Goal: Information Seeking & Learning: Learn about a topic

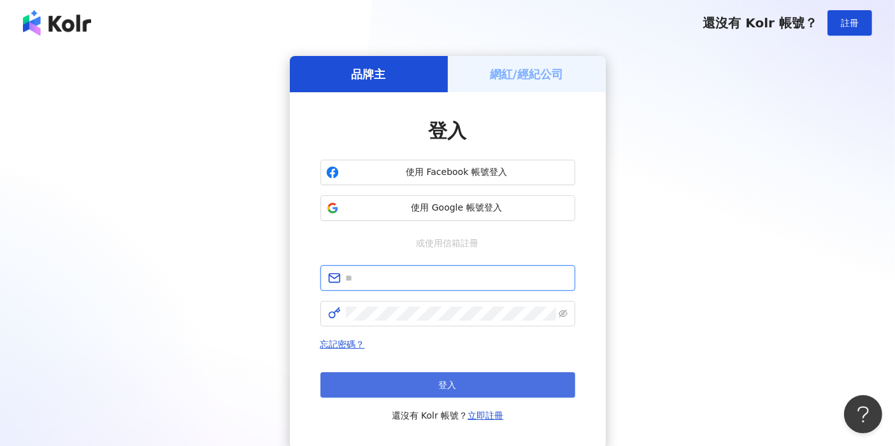
type input "**********"
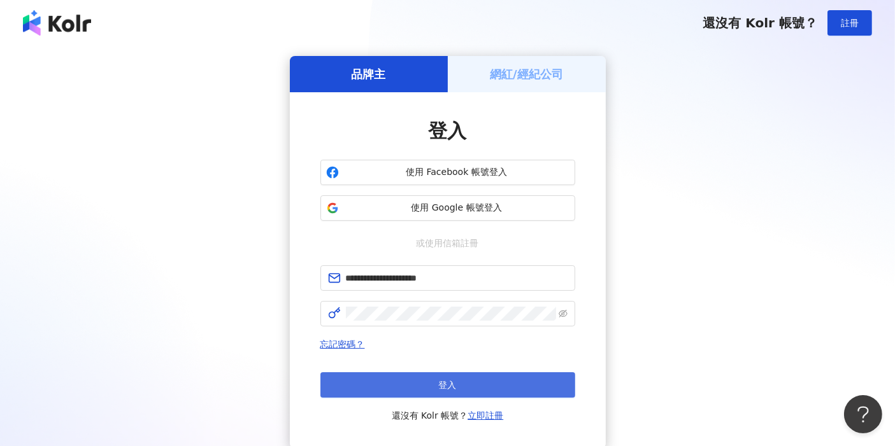
click at [515, 381] on button "登入" at bounding box center [447, 385] width 255 height 25
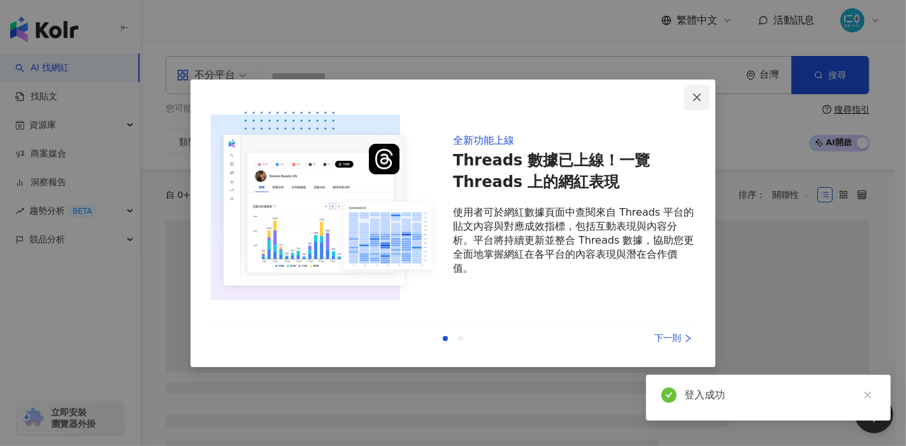
click at [693, 97] on icon "close" at bounding box center [697, 97] width 10 height 10
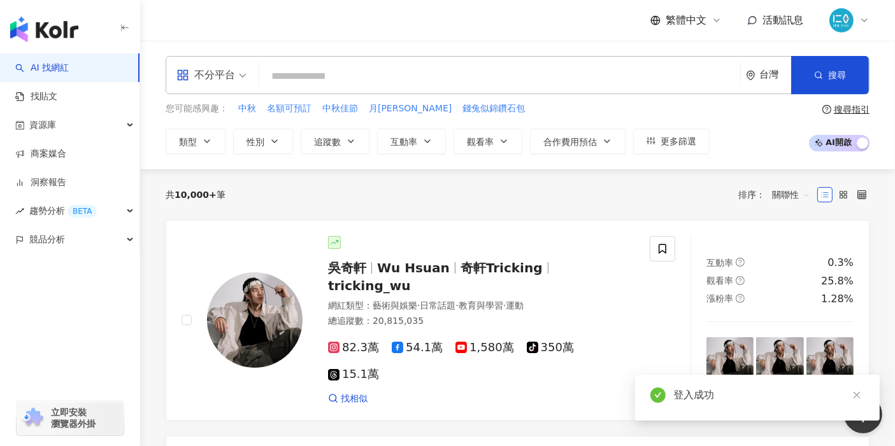
click at [354, 82] on input "search" at bounding box center [499, 76] width 471 height 24
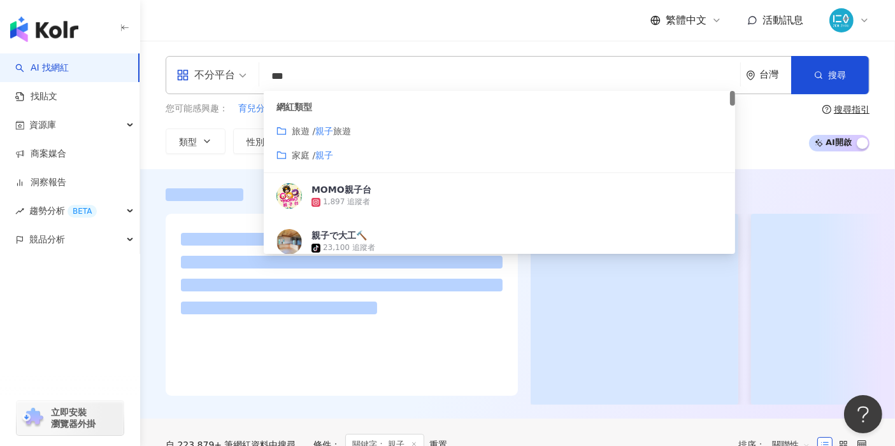
type input "**"
click at [413, 21] on div "繁體中文 活動訊息" at bounding box center [518, 20] width 704 height 41
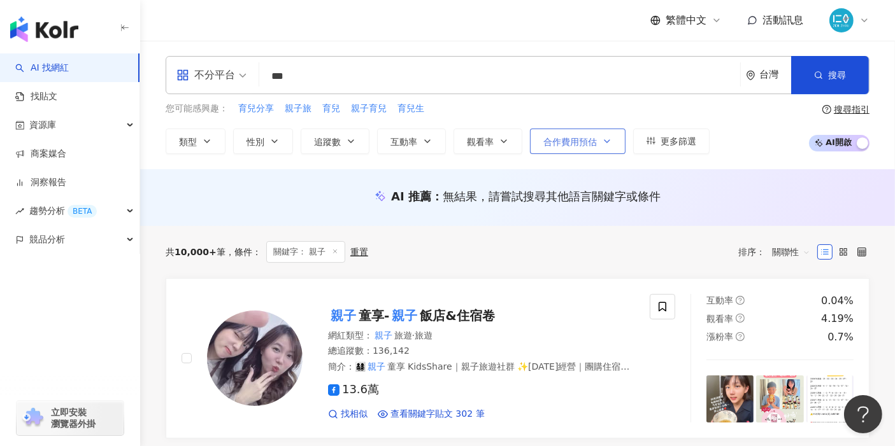
click at [609, 140] on button "合作費用預估" at bounding box center [578, 141] width 96 height 25
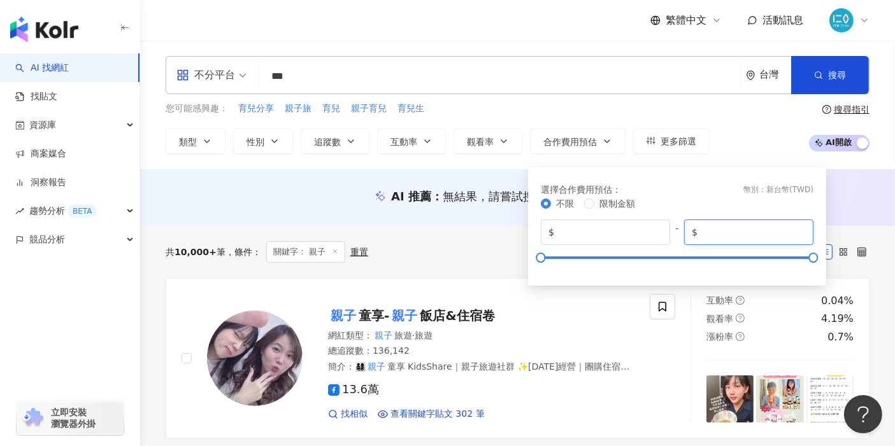
click at [751, 230] on input "*******" at bounding box center [753, 232] width 106 height 14
drag, startPoint x: 741, startPoint y: 232, endPoint x: 700, endPoint y: 234, distance: 40.2
click at [700, 234] on input "*******" at bounding box center [753, 232] width 106 height 14
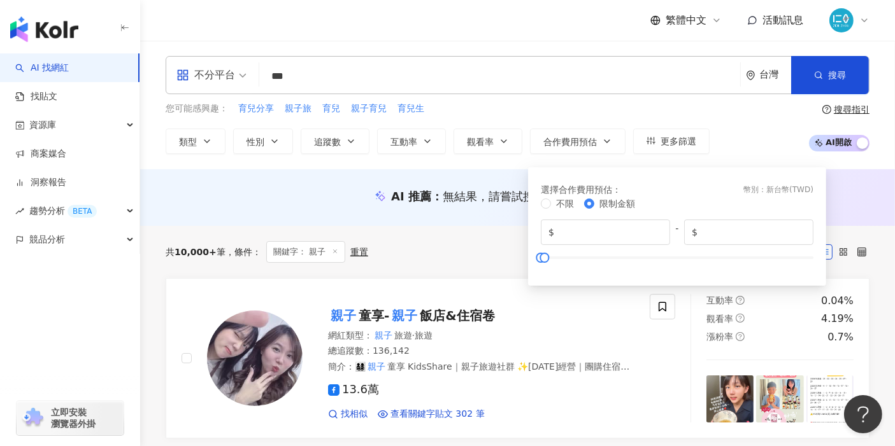
click at [741, 143] on div "您可能感興趣： 育兒分享 親子旅 育兒 親子育兒 育兒生 類型 性別 追蹤數 互動率 觀看率 合作費用預估 更多篩選 選擇合作費用預估 ： 幣別 ： 新台幣 …" at bounding box center [518, 128] width 704 height 52
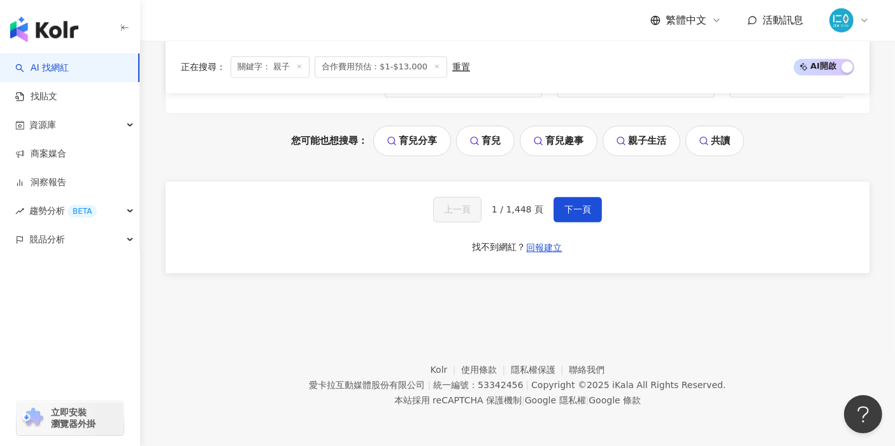
scroll to position [2556, 0]
click at [576, 210] on span "下一頁" at bounding box center [577, 209] width 27 height 10
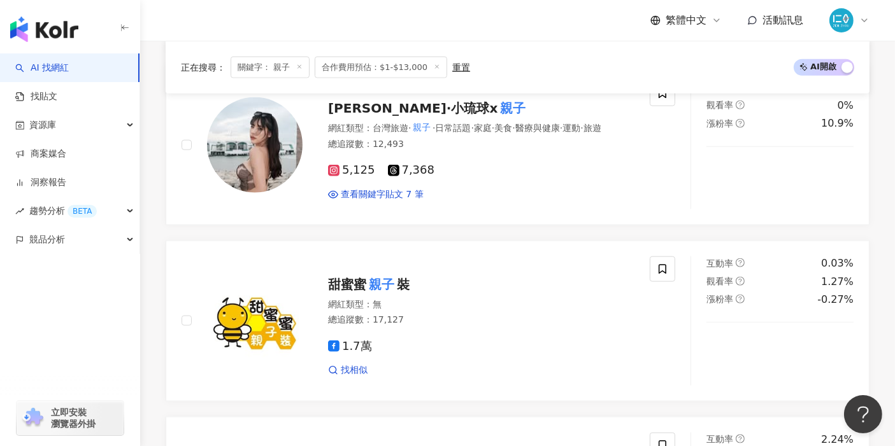
scroll to position [1328, 0]
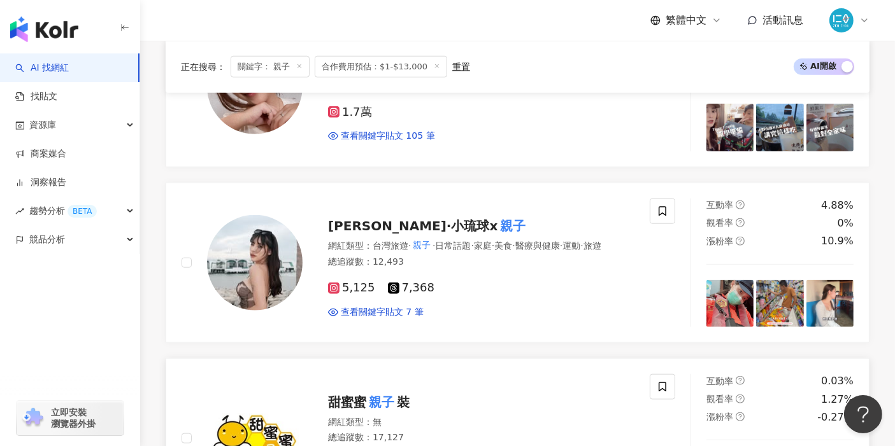
click at [535, 360] on link "甜蜜蜜 親子 裝 網紅類型 ： 無 總追蹤數 ： 17,127 1.7萬 找相似 互動率 0.03% 觀看率 1.27% 漲粉率 -0.27%" at bounding box center [518, 439] width 704 height 161
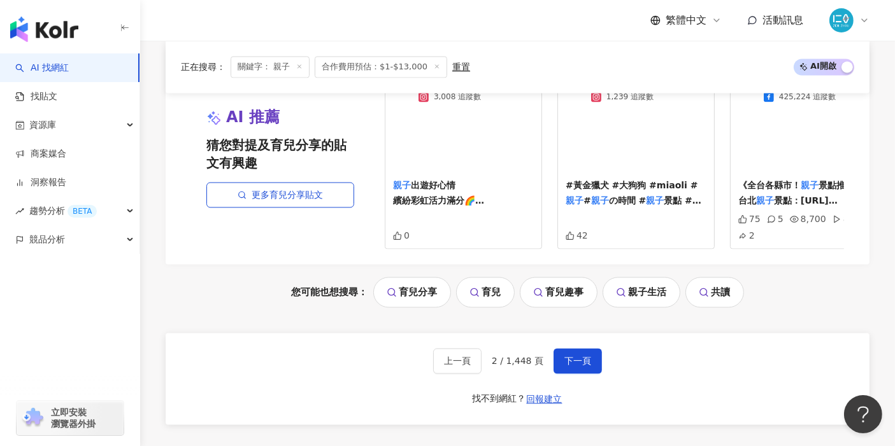
scroll to position [2461, 0]
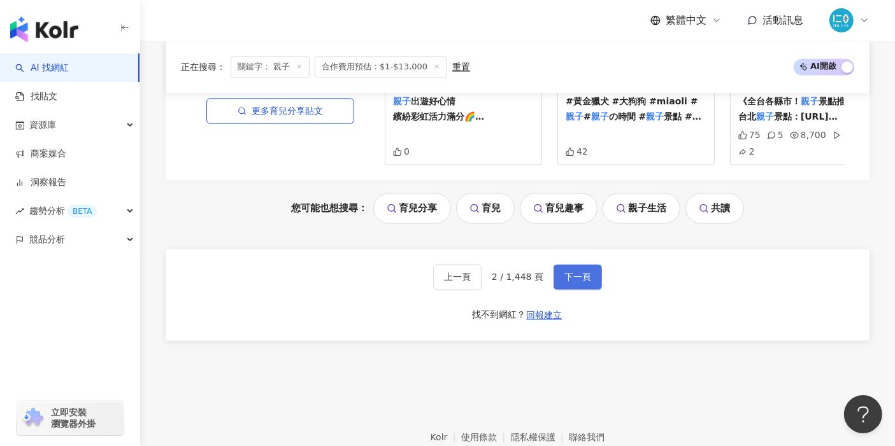
click at [576, 280] on span "下一頁" at bounding box center [577, 277] width 27 height 10
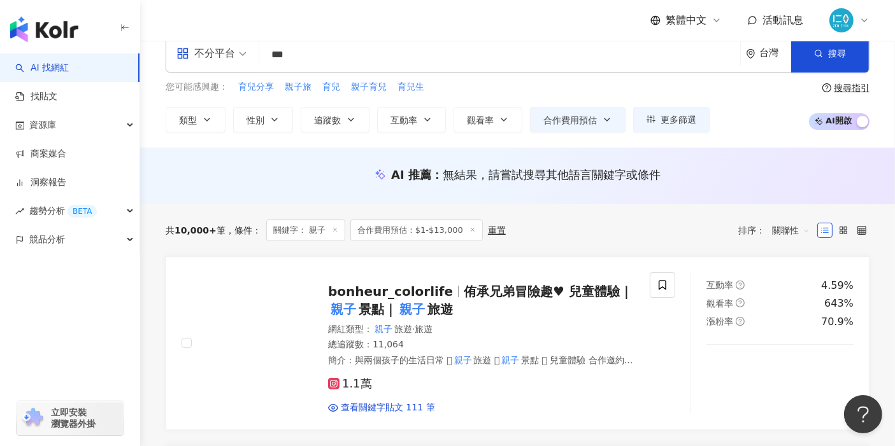
scroll to position [0, 0]
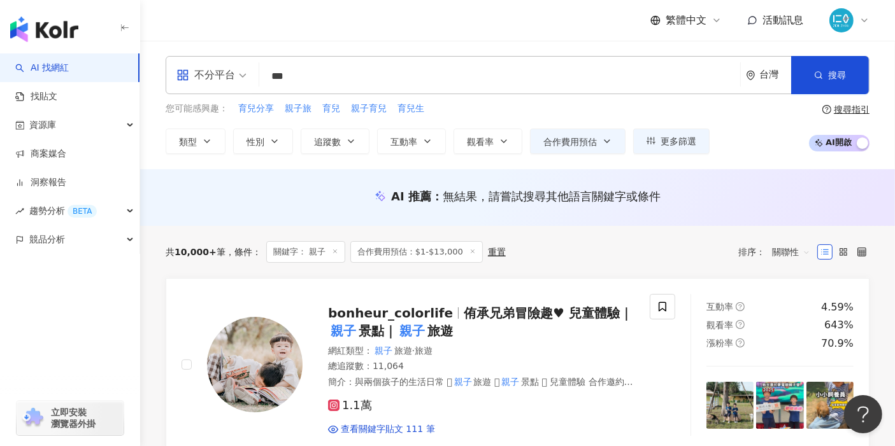
click at [422, 253] on span "合作費用預估：$1-$13,000" at bounding box center [416, 252] width 132 height 22
click at [471, 250] on line at bounding box center [472, 251] width 3 height 3
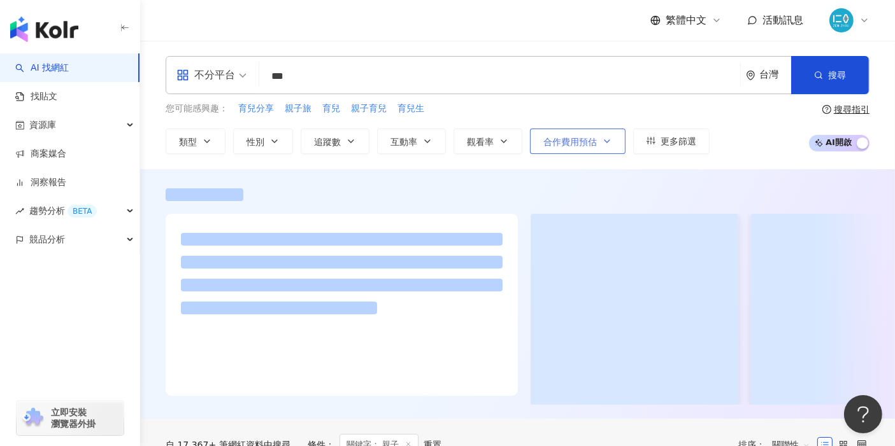
click at [602, 138] on icon "button" at bounding box center [607, 141] width 10 height 10
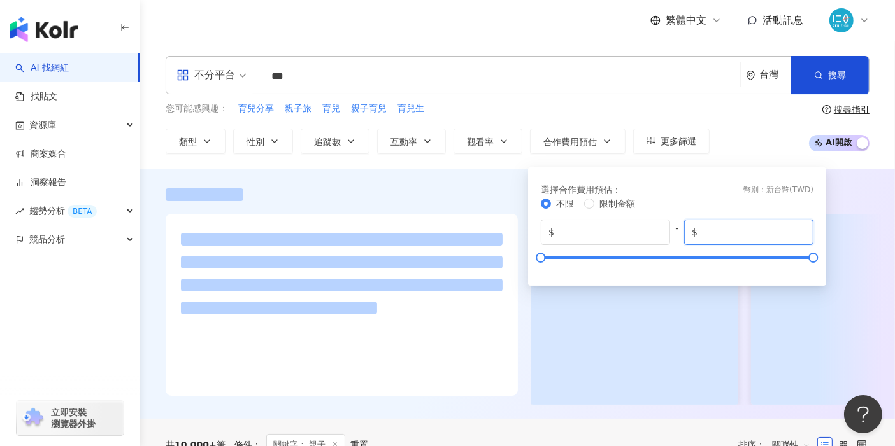
drag, startPoint x: 741, startPoint y: 230, endPoint x: 697, endPoint y: 230, distance: 44.6
click at [697, 230] on span "$ *******" at bounding box center [748, 232] width 129 height 25
type input "****"
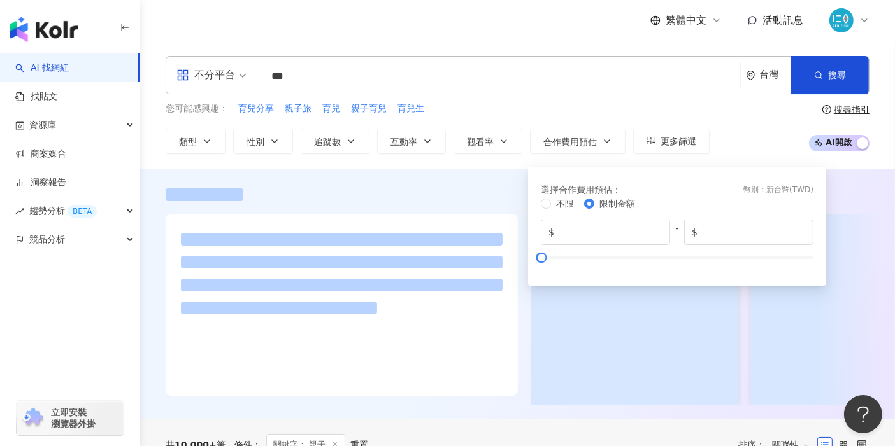
click at [709, 132] on div "您可能感興趣： 育兒分享 親子旅 育兒 親子育兒 育兒生 類型 性別 追蹤數 互動率 觀看率 合作費用預估 更多篩選 選擇合作費用預估 ： 幣別 ： 新台幣 …" at bounding box center [518, 128] width 704 height 52
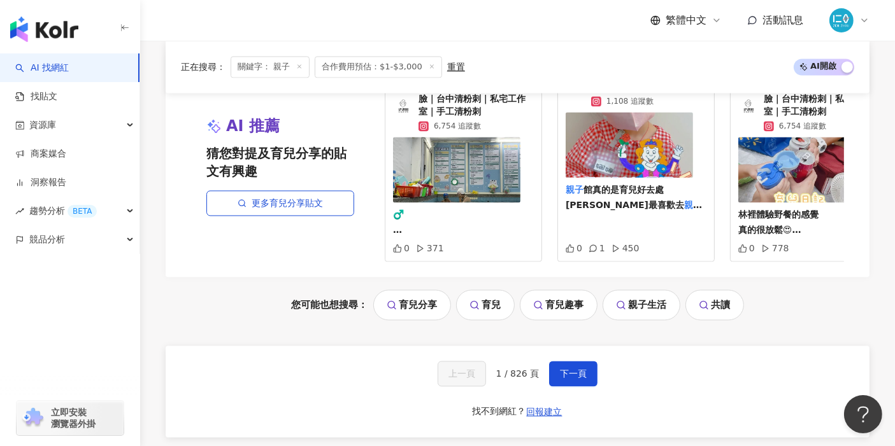
scroll to position [2476, 0]
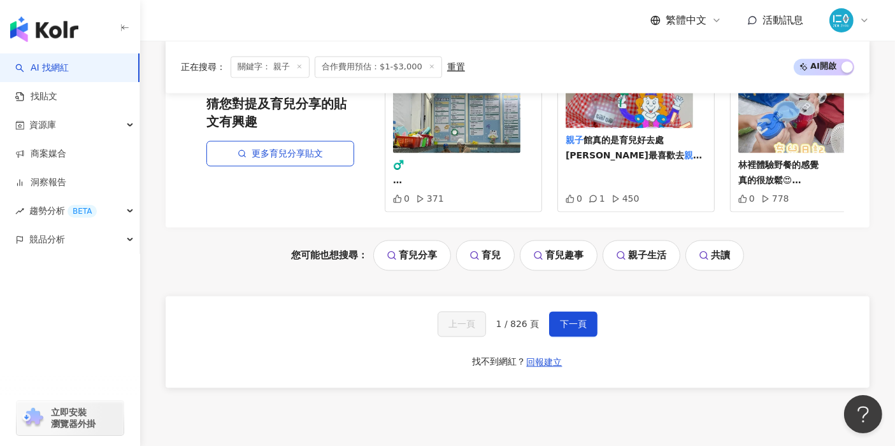
click at [565, 257] on link "育兒趣事" at bounding box center [559, 255] width 78 height 31
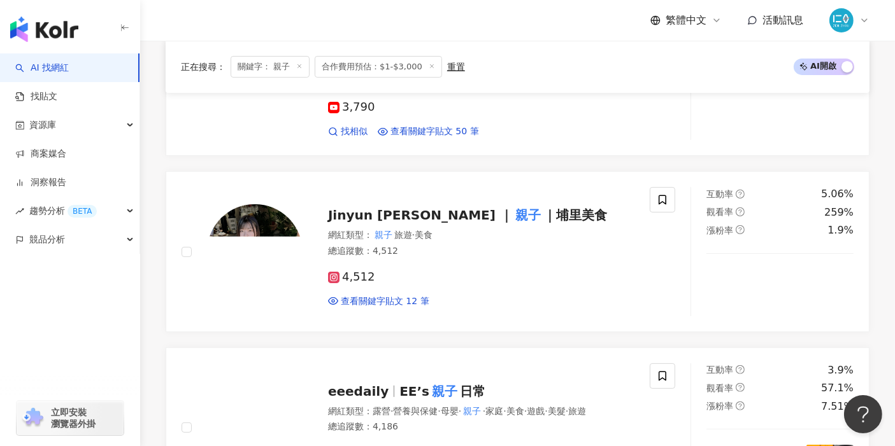
scroll to position [0, 0]
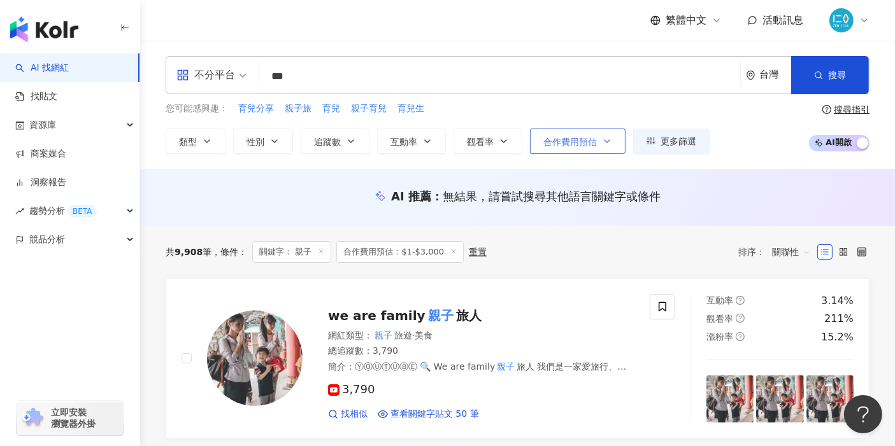
click at [617, 139] on button "合作費用預估" at bounding box center [578, 141] width 96 height 25
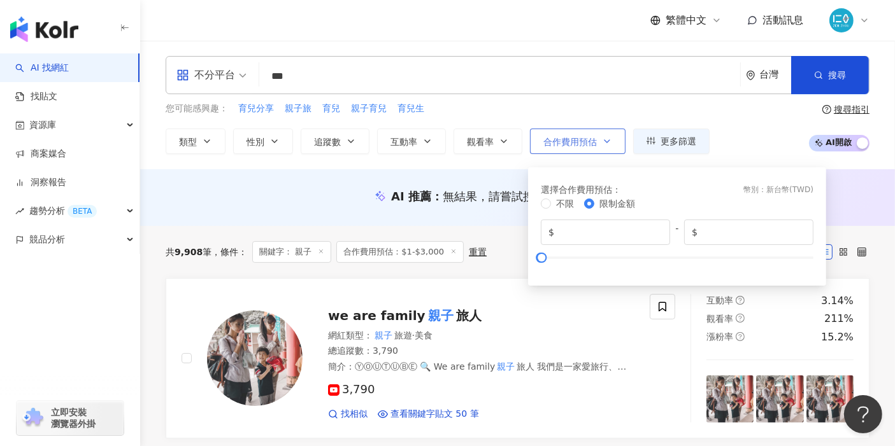
click at [617, 139] on button "合作費用預估" at bounding box center [578, 141] width 96 height 25
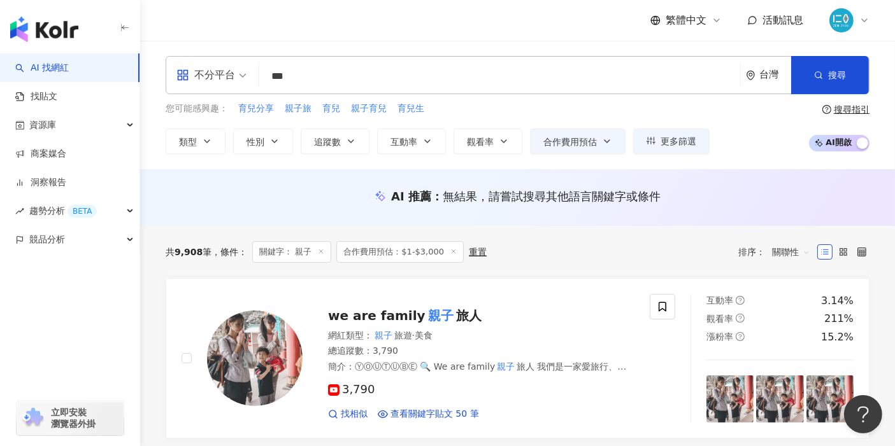
click at [609, 171] on div "AI 推薦 ： 無結果，請嘗試搜尋其他語言關鍵字或條件" at bounding box center [517, 197] width 755 height 57
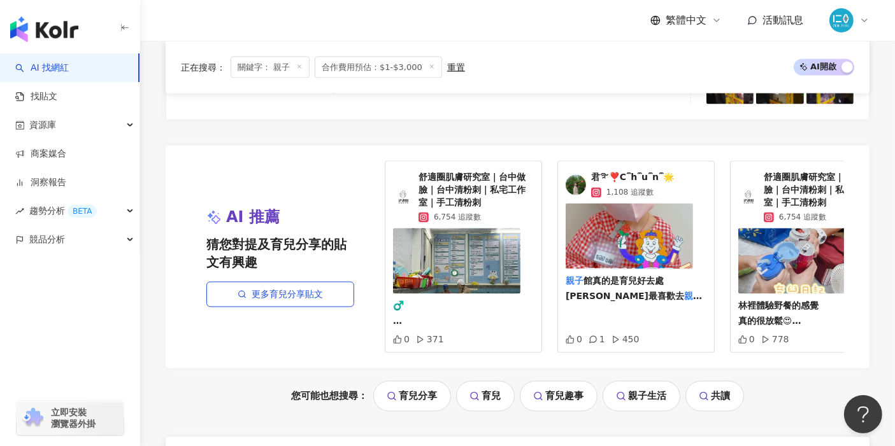
scroll to position [2593, 0]
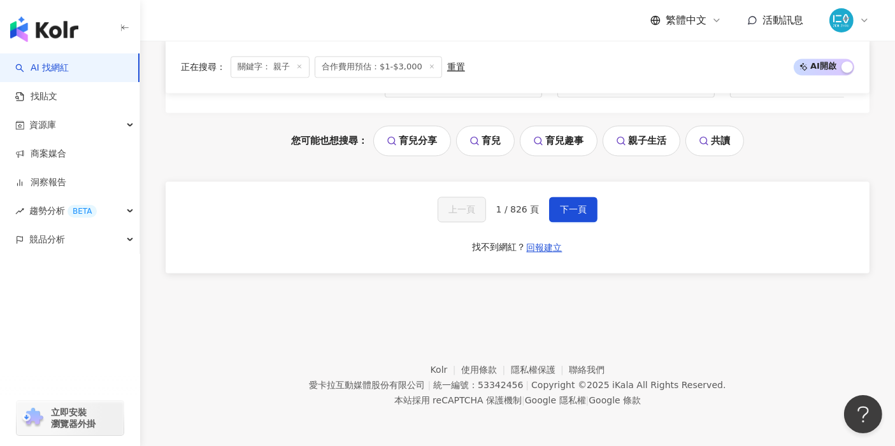
click at [488, 143] on link "育兒" at bounding box center [485, 140] width 59 height 31
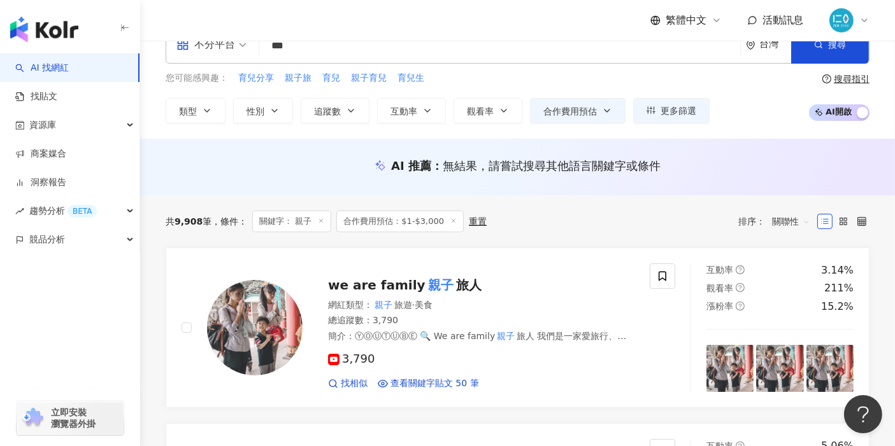
scroll to position [0, 0]
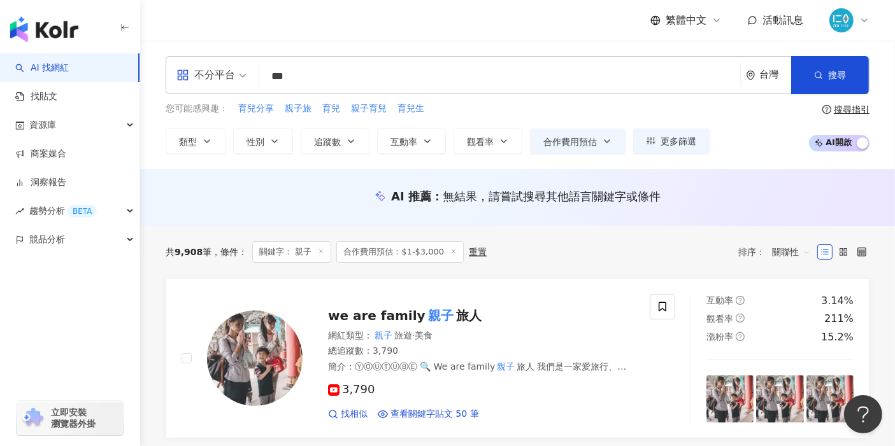
click at [331, 86] on input "**" at bounding box center [499, 76] width 471 height 24
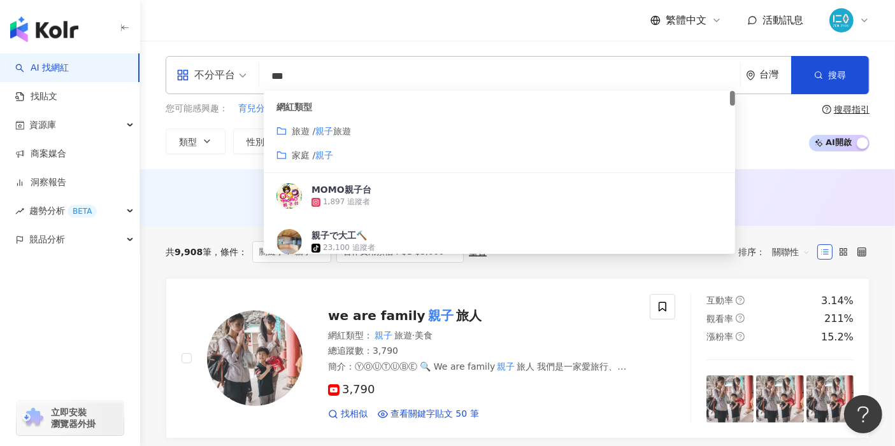
drag, startPoint x: 313, startPoint y: 79, endPoint x: 274, endPoint y: 75, distance: 38.4
click at [274, 75] on input "**" at bounding box center [499, 76] width 471 height 24
paste input "**********"
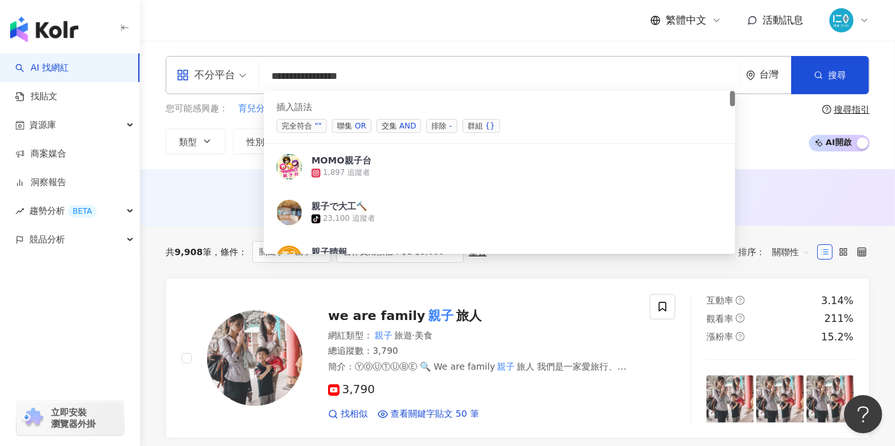
type input "**********"
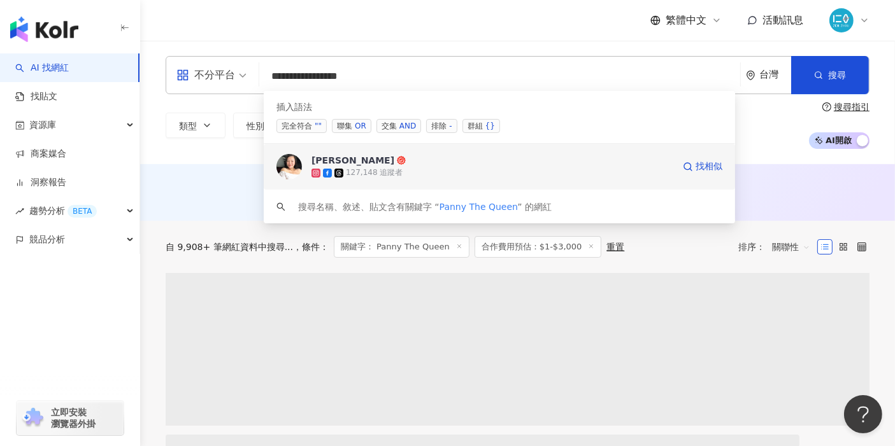
click at [364, 173] on div "127,148 追蹤者" at bounding box center [374, 172] width 57 height 11
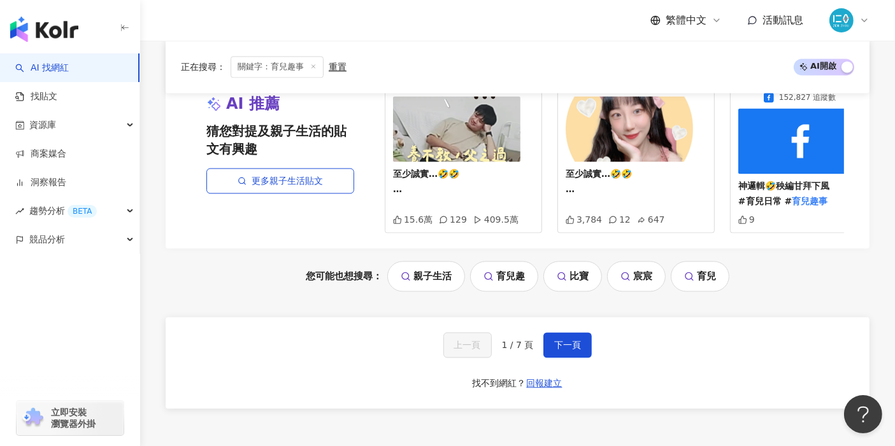
scroll to position [2618, 0]
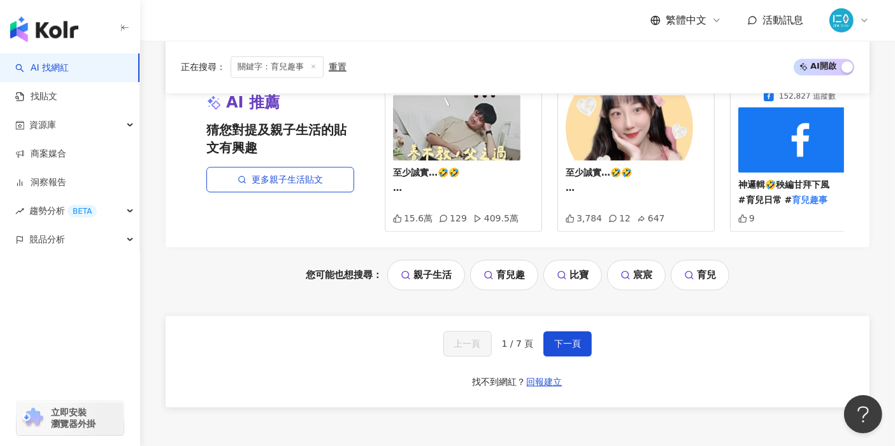
click at [714, 280] on link "育兒" at bounding box center [700, 275] width 59 height 31
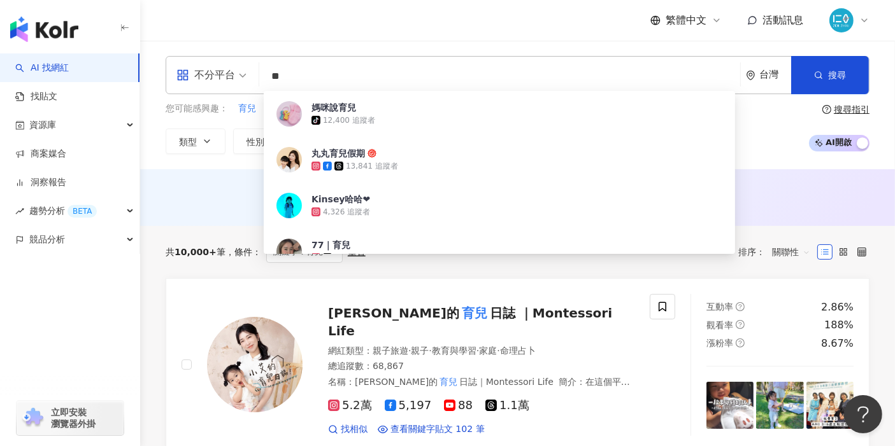
click at [704, 260] on div "共 10,000+ 筆 條件 ： 關鍵字：育兒 重置 排序： 關聯性" at bounding box center [518, 252] width 704 height 22
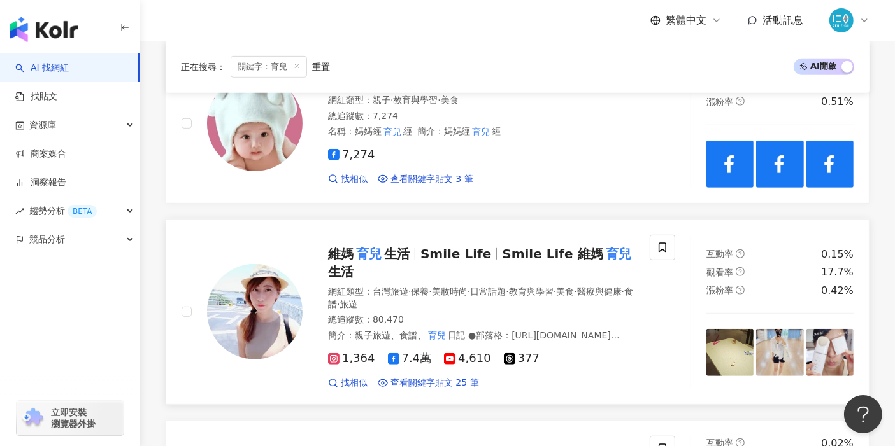
scroll to position [637, 0]
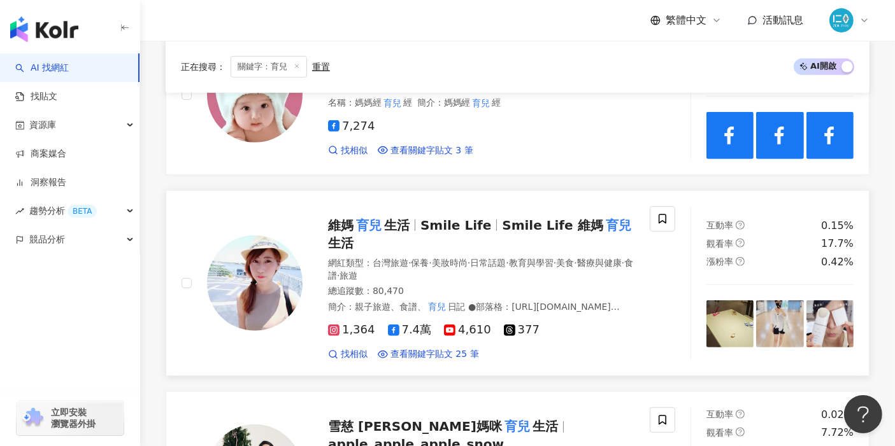
click at [364, 323] on span "1,364" at bounding box center [351, 329] width 47 height 13
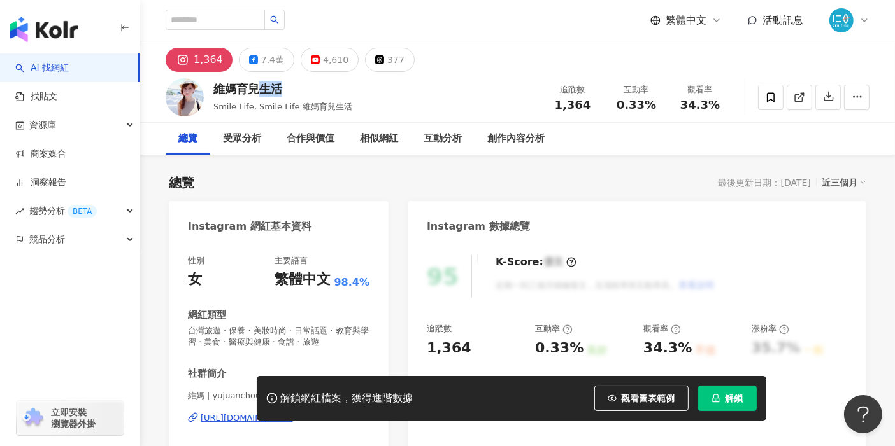
drag, startPoint x: 295, startPoint y: 90, endPoint x: 224, endPoint y: 94, distance: 71.4
click at [213, 85] on div "維媽育兒生活 Smile Life, Smile Life 維媽育兒生活 追蹤數 1,364 互動率 0.33% 觀看率 34.3%" at bounding box center [517, 97] width 755 height 50
copy div "維媽育兒生活"
click at [309, 183] on div "總覽 最後更新日期：2025/9/3 近三個月" at bounding box center [517, 183] width 697 height 18
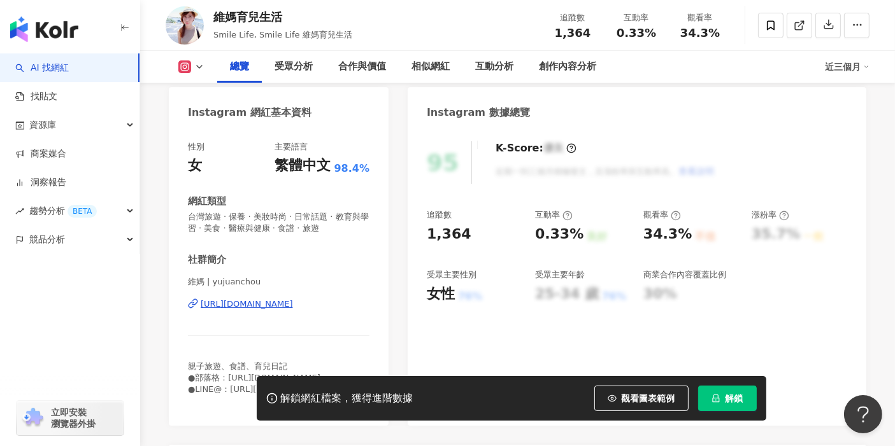
scroll to position [141, 0]
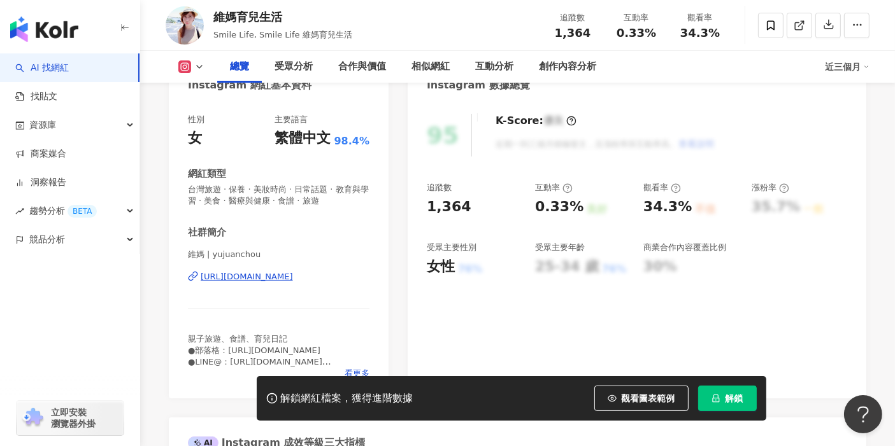
click at [191, 277] on icon at bounding box center [193, 276] width 10 height 10
drag, startPoint x: 378, startPoint y: 275, endPoint x: 200, endPoint y: 280, distance: 177.7
click at [200, 280] on div "性別 女 主要語言 繁體中文 98.4% 網紅類型 台灣旅遊 · 保養 · 美妝時尚 · 日常話題 · 教育與學習 · 美食 · 醫療與健康 · 食譜 · 旅…" at bounding box center [279, 249] width 220 height 297
copy div "https://www.instagram.com/yujuanchou/"
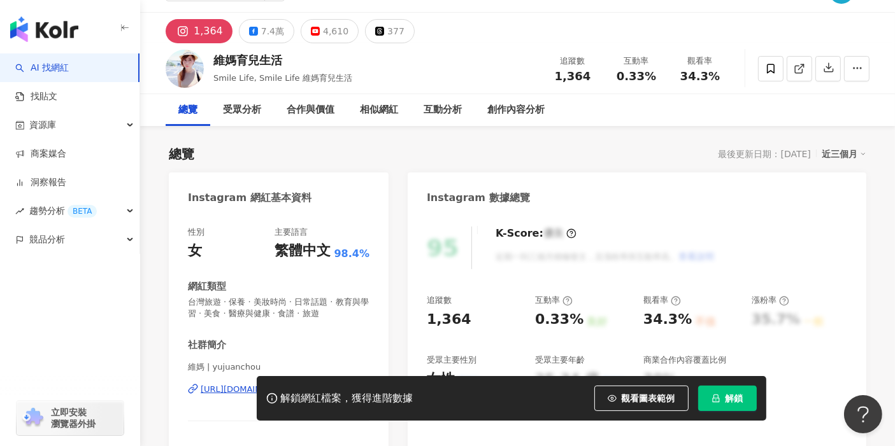
scroll to position [0, 0]
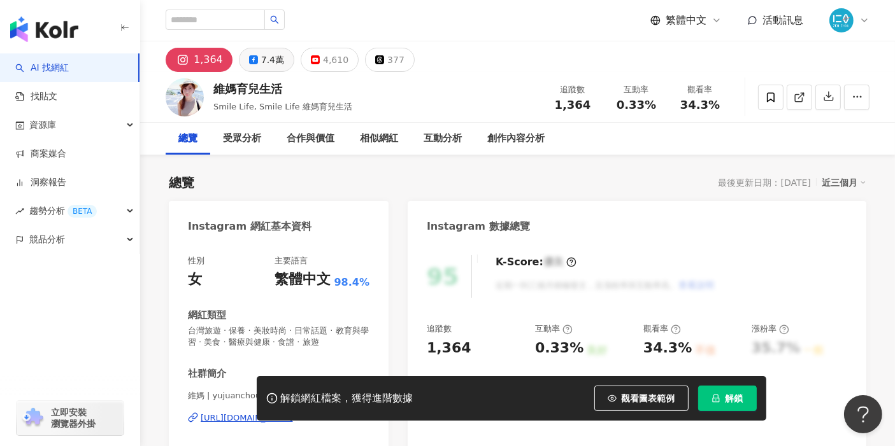
click at [266, 66] on div "7.4萬" at bounding box center [272, 60] width 23 height 18
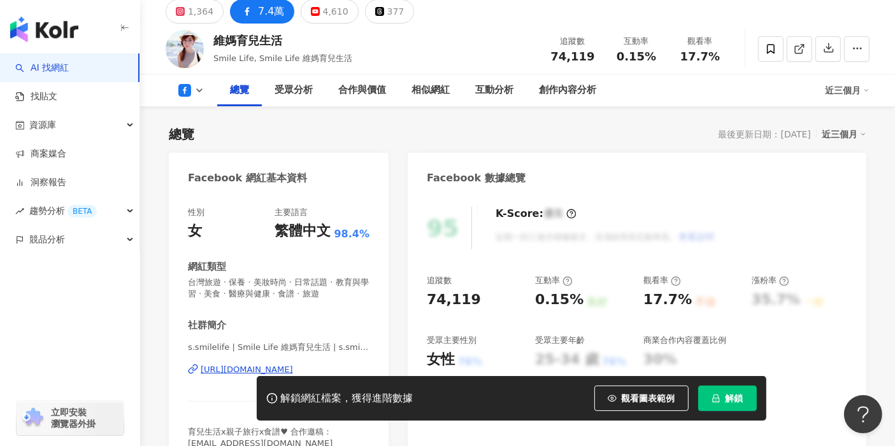
scroll to position [141, 0]
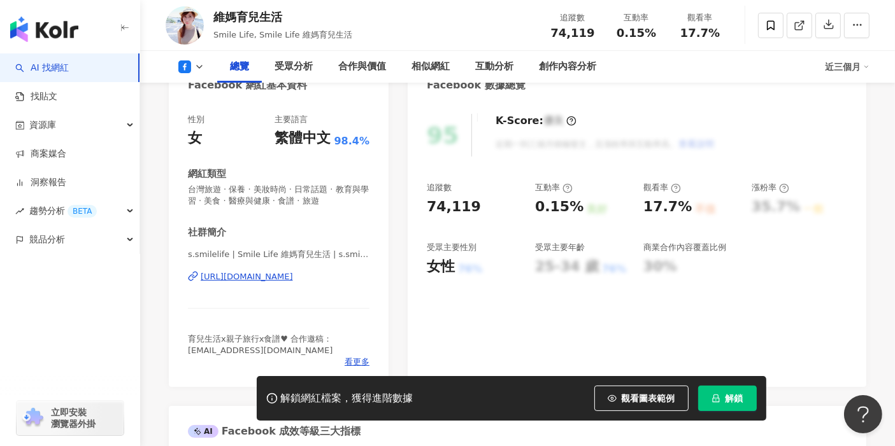
drag, startPoint x: 173, startPoint y: 274, endPoint x: 383, endPoint y: 281, distance: 210.3
click at [383, 281] on div "性別 女 主要語言 繁體中文 98.4% 網紅類型 台灣旅遊 · 保養 · 美妝時尚 · 日常話題 · 教育與學習 · 美食 · 醫療與健康 · 食譜 · 旅…" at bounding box center [279, 244] width 220 height 286
copy div "https://www.facebook.com/355338101207834"
click at [471, 312] on div "95 K-Score : 優良 近期一到三個月積極發文，且漲粉率與互動率高。 查看說明 追蹤數 74,119 互動率 0.15% 良好 觀看率 17.7% 不…" at bounding box center [637, 244] width 458 height 286
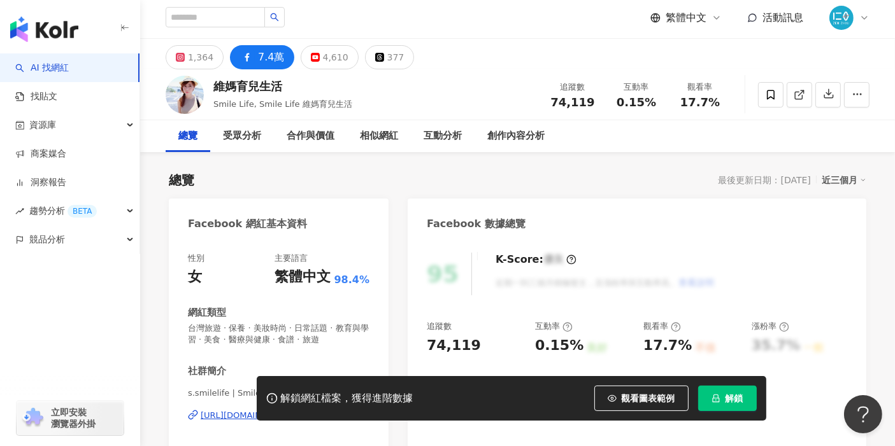
scroll to position [0, 0]
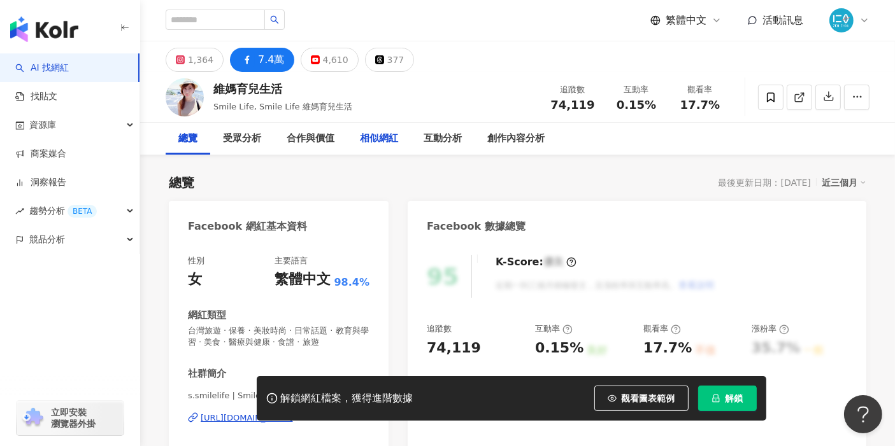
click at [382, 135] on div "相似網紅" at bounding box center [379, 138] width 38 height 15
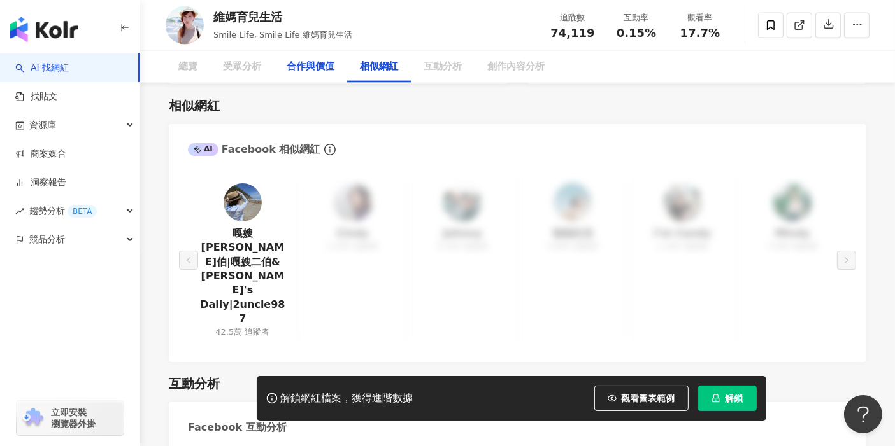
click at [315, 70] on div "合作與價值" at bounding box center [311, 66] width 48 height 15
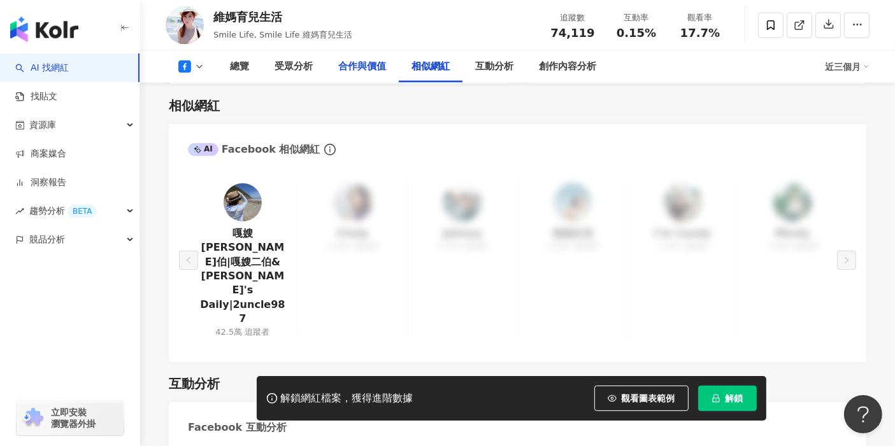
click at [369, 72] on div "合作與價值" at bounding box center [362, 66] width 48 height 15
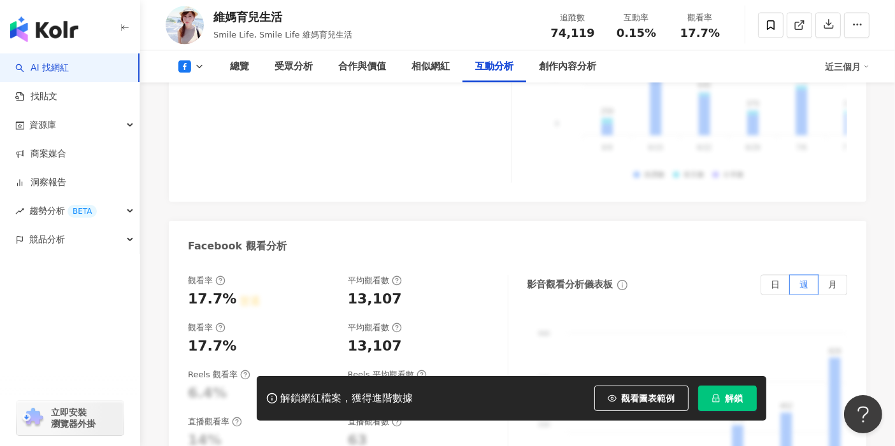
scroll to position [2371, 0]
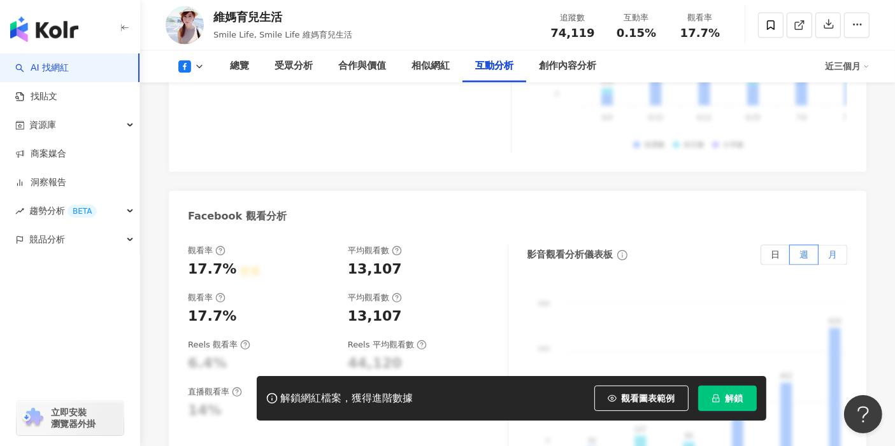
click at [837, 245] on label "月" at bounding box center [832, 255] width 29 height 20
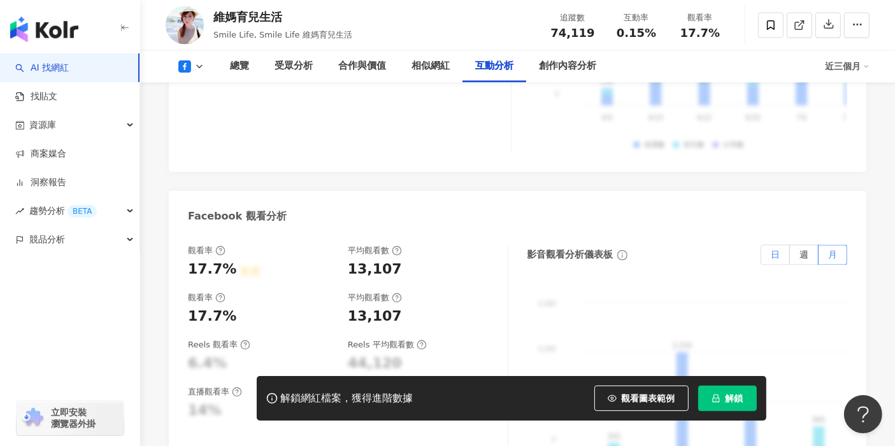
click at [776, 250] on span "日" at bounding box center [775, 255] width 9 height 10
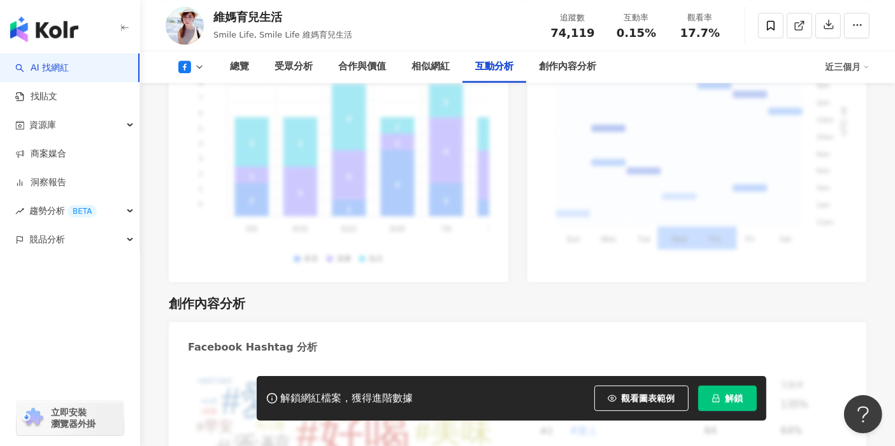
scroll to position [2866, 0]
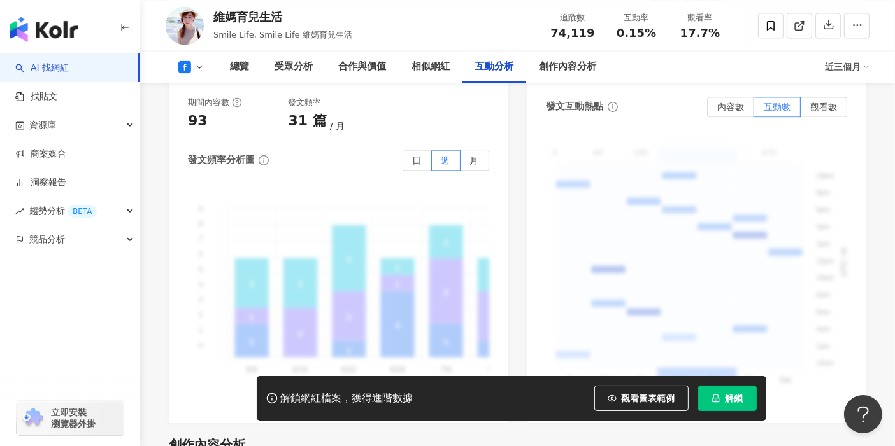
click at [720, 406] on button "解鎖" at bounding box center [727, 398] width 59 height 25
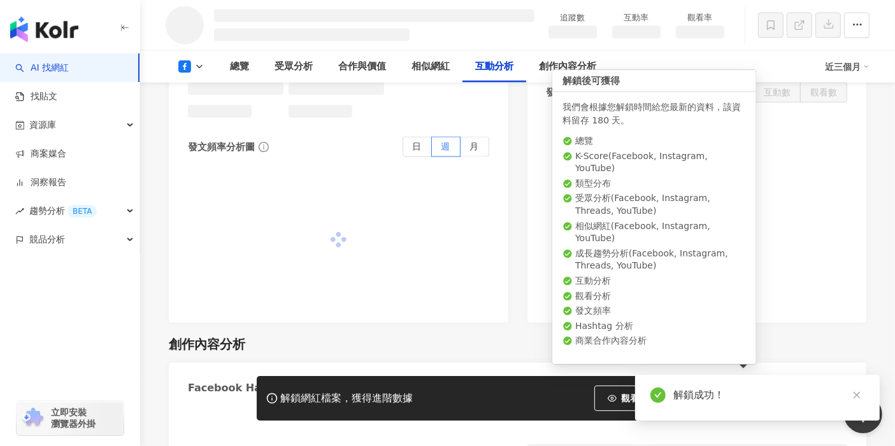
scroll to position [2291, 0]
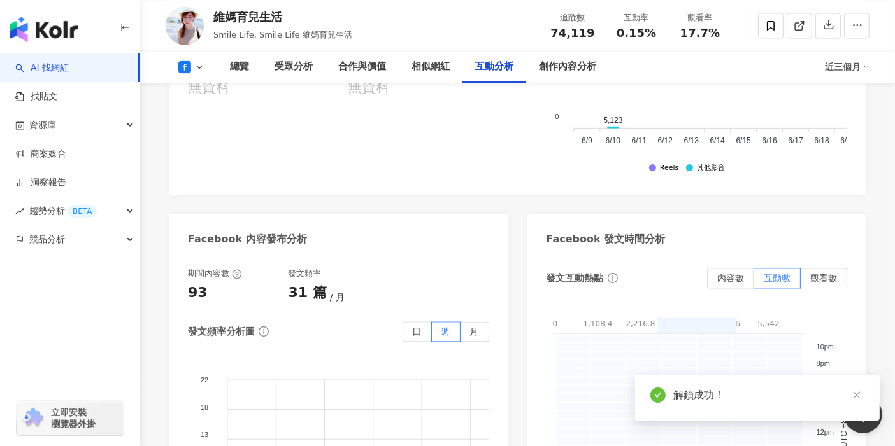
scroll to position [4936, 0]
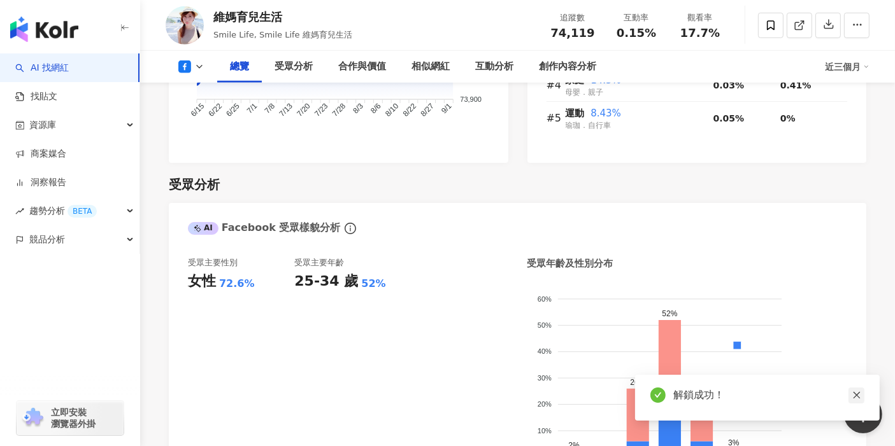
click at [858, 397] on icon "close" at bounding box center [856, 395] width 9 height 9
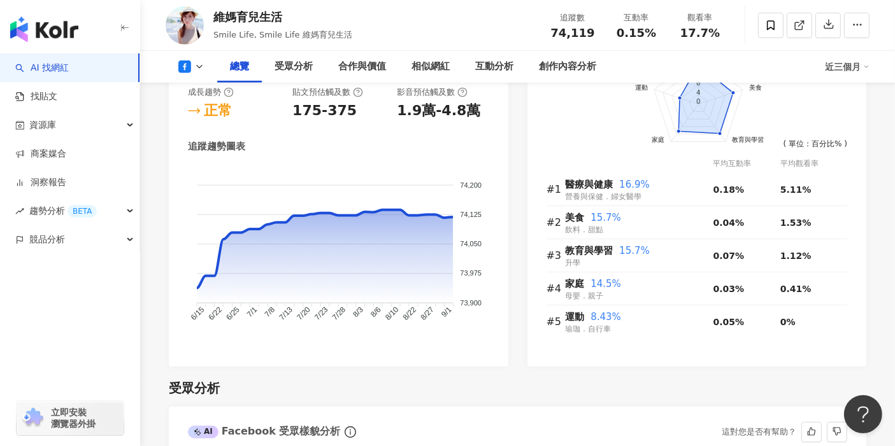
scroll to position [795, 0]
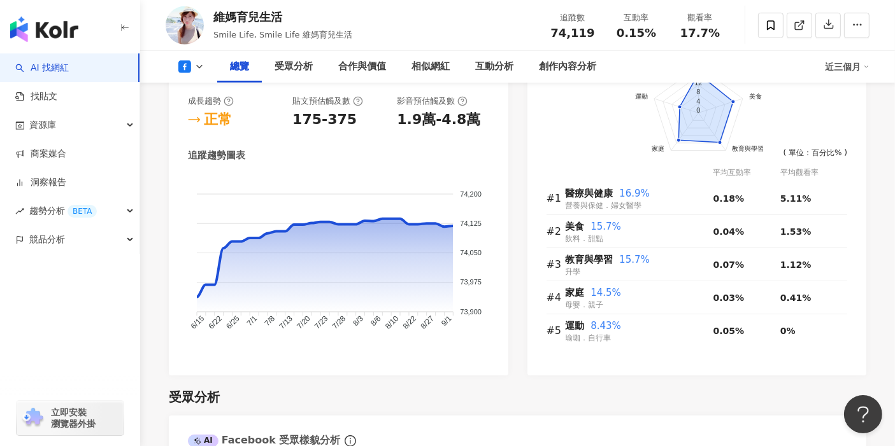
click at [425, 343] on foreignobject at bounding box center [338, 261] width 301 height 172
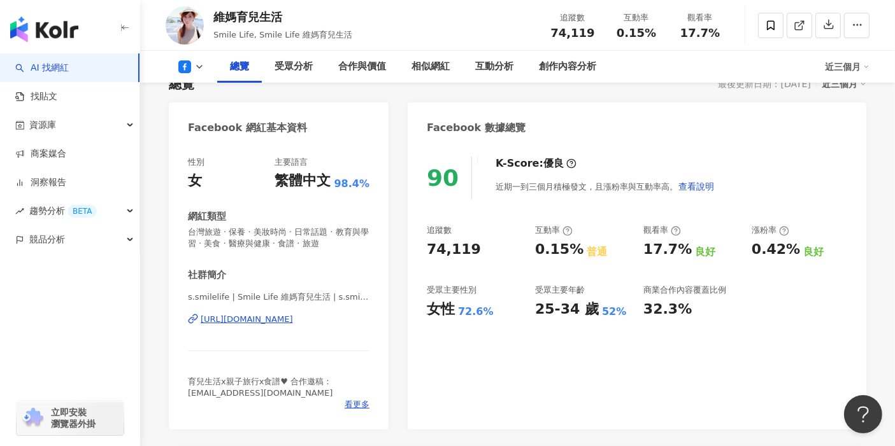
scroll to position [87, 0]
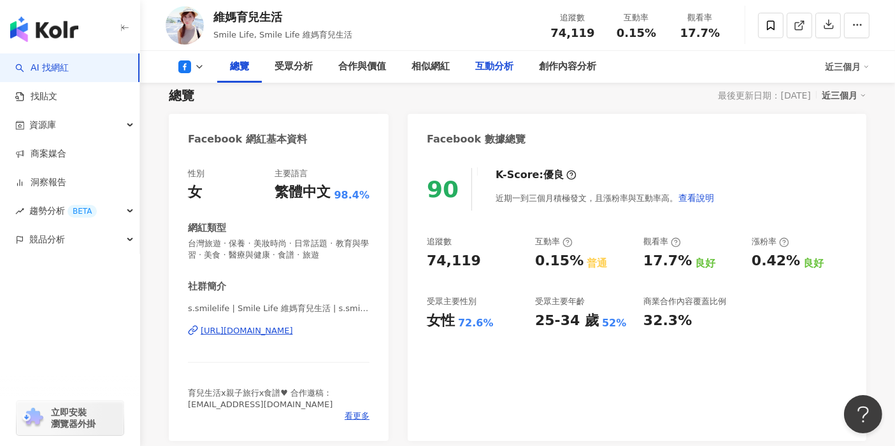
click at [498, 69] on div "互動分析" at bounding box center [494, 66] width 38 height 15
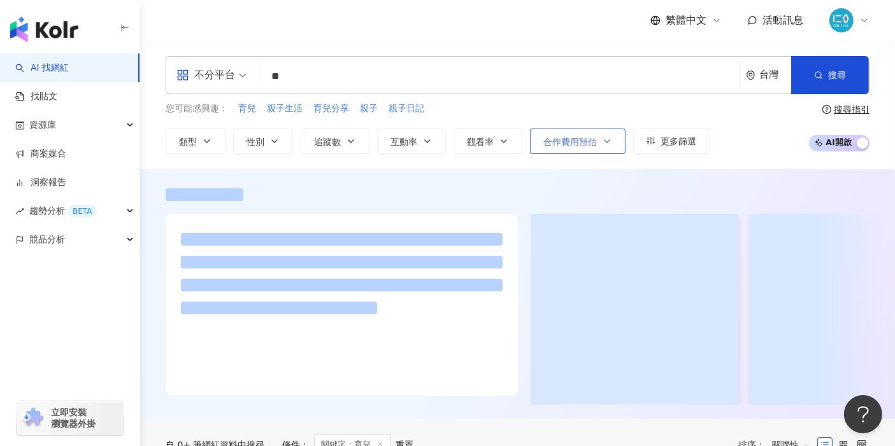
click at [608, 137] on icon "button" at bounding box center [607, 141] width 10 height 10
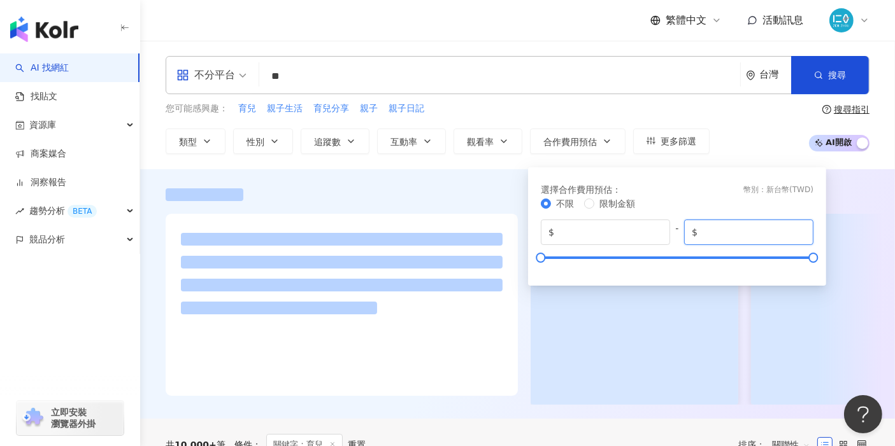
click at [750, 232] on input "*******" at bounding box center [753, 232] width 106 height 14
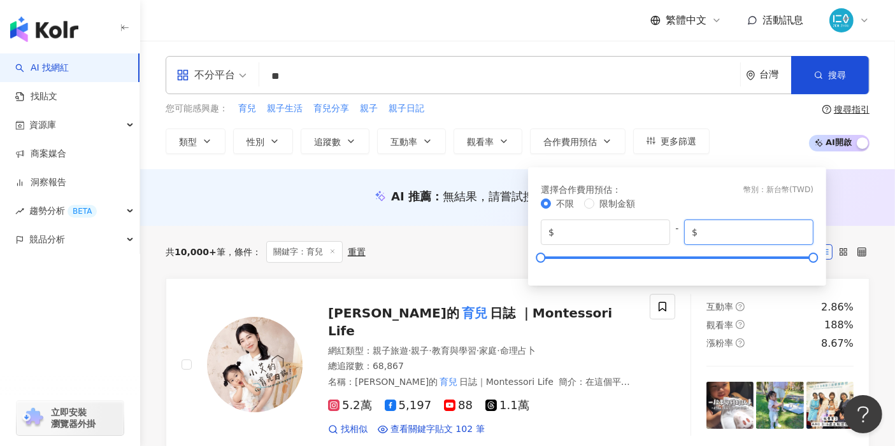
drag, startPoint x: 739, startPoint y: 232, endPoint x: 699, endPoint y: 231, distance: 40.8
click at [700, 231] on input "*******" at bounding box center [753, 232] width 106 height 14
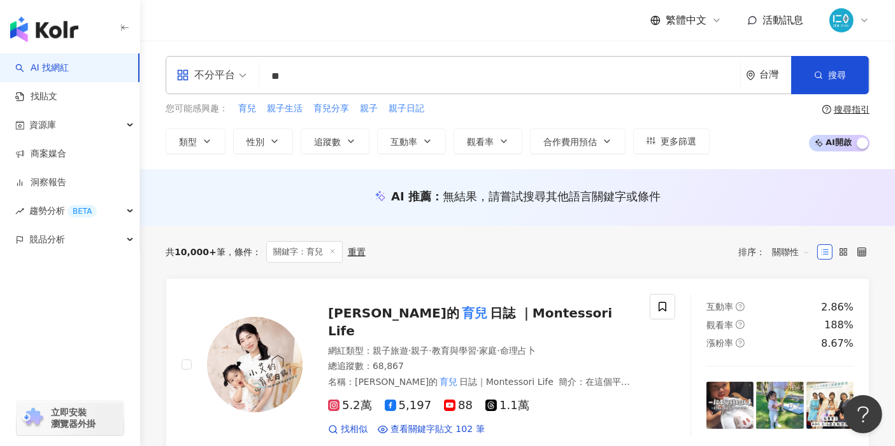
click at [744, 143] on div "您可能感興趣： 育兒 親子生活 育兒分享 親子 親子日記 類型 性別 追蹤數 互動率 觀看率 合作費用預估 更多篩選 選擇合作費用預估 ： 幣別 ： 新台幣 …" at bounding box center [518, 128] width 704 height 52
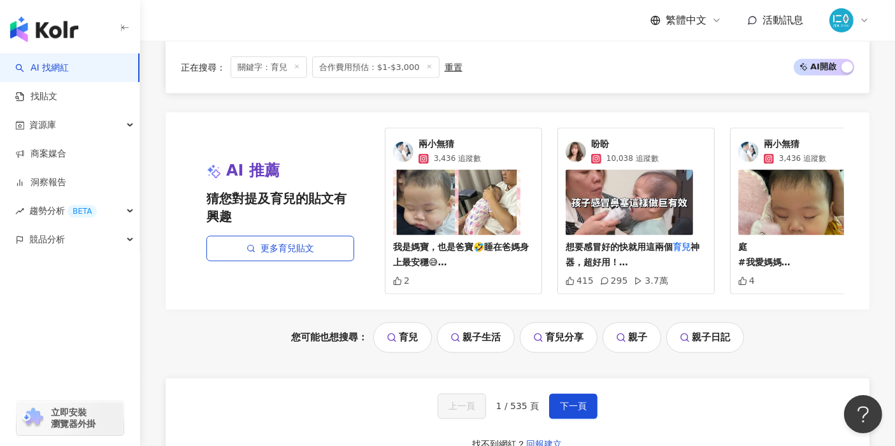
scroll to position [2405, 0]
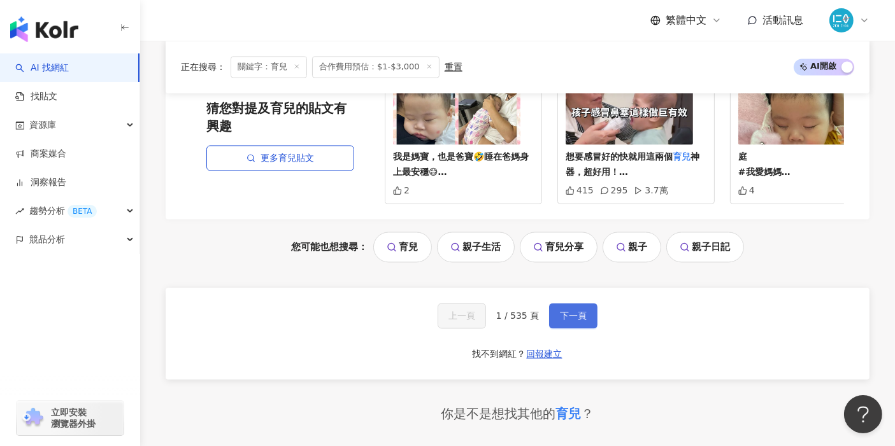
click at [576, 311] on span "下一頁" at bounding box center [573, 316] width 27 height 10
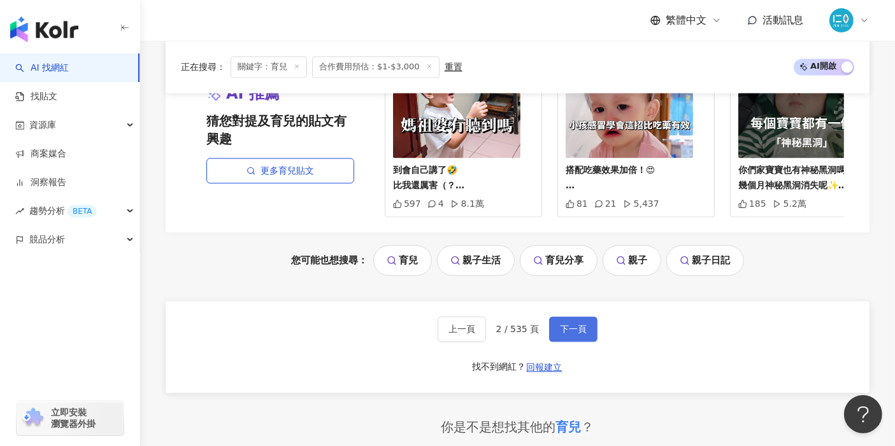
click at [576, 325] on span "下一頁" at bounding box center [573, 330] width 27 height 10
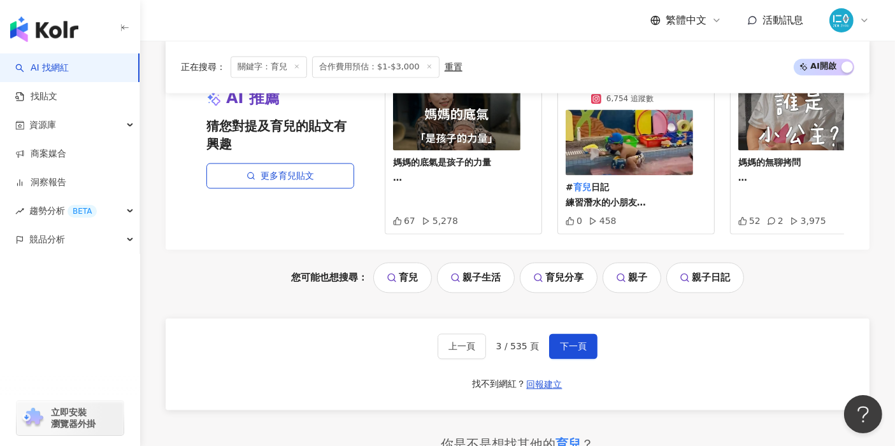
scroll to position [2618, 0]
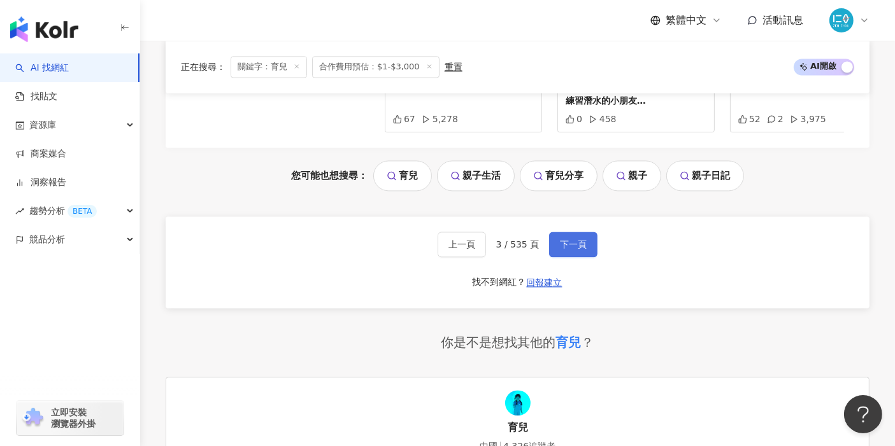
click at [580, 250] on span "下一頁" at bounding box center [573, 244] width 27 height 10
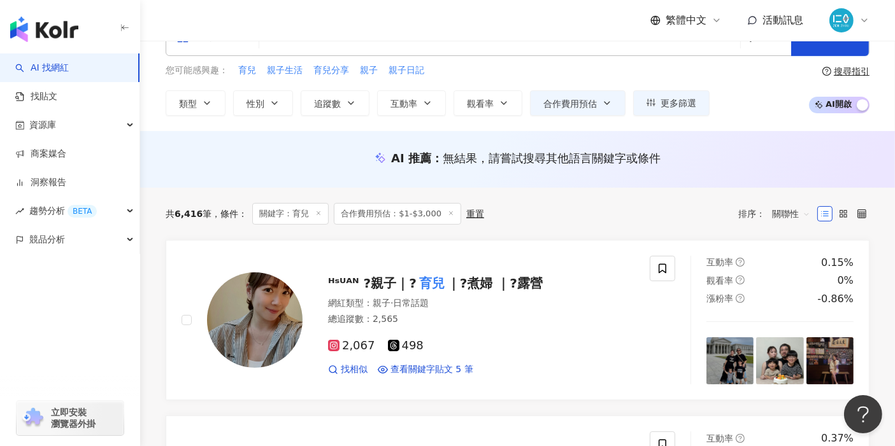
scroll to position [0, 0]
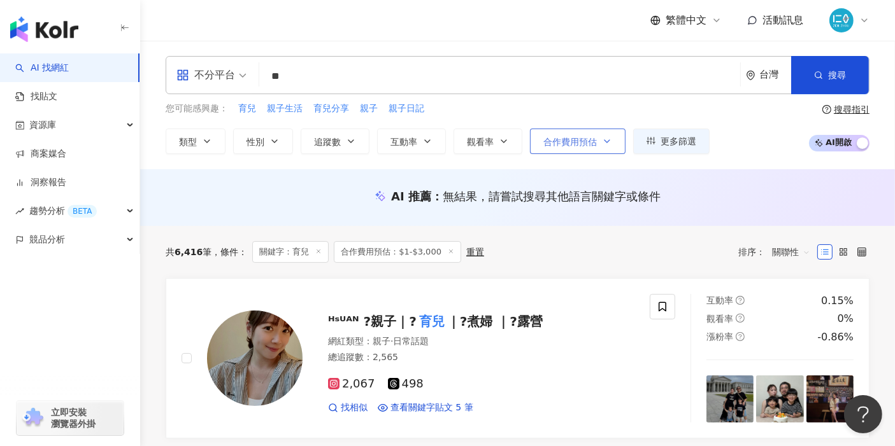
click at [592, 137] on span "合作費用預估" at bounding box center [569, 142] width 53 height 10
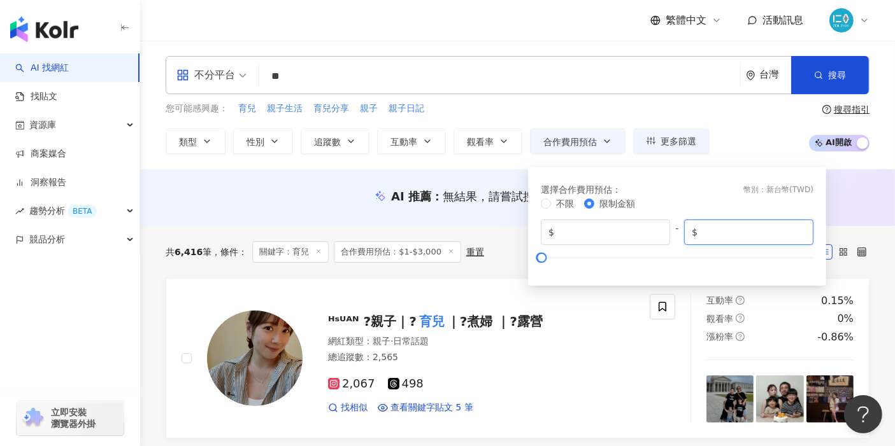
click at [729, 239] on input "****" at bounding box center [753, 232] width 106 height 14
drag, startPoint x: 731, startPoint y: 234, endPoint x: 700, endPoint y: 234, distance: 31.2
click at [700, 234] on input "****" at bounding box center [753, 232] width 106 height 14
type input "****"
click at [738, 228] on input "****" at bounding box center [753, 232] width 106 height 14
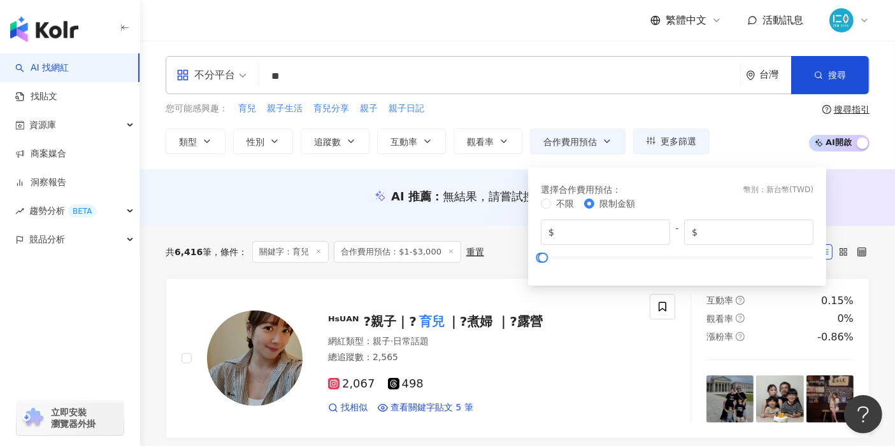
click at [738, 139] on div "您可能感興趣： 育兒 親子生活 育兒分享 親子 親子日記 類型 性別 追蹤數 互動率 觀看率 合作費用預估 更多篩選 選擇合作費用預估 ： 幣別 ： 新台幣 …" at bounding box center [518, 128] width 704 height 52
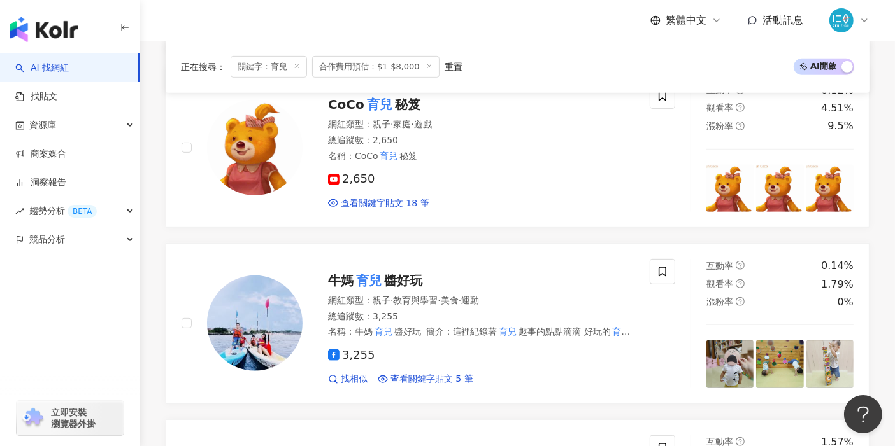
scroll to position [565, 0]
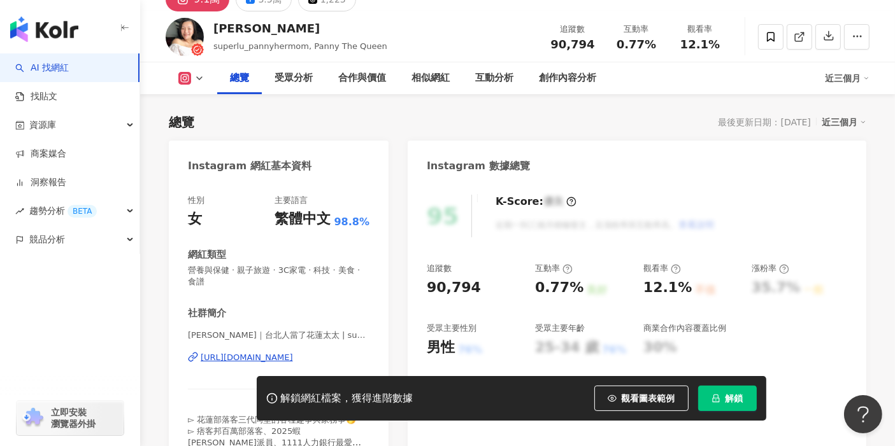
scroll to position [71, 0]
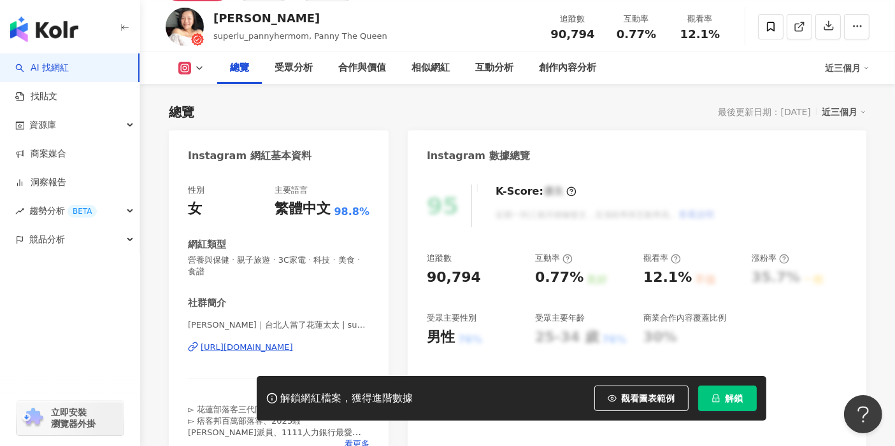
click at [739, 404] on span "解鎖" at bounding box center [734, 399] width 18 height 10
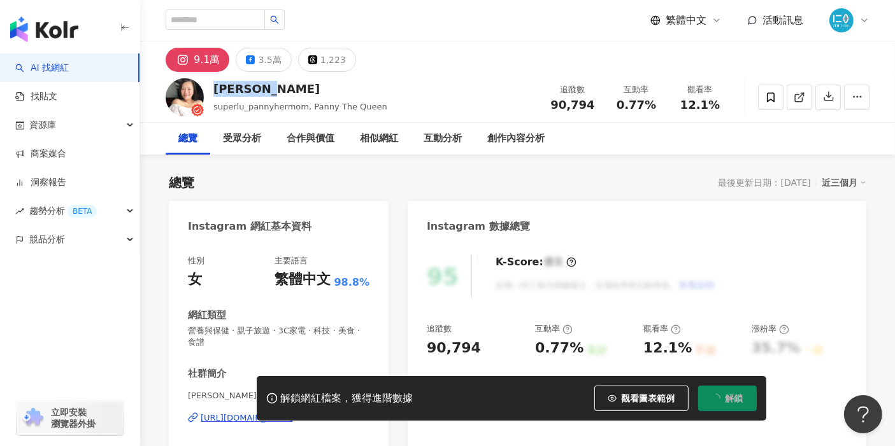
drag, startPoint x: 298, startPoint y: 92, endPoint x: 212, endPoint y: 94, distance: 86.0
click at [212, 94] on div "[PERSON_NAME] superlu_pannyhermom, Panny The Queen 追蹤數 90,794 互動率 0.77% 觀看率 12.…" at bounding box center [517, 97] width 755 height 50
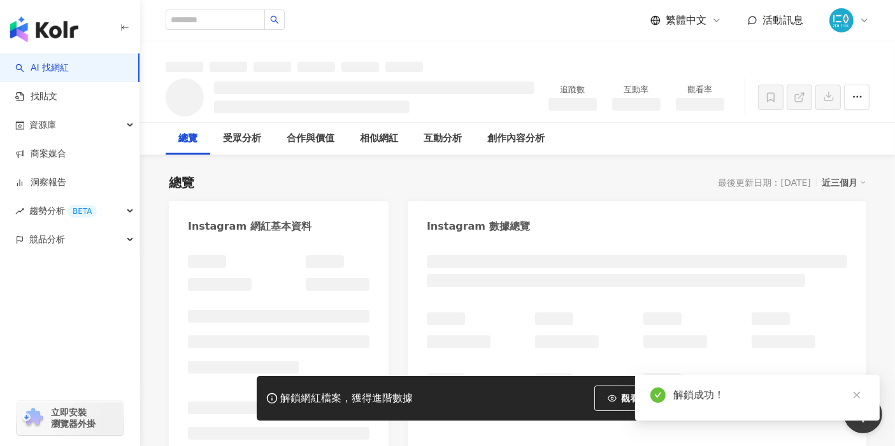
copy div "[PERSON_NAME]"
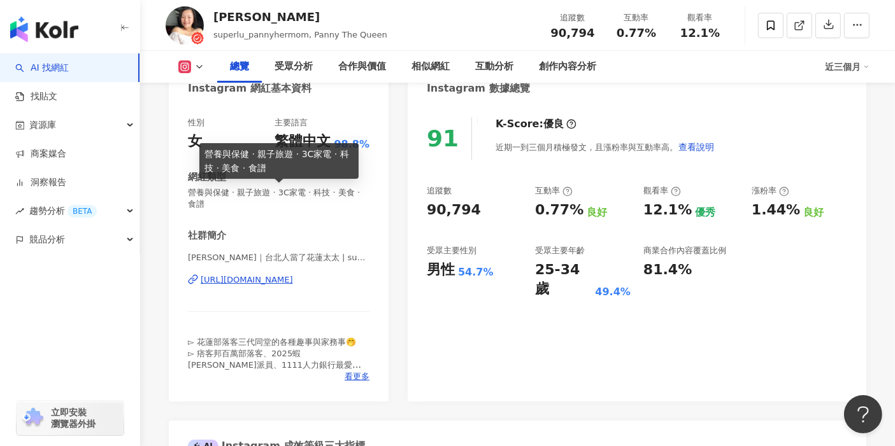
scroll to position [141, 0]
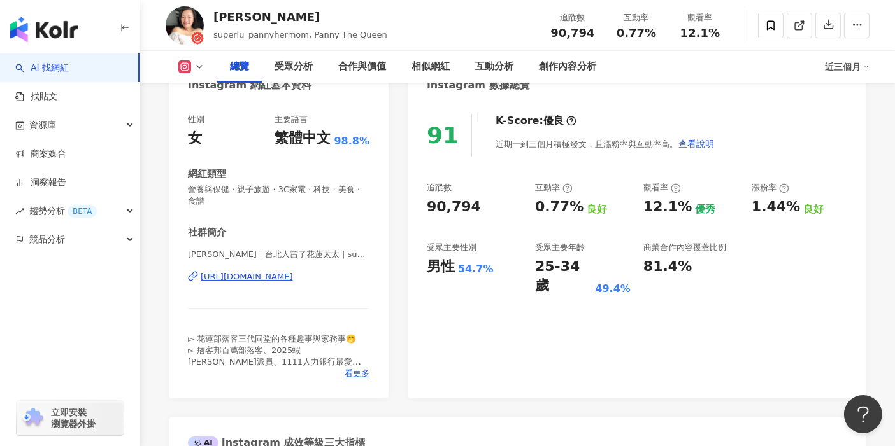
drag, startPoint x: 380, startPoint y: 277, endPoint x: 200, endPoint y: 277, distance: 180.2
click at [200, 277] on div "性別 女 主要語言 繁體中文 98.8% 網紅類型 營養與保健 · 親子旅遊 · 3C家電 · 科技 · 美食 · 食譜 社群簡介 Lulu Sun｜台北人當…" at bounding box center [279, 249] width 220 height 297
copy div "[URL][DOMAIN_NAME]"
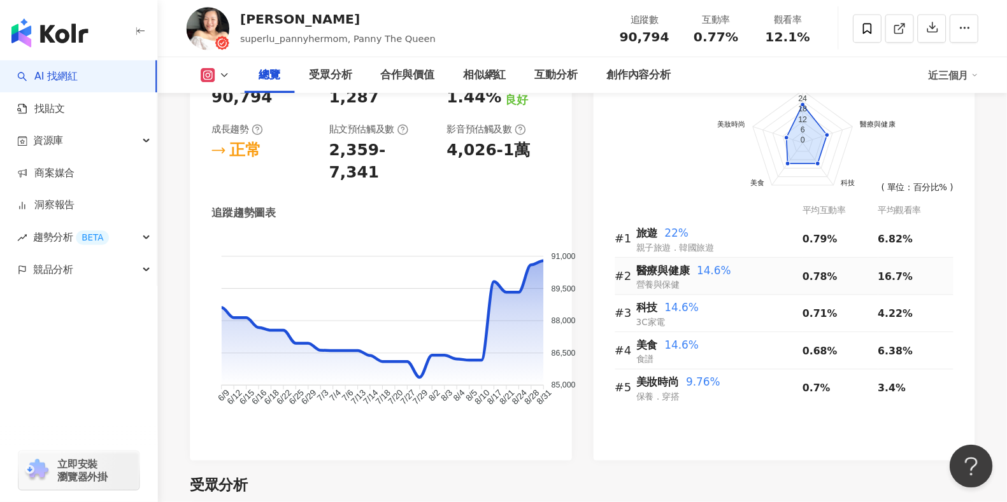
scroll to position [685, 0]
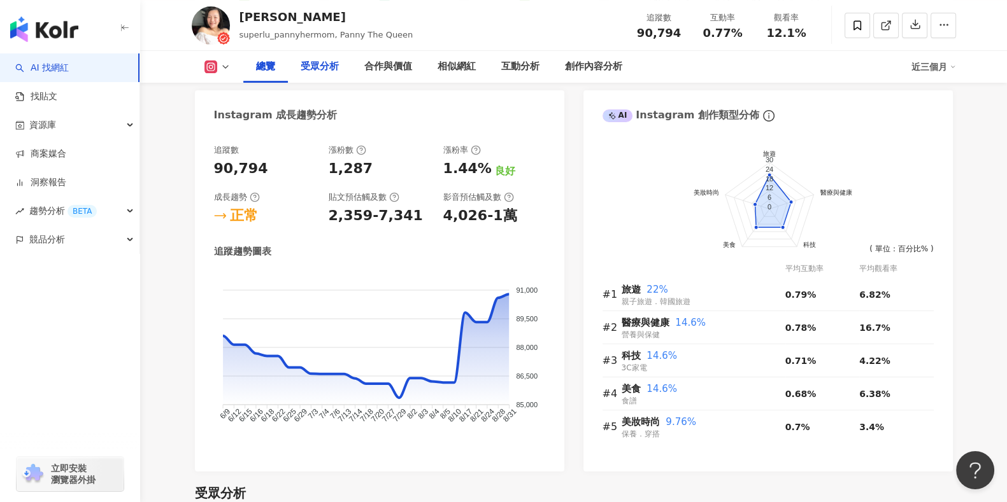
drag, startPoint x: 309, startPoint y: 71, endPoint x: 385, endPoint y: 107, distance: 83.8
click at [309, 71] on div "受眾分析" at bounding box center [320, 66] width 38 height 15
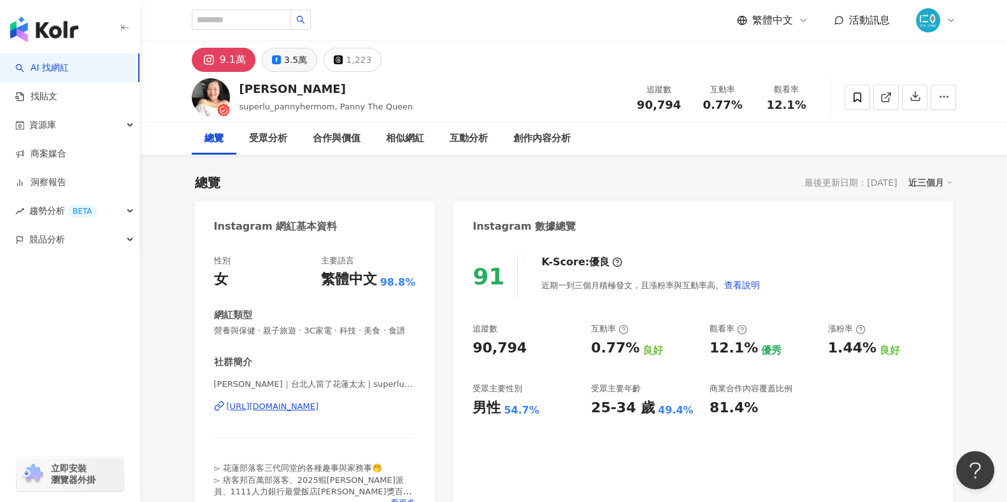
click at [290, 55] on div "3.5萬" at bounding box center [295, 60] width 23 height 18
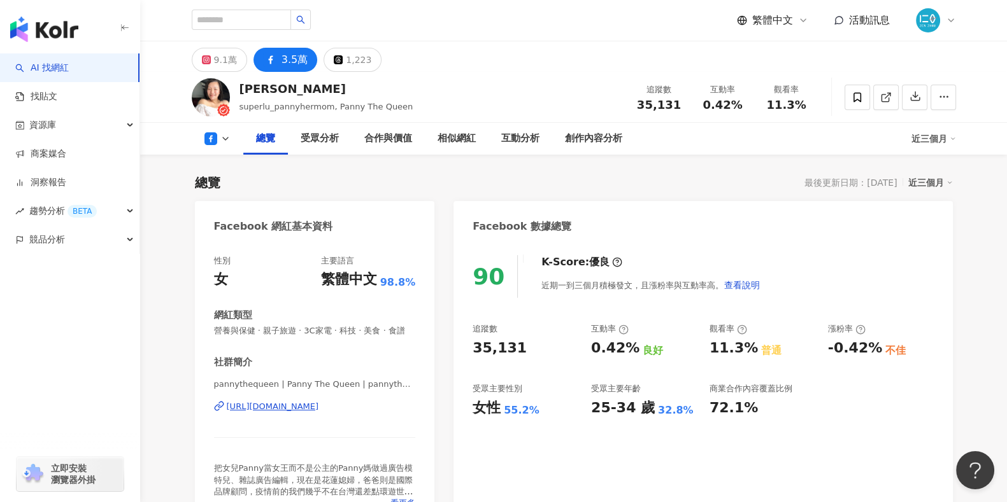
scroll to position [79, 0]
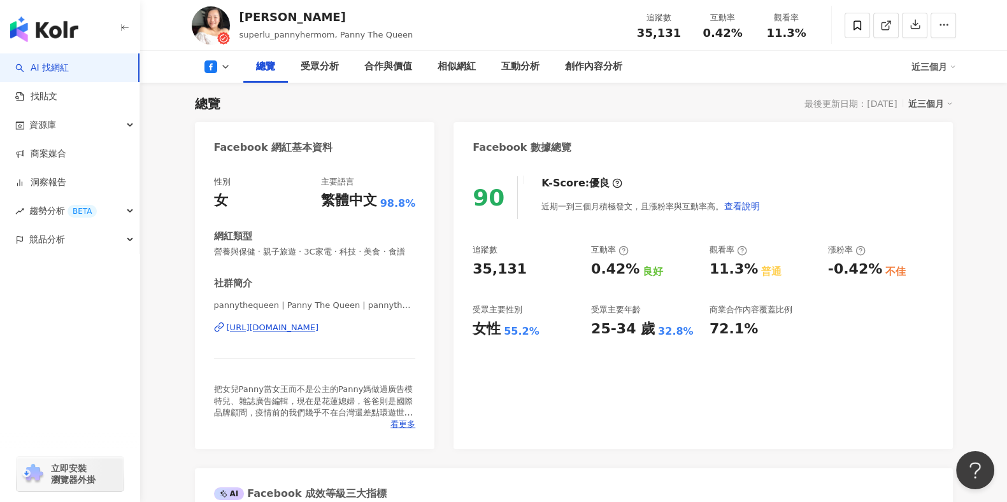
drag, startPoint x: 418, startPoint y: 339, endPoint x: 191, endPoint y: 341, distance: 226.7
copy div "https://www.facebook.com/105419788297298"
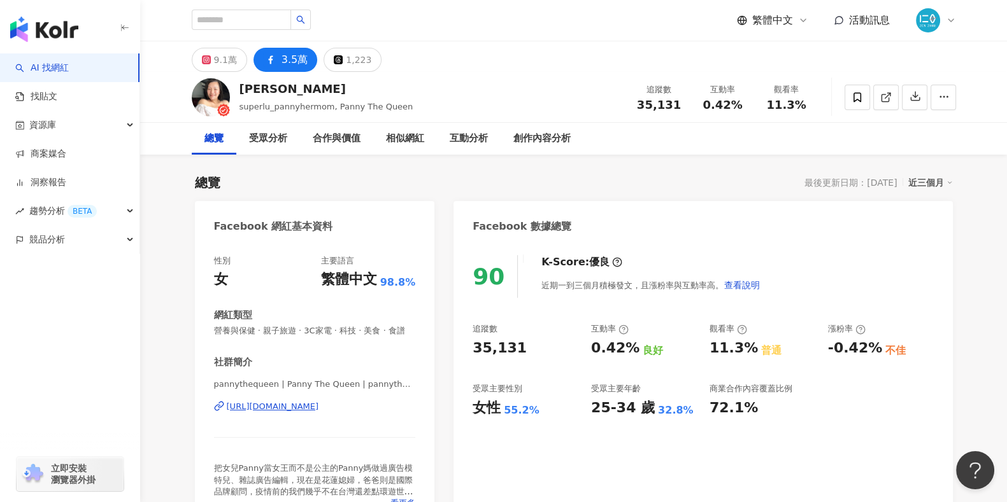
click at [552, 180] on div "總覽 最後更新日期：2025/8/31 近三個月" at bounding box center [574, 183] width 758 height 18
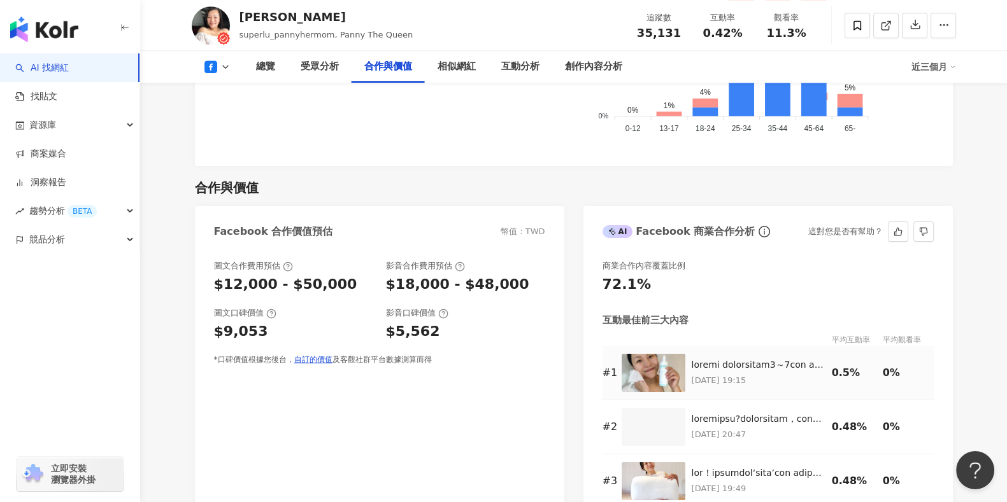
scroll to position [1433, 0]
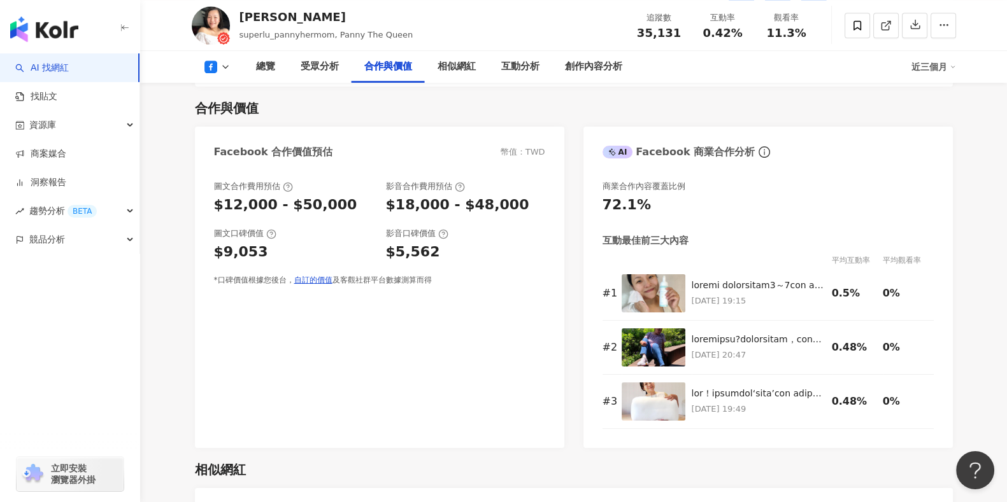
click at [298, 406] on div "圖文合作費用預估 $12,000 - $50,000 影音合作費用預估 $18,000 - $48,000 圖文口碑價值 $9,053 影音口碑價值 $5,5…" at bounding box center [379, 308] width 369 height 280
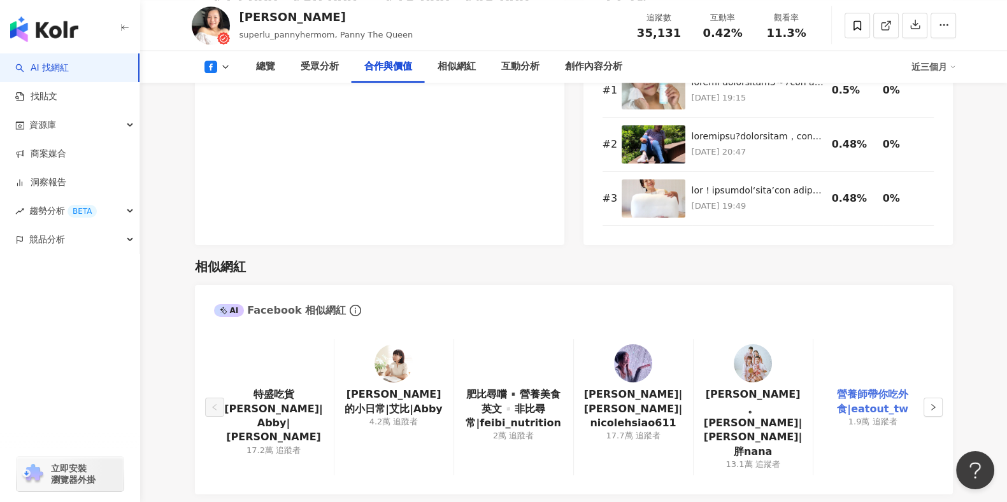
scroll to position [1672, 0]
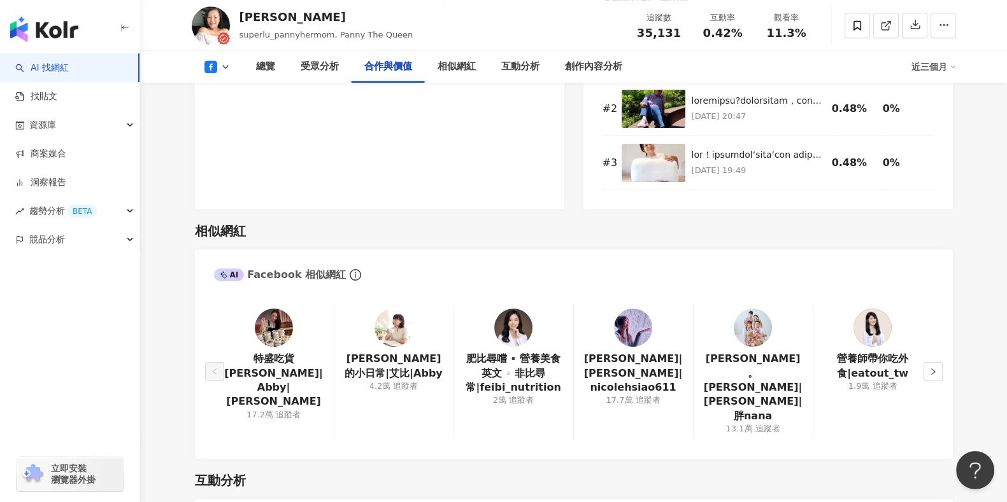
click at [837, 435] on div "特盛吃貨艾嘉 Abby|Abby|艾嘉 17.2萬 追蹤者 艾比的小日常|艾比|Abby 4.2萬 追蹤者 肥比尋嚐▪️營養美食英文▫️非比尋常|feibi_…" at bounding box center [574, 375] width 758 height 168
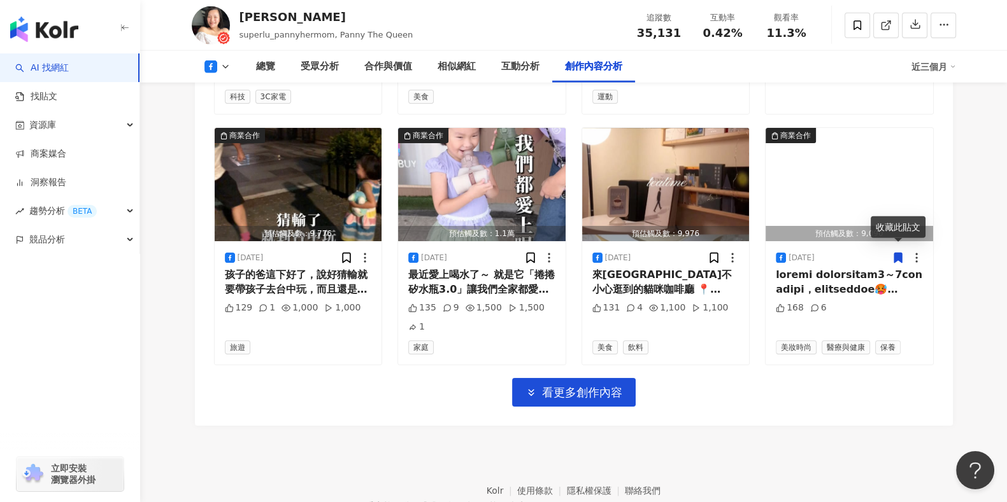
scroll to position [3973, 0]
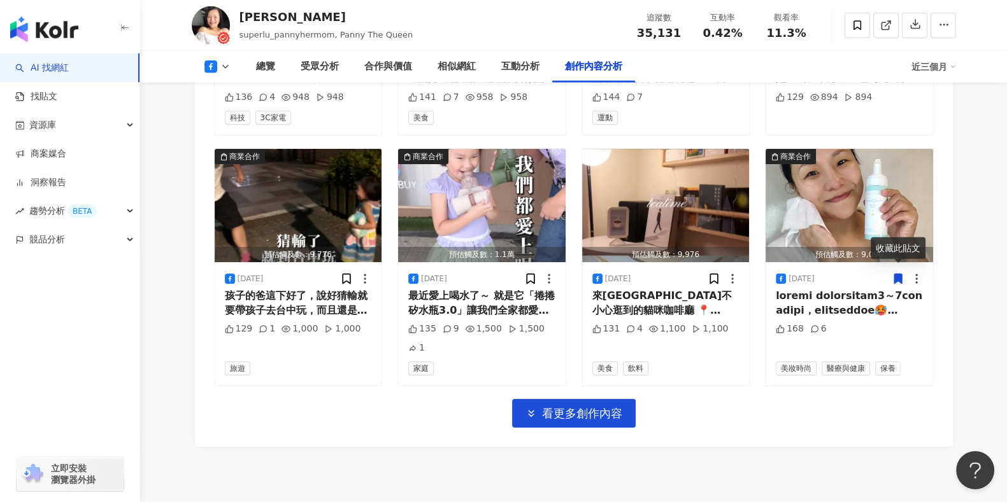
click at [533, 64] on div "互動分析" at bounding box center [520, 66] width 38 height 15
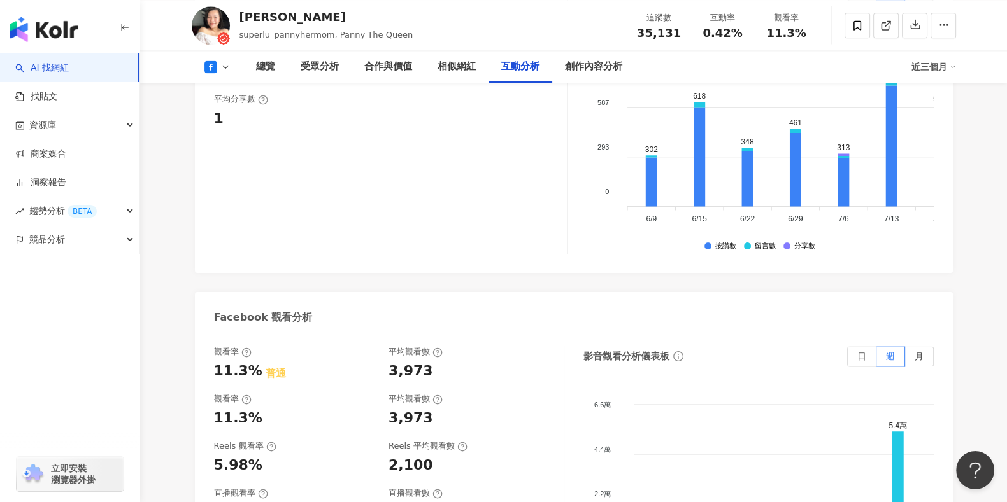
scroll to position [2222, 0]
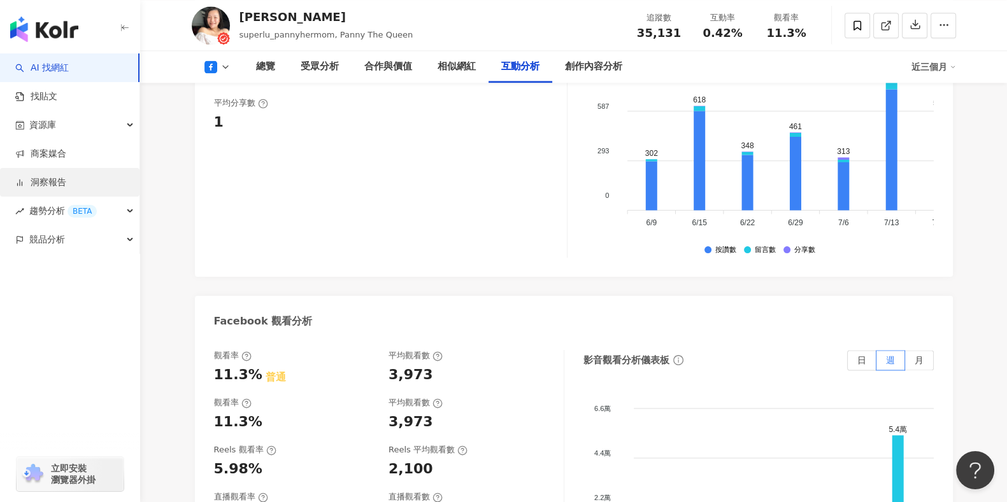
click at [46, 189] on link "洞察報告" at bounding box center [40, 182] width 51 height 13
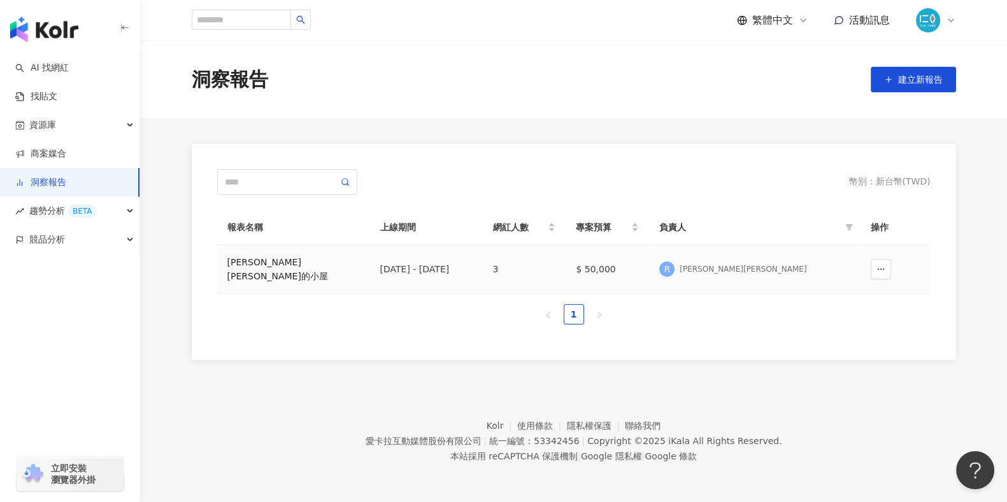
click at [280, 263] on div "王中平和余皓然愛的小屋" at bounding box center [293, 269] width 132 height 28
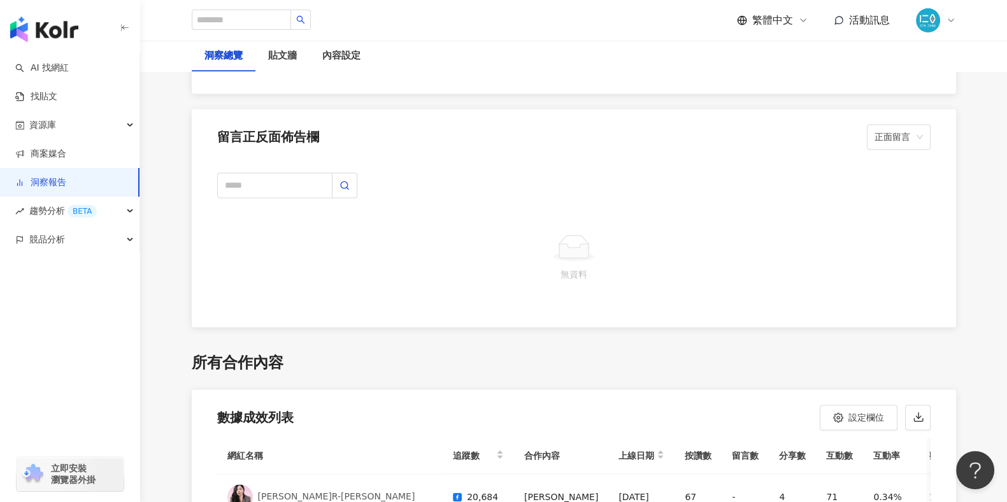
scroll to position [2682, 0]
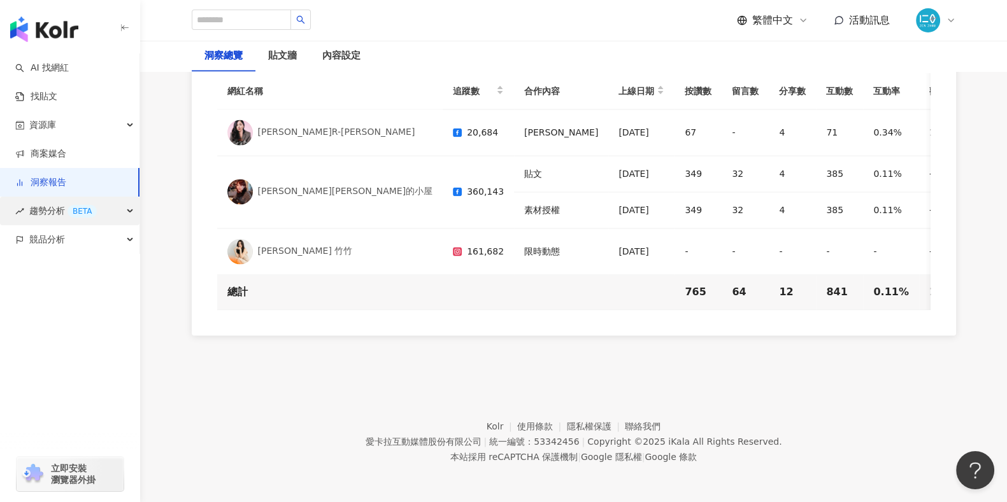
click at [27, 203] on div "趨勢分析 BETA" at bounding box center [69, 211] width 139 height 29
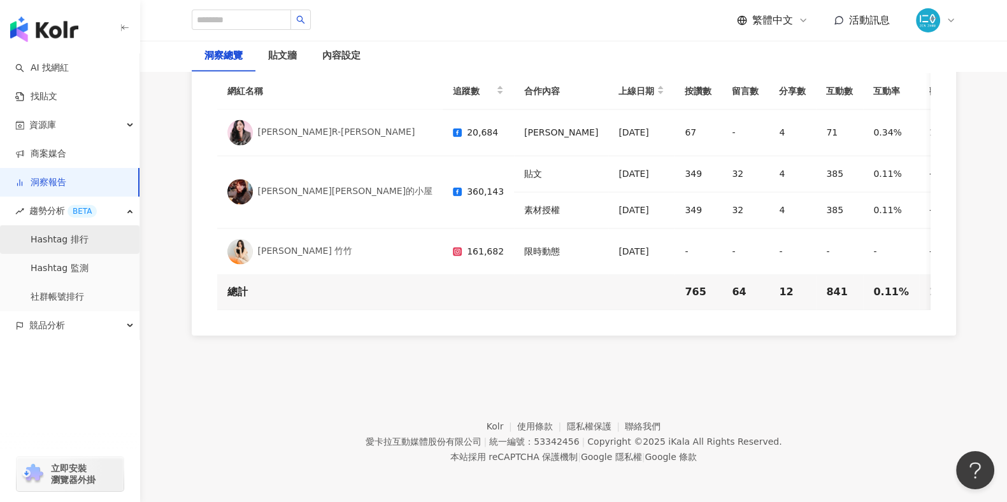
click at [48, 243] on link "Hashtag 排行" at bounding box center [60, 240] width 58 height 13
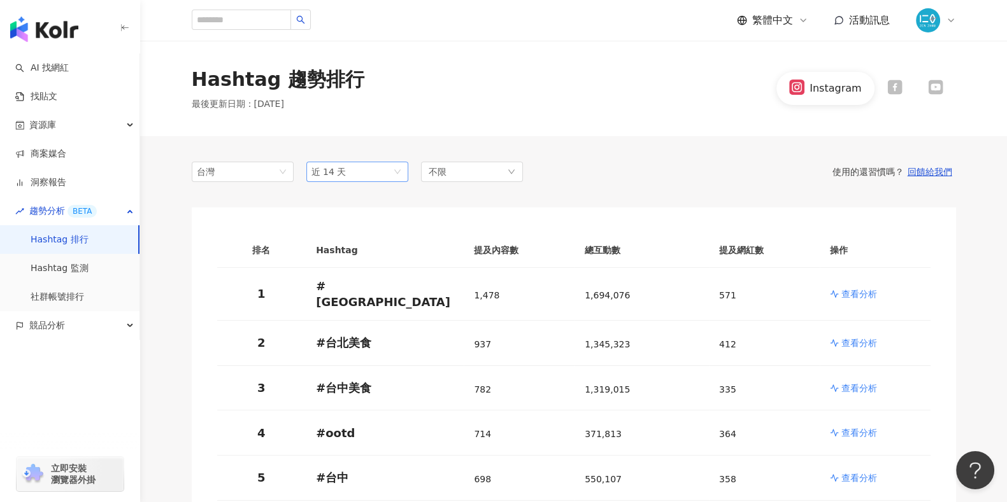
click at [404, 173] on div "近 14 天" at bounding box center [357, 172] width 102 height 20
click at [351, 222] on span "近一個月" at bounding box center [334, 220] width 36 height 10
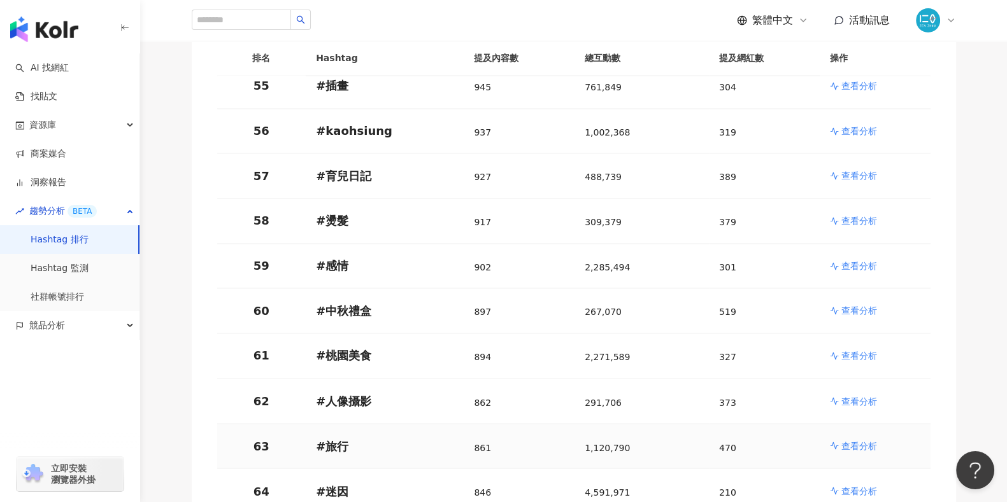
scroll to position [2627, 0]
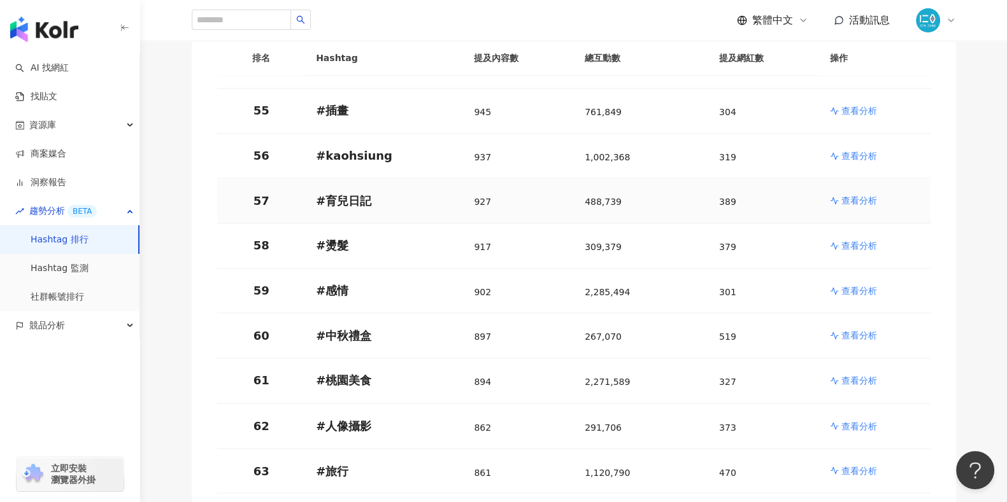
click at [346, 193] on p "# 育兒日記" at bounding box center [385, 201] width 138 height 16
click at [53, 267] on link "Hashtag 監測" at bounding box center [60, 268] width 58 height 13
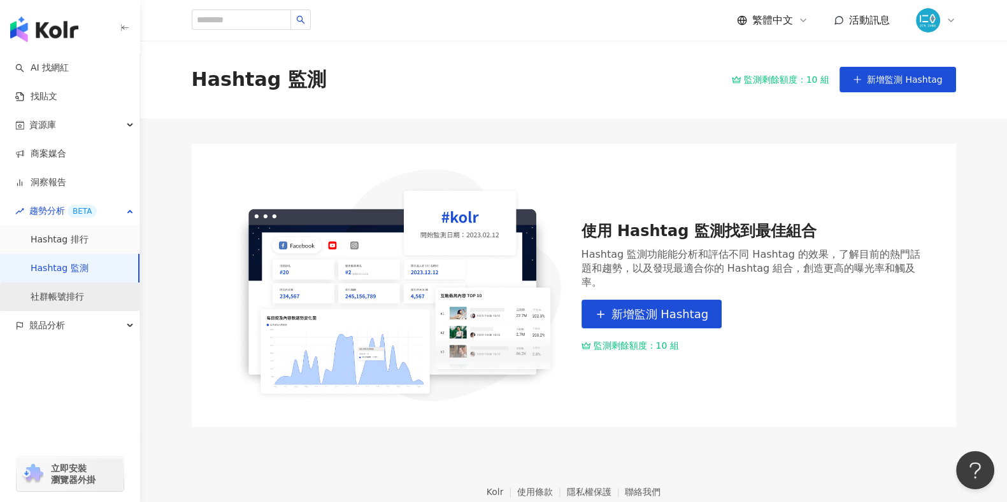
click at [67, 302] on link "社群帳號排行" at bounding box center [57, 297] width 53 height 13
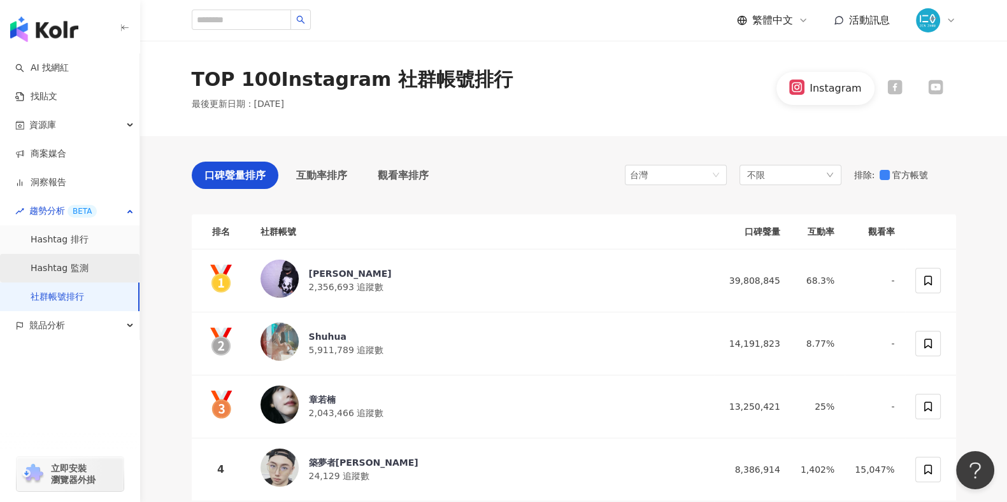
click at [60, 271] on link "Hashtag 監測" at bounding box center [60, 268] width 58 height 13
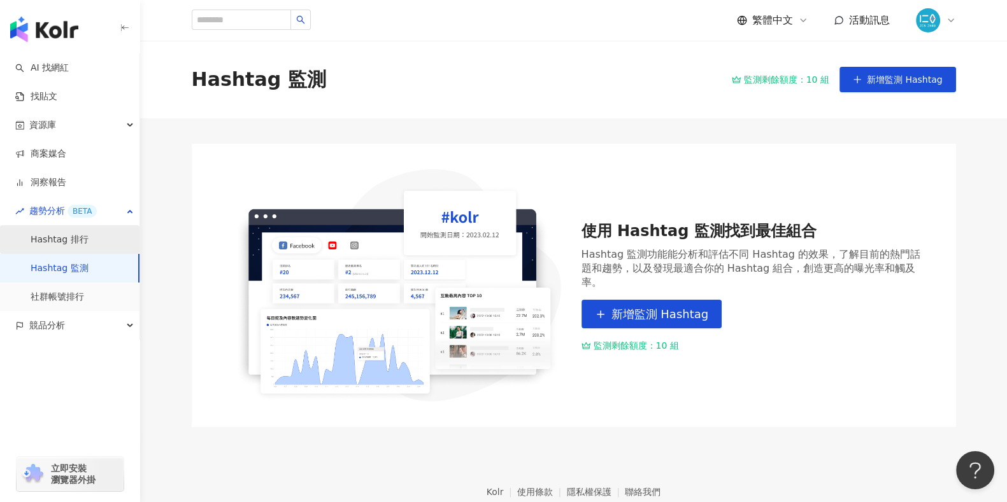
click at [60, 246] on link "Hashtag 排行" at bounding box center [60, 240] width 58 height 13
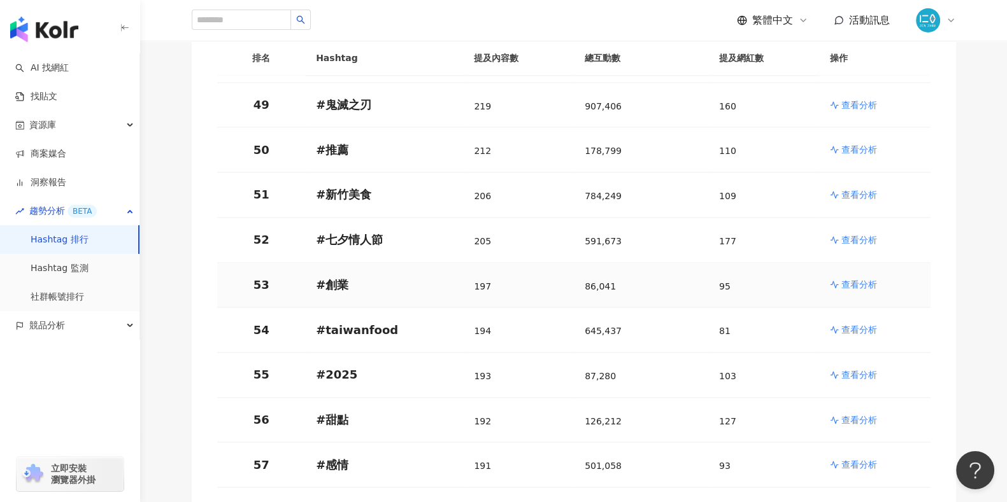
scroll to position [2387, 0]
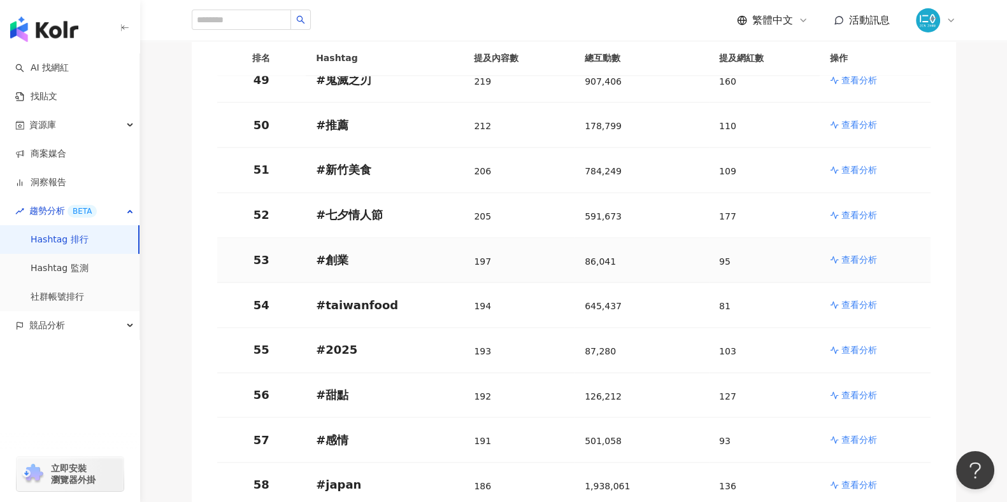
click at [864, 253] on p "查看分析" at bounding box center [859, 259] width 36 height 13
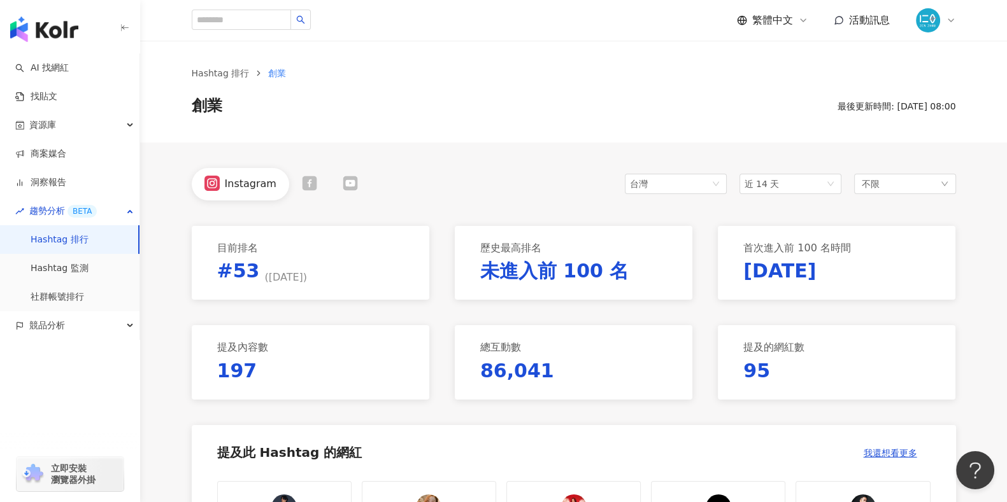
click at [309, 181] on icon at bounding box center [309, 183] width 15 height 15
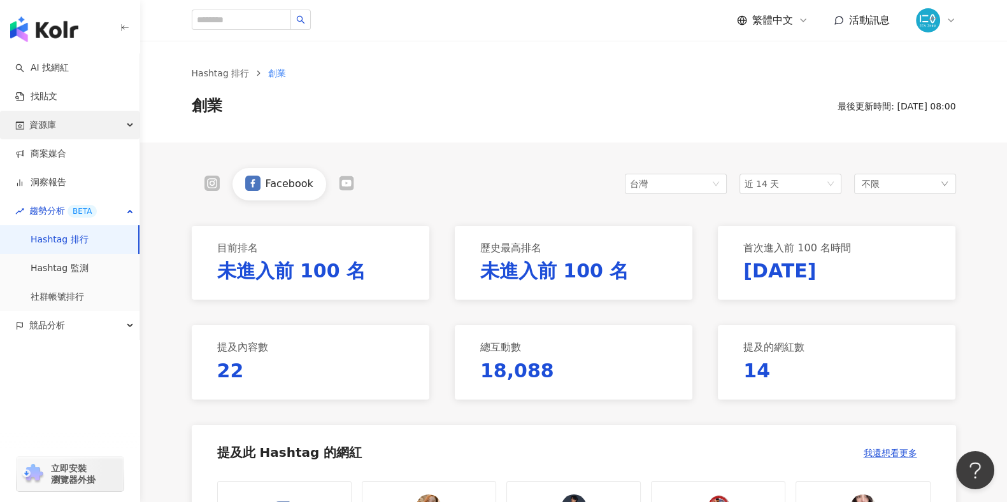
click at [59, 129] on div "資源庫" at bounding box center [69, 125] width 139 height 29
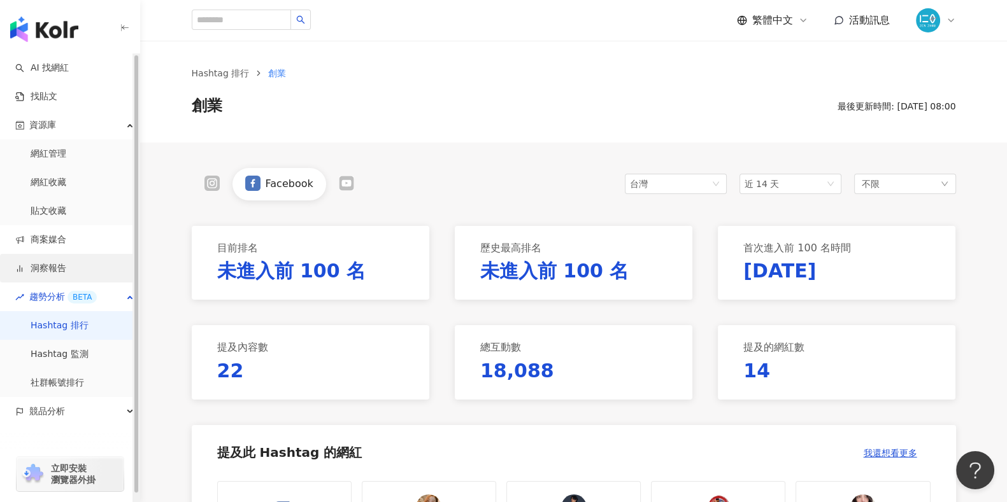
click at [57, 272] on link "洞察報告" at bounding box center [40, 268] width 51 height 13
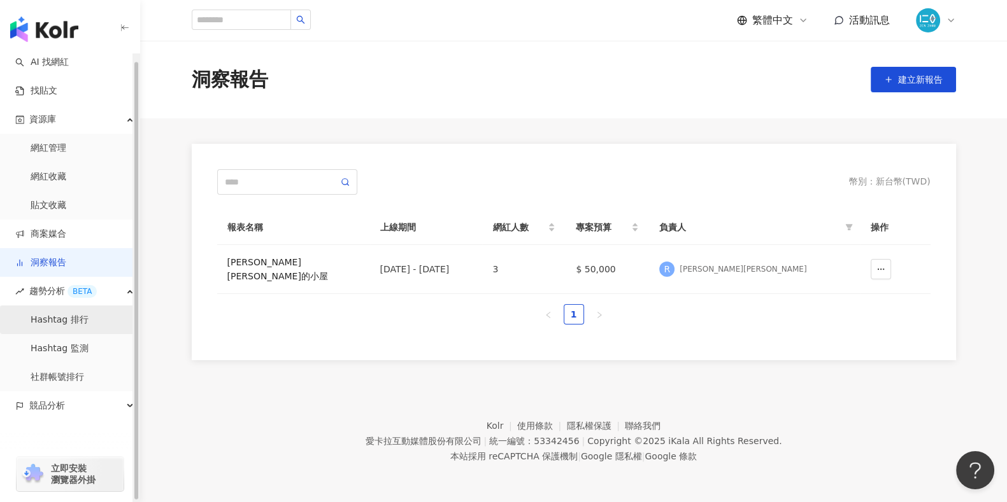
scroll to position [7, 0]
drag, startPoint x: 89, startPoint y: 411, endPoint x: 96, endPoint y: 412, distance: 6.4
click at [89, 412] on div "競品分析" at bounding box center [69, 404] width 139 height 29
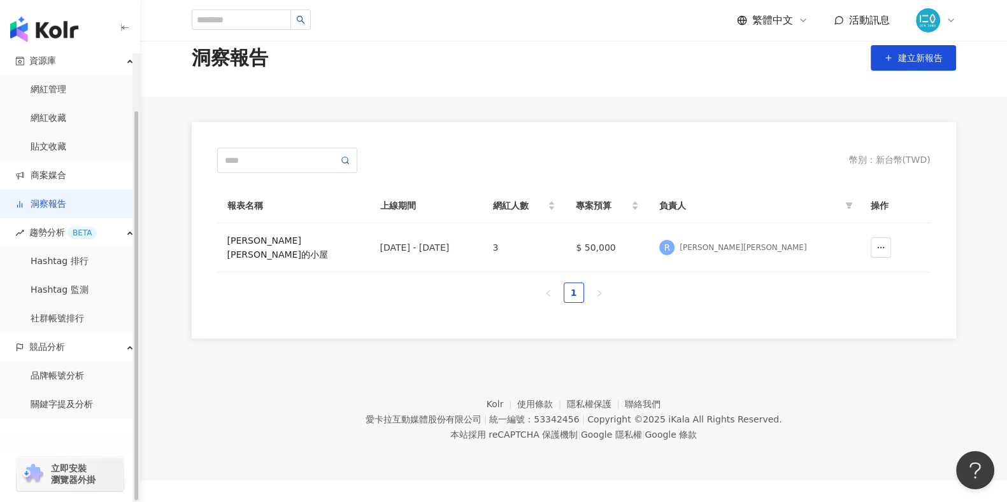
scroll to position [58, 0]
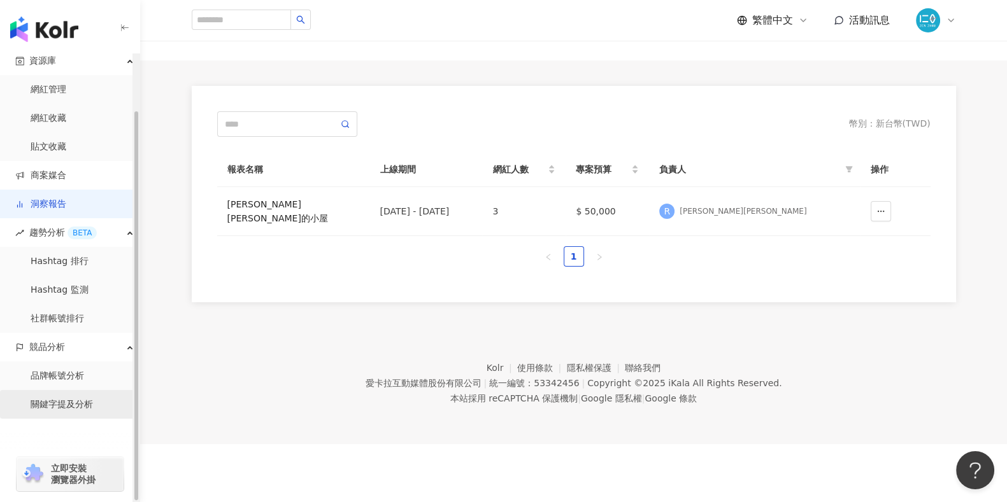
click at [73, 404] on link "關鍵字提及分析" at bounding box center [62, 405] width 62 height 13
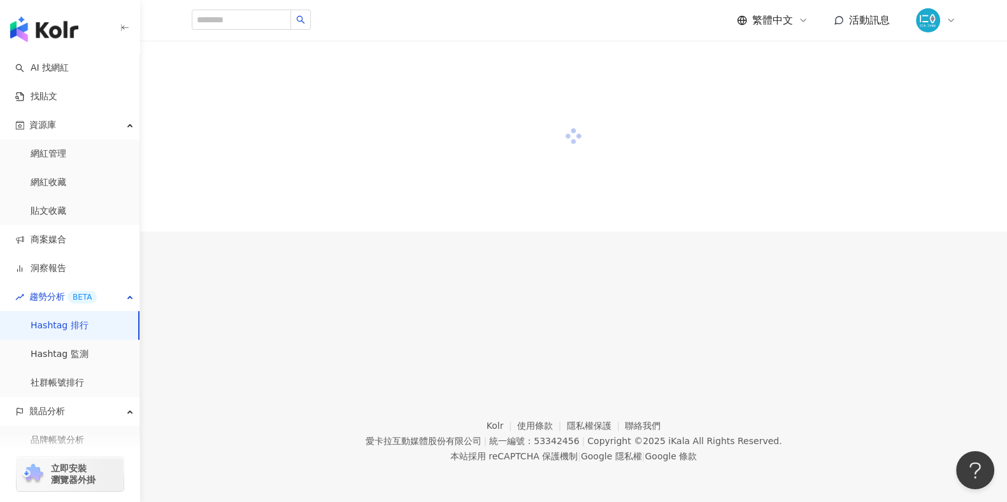
scroll to position [58, 0]
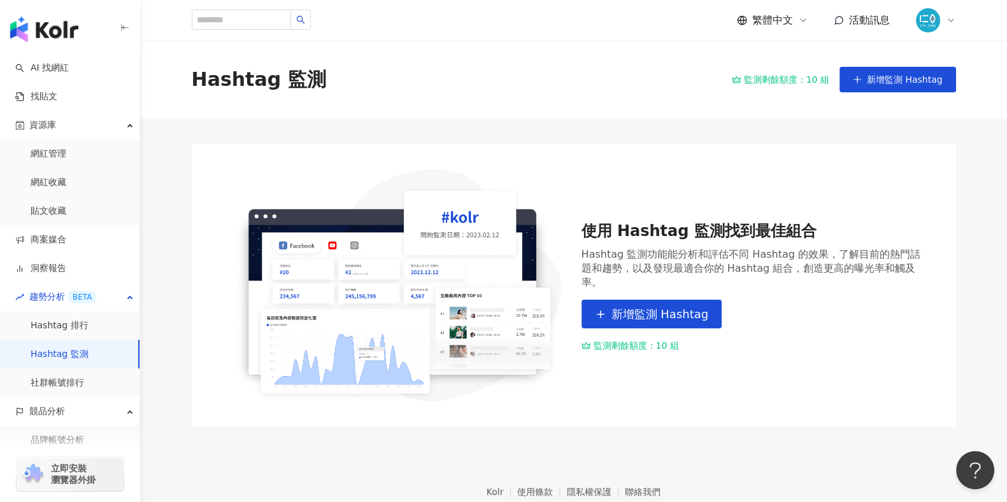
click at [45, 25] on img "button" at bounding box center [44, 29] width 68 height 25
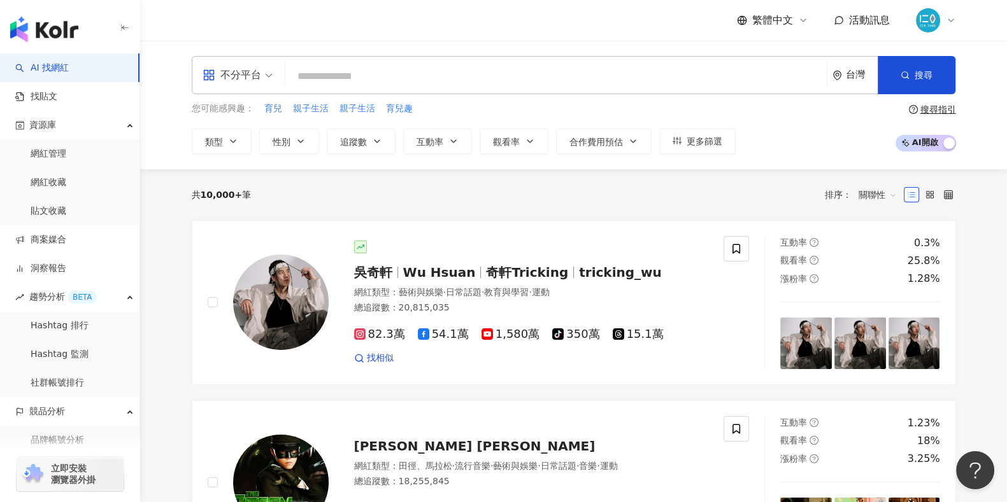
click at [448, 89] on div "不分平台 台灣 搜尋" at bounding box center [574, 75] width 764 height 38
click at [357, 79] on input "search" at bounding box center [555, 76] width 531 height 24
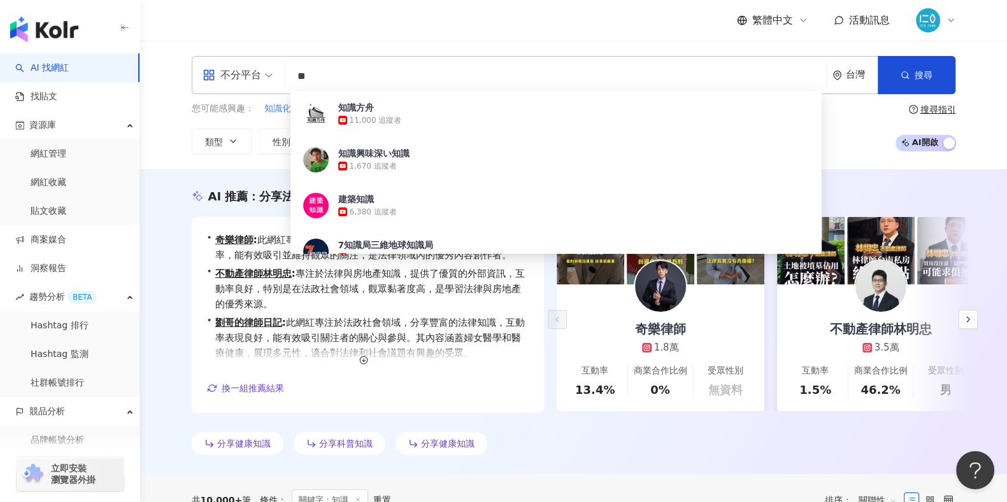
type input "**"
click at [894, 121] on div "不分平台 ** 台灣 搜尋 5eefaeca-45f8-49d1-8154-c844113006ba 知識方舟 11,000 追蹤者 知識興味深い知識 1,6…" at bounding box center [573, 105] width 815 height 98
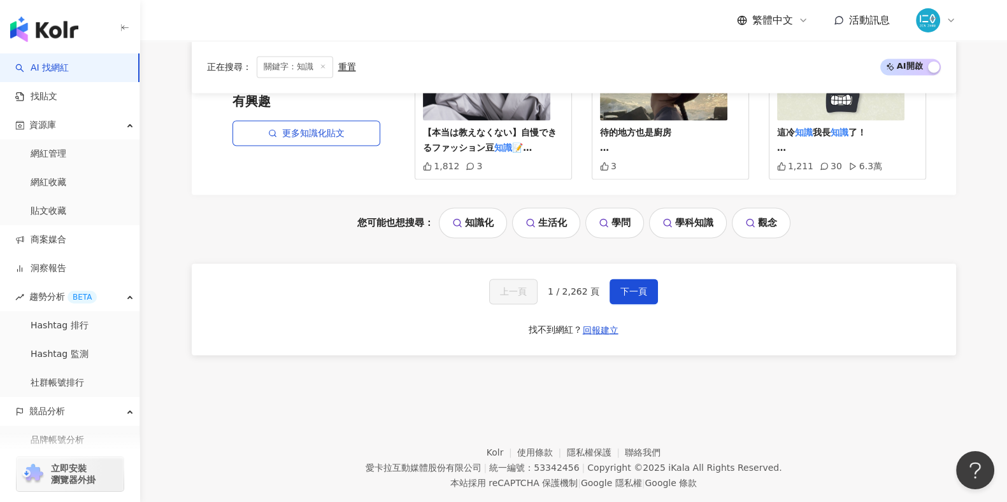
scroll to position [2627, 0]
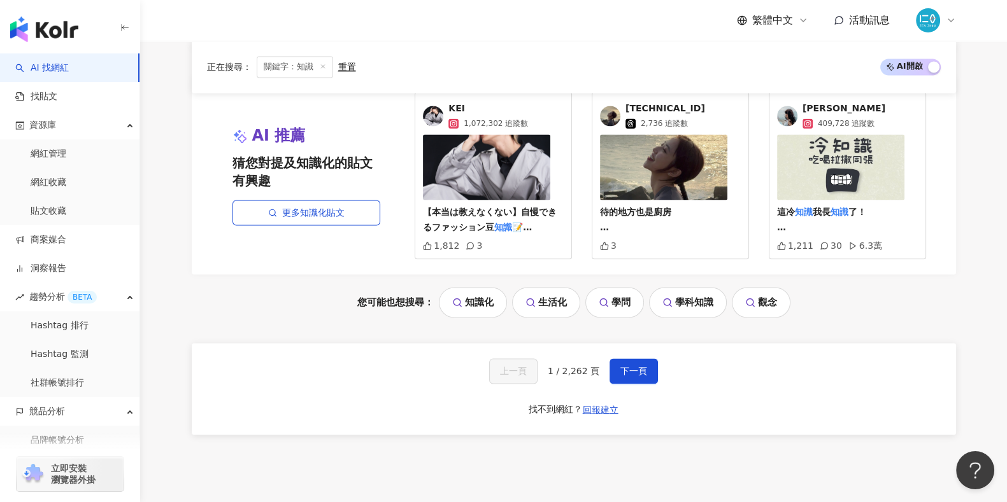
drag, startPoint x: 633, startPoint y: 365, endPoint x: 658, endPoint y: 367, distance: 25.0
click at [633, 366] on span "下一頁" at bounding box center [633, 371] width 27 height 10
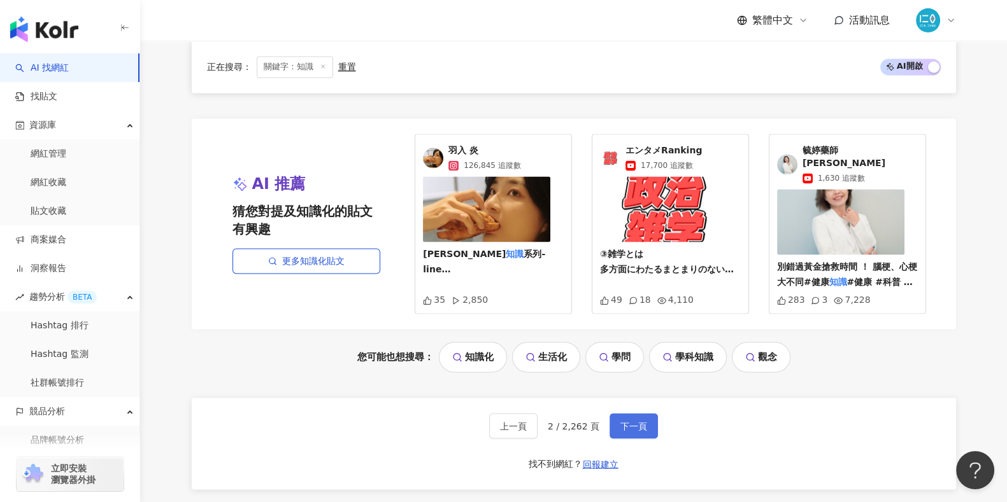
click at [637, 421] on span "下一頁" at bounding box center [633, 426] width 27 height 10
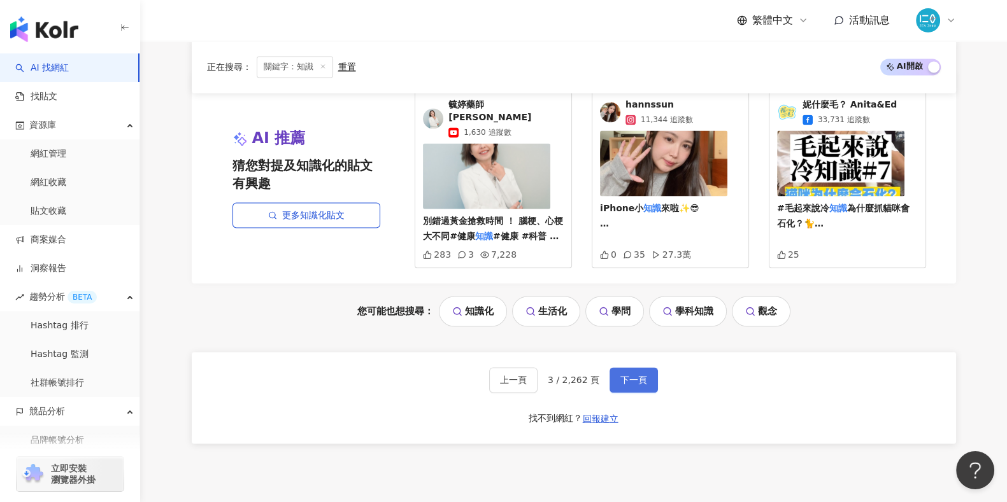
click at [644, 367] on button "下一頁" at bounding box center [633, 379] width 48 height 25
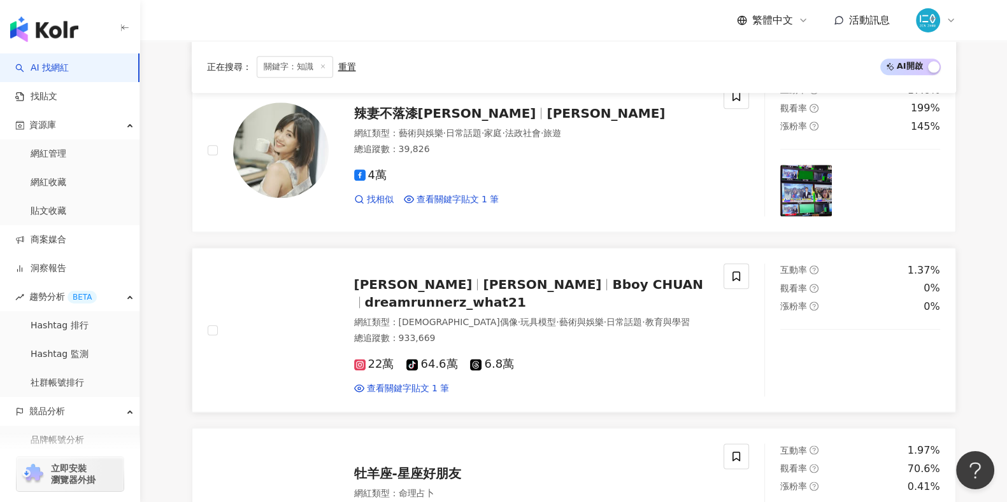
scroll to position [1831, 0]
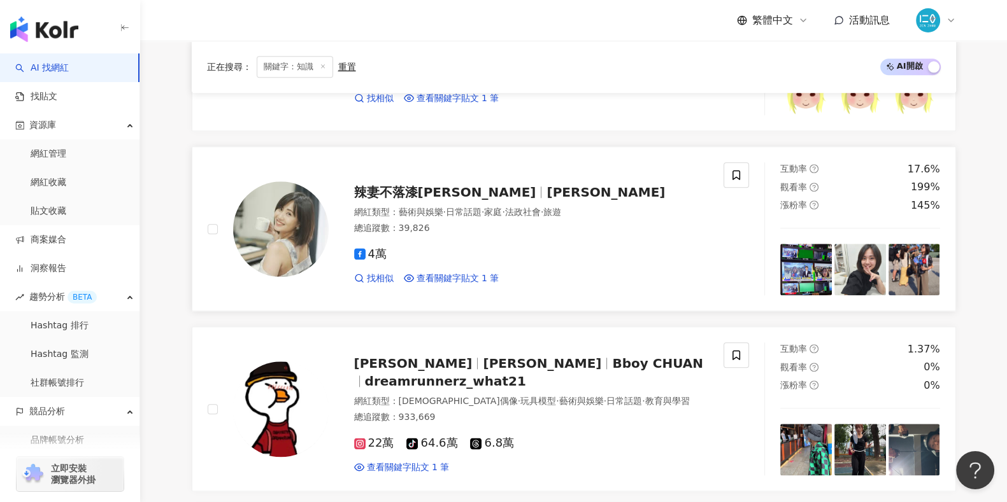
click at [414, 185] on span "辣妻不落漆[PERSON_NAME]" at bounding box center [445, 192] width 182 height 15
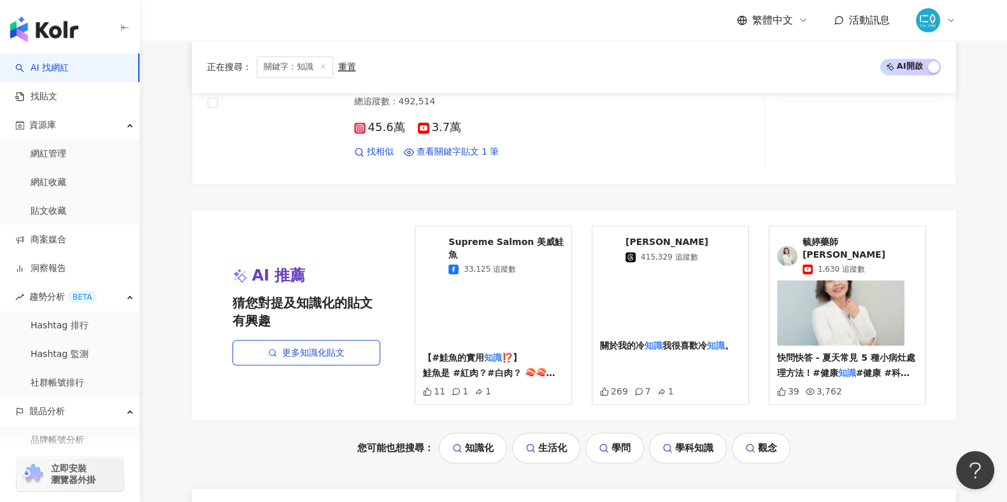
scroll to position [2547, 0]
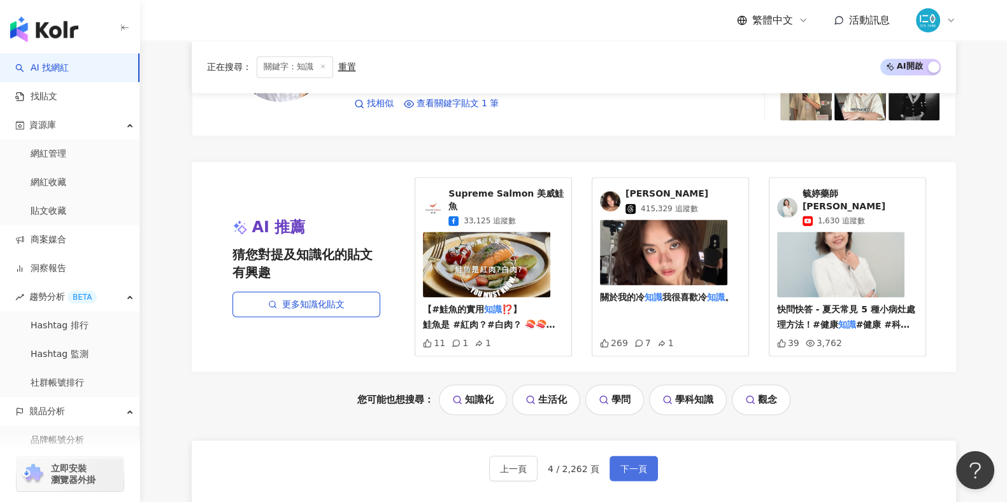
click at [639, 464] on span "下一頁" at bounding box center [633, 469] width 27 height 10
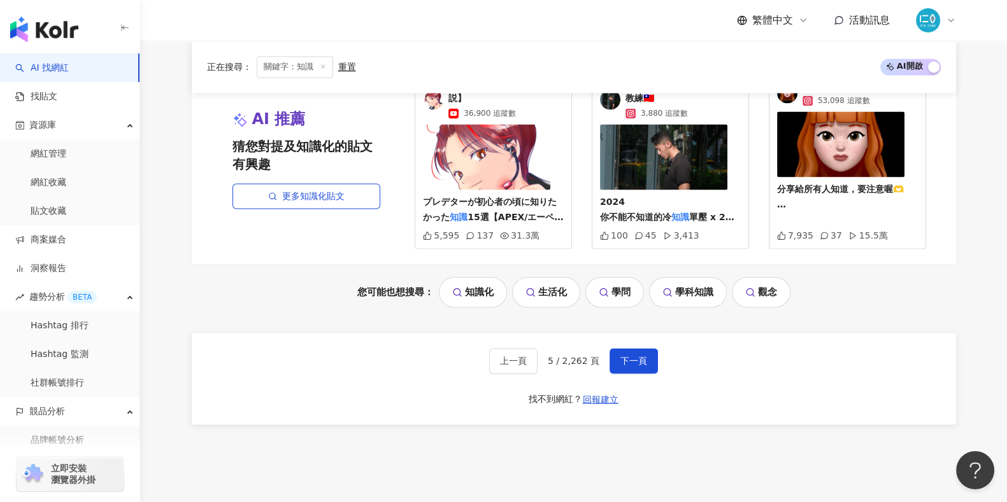
scroll to position [2738, 0]
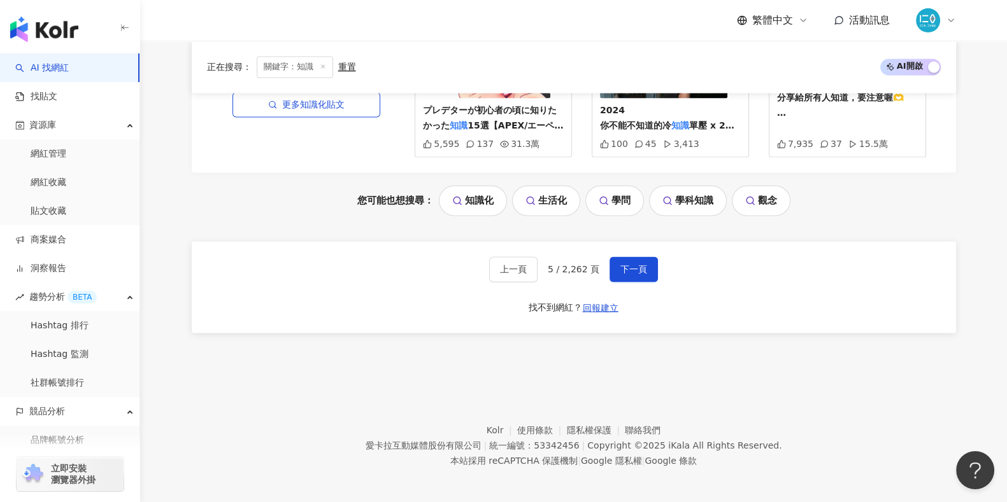
click at [476, 201] on link "知識化" at bounding box center [473, 200] width 68 height 31
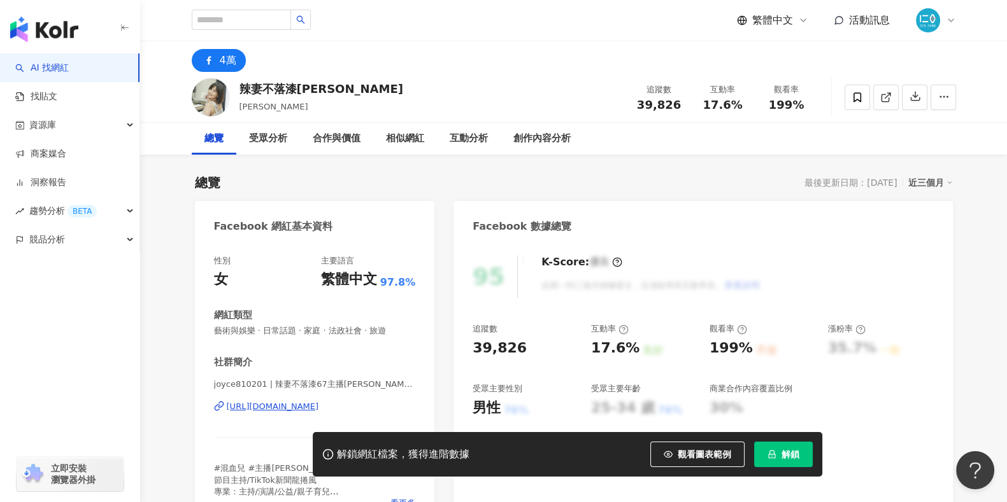
click at [319, 407] on div "https://www.facebook.com/106251094118992" at bounding box center [273, 406] width 92 height 11
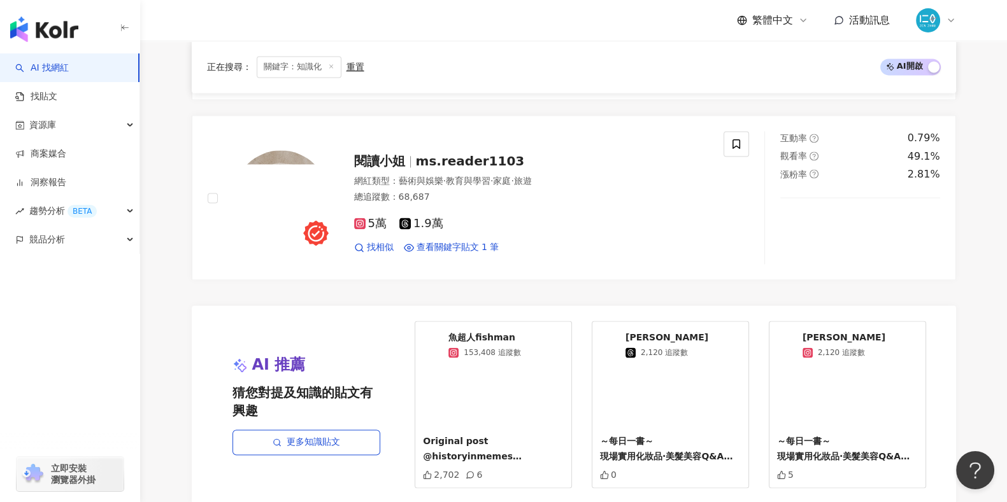
scroll to position [2314, 0]
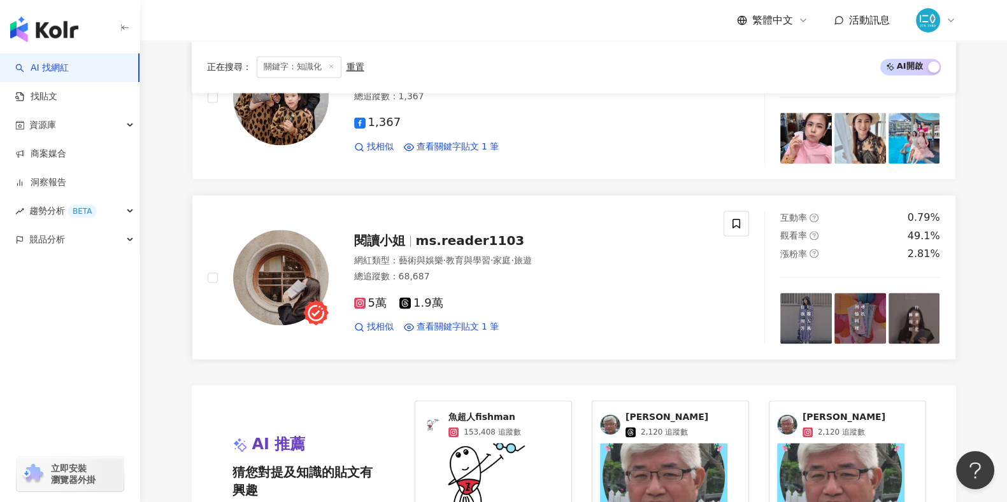
click at [462, 240] on span "ms.reader1103" at bounding box center [470, 240] width 109 height 15
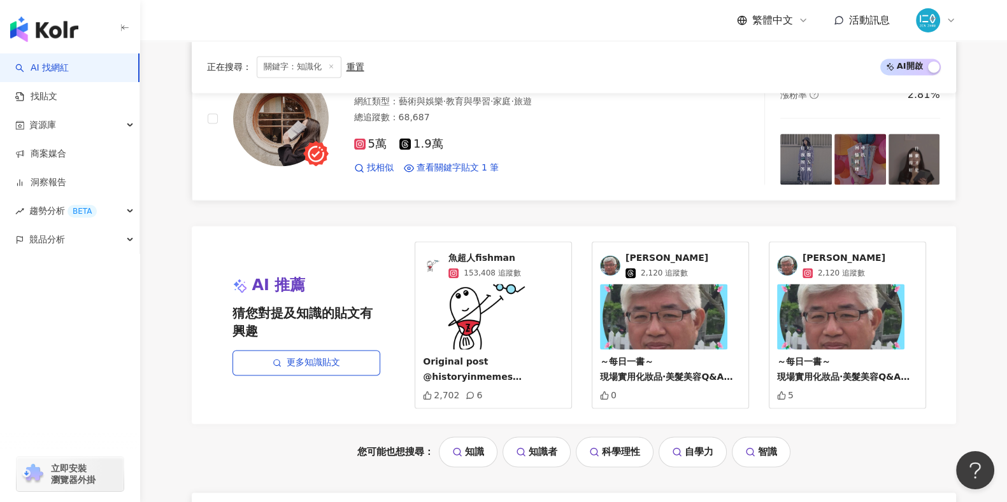
scroll to position [2633, 0]
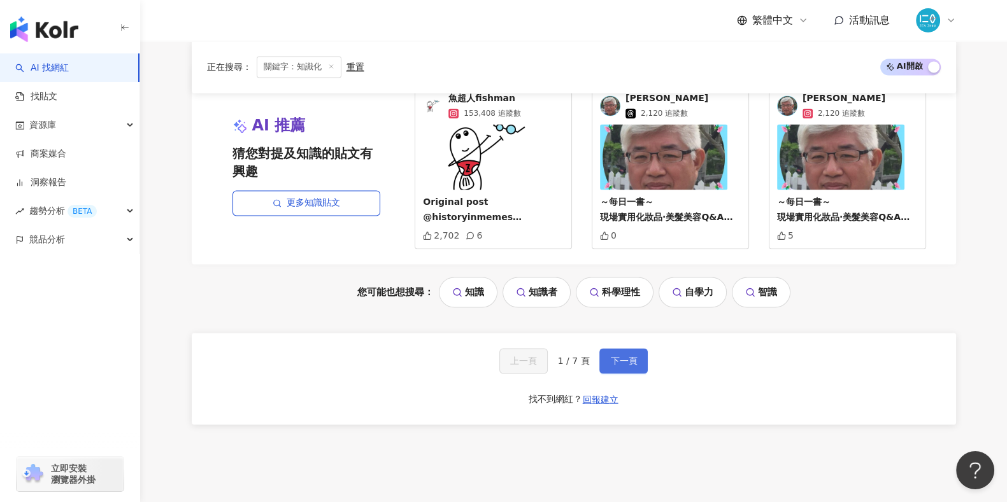
click at [621, 361] on span "下一頁" at bounding box center [623, 361] width 27 height 10
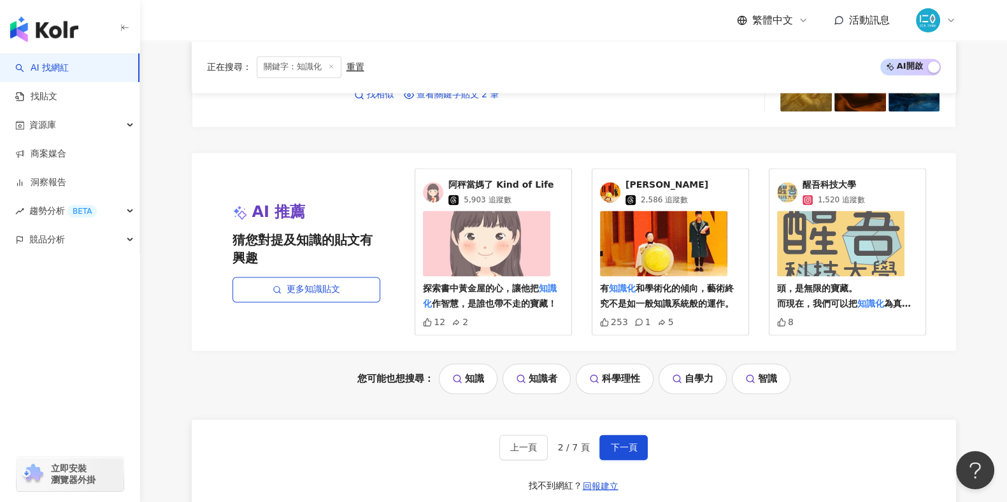
scroll to position [2627, 0]
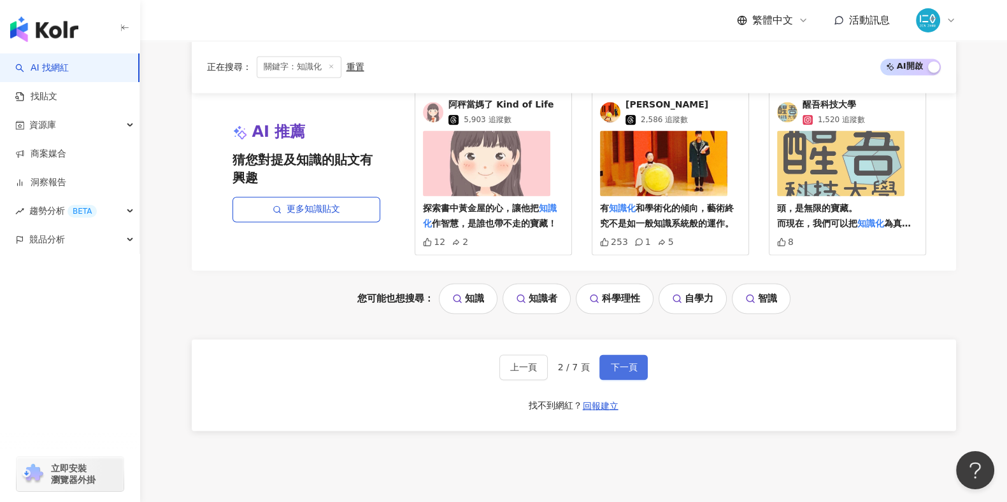
click at [623, 365] on span "下一頁" at bounding box center [623, 367] width 27 height 10
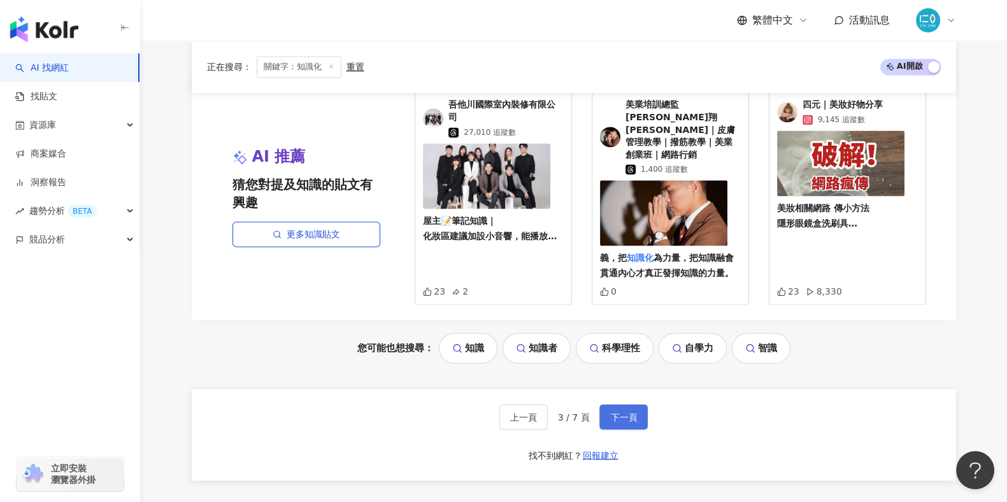
click at [630, 412] on span "下一頁" at bounding box center [623, 417] width 27 height 10
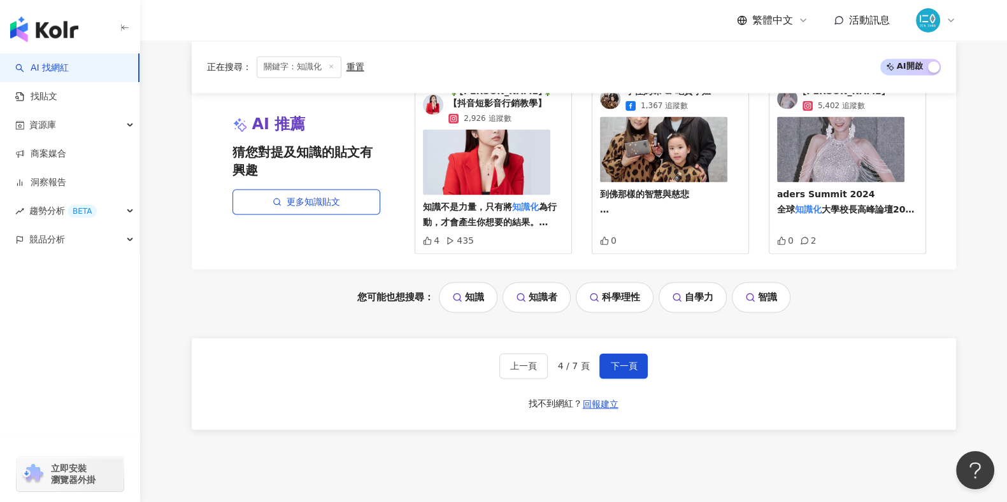
scroll to position [2547, 0]
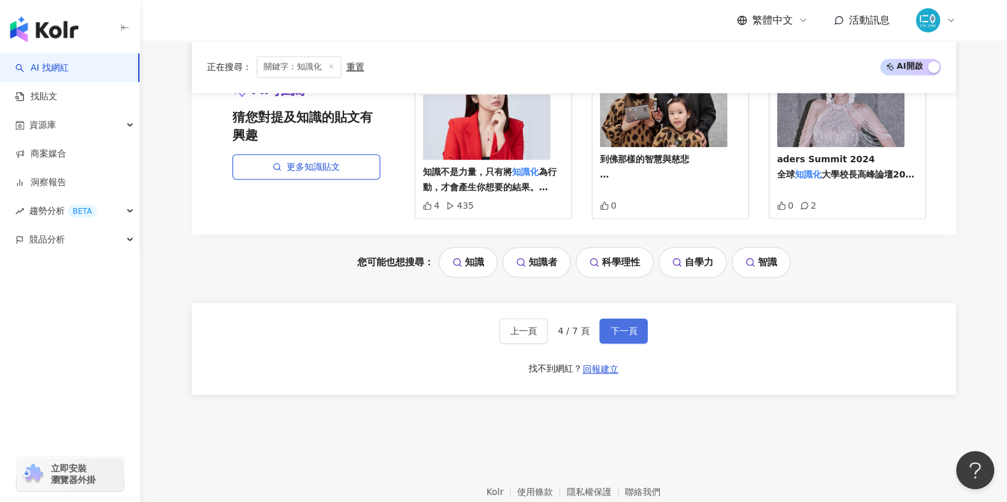
click at [640, 318] on button "下一頁" at bounding box center [623, 330] width 48 height 25
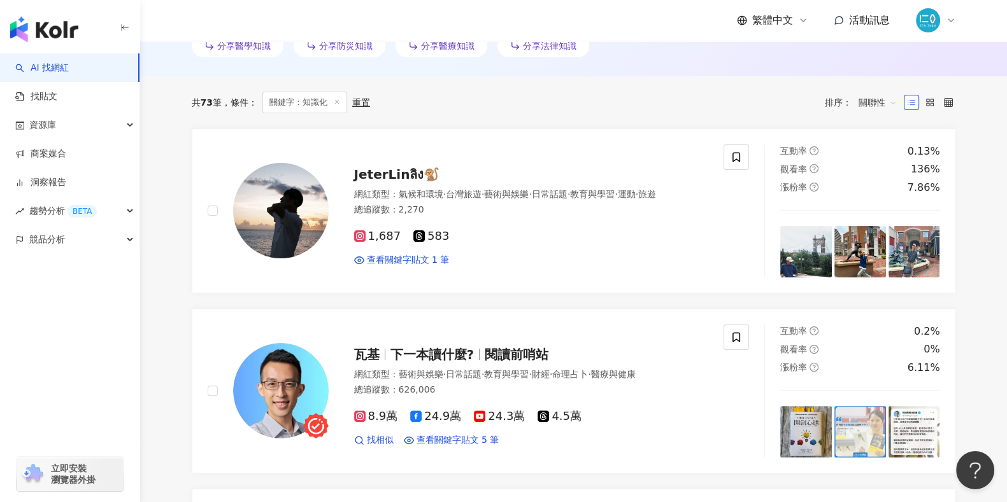
scroll to position [0, 0]
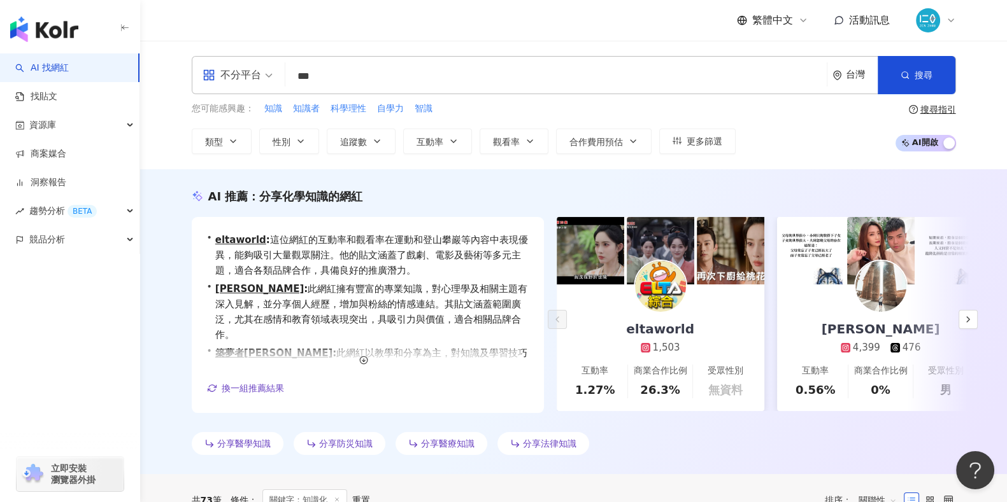
click at [350, 78] on input "***" at bounding box center [555, 76] width 531 height 24
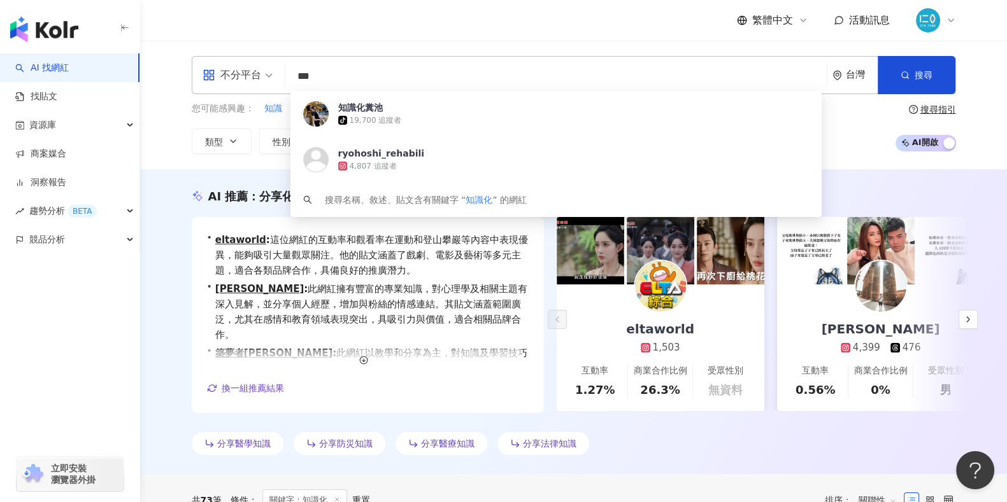
click at [378, 76] on input "***" at bounding box center [555, 76] width 531 height 24
click at [401, 43] on div "不分平台 *** 台灣 搜尋 9b7b940d-1410-4f5f-bcbb-fc0a75fda81b 知識化糞池 tiktok-icon 19,700 追蹤…" at bounding box center [573, 105] width 867 height 129
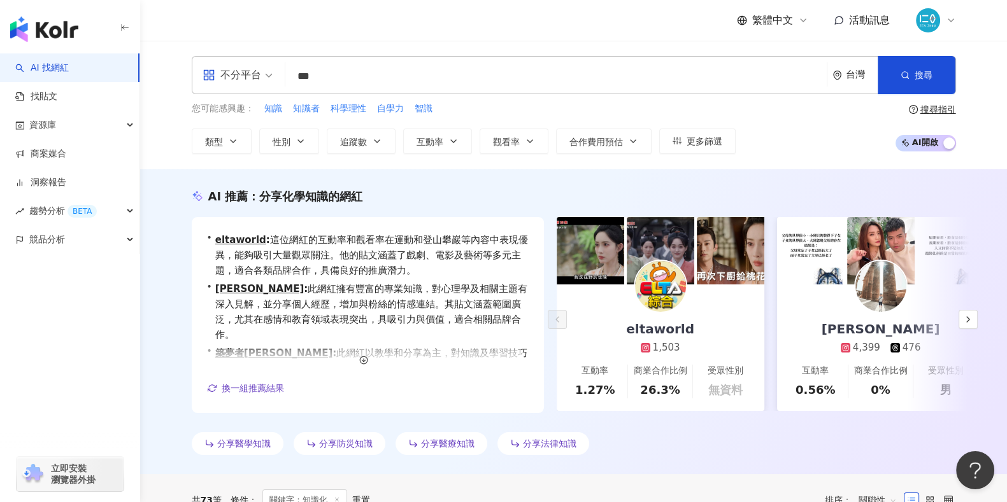
click at [415, 17] on div "繁體中文 活動訊息" at bounding box center [574, 20] width 764 height 41
click at [427, 114] on span "智識" at bounding box center [424, 109] width 18 height 13
type input "**"
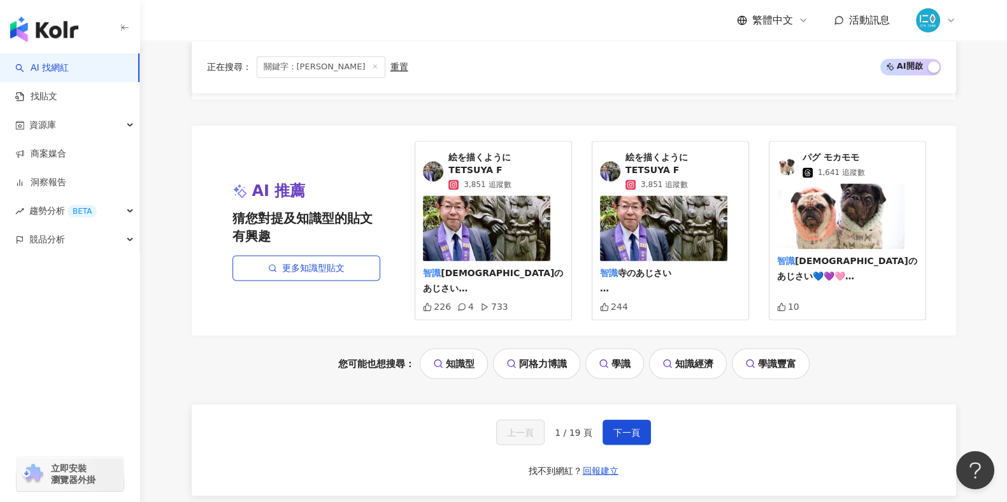
scroll to position [2846, 0]
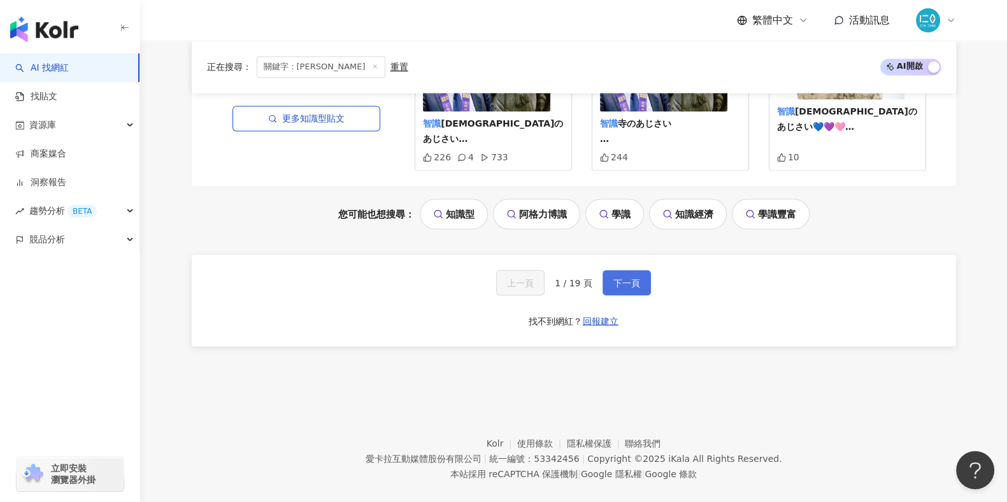
click at [637, 278] on span "下一頁" at bounding box center [626, 283] width 27 height 10
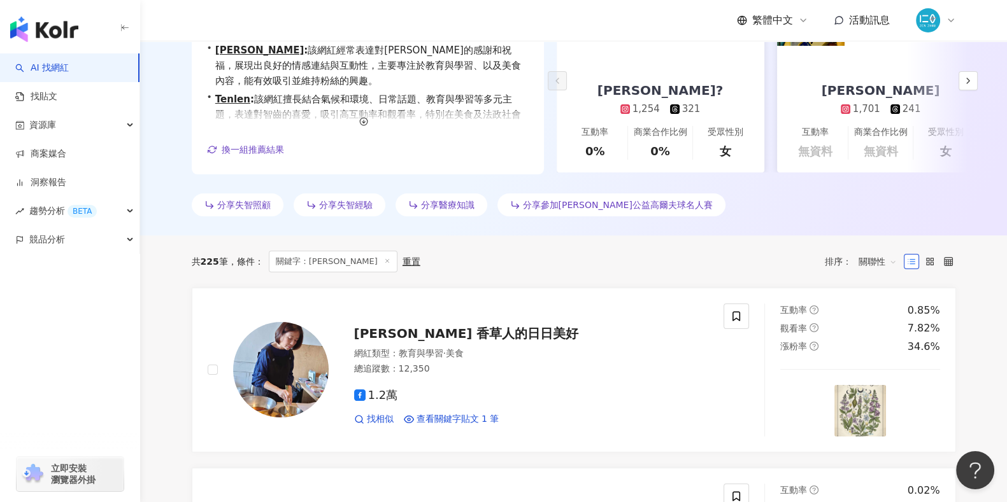
scroll to position [0, 0]
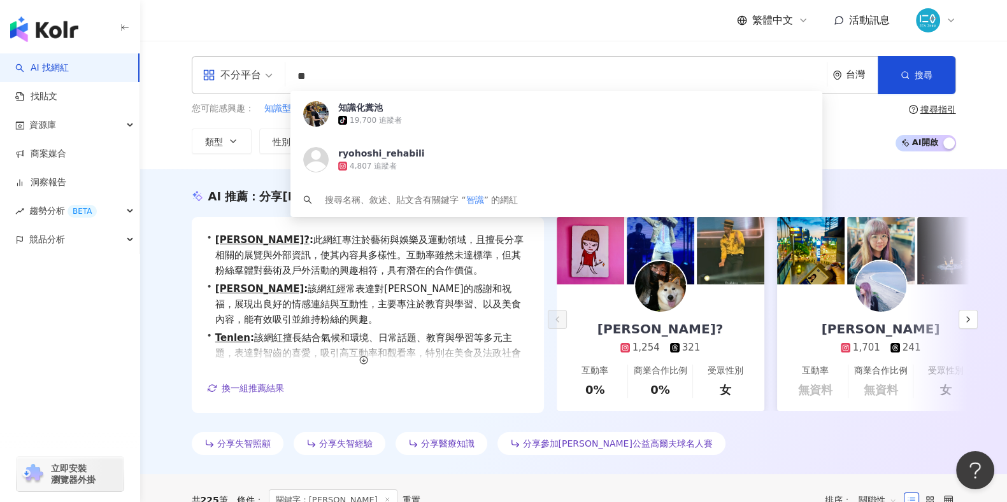
drag, startPoint x: 328, startPoint y: 75, endPoint x: 286, endPoint y: 71, distance: 42.2
click at [288, 71] on div "不分平台 ** 台灣 搜尋 9b7b940d-1410-4f5f-bcbb-fc0a75fda81b 知識化糞池 tiktok-icon 19,700 追蹤者…" at bounding box center [574, 75] width 764 height 38
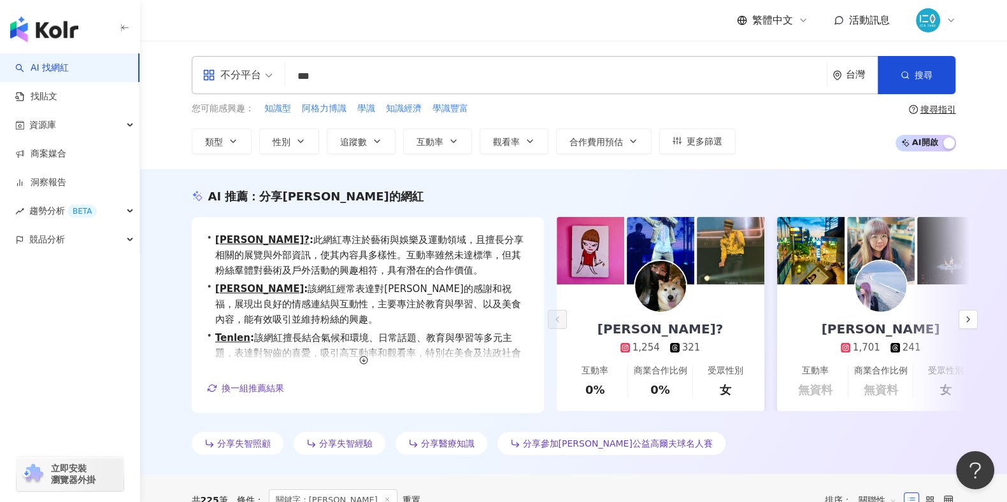
type input "***"
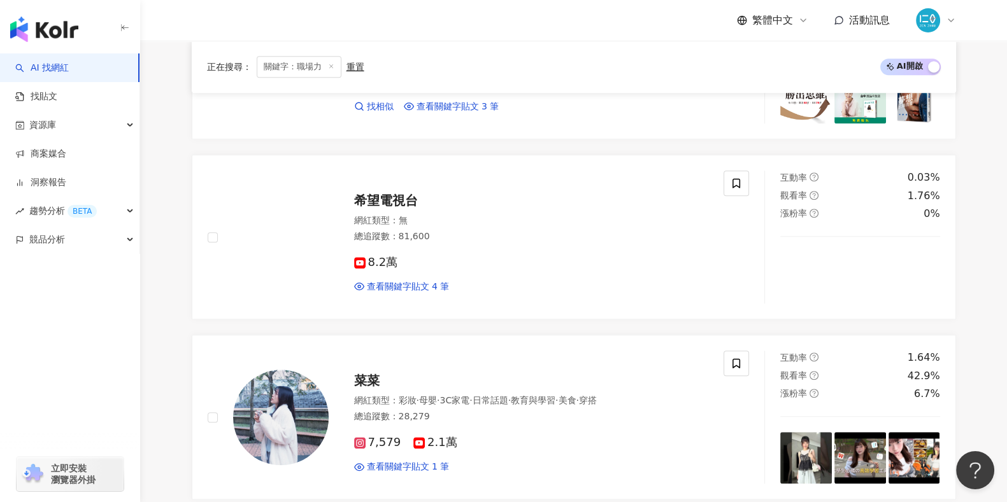
scroll to position [1193, 0]
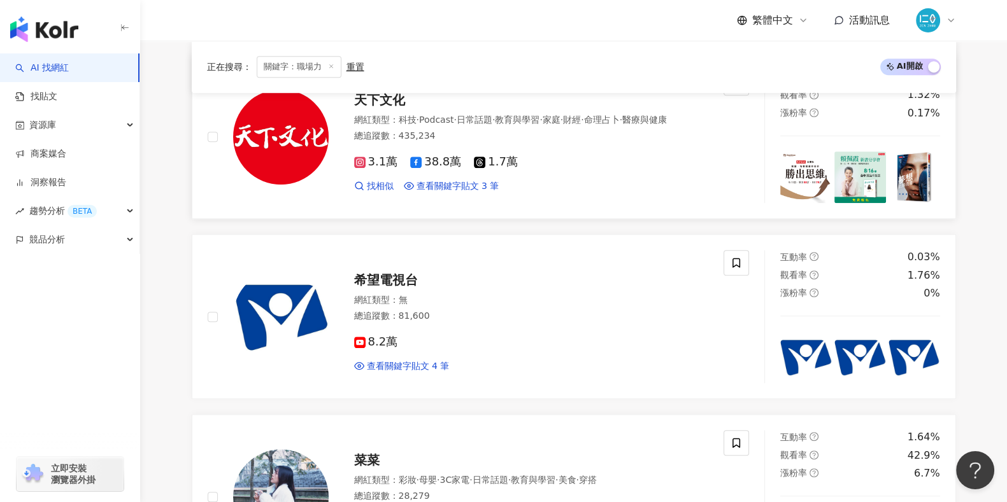
click at [872, 187] on img at bounding box center [860, 178] width 52 height 52
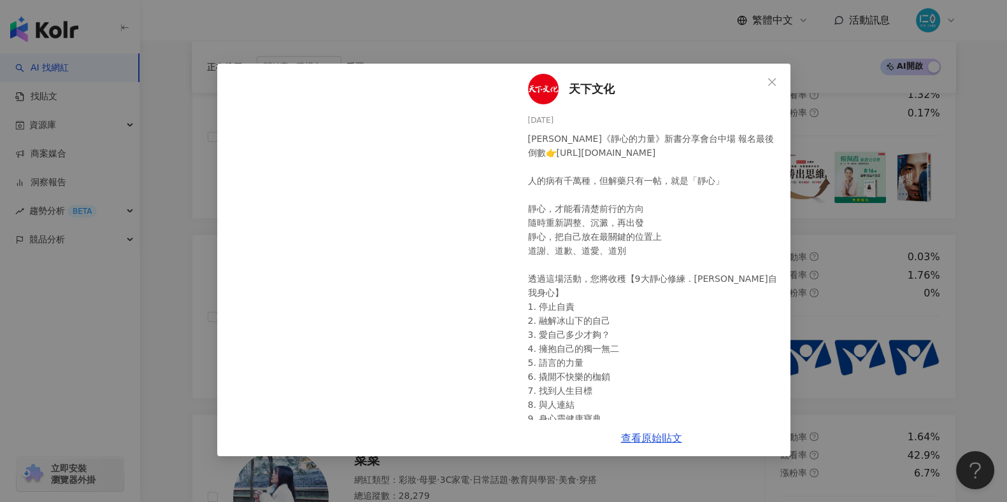
click at [713, 480] on div "天下文化 2025/8/11 賴佩霞《靜心的力量》新書分享會台中場 報名最後倒數👉https://itg.st/qoIhYP 人的病有千萬種，但解藥只有一帖，…" at bounding box center [503, 251] width 1007 height 502
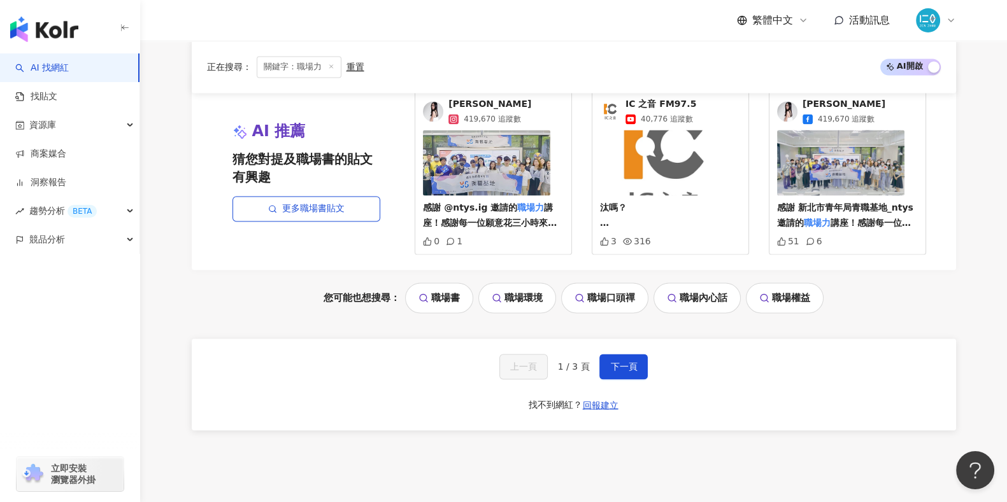
scroll to position [2706, 0]
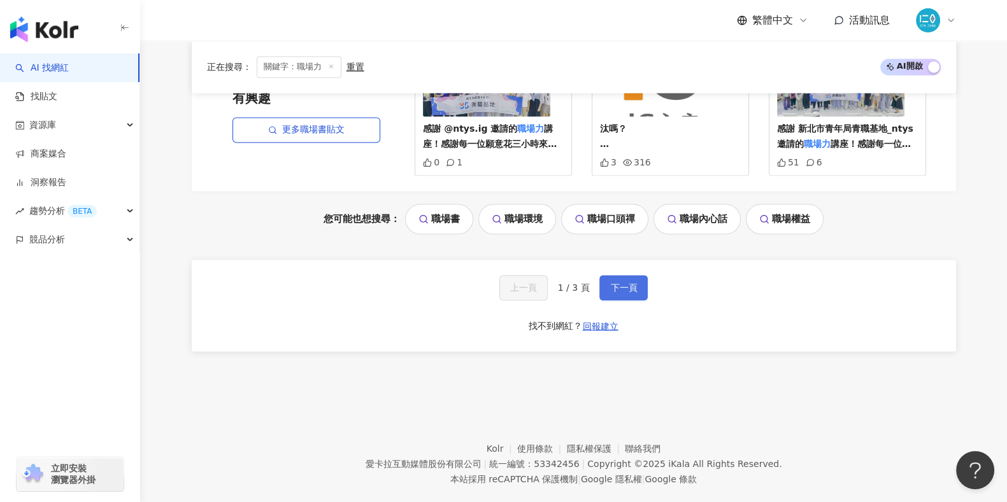
click at [628, 283] on span "下一頁" at bounding box center [623, 288] width 27 height 10
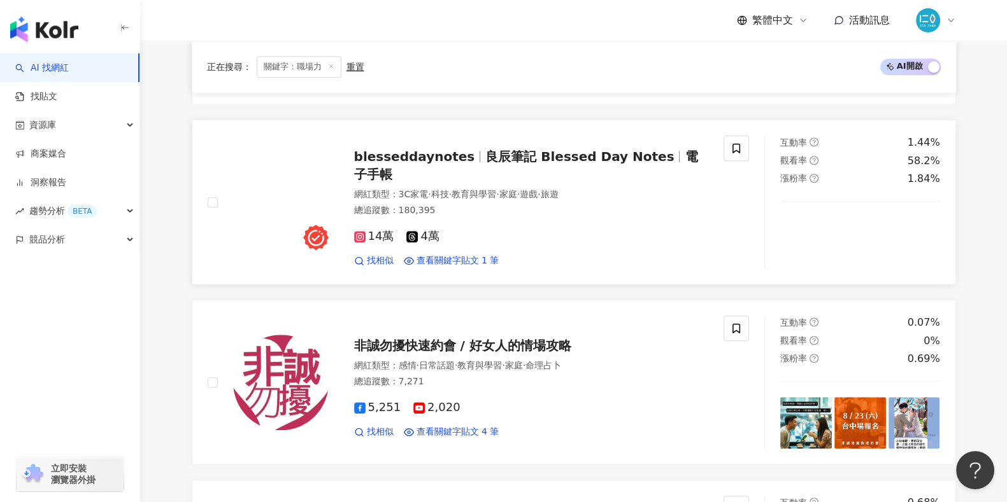
scroll to position [1672, 0]
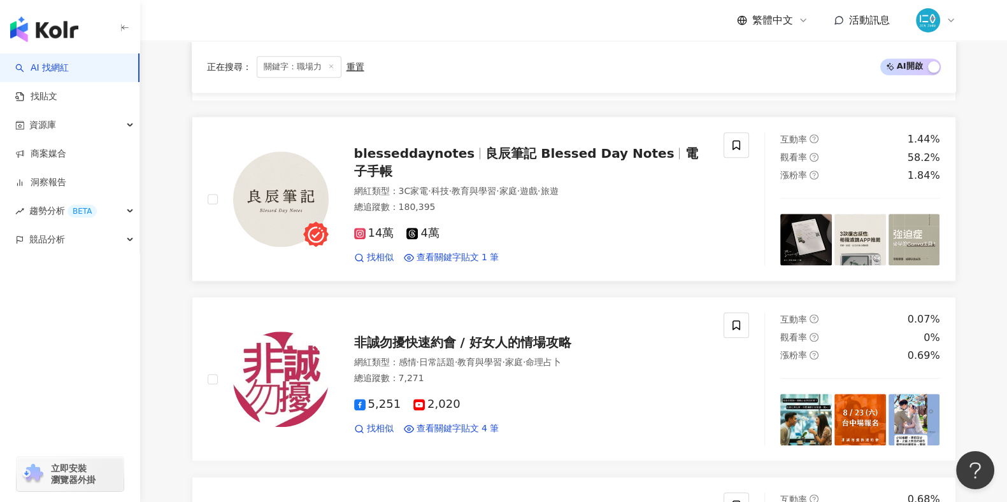
click at [407, 160] on span "blesseddaynotes" at bounding box center [414, 153] width 121 height 15
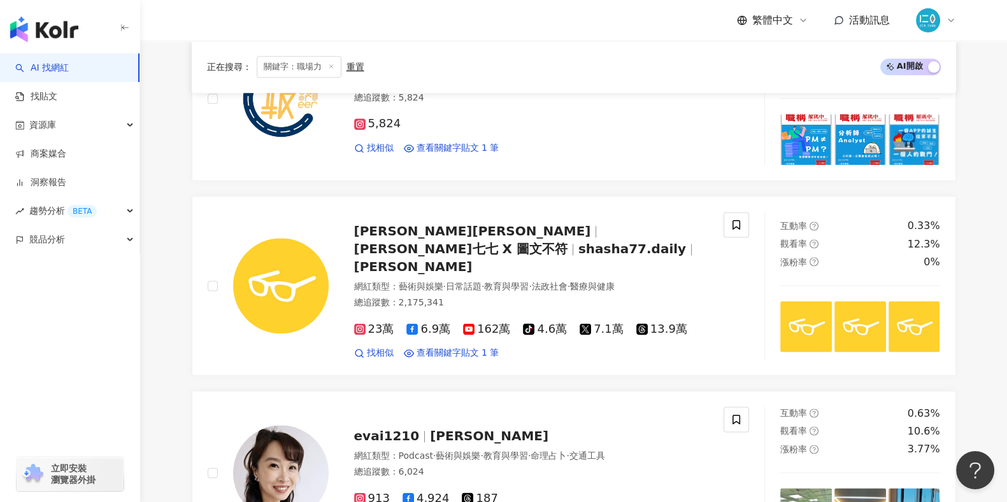
scroll to position [2149, 0]
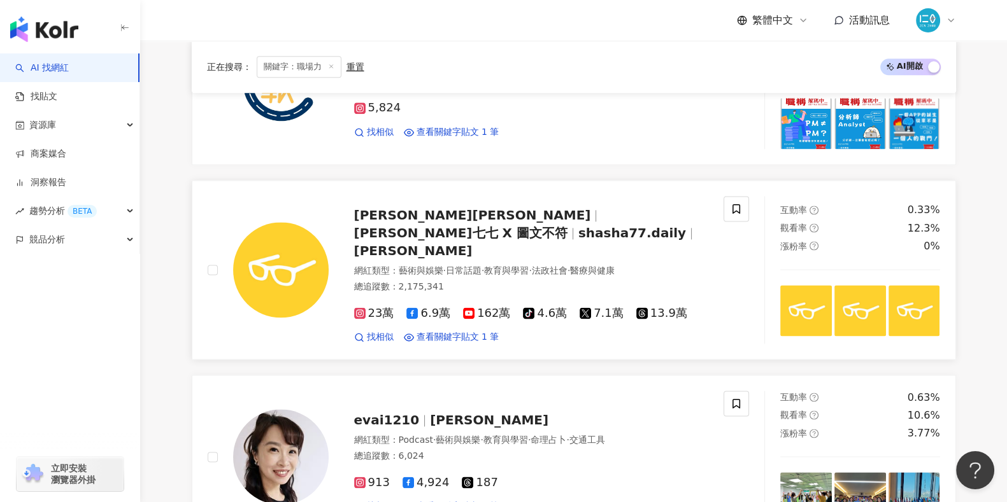
click at [443, 231] on span "志祺七七 X 圖文不符" at bounding box center [460, 232] width 213 height 15
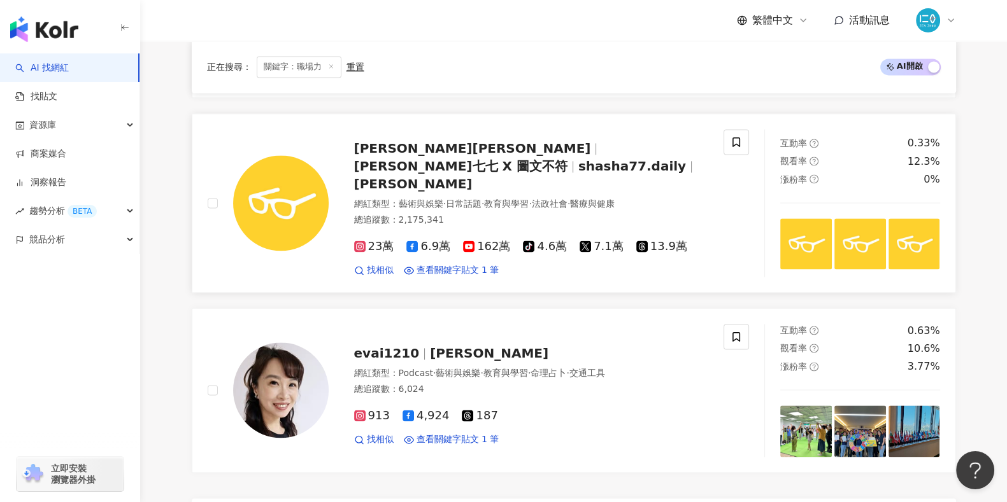
scroll to position [2308, 0]
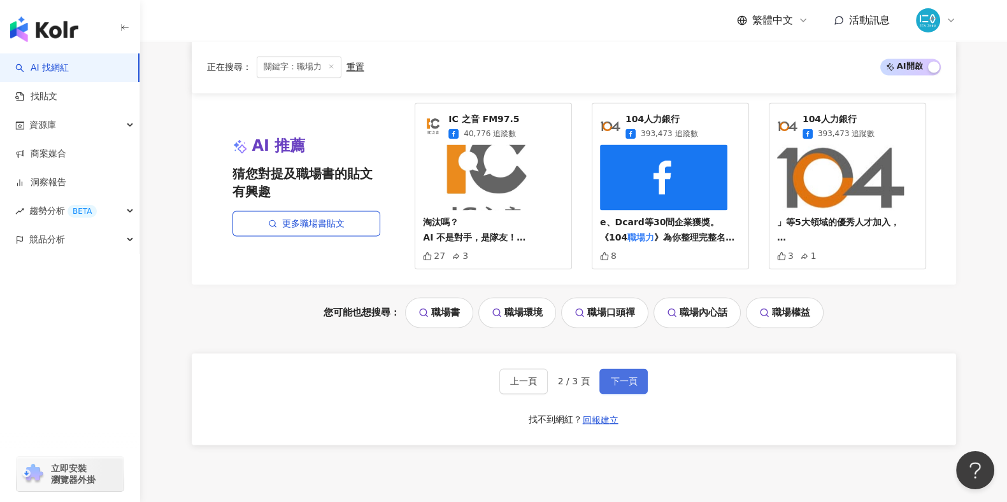
click at [612, 376] on span "下一頁" at bounding box center [623, 381] width 27 height 10
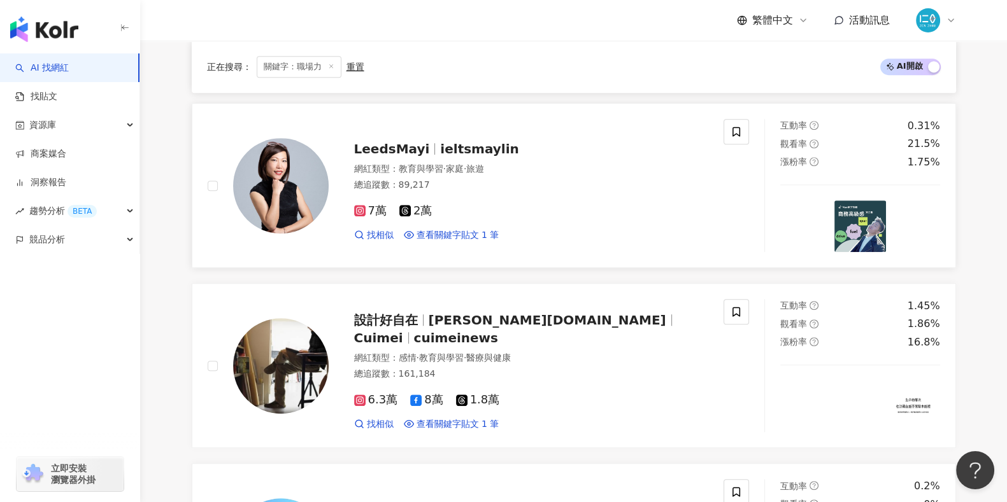
scroll to position [990, 0]
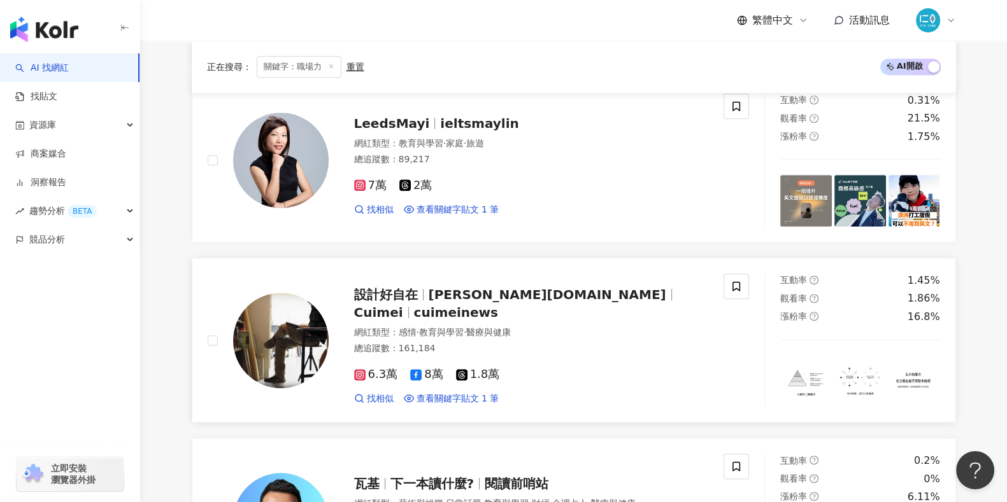
click at [403, 307] on span "Cuimei" at bounding box center [378, 312] width 49 height 15
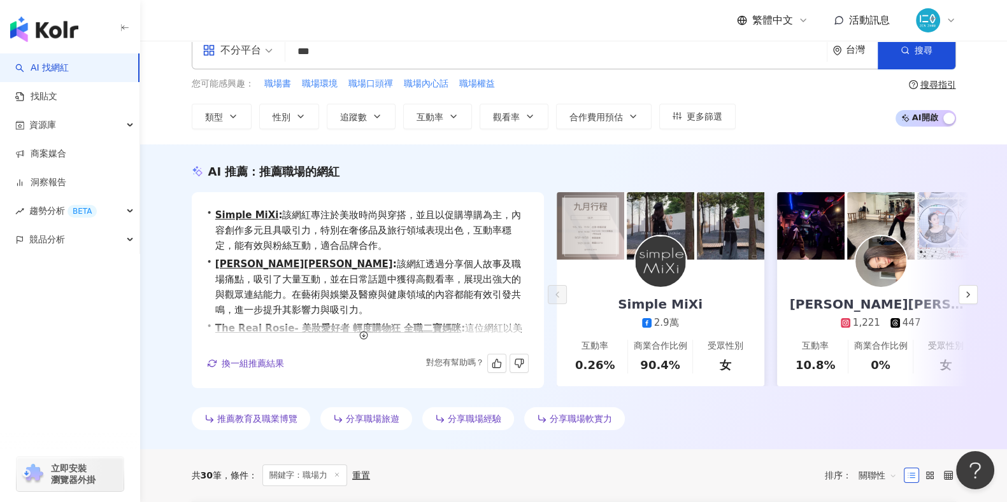
scroll to position [0, 0]
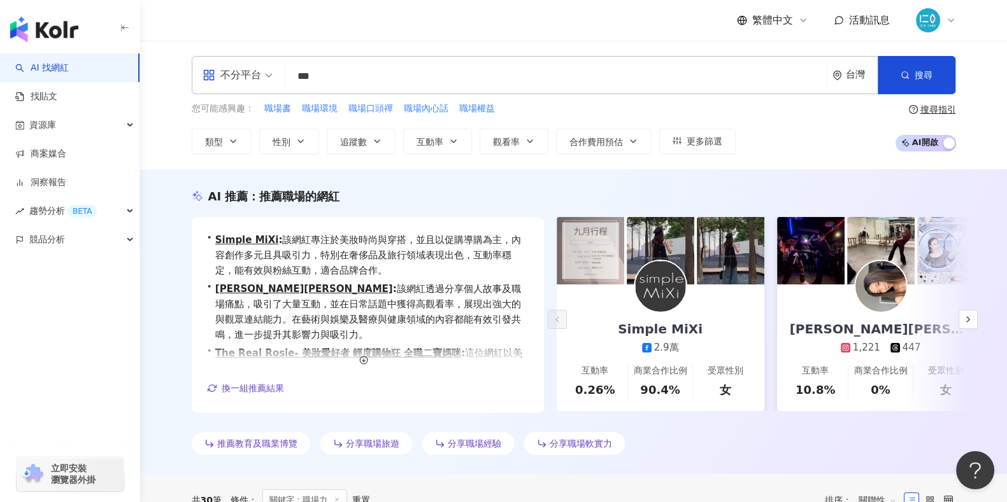
click at [385, 208] on div "AI 推薦 ： 推薦職場的網紅 • Simple MiXi : 該網紅專注於美妝時尚與穿搭，並且以促購導購為主，內容創作多元且具吸引力，特別在奢侈品及旅行領域…" at bounding box center [573, 324] width 815 height 272
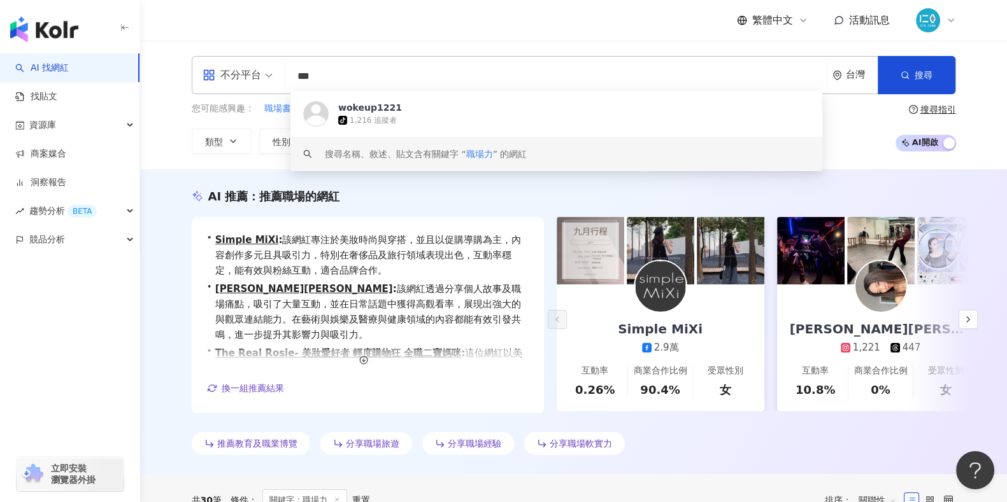
click at [353, 83] on input "***" at bounding box center [555, 76] width 531 height 24
drag, startPoint x: 356, startPoint y: 76, endPoint x: 311, endPoint y: 75, distance: 44.6
click at [311, 75] on input "***" at bounding box center [555, 76] width 531 height 24
click at [374, 83] on input "***" at bounding box center [555, 76] width 531 height 24
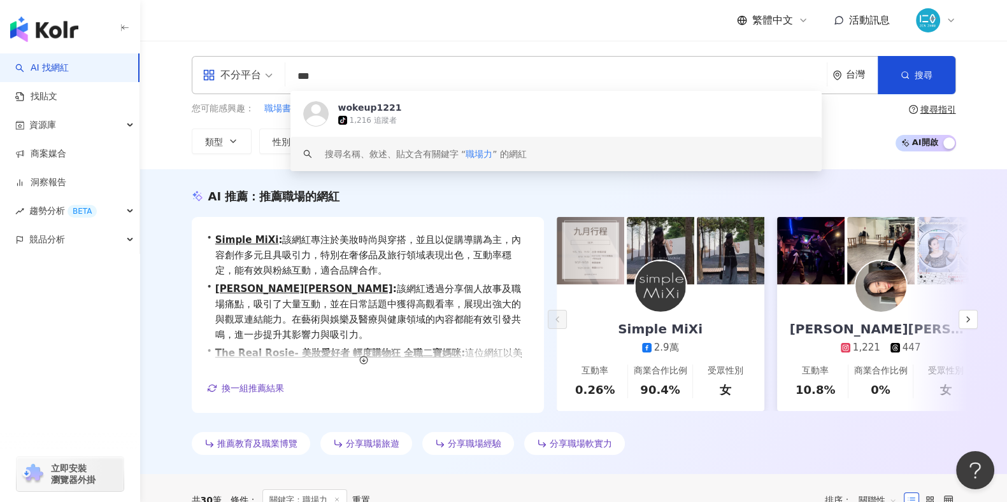
click at [374, 83] on input "***" at bounding box center [555, 76] width 531 height 24
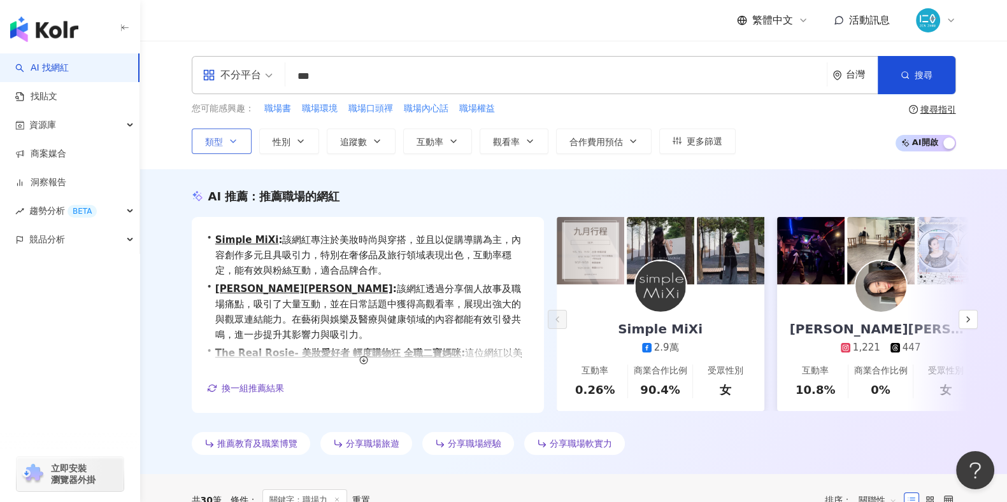
click at [231, 138] on icon "button" at bounding box center [233, 141] width 10 height 10
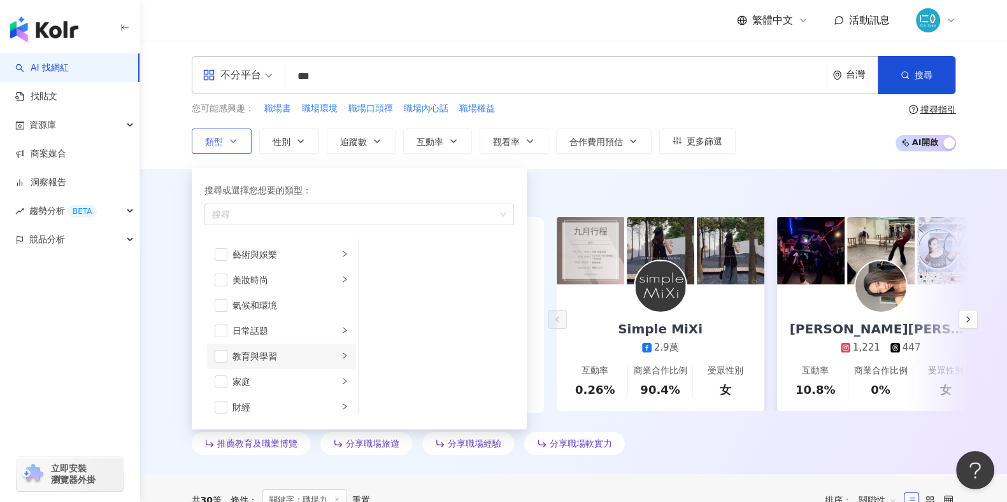
click at [273, 358] on div "教育與學習" at bounding box center [285, 357] width 106 height 14
click at [261, 247] on div "財經" at bounding box center [285, 249] width 106 height 14
click at [284, 323] on div "科技" at bounding box center [285, 323] width 106 height 14
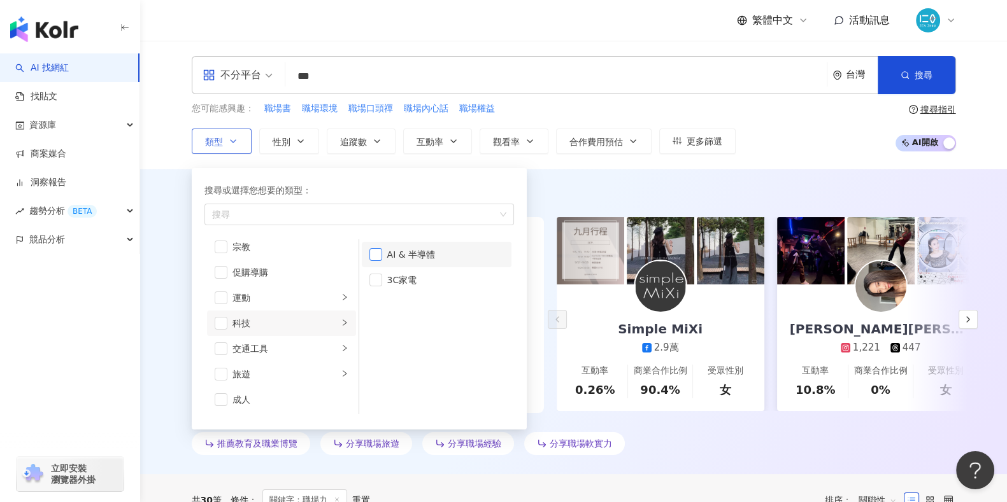
click at [378, 248] on span "button" at bounding box center [375, 254] width 13 height 13
click at [192, 129] on button "類型 搜尋或選擇您想要的類型： AI & 半導體 藝術與娛樂 美妝時尚 氣候和環境 日常話題 教育與學習 家庭 財經 美食 命理占卜 遊戲 法政社會 生活風格…" at bounding box center [222, 141] width 60 height 25
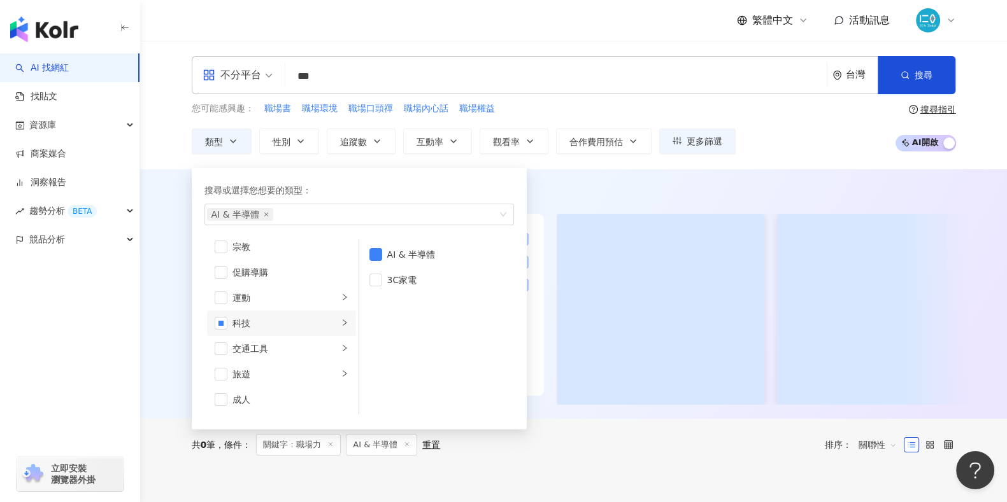
click at [173, 332] on div at bounding box center [573, 296] width 815 height 217
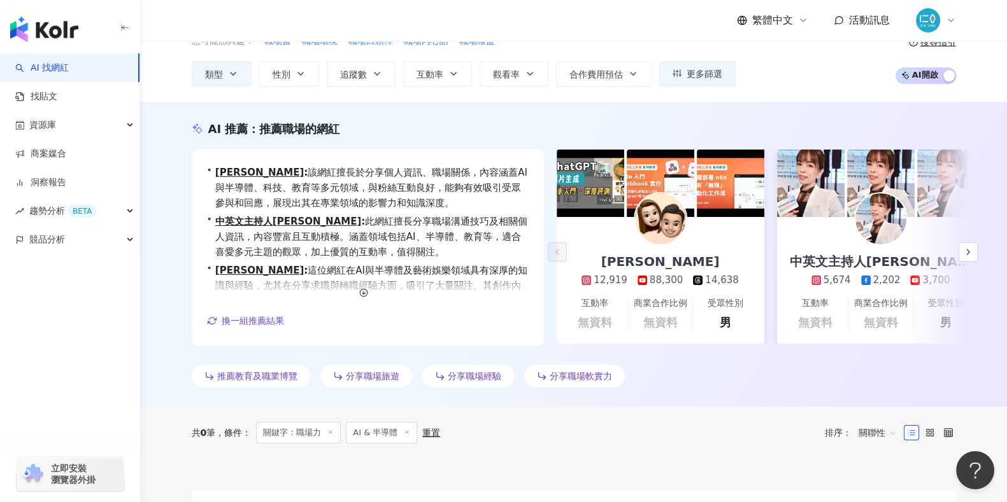
scroll to position [79, 0]
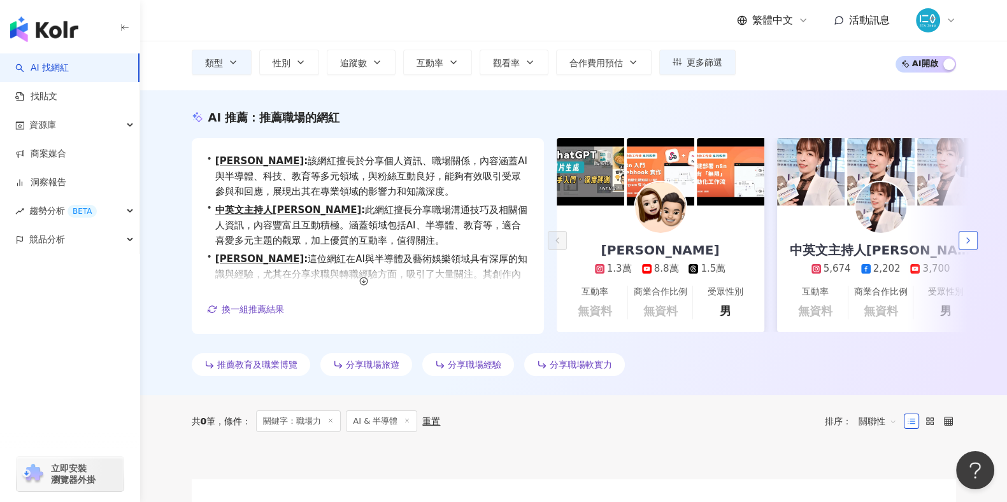
click at [976, 238] on button "button" at bounding box center [967, 240] width 19 height 19
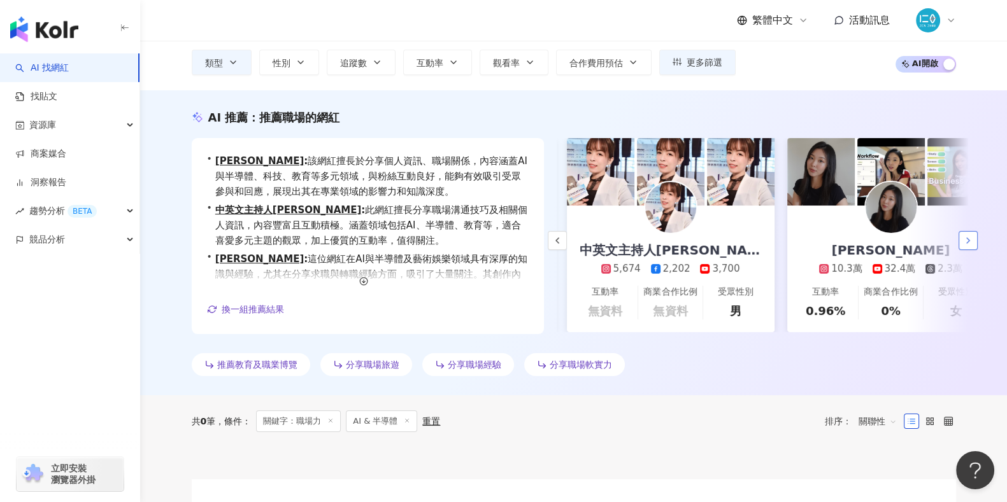
scroll to position [0, 220]
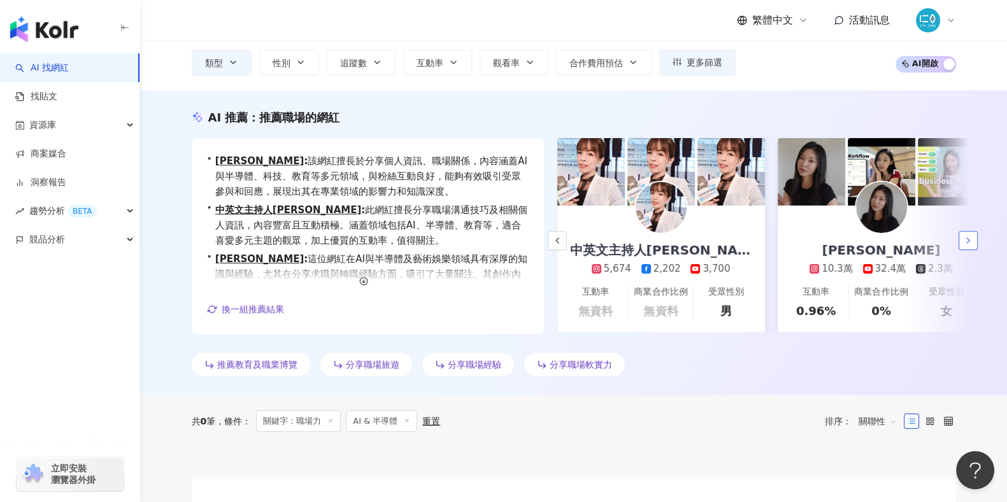
click at [976, 238] on button "button" at bounding box center [967, 240] width 19 height 19
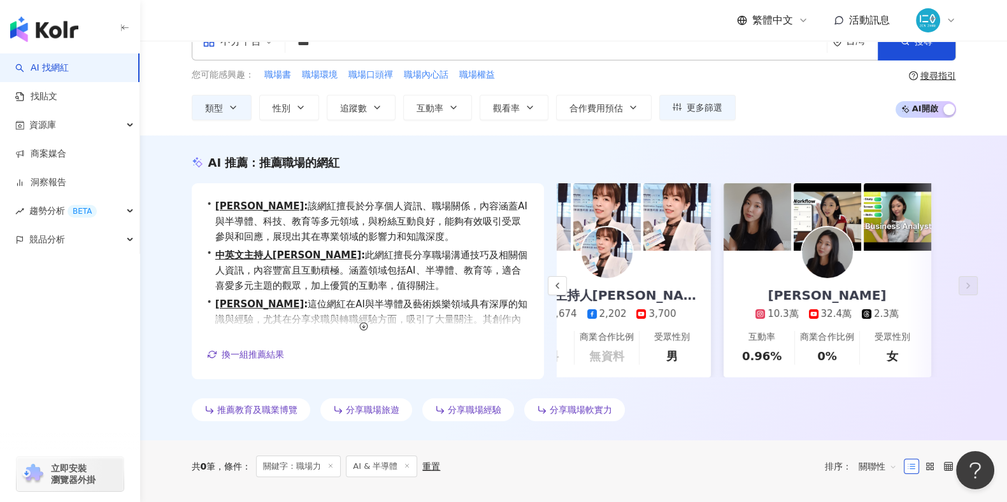
scroll to position [29, 0]
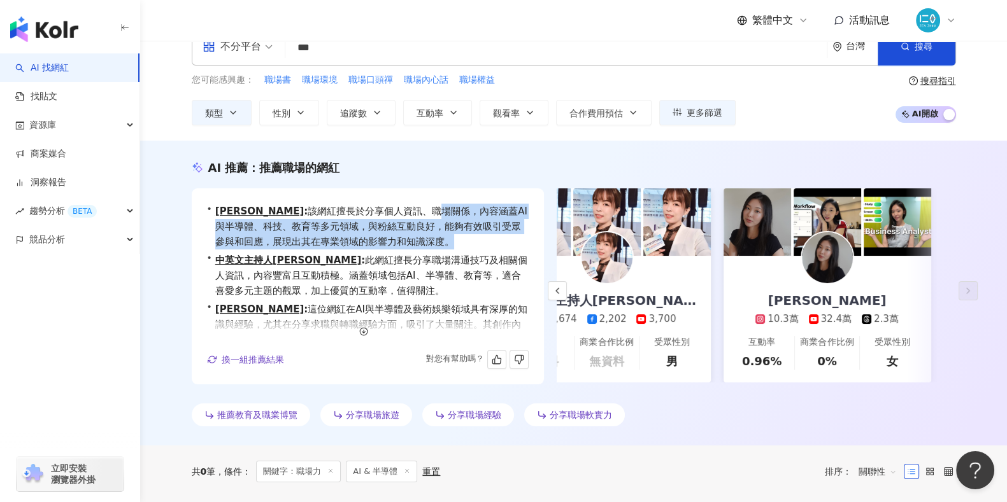
drag, startPoint x: 389, startPoint y: 211, endPoint x: 513, endPoint y: 238, distance: 126.4
click at [513, 238] on span "侯智薰 : 該網紅擅長於分享個人資訊、職場關係，內容涵蓋AI與半導體、科技、教育等多元領域，與粉絲互動良好，能夠有效吸引受眾參與和回應，展現出其在專業領域的影…" at bounding box center [371, 227] width 313 height 46
click at [309, 227] on span "侯智薰 : 該網紅擅長於分享個人資訊、職場關係，內容涵蓋AI與半導體、科技、教育等多元領域，與粉絲互動良好，能夠有效吸引受眾參與和回應，展現出其在專業領域的影…" at bounding box center [371, 227] width 313 height 46
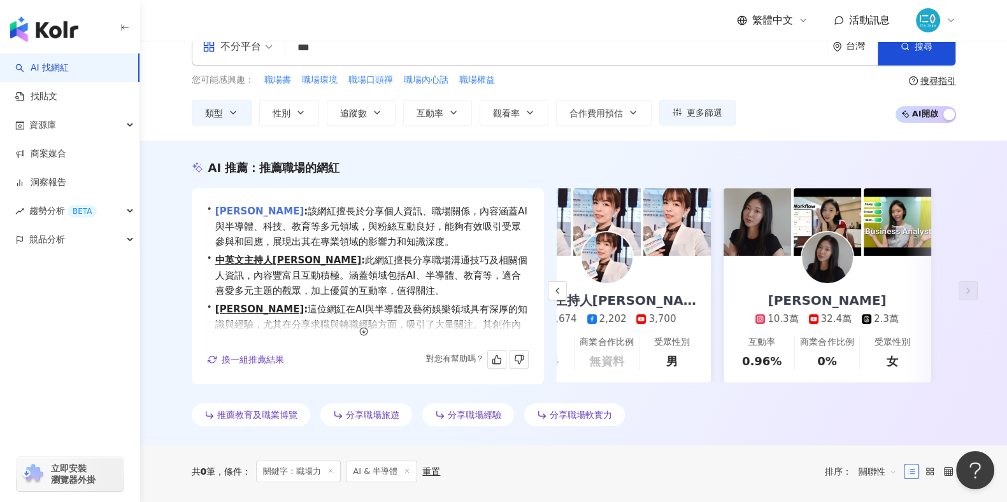
click at [232, 209] on link "侯智薰" at bounding box center [259, 211] width 89 height 11
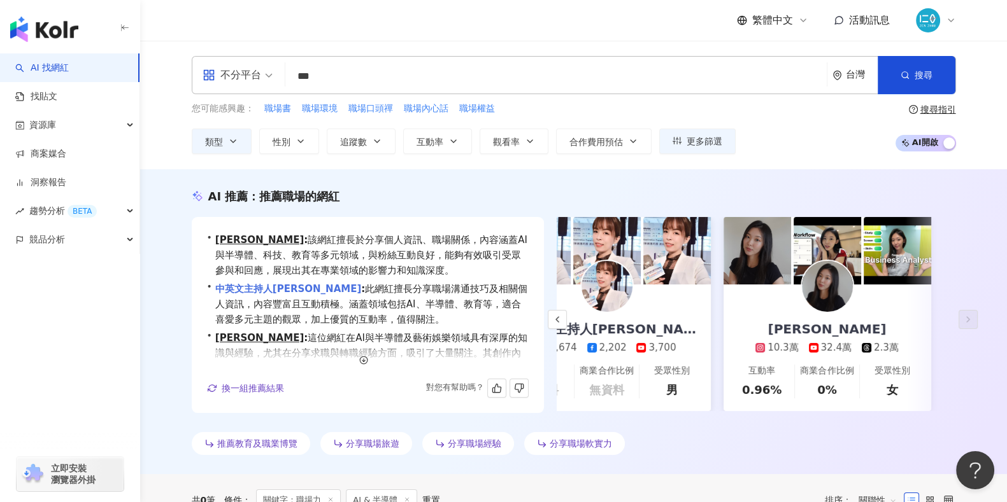
click at [267, 294] on link "中英文主持人Tiffany" at bounding box center [288, 288] width 146 height 11
click at [203, 366] on div "• 侯智薰 : 該網紅擅長於分享個人資訊、職場關係，內容涵蓋AI與半導體、科技、教育等多元領域，與粉絲互動良好，能夠有效吸引受眾參與和回應，展現出其在專業領域…" at bounding box center [368, 315] width 352 height 196
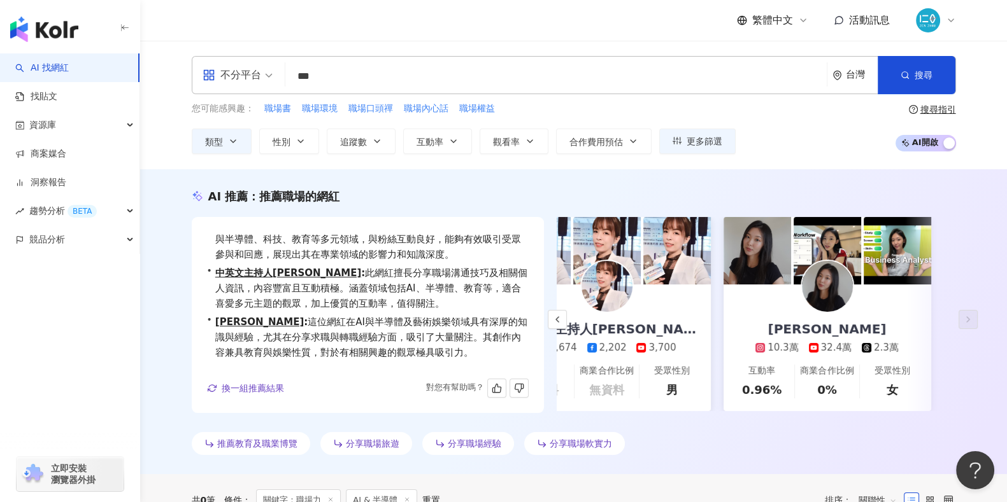
scroll to position [31, 0]
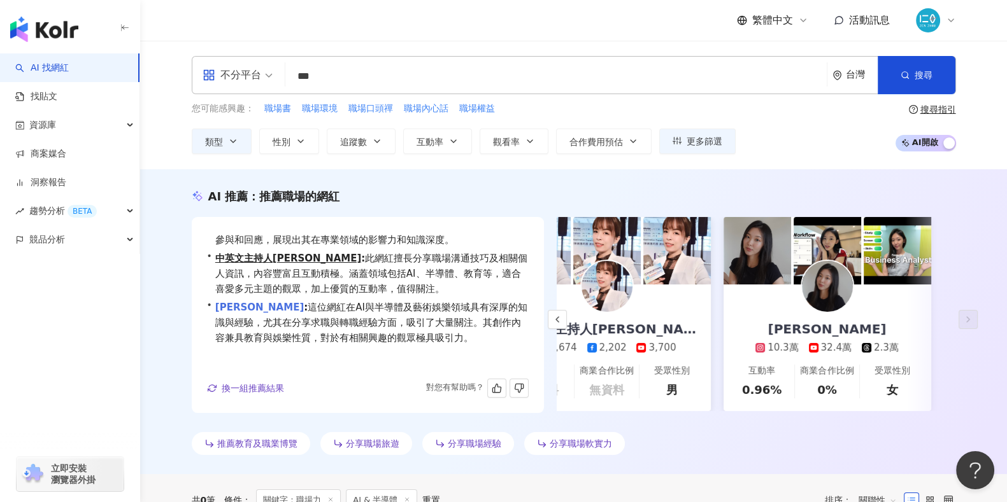
click link "Lillian Chiu"
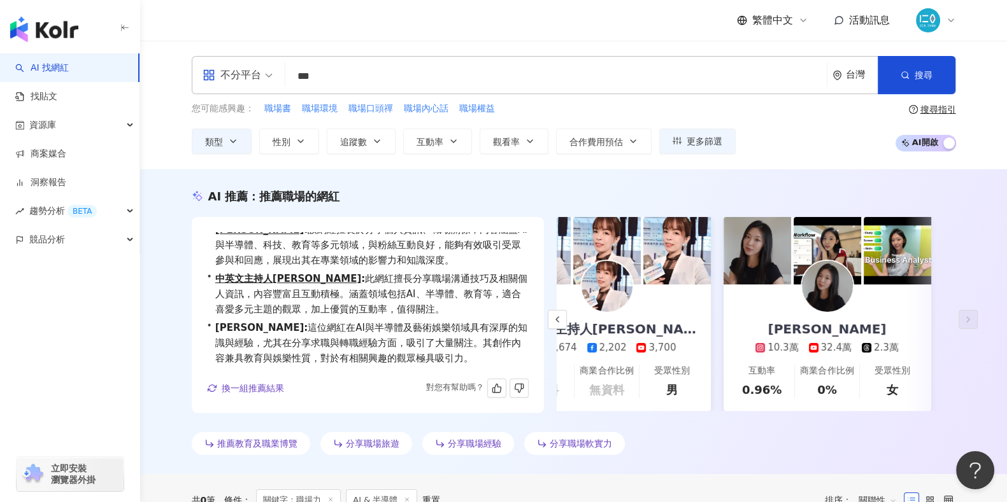
scroll to position [0, 0]
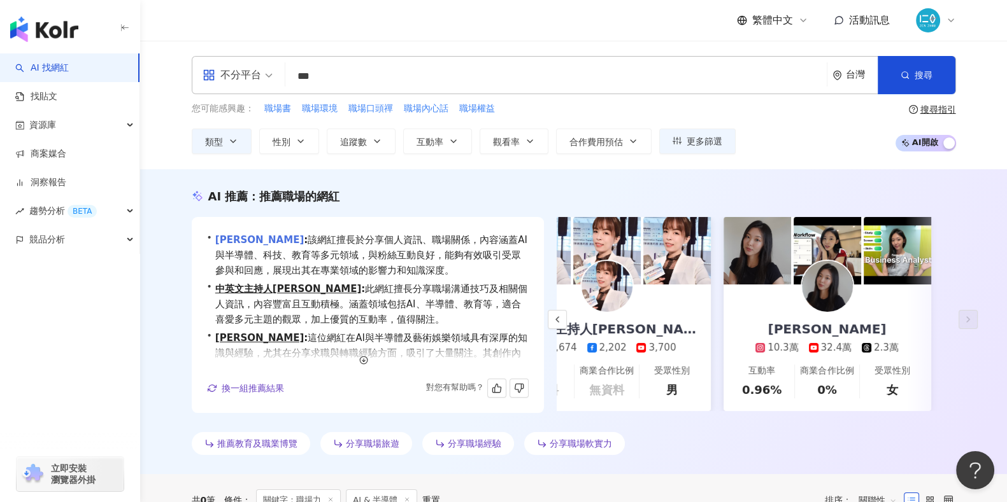
click link "侯智薰"
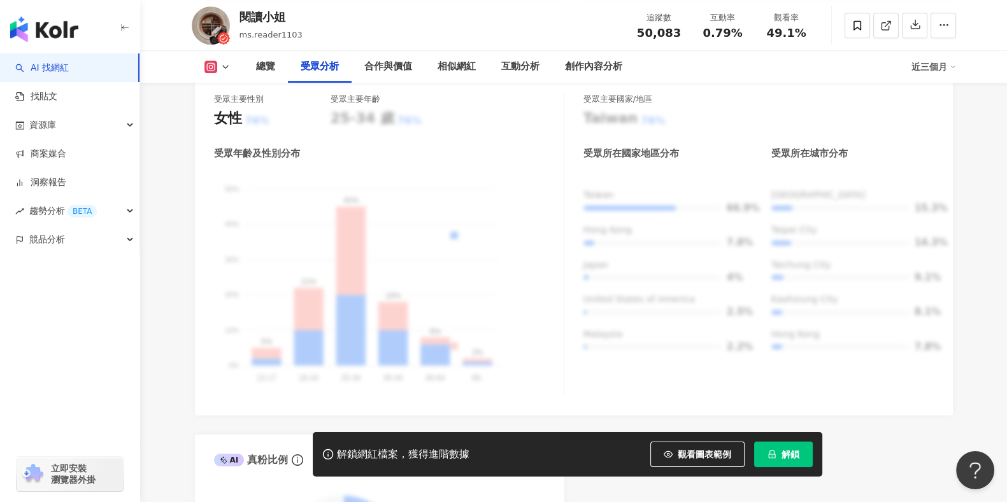
scroll to position [1193, 0]
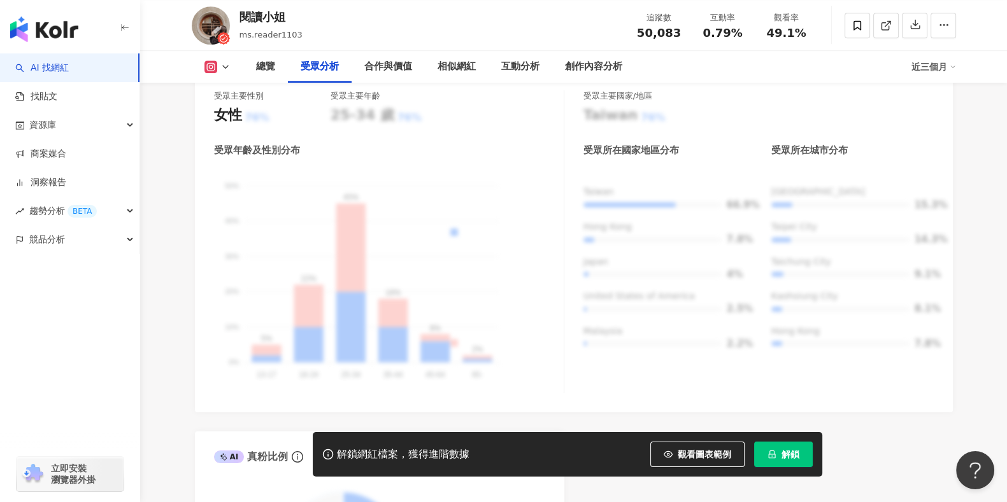
click at [794, 460] on span "解鎖" at bounding box center [790, 455] width 18 height 10
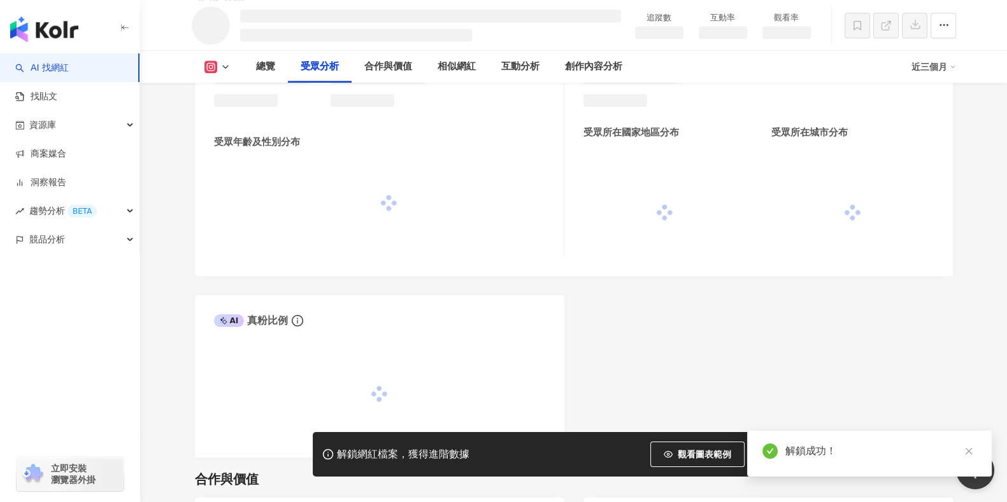
scroll to position [1063, 0]
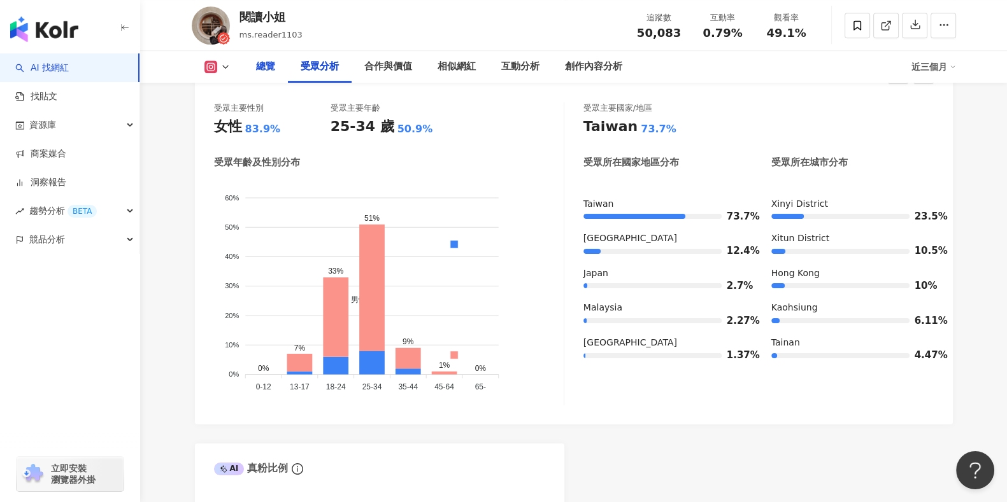
scroll to position [1114, 0]
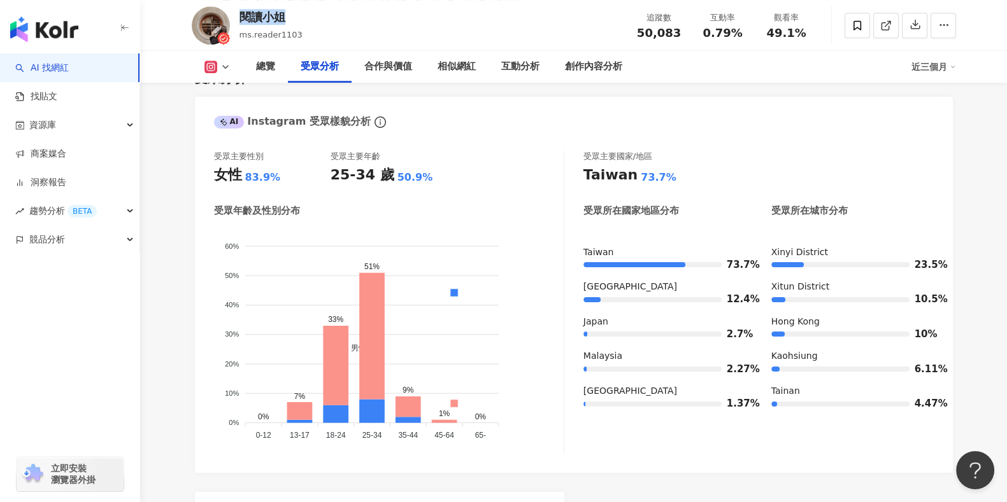
drag, startPoint x: 306, startPoint y: 13, endPoint x: 238, endPoint y: 21, distance: 68.6
click at [239, 17] on div "閱讀小姐 ms.reader1103 追蹤數 50,083 互動率 0.79% 觀看率 49.1%" at bounding box center [573, 25] width 815 height 50
copy div "閱讀小姐"
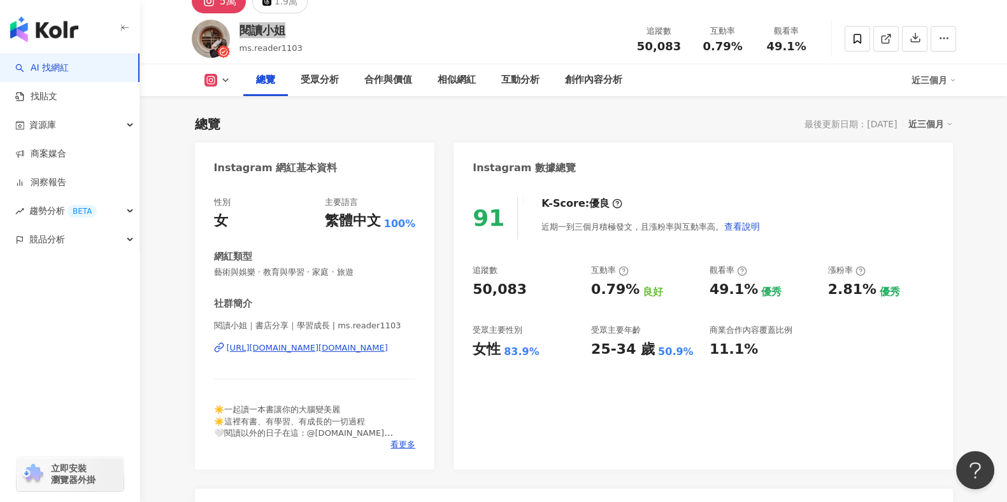
scroll to position [79, 0]
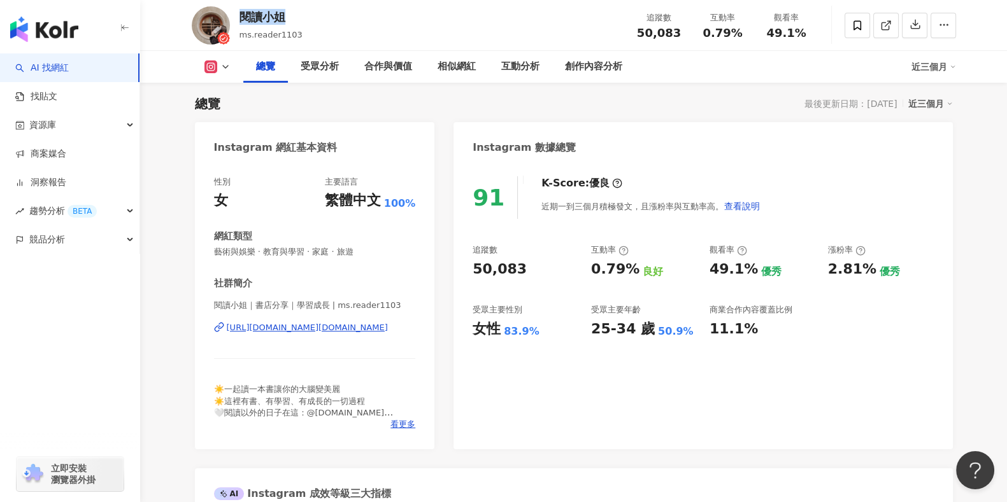
drag, startPoint x: 417, startPoint y: 331, endPoint x: 195, endPoint y: 337, distance: 221.7
click at [195, 337] on div "性別 女 主要語言 繁體中文 100% 網紅類型 藝術與娛樂 · 教育與學習 · 家庭 · 旅遊 社群簡介 閱讀小姐｜書店分享｜學習成長 | ms.reade…" at bounding box center [315, 307] width 240 height 286
copy div "[URL][DOMAIN_NAME][DOMAIN_NAME]"
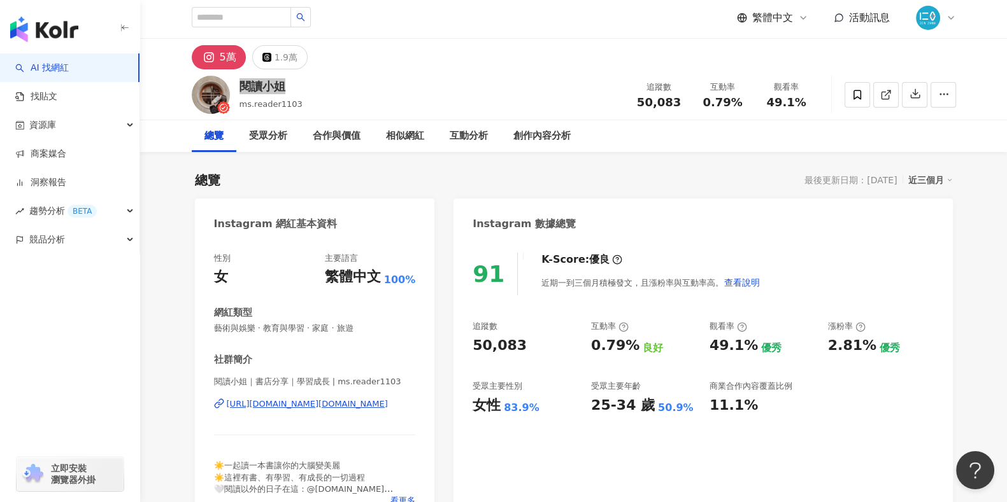
scroll to position [0, 0]
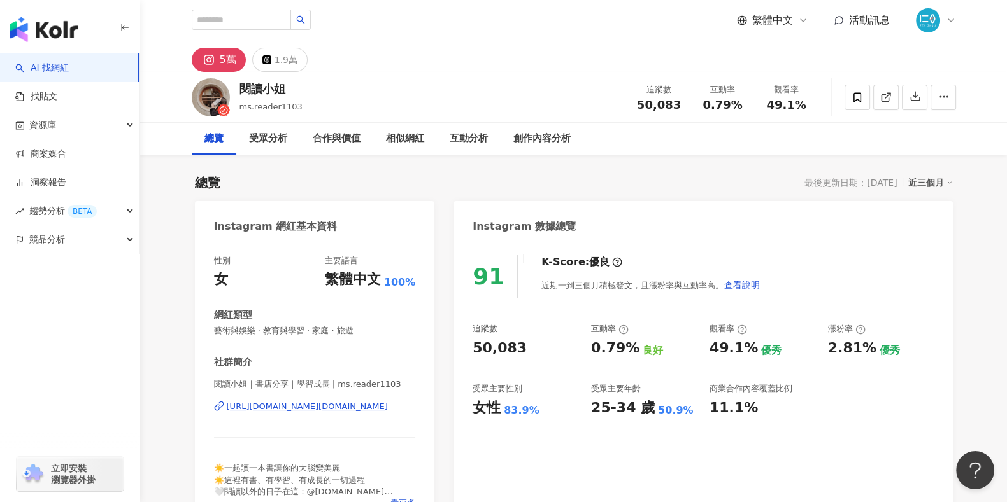
click at [433, 75] on div "閱讀小姐 ms.reader1103 追蹤數 50,083 互動率 0.79% 觀看率 49.1%" at bounding box center [573, 97] width 815 height 50
click at [337, 147] on div "合作與價值" at bounding box center [336, 139] width 73 height 32
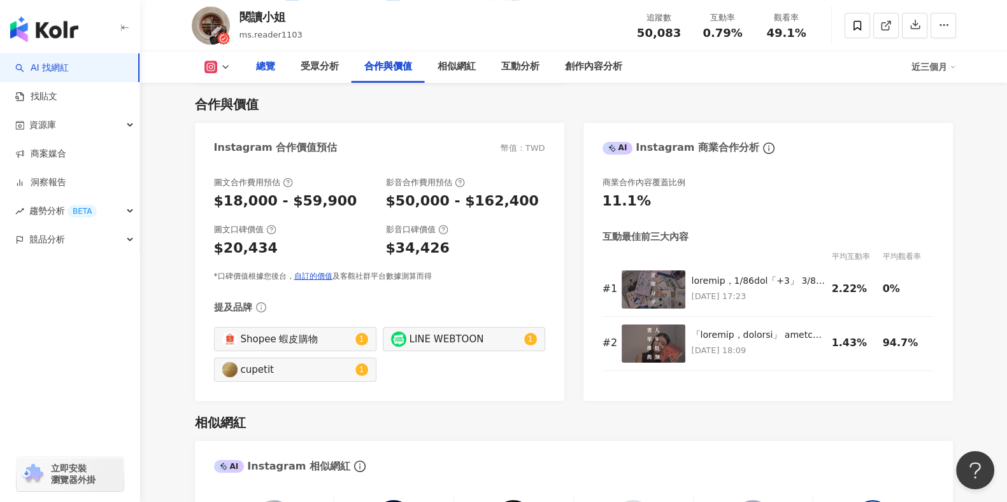
click at [275, 71] on div "總覽" at bounding box center [265, 67] width 45 height 32
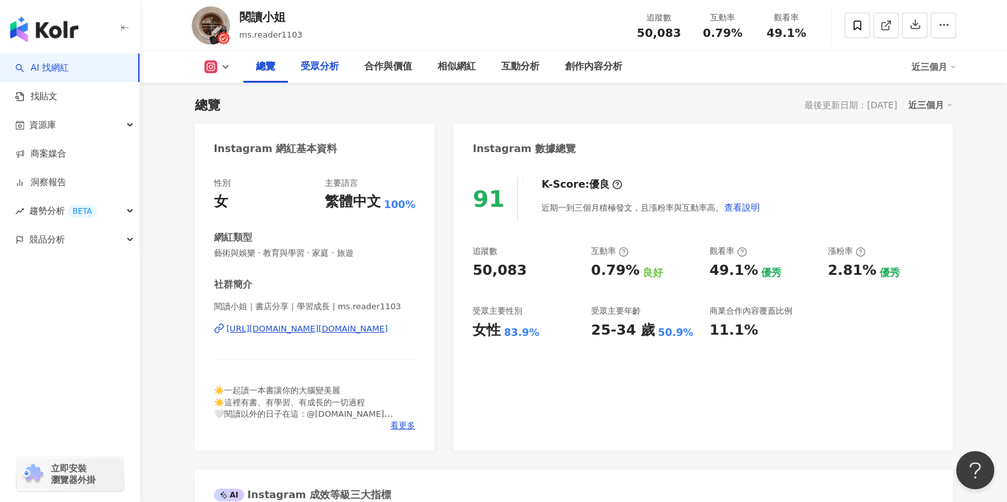
click at [334, 74] on div "受眾分析" at bounding box center [320, 66] width 38 height 15
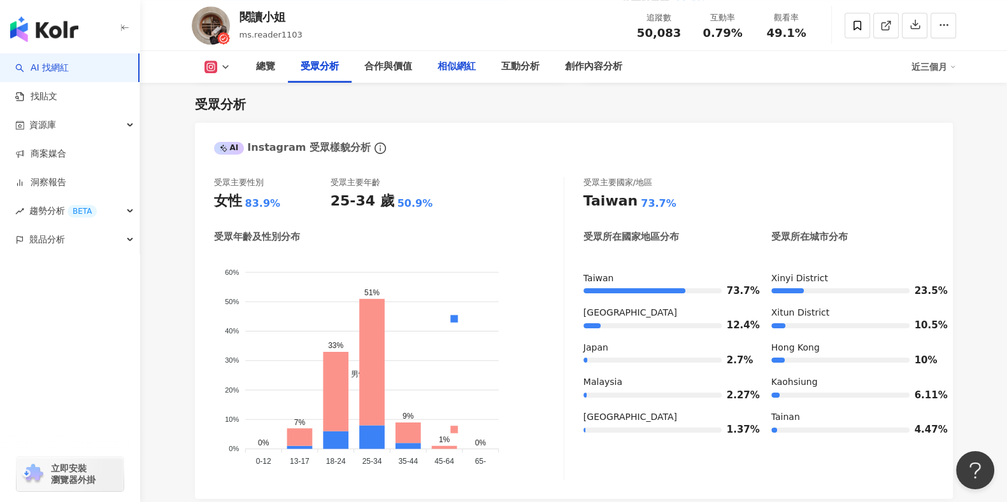
click at [469, 70] on div "相似網紅" at bounding box center [456, 66] width 38 height 15
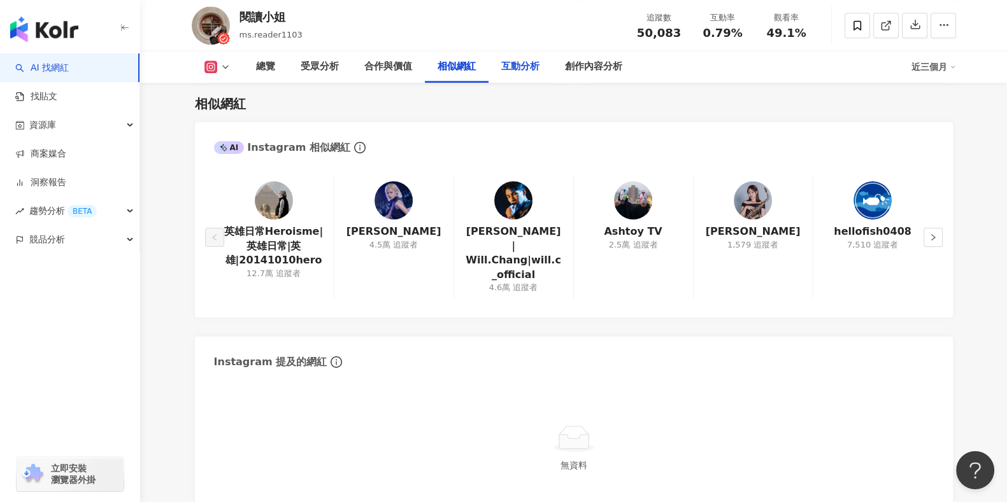
click at [511, 68] on div "互動分析" at bounding box center [520, 66] width 38 height 15
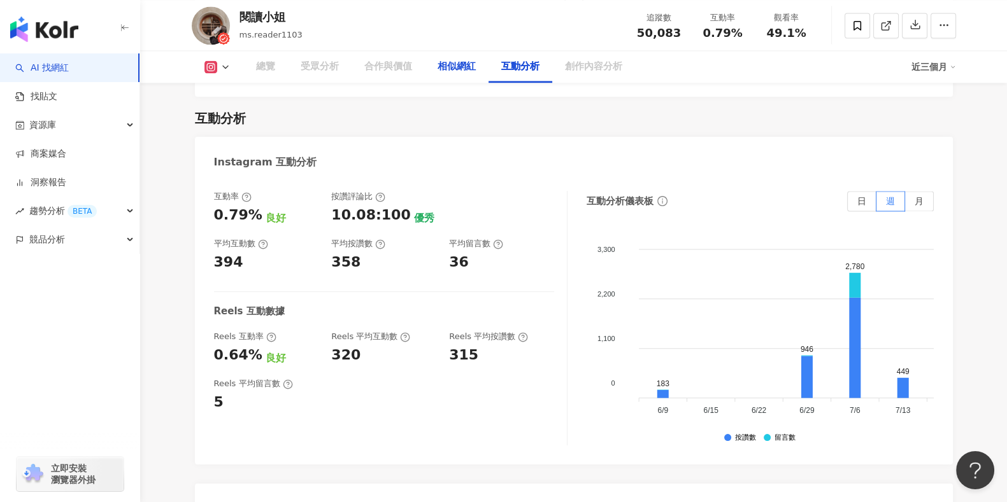
click at [448, 70] on div "相似網紅" at bounding box center [456, 66] width 38 height 15
click at [397, 34] on div "閱讀小姐 ms.reader1103 追蹤數 50,083 互動率 0.79% 觀看率 49.1%" at bounding box center [573, 25] width 815 height 50
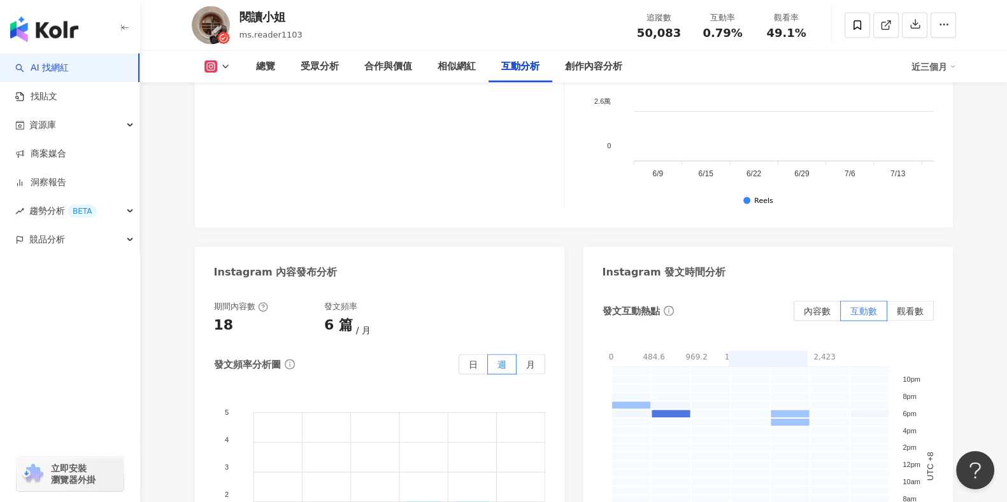
scroll to position [2392, 0]
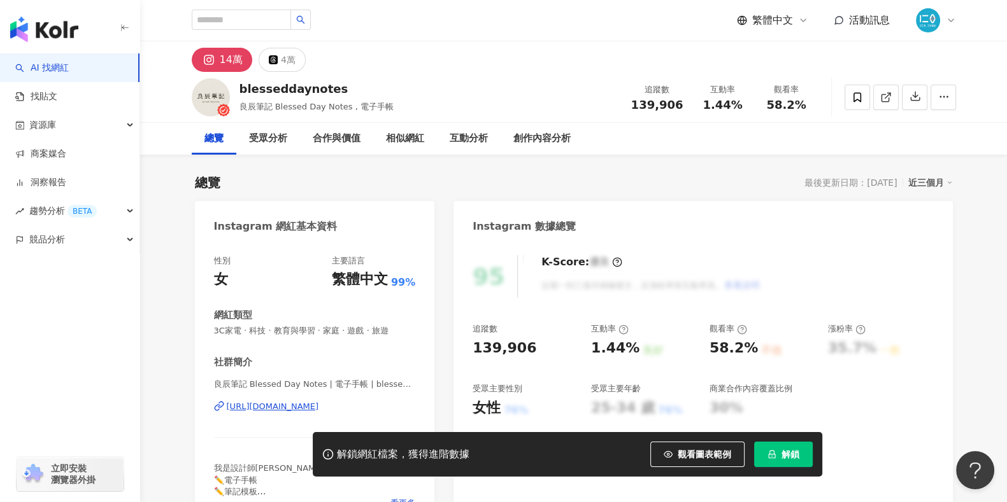
click at [788, 461] on button "解鎖" at bounding box center [783, 454] width 59 height 25
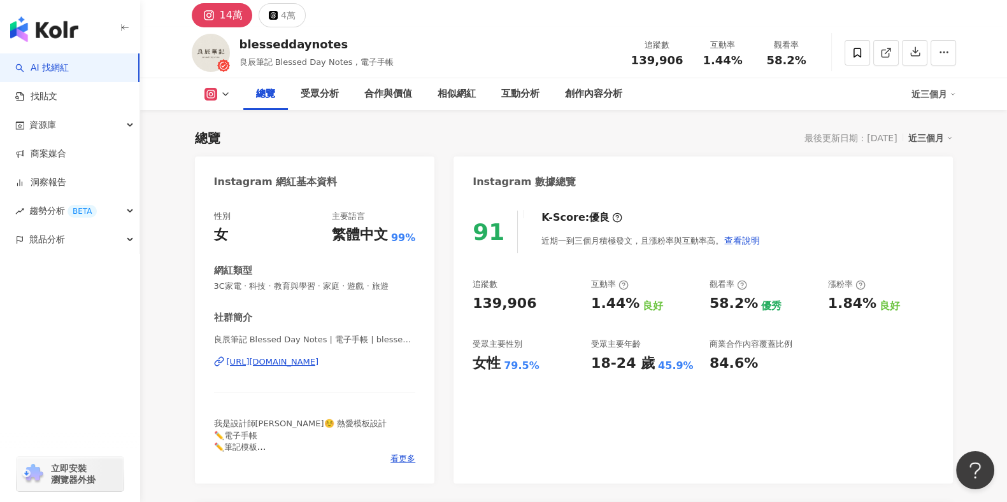
scroll to position [79, 0]
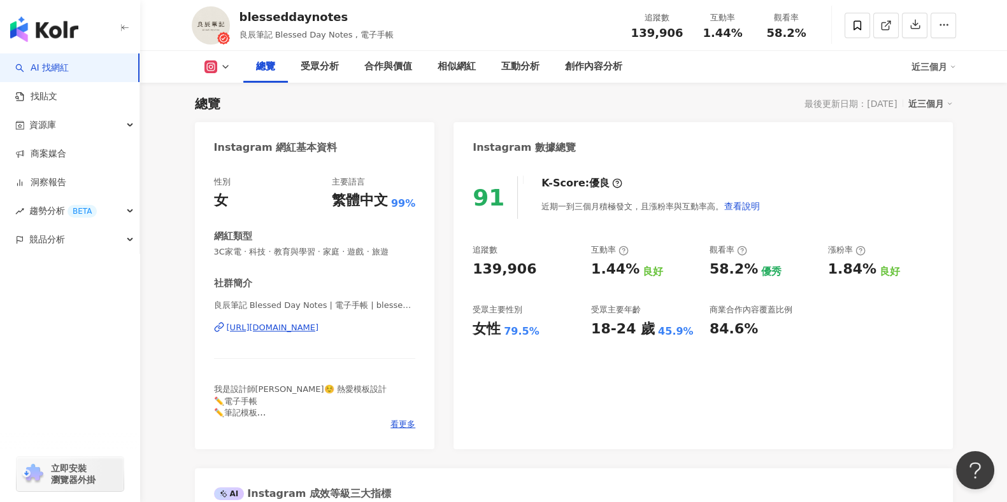
click at [319, 327] on div "https://www.instagram.com/blesseddaynotes/" at bounding box center [273, 327] width 92 height 11
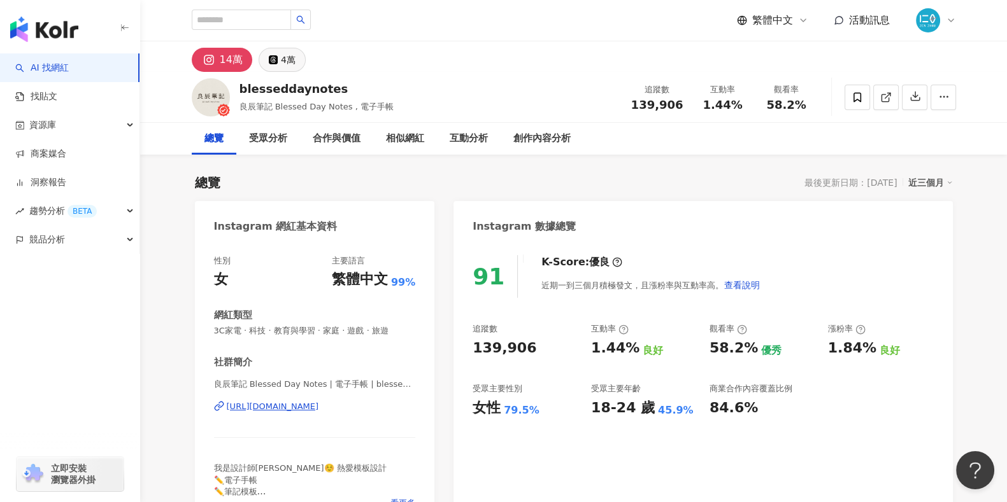
click at [282, 61] on div "4萬" at bounding box center [288, 60] width 15 height 18
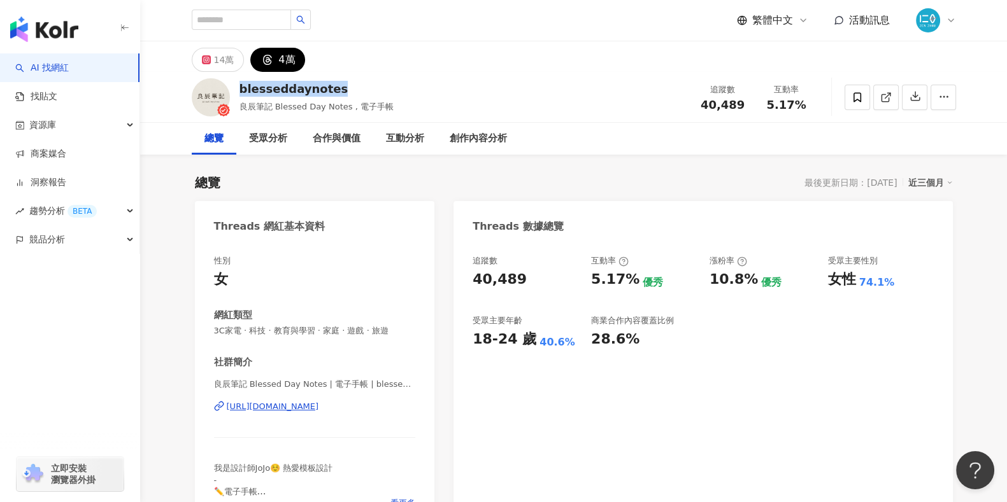
drag, startPoint x: 363, startPoint y: 89, endPoint x: 238, endPoint y: 90, distance: 124.8
click at [238, 90] on div "blesseddaynotes 良辰筆記 Blessed Day Notes , 電子手帳 追蹤數 40,489 互動率 5.17%" at bounding box center [573, 97] width 815 height 50
copy div "blesseddaynotes"
click at [699, 455] on div "追蹤數 40,489 互動率 5.17% 優秀 漲粉率 10.8% 優秀 受眾主要性別 女性 74.1% 受眾主要年齡 18-24 歲 40.6% 商業合作內…" at bounding box center [702, 386] width 499 height 286
click at [223, 62] on div "14萬" at bounding box center [224, 60] width 20 height 18
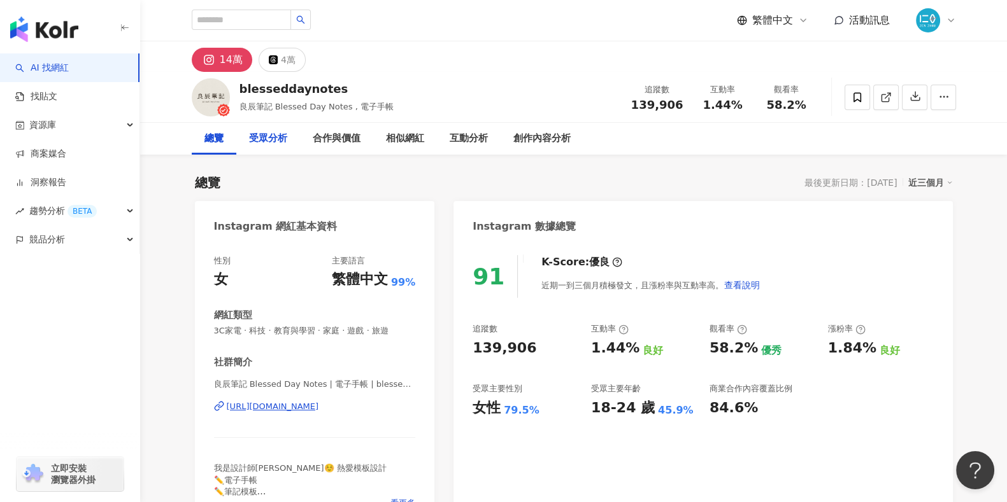
click at [271, 146] on div "受眾分析" at bounding box center [268, 139] width 64 height 32
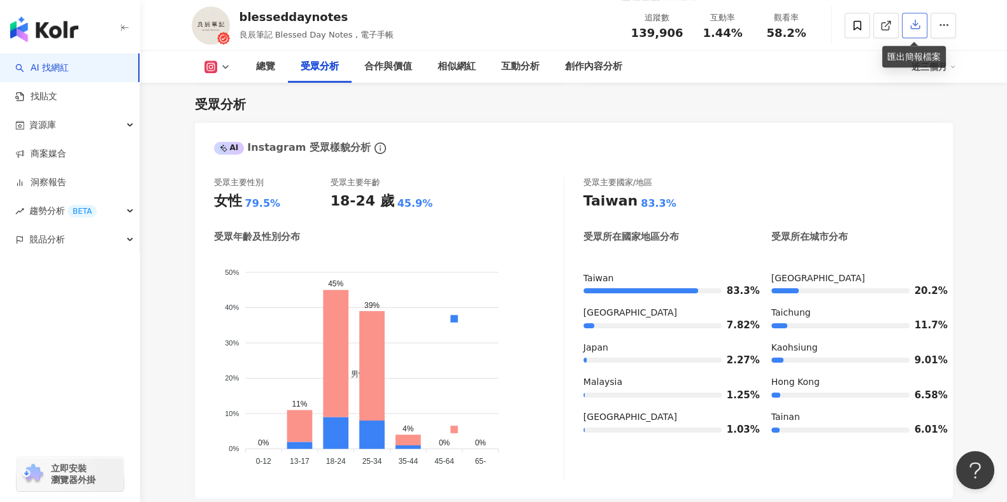
click at [919, 24] on icon "button" at bounding box center [914, 23] width 11 height 11
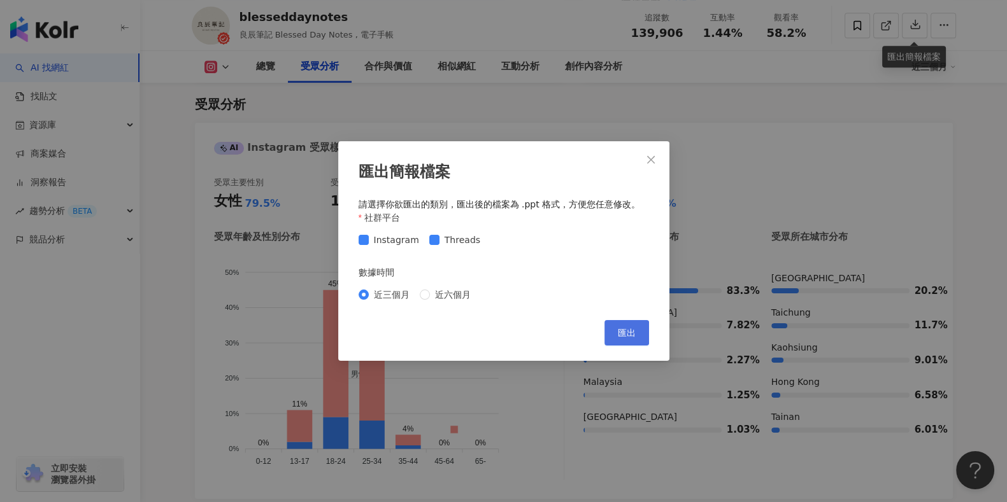
click at [622, 329] on span "匯出" at bounding box center [627, 333] width 18 height 10
drag, startPoint x: 651, startPoint y: 148, endPoint x: 659, endPoint y: 148, distance: 8.3
click at [651, 148] on button "Close" at bounding box center [650, 159] width 25 height 25
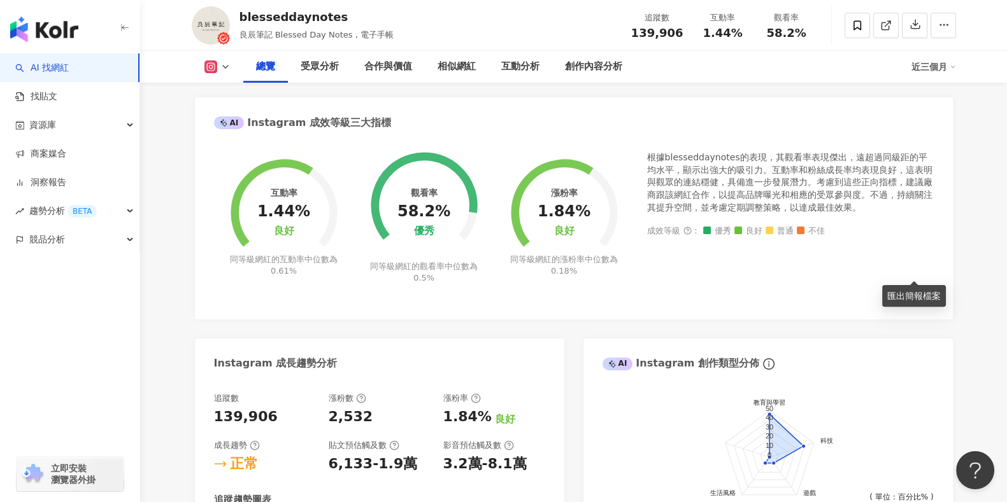
scroll to position [0, 0]
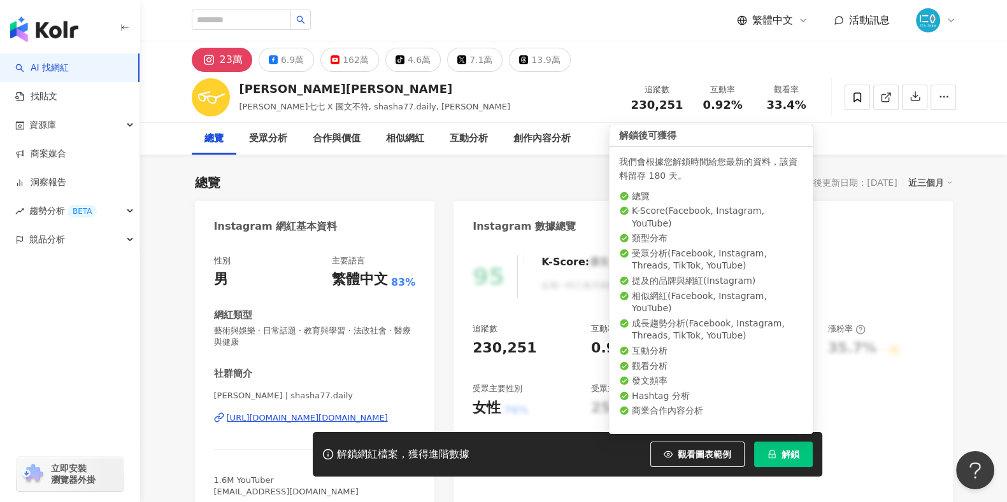
drag, startPoint x: 807, startPoint y: 455, endPoint x: 821, endPoint y: 451, distance: 14.5
click at [806, 455] on button "解鎖" at bounding box center [783, 454] width 59 height 25
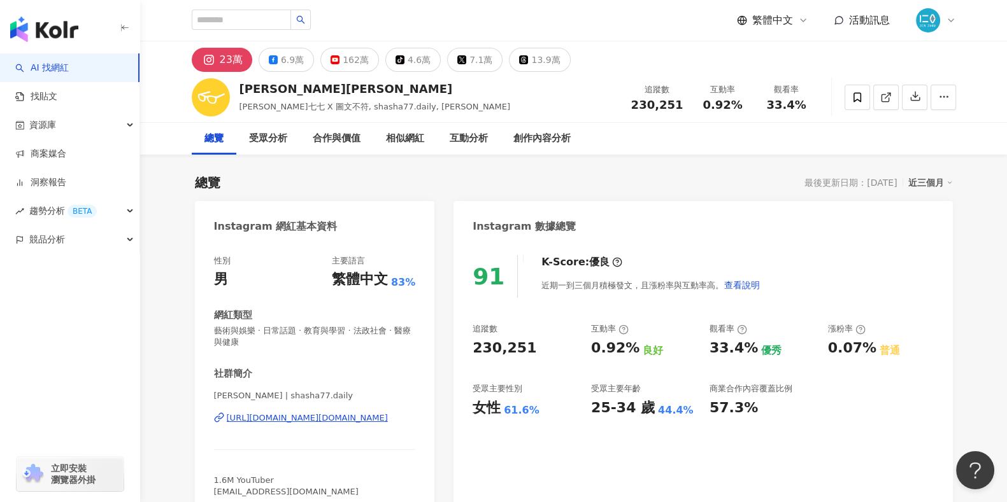
click at [235, 60] on div "23萬" at bounding box center [231, 60] width 23 height 18
click at [291, 408] on div "志祺 | shasha77.daily https://www.instagram.com/shasha77.daily/" at bounding box center [315, 427] width 202 height 75
click at [297, 418] on div "https://www.instagram.com/shasha77.daily/" at bounding box center [307, 418] width 161 height 11
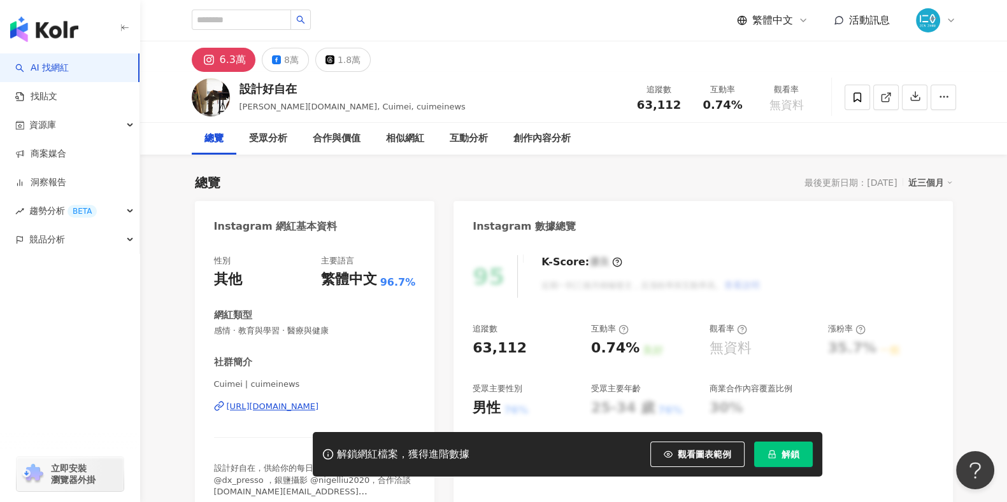
click at [784, 461] on button "解鎖" at bounding box center [783, 454] width 59 height 25
click at [272, 408] on div "https://www.instagram.com/cuimeinews/" at bounding box center [273, 406] width 92 height 11
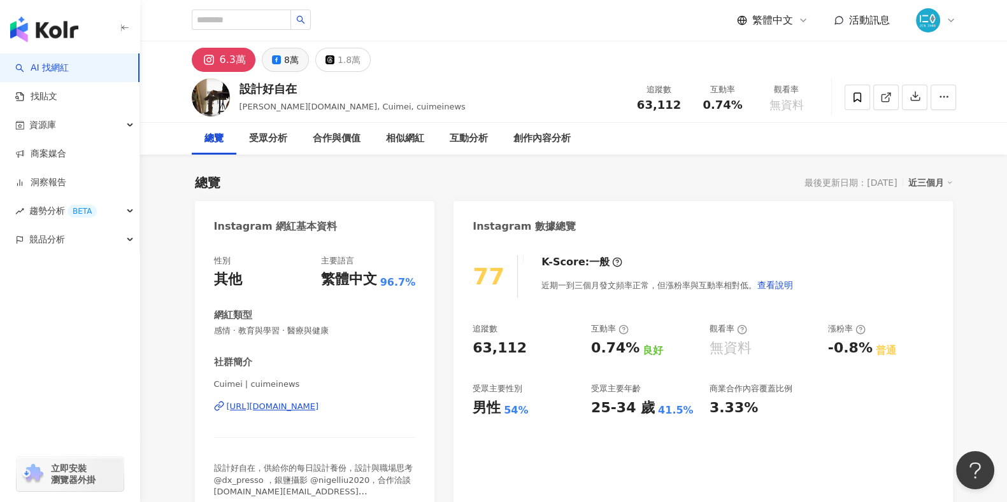
click at [284, 65] on div "8萬" at bounding box center [291, 60] width 15 height 18
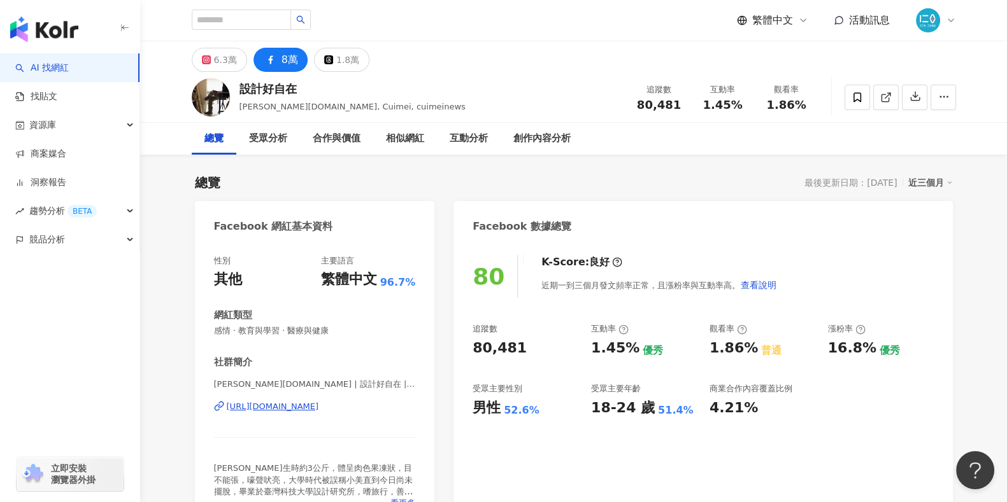
click at [319, 401] on div "https://www.facebook.com/195564074649" at bounding box center [273, 406] width 92 height 11
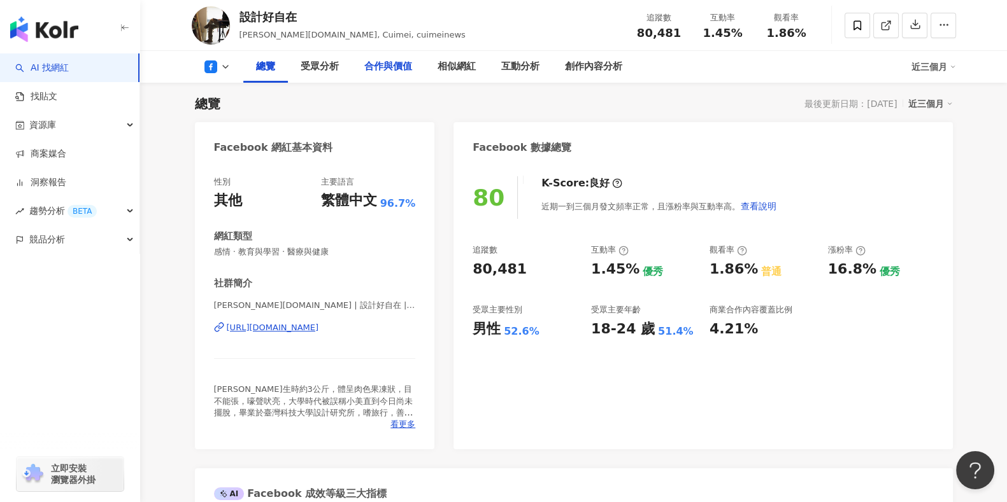
click at [385, 68] on div "合作與價值" at bounding box center [388, 66] width 48 height 15
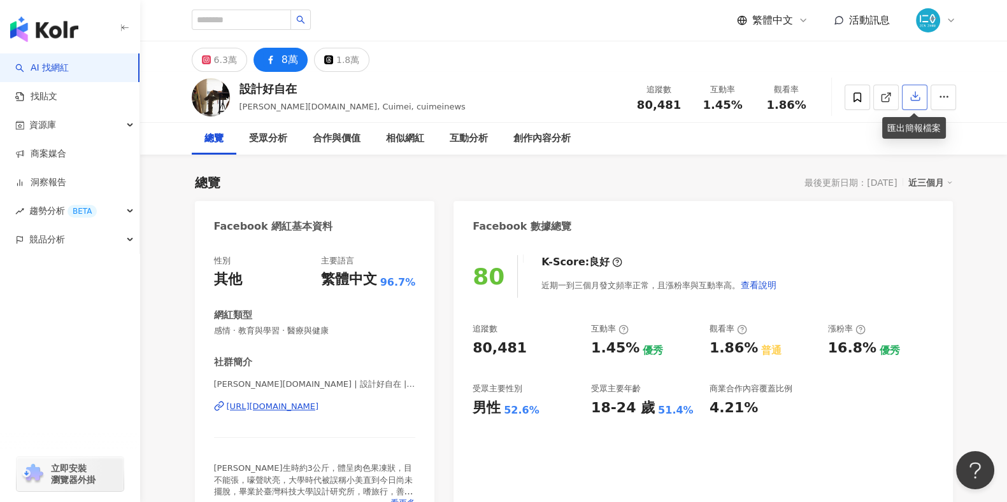
click at [911, 100] on icon "button" at bounding box center [915, 96] width 9 height 9
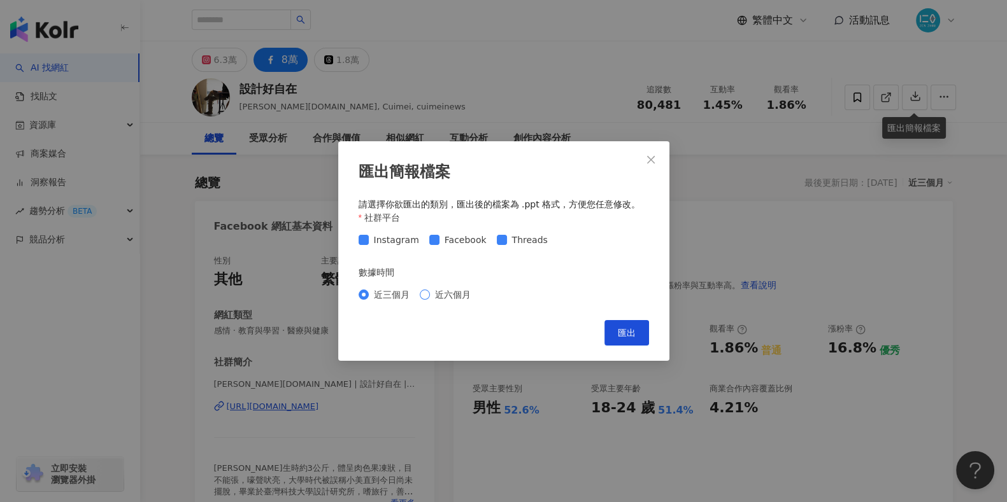
click at [449, 301] on span "近六個月" at bounding box center [453, 295] width 46 height 14
click at [641, 339] on button "匯出" at bounding box center [626, 332] width 45 height 25
click at [648, 164] on icon "close" at bounding box center [651, 160] width 10 height 10
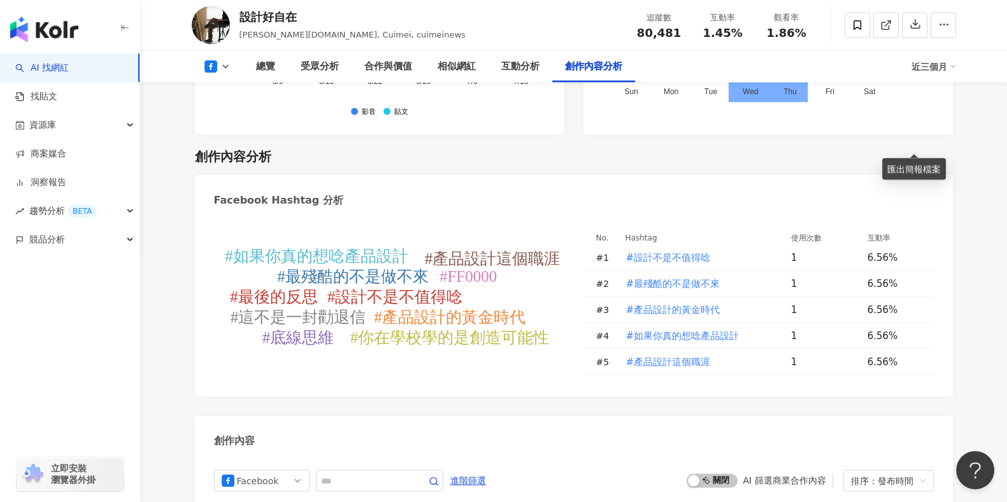
scroll to position [3025, 0]
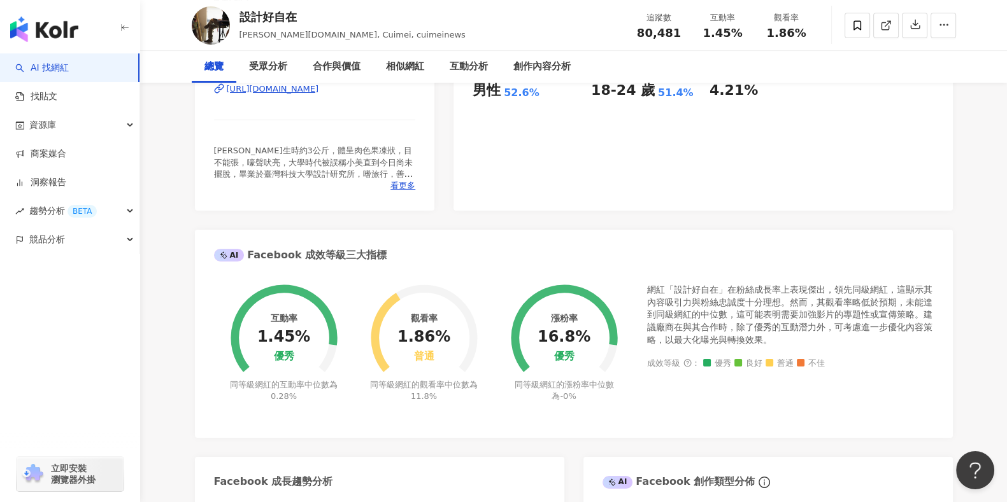
scroll to position [0, 0]
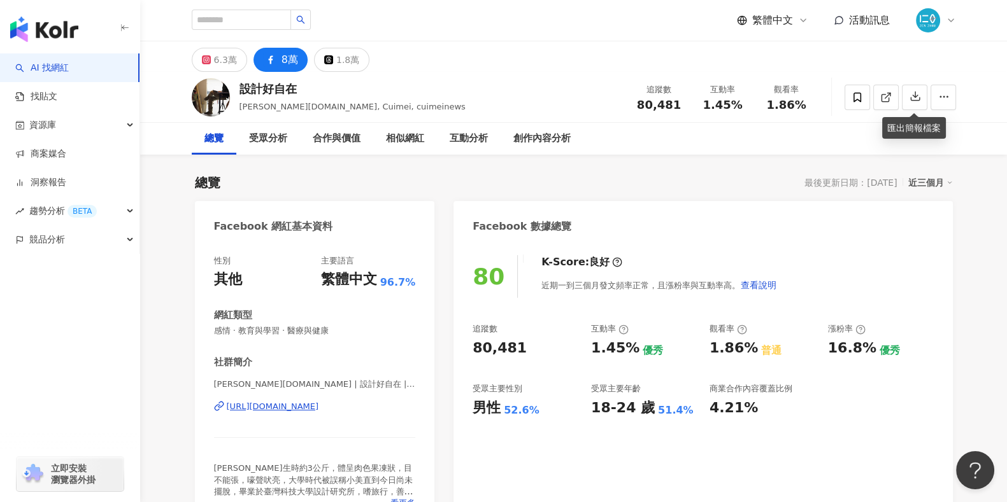
drag, startPoint x: 420, startPoint y: 404, endPoint x: 210, endPoint y: 399, distance: 209.6
click at [210, 399] on div "性別 其他 主要語言 繁體中文 96.7% 網紅類型 感情 · 教育與學習 · 醫療與健康 社群簡介 nigel.design | 設計好自在 | nigel…" at bounding box center [315, 386] width 240 height 286
copy div "https://www.facebook.com/195564074649"
click at [229, 55] on div "6.3萬" at bounding box center [225, 60] width 23 height 18
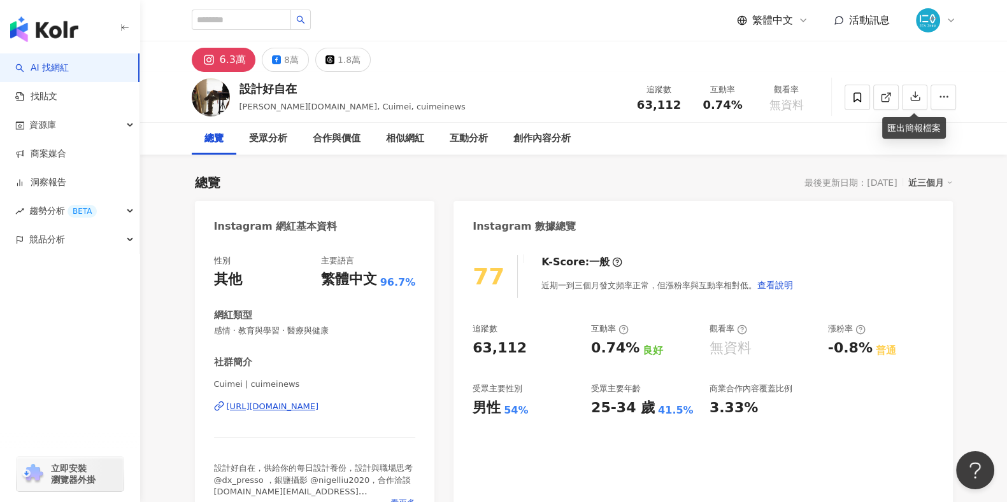
drag, startPoint x: 423, startPoint y: 408, endPoint x: 189, endPoint y: 405, distance: 233.7
copy div "https://www.instagram.com/cuimeinews/"
click at [612, 257] on icon at bounding box center [617, 262] width 10 height 10
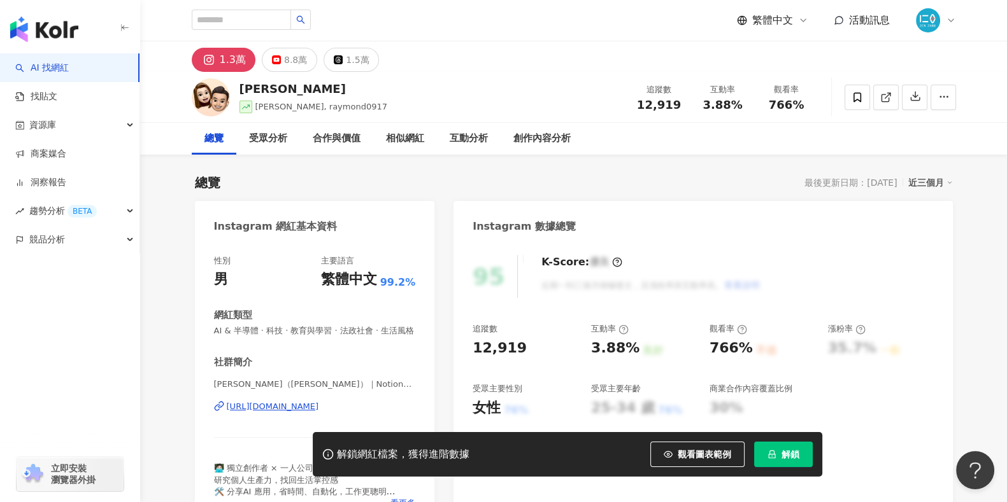
click at [250, 413] on div "[URL][DOMAIN_NAME]" at bounding box center [273, 406] width 92 height 11
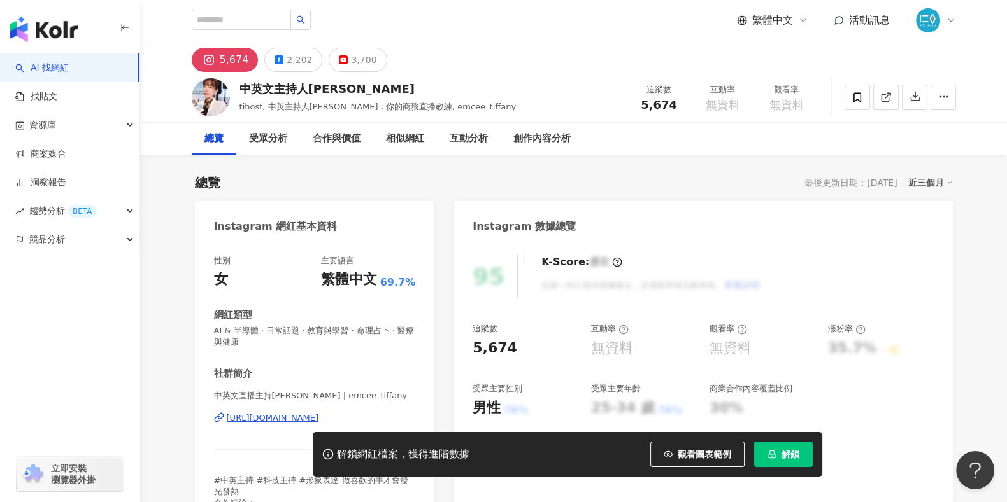
click at [287, 419] on div "[URL][DOMAIN_NAME]" at bounding box center [273, 418] width 92 height 11
click at [287, 60] on div "2,202" at bounding box center [299, 60] width 25 height 18
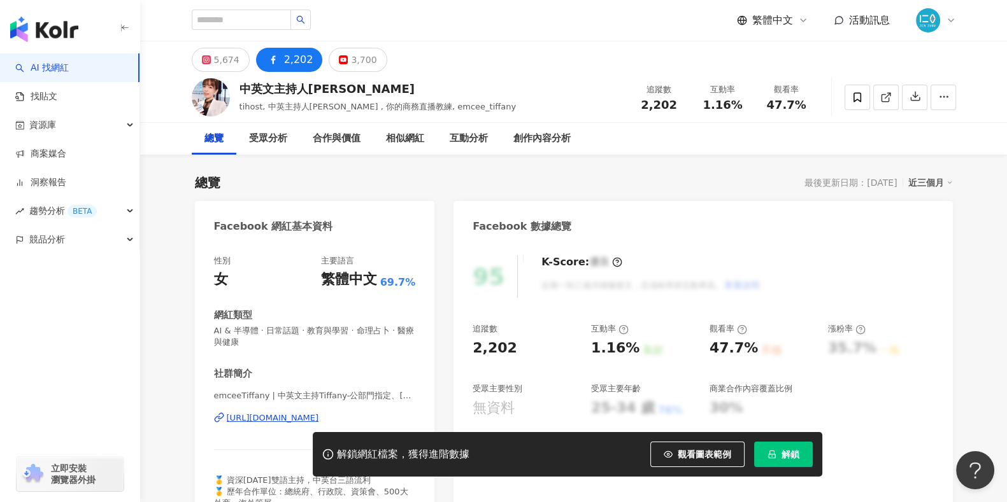
click at [302, 417] on div "[URL][DOMAIN_NAME]" at bounding box center [273, 418] width 92 height 11
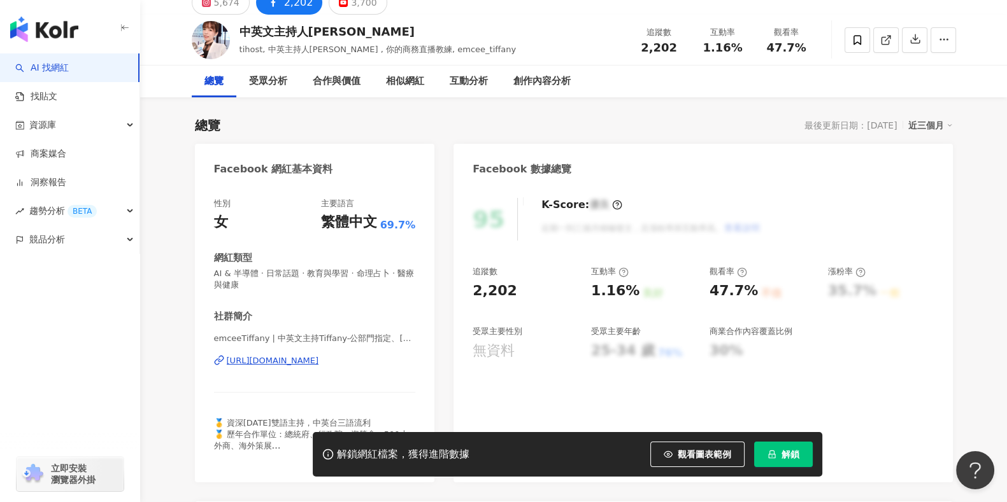
scroll to position [79, 0]
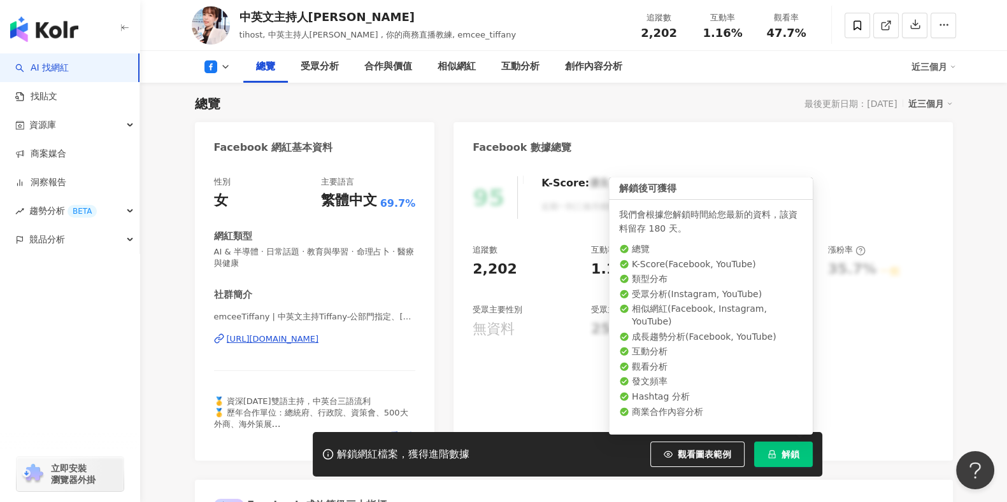
click at [785, 457] on span "解鎖" at bounding box center [790, 455] width 18 height 10
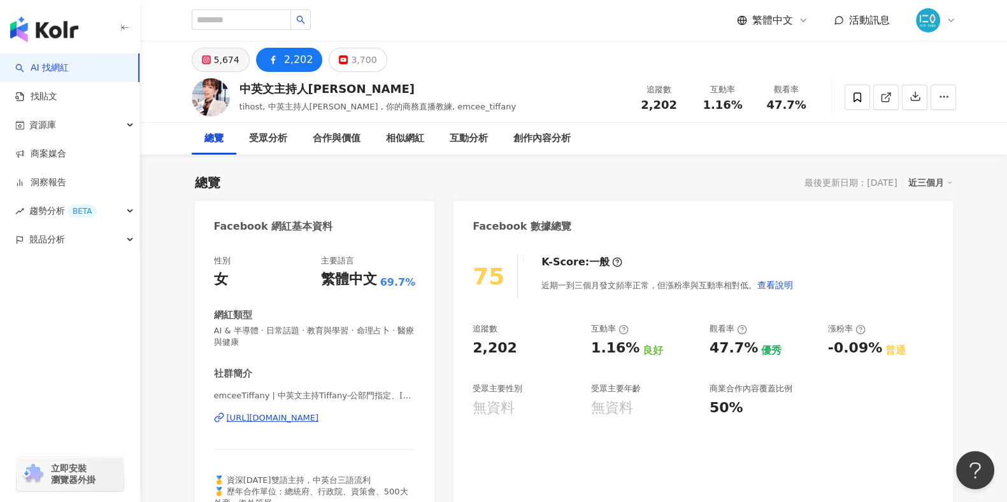
click at [229, 58] on div "5,674" at bounding box center [226, 60] width 25 height 18
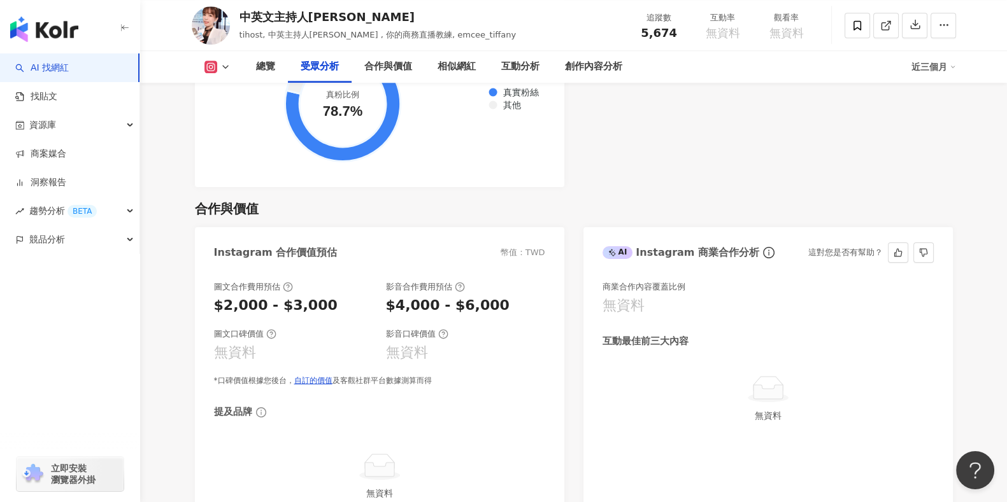
scroll to position [1592, 0]
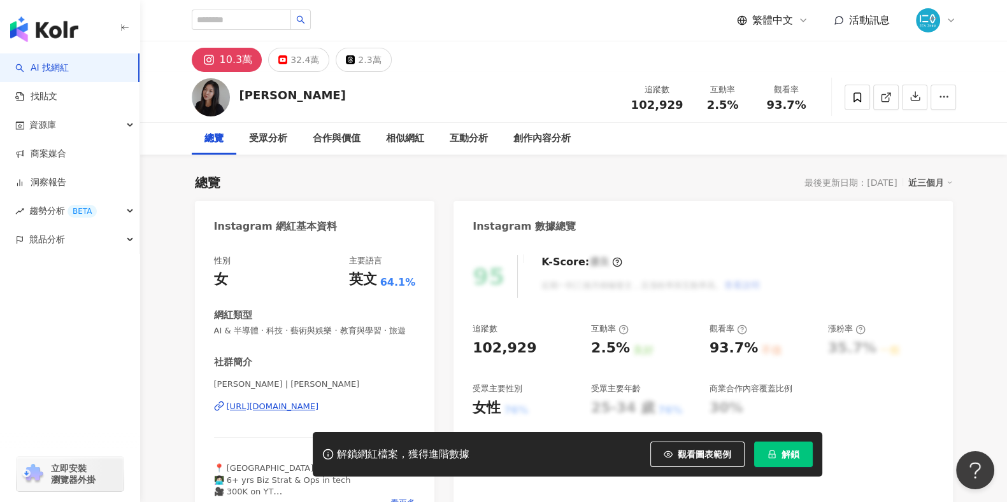
click at [311, 413] on div "[URL][DOMAIN_NAME]" at bounding box center [273, 406] width 92 height 11
click at [292, 62] on div "32.4萬" at bounding box center [304, 60] width 29 height 18
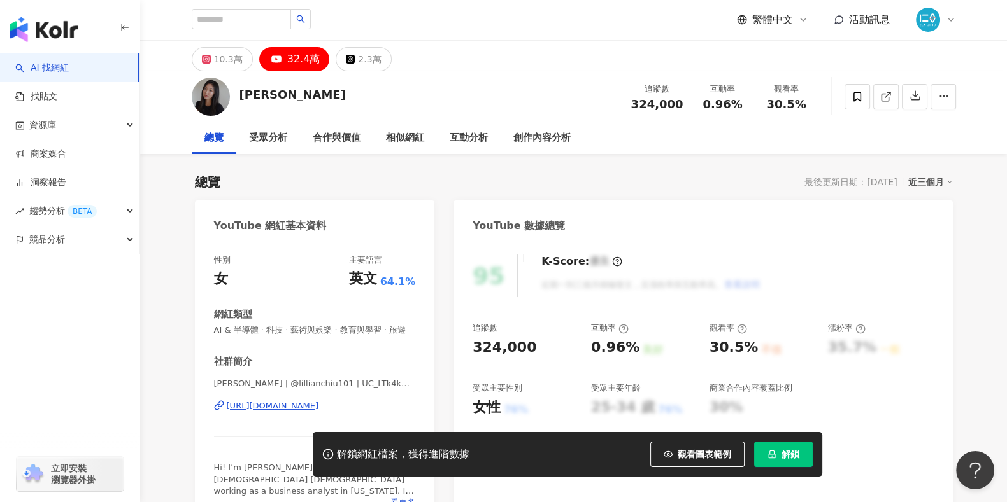
scroll to position [79, 0]
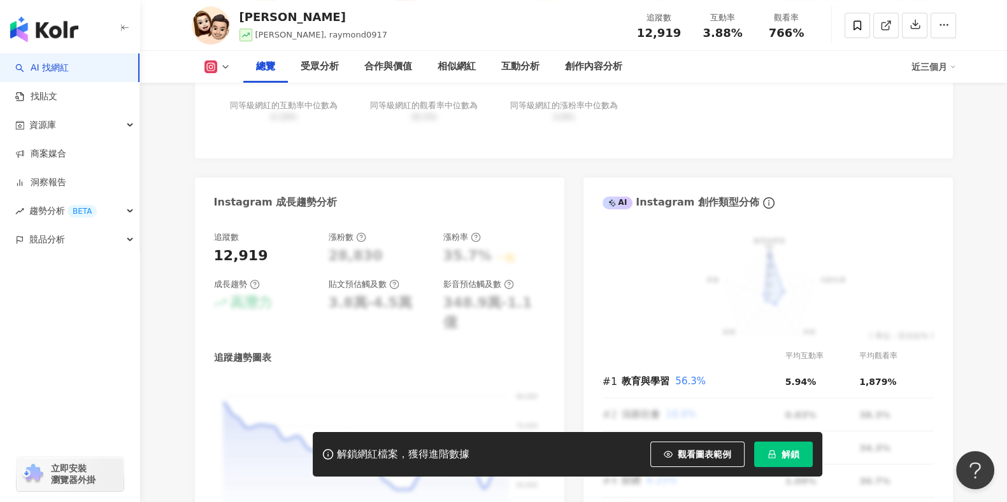
scroll to position [478, 0]
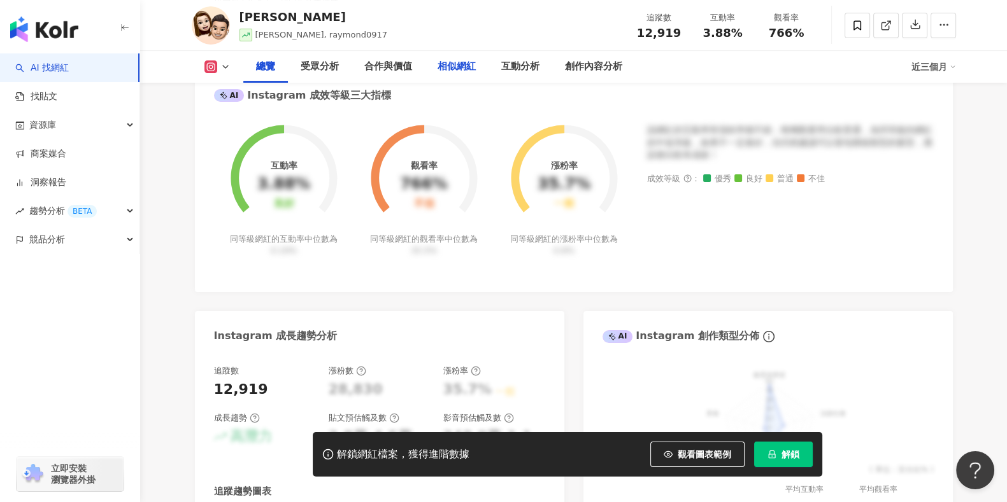
click at [463, 65] on div "相似網紅" at bounding box center [456, 66] width 38 height 15
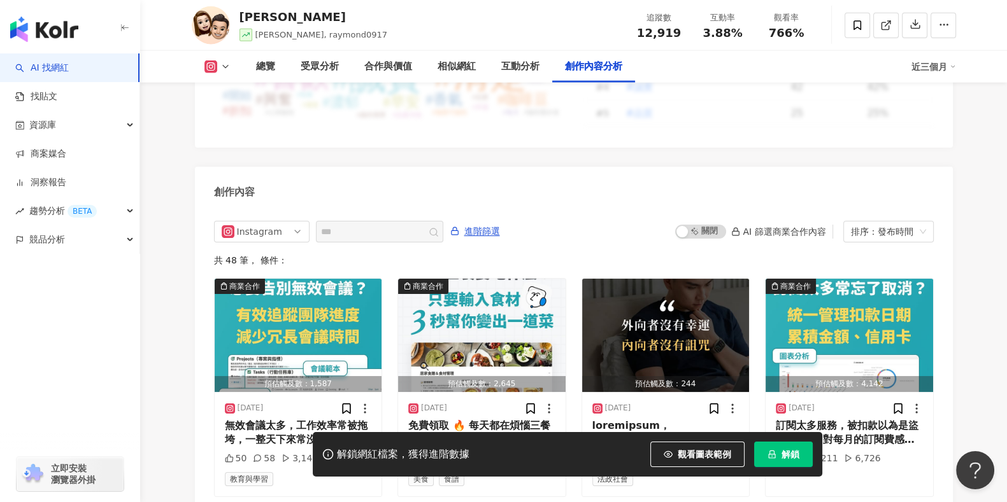
scroll to position [3897, 0]
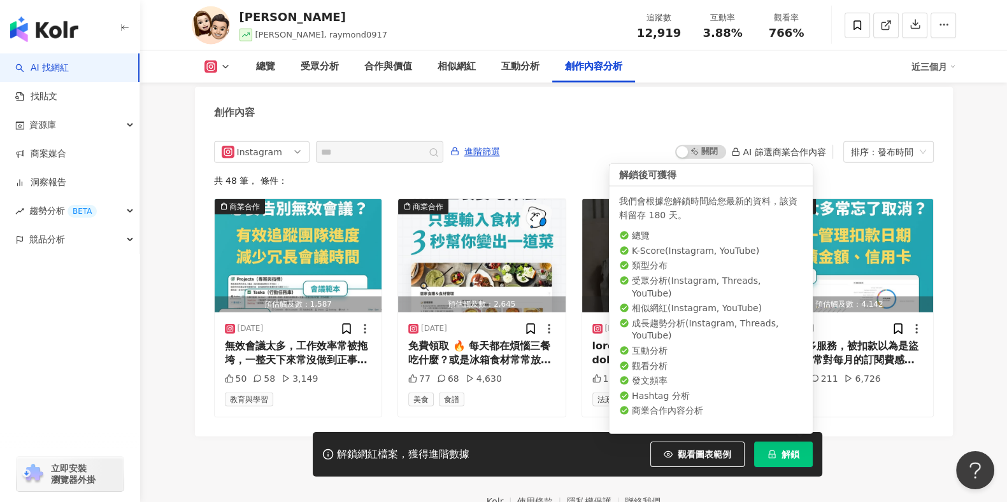
click at [798, 446] on button "解鎖" at bounding box center [783, 454] width 59 height 25
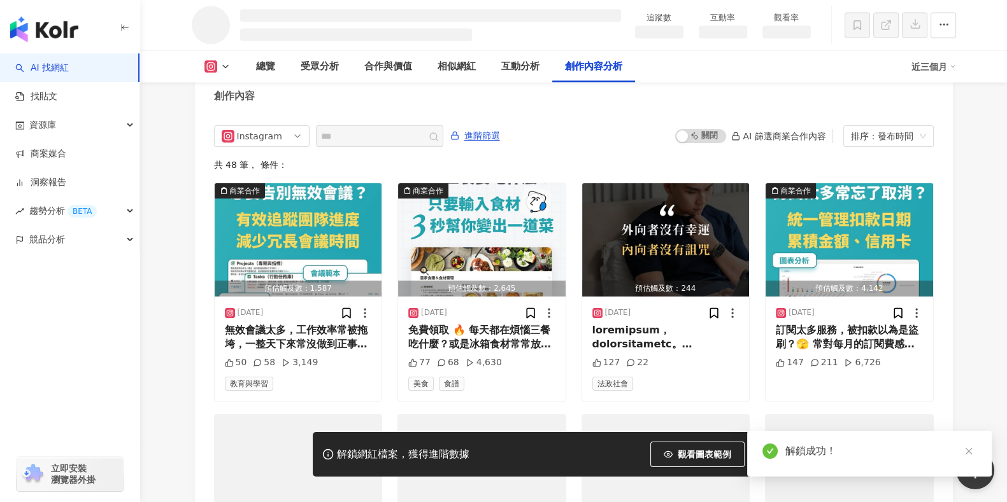
scroll to position [3408, 0]
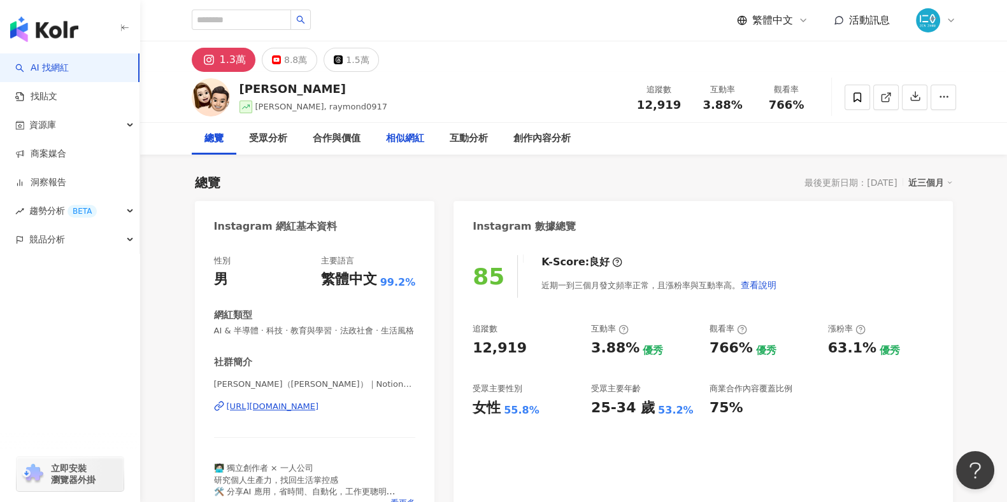
click at [395, 136] on div "相似網紅" at bounding box center [405, 138] width 38 height 15
click at [467, 137] on div "互動分析" at bounding box center [469, 138] width 38 height 15
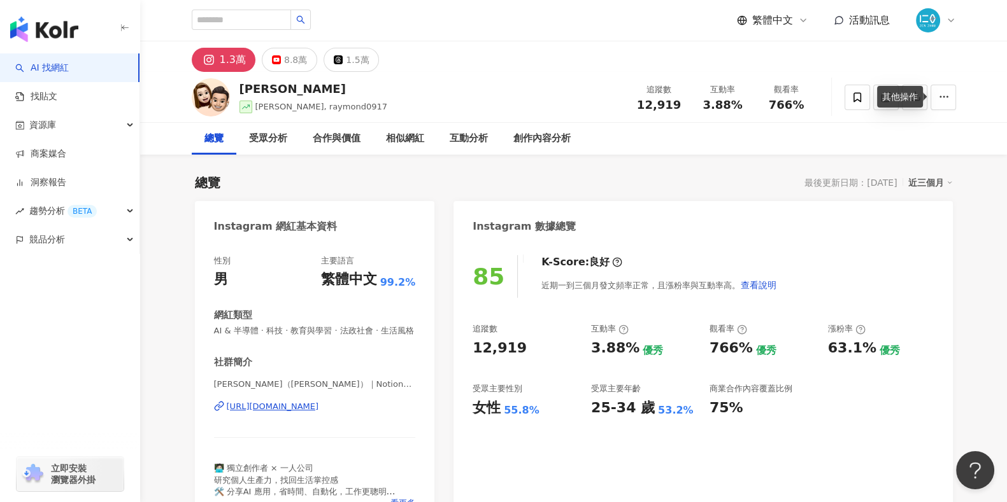
click at [917, 97] on div "其他操作" at bounding box center [900, 97] width 46 height 22
click at [917, 99] on icon "button" at bounding box center [914, 95] width 11 height 11
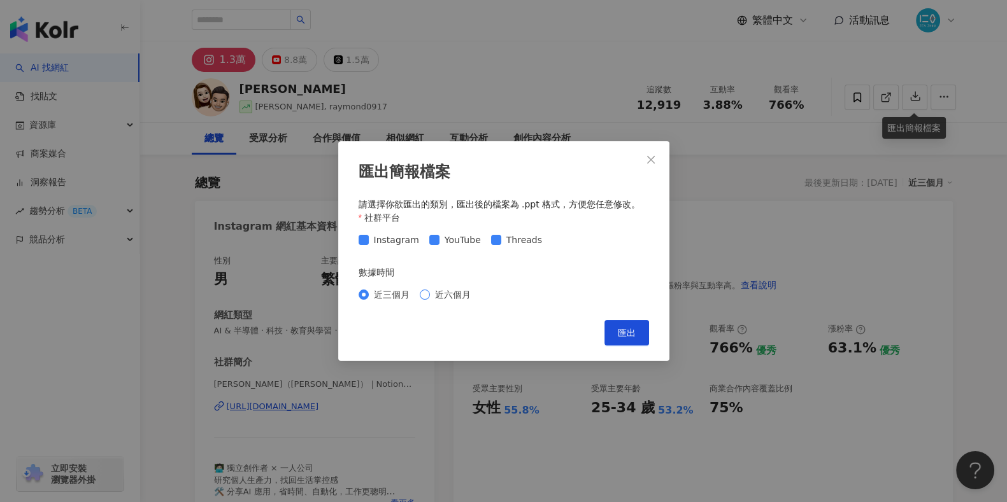
click at [447, 294] on span "近六個月" at bounding box center [453, 295] width 46 height 14
click at [641, 325] on button "匯出" at bounding box center [626, 332] width 45 height 25
drag, startPoint x: 650, startPoint y: 154, endPoint x: 637, endPoint y: 231, distance: 77.4
click at [650, 155] on icon "close" at bounding box center [651, 160] width 10 height 10
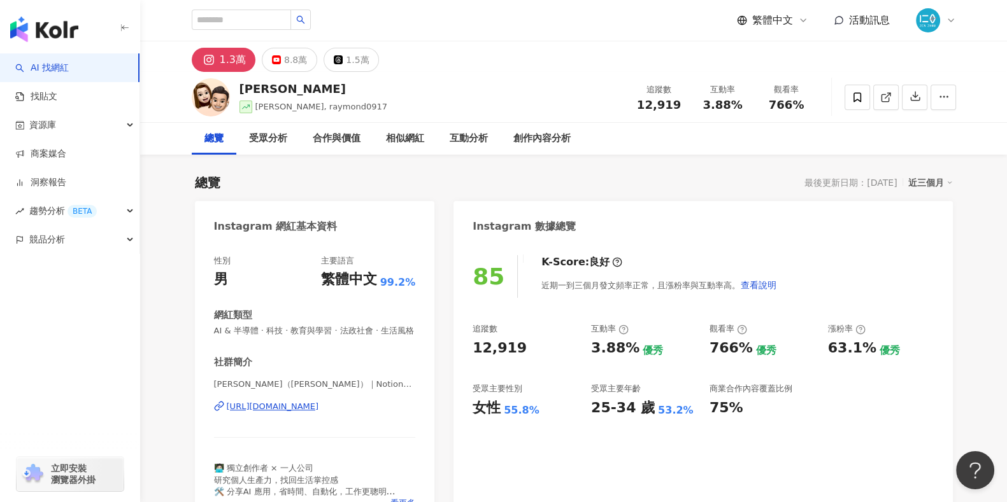
drag, startPoint x: 280, startPoint y: 62, endPoint x: 298, endPoint y: 79, distance: 25.2
click at [280, 62] on button "8.8萬" at bounding box center [289, 60] width 55 height 24
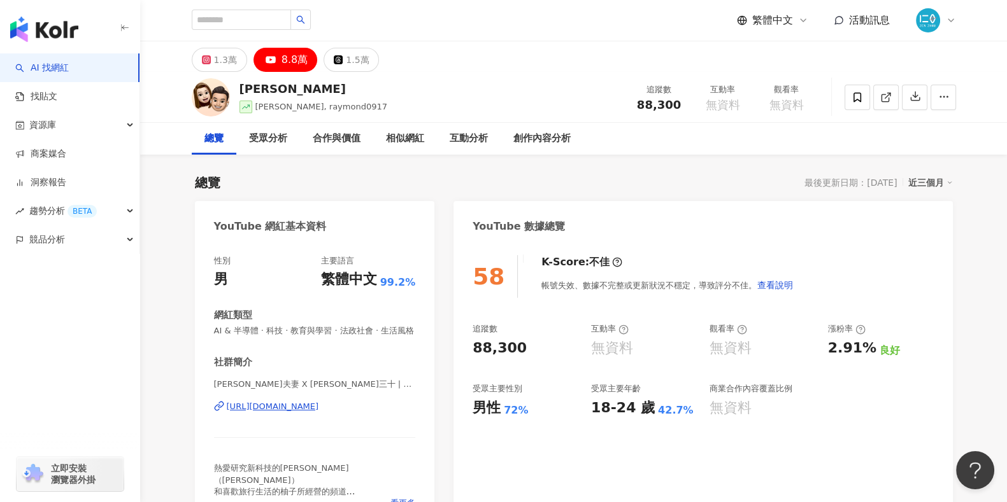
click at [322, 175] on div "總覽 最後更新日期：2025/9/8 近三個月" at bounding box center [574, 183] width 758 height 18
click at [212, 60] on button "1.3萬" at bounding box center [219, 60] width 55 height 24
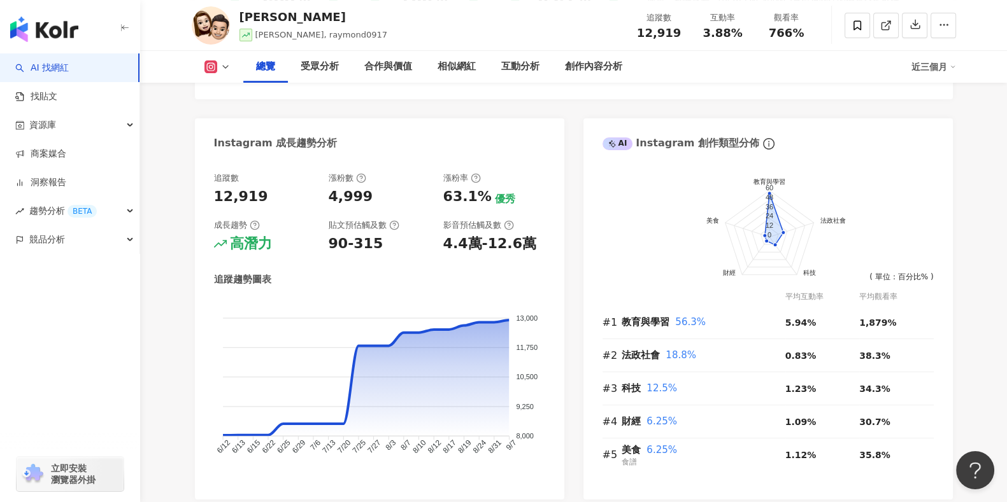
scroll to position [716, 0]
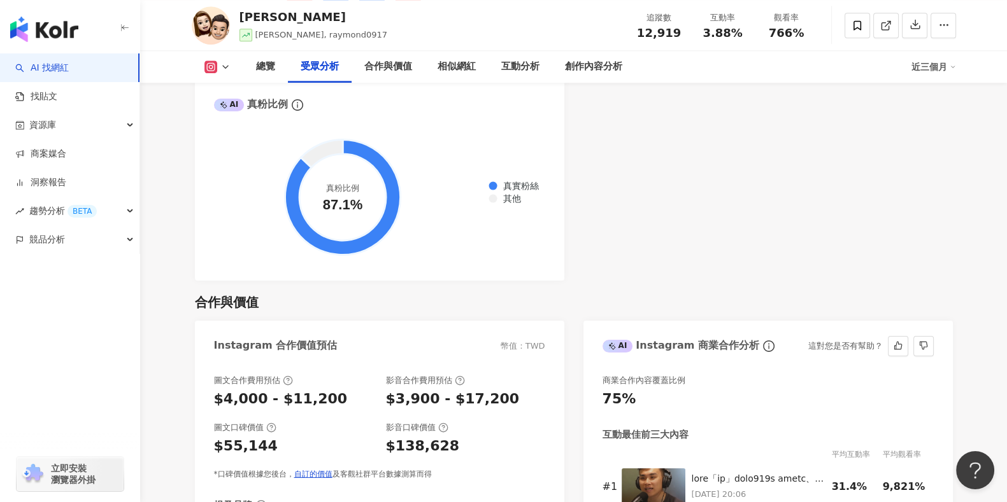
scroll to position [1433, 0]
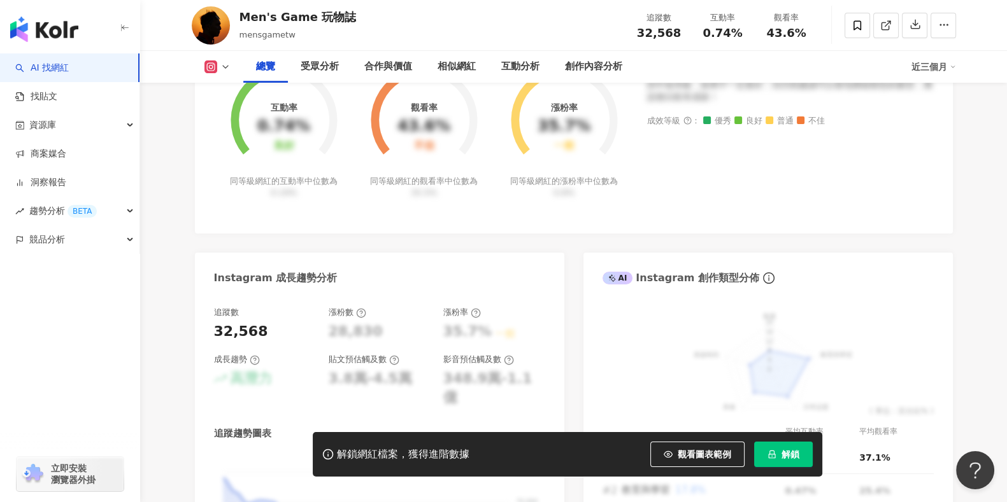
scroll to position [636, 0]
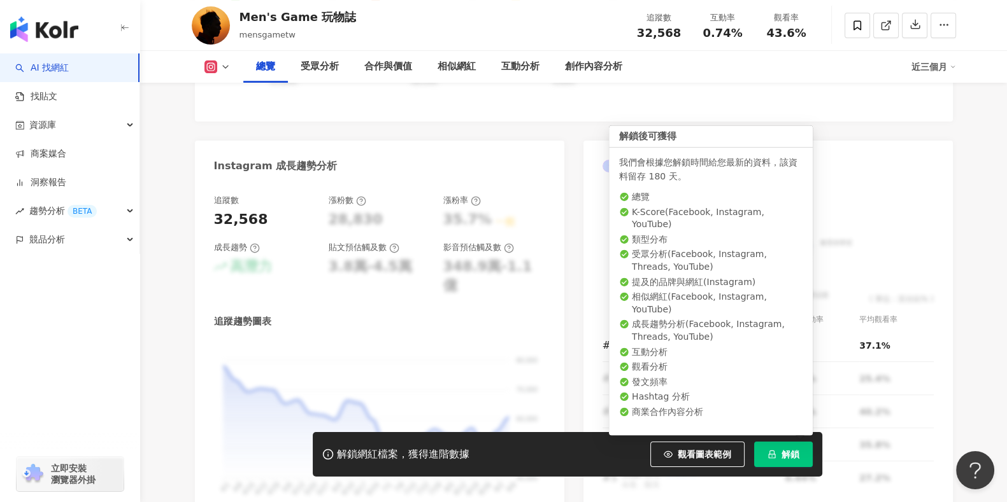
drag, startPoint x: 786, startPoint y: 452, endPoint x: 860, endPoint y: 454, distance: 73.3
click at [786, 452] on span "解鎖" at bounding box center [790, 455] width 18 height 10
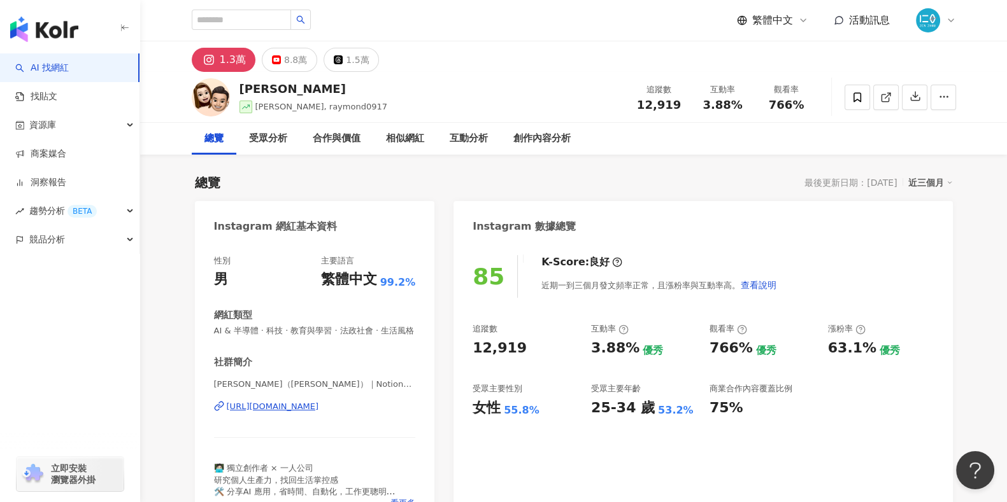
click at [655, 182] on div "總覽 最後更新日期：2025/9/8 近三個月" at bounding box center [574, 183] width 758 height 18
click at [290, 59] on div "8.8萬" at bounding box center [295, 60] width 23 height 18
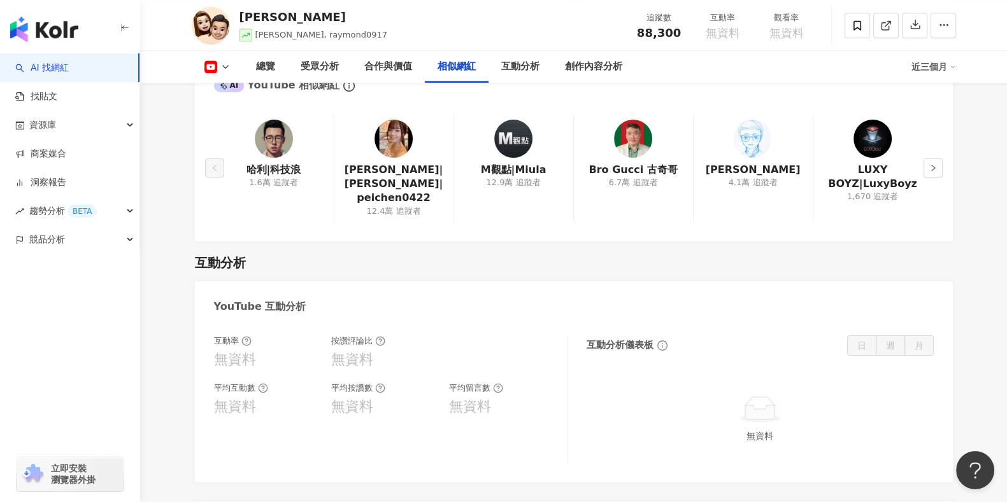
scroll to position [1751, 0]
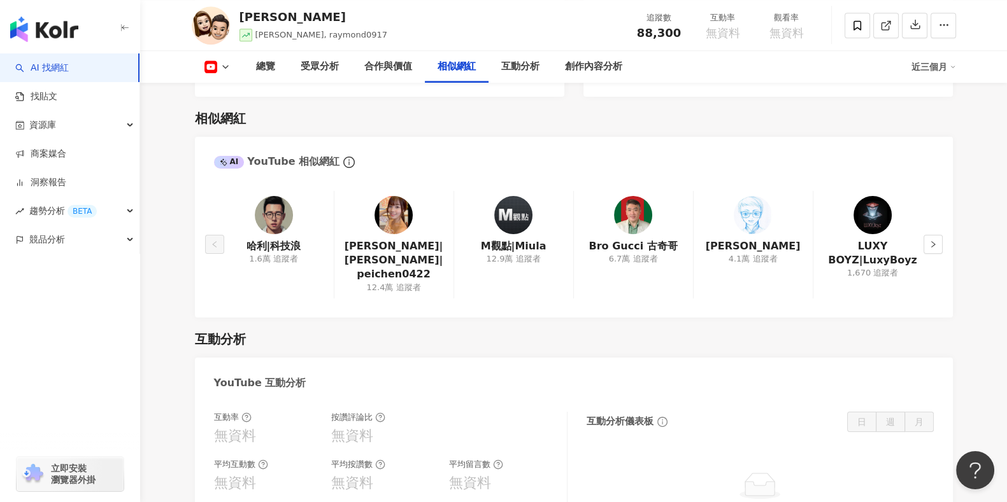
click at [392, 234] on img at bounding box center [393, 215] width 38 height 38
click at [932, 254] on button "button" at bounding box center [932, 244] width 19 height 19
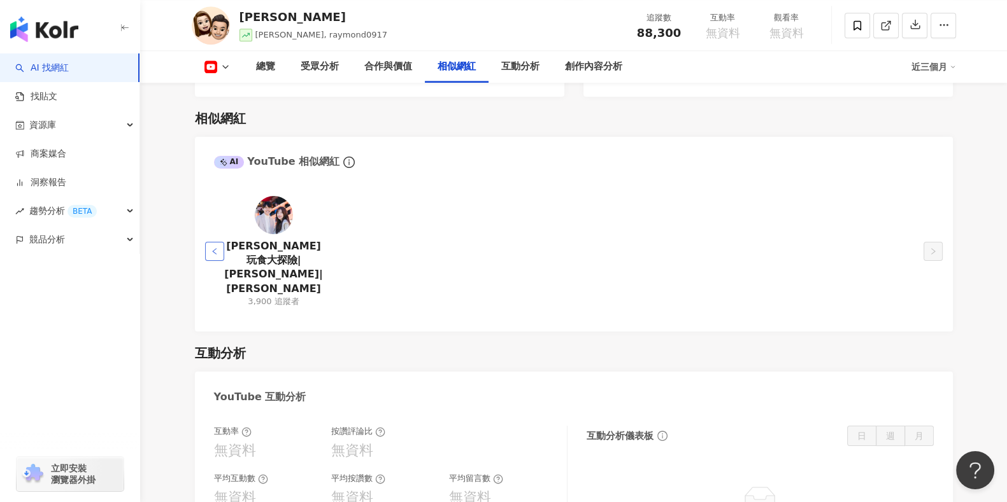
click at [210, 245] on button "button" at bounding box center [214, 251] width 19 height 19
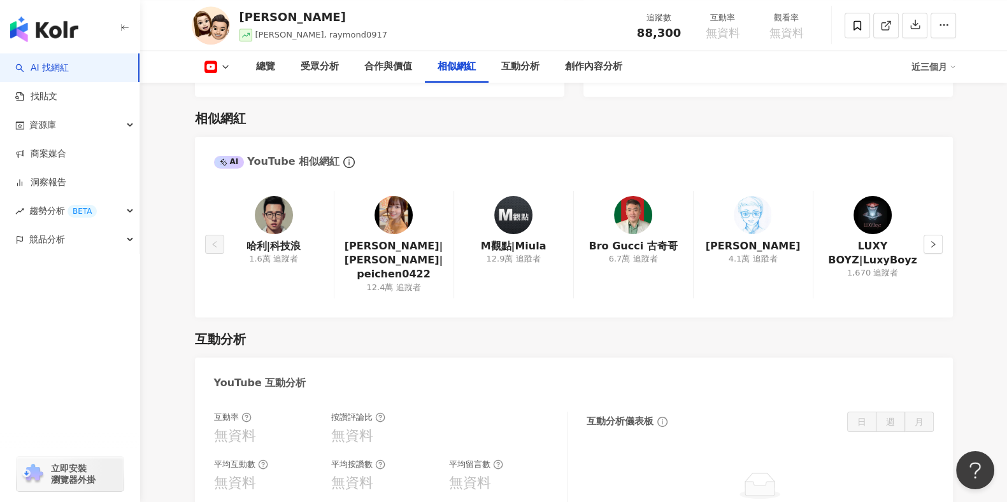
drag, startPoint x: 262, startPoint y: 267, endPoint x: 280, endPoint y: 273, distance: 18.9
click at [262, 265] on div "1.6萬 追蹤者" at bounding box center [273, 258] width 49 height 11
click at [278, 229] on img at bounding box center [274, 215] width 38 height 38
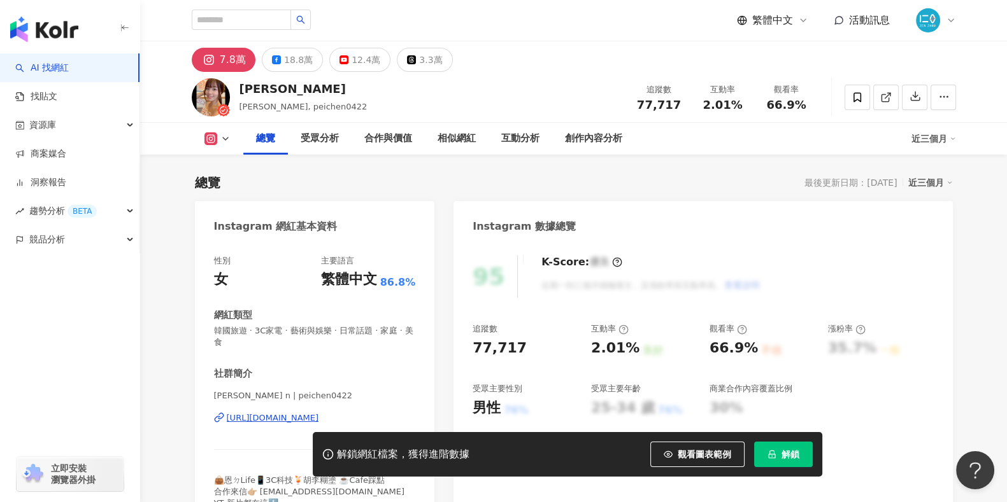
click at [318, 413] on div "[URL][DOMAIN_NAME]" at bounding box center [273, 418] width 92 height 11
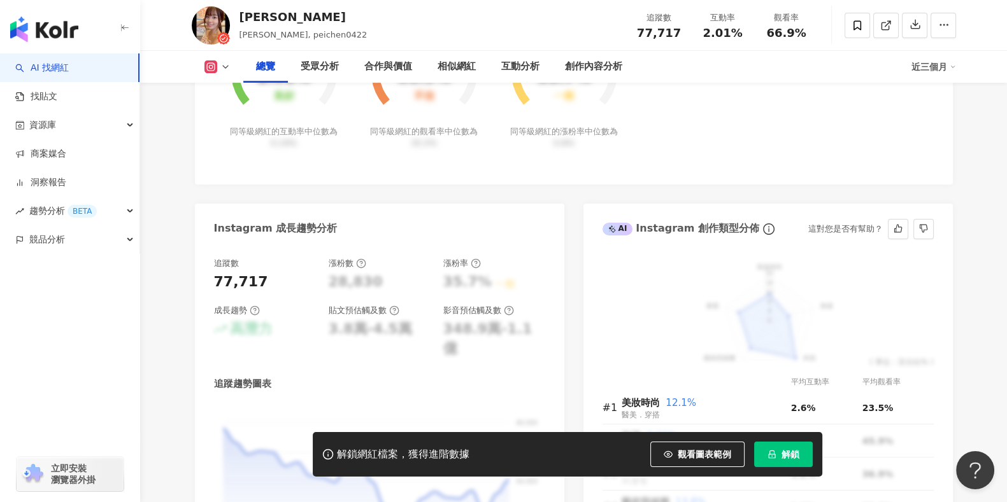
scroll to position [1034, 0]
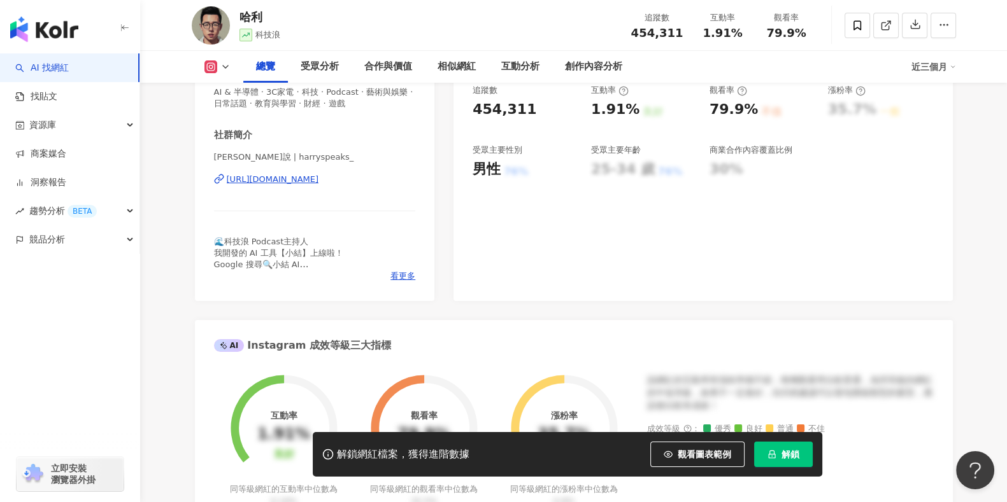
scroll to position [159, 0]
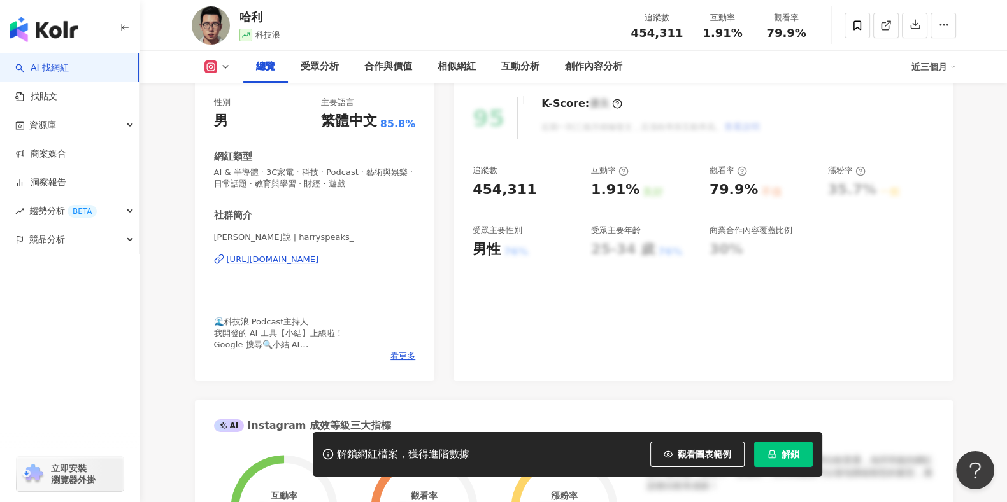
click at [319, 262] on div "[URL][DOMAIN_NAME]" at bounding box center [273, 259] width 92 height 11
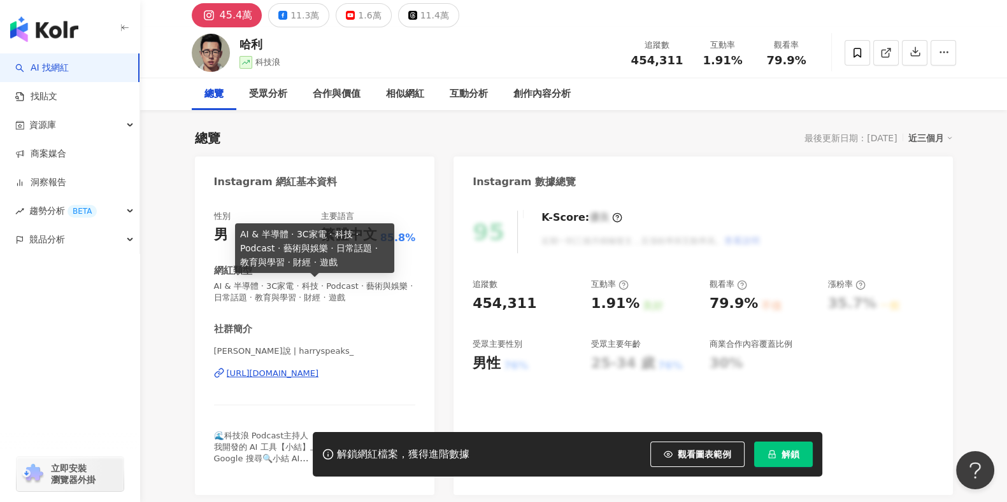
scroll to position [0, 0]
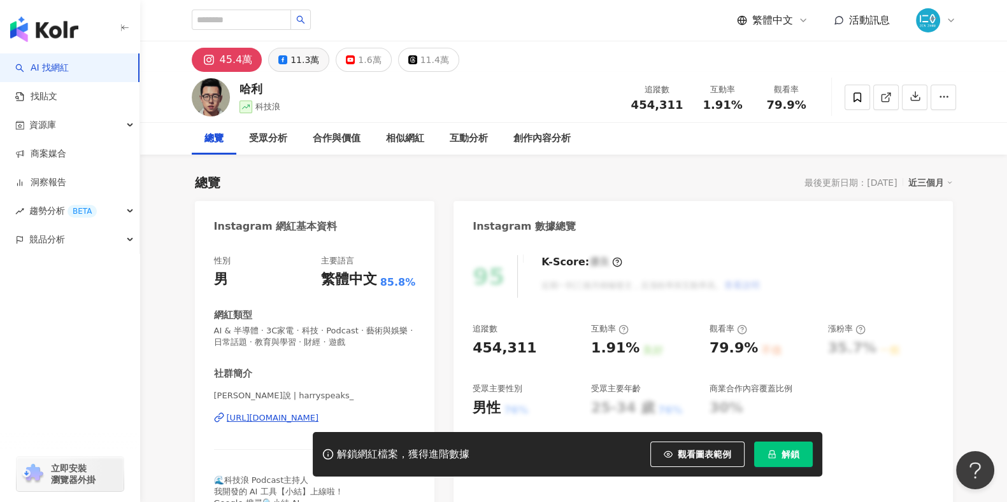
click at [292, 55] on div "11.3萬" at bounding box center [304, 60] width 29 height 18
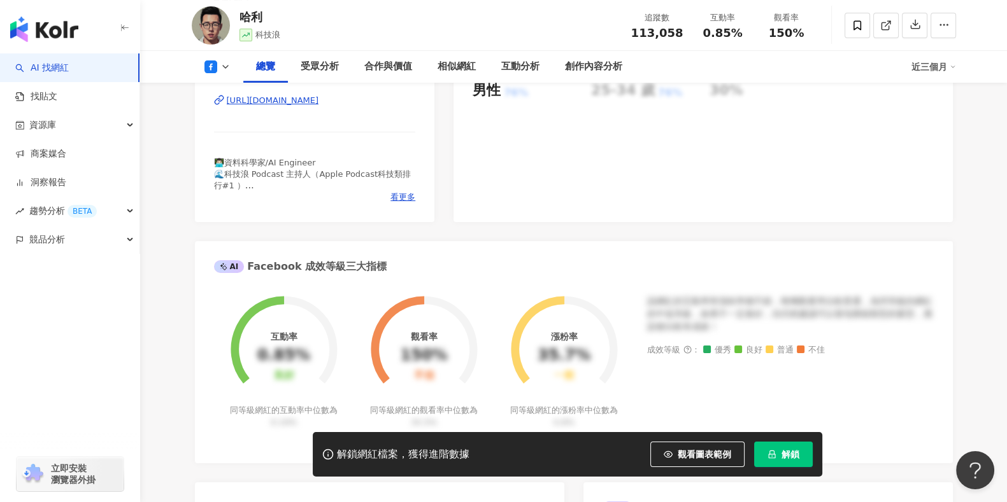
scroll to position [636, 0]
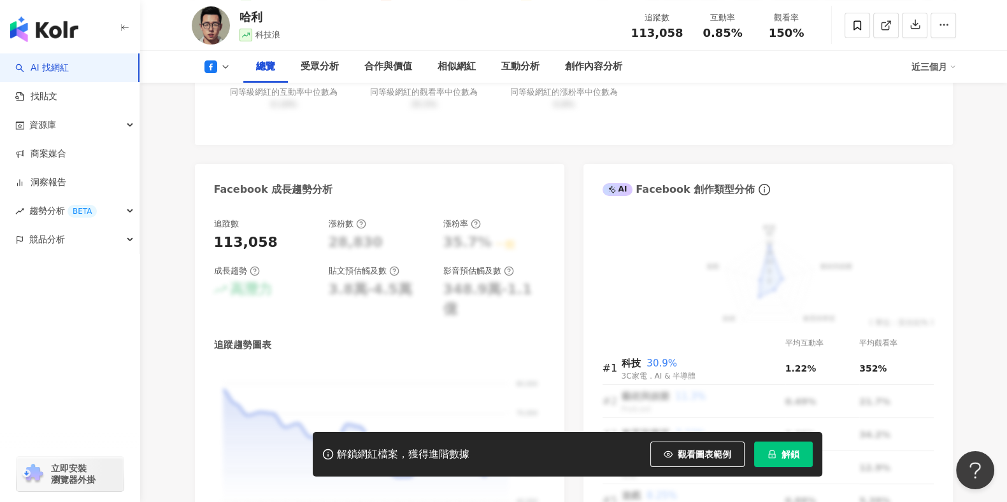
click at [798, 456] on span "解鎖" at bounding box center [790, 455] width 18 height 10
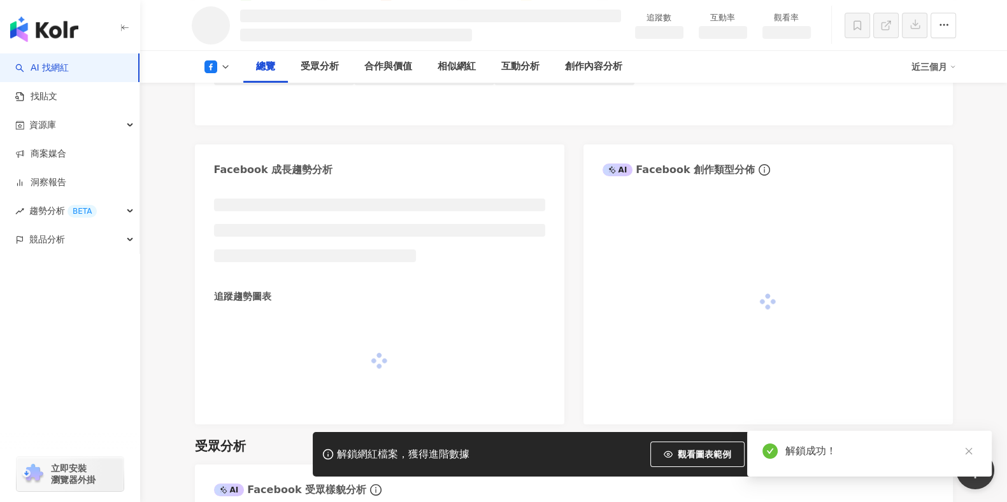
scroll to position [608, 0]
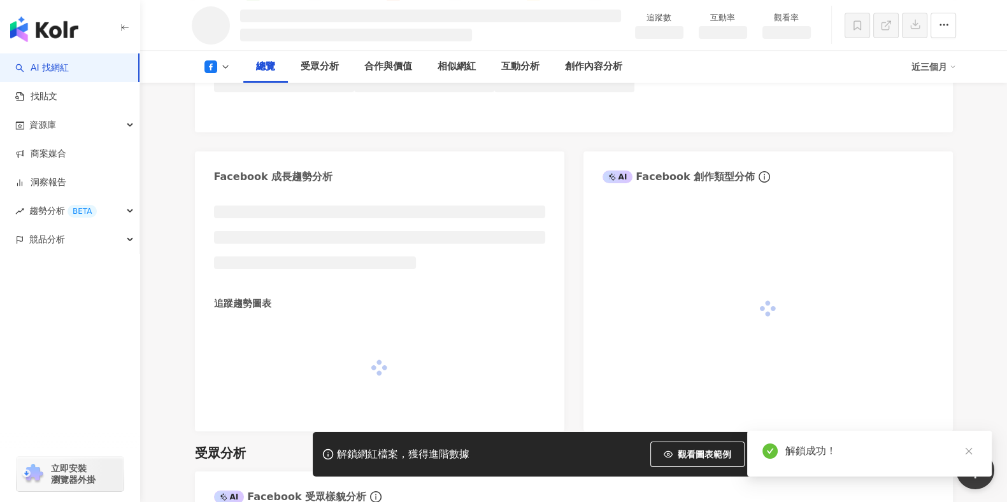
scroll to position [630, 0]
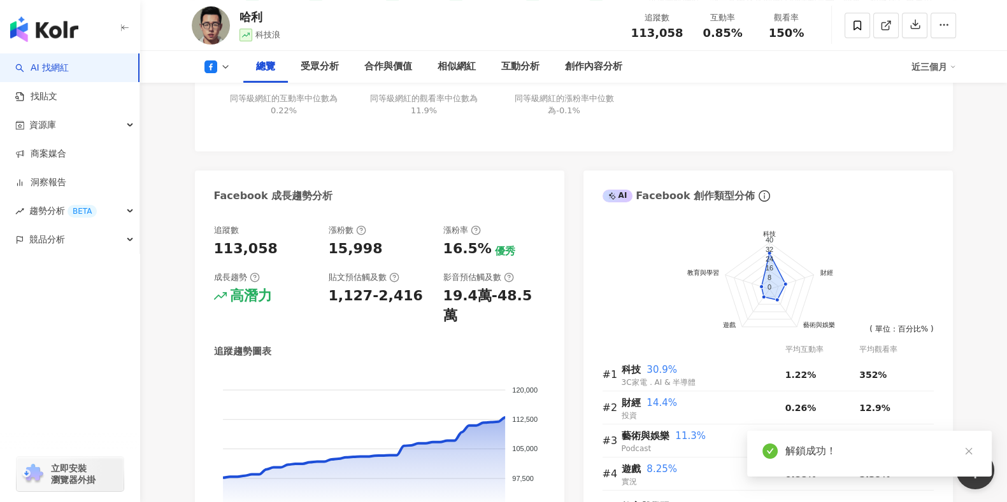
click at [921, 24] on button "button" at bounding box center [914, 25] width 25 height 25
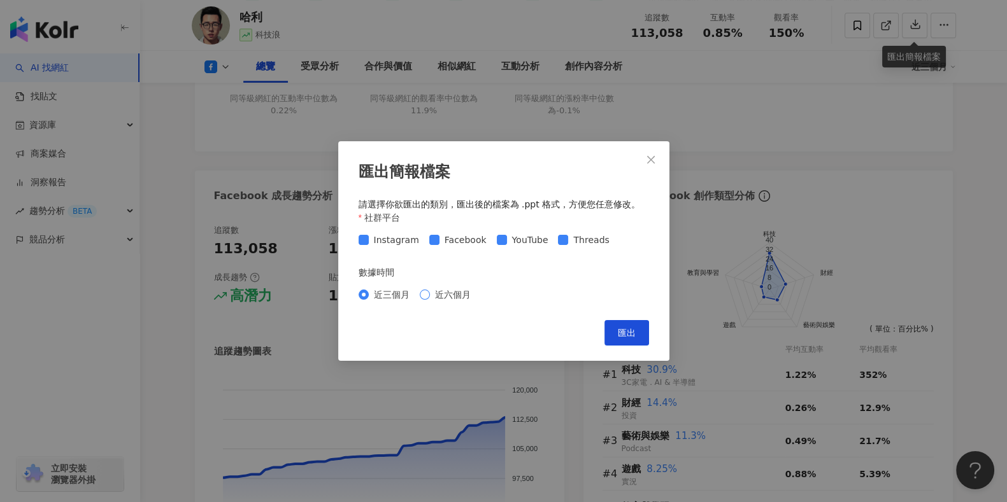
click at [430, 295] on span "近六個月" at bounding box center [453, 295] width 46 height 14
click at [642, 331] on button "匯出" at bounding box center [626, 332] width 45 height 25
drag, startPoint x: 655, startPoint y: 162, endPoint x: 725, endPoint y: 166, distance: 70.8
click at [655, 162] on icon "close" at bounding box center [651, 160] width 10 height 10
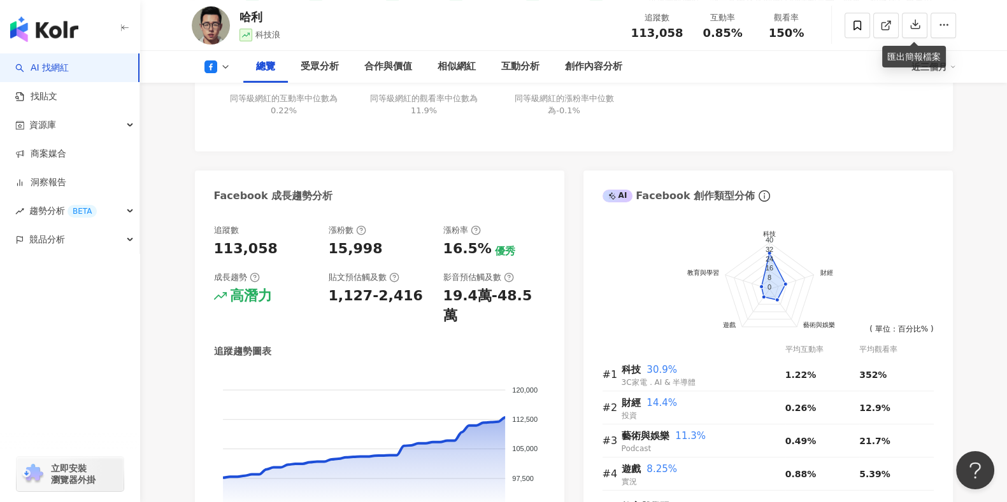
click at [848, 121] on div "[PERSON_NAME]在過去三個月的表現非常傑出，其觀看率和互動率均超越同級網紅，顯示其內容受到廣泛關注和喜愛。此外，粉絲成長率表現亮眼，顯示出穩定的影響…" at bounding box center [790, 57] width 287 height 148
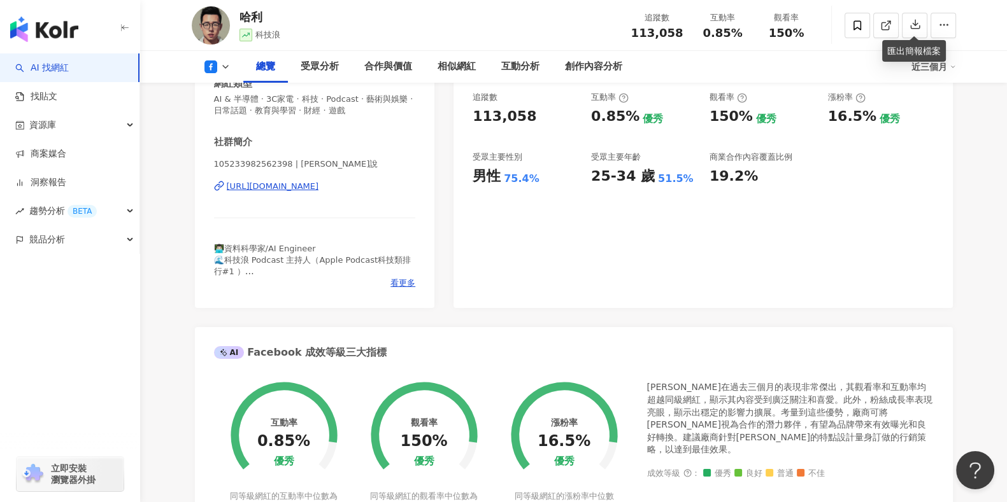
scroll to position [152, 0]
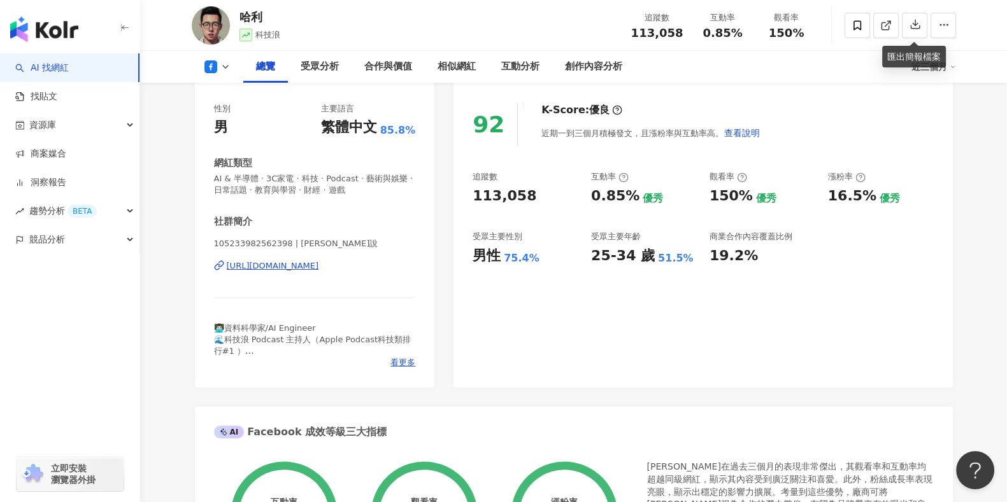
click at [319, 270] on div "[URL][DOMAIN_NAME]" at bounding box center [273, 265] width 92 height 11
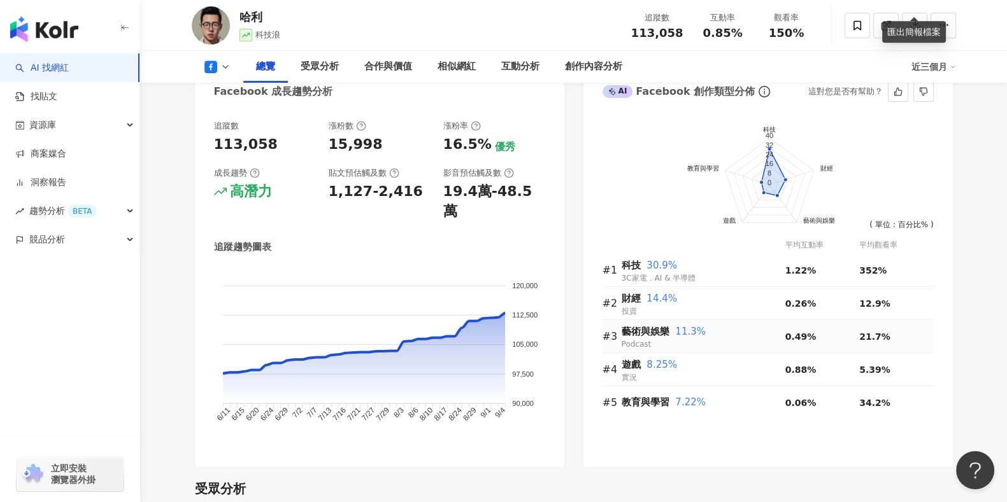
scroll to position [709, 0]
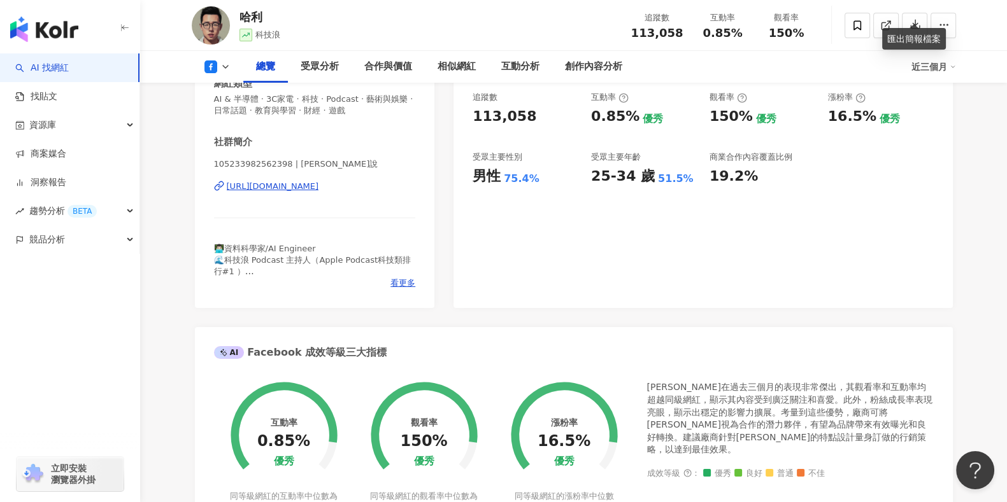
scroll to position [0, 0]
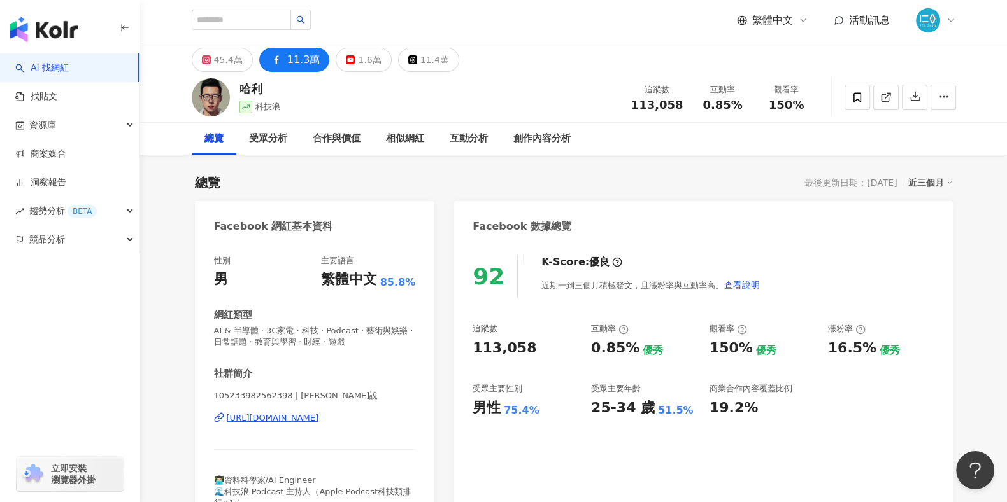
drag, startPoint x: 419, startPoint y: 416, endPoint x: 223, endPoint y: 417, distance: 196.1
click at [223, 417] on div "性別 男 主要語言 繁體中文 85.8% 網紅類型 AI & 半導體 · 3C家電 · 科技 · Podcast · 藝術與娛樂 · 日常話題 · 教育與學習…" at bounding box center [315, 391] width 240 height 297
copy div "[URL][DOMAIN_NAME]"
click at [227, 62] on div "45.4萬" at bounding box center [228, 60] width 29 height 18
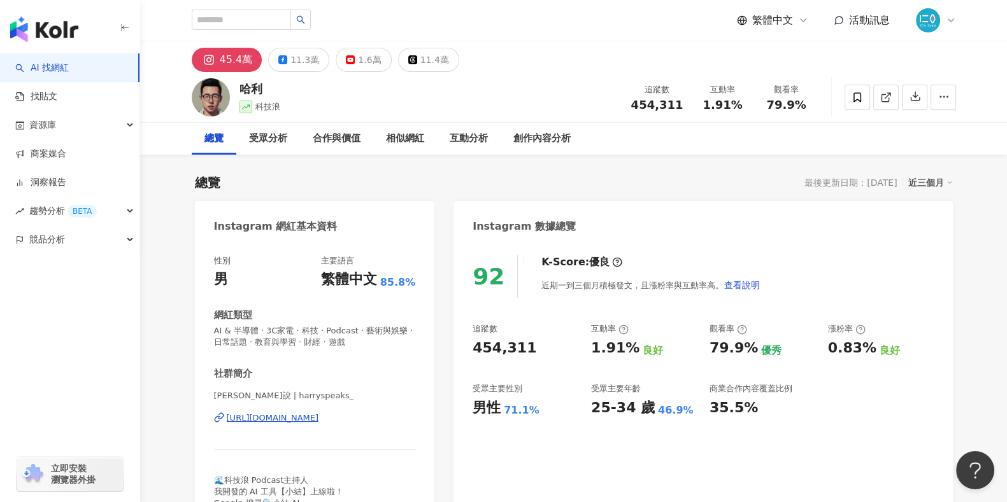
drag, startPoint x: 418, startPoint y: 420, endPoint x: 179, endPoint y: 419, distance: 239.4
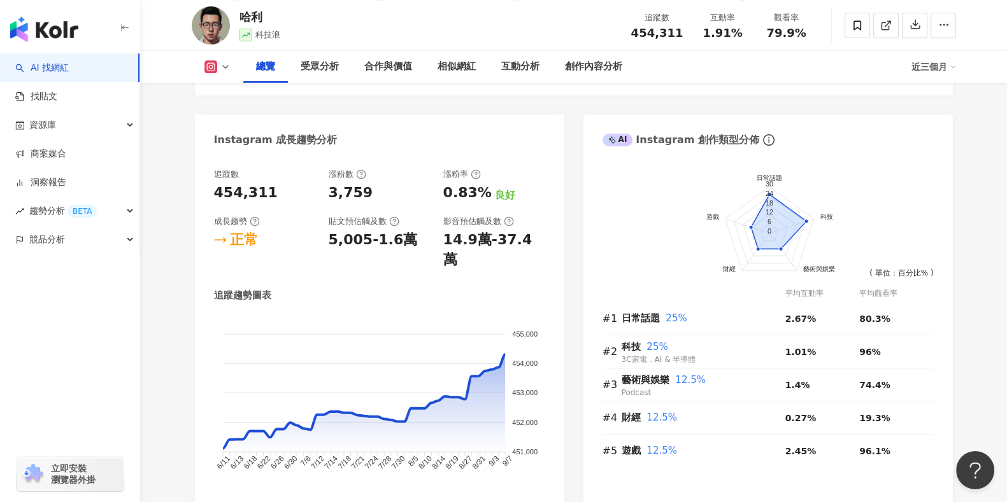
scroll to position [716, 0]
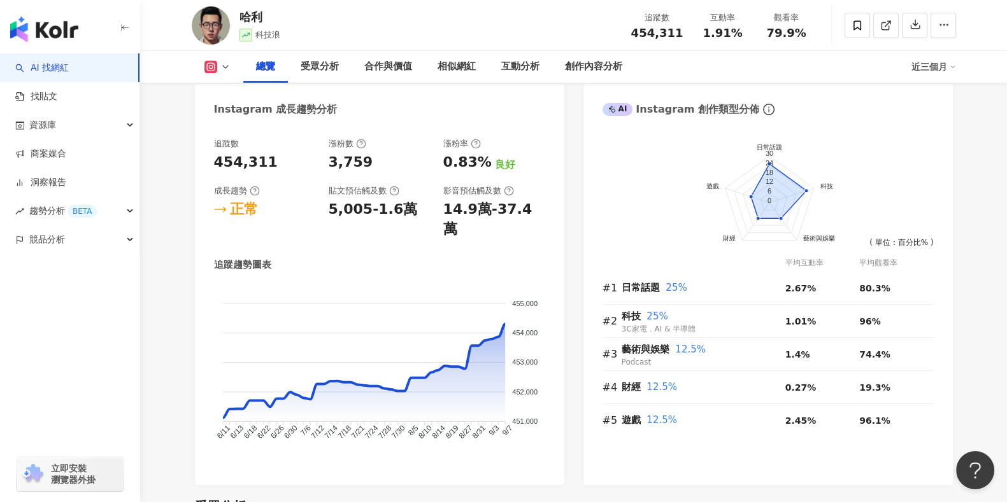
click at [682, 260] on th at bounding box center [704, 263] width 164 height 18
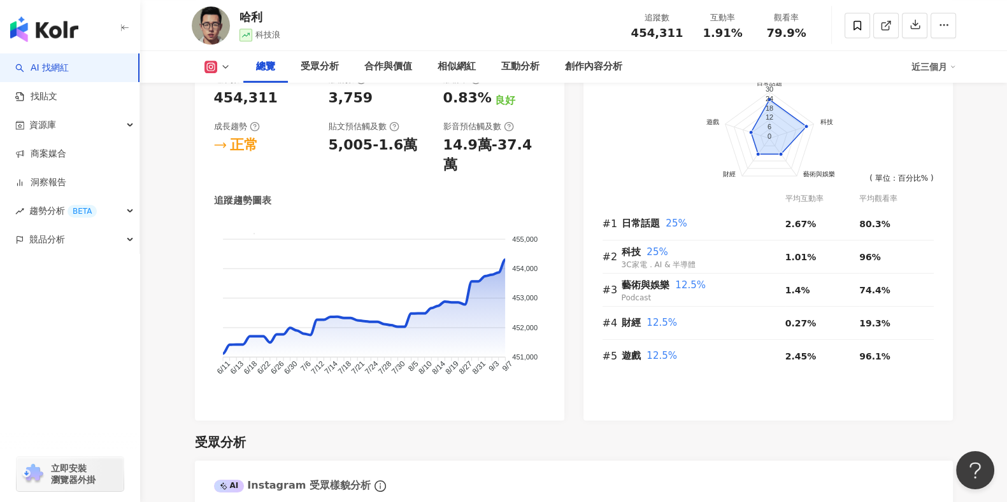
scroll to position [796, 0]
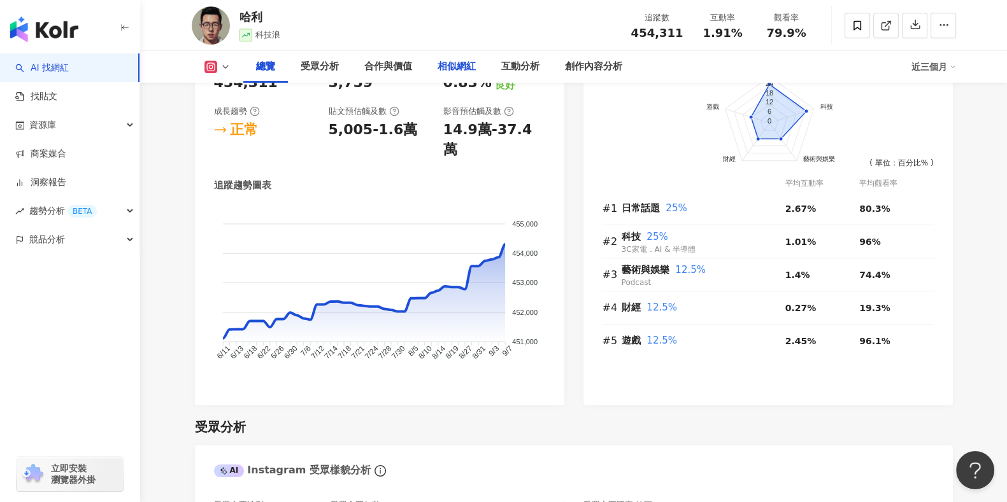
click at [462, 71] on div "相似網紅" at bounding box center [456, 66] width 38 height 15
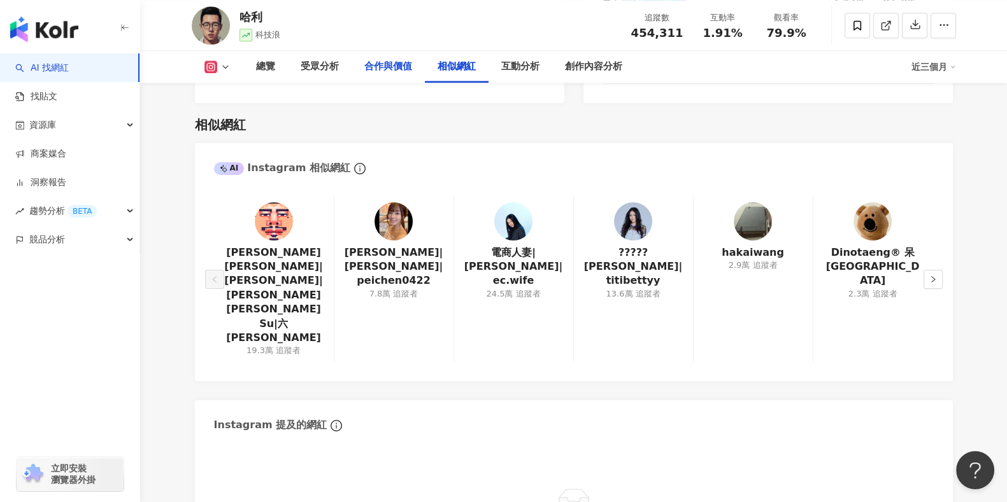
click at [380, 72] on div "合作與價值" at bounding box center [388, 66] width 48 height 15
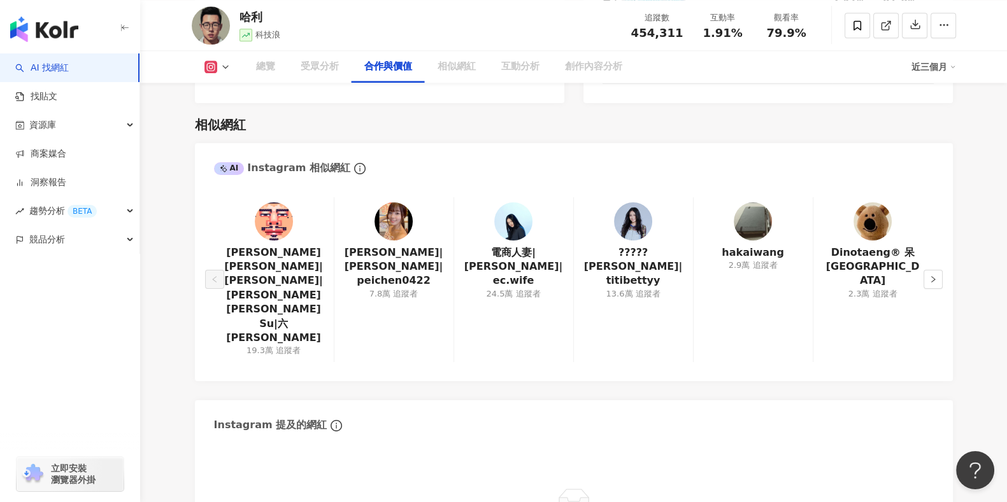
scroll to position [1736, 0]
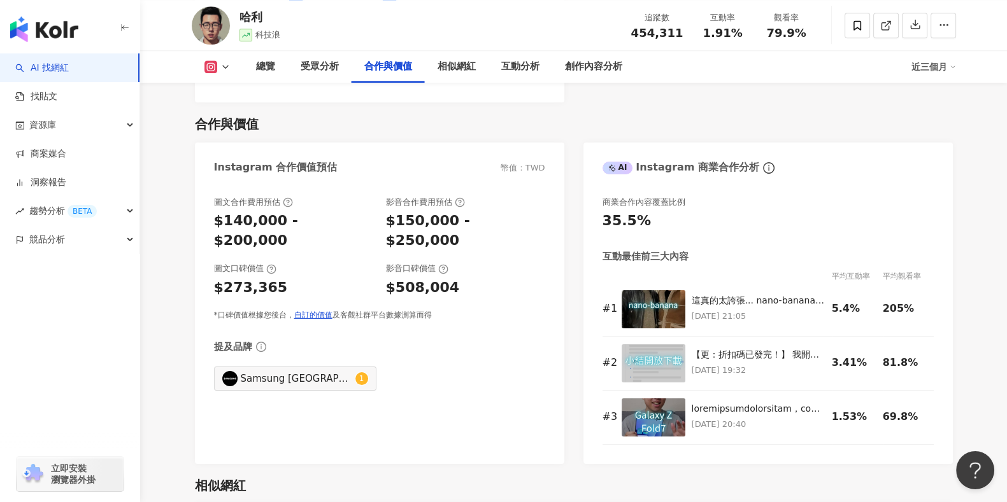
click at [462, 371] on div "圖文合作費用預估 $140,000 - $200,000 影音合作費用預估 $150,000 - $250,000 圖文口碑價值 $273,365 影音口碑價…" at bounding box center [379, 324] width 369 height 280
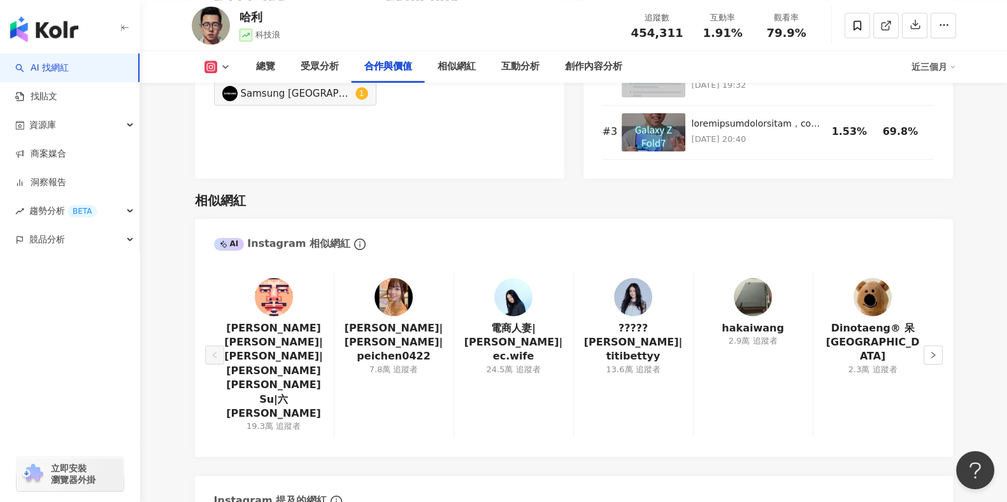
scroll to position [2054, 0]
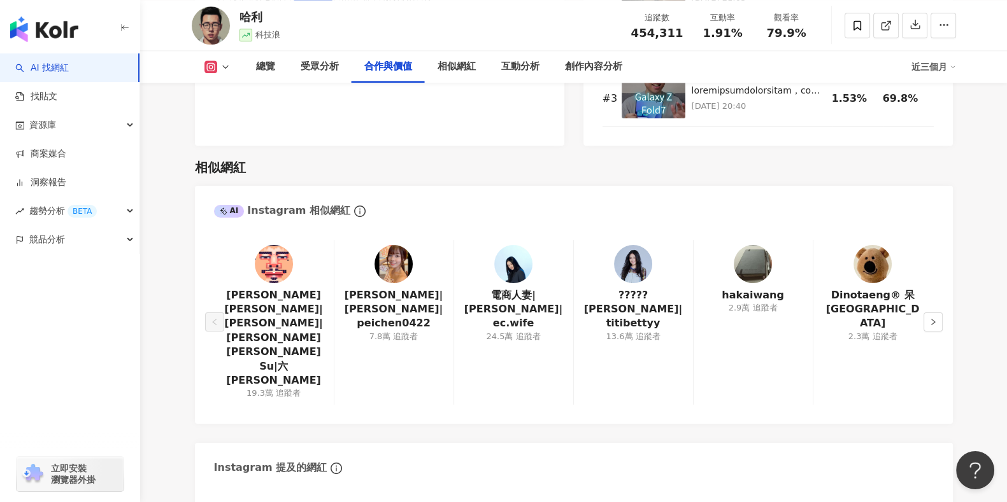
click at [525, 249] on img at bounding box center [513, 264] width 38 height 38
click at [515, 250] on img at bounding box center [513, 264] width 38 height 38
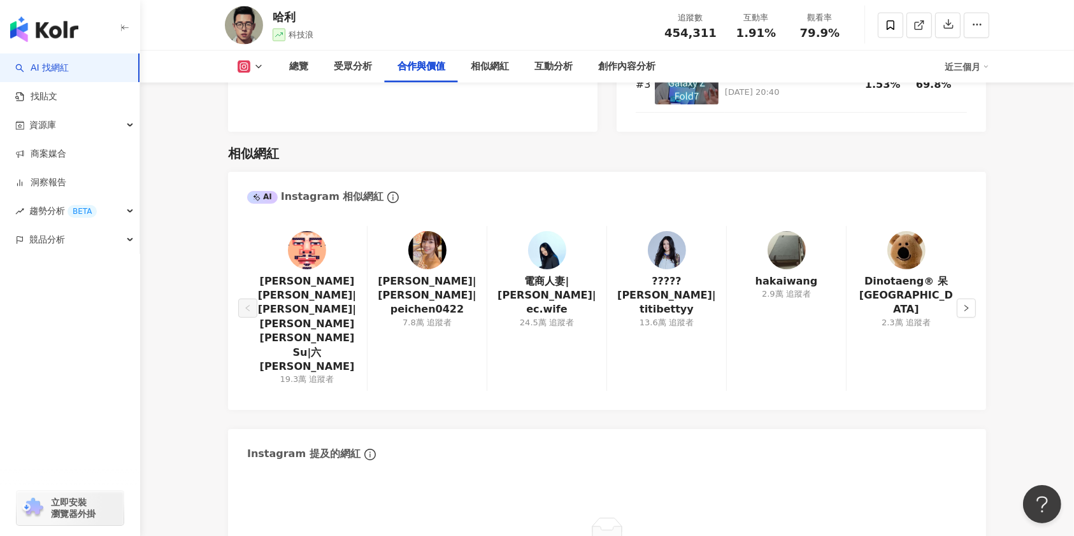
scroll to position [2040, 0]
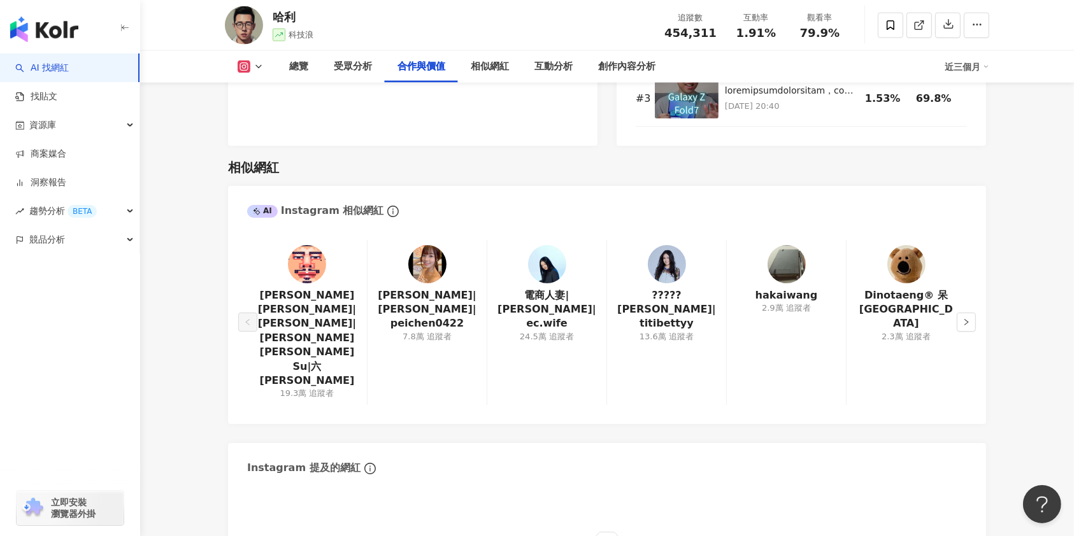
click at [655, 248] on img at bounding box center [667, 264] width 38 height 38
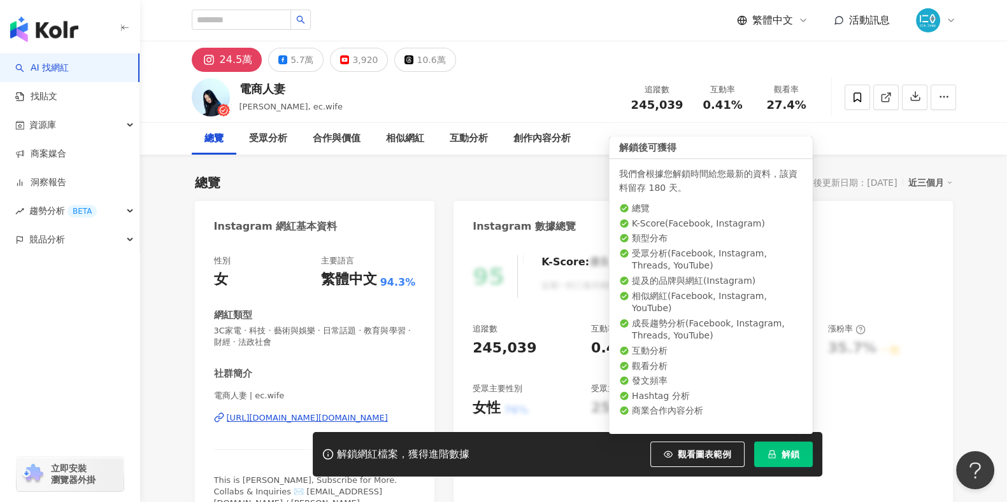
click at [795, 455] on span "解鎖" at bounding box center [790, 455] width 18 height 10
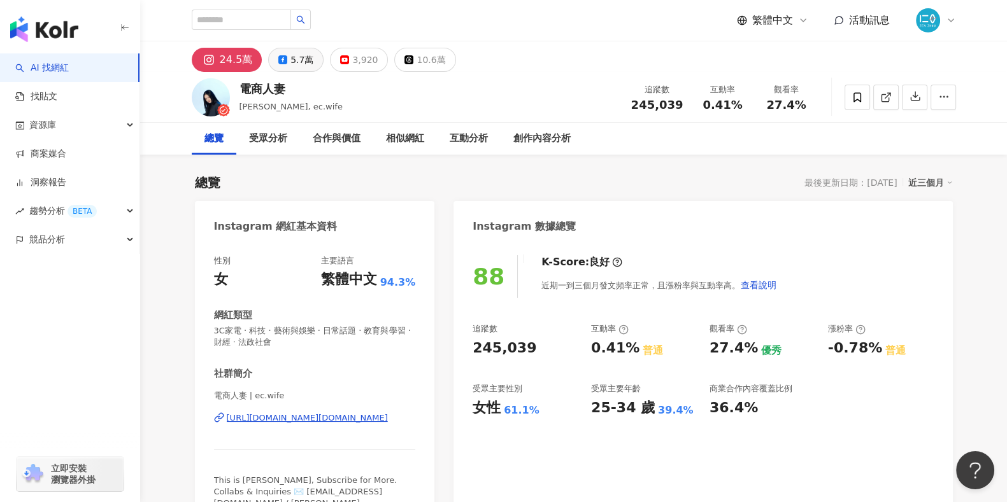
click at [306, 62] on div "5.7萬" at bounding box center [301, 60] width 23 height 18
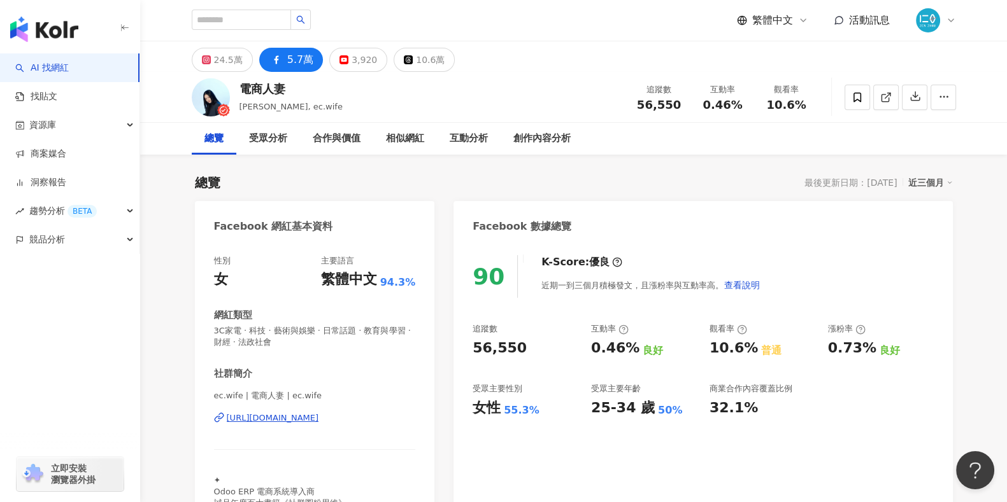
click at [319, 417] on div "[URL][DOMAIN_NAME]" at bounding box center [273, 418] width 92 height 11
click at [214, 59] on div "24.5萬" at bounding box center [228, 60] width 29 height 18
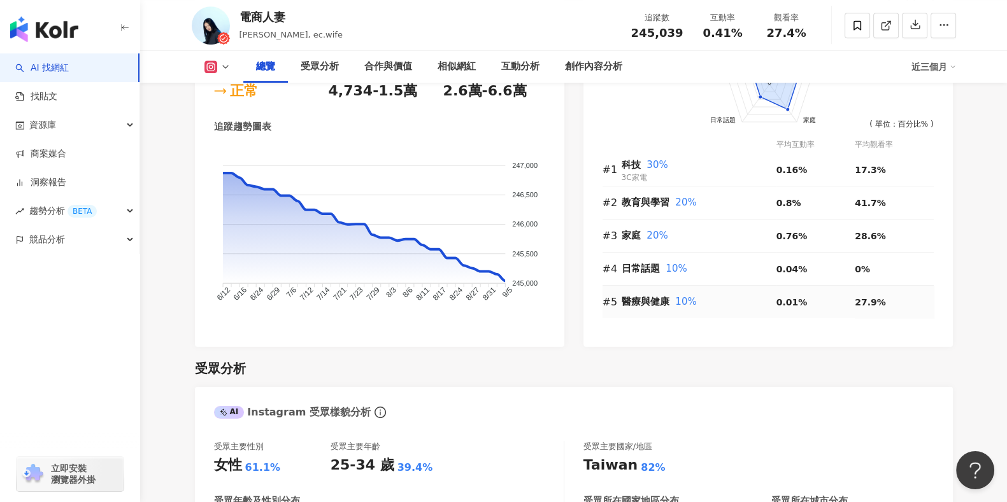
scroll to position [796, 0]
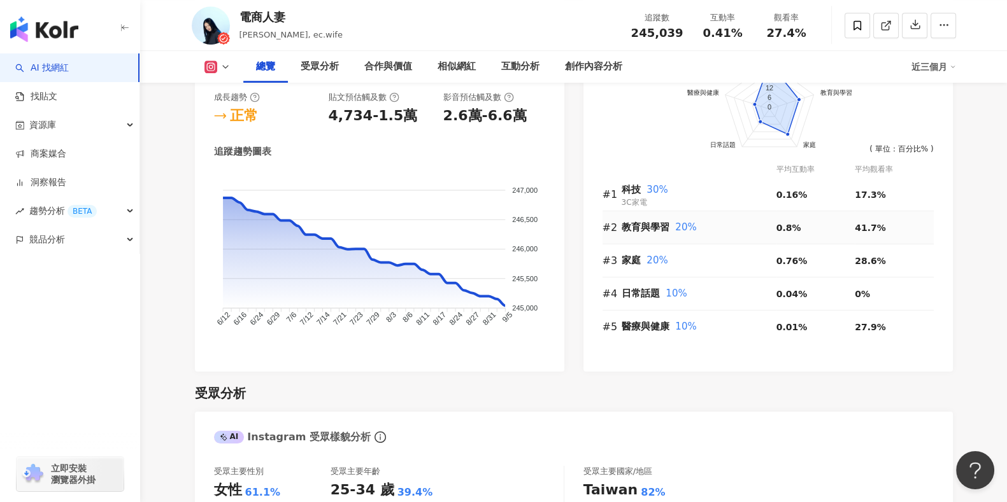
click at [901, 221] on div "41.7%" at bounding box center [894, 228] width 79 height 14
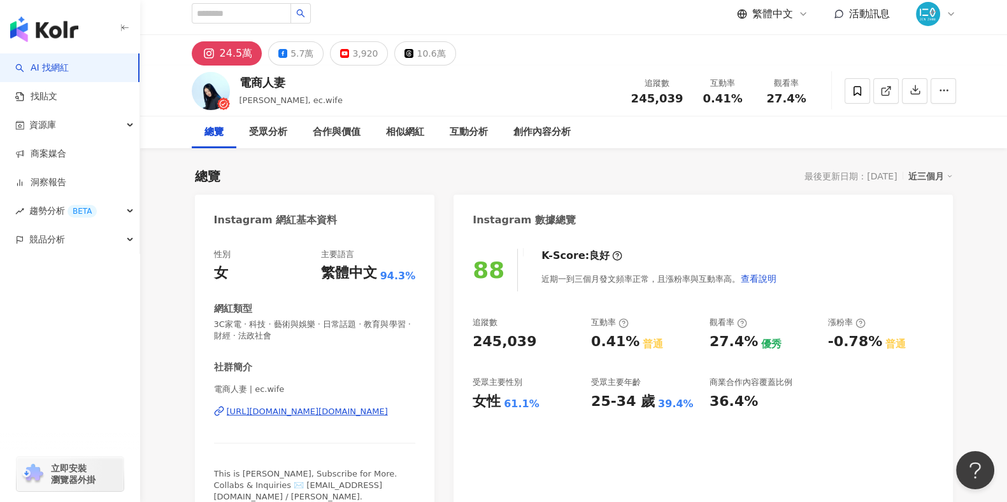
scroll to position [0, 0]
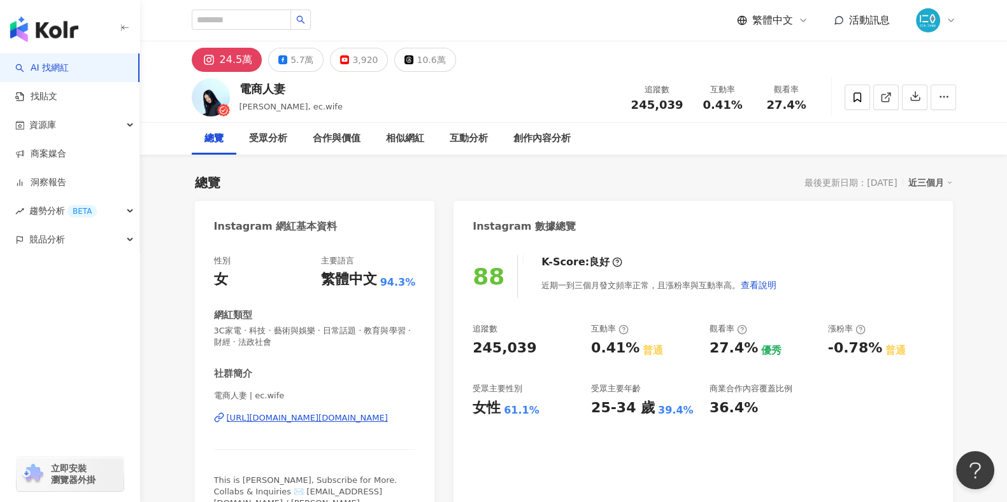
click at [292, 416] on div "[URL][DOMAIN_NAME][DOMAIN_NAME]" at bounding box center [307, 418] width 161 height 11
click at [472, 140] on div "互動分析" at bounding box center [469, 138] width 38 height 15
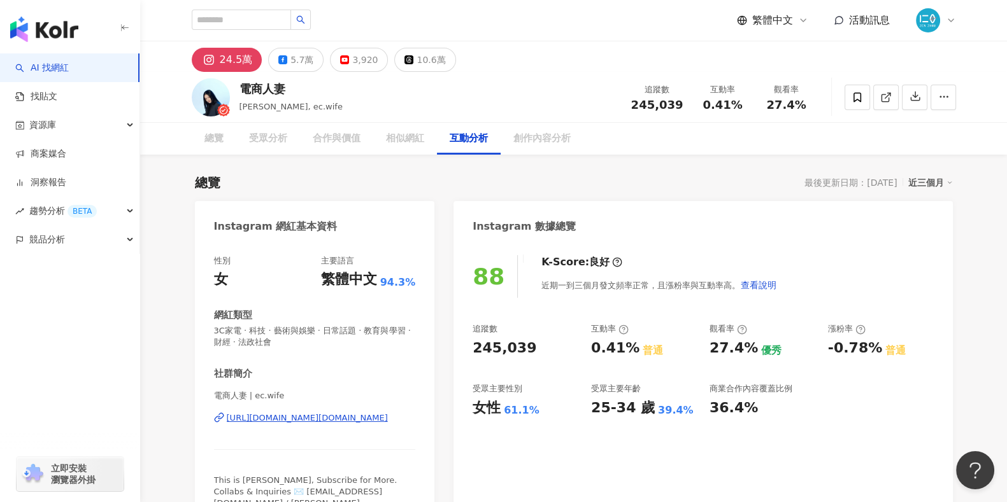
scroll to position [2499, 0]
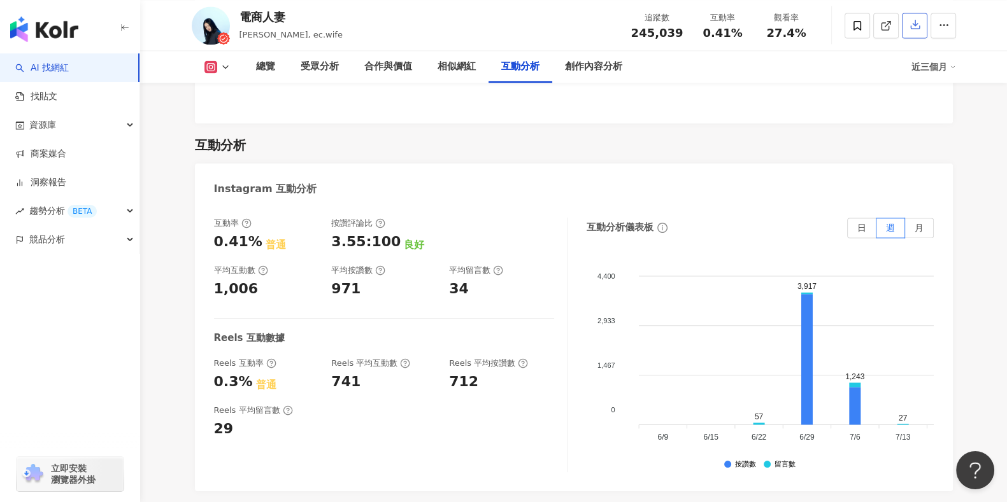
click at [920, 24] on icon "button" at bounding box center [914, 23] width 11 height 11
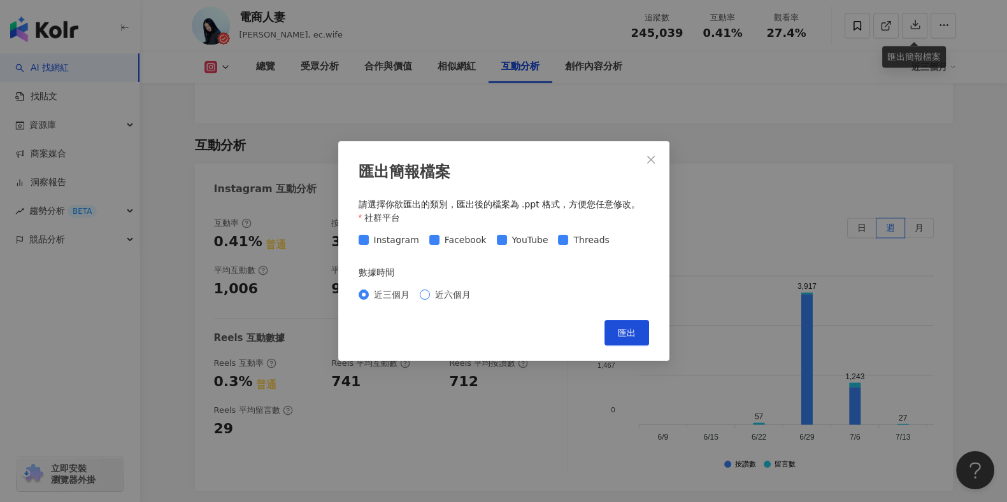
click at [453, 289] on span "近六個月" at bounding box center [453, 295] width 46 height 14
click at [618, 331] on span "匯出" at bounding box center [627, 333] width 18 height 10
click at [651, 164] on icon "close" at bounding box center [651, 160] width 10 height 10
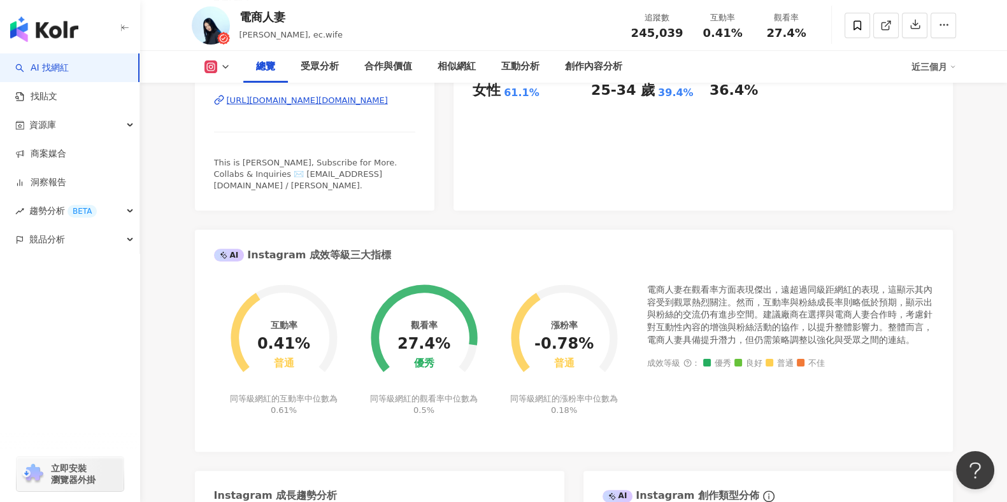
scroll to position [557, 0]
click at [459, 59] on div "相似網紅" at bounding box center [457, 67] width 64 height 32
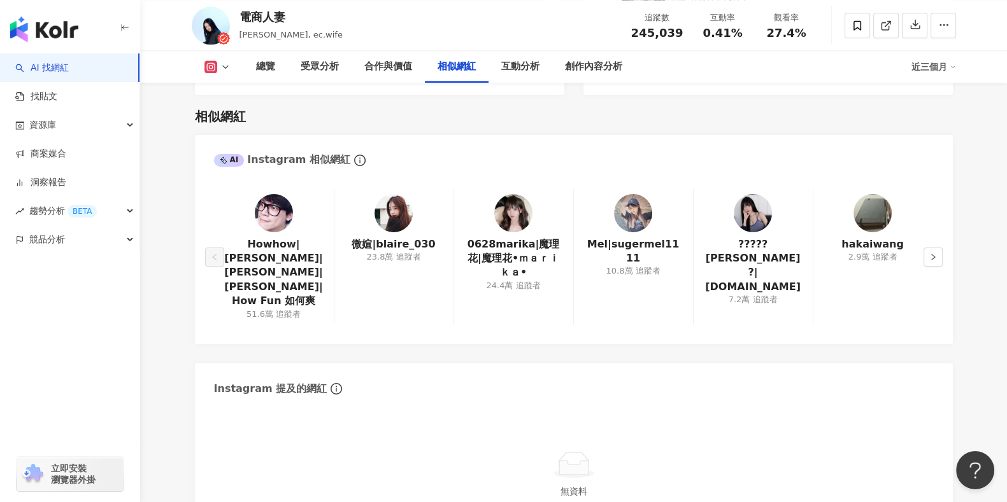
click at [387, 203] on img at bounding box center [393, 213] width 38 height 38
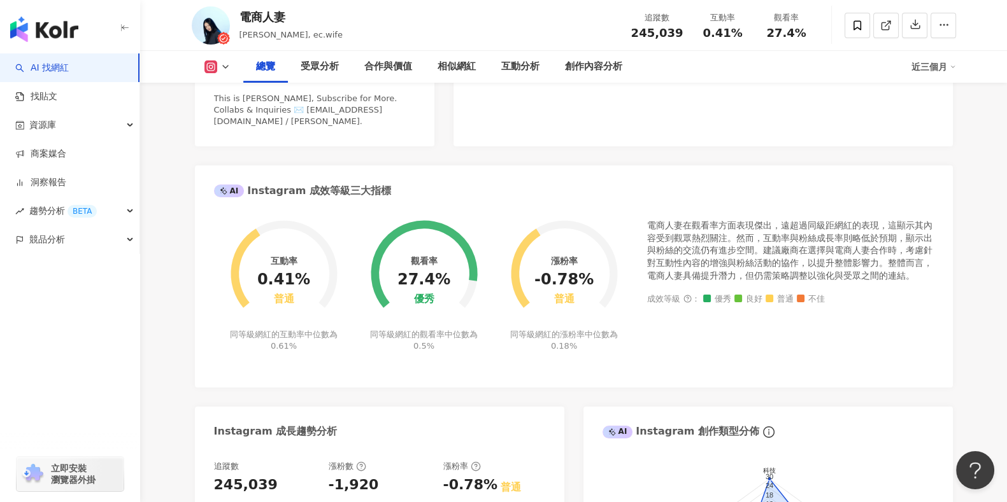
scroll to position [0, 0]
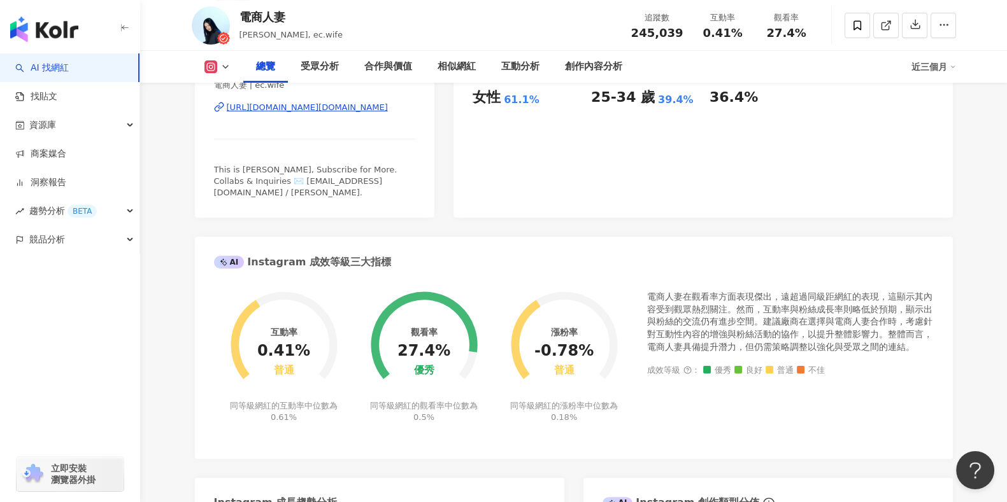
scroll to position [318, 0]
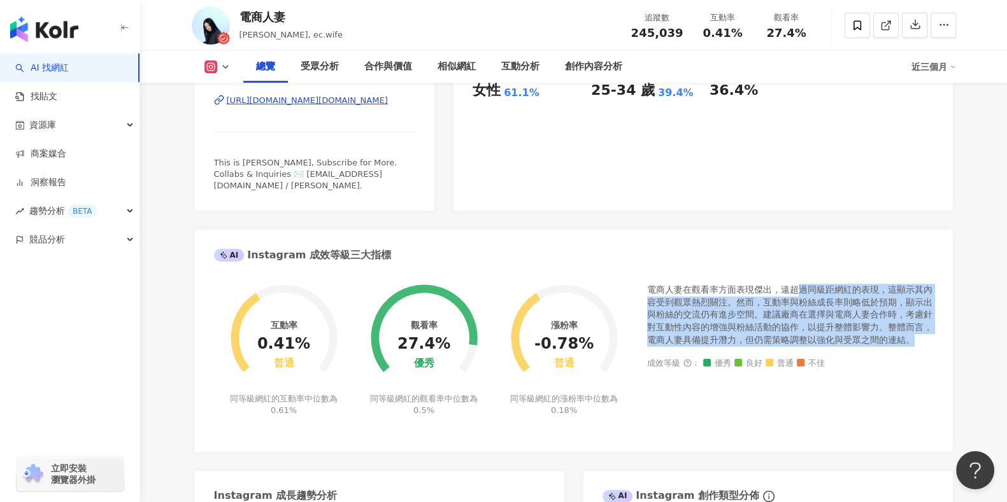
drag, startPoint x: 800, startPoint y: 277, endPoint x: 936, endPoint y: 326, distance: 144.8
click at [936, 326] on div "互動率 0.41% 普通 同等級網紅的互動率中位數為 0.61% 觀看率 27.4% 優秀 同等級網紅的觀看率中位數為 0.5% 漲粉率 -0.78% 普通 …" at bounding box center [574, 361] width 758 height 180
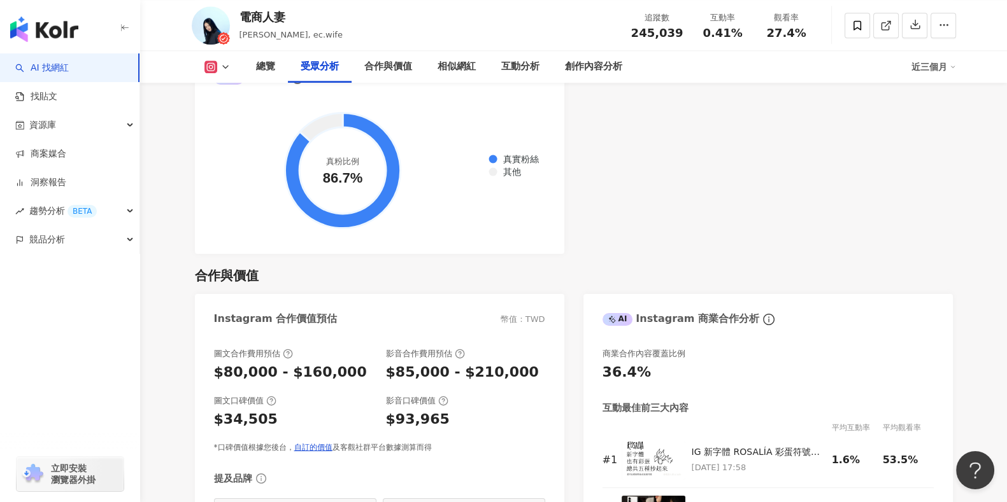
scroll to position [1433, 0]
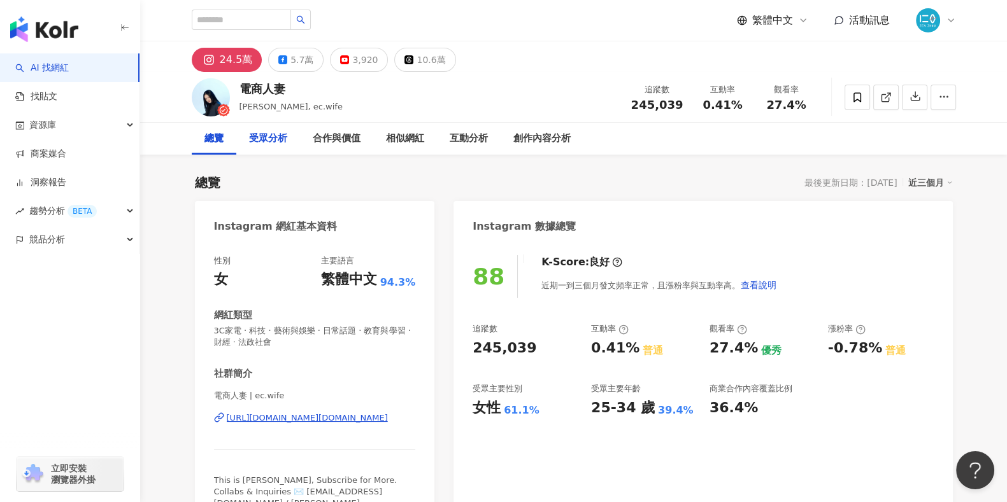
click at [261, 134] on div "受眾分析" at bounding box center [268, 138] width 38 height 15
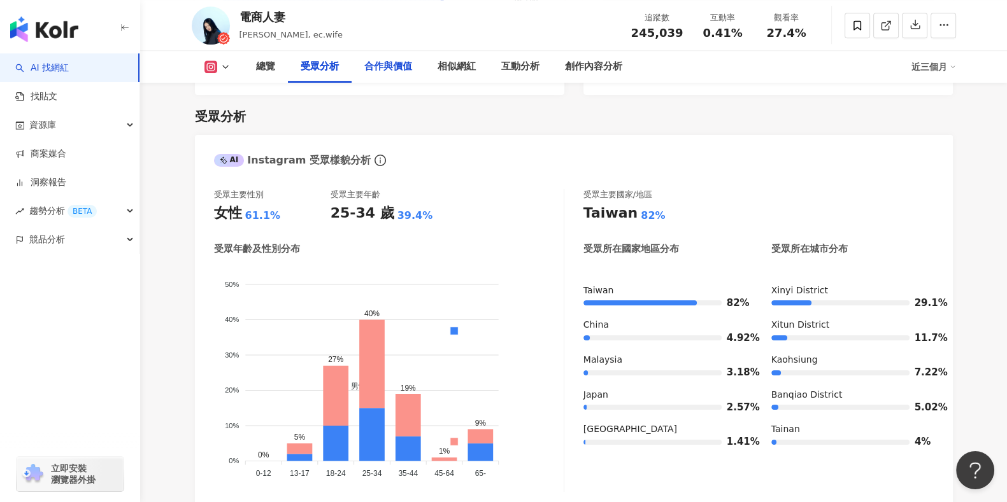
click at [391, 75] on div "合作與價值" at bounding box center [388, 67] width 73 height 32
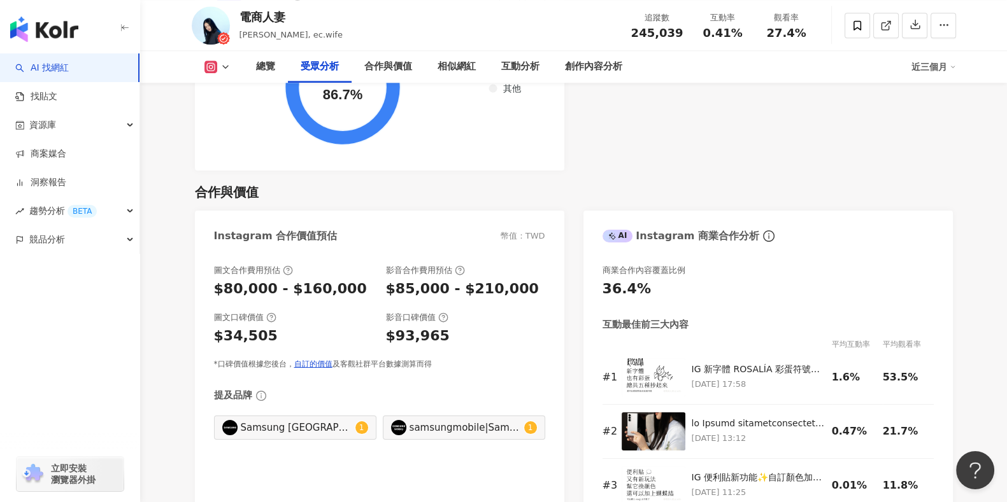
scroll to position [1551, 0]
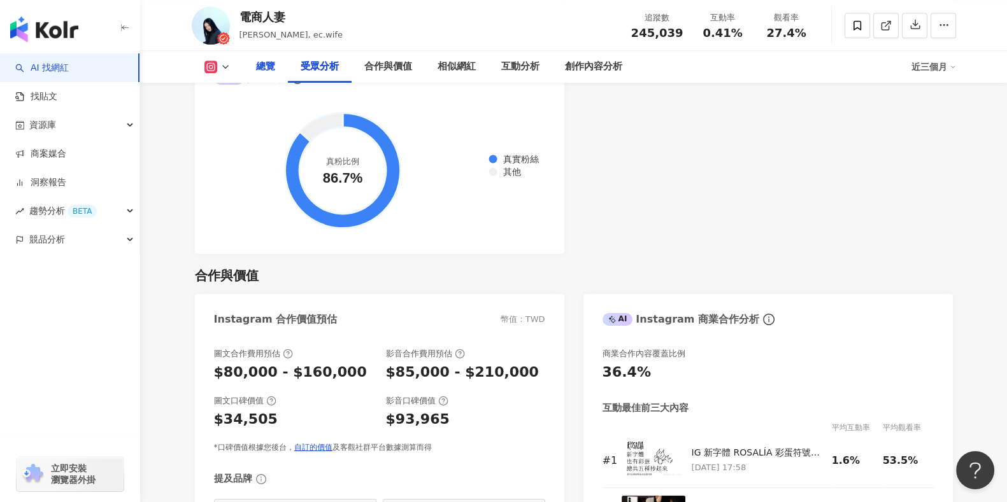
click at [267, 74] on div "總覽" at bounding box center [265, 66] width 19 height 15
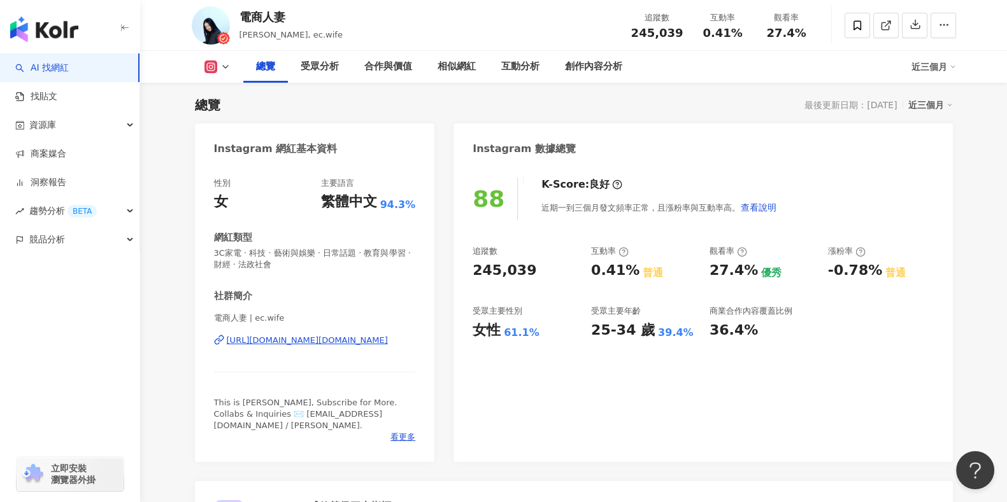
click at [213, 74] on div "總覽 受眾分析 合作與價值 相似網紅 互動分析 創作內容分析 近三個月" at bounding box center [574, 67] width 764 height 32
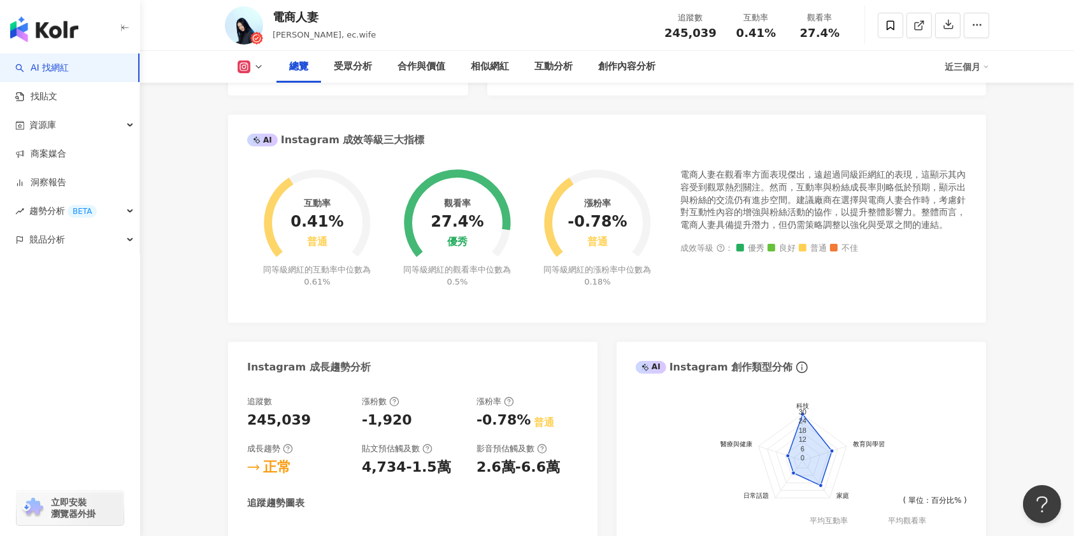
scroll to position [375, 0]
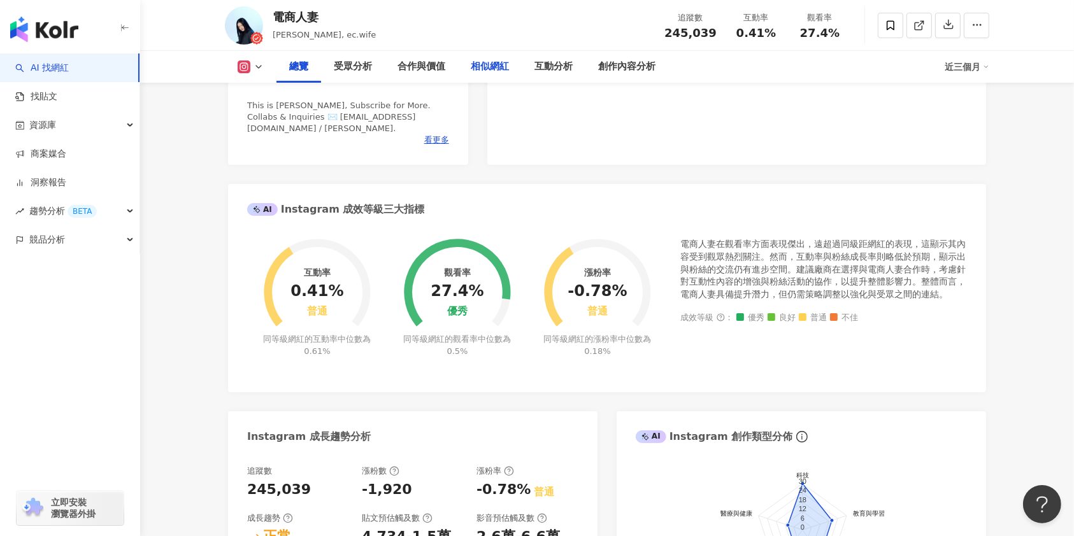
drag, startPoint x: 488, startPoint y: 72, endPoint x: 512, endPoint y: 89, distance: 28.8
click at [488, 72] on div "相似網紅" at bounding box center [490, 66] width 38 height 15
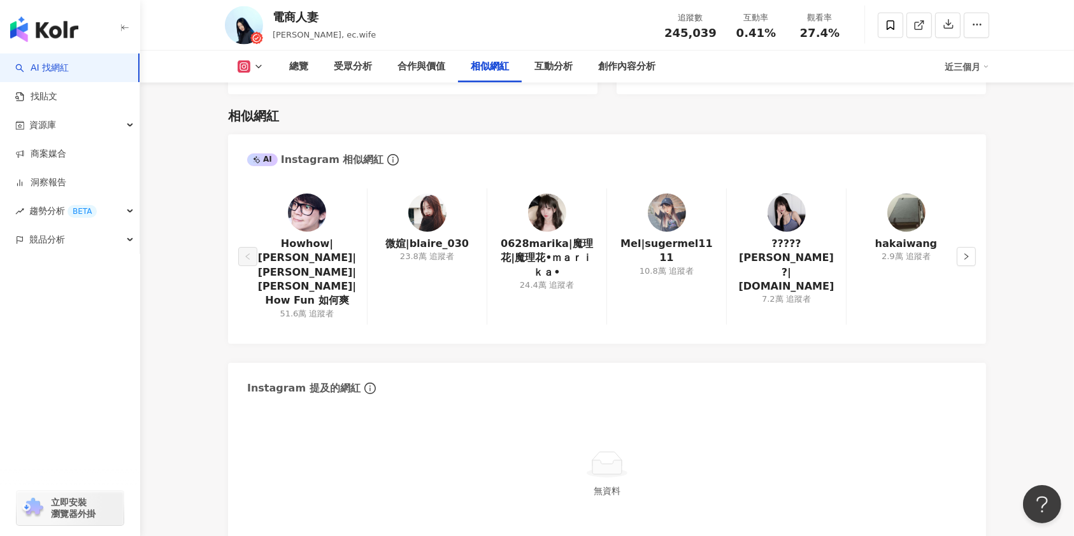
click at [295, 218] on div at bounding box center [307, 213] width 38 height 38
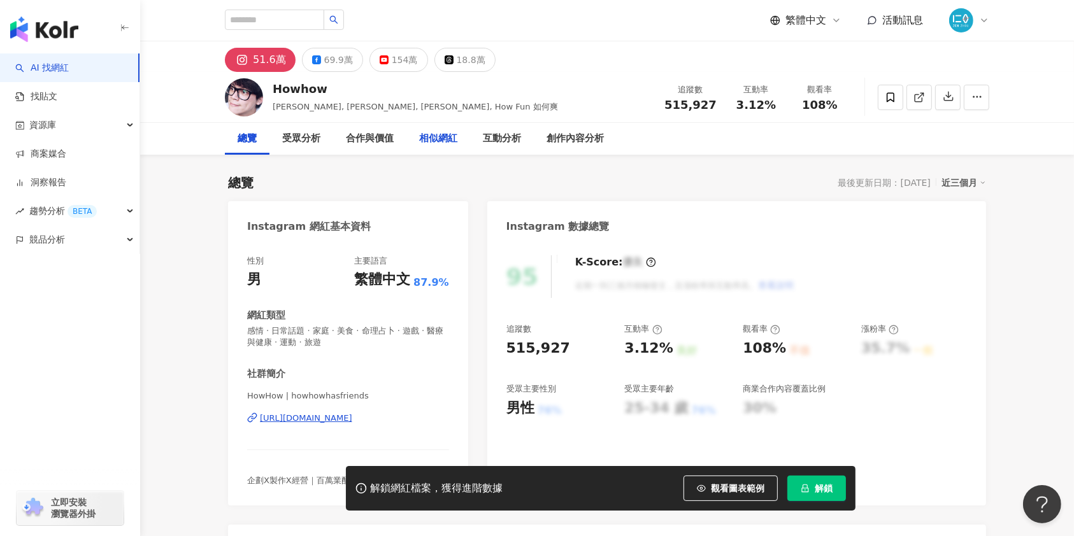
click at [435, 143] on div "相似網紅" at bounding box center [438, 138] width 38 height 15
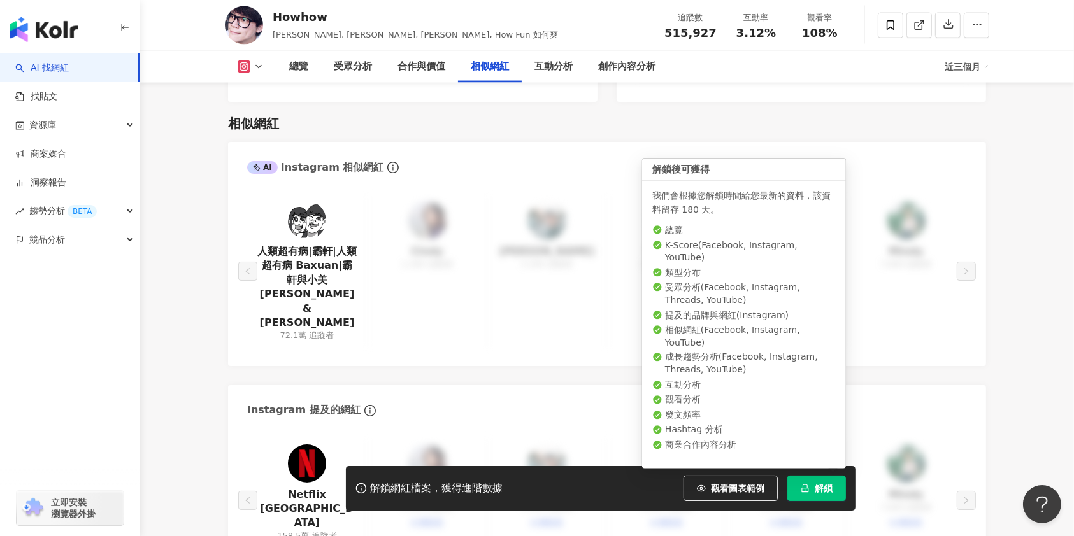
click at [830, 492] on span "解鎖" at bounding box center [823, 488] width 18 height 10
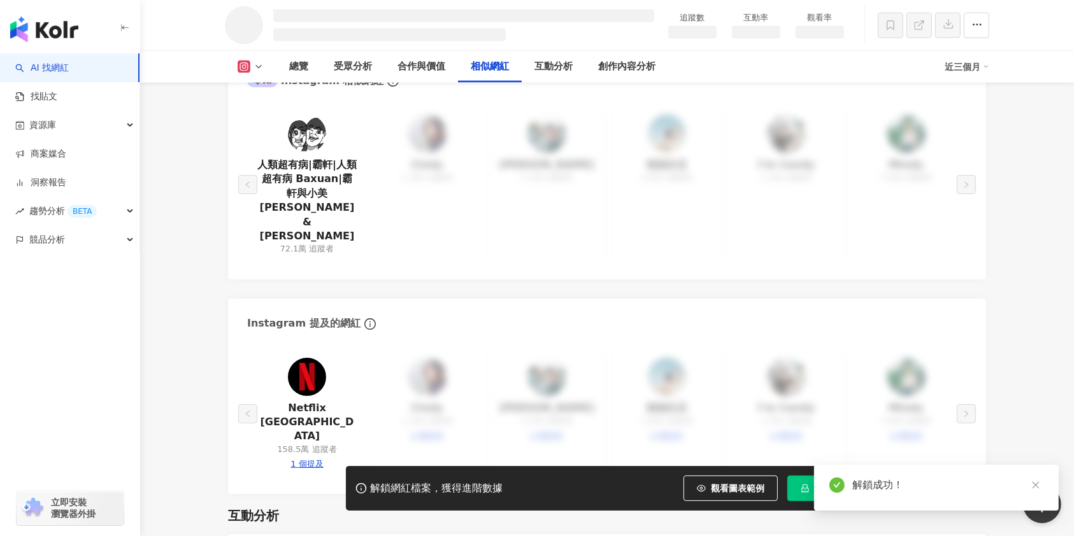
scroll to position [1799, 0]
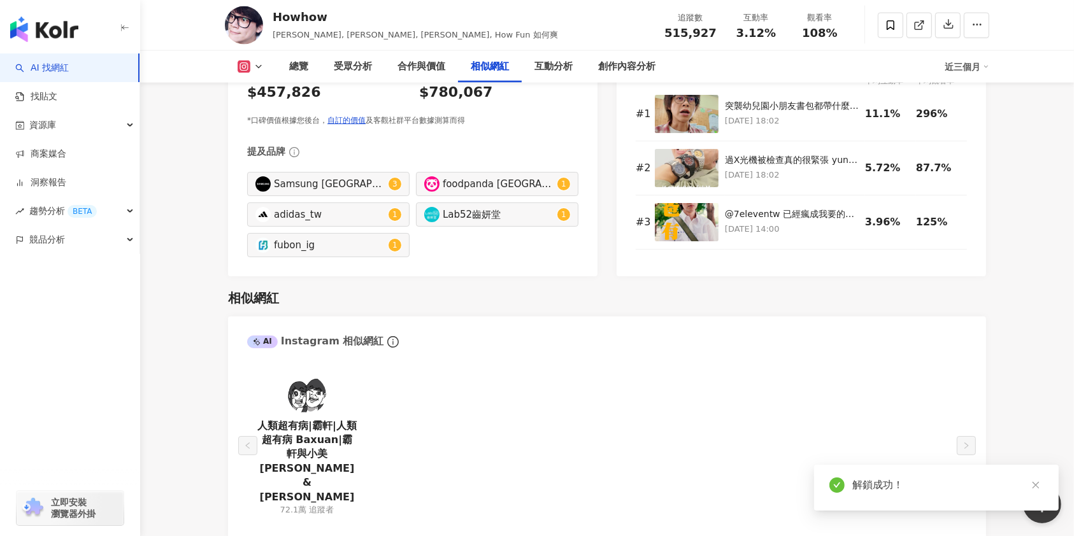
scroll to position [2063, 0]
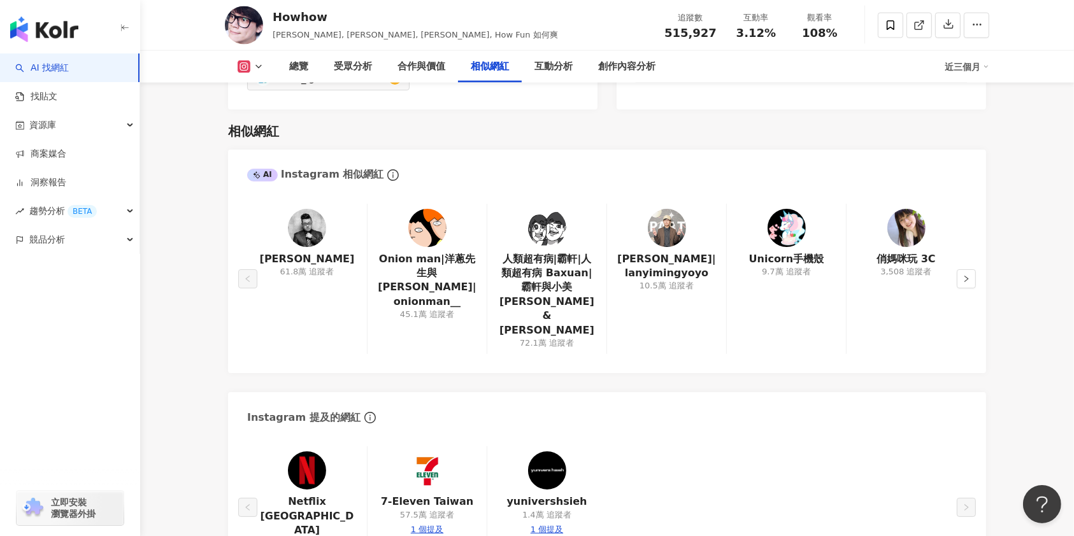
click at [901, 392] on div "Instagram 提及的網紅" at bounding box center [607, 412] width 758 height 41
click at [671, 209] on img at bounding box center [667, 228] width 38 height 38
click at [970, 269] on button "button" at bounding box center [965, 278] width 19 height 19
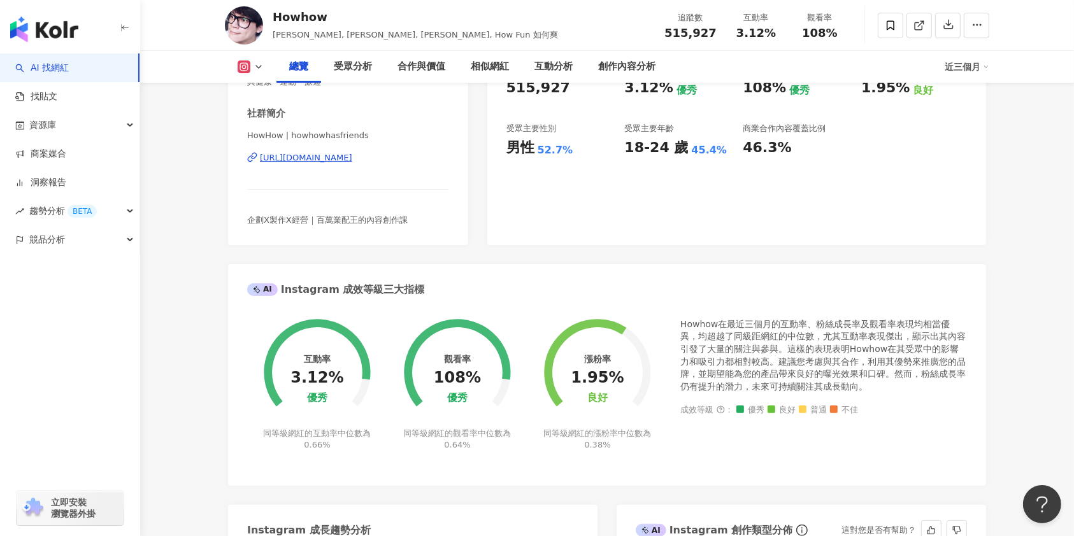
scroll to position [0, 0]
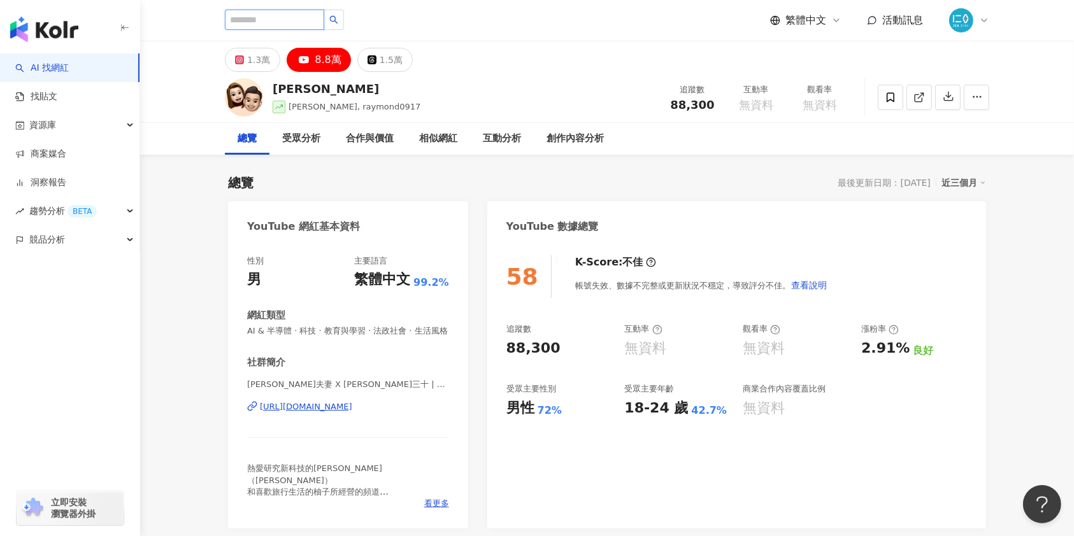
click at [303, 21] on input "search" at bounding box center [274, 20] width 99 height 20
type input "*"
type input "*****"
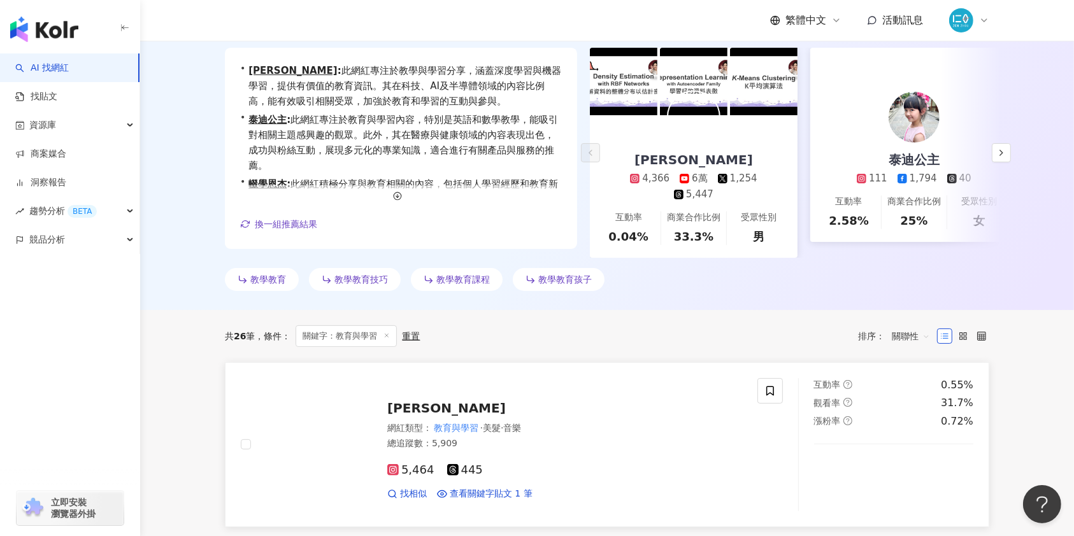
scroll to position [85, 0]
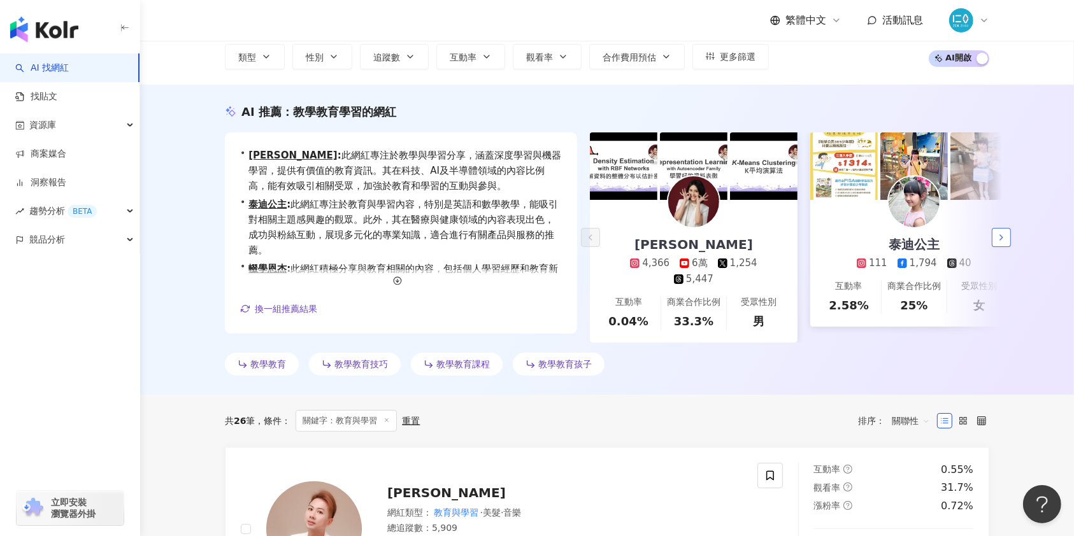
click at [1001, 238] on icon "button" at bounding box center [1001, 237] width 10 height 10
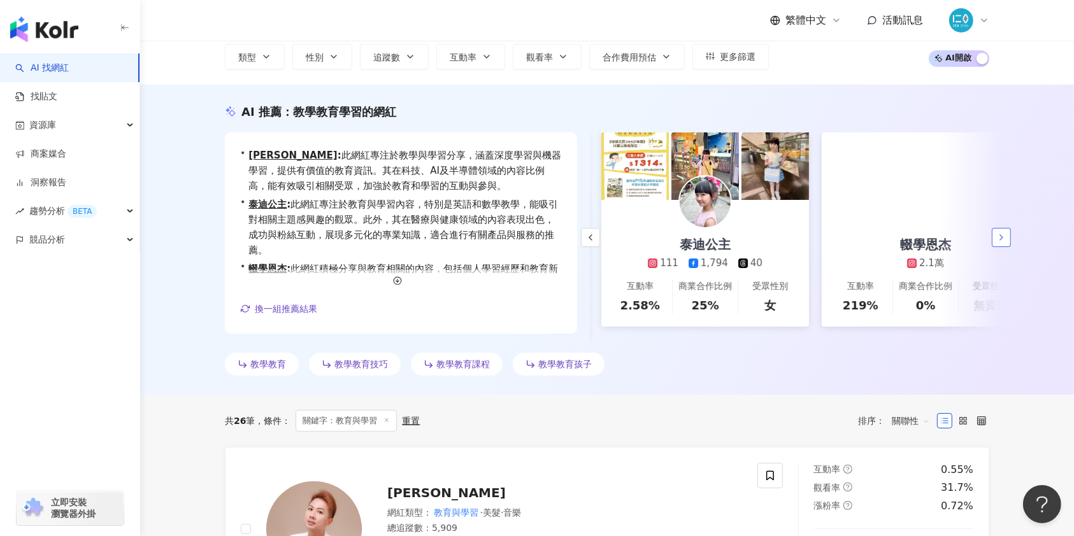
scroll to position [0, 220]
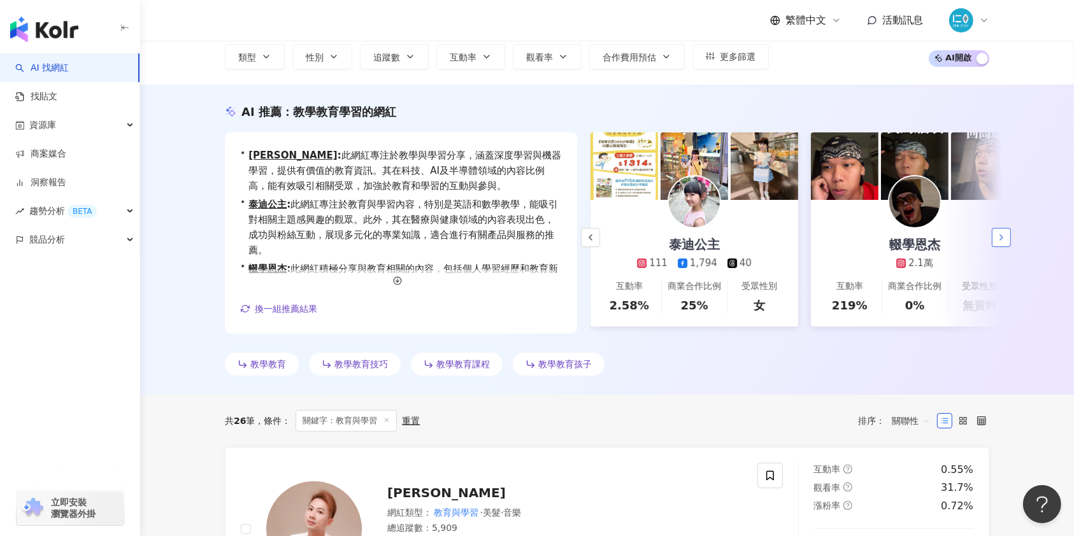
click at [1001, 238] on icon "button" at bounding box center [1001, 237] width 10 height 10
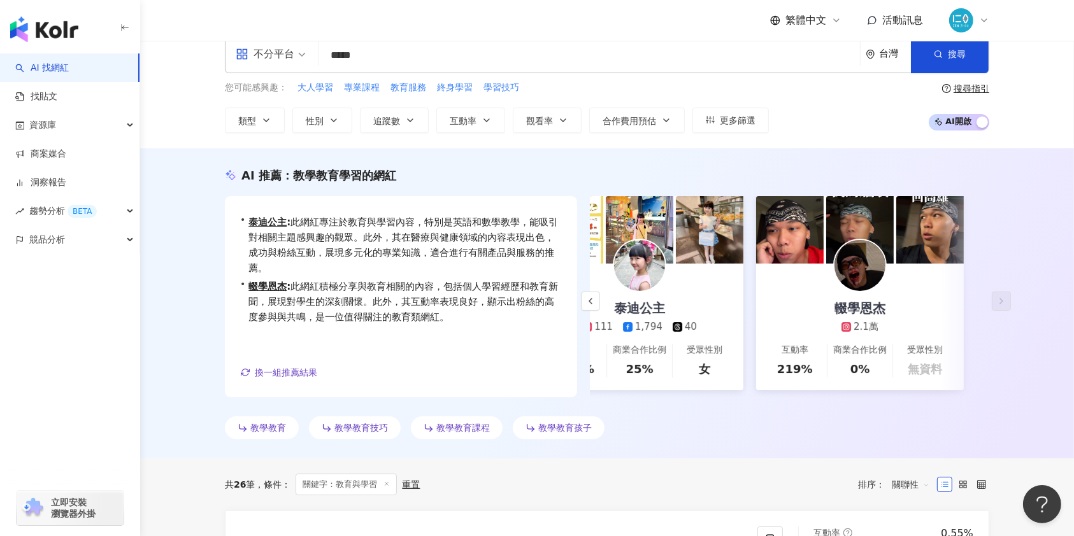
scroll to position [0, 0]
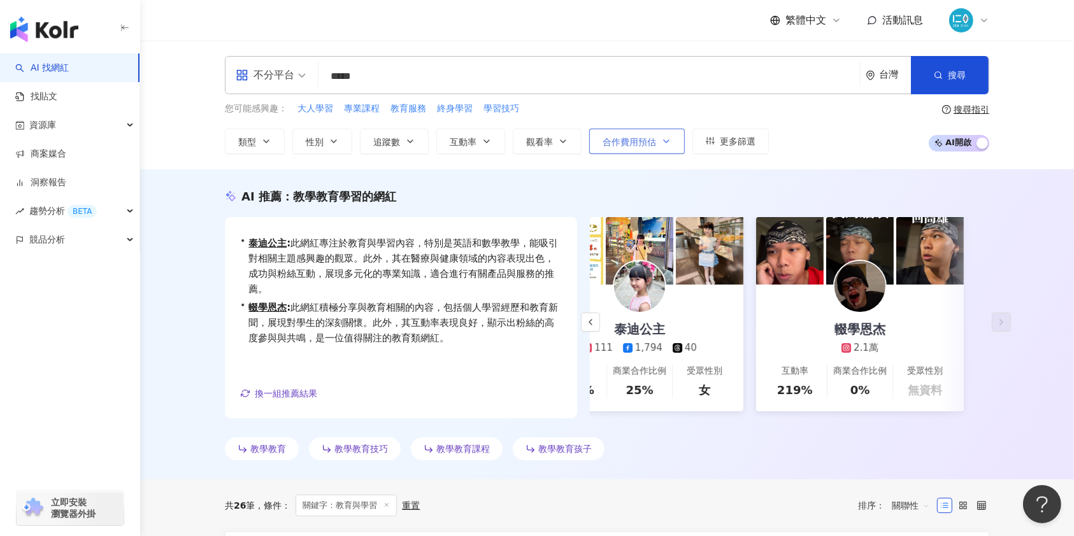
click at [666, 140] on icon "button" at bounding box center [666, 141] width 10 height 10
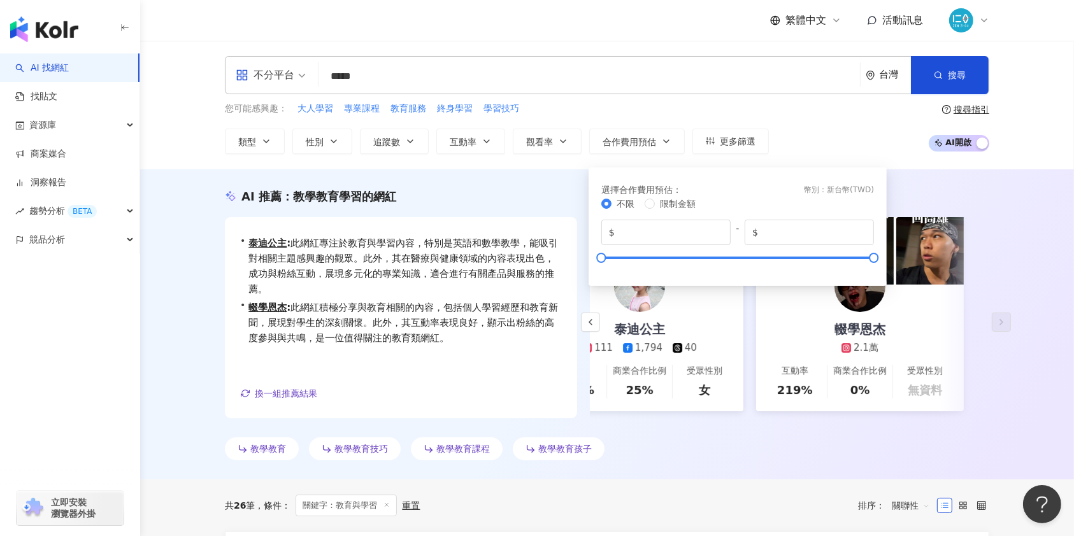
click at [830, 124] on div "您可能感興趣： 大人學習 專業課程 教育服務 終身學習 學習技巧 類型 性別 追蹤數 互動率 觀看率 合作費用預估 更多篩選 選擇合作費用預估 ： 幣別 ： …" at bounding box center [607, 128] width 764 height 52
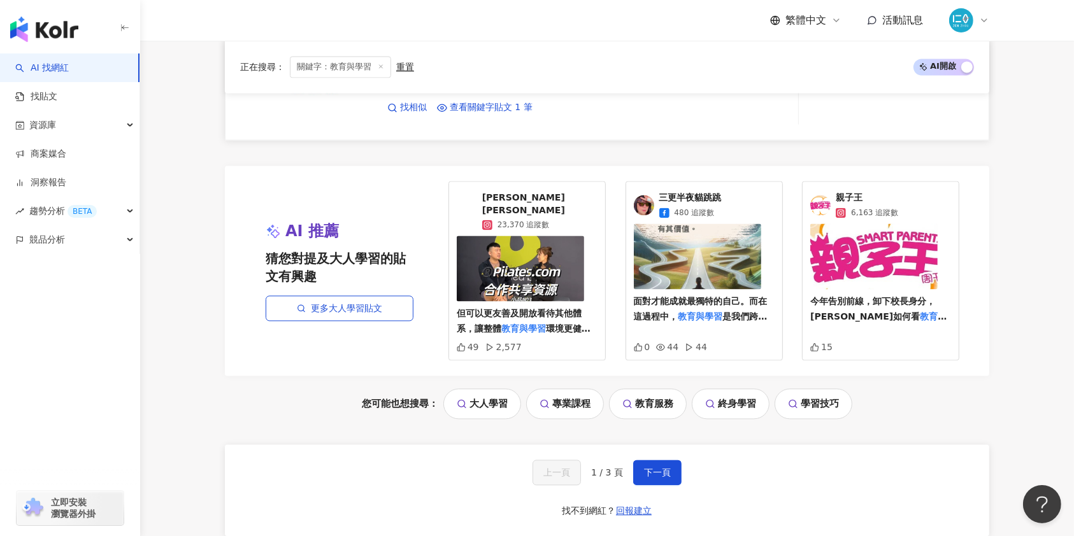
scroll to position [2632, 0]
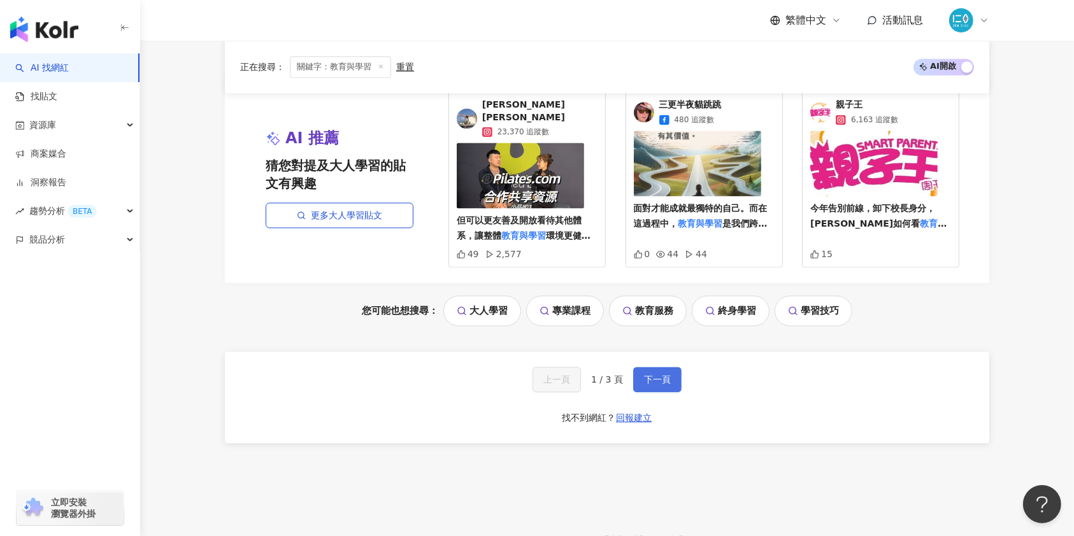
click at [666, 374] on span "下一頁" at bounding box center [657, 379] width 27 height 10
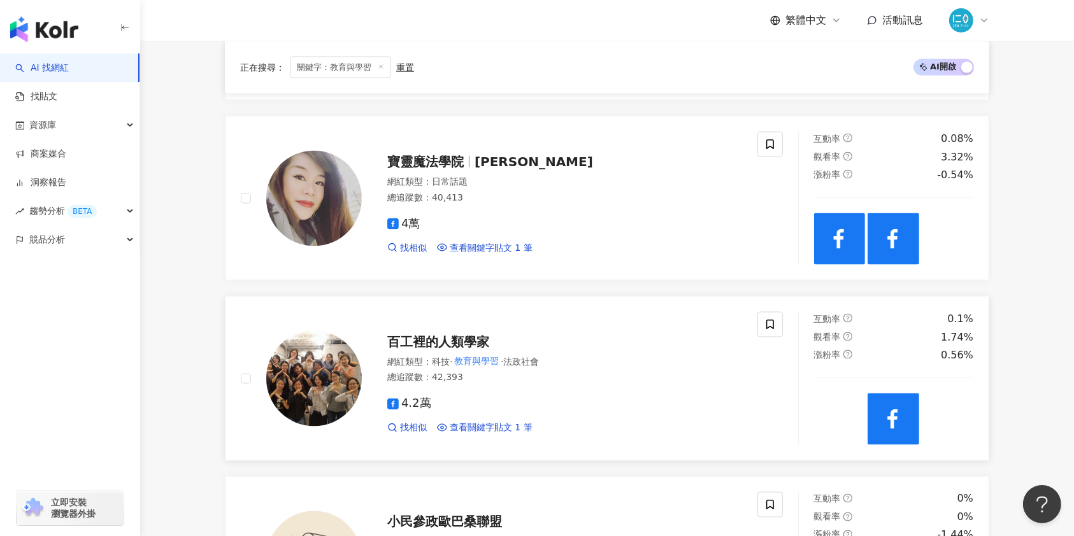
scroll to position [2122, 0]
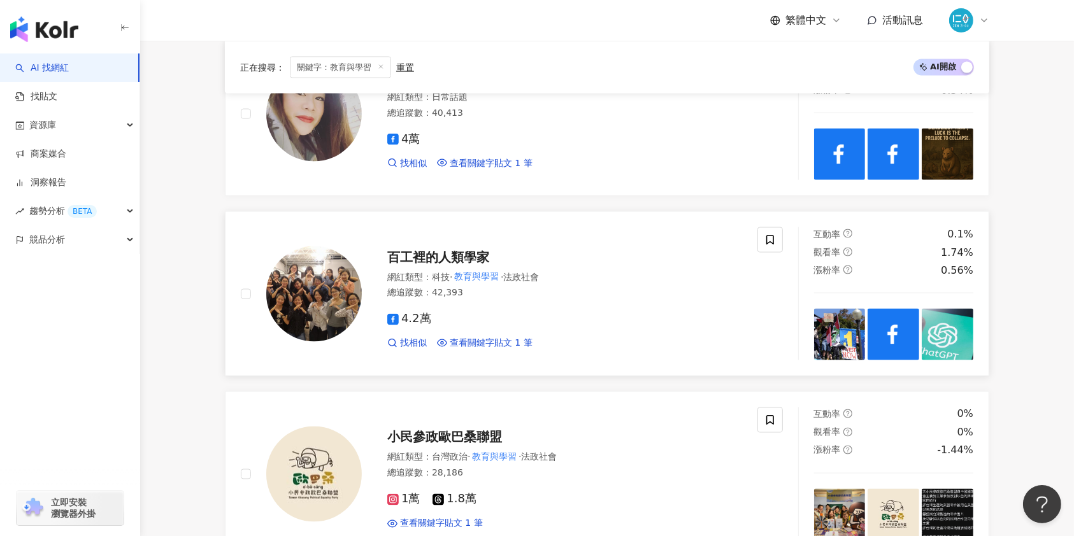
click at [475, 253] on span "百工裡的人類學家" at bounding box center [438, 257] width 102 height 15
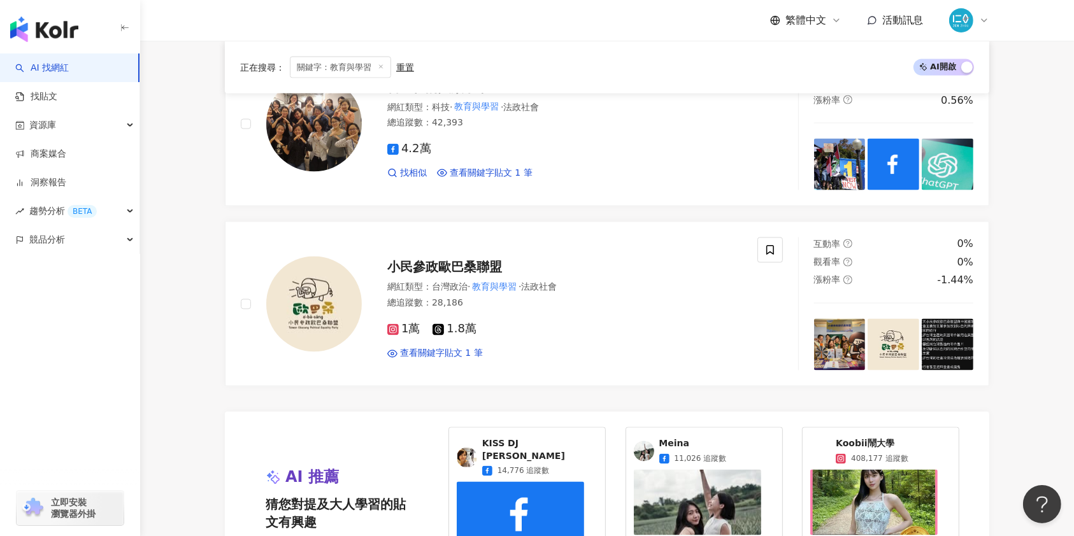
scroll to position [2694, 0]
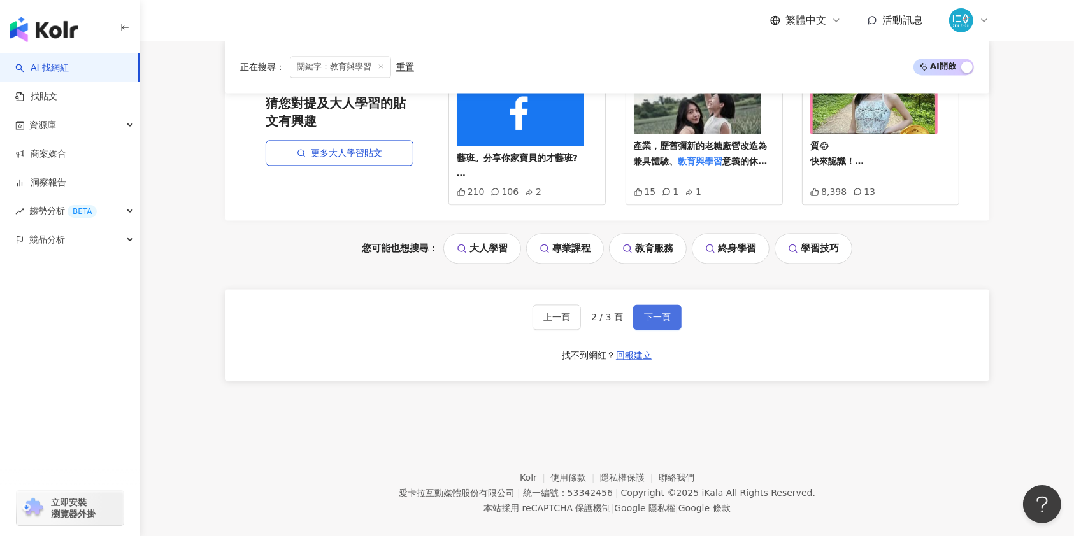
click at [652, 304] on button "下一頁" at bounding box center [657, 316] width 48 height 25
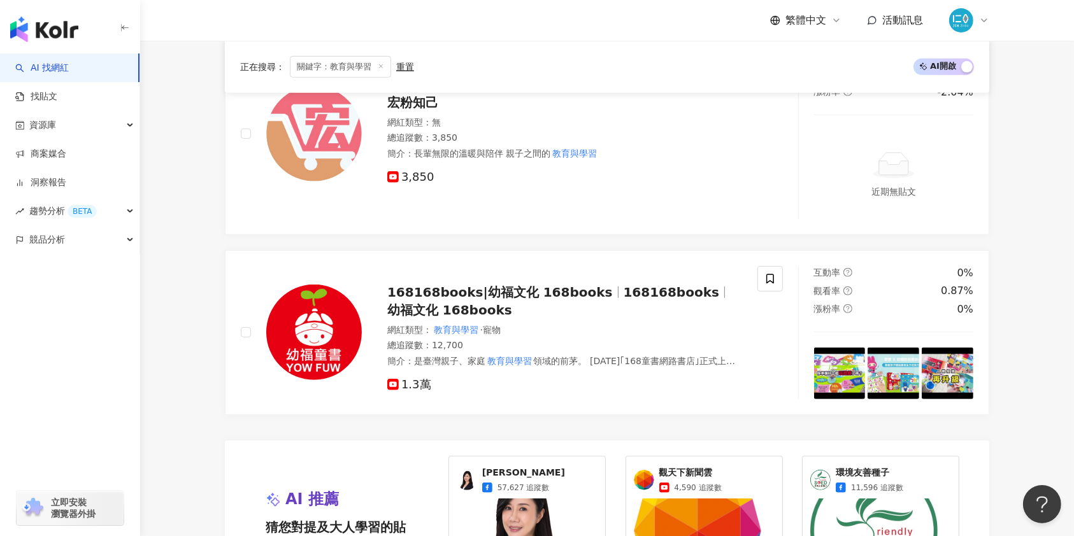
scroll to position [0, 0]
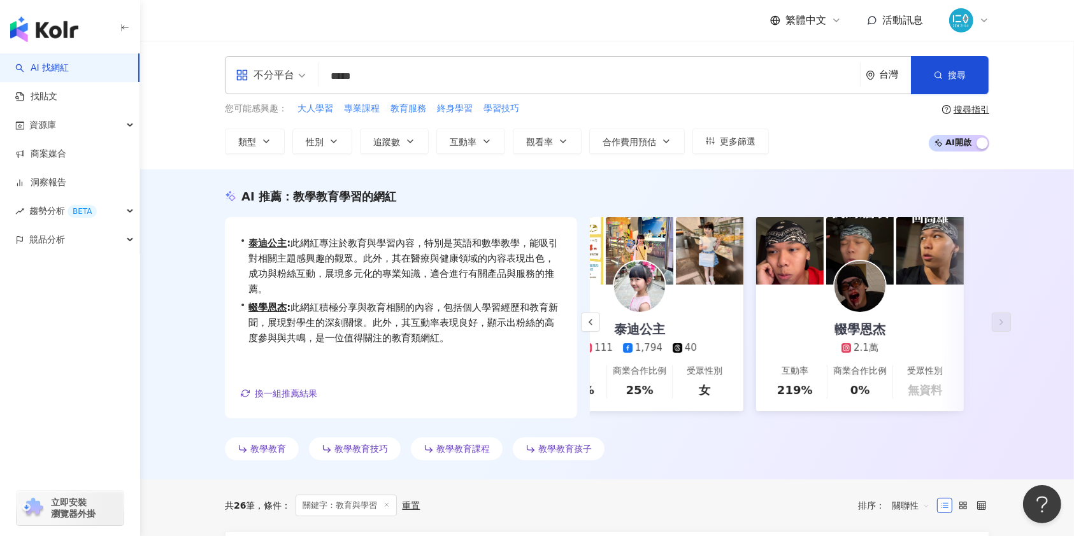
click at [423, 72] on input "*****" at bounding box center [588, 76] width 531 height 24
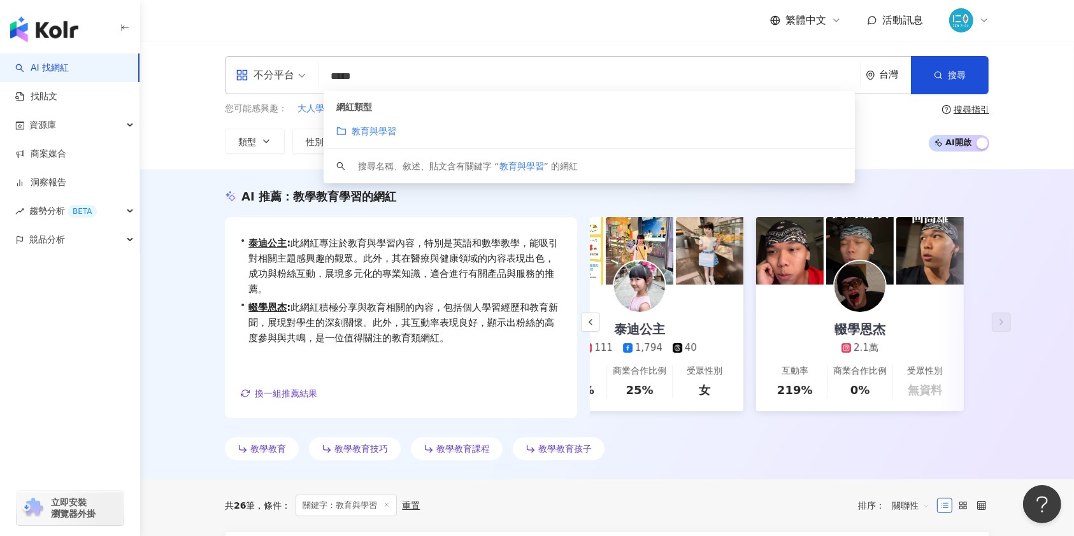
click at [423, 72] on input "*****" at bounding box center [588, 76] width 531 height 24
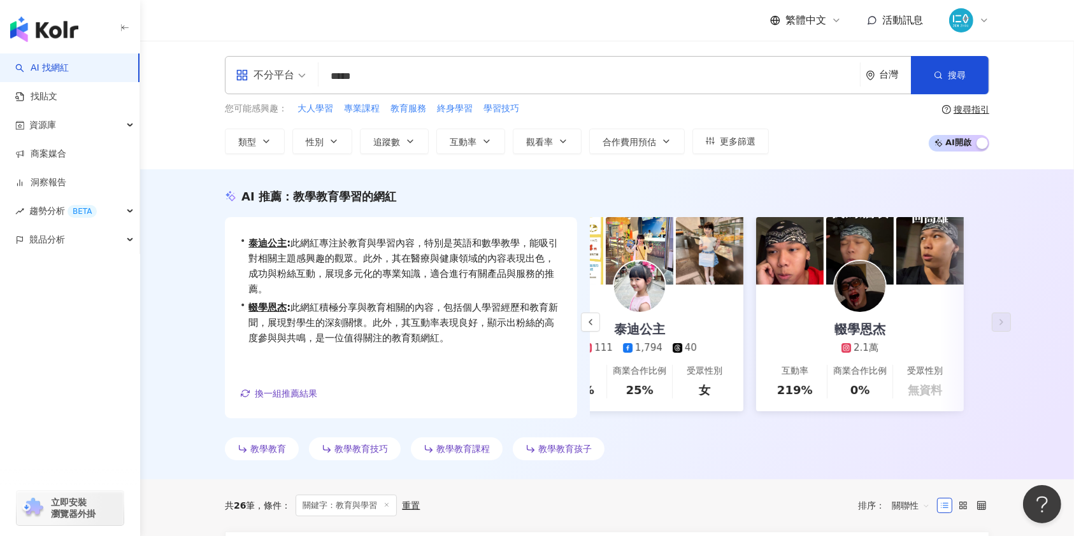
click at [437, 11] on div "繁體中文 活動訊息" at bounding box center [607, 20] width 764 height 41
click at [327, 80] on input "*****" at bounding box center [588, 76] width 531 height 24
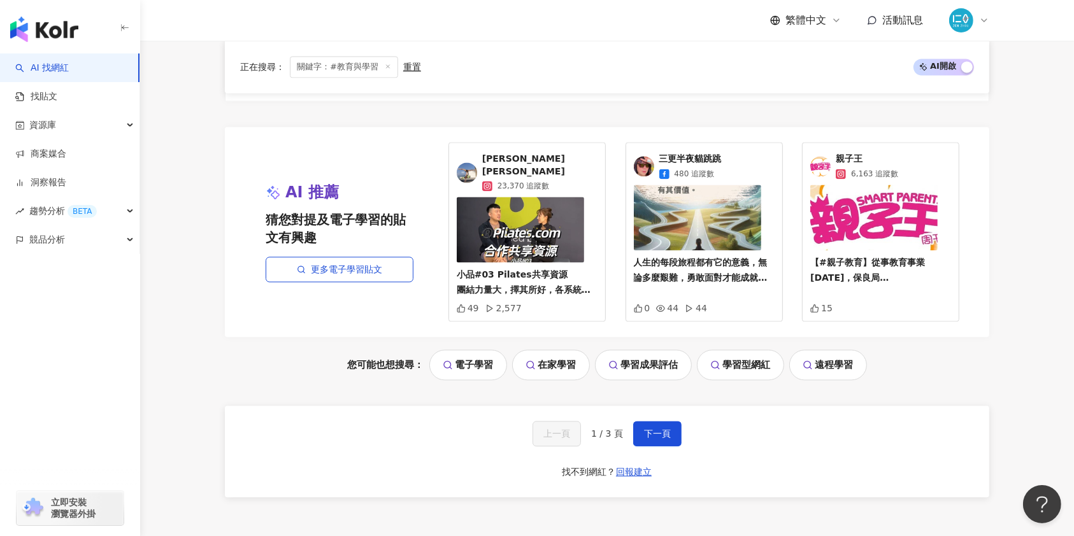
scroll to position [2639, 0]
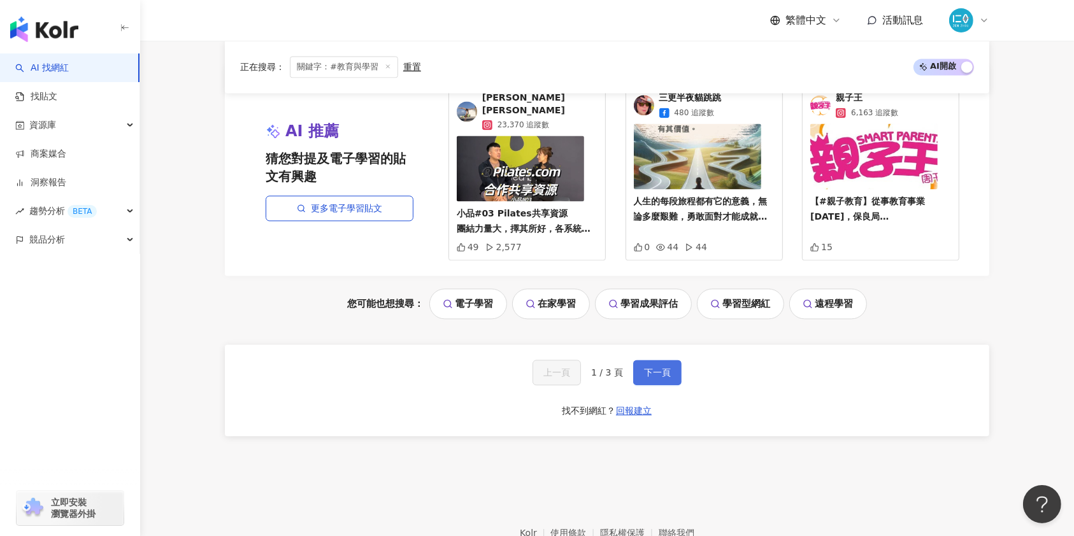
click at [660, 367] on span "下一頁" at bounding box center [657, 372] width 27 height 10
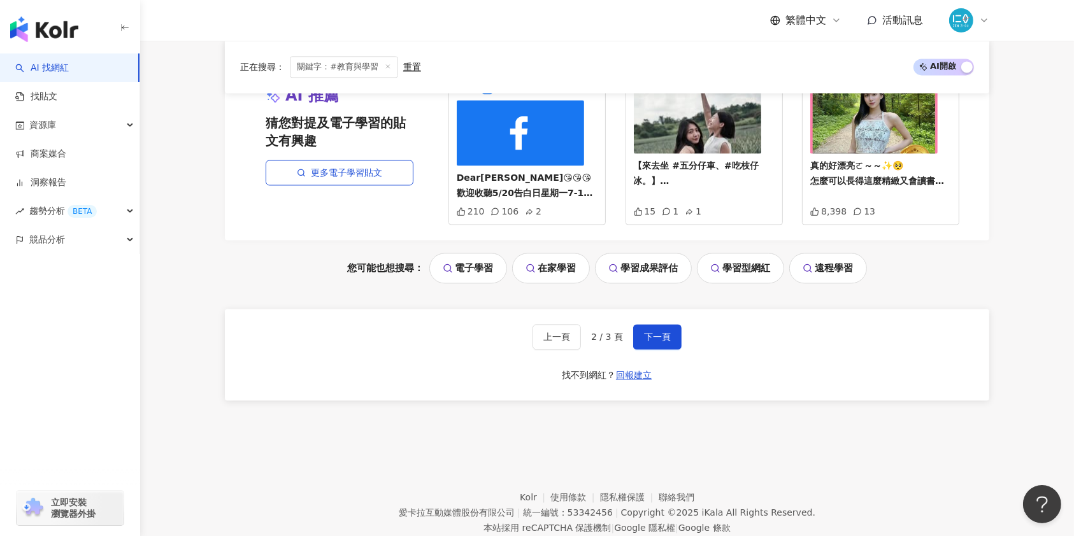
scroll to position [2694, 0]
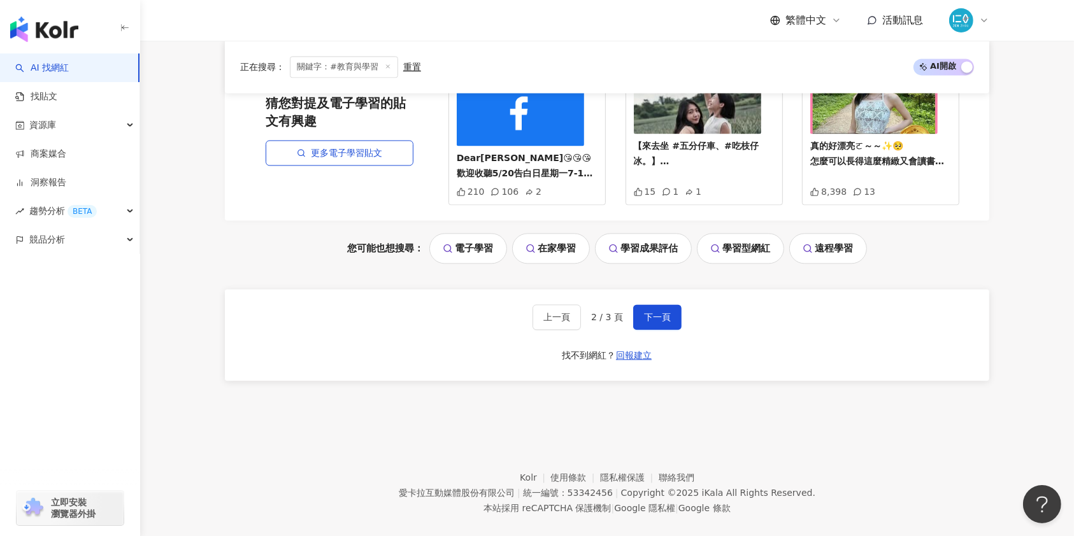
drag, startPoint x: 643, startPoint y: 299, endPoint x: 730, endPoint y: 376, distance: 117.3
click at [644, 312] on span "下一頁" at bounding box center [657, 317] width 27 height 10
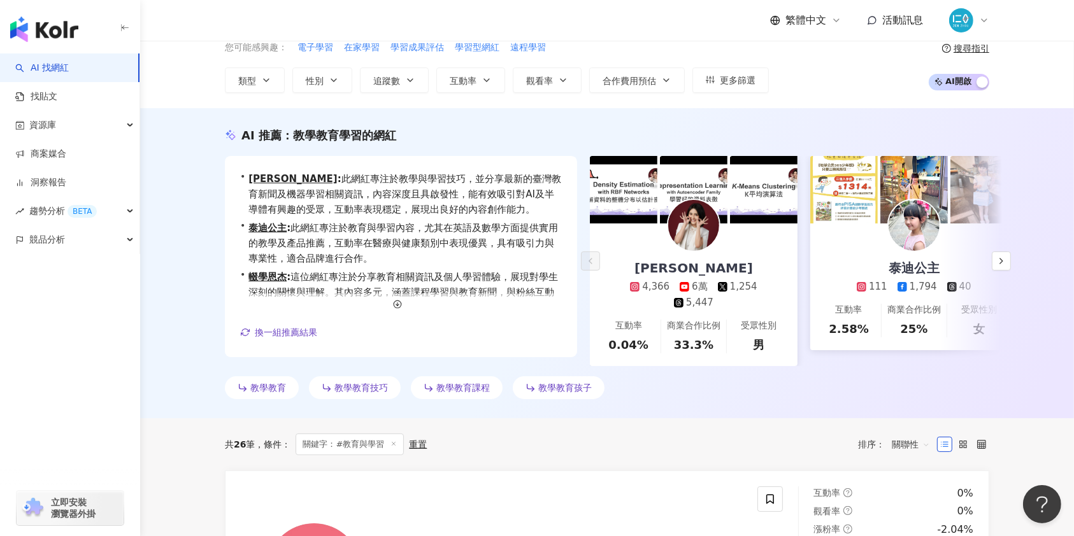
scroll to position [0, 0]
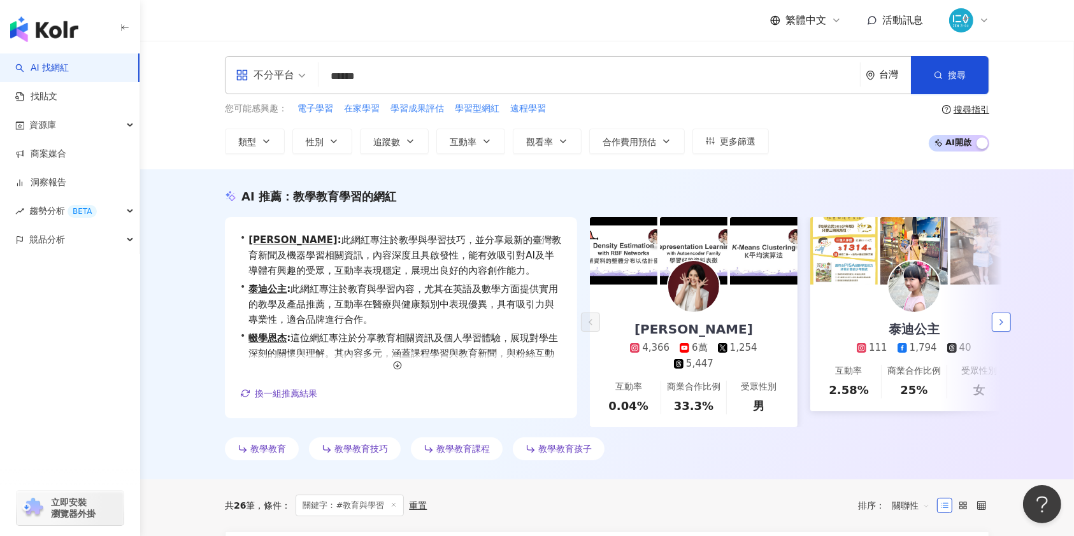
click at [1008, 324] on button "button" at bounding box center [1001, 322] width 19 height 19
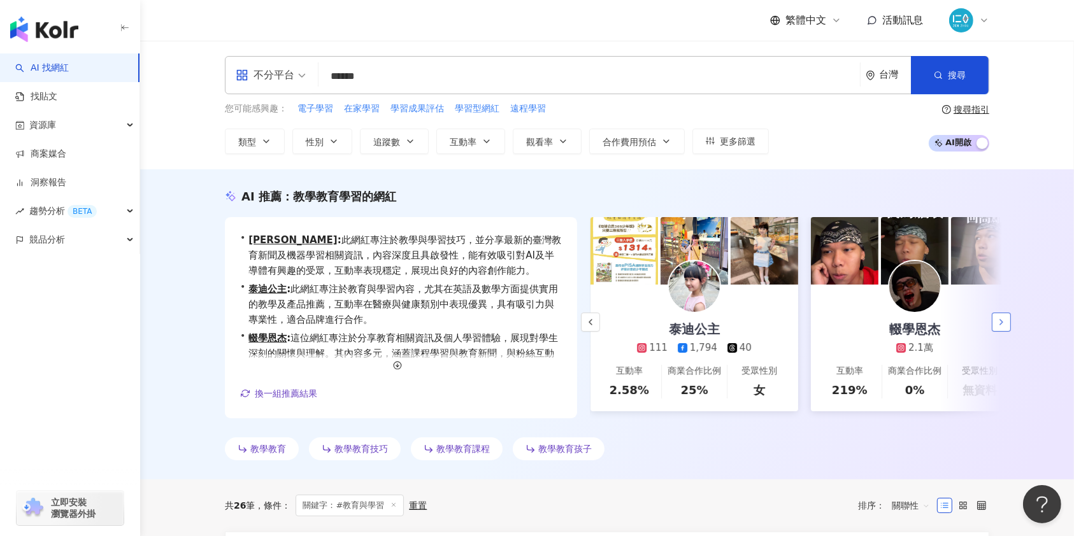
click at [1008, 324] on button "button" at bounding box center [1001, 322] width 19 height 19
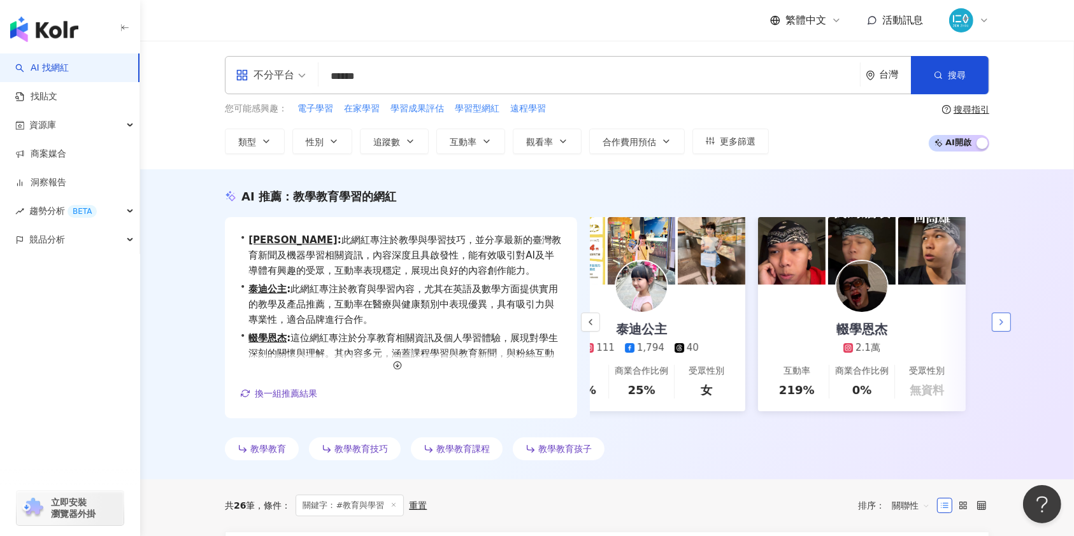
scroll to position [0, 274]
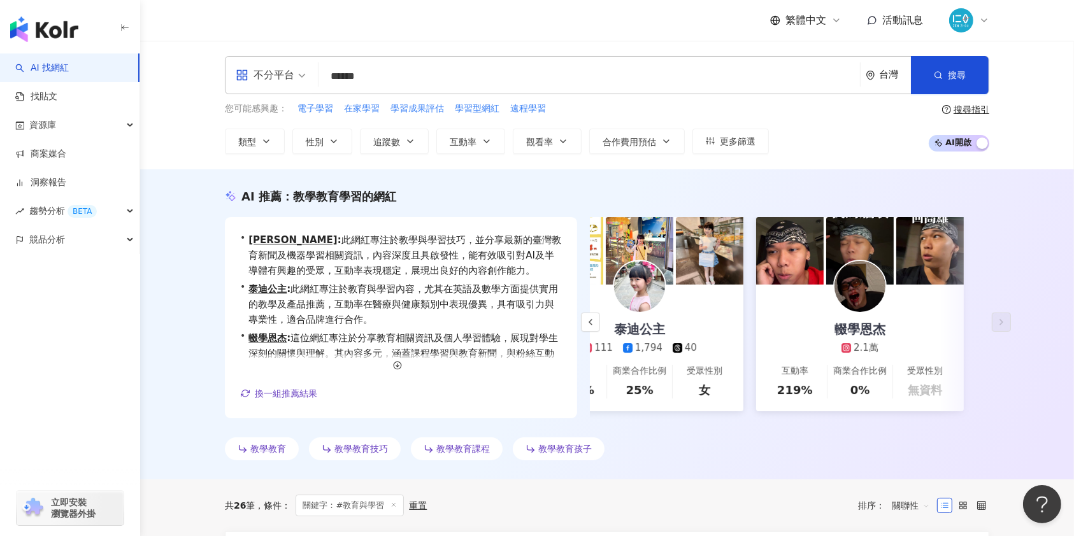
click at [560, 84] on input "******" at bounding box center [588, 76] width 531 height 24
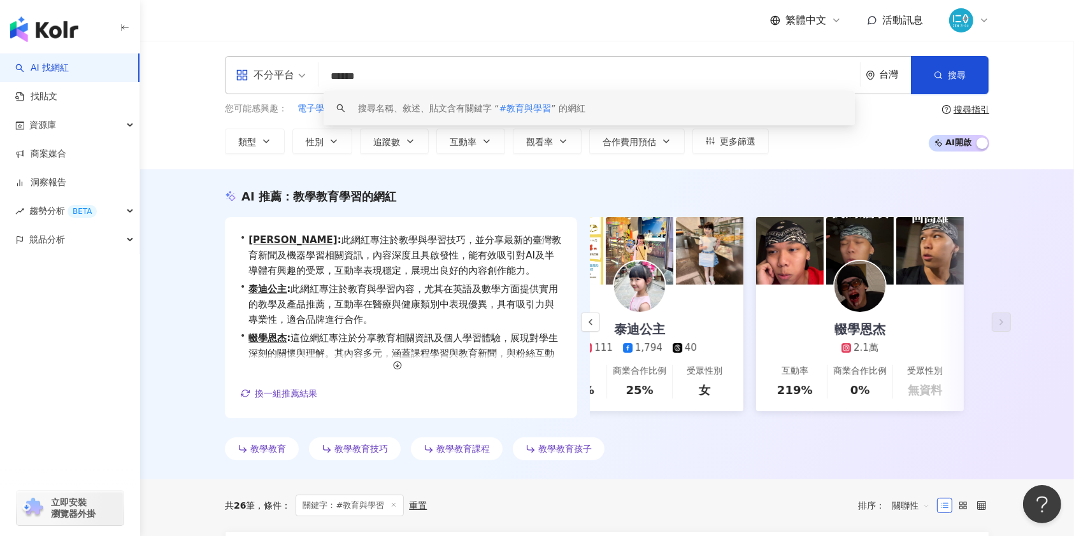
click at [148, 183] on div "AI 推薦 ： 教學教育學習的網紅 • [PERSON_NAME] [PERSON_NAME]: 此網紅專注於教學與學習技巧，並分享最新的臺灣教育新聞及機器學…" at bounding box center [607, 324] width 934 height 310
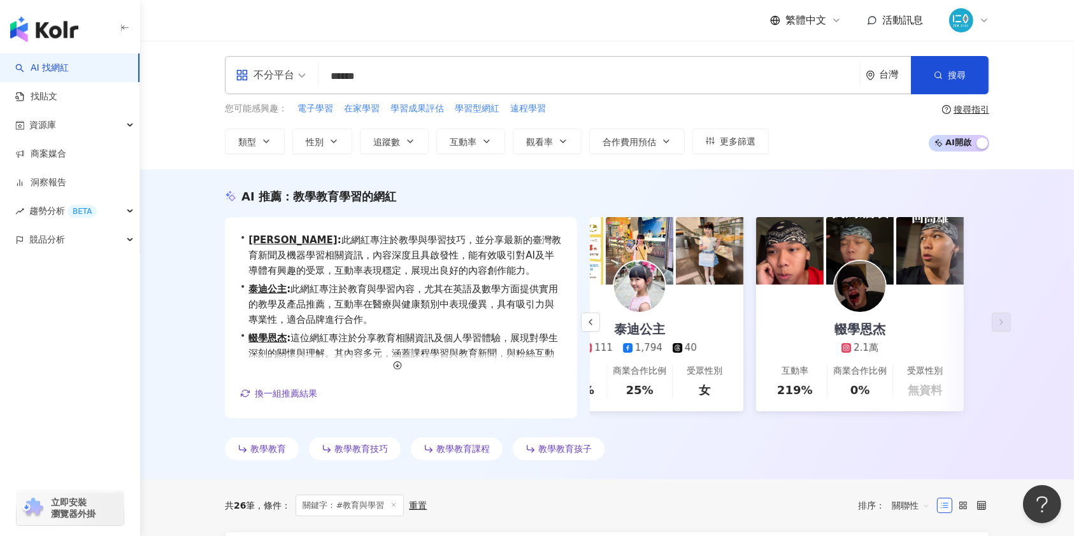
click at [339, 77] on input "******" at bounding box center [588, 76] width 531 height 24
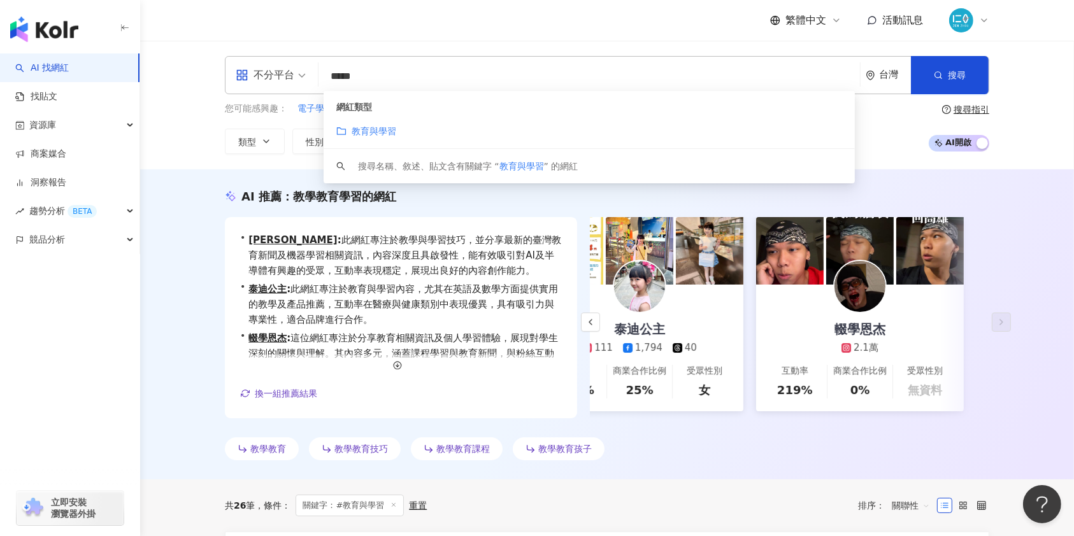
type input "*****"
click at [160, 389] on div "AI 推薦 ： 教學教育學習的網紅 • [PERSON_NAME] [PERSON_NAME]: 此網紅專注於教學與學習技巧，並分享最新的臺灣教育新聞及機器學…" at bounding box center [607, 324] width 934 height 310
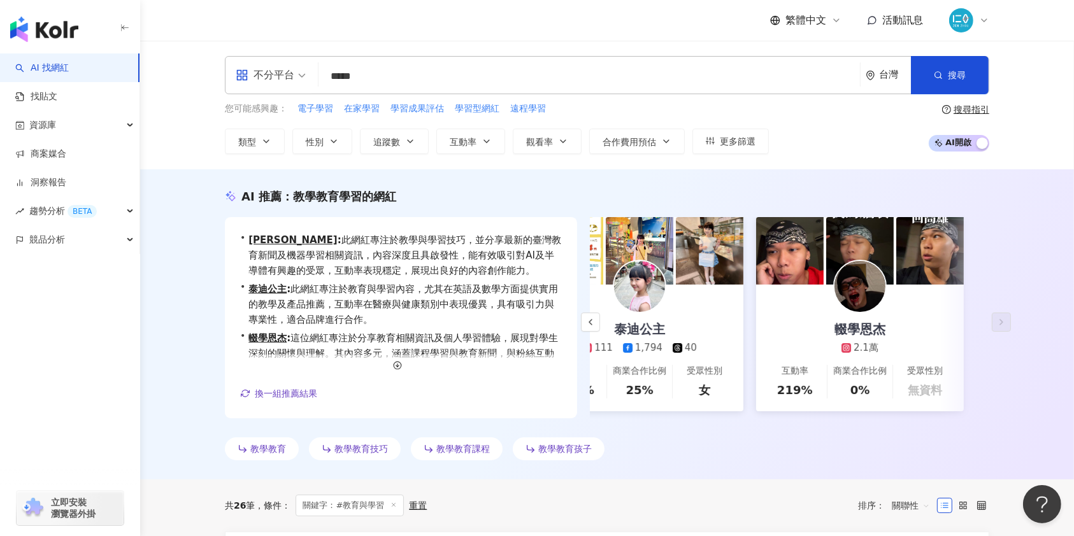
click at [392, 73] on input "*****" at bounding box center [588, 76] width 531 height 24
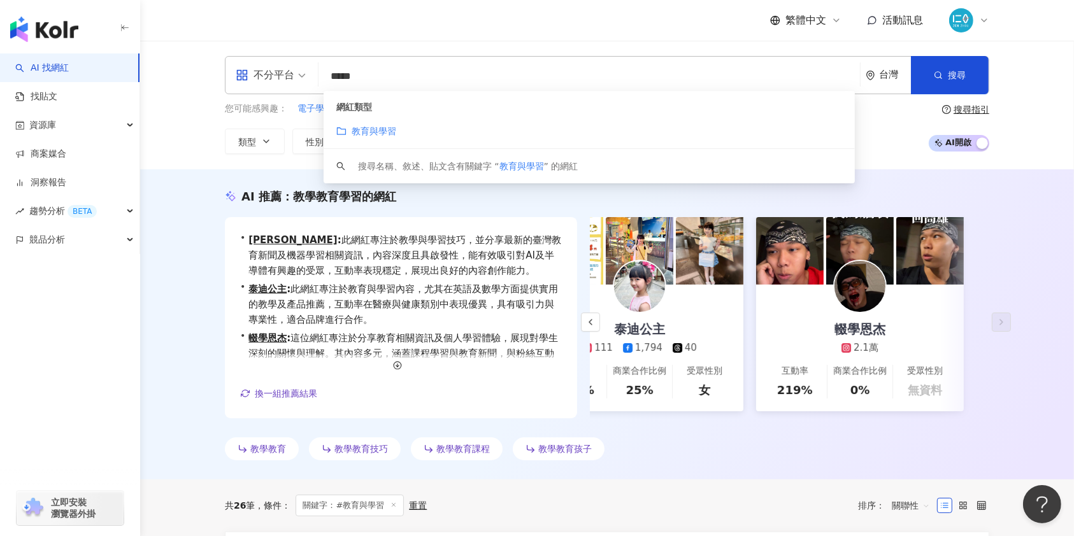
click at [377, 132] on mark "教育與學習" at bounding box center [374, 131] width 45 height 10
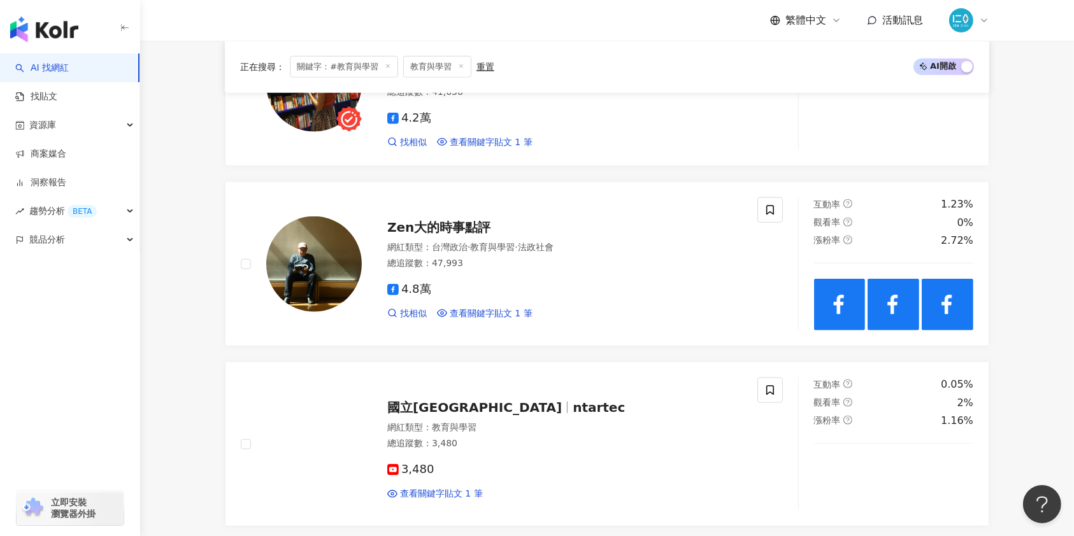
scroll to position [1274, 0]
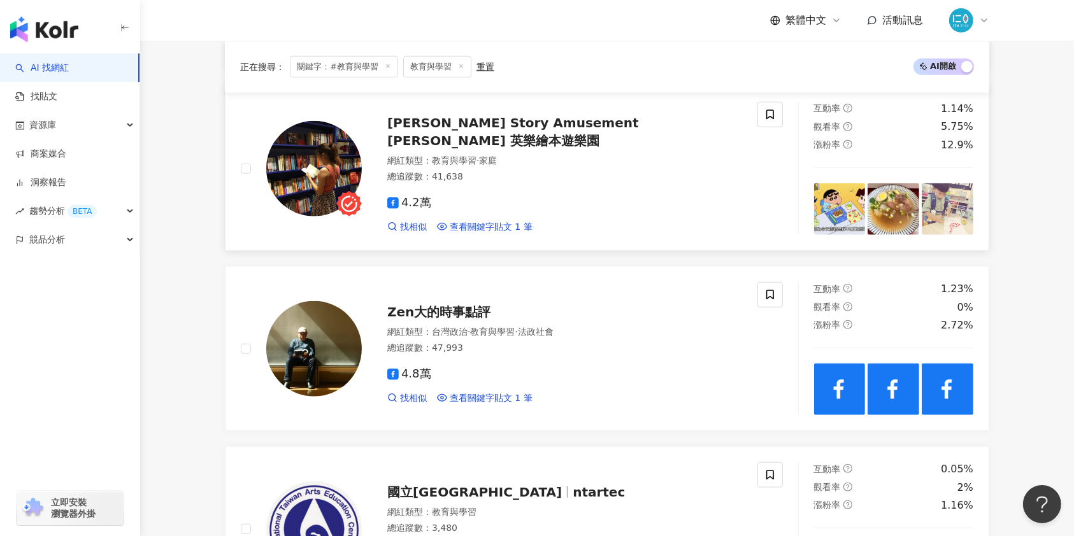
click at [639, 134] on span "[PERSON_NAME] Story Amusement [PERSON_NAME] 英樂繪本遊樂園" at bounding box center [513, 131] width 252 height 33
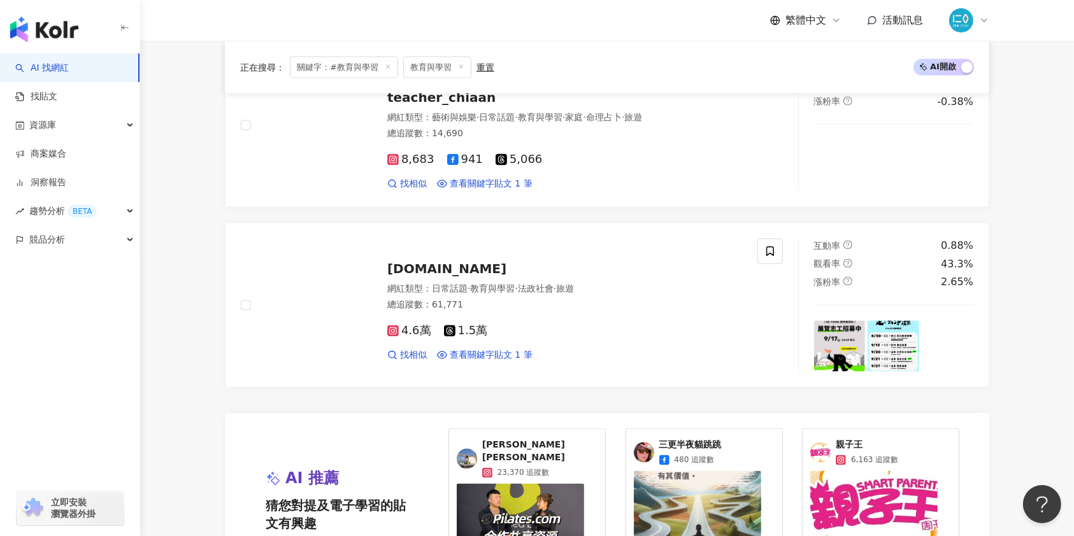
scroll to position [2122, 0]
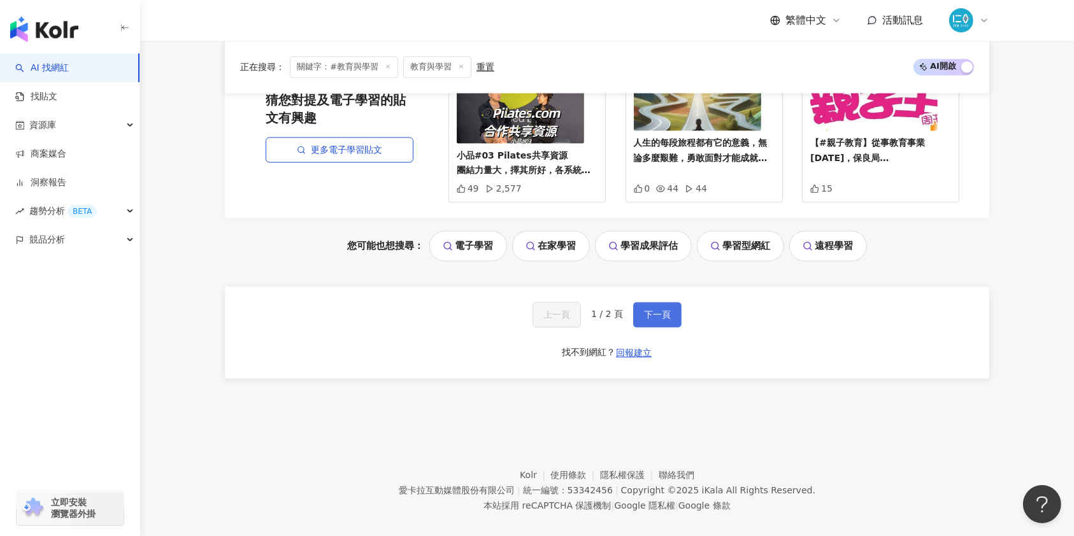
click at [664, 308] on button "下一頁" at bounding box center [657, 314] width 48 height 25
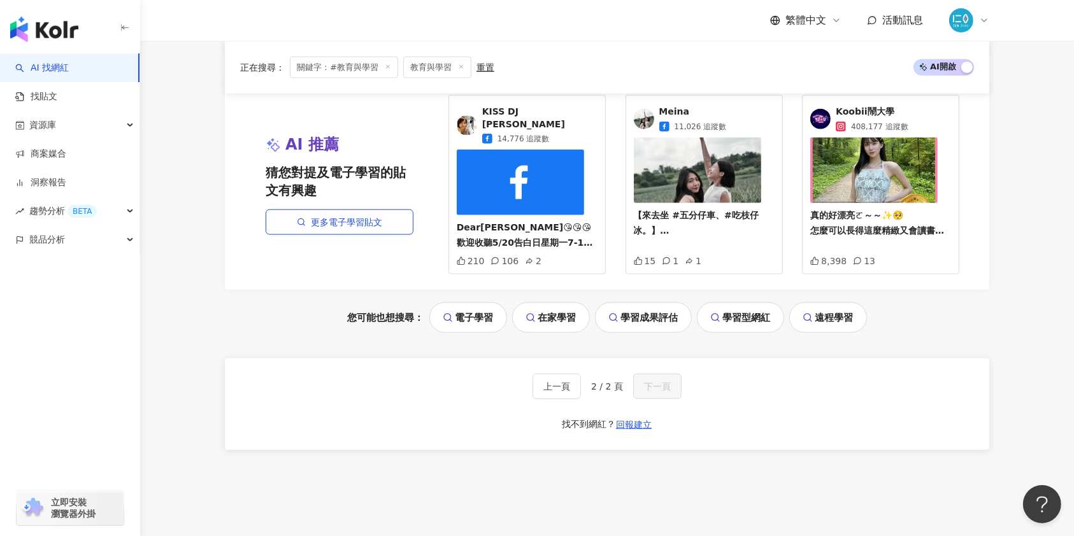
scroll to position [1458, 0]
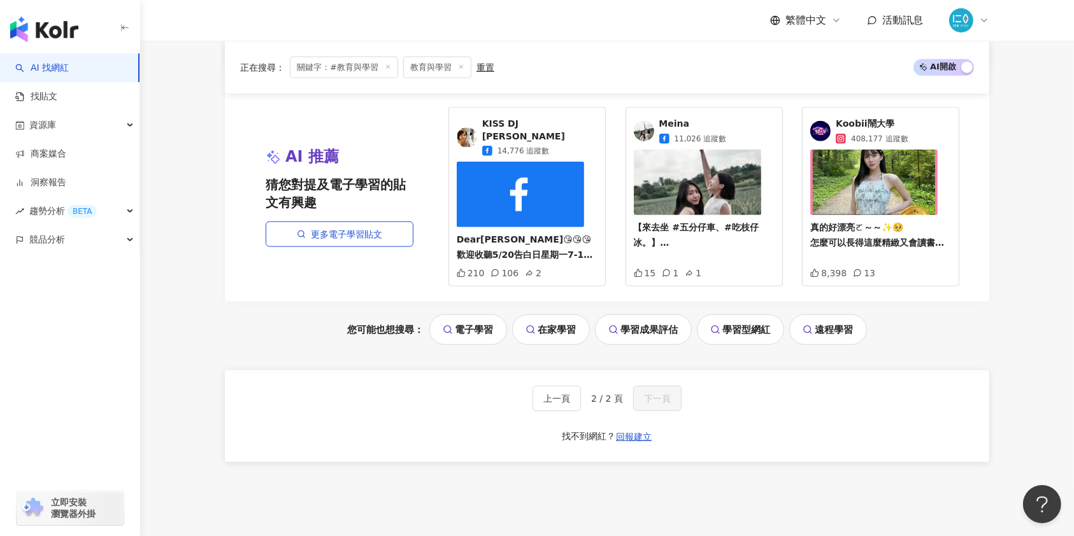
click at [474, 318] on link "電子學習" at bounding box center [468, 330] width 78 height 31
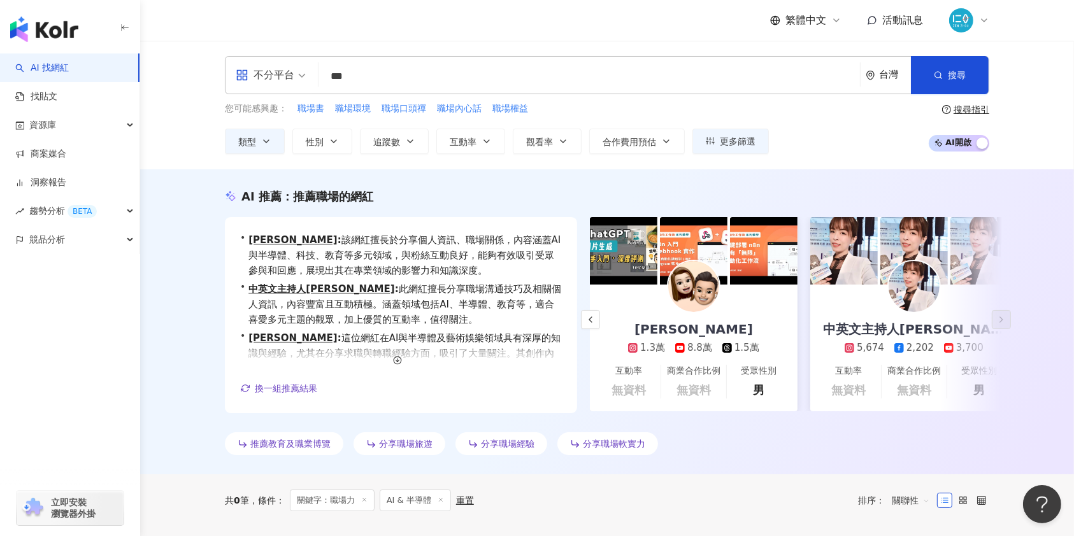
scroll to position [0, 274]
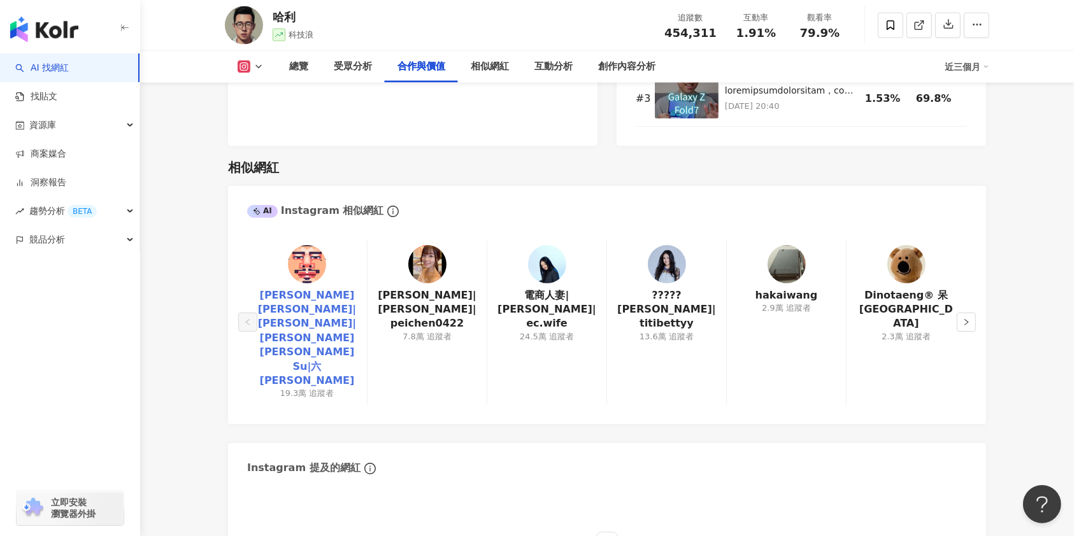
click at [313, 291] on link "[PERSON_NAME][PERSON_NAME]|[PERSON_NAME]|[PERSON_NAME][PERSON_NAME] Su|六[PERSON…" at bounding box center [306, 338] width 99 height 100
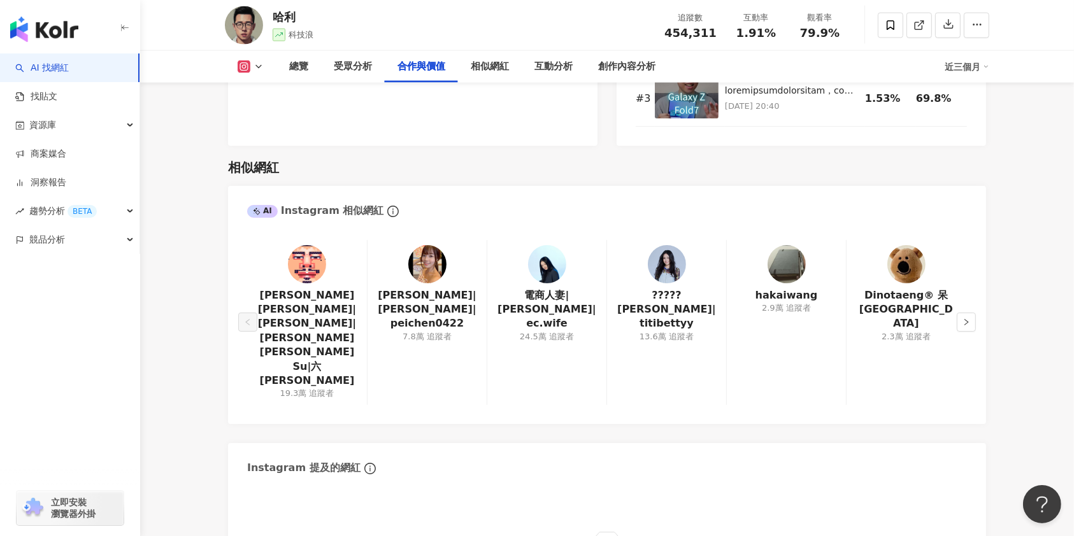
click at [178, 425] on main "45.4萬 11.3萬 1.6萬 11.4萬 [PERSON_NAME] 科技浪 追蹤數 454,311 互動率 1.91% 觀看率 79.9% 總覽 受眾分…" at bounding box center [607, 441] width 934 height 4881
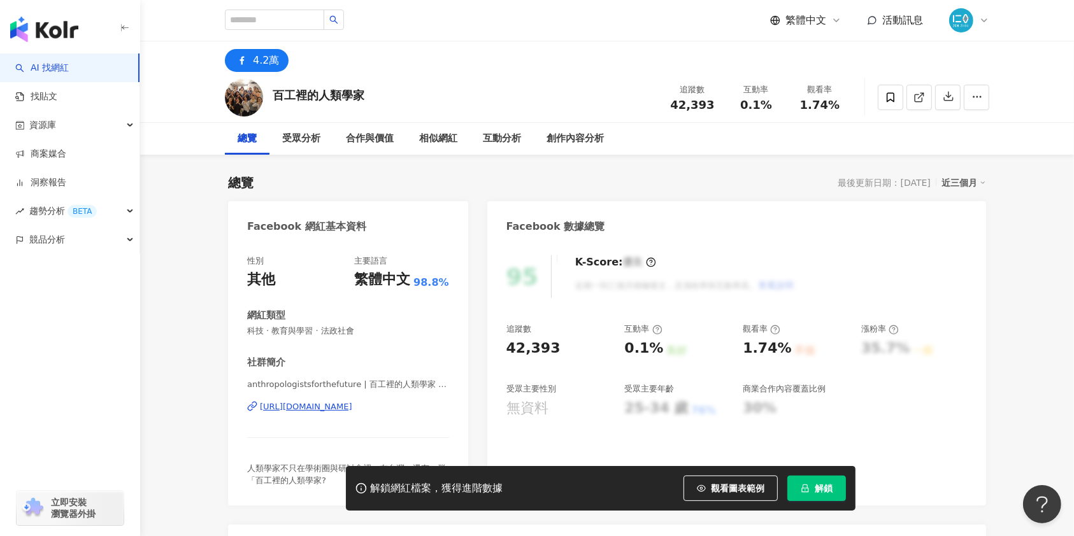
click at [331, 407] on div "[URL][DOMAIN_NAME]" at bounding box center [306, 406] width 92 height 11
click at [821, 492] on span "解鎖" at bounding box center [823, 488] width 18 height 10
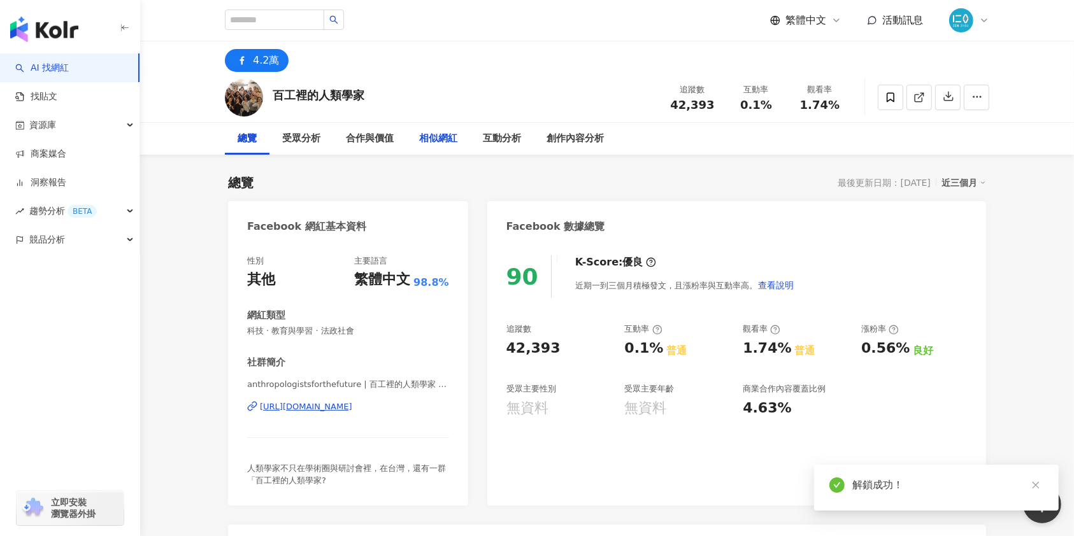
click at [435, 137] on div "相似網紅" at bounding box center [438, 138] width 38 height 15
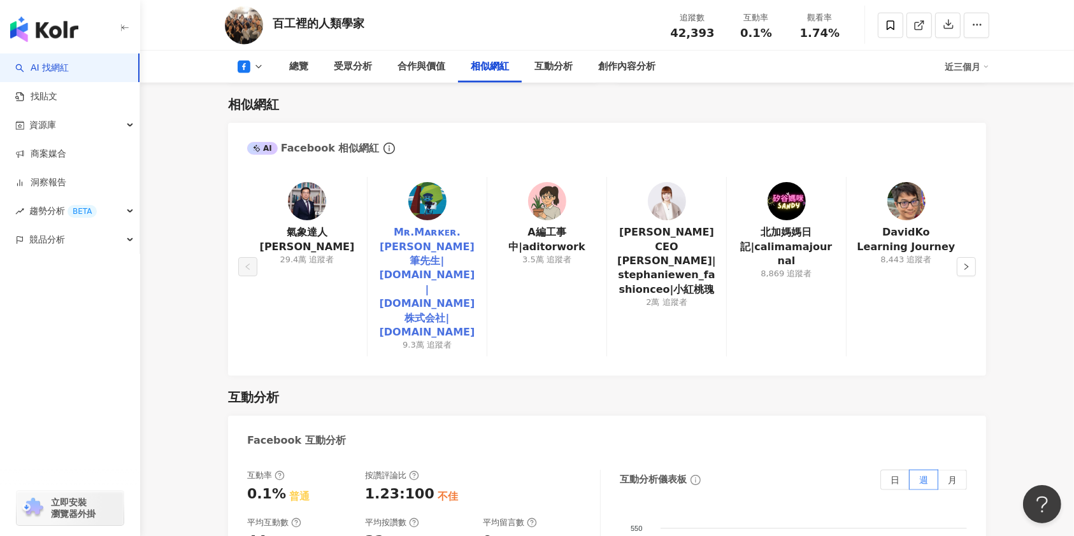
click at [460, 276] on link "Mʀ.Mᴀʀᴋᴇʀ. [PERSON_NAME]筆先生|[DOMAIN_NAME]|[DOMAIN_NAME] 株式会社|[DOMAIN_NAME]" at bounding box center [427, 282] width 99 height 114
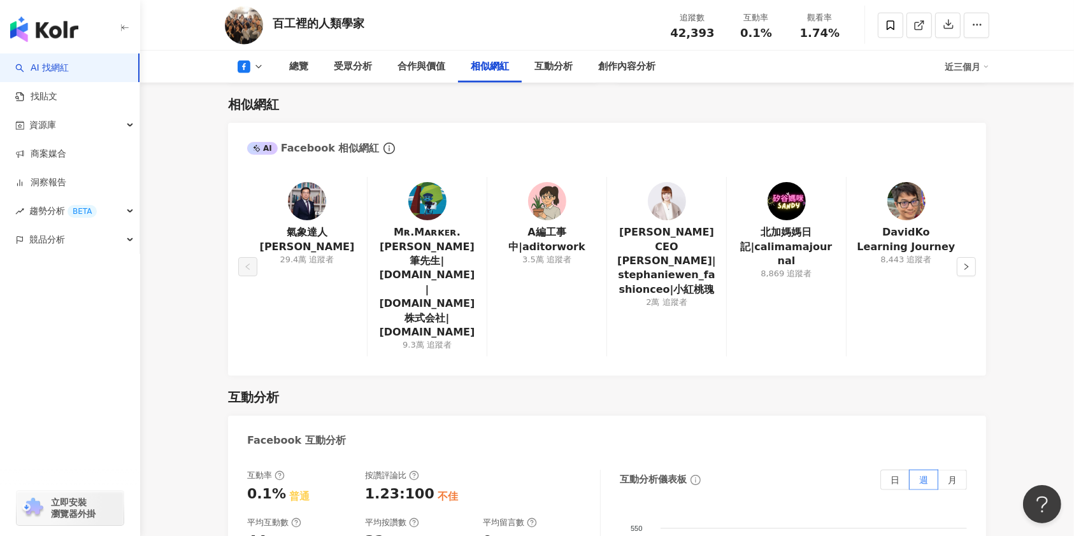
click at [555, 201] on img at bounding box center [547, 201] width 38 height 38
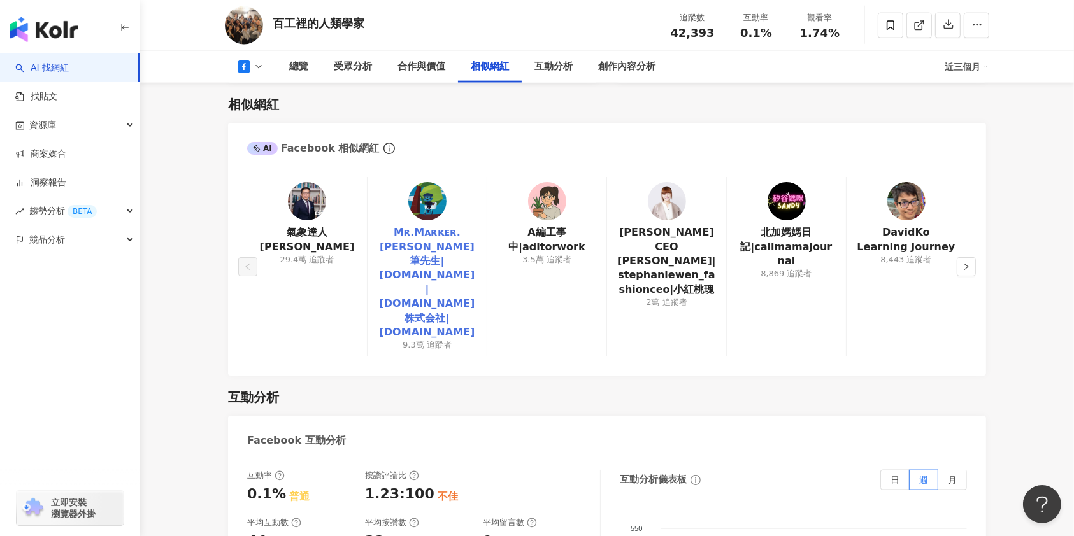
click at [425, 257] on link "Mʀ.Mᴀʀᴋᴇʀ. [PERSON_NAME]筆先生|[DOMAIN_NAME]|[DOMAIN_NAME] 株式会社|[DOMAIN_NAME]" at bounding box center [427, 282] width 99 height 114
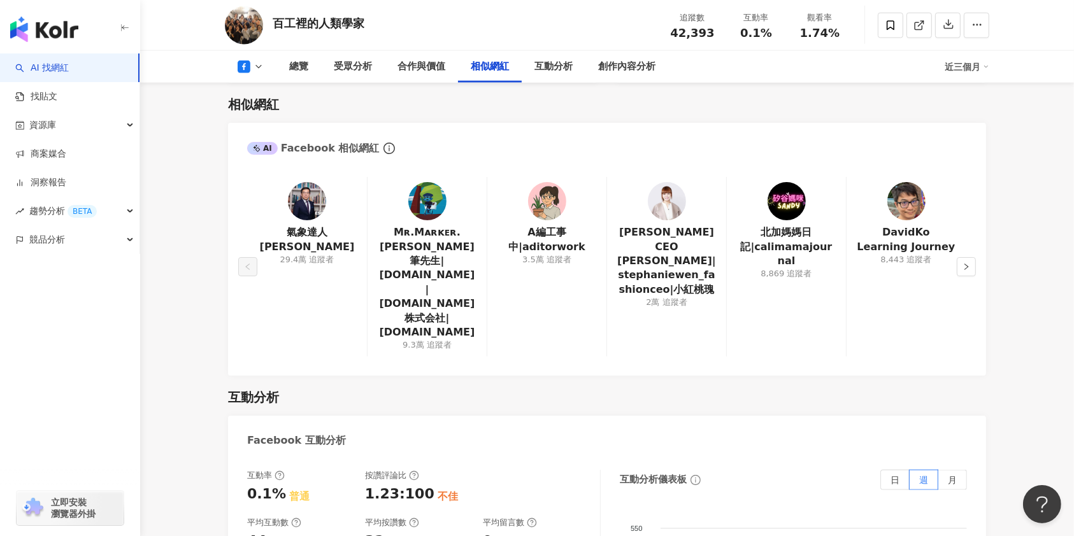
click at [1016, 385] on main "4.2萬 百工裡的人類學家 追蹤數 42,393 互動率 0.1% 觀看率 1.74% 總覽 受眾分析 合作與價值 相似網紅 互動分析 創作內容分析 近三個月…" at bounding box center [607, 513] width 934 height 4226
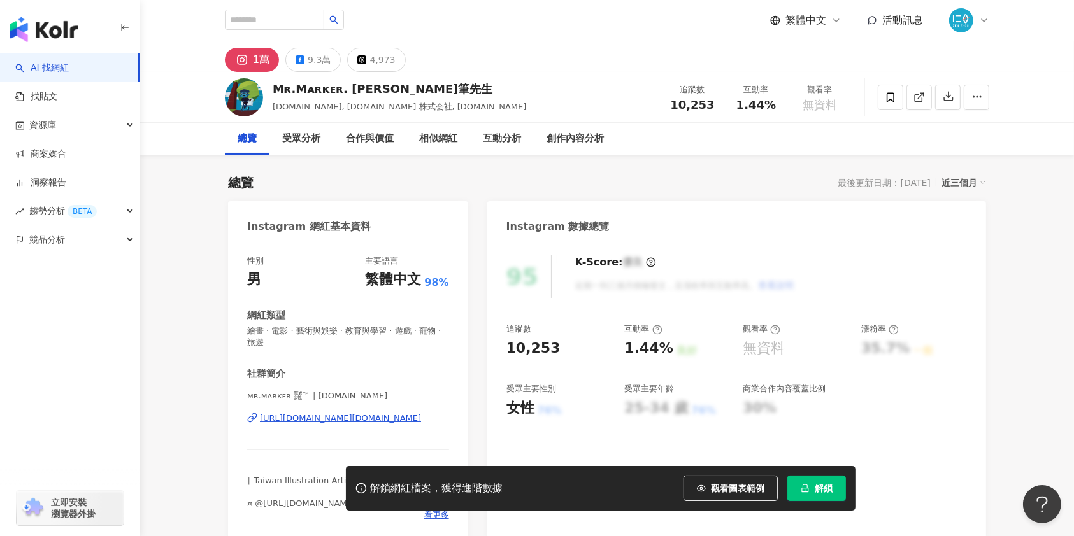
click at [358, 417] on div "[URL][DOMAIN_NAME][DOMAIN_NAME]" at bounding box center [340, 418] width 161 height 11
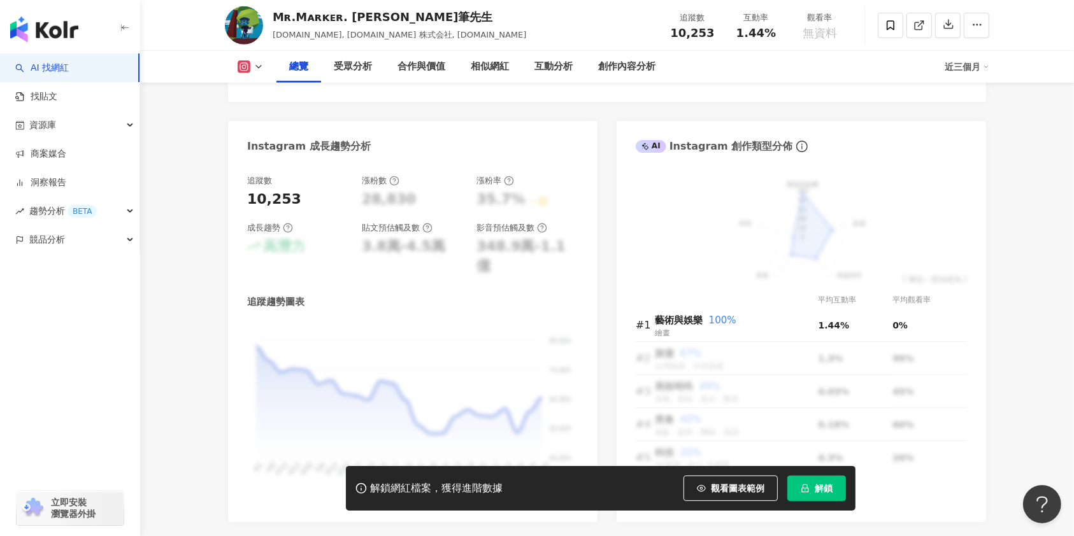
scroll to position [764, 0]
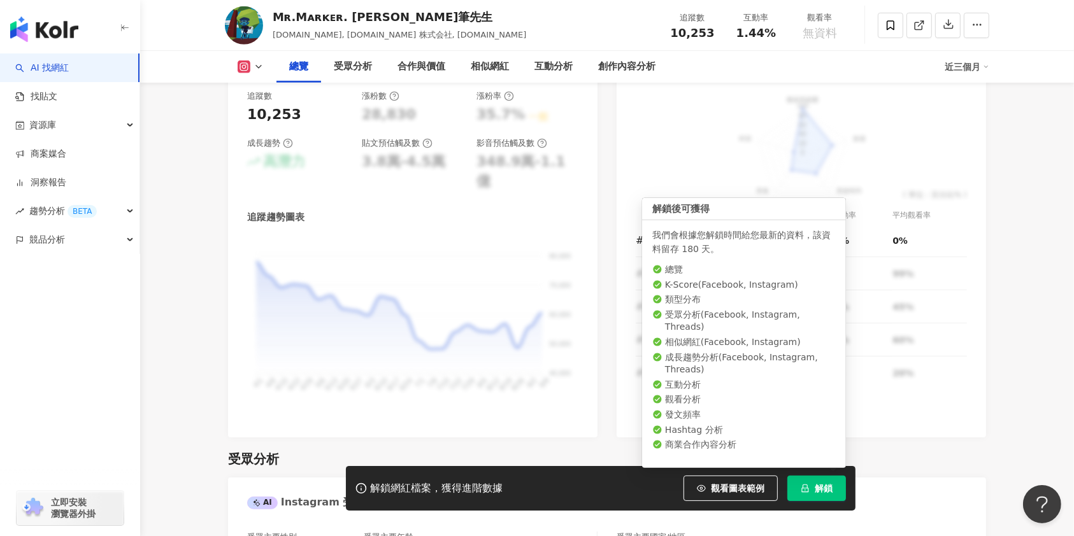
click at [817, 490] on span "解鎖" at bounding box center [823, 488] width 18 height 10
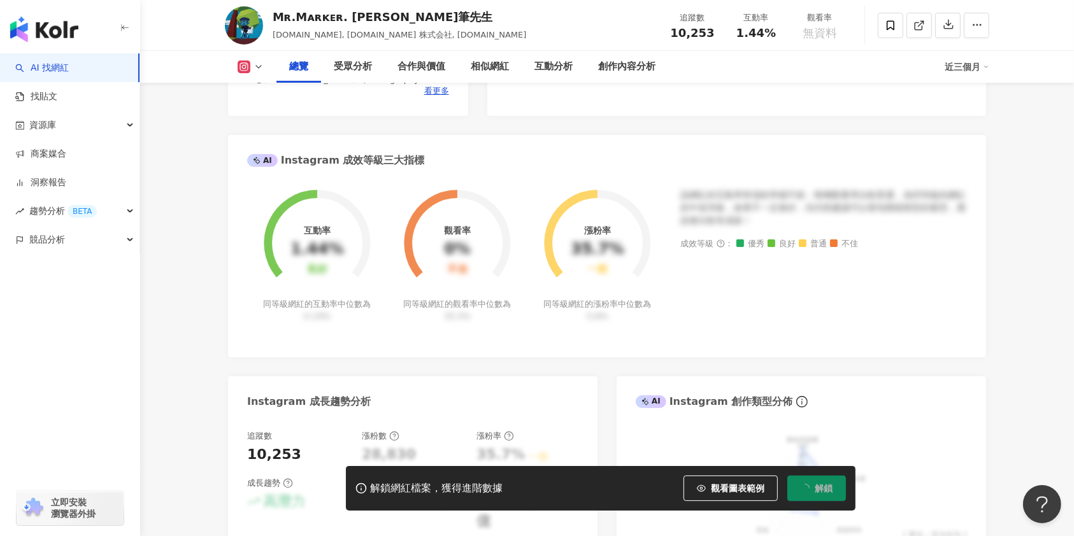
scroll to position [0, 0]
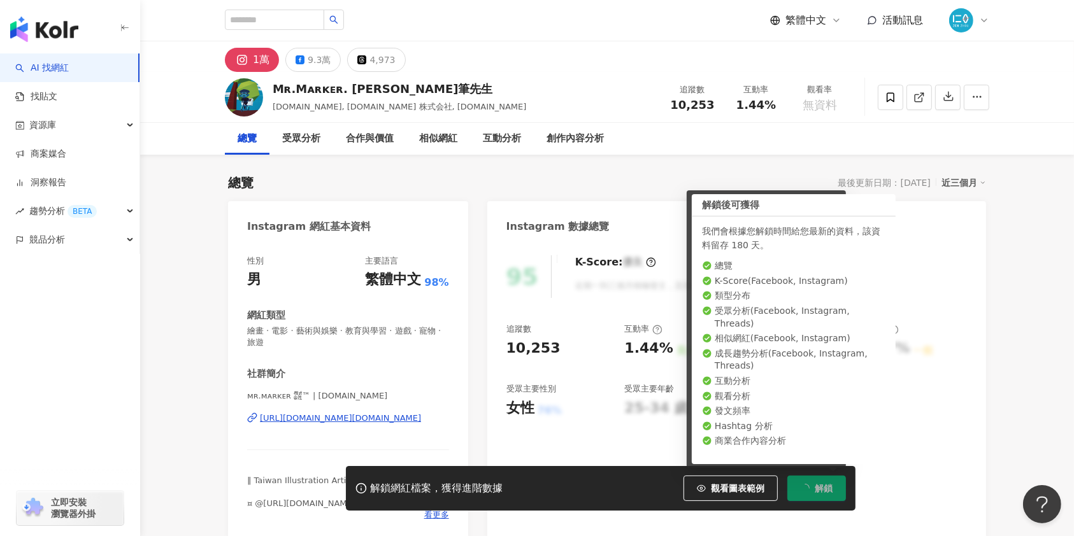
click at [828, 492] on body "AI 找網紅 找貼文 資源庫 商案媒合 洞察報告 趨勢分析 BETA 競品分析 立即安裝 瀏覽器外掛 繁體中文 活動訊息 1萬 9.3萬 4,973 Mʀ.M…" at bounding box center [537, 268] width 1074 height 536
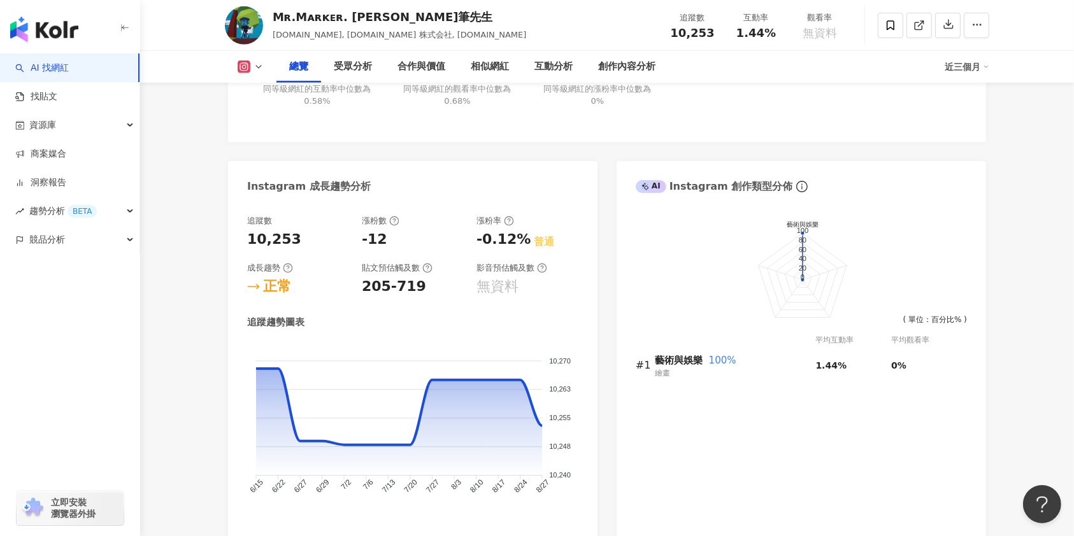
scroll to position [764, 0]
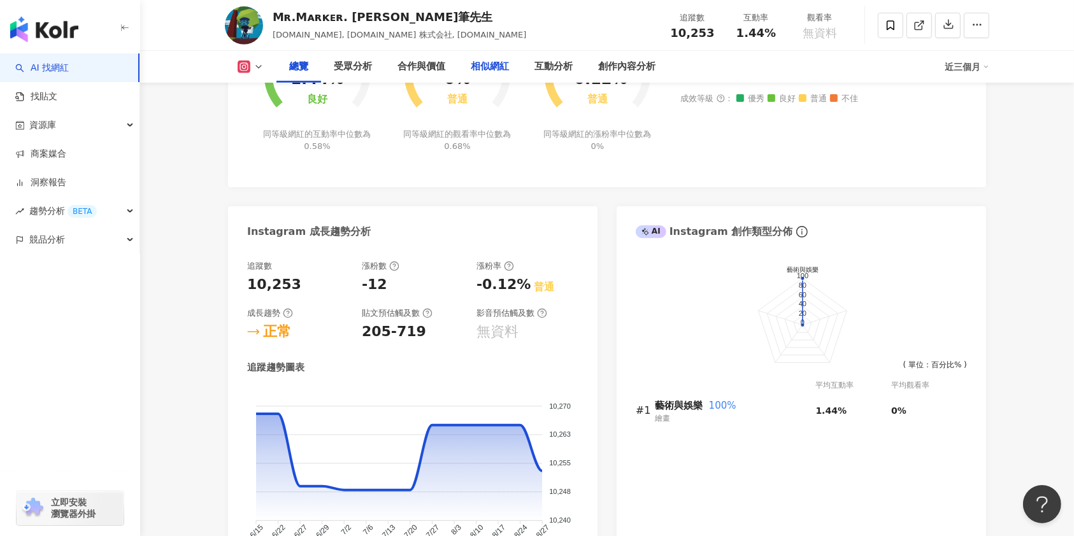
click at [490, 69] on div "相似網紅" at bounding box center [490, 66] width 38 height 15
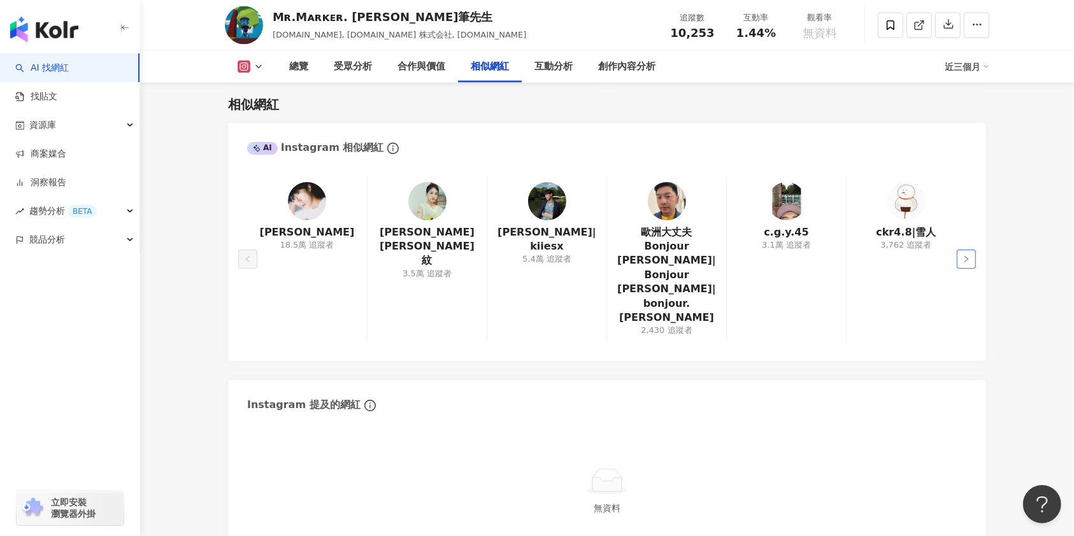
click at [970, 250] on button "button" at bounding box center [965, 259] width 19 height 19
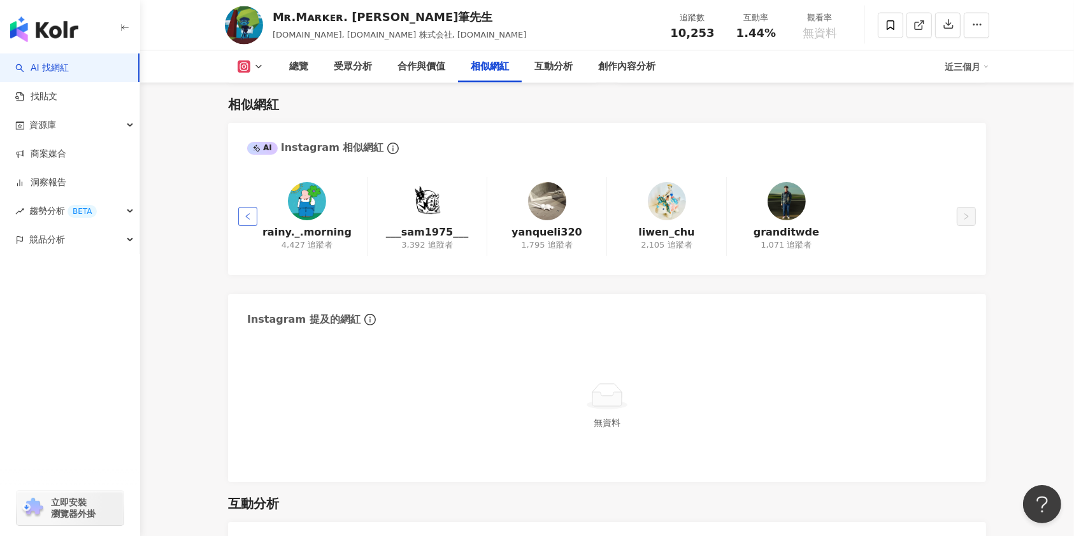
click at [244, 218] on icon "left" at bounding box center [248, 217] width 8 height 8
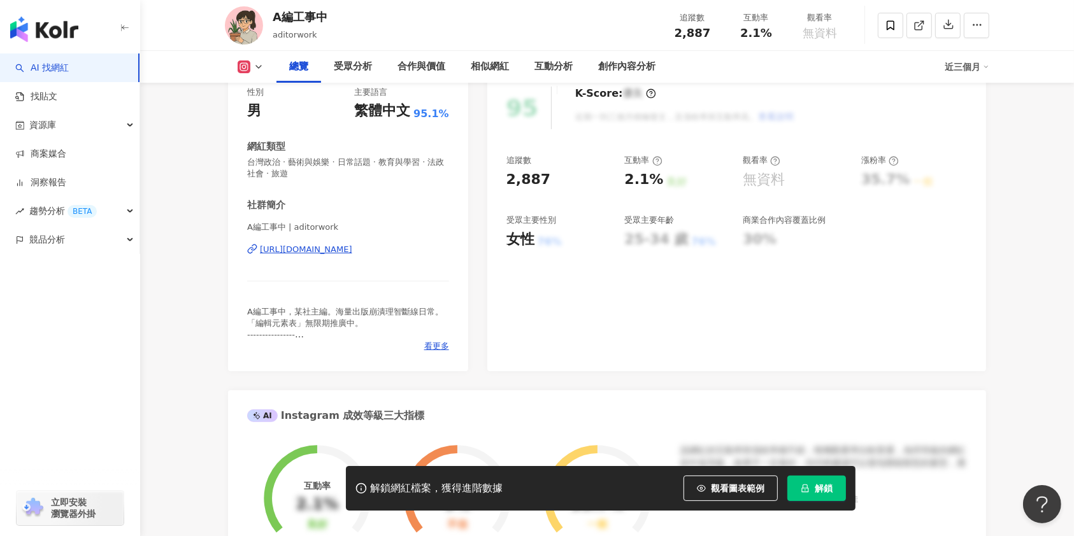
scroll to position [169, 0]
click at [824, 490] on span "解鎖" at bounding box center [823, 488] width 18 height 10
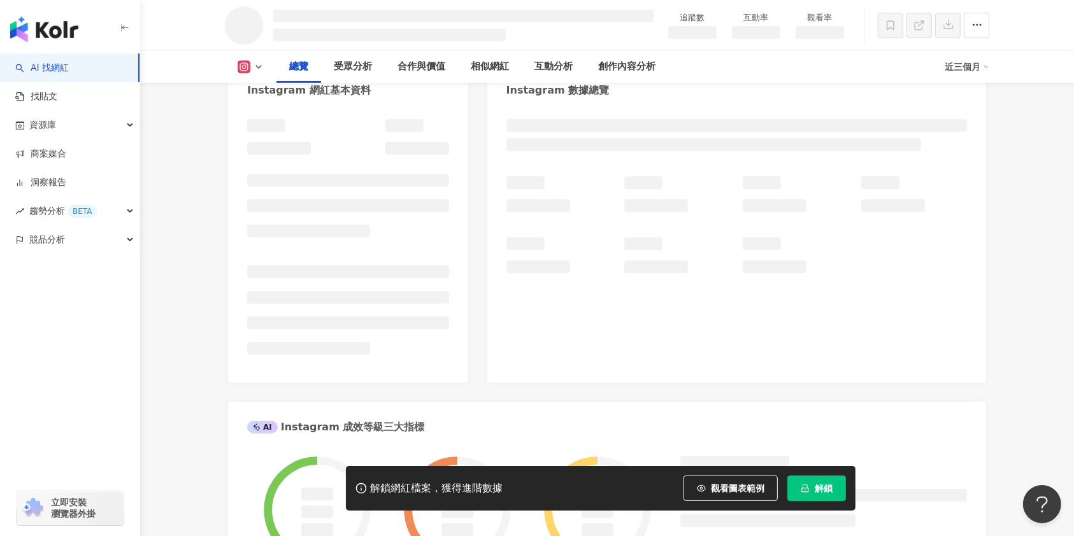
scroll to position [0, 0]
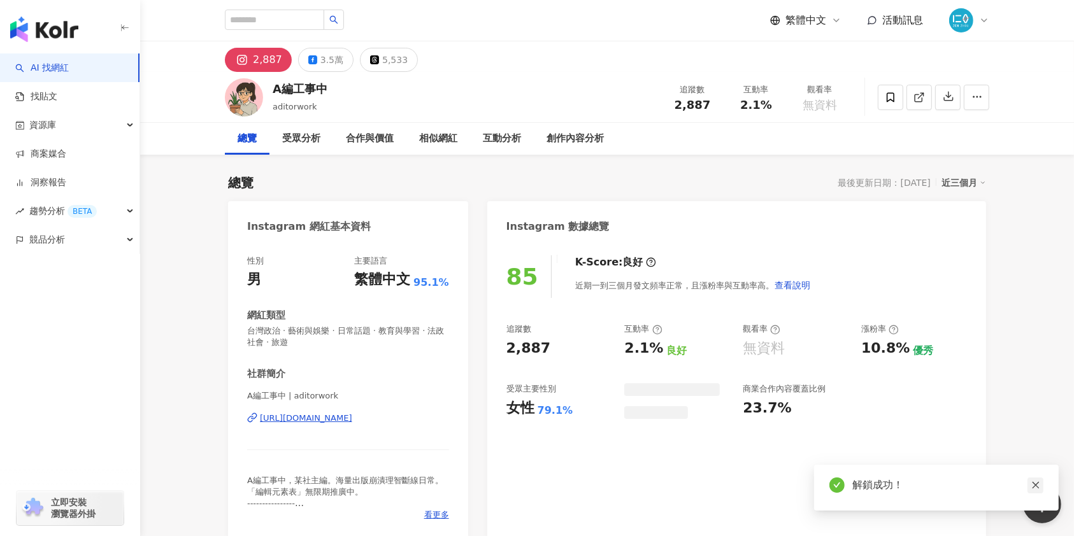
click at [1031, 485] on icon "close" at bounding box center [1035, 485] width 9 height 9
click at [331, 416] on div "https://www.instagram.com/aditorwork/" at bounding box center [306, 418] width 92 height 11
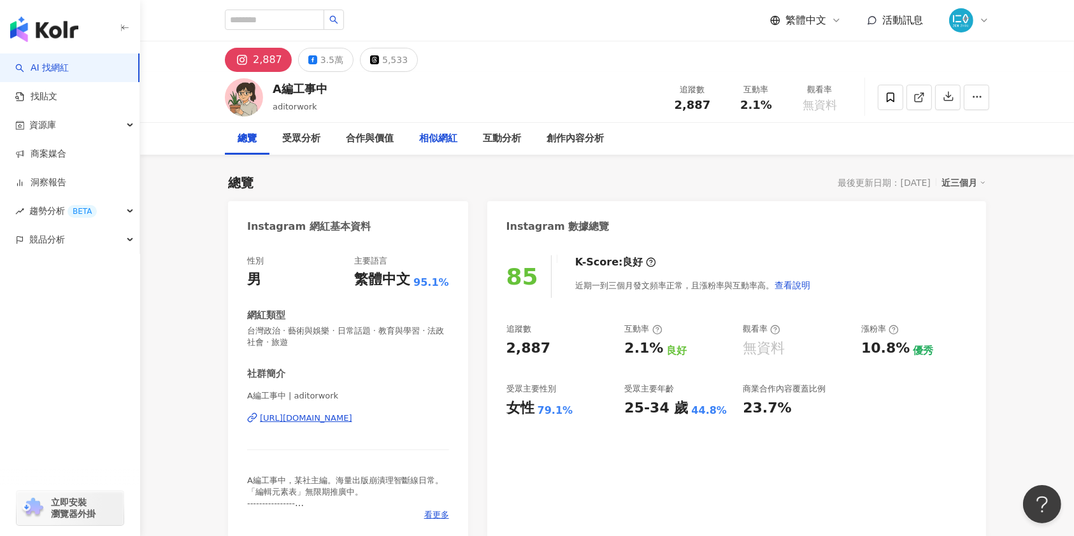
click at [428, 142] on div "相似網紅" at bounding box center [438, 138] width 38 height 15
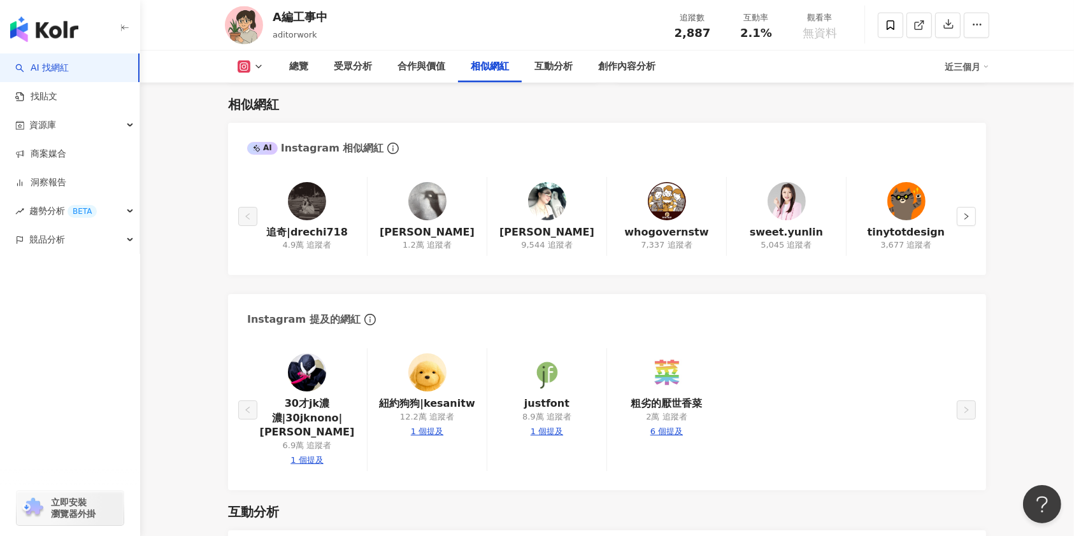
click at [955, 225] on div "tinytotdesign 3,677 追蹤者" at bounding box center [906, 217] width 120 height 80
click at [969, 222] on button "button" at bounding box center [965, 216] width 19 height 19
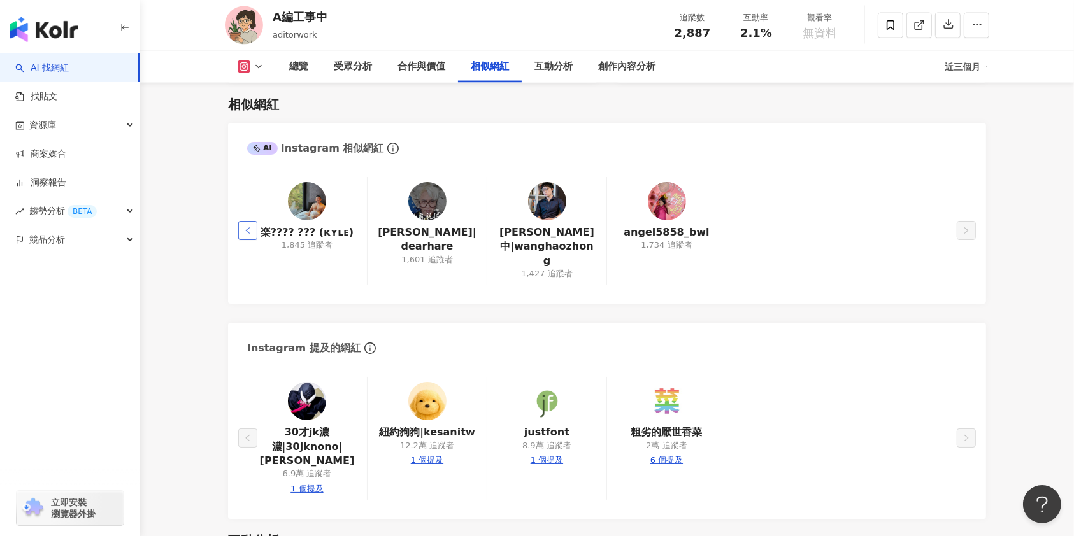
click at [245, 221] on button "button" at bounding box center [247, 230] width 19 height 19
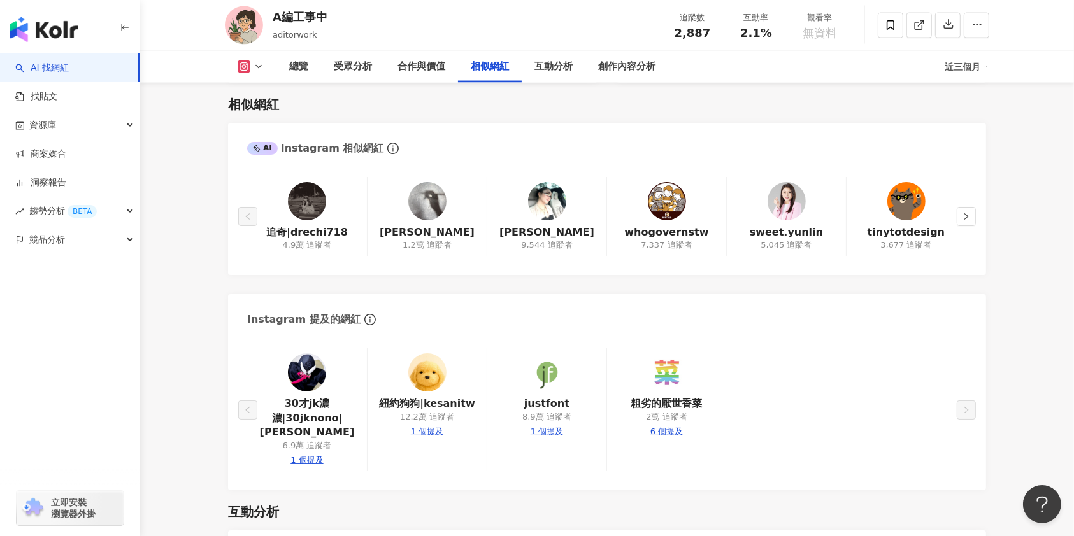
click at [307, 201] on img at bounding box center [307, 201] width 38 height 38
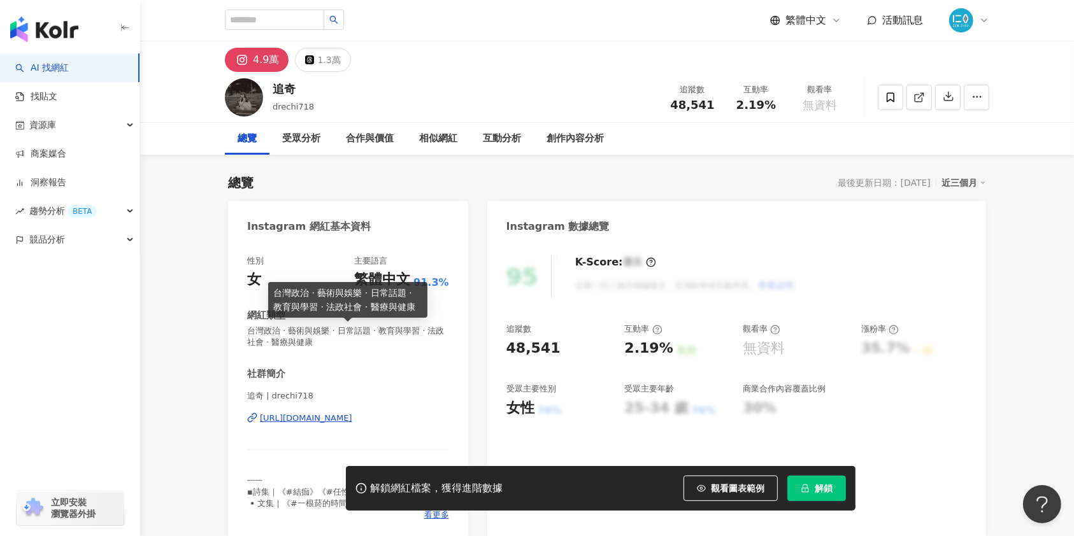
click at [392, 339] on span "台灣政治 · 藝術與娛樂 · 日常話題 · 教育與學習 · 法政社會 · 醫療與健康" at bounding box center [348, 336] width 202 height 23
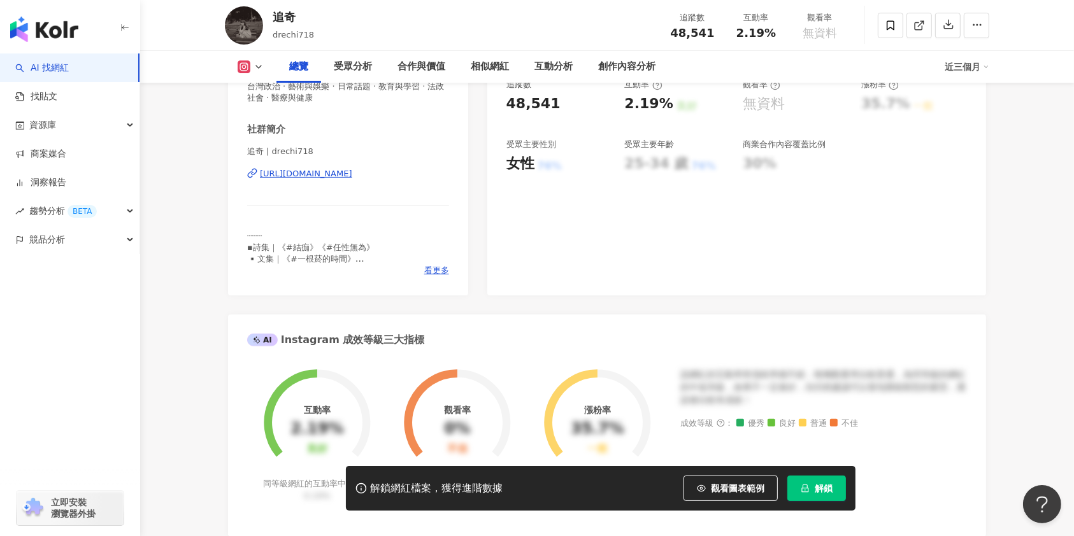
scroll to position [169, 0]
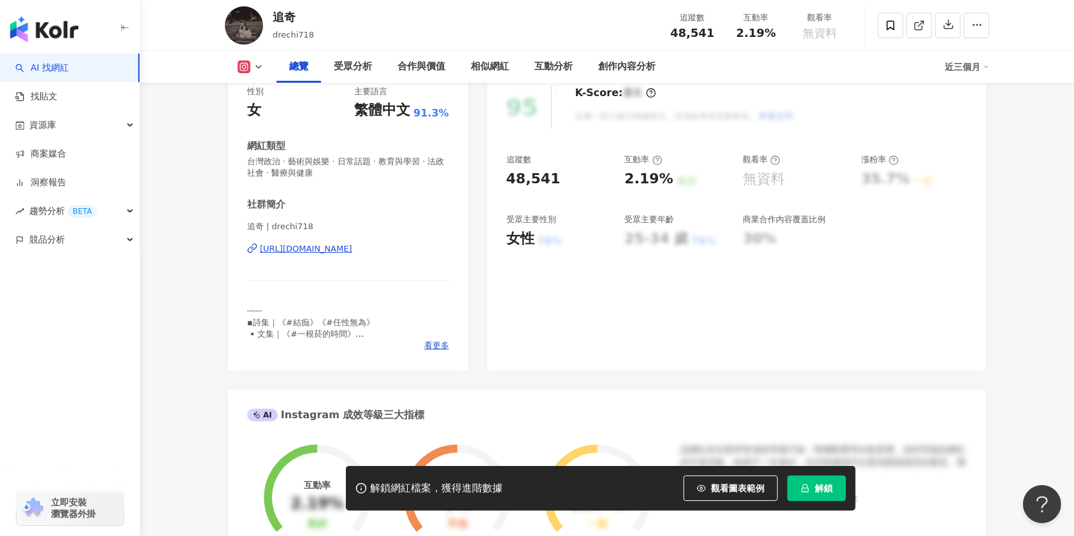
click at [334, 236] on div "追奇 | drechi718 [URL][DOMAIN_NAME]" at bounding box center [348, 258] width 202 height 75
click at [333, 243] on div "[URL][DOMAIN_NAME]" at bounding box center [306, 248] width 92 height 11
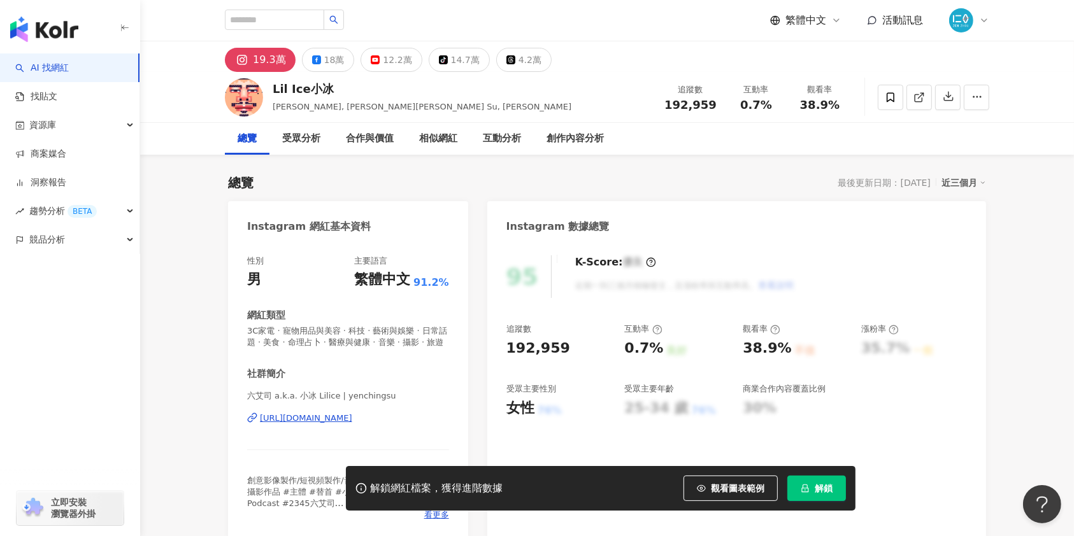
click at [352, 424] on div "[URL][DOMAIN_NAME]" at bounding box center [306, 418] width 92 height 11
click at [312, 59] on icon at bounding box center [316, 59] width 9 height 9
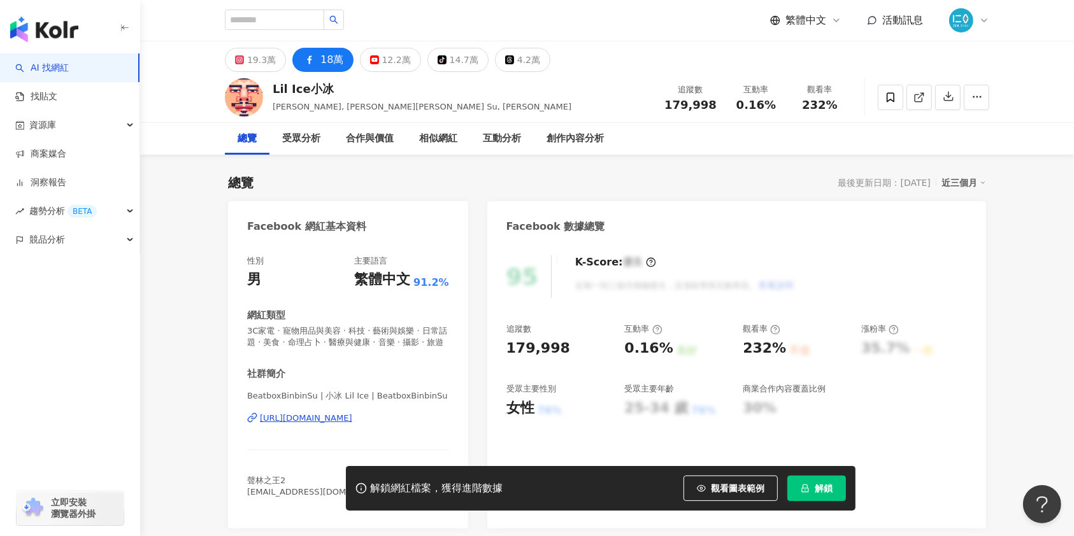
scroll to position [255, 0]
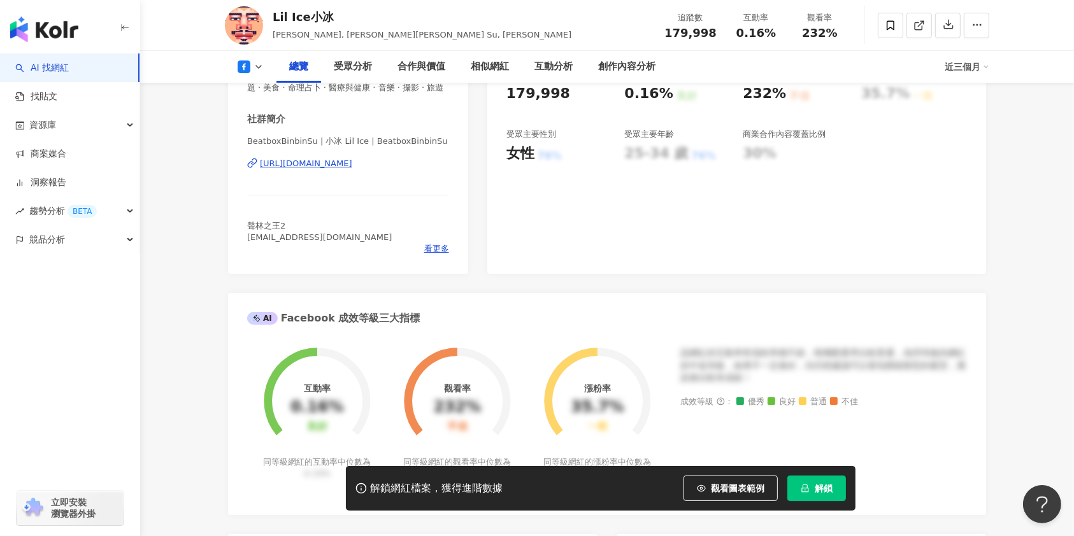
click at [352, 169] on div "[URL][DOMAIN_NAME]" at bounding box center [306, 163] width 92 height 11
drag, startPoint x: 1002, startPoint y: 332, endPoint x: 321, endPoint y: 309, distance: 681.1
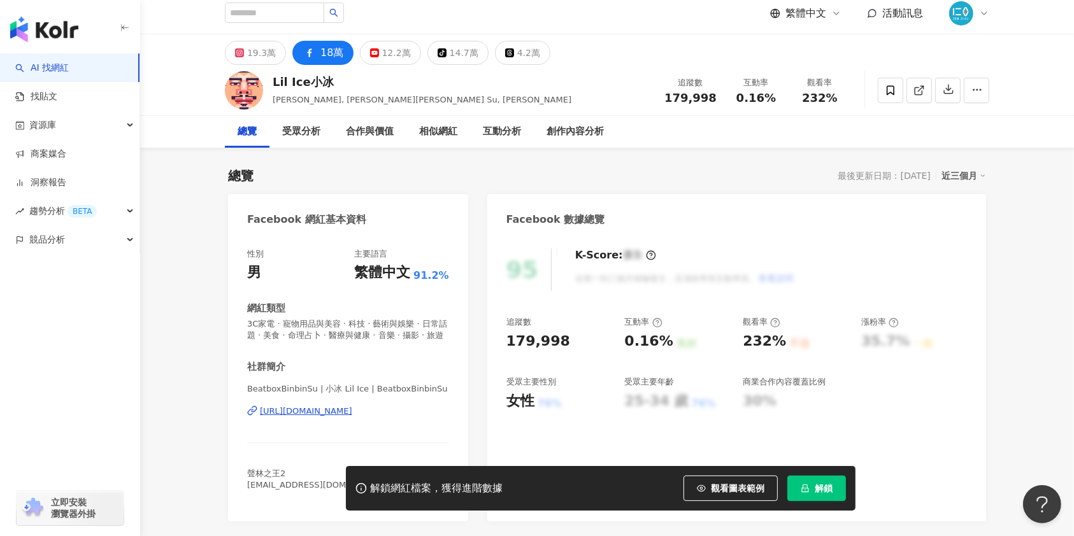
scroll to position [0, 0]
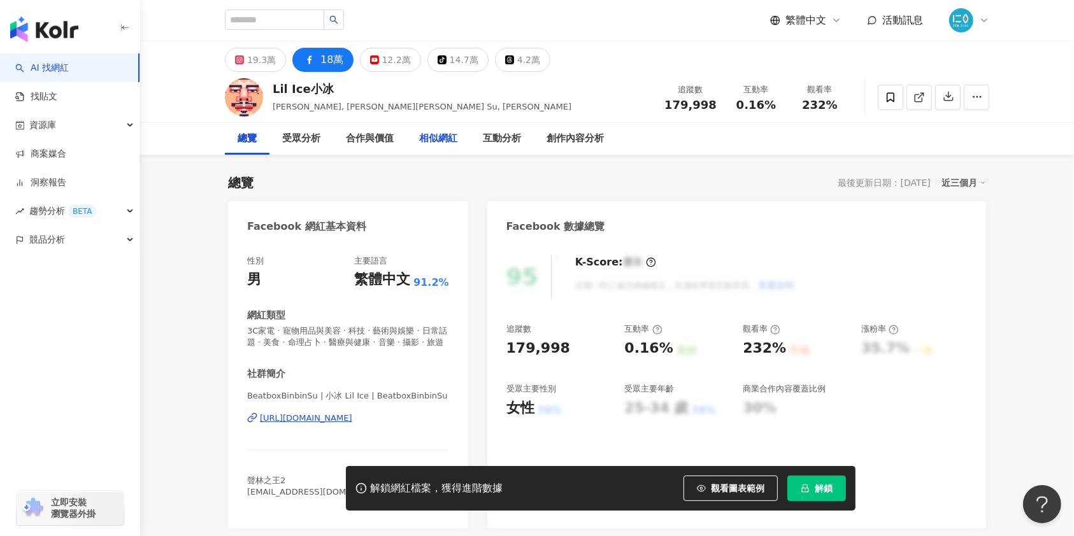
click at [444, 144] on div "相似網紅" at bounding box center [438, 138] width 38 height 15
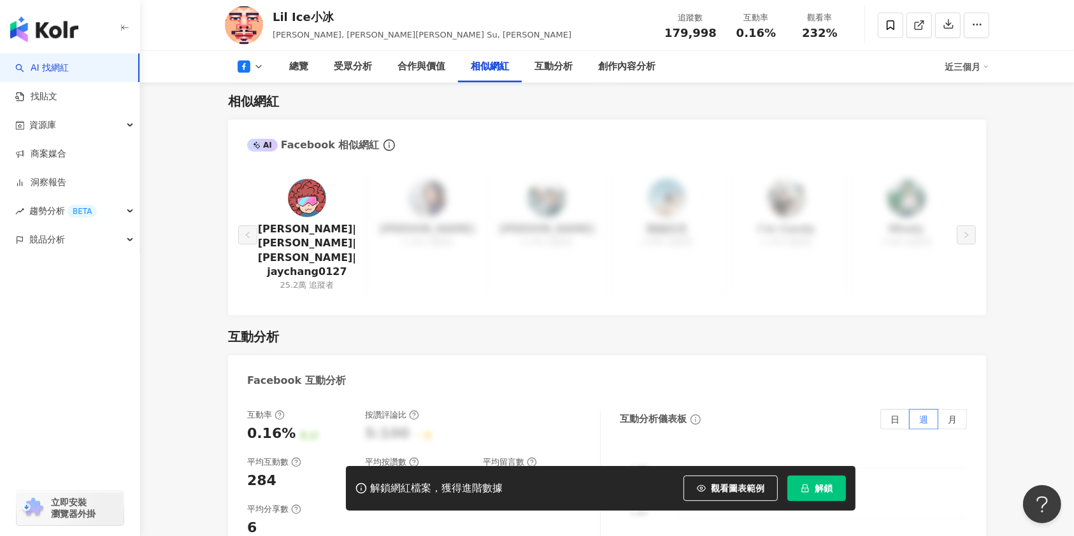
click at [318, 222] on link at bounding box center [307, 200] width 38 height 43
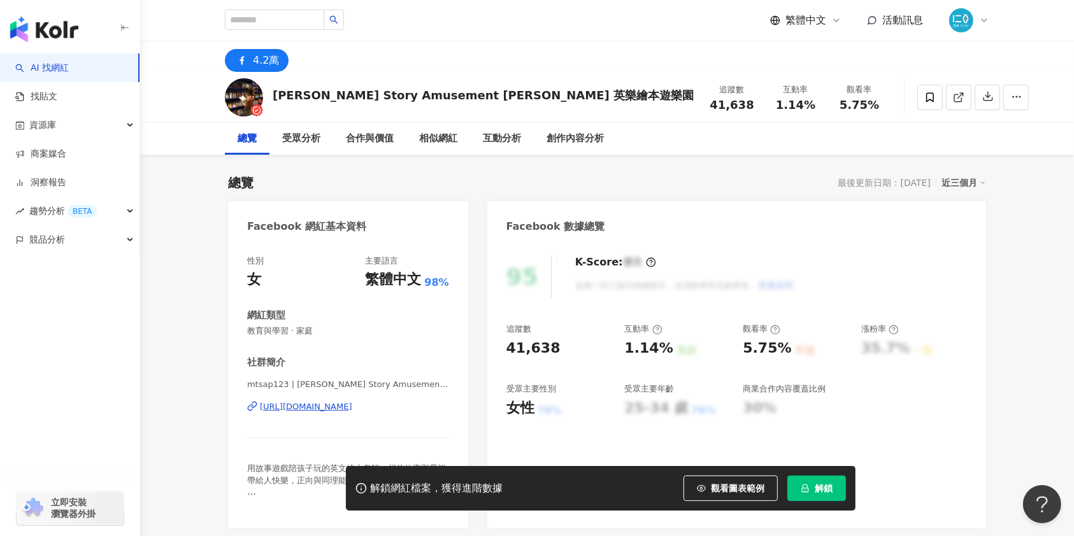
click at [833, 490] on button "解鎖" at bounding box center [816, 488] width 59 height 25
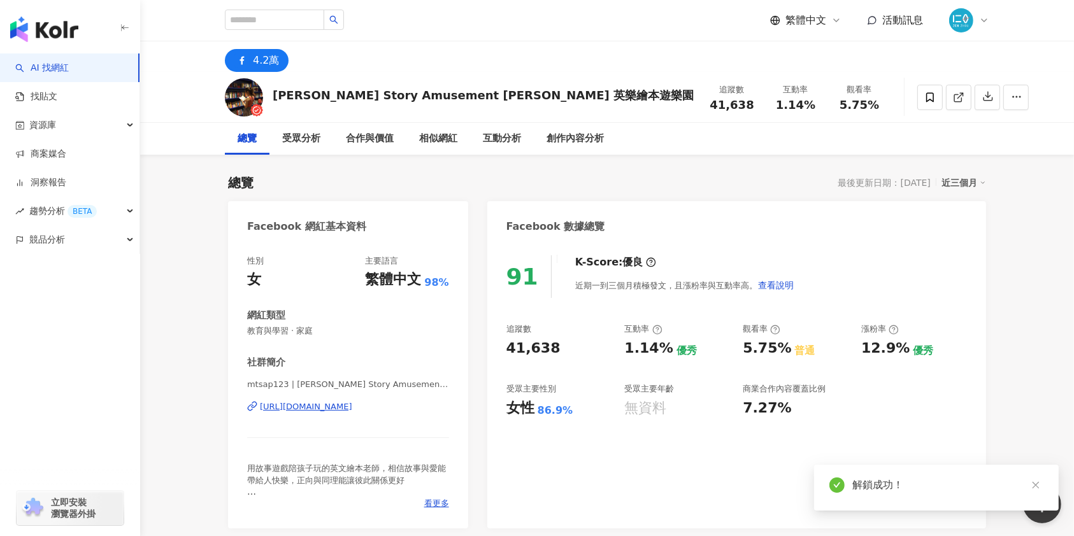
click at [1037, 487] on icon "close" at bounding box center [1035, 485] width 7 height 7
click at [337, 408] on div "[URL][DOMAIN_NAME]" at bounding box center [306, 406] width 92 height 11
click at [420, 138] on div "相似網紅" at bounding box center [438, 138] width 38 height 15
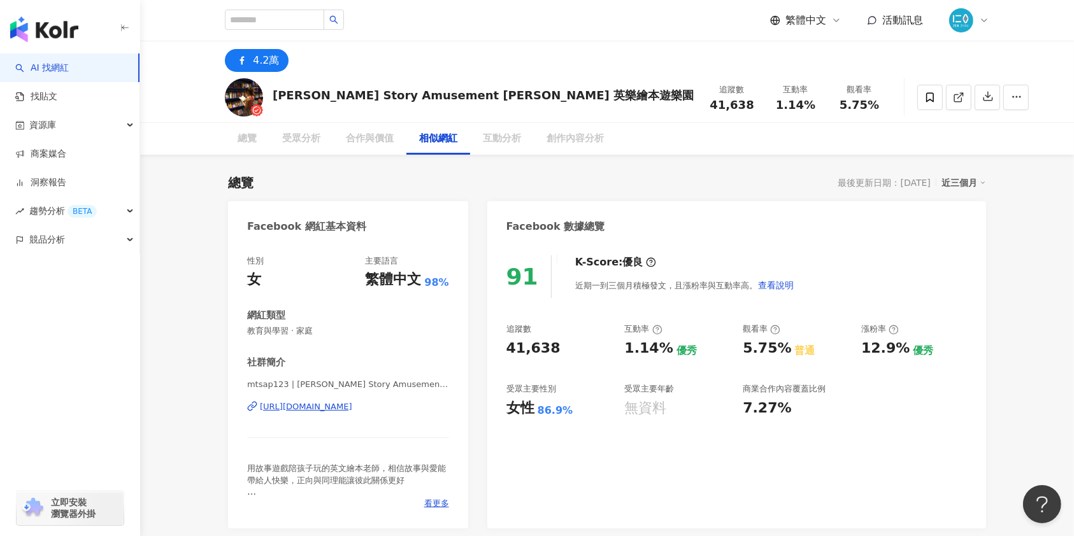
scroll to position [1665, 0]
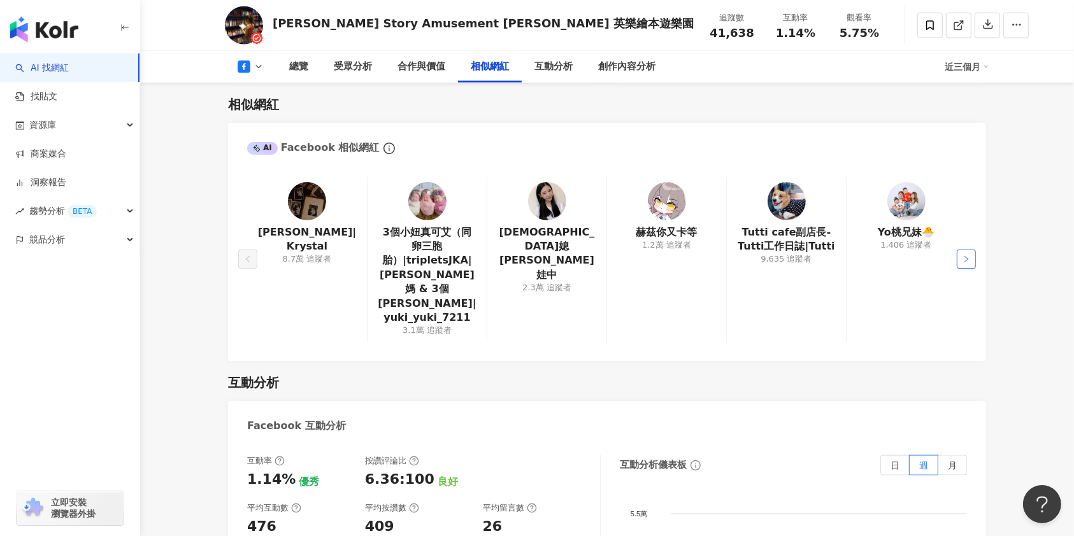
click at [970, 250] on button "button" at bounding box center [965, 259] width 19 height 19
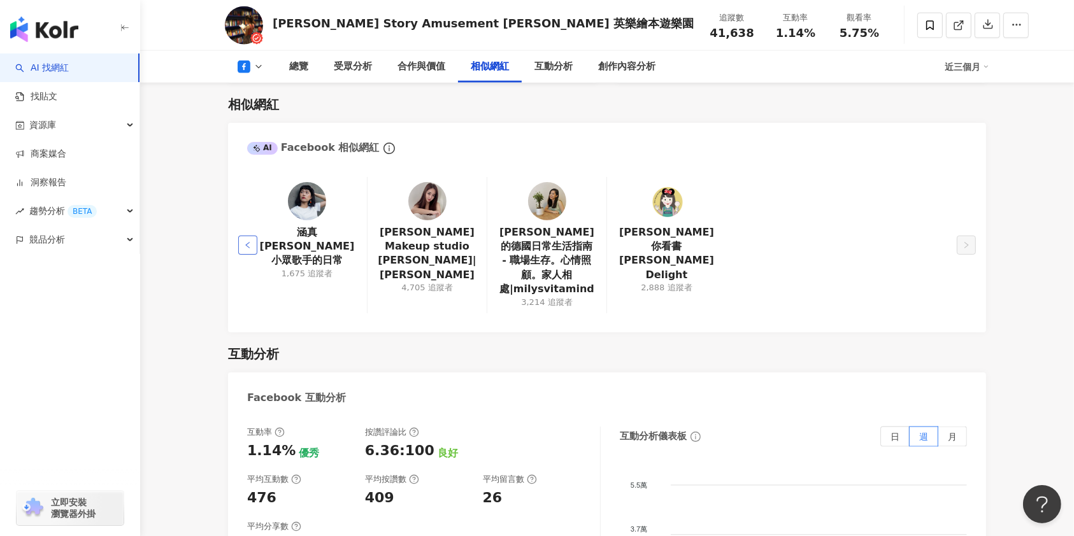
click at [245, 241] on icon "left" at bounding box center [248, 245] width 8 height 8
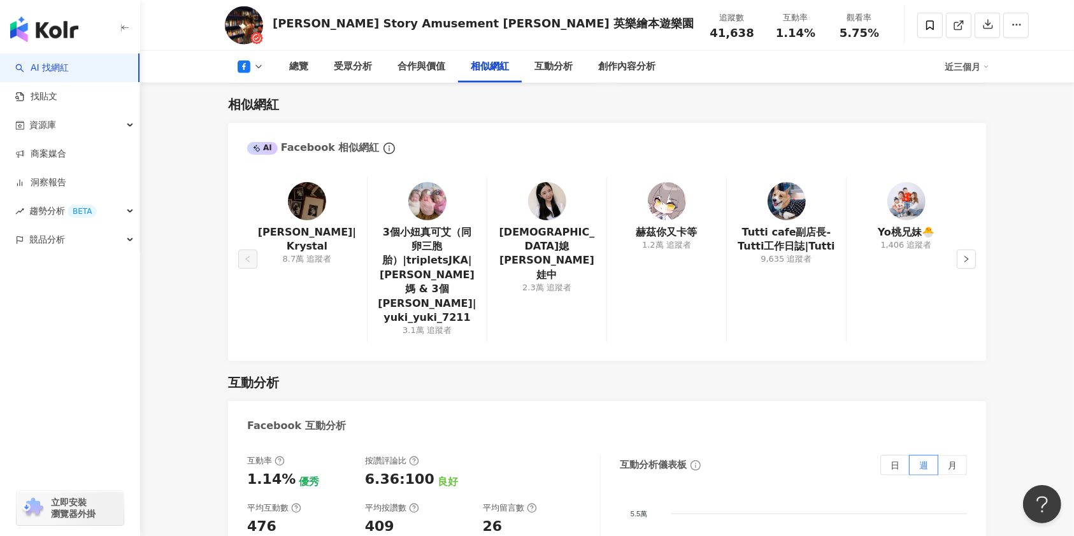
click at [157, 386] on main "4.2萬 [PERSON_NAME] Story Amusement [PERSON_NAME] 英樂繪本遊樂園 追蹤數 41,638 互動率 1.14% 觀…" at bounding box center [607, 494] width 934 height 4235
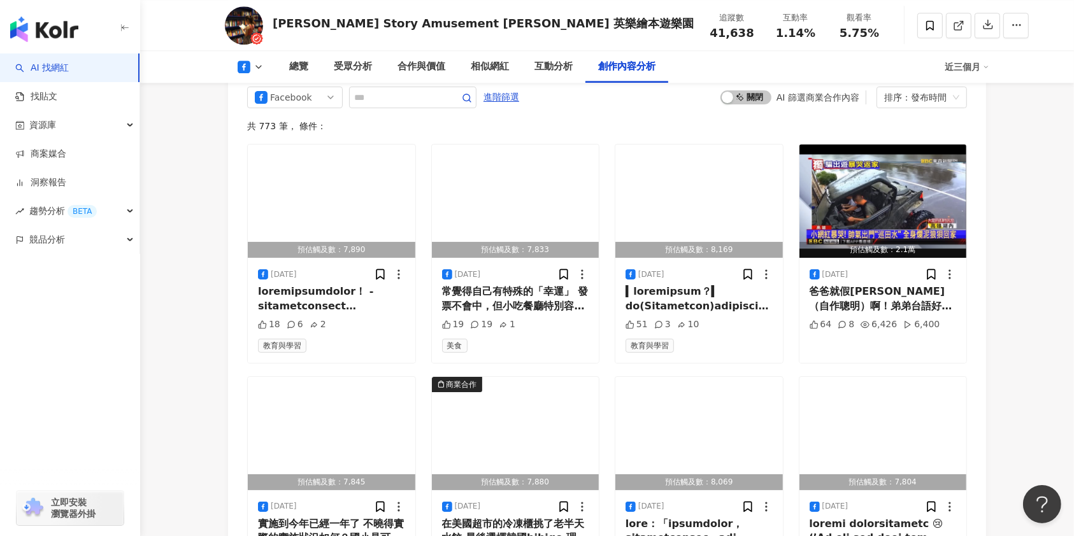
scroll to position [3362, 0]
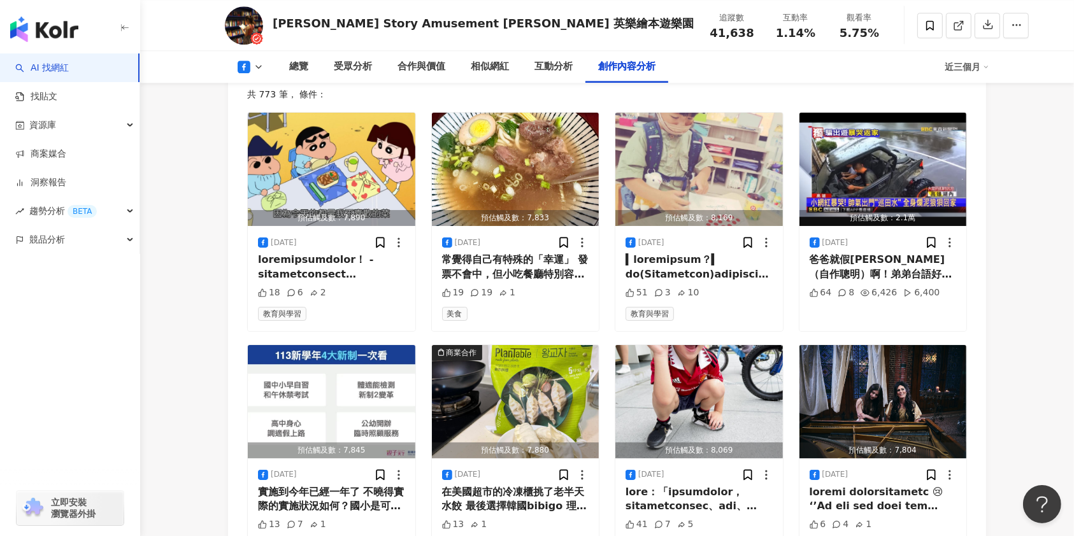
scroll to position [3448, 0]
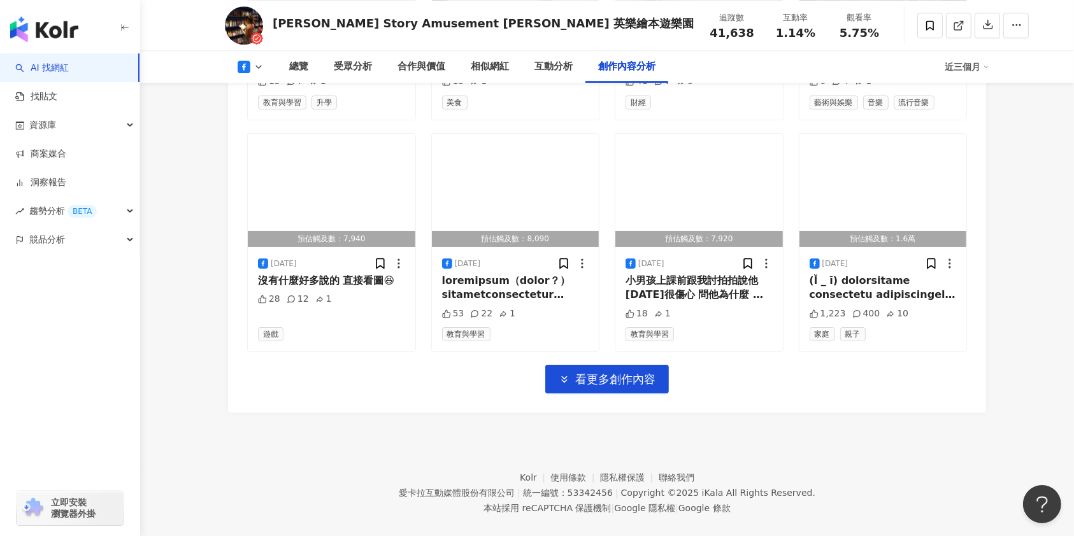
scroll to position [3866, 0]
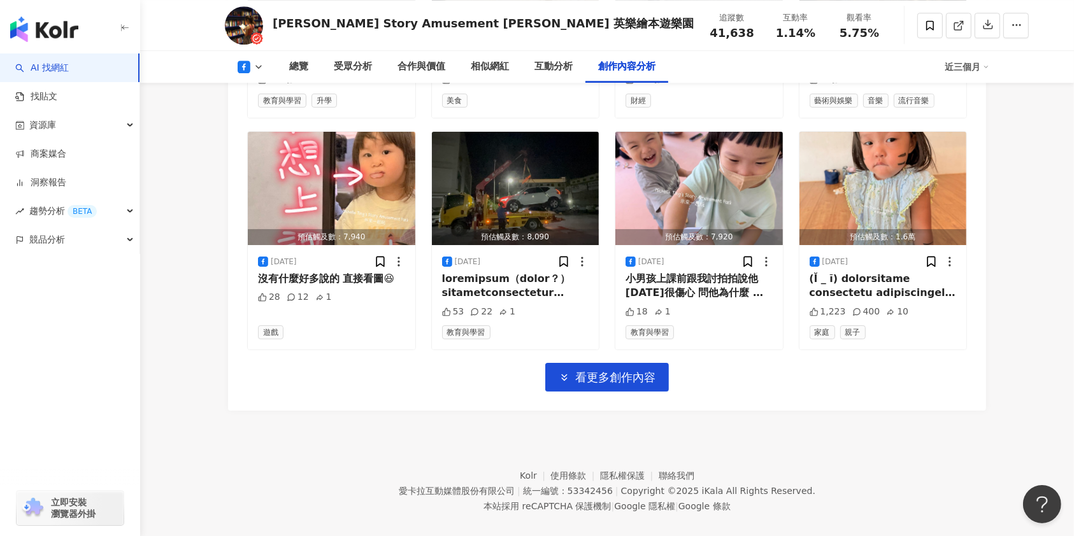
click at [1044, 411] on footer "Kolr 使用條款 隱私權保護 聯絡我們 愛[PERSON_NAME]互動媒體股份有限公司 | 統一編號：53342456 | Copyright © 202…" at bounding box center [607, 481] width 934 height 141
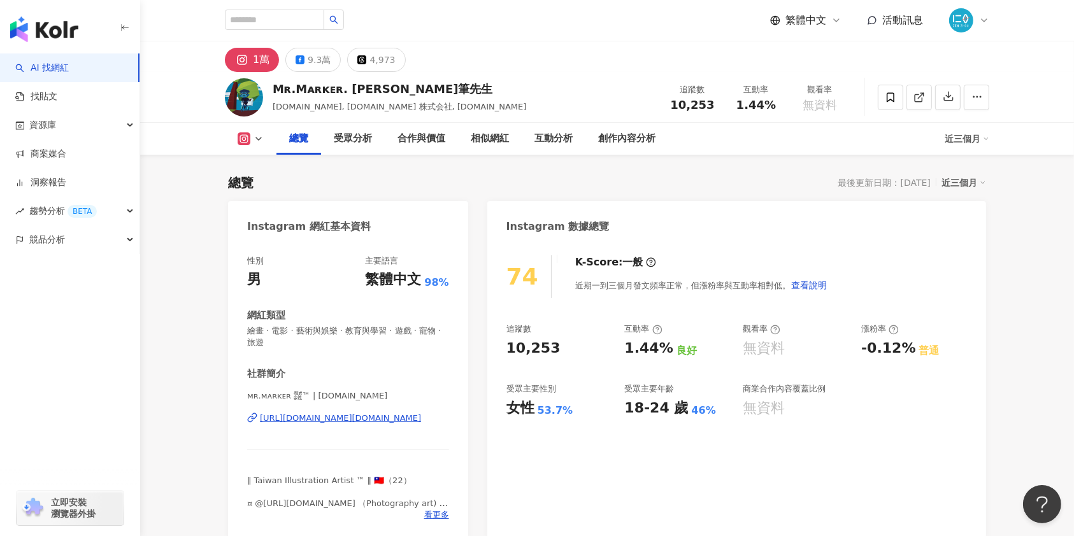
click at [382, 90] on div "Mʀ.Mᴀʀᴋᴇʀ. 麥克筆先生" at bounding box center [399, 89] width 253 height 16
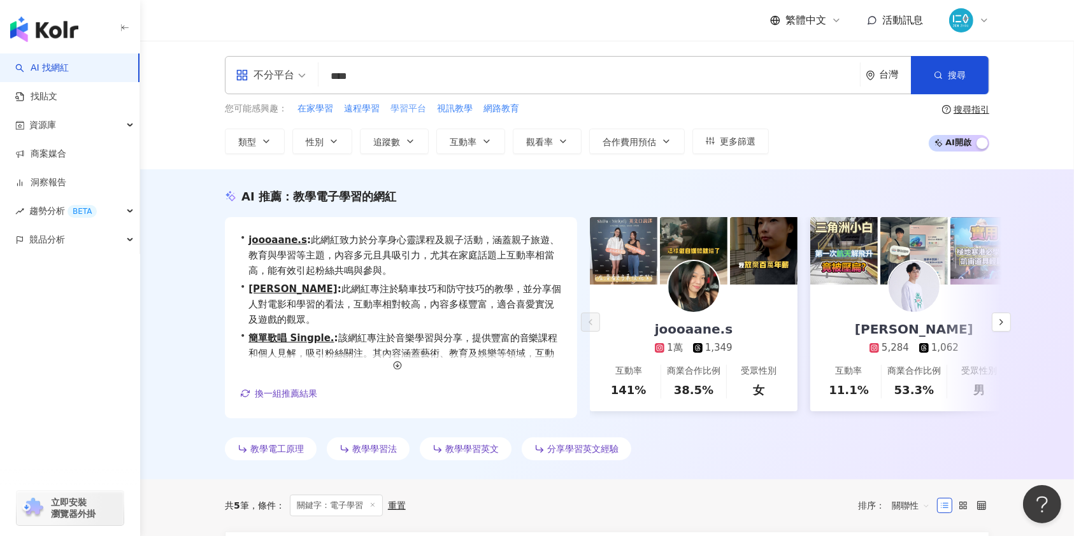
click at [402, 106] on span "學習平台" at bounding box center [408, 109] width 36 height 13
type input "****"
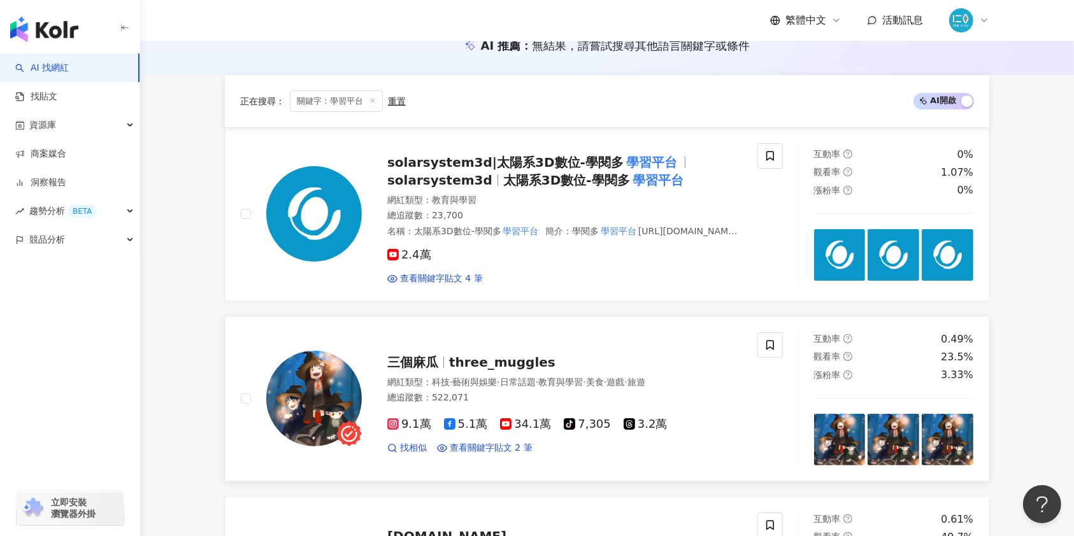
scroll to position [255, 0]
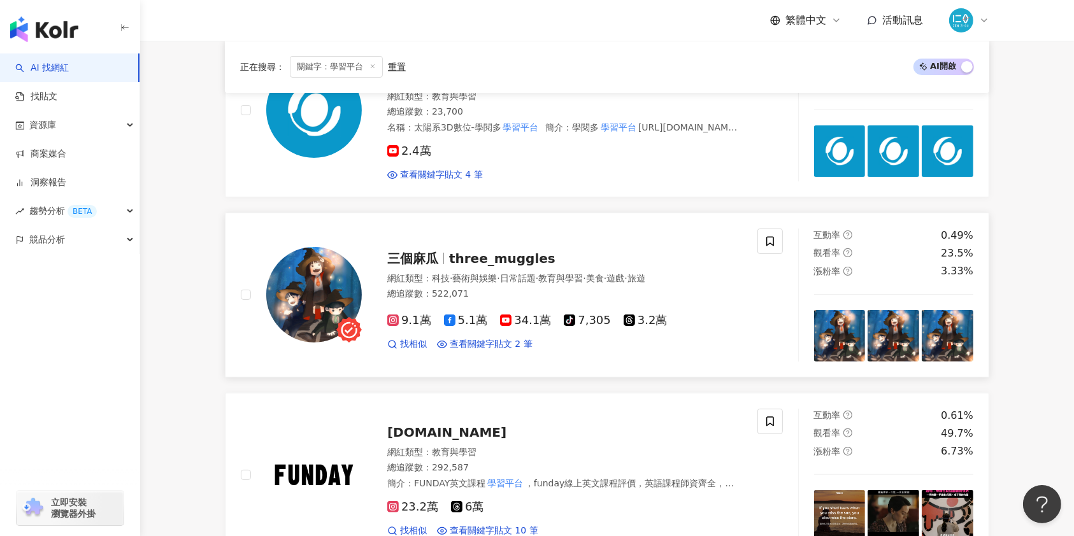
click at [520, 259] on span "three_muggles" at bounding box center [502, 258] width 106 height 15
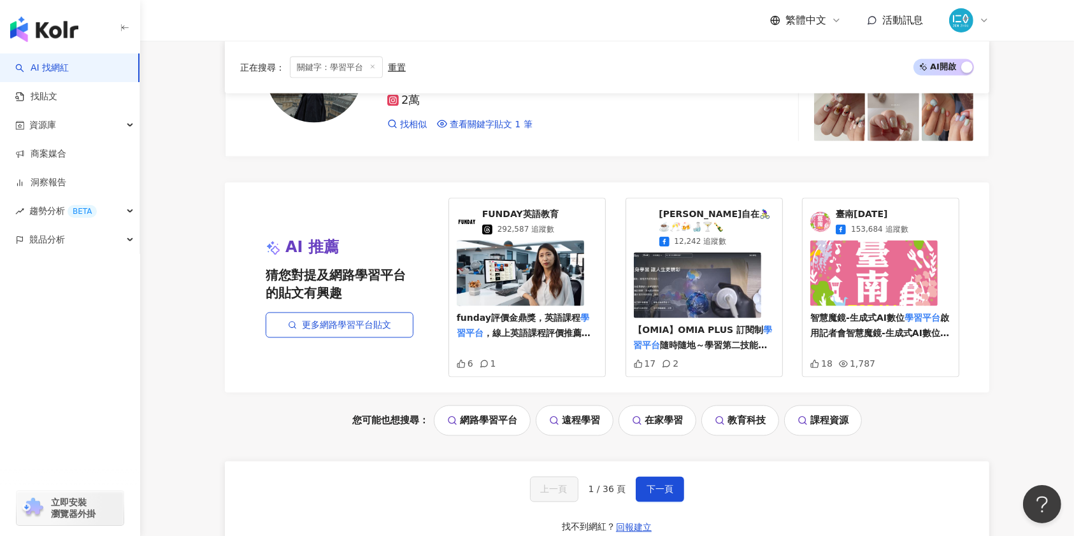
scroll to position [2462, 0]
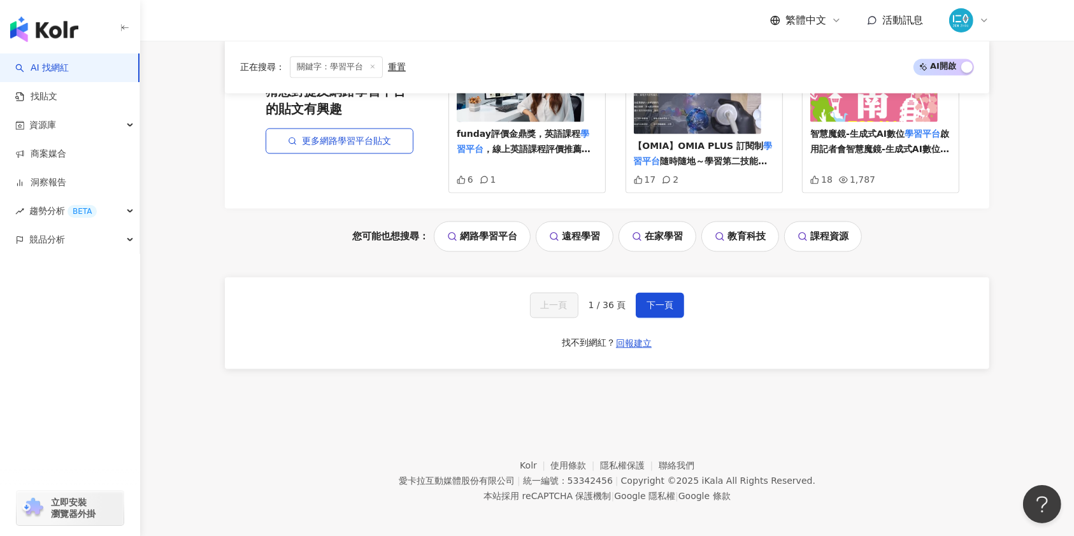
drag, startPoint x: 672, startPoint y: 303, endPoint x: 728, endPoint y: 313, distance: 56.3
click at [672, 303] on button "下一頁" at bounding box center [660, 304] width 48 height 25
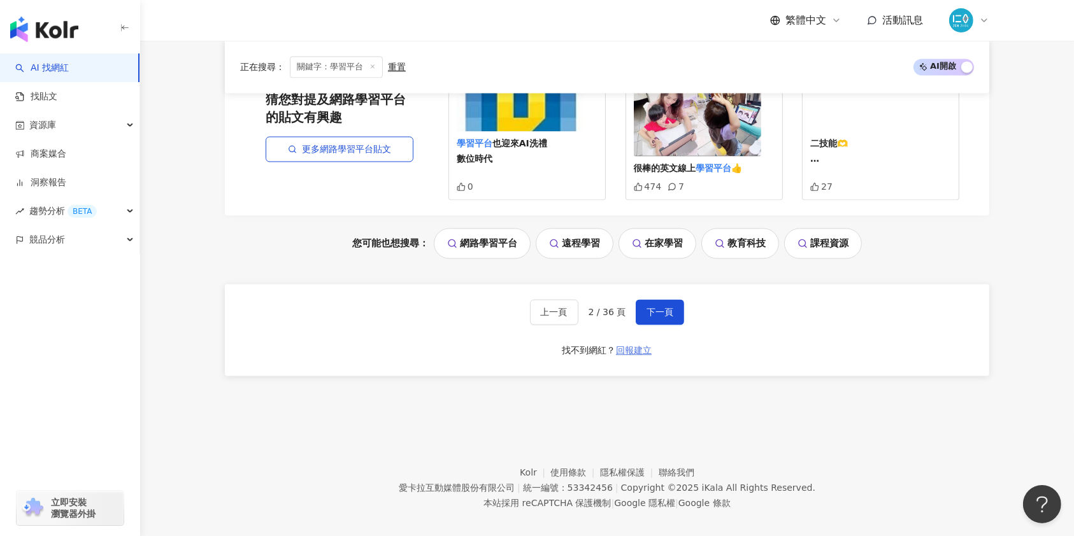
scroll to position [2491, 0]
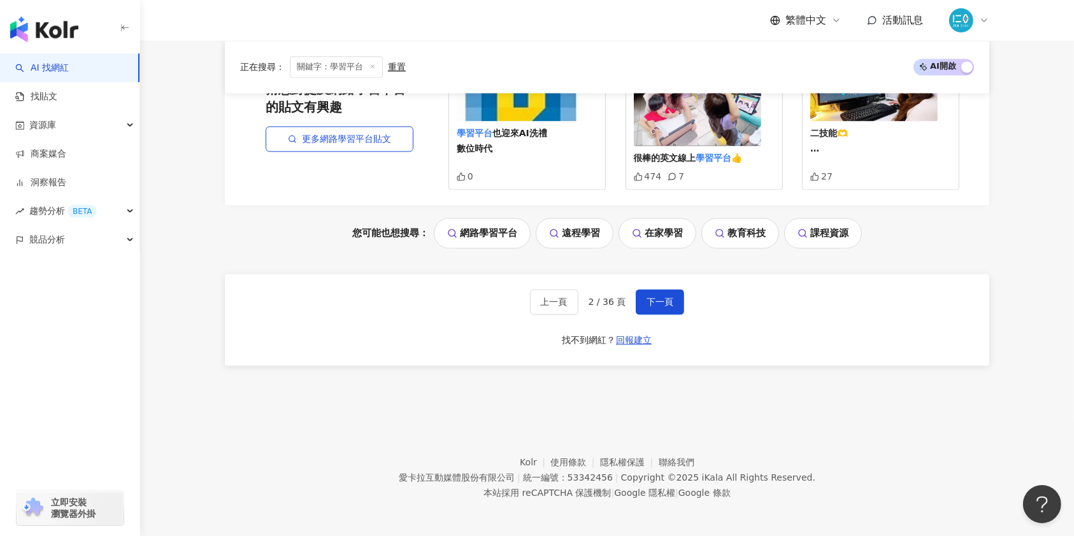
click at [662, 305] on span "下一頁" at bounding box center [659, 302] width 27 height 10
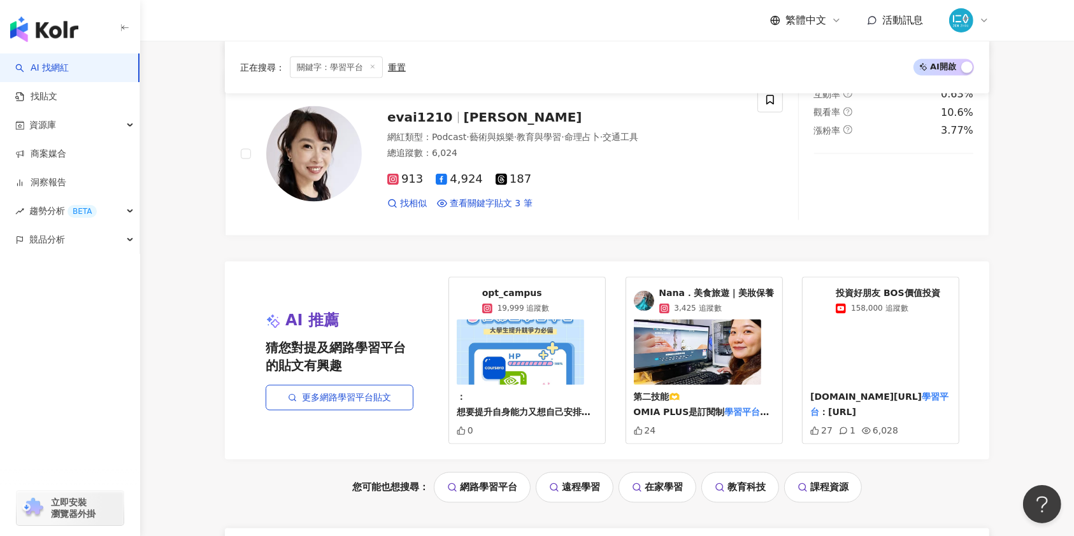
scroll to position [2359, 0]
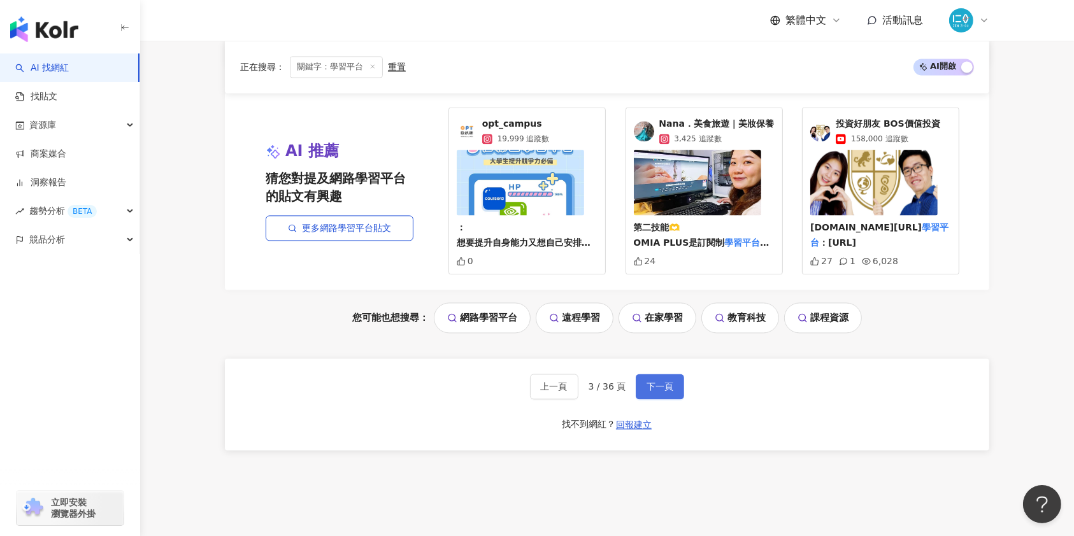
click at [672, 375] on button "下一頁" at bounding box center [660, 386] width 48 height 25
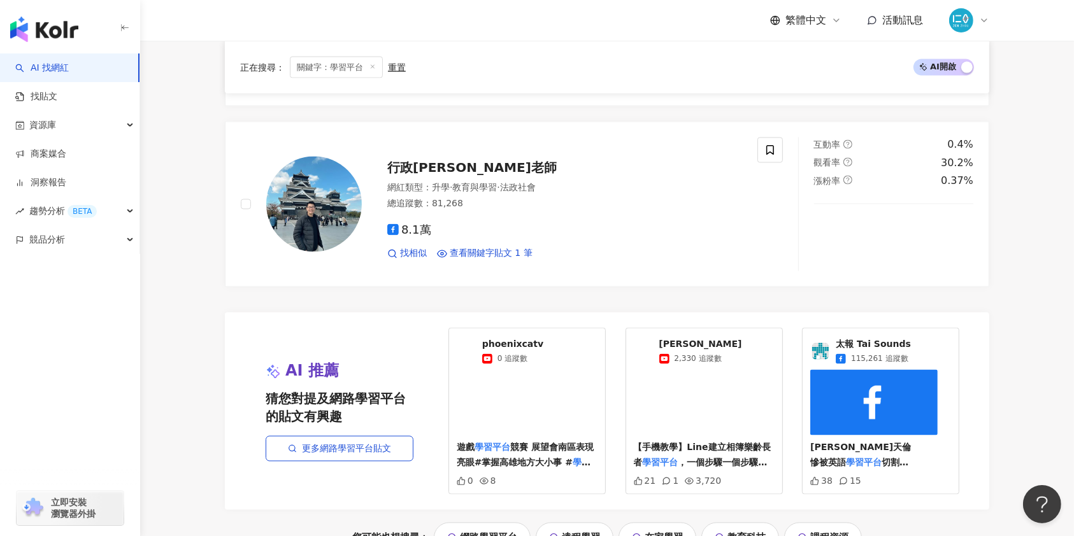
scroll to position [2311, 0]
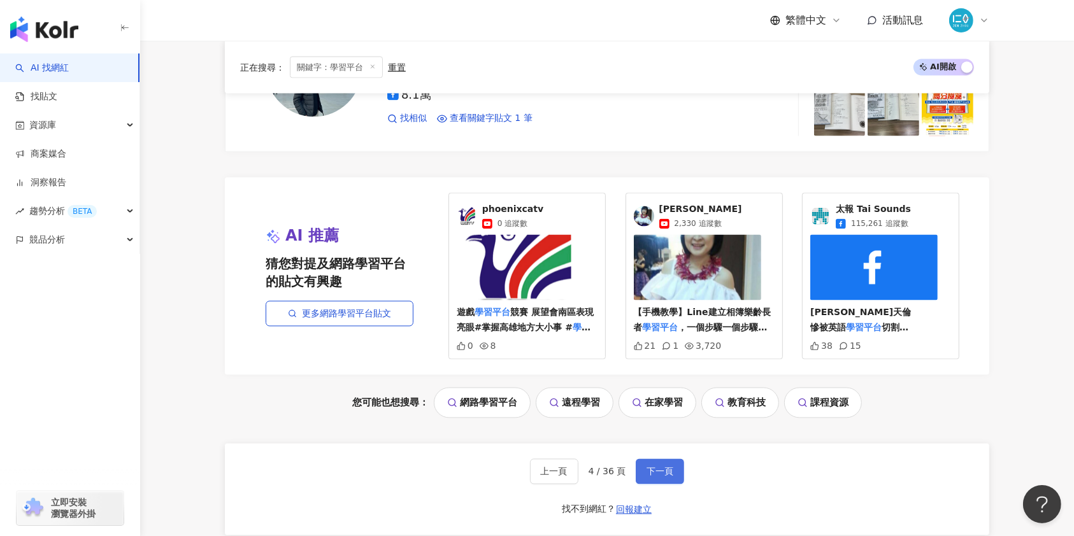
click at [671, 469] on span "下一頁" at bounding box center [659, 472] width 27 height 10
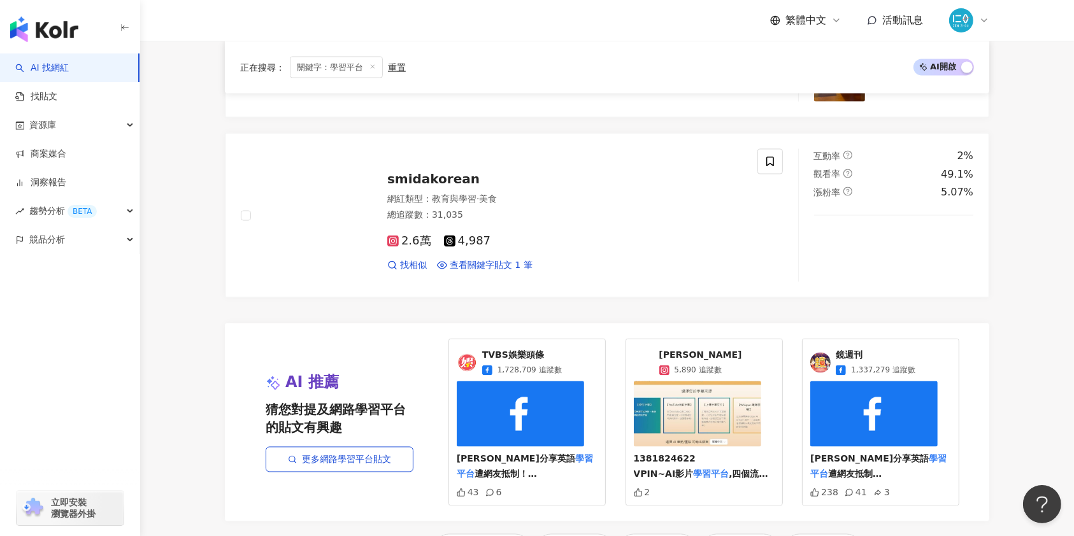
scroll to position [2377, 0]
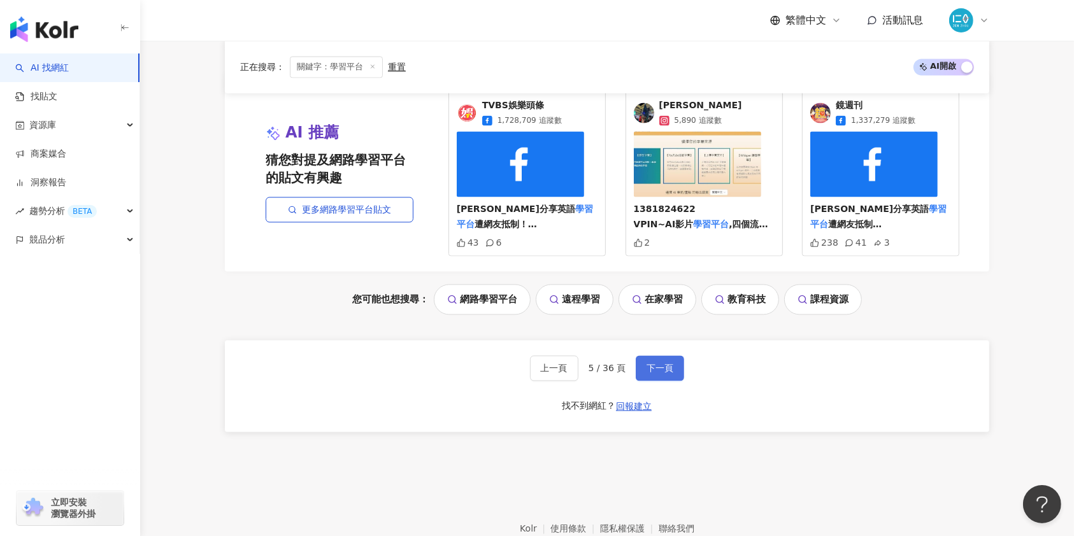
click at [667, 366] on span "下一頁" at bounding box center [659, 369] width 27 height 10
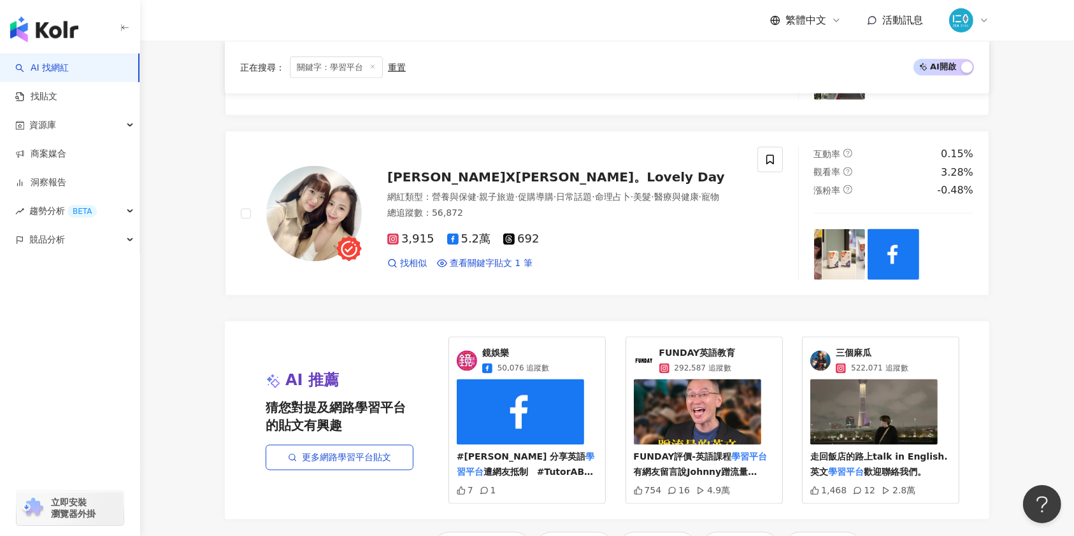
scroll to position [2292, 0]
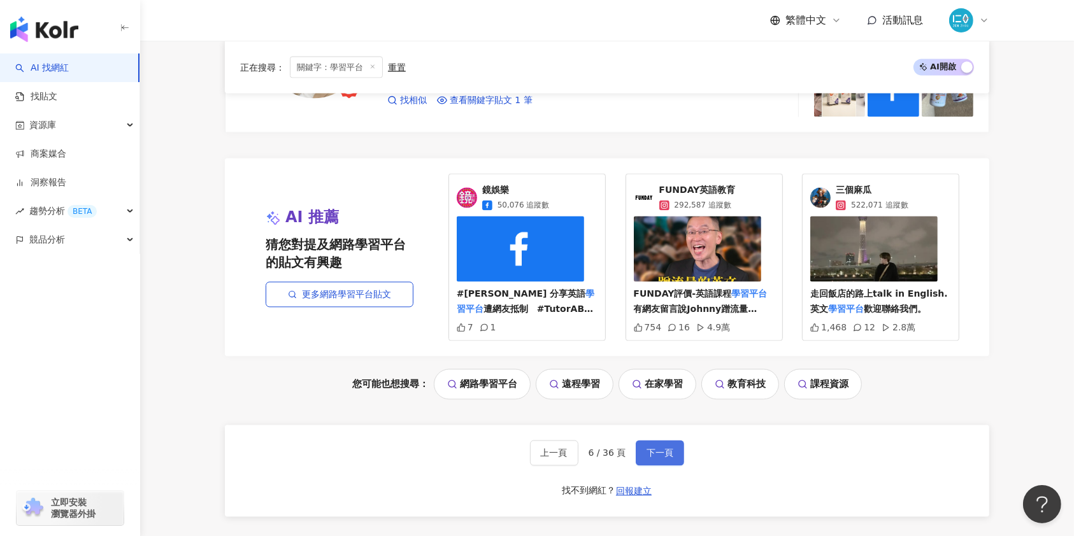
click at [659, 448] on span "下一頁" at bounding box center [659, 453] width 27 height 10
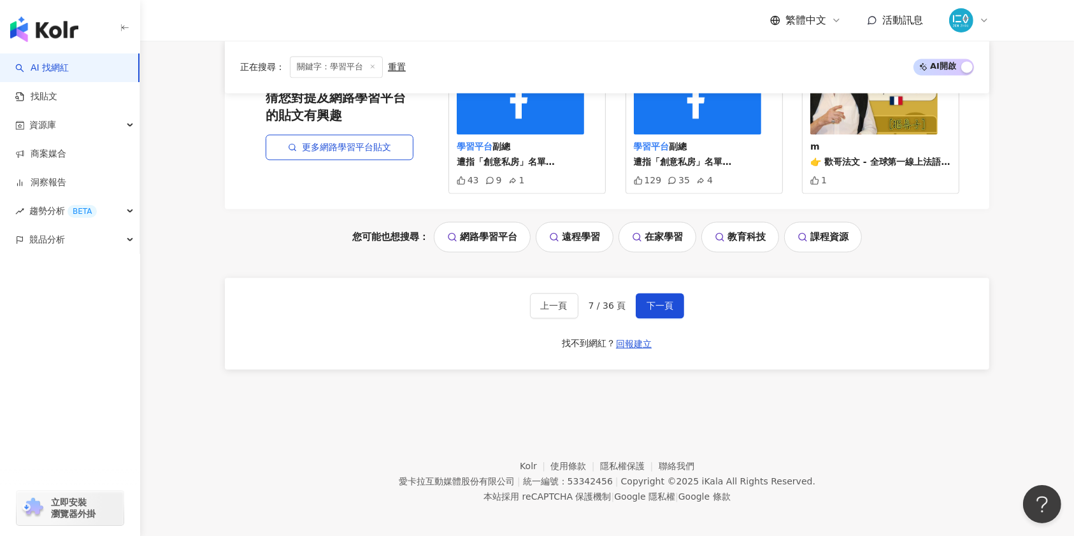
scroll to position [2444, 0]
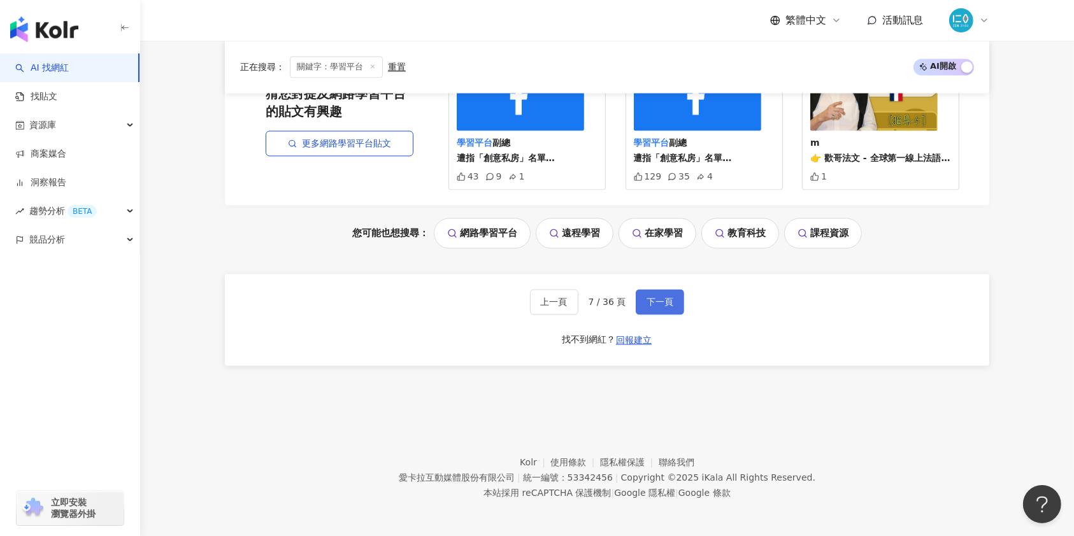
click at [663, 298] on span "下一頁" at bounding box center [659, 302] width 27 height 10
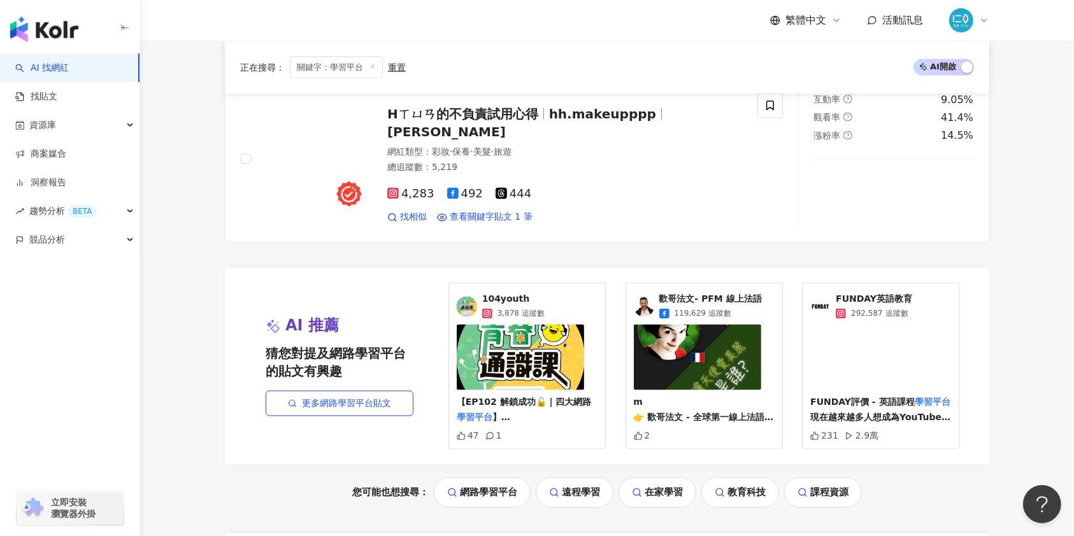
scroll to position [2377, 0]
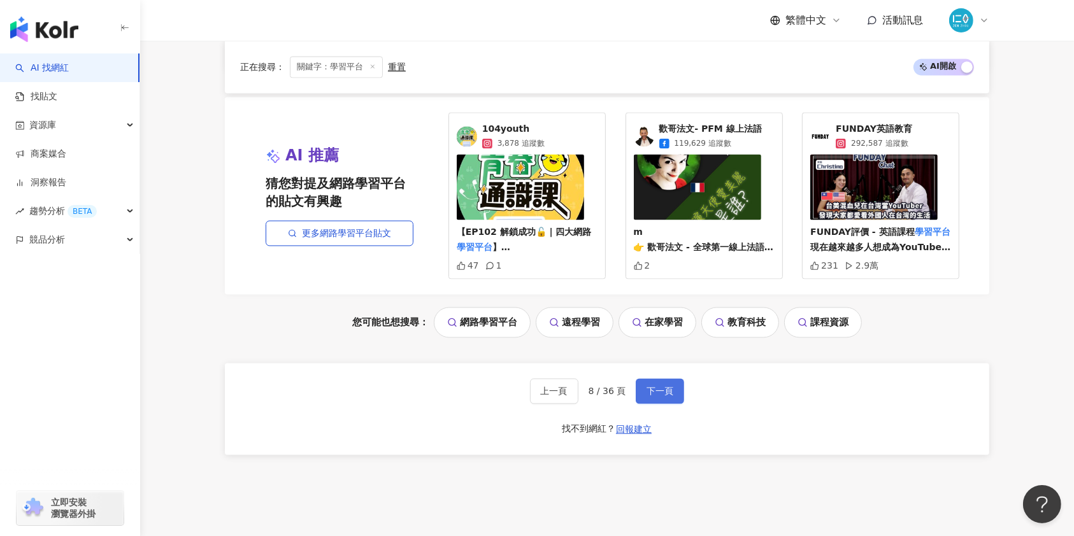
click at [672, 390] on button "下一頁" at bounding box center [660, 391] width 48 height 25
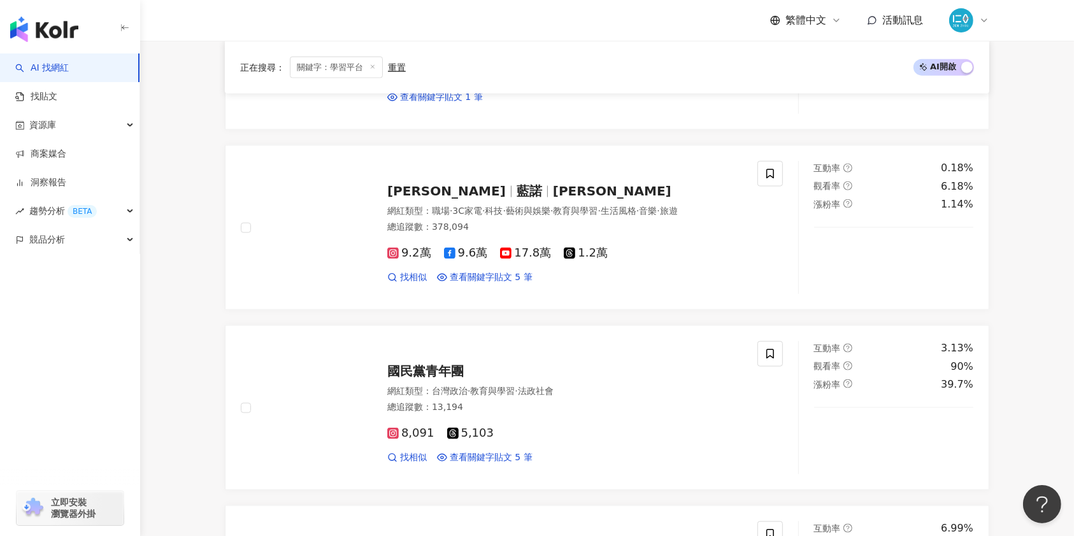
scroll to position [1613, 0]
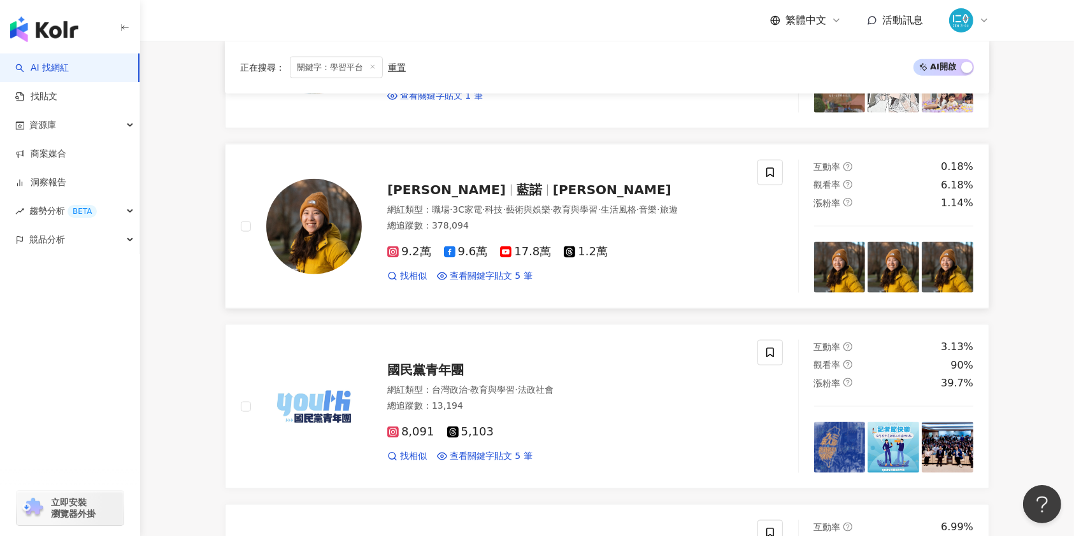
click at [435, 185] on span "[PERSON_NAME]" at bounding box center [446, 189] width 118 height 15
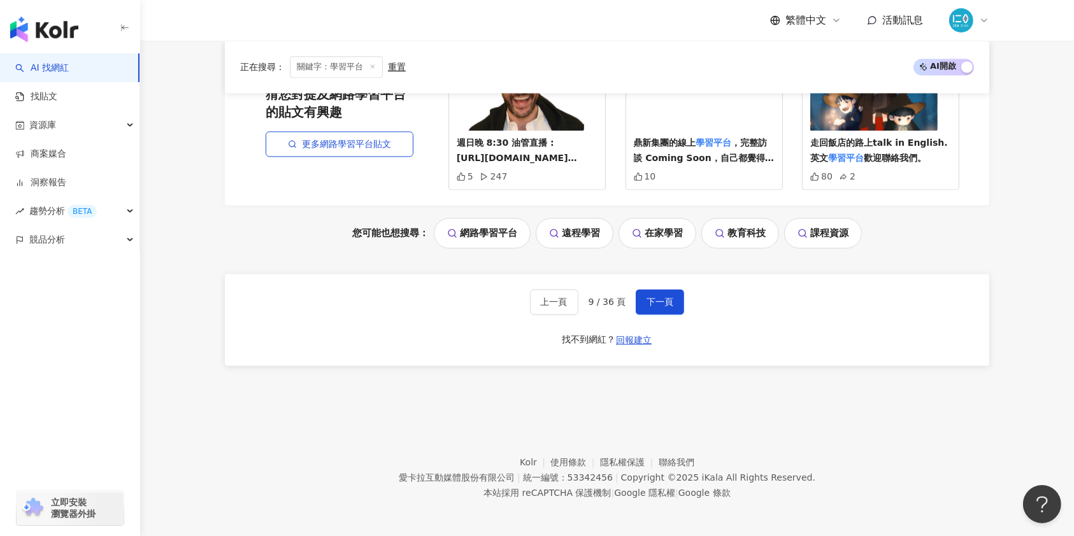
scroll to position [2056, 0]
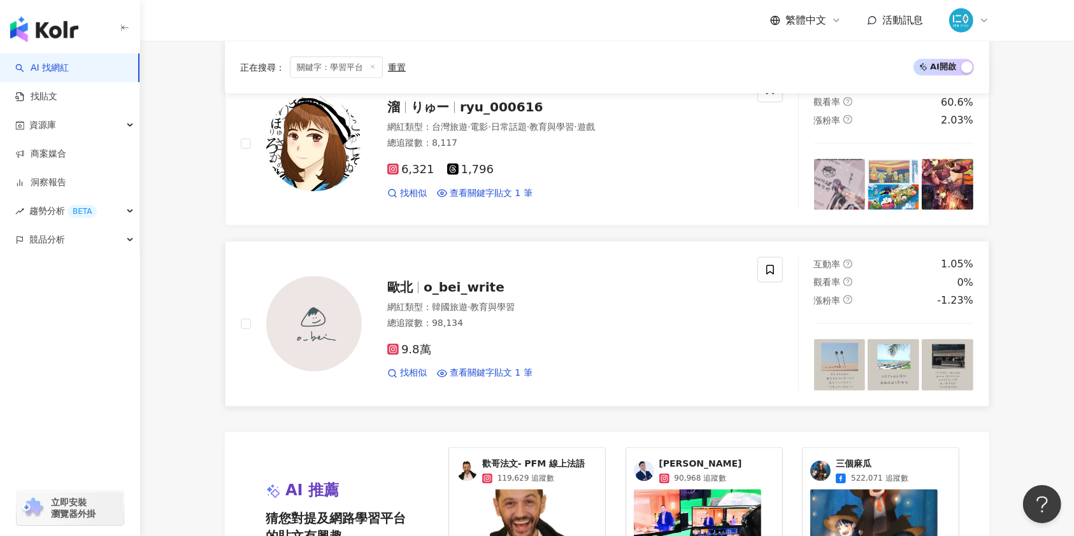
click at [430, 286] on span "o_bei_write" at bounding box center [463, 287] width 81 height 15
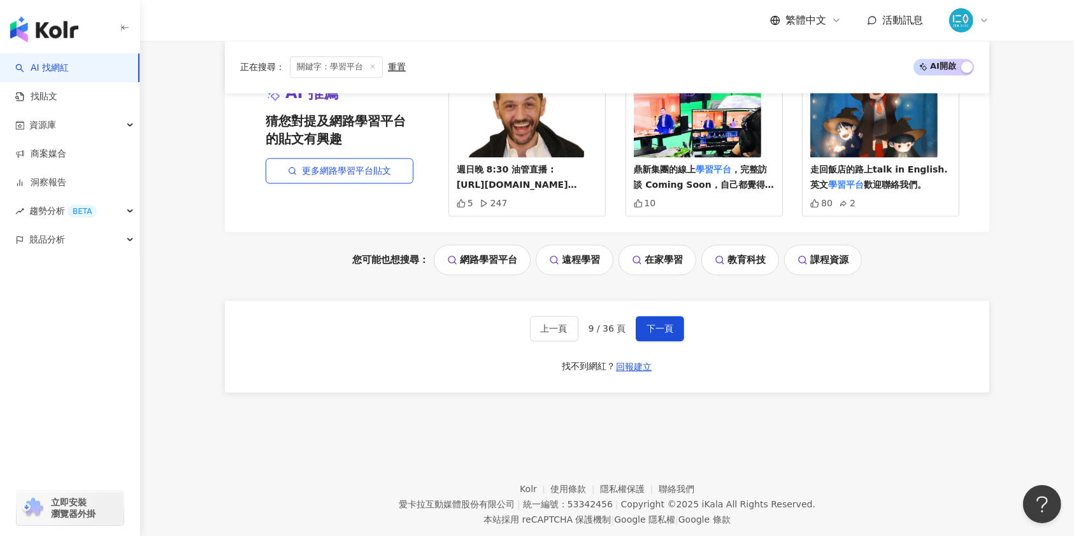
scroll to position [2481, 0]
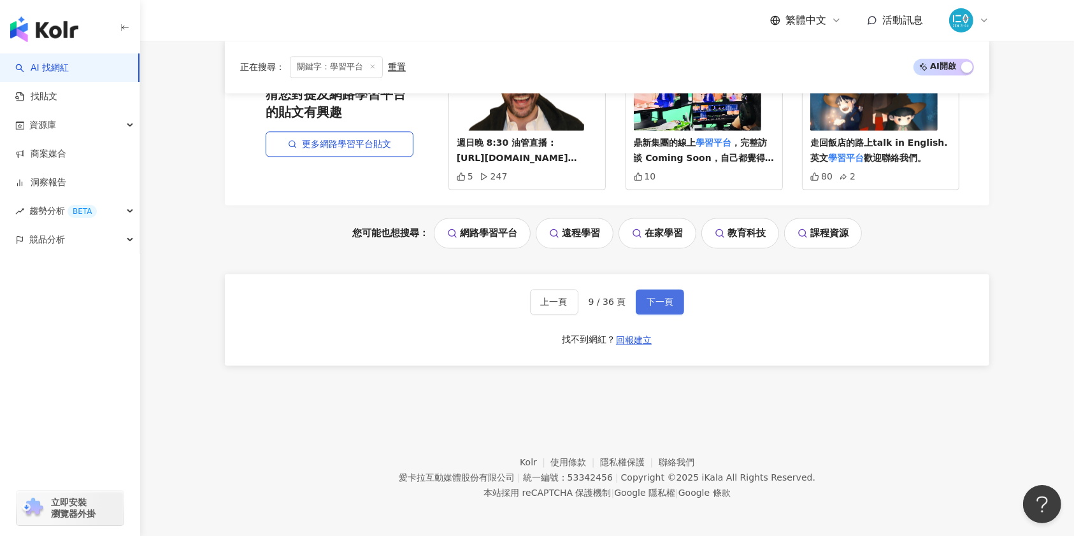
click at [662, 305] on button "下一頁" at bounding box center [660, 301] width 48 height 25
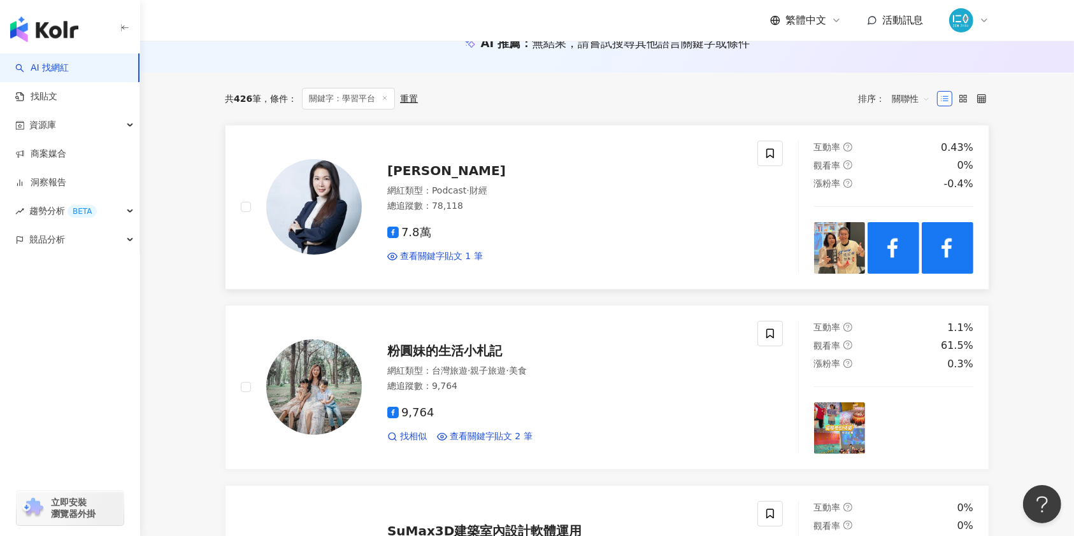
scroll to position [169, 0]
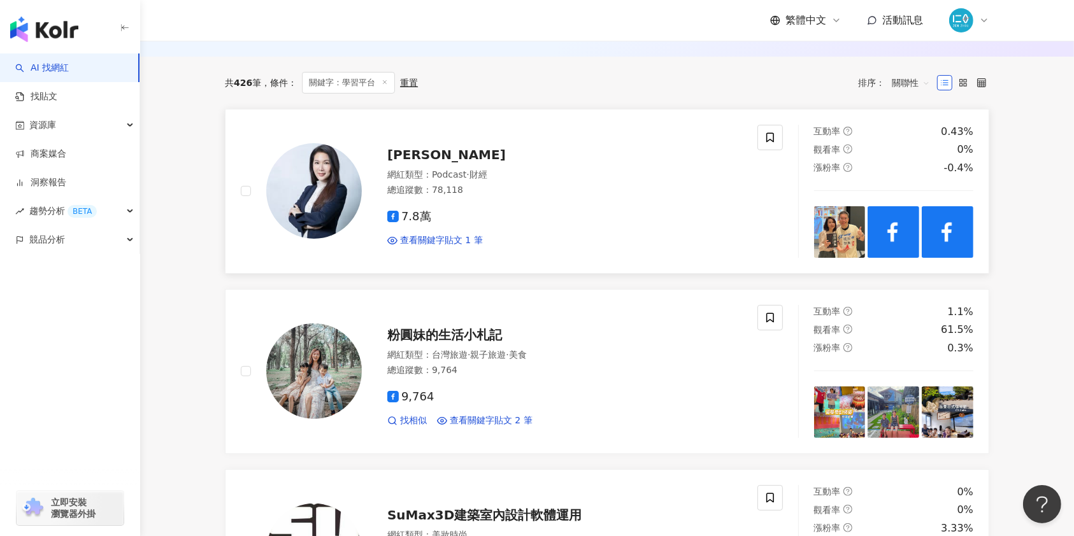
click at [402, 151] on span "[PERSON_NAME]" at bounding box center [446, 154] width 118 height 15
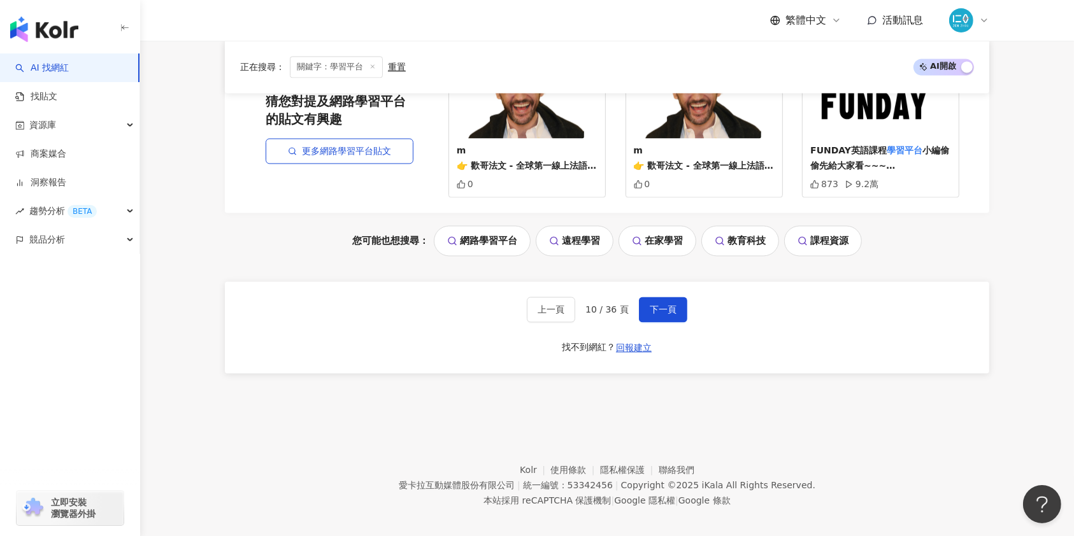
scroll to position [2444, 0]
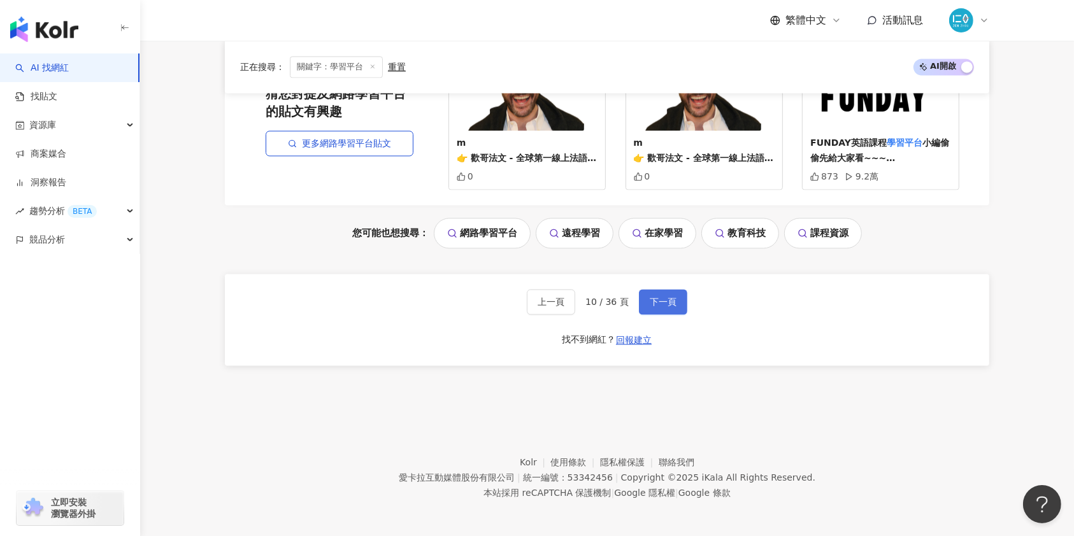
click at [653, 305] on button "下一頁" at bounding box center [663, 301] width 48 height 25
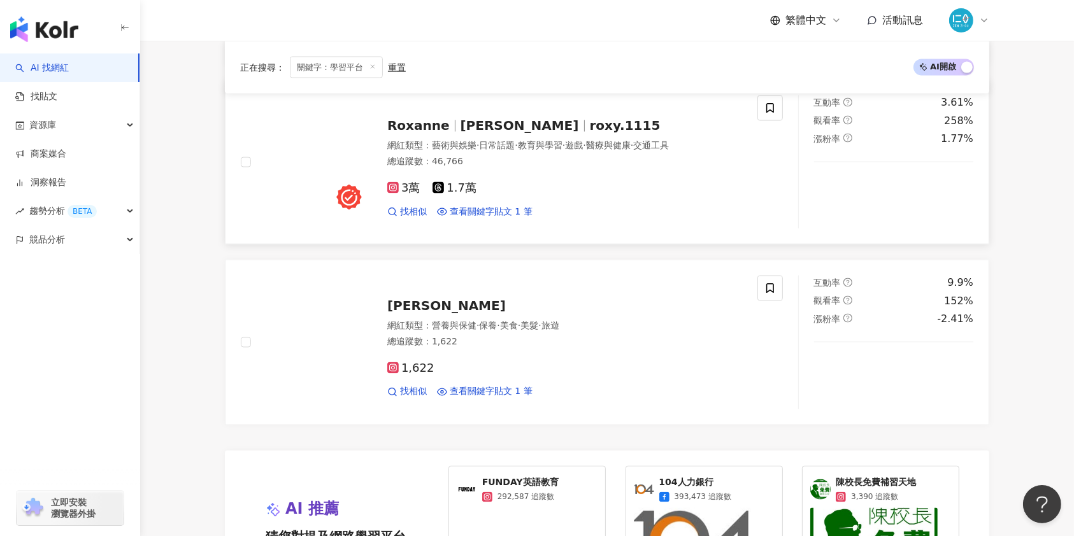
scroll to position [2377, 0]
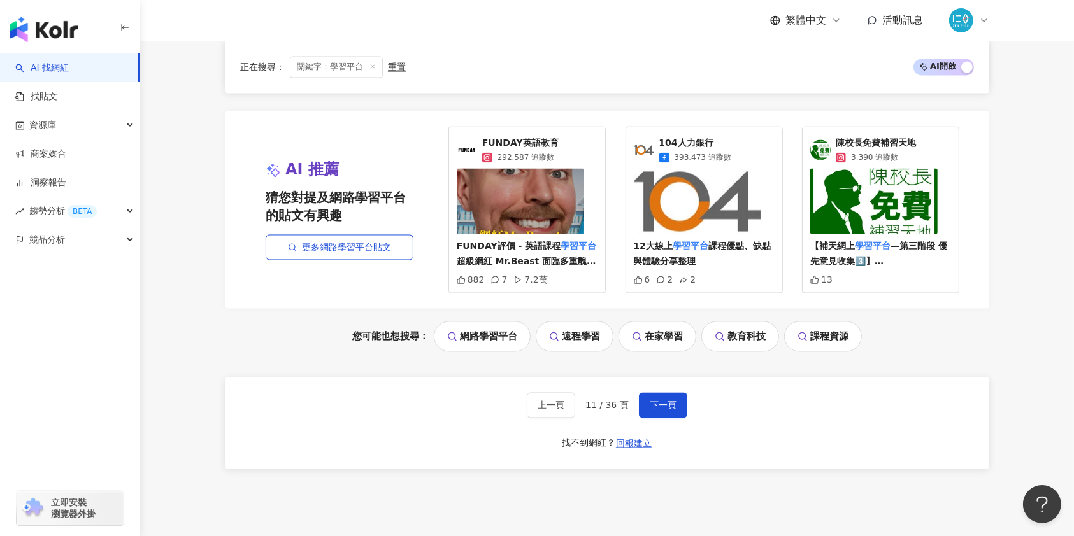
click at [664, 402] on span "下一頁" at bounding box center [663, 406] width 27 height 10
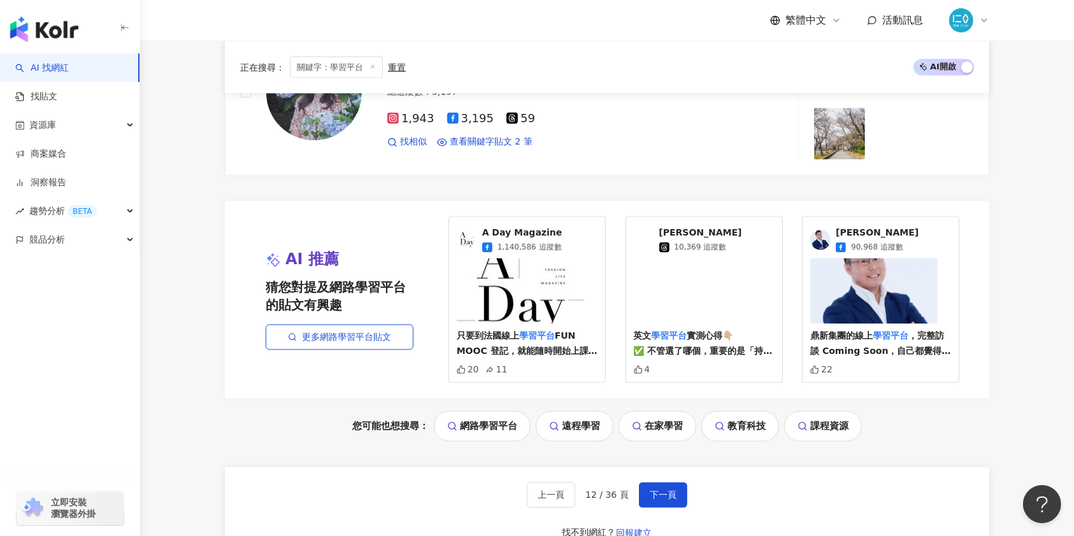
scroll to position [2481, 0]
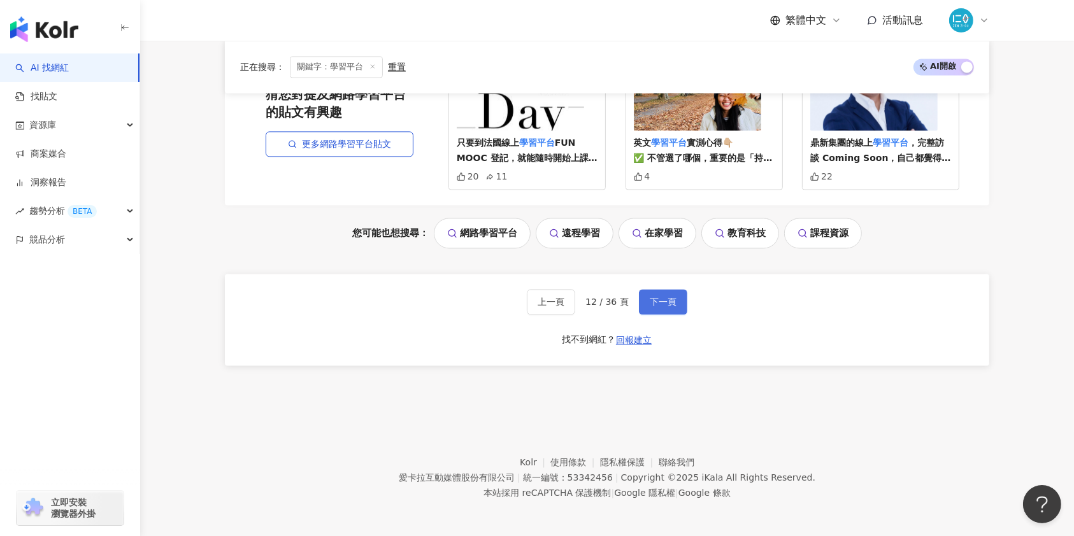
click at [667, 297] on span "下一頁" at bounding box center [663, 302] width 27 height 10
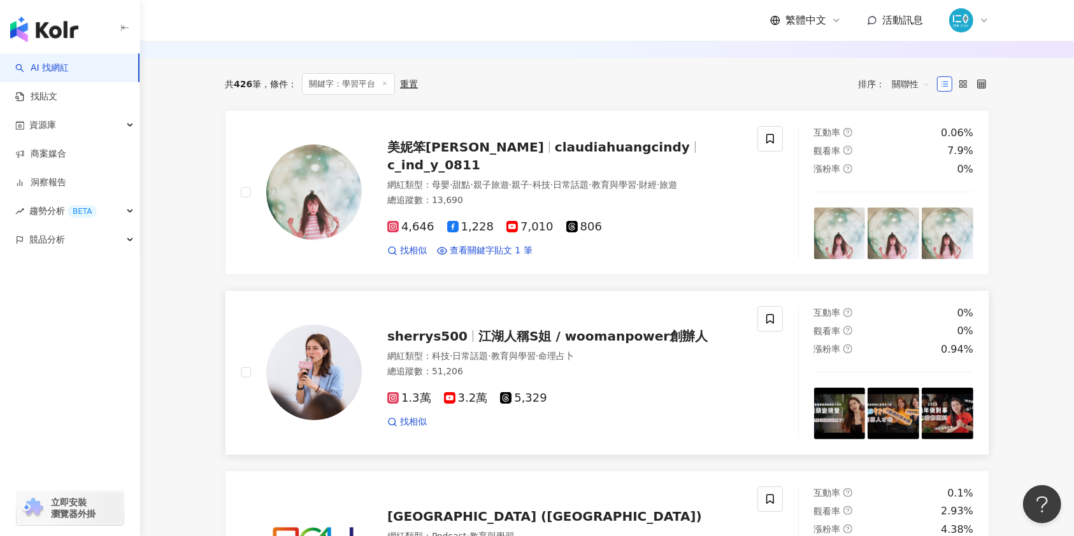
scroll to position [169, 0]
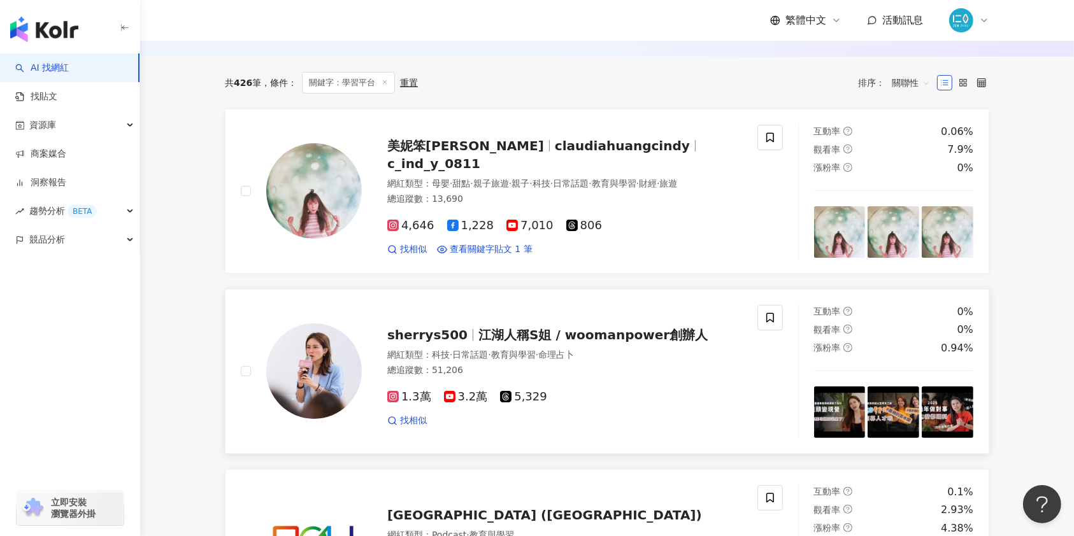
click at [601, 338] on span "江湖人稱S姐 / woomanpower創辦人" at bounding box center [592, 334] width 229 height 15
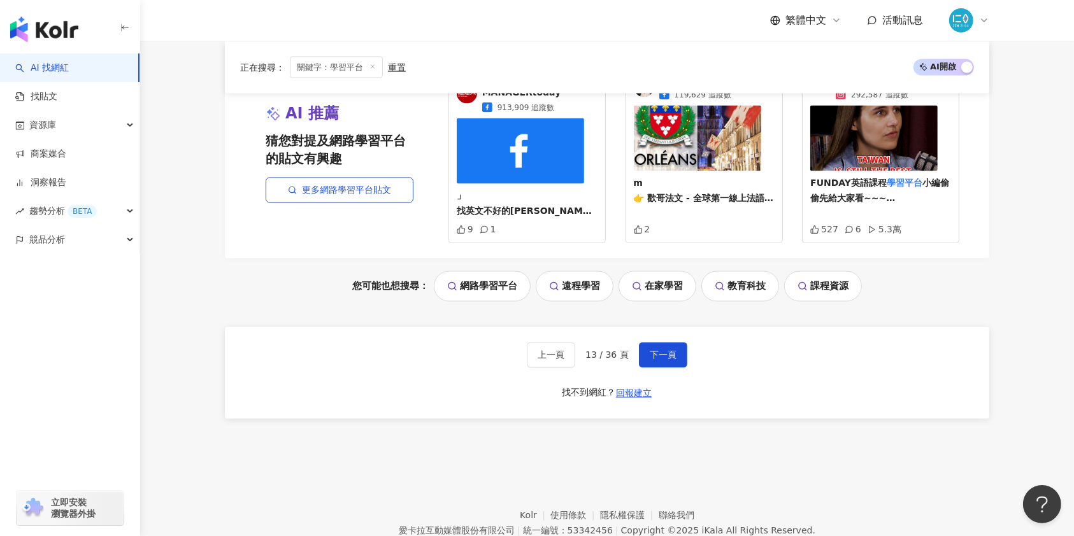
scroll to position [2263, 0]
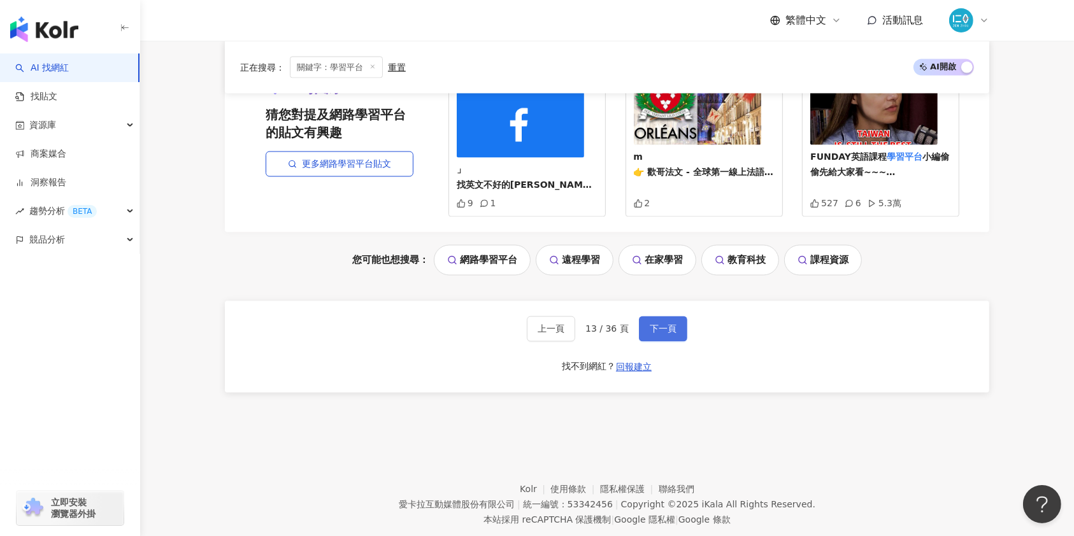
click at [663, 324] on span "下一頁" at bounding box center [663, 329] width 27 height 10
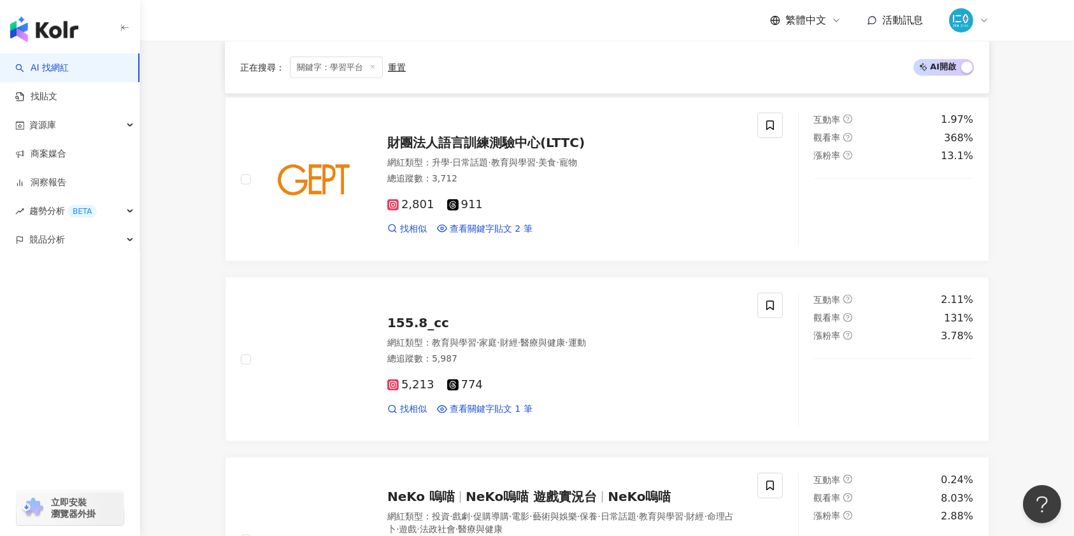
scroll to position [1698, 0]
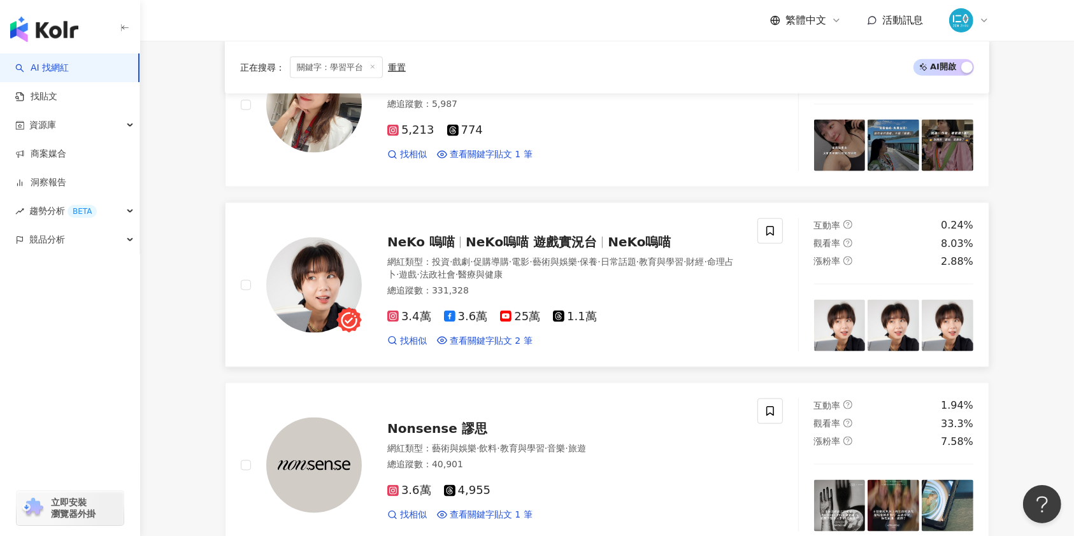
click at [447, 241] on span "NeKo 嗚喵" at bounding box center [421, 241] width 68 height 15
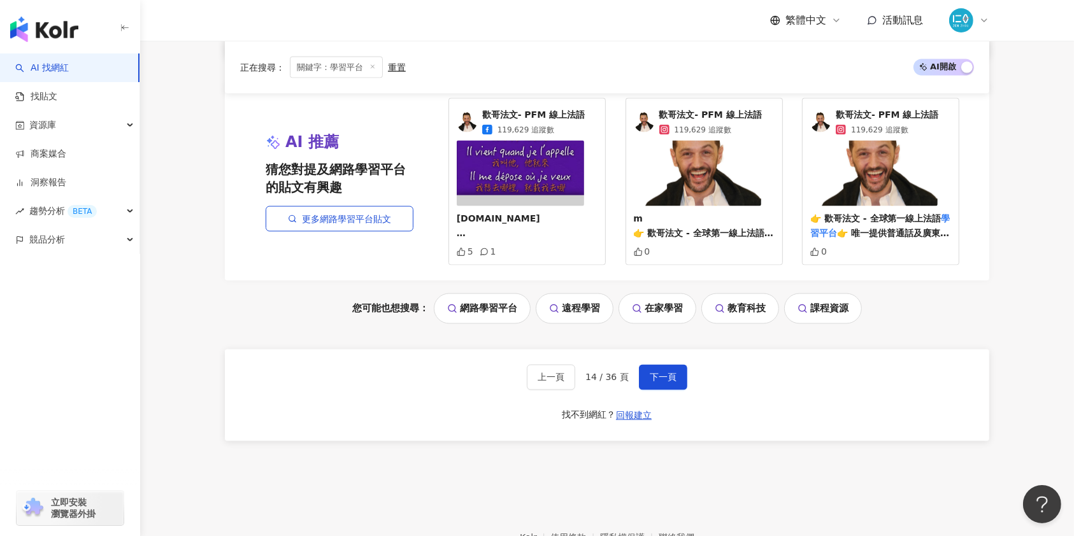
scroll to position [2207, 0]
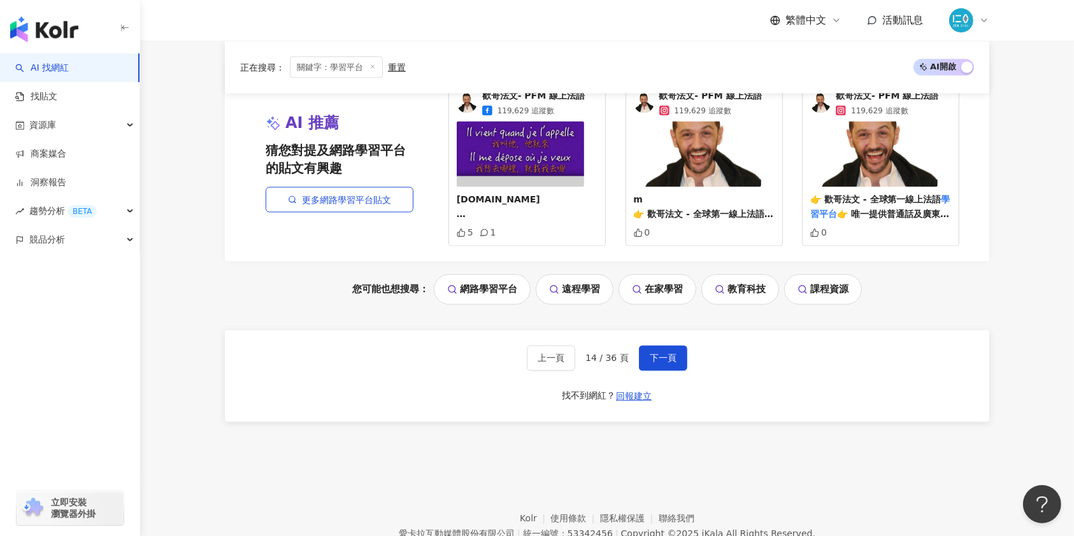
drag, startPoint x: 667, startPoint y: 345, endPoint x: 685, endPoint y: 354, distance: 19.7
click at [667, 346] on button "下一頁" at bounding box center [663, 358] width 48 height 25
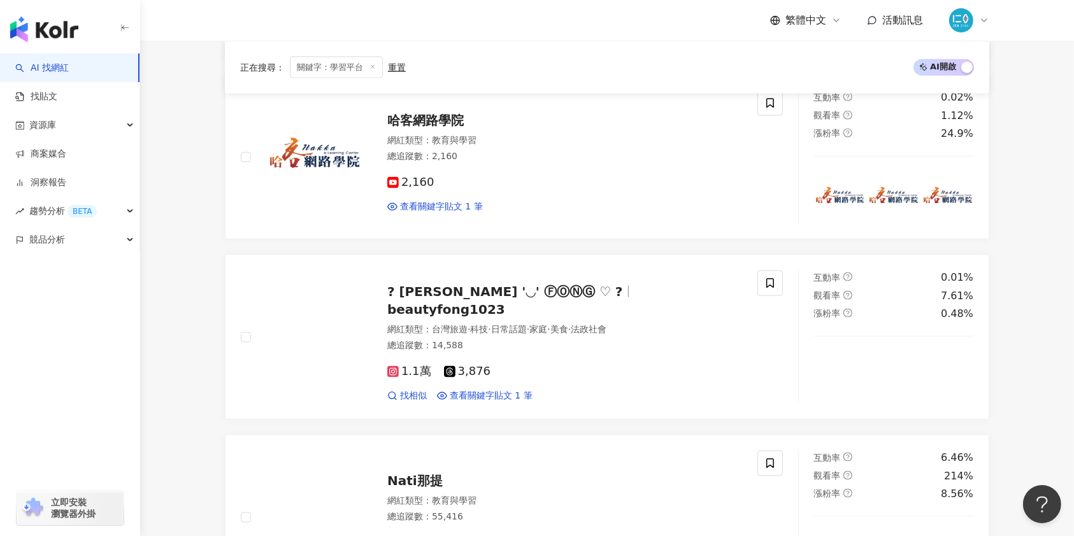
scroll to position [1528, 0]
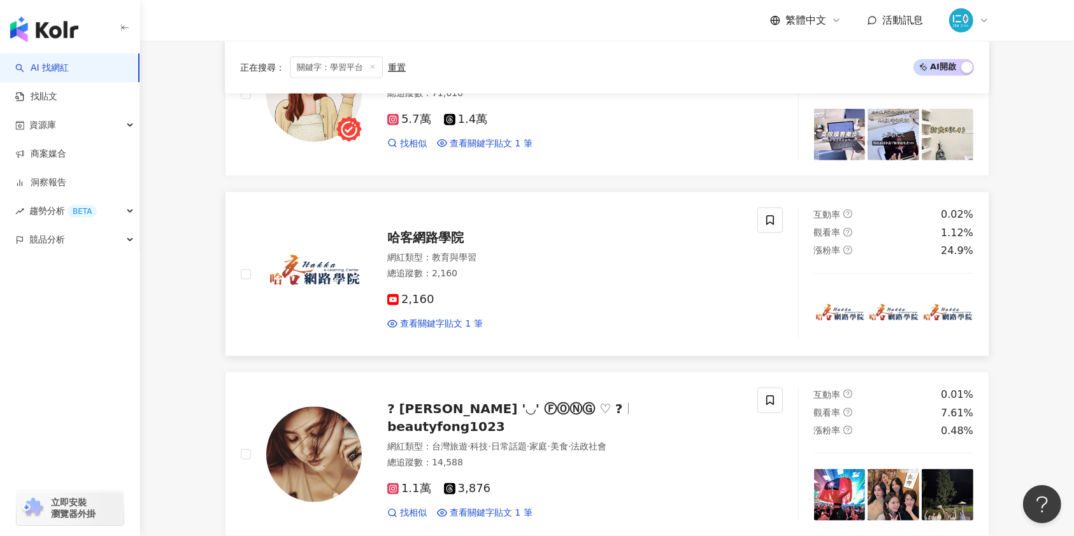
click at [454, 246] on div "哈客網路學院 網紅類型 ： 教育與學習 總追蹤數 ： 2,160 2,160 查看關鍵字貼文 1 筆" at bounding box center [552, 273] width 380 height 111
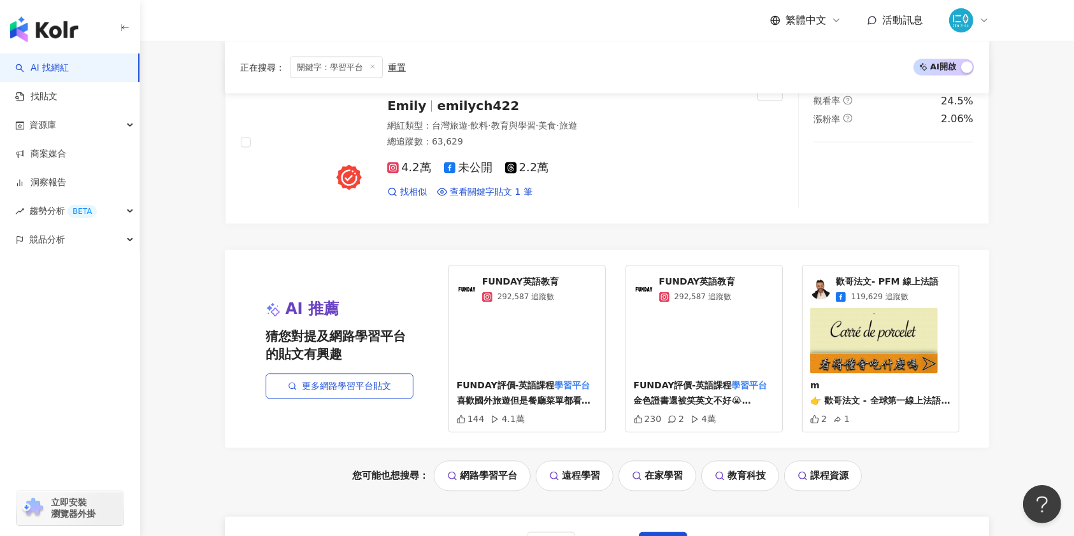
scroll to position [2292, 0]
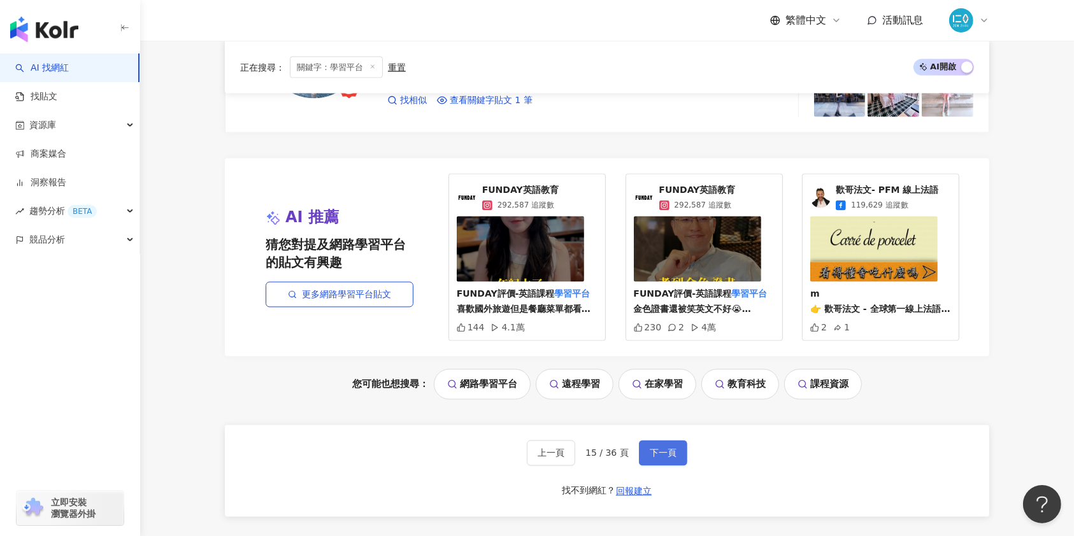
click at [658, 456] on span "下一頁" at bounding box center [663, 453] width 27 height 10
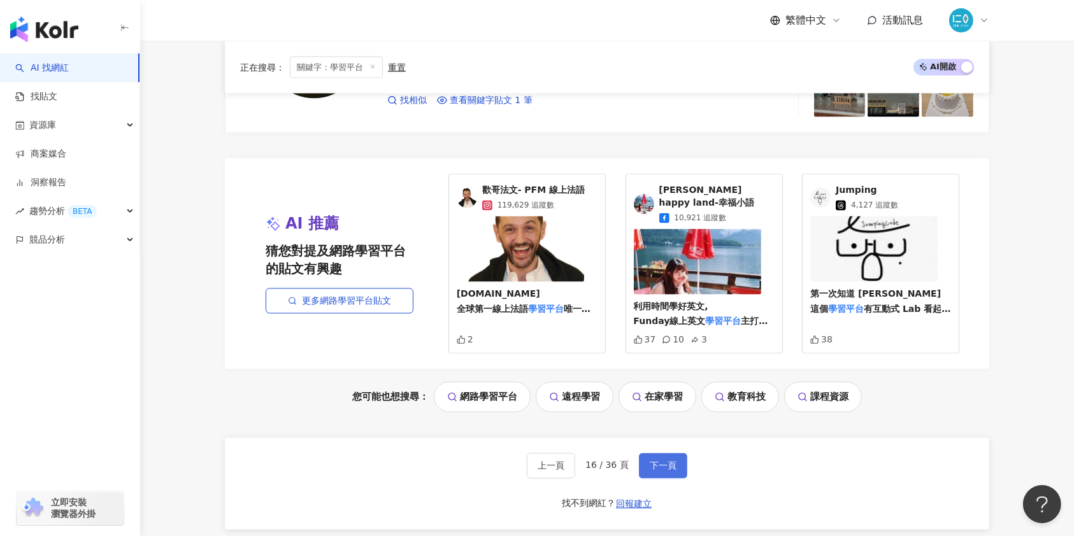
click at [664, 461] on span "下一頁" at bounding box center [663, 466] width 27 height 10
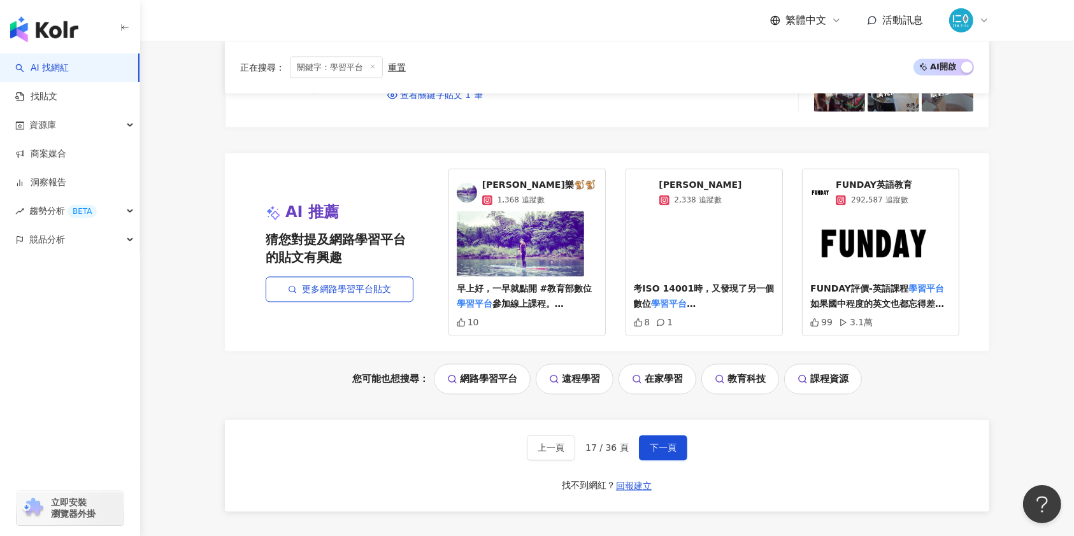
scroll to position [2444, 0]
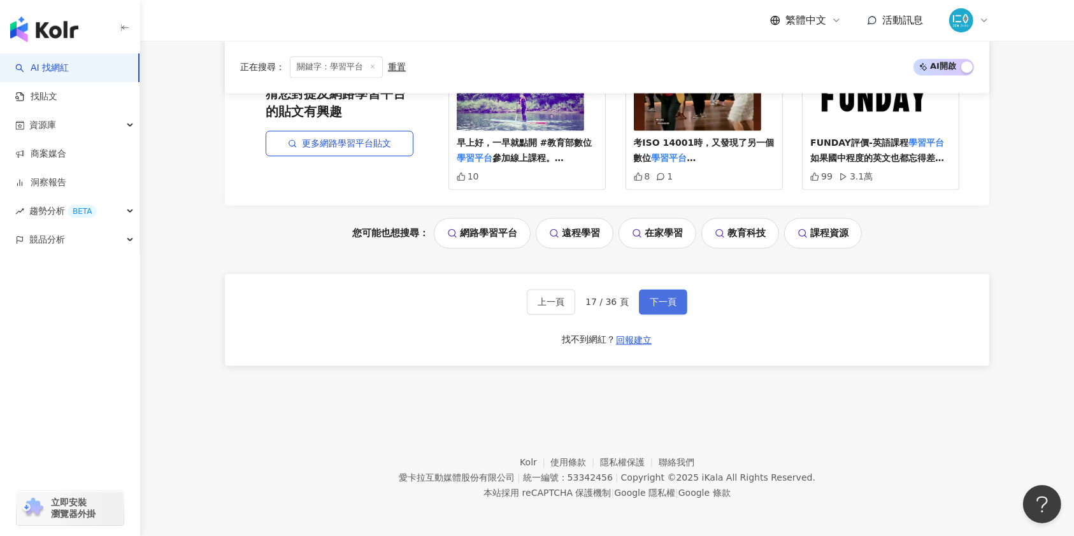
click at [672, 304] on span "下一頁" at bounding box center [663, 302] width 27 height 10
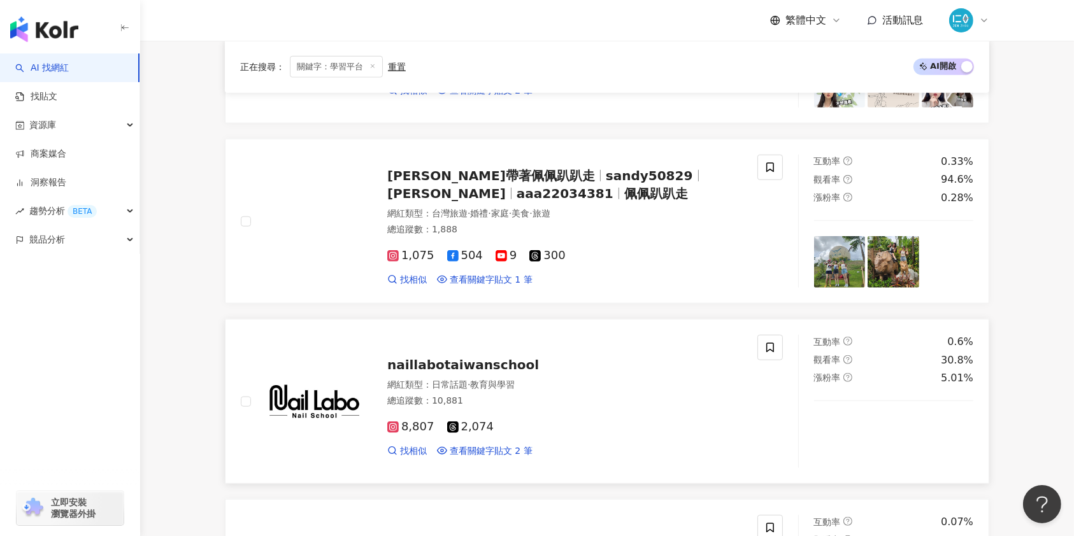
scroll to position [1223, 0]
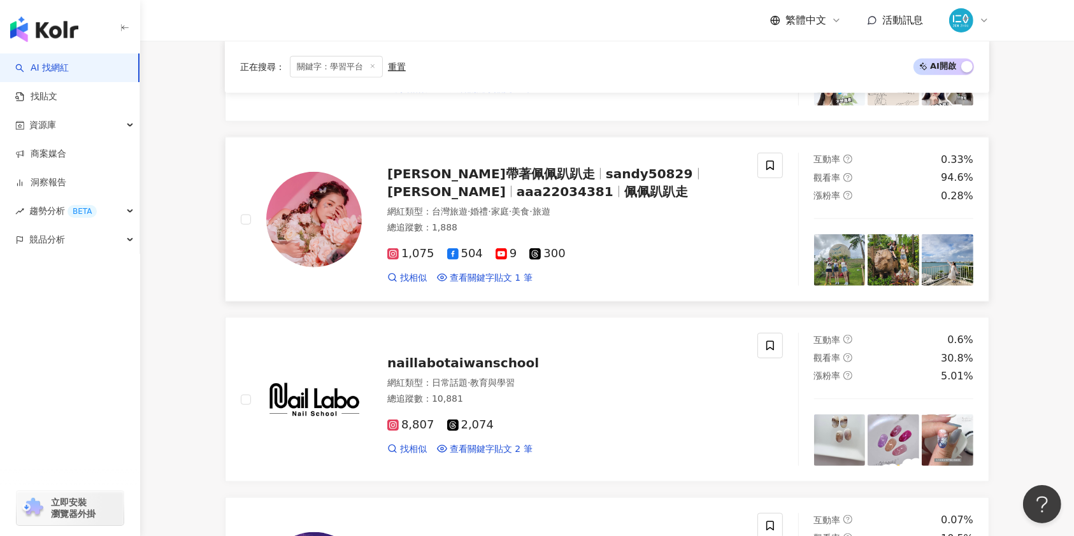
click at [624, 190] on span "佩佩趴趴走" at bounding box center [656, 191] width 64 height 15
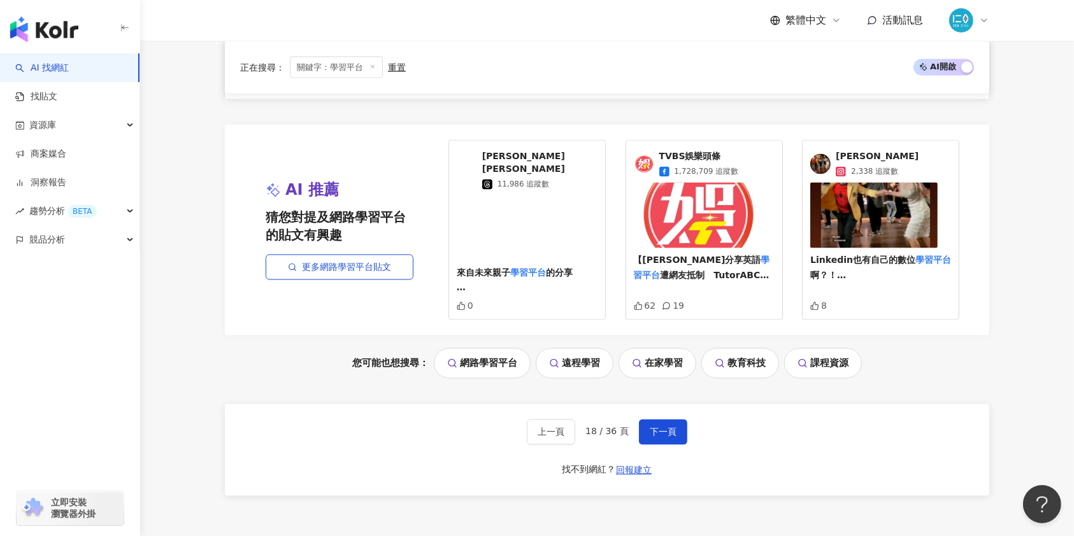
scroll to position [2411, 0]
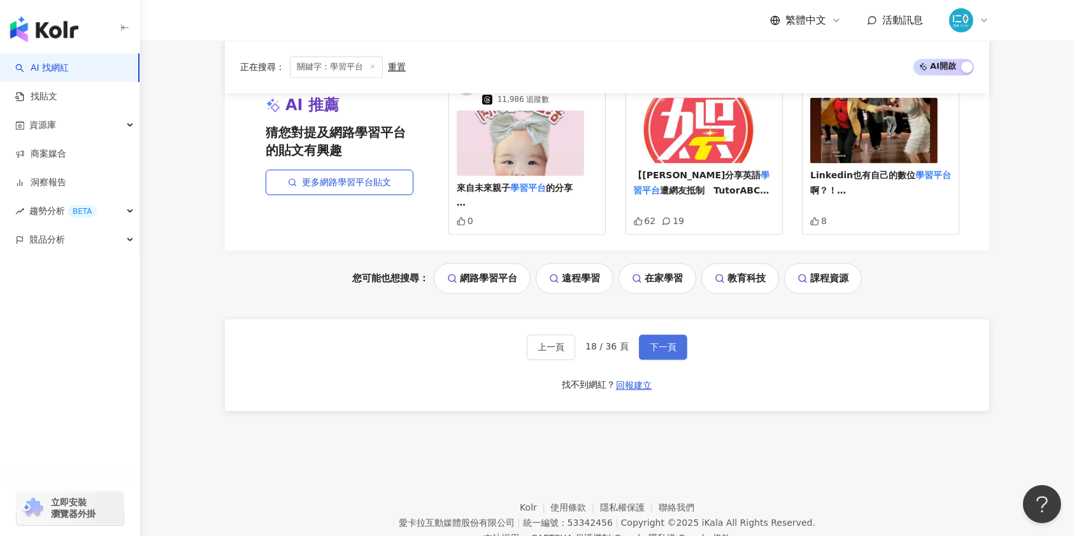
click at [664, 343] on span "下一頁" at bounding box center [663, 348] width 27 height 10
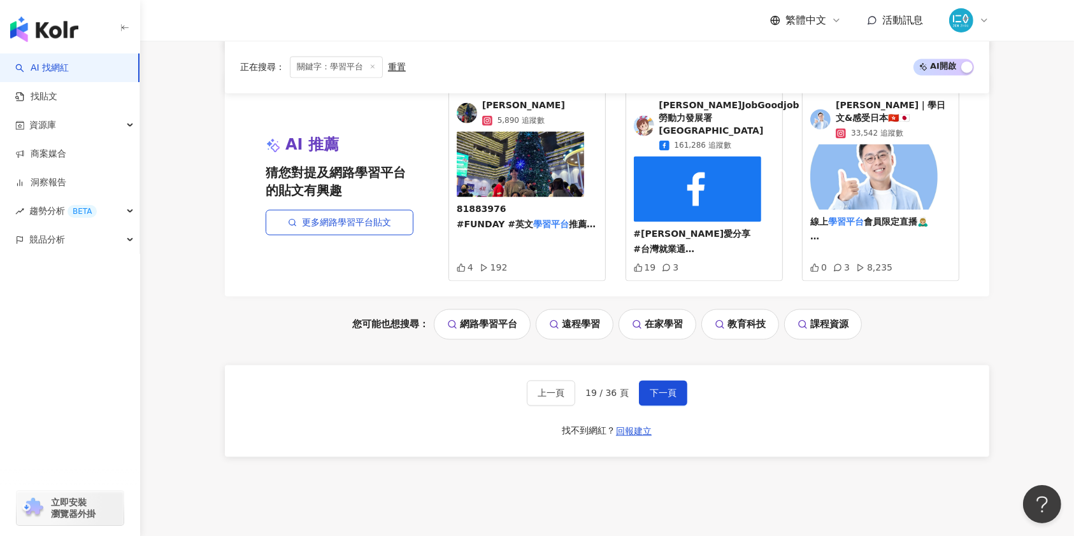
scroll to position [2456, 0]
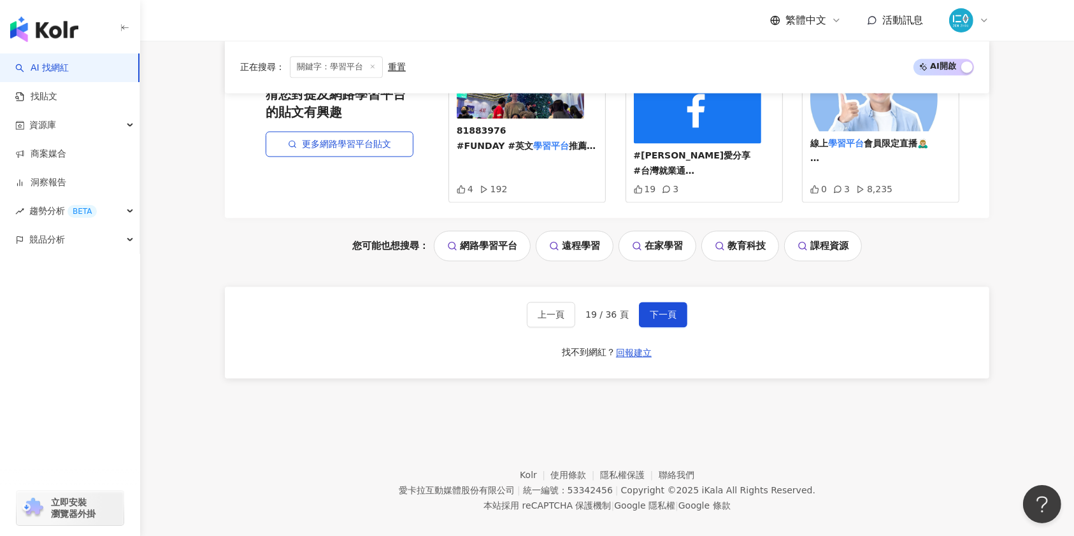
drag, startPoint x: 664, startPoint y: 301, endPoint x: 691, endPoint y: 326, distance: 37.4
click at [664, 309] on span "下一頁" at bounding box center [663, 314] width 27 height 10
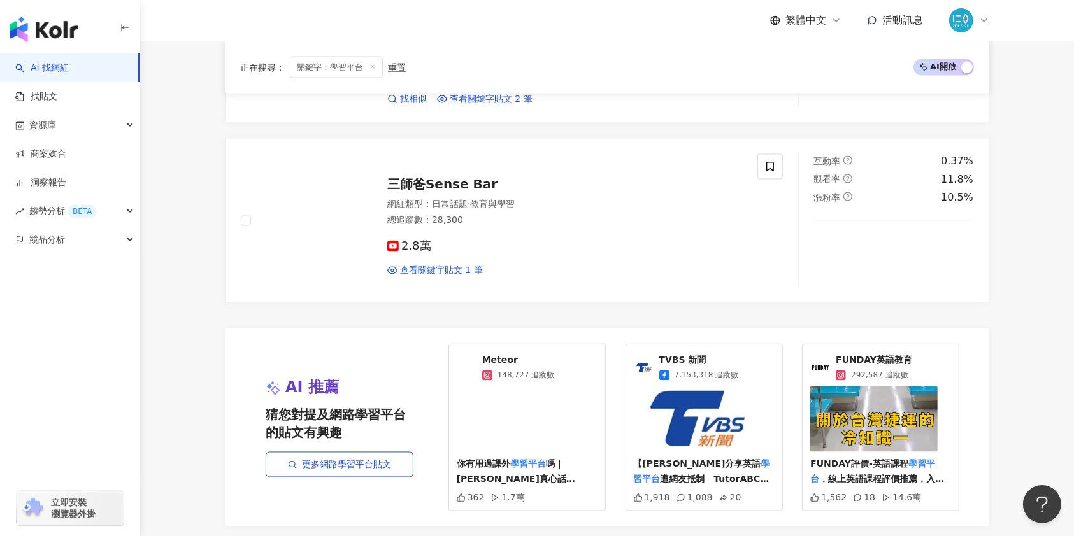
scroll to position [2377, 0]
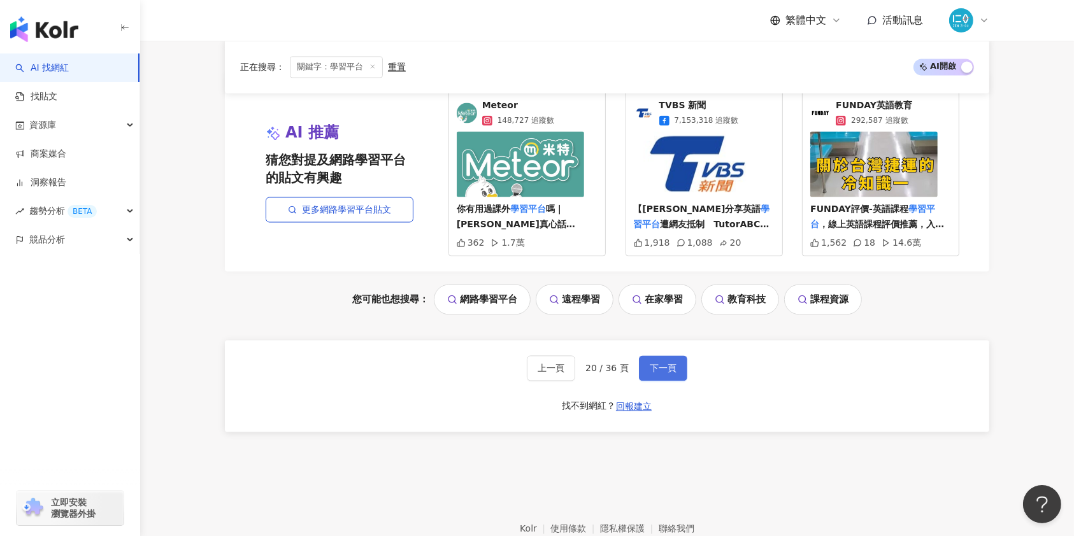
click at [650, 364] on span "下一頁" at bounding box center [663, 369] width 27 height 10
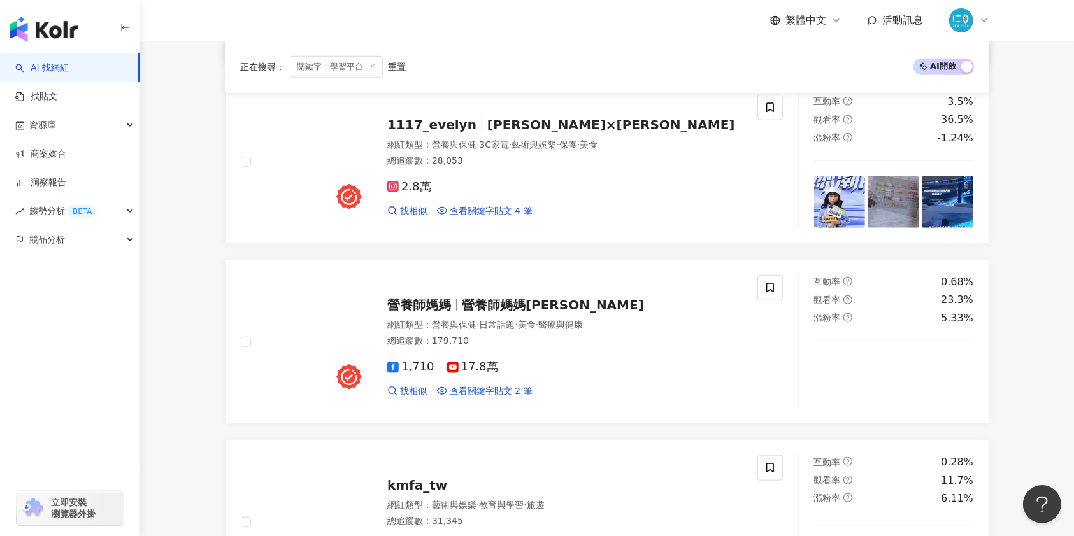
scroll to position [1104, 0]
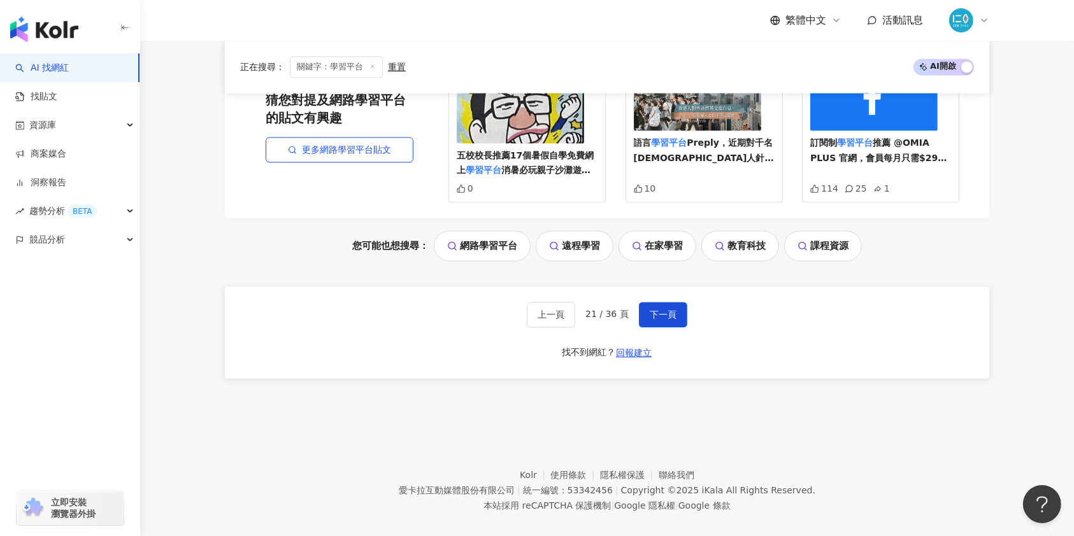
drag, startPoint x: 664, startPoint y: 300, endPoint x: 706, endPoint y: 331, distance: 52.3
click at [663, 309] on span "下一頁" at bounding box center [663, 314] width 27 height 10
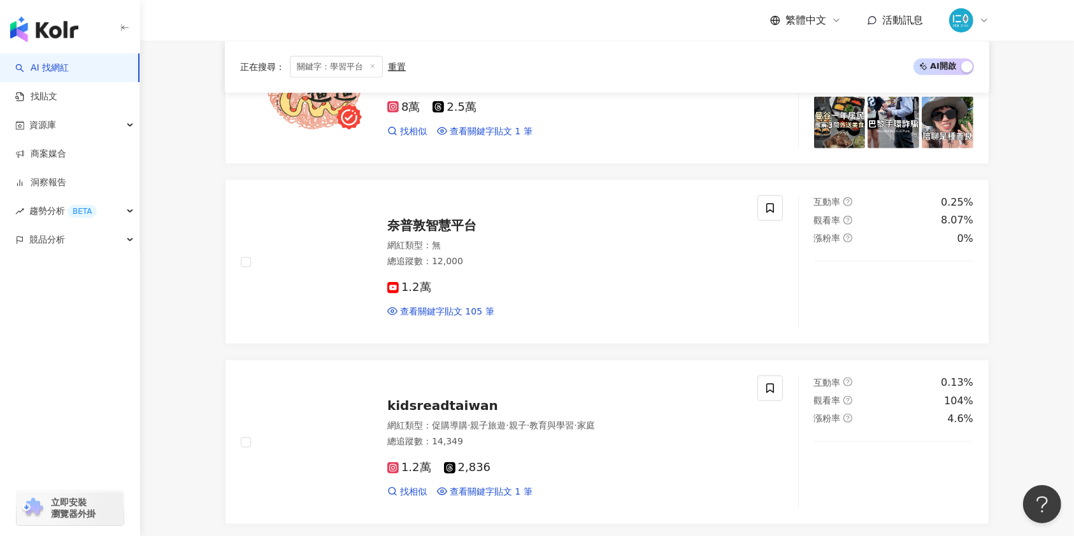
scroll to position [1019, 0]
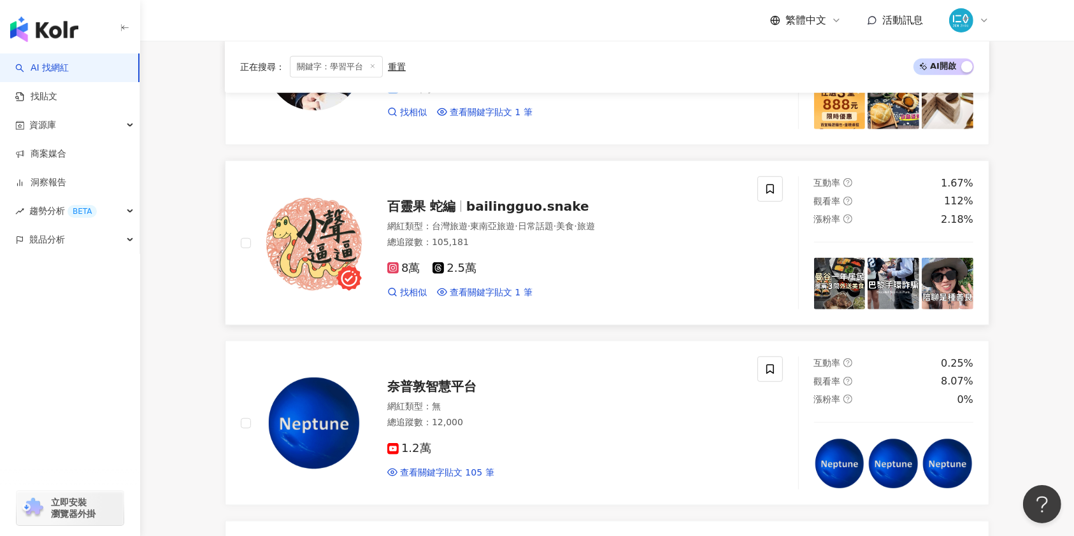
click at [500, 199] on span "bailingguo.snake" at bounding box center [527, 206] width 123 height 15
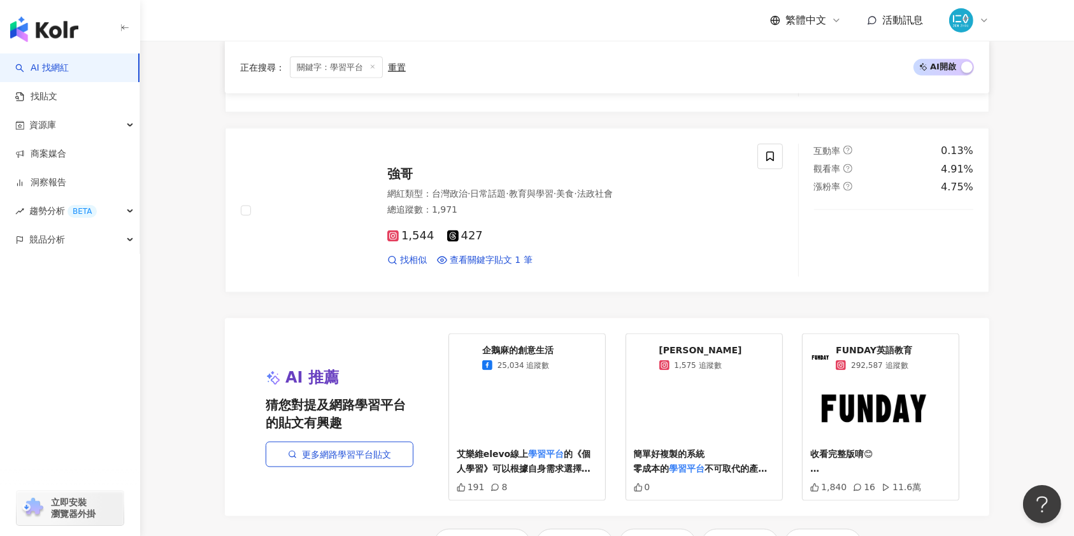
scroll to position [2263, 0]
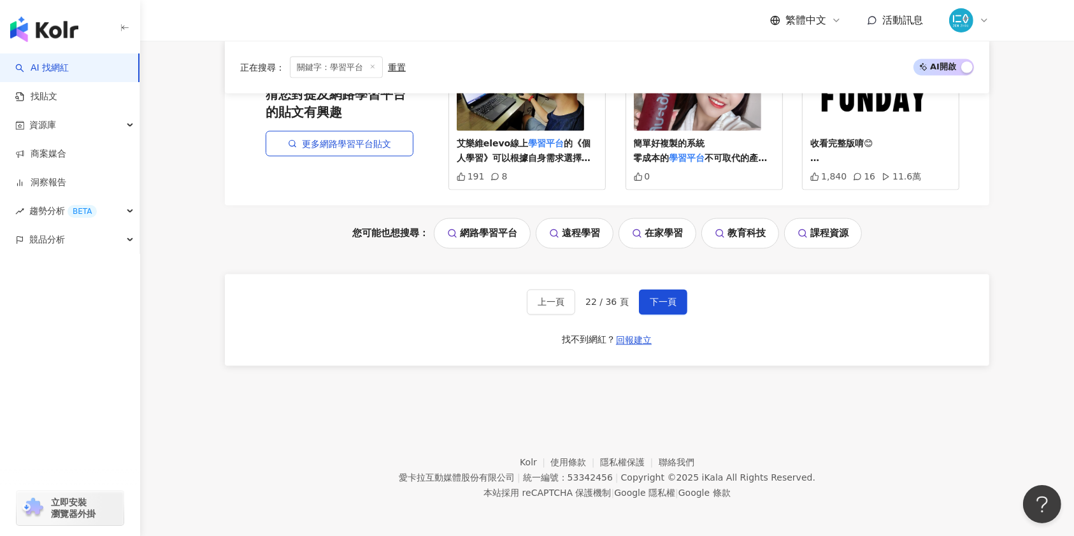
drag, startPoint x: 667, startPoint y: 295, endPoint x: 736, endPoint y: 338, distance: 80.4
click at [667, 297] on span "下一頁" at bounding box center [663, 302] width 27 height 10
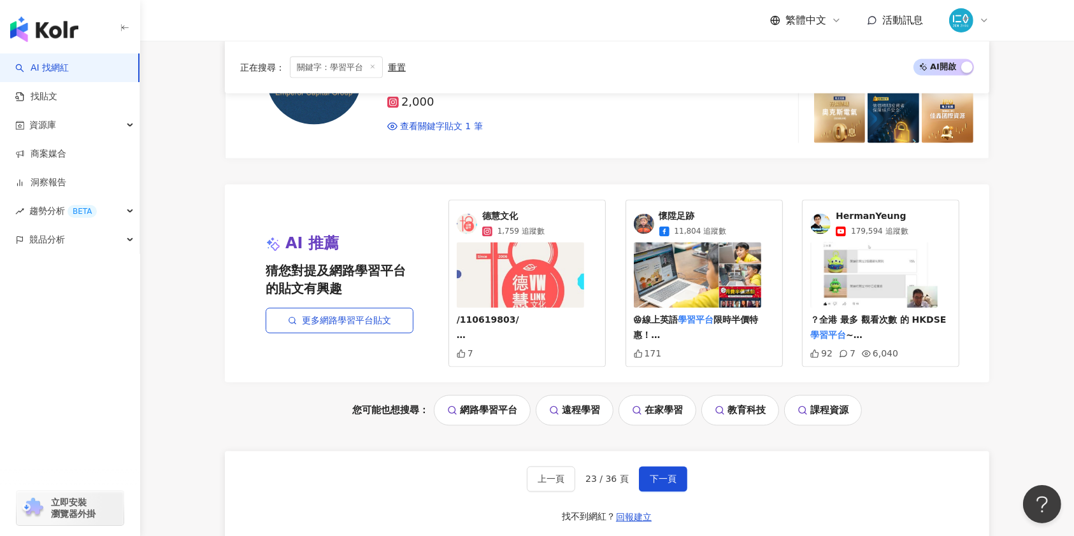
scroll to position [2377, 0]
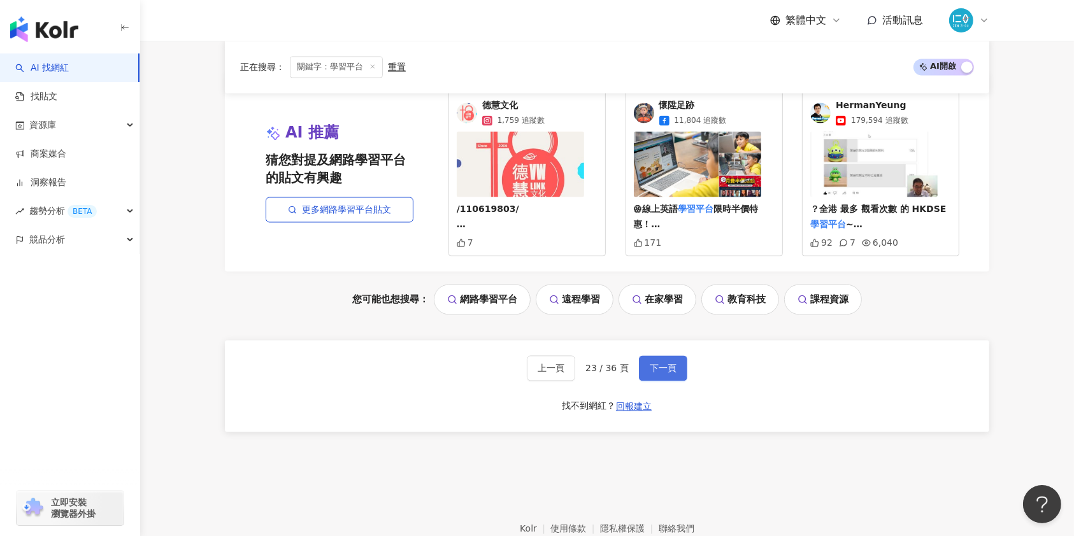
click at [661, 358] on button "下一頁" at bounding box center [663, 368] width 48 height 25
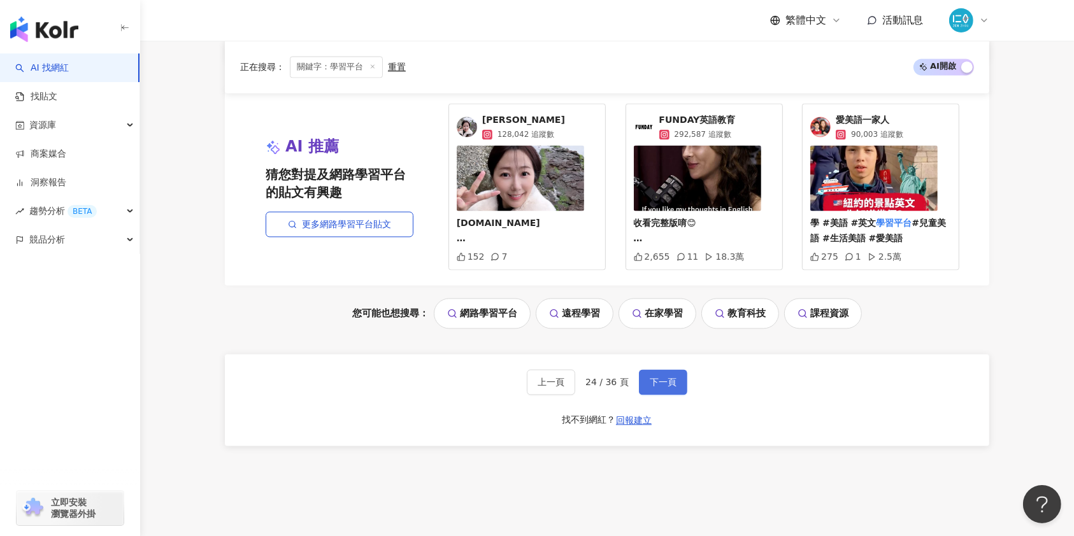
click at [659, 374] on button "下一頁" at bounding box center [663, 382] width 48 height 25
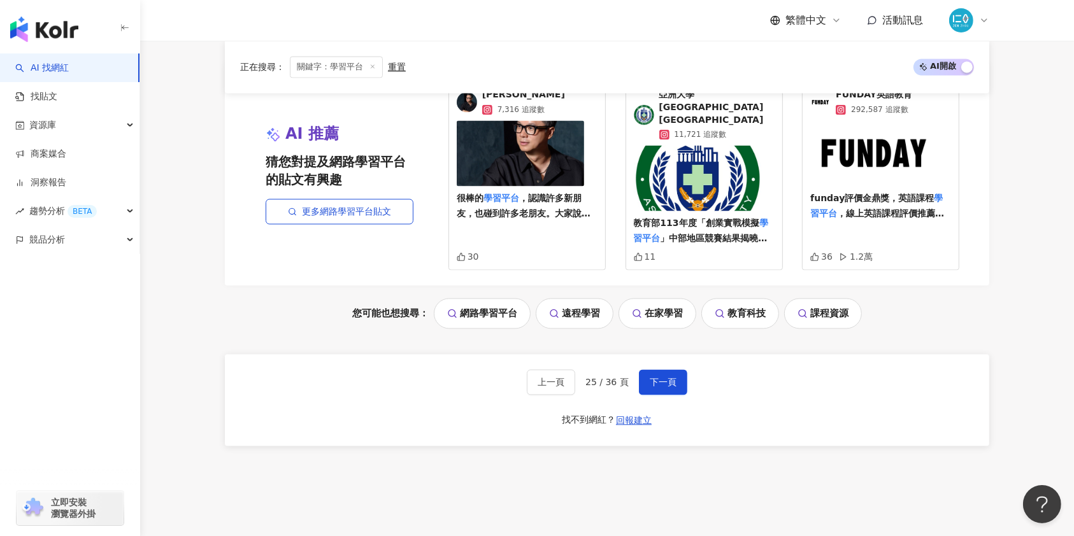
scroll to position [2456, 0]
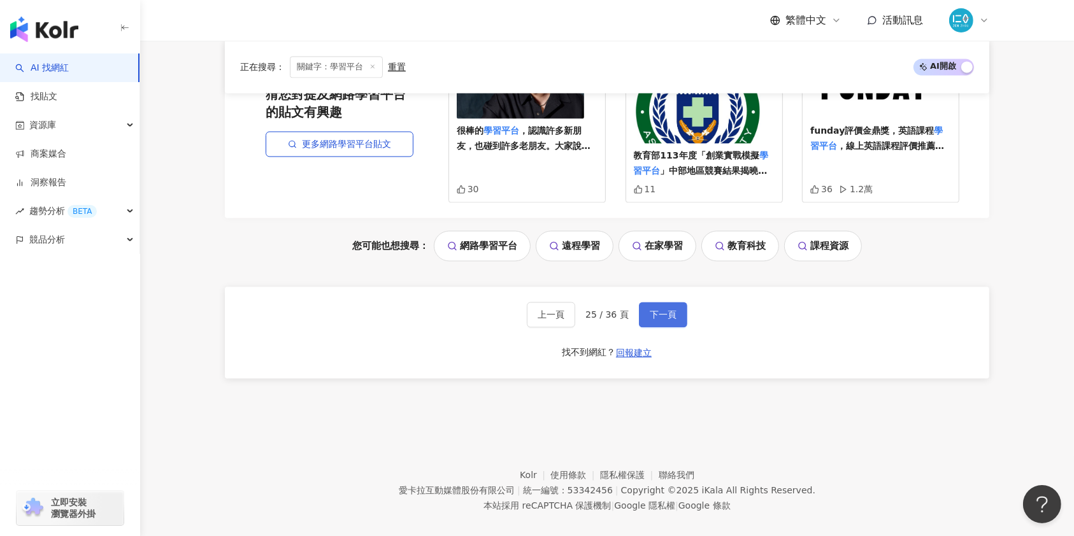
click at [660, 309] on span "下一頁" at bounding box center [663, 314] width 27 height 10
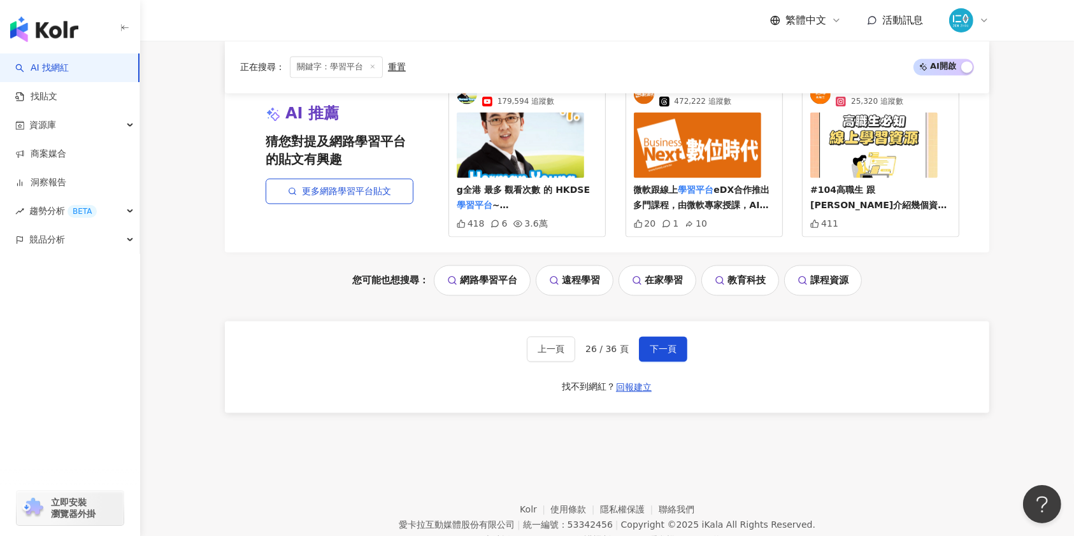
scroll to position [2457, 0]
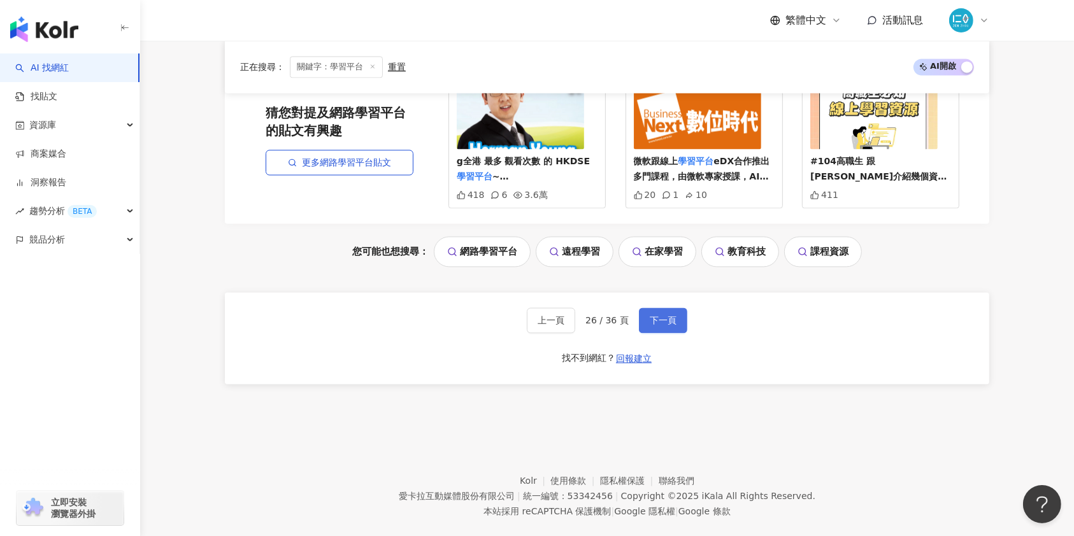
click at [674, 308] on button "下一頁" at bounding box center [663, 320] width 48 height 25
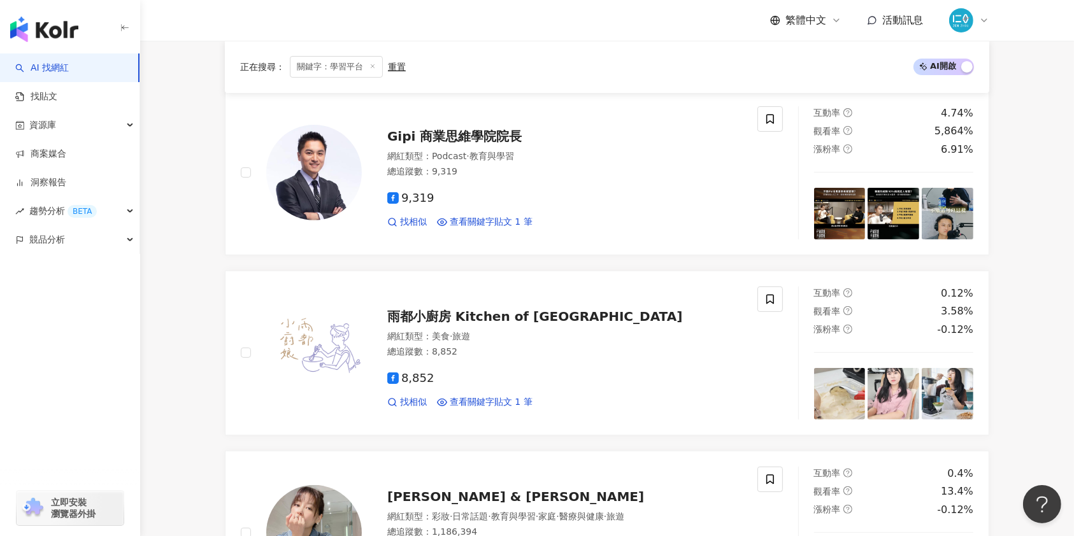
scroll to position [0, 0]
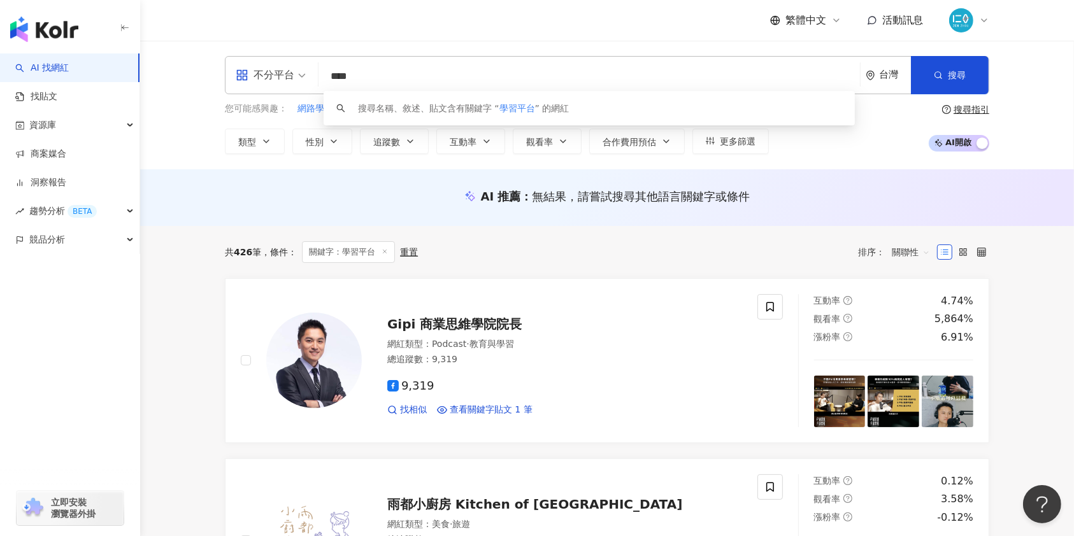
drag, startPoint x: 399, startPoint y: 85, endPoint x: 250, endPoint y: 58, distance: 151.5
click at [250, 58] on div "不分平台 **** 台灣 搜尋 keyword 搜尋名稱、敘述、貼文含有關鍵字 “ 學習平台 ” 的網紅" at bounding box center [607, 75] width 764 height 38
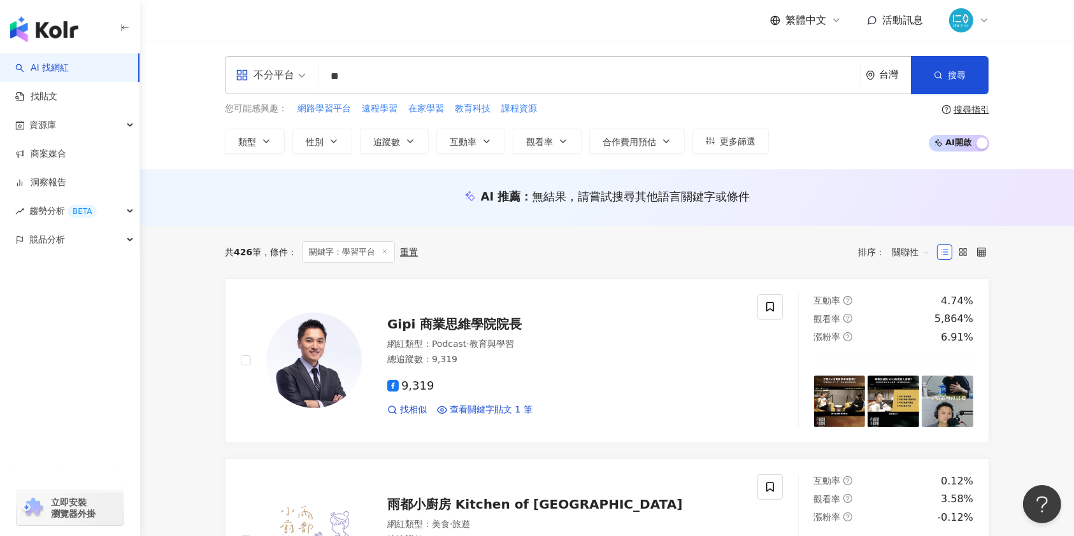
type input "**"
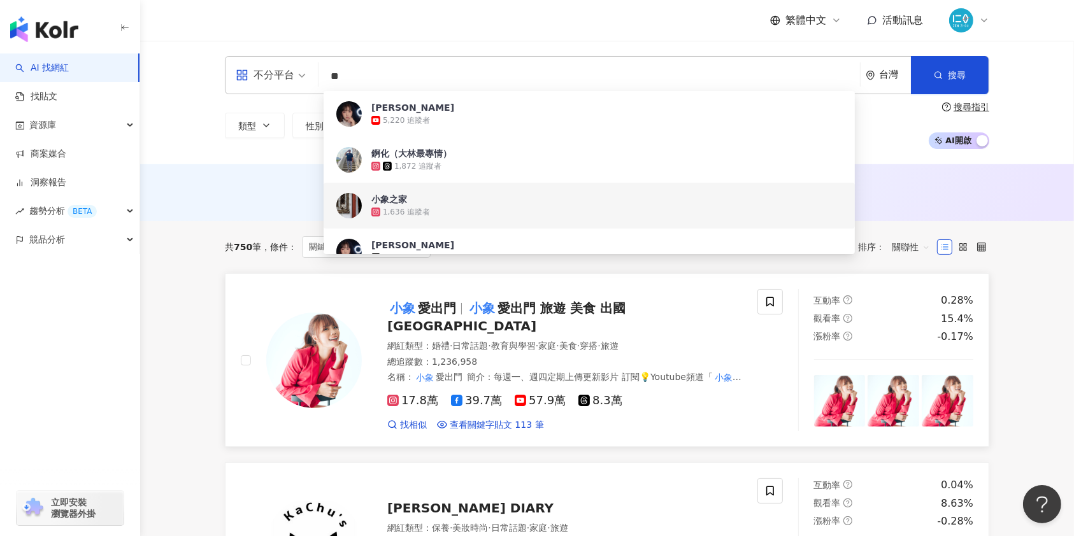
click at [517, 315] on span "愛出門 旅遊 美食 出國 台北 桃園 台南" at bounding box center [506, 317] width 238 height 33
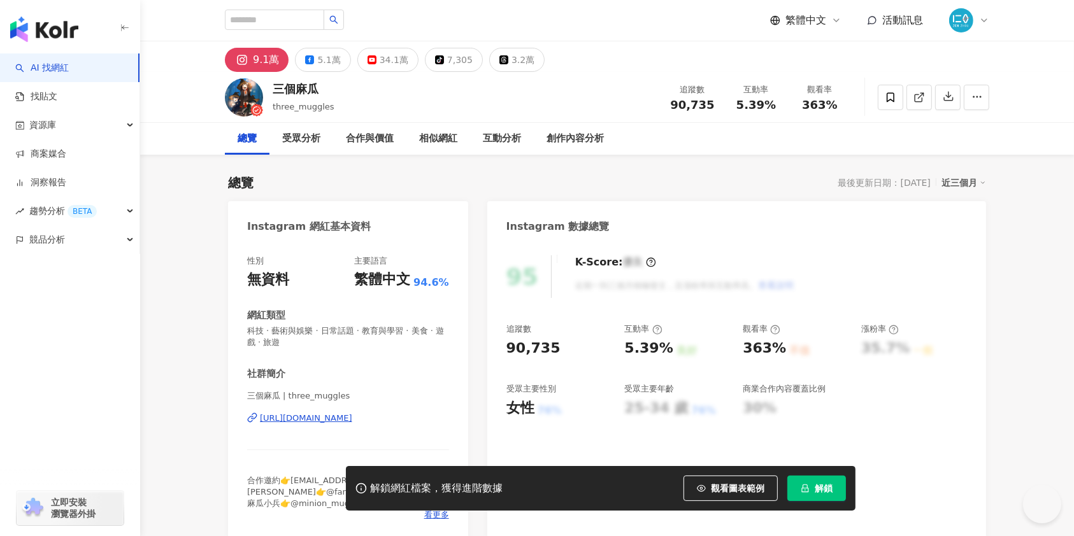
click at [316, 420] on div "[URL][DOMAIN_NAME]" at bounding box center [306, 418] width 92 height 11
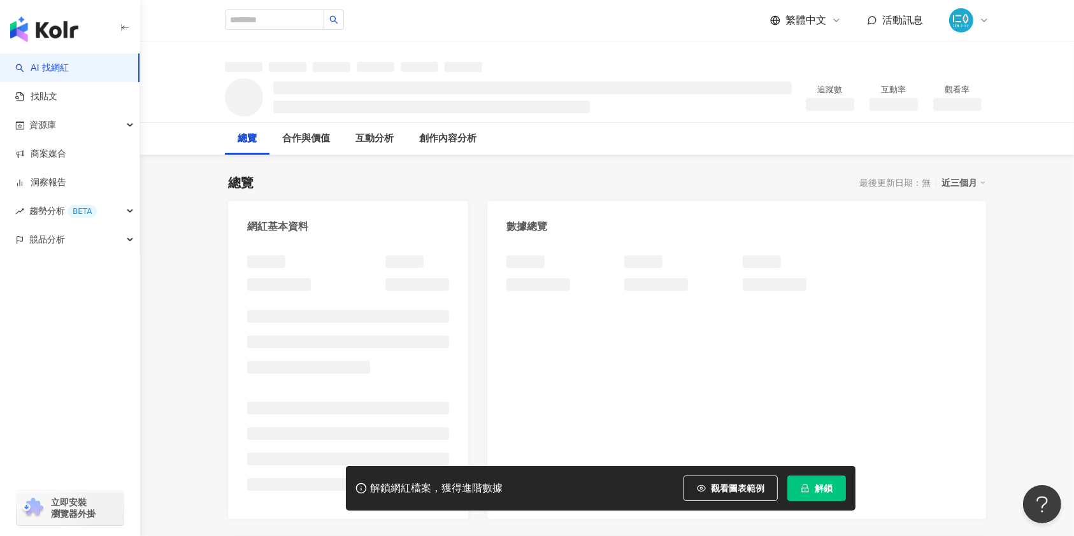
click at [546, 171] on div "總覽 最後更新日期：無 近三個月 網紅基本資料 數據總覽 成長趨勢分析 追蹤趨勢圖表" at bounding box center [607, 443] width 758 height 565
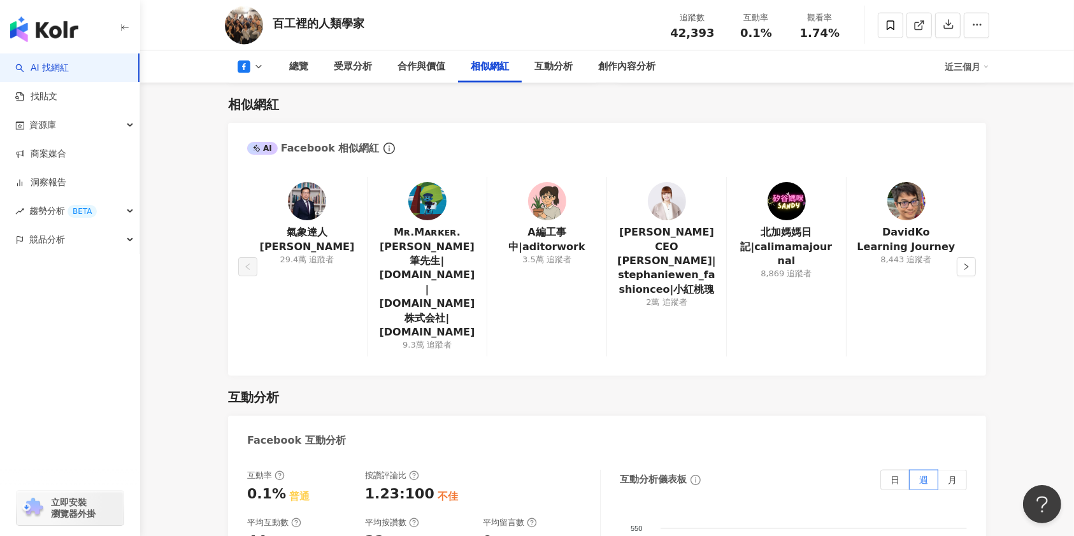
scroll to position [1641, 0]
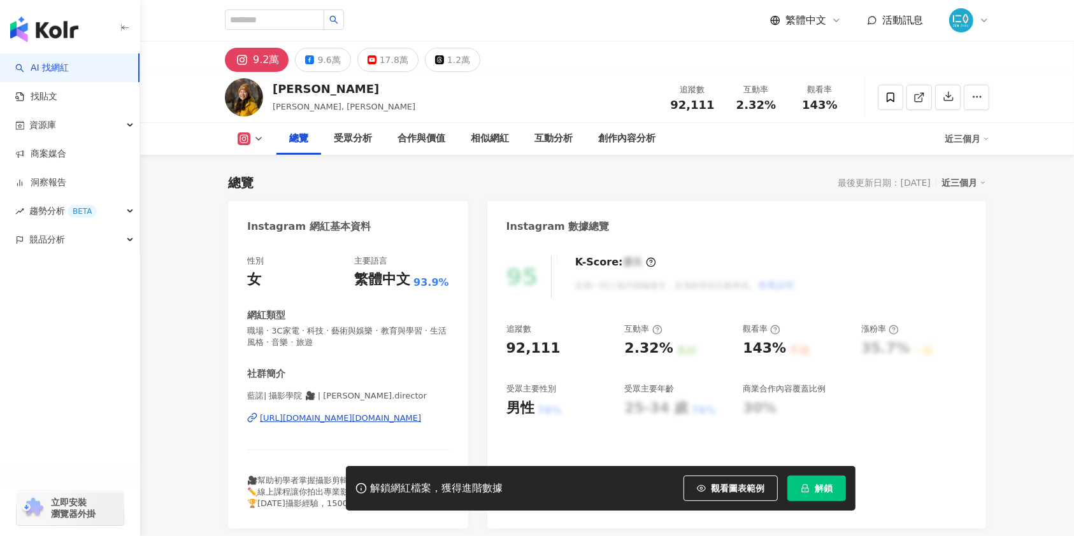
scroll to position [85, 0]
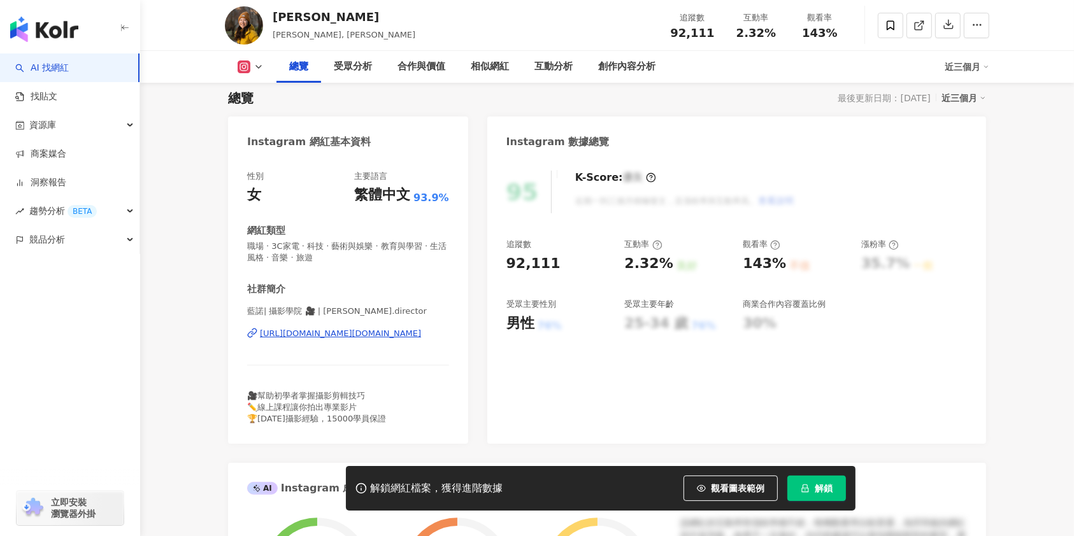
click at [304, 334] on div "[URL][DOMAIN_NAME][DOMAIN_NAME]" at bounding box center [340, 333] width 161 height 11
drag, startPoint x: 823, startPoint y: 501, endPoint x: 830, endPoint y: 497, distance: 8.0
click at [822, 501] on button "解鎖" at bounding box center [816, 488] width 59 height 25
drag, startPoint x: 397, startPoint y: 8, endPoint x: 268, endPoint y: 22, distance: 130.0
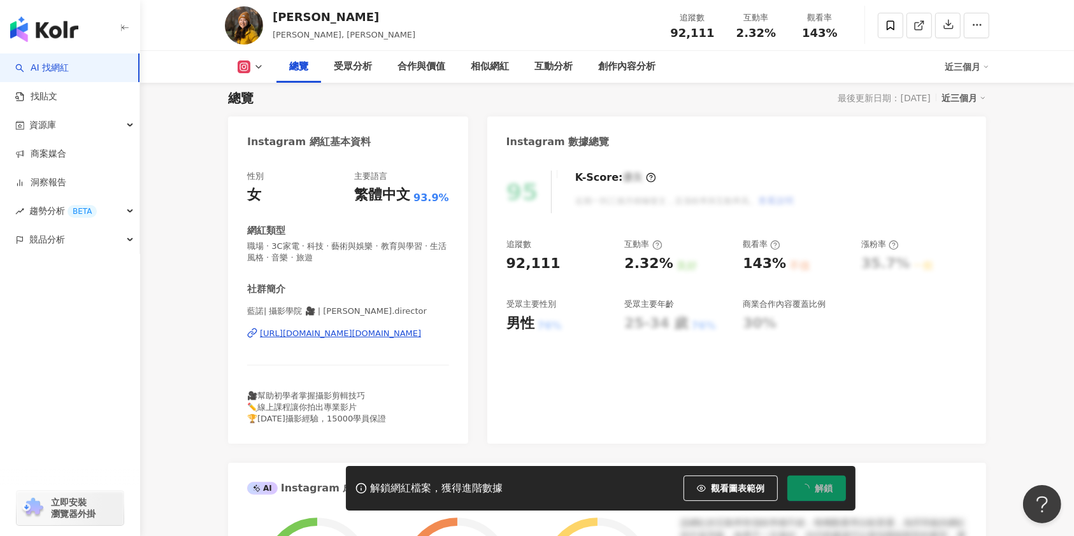
click at [268, 22] on div "藍諾[PERSON_NAME], [PERSON_NAME] 追蹤數 92,111 互動率 2.32% 觀看率 143%" at bounding box center [606, 25] width 815 height 50
copy div "[PERSON_NAME]"
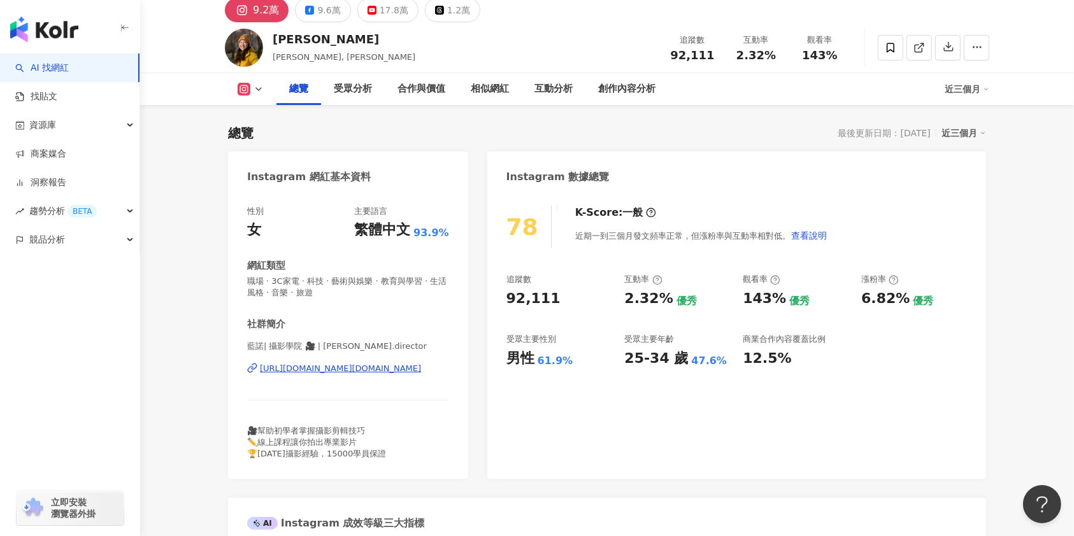
scroll to position [85, 0]
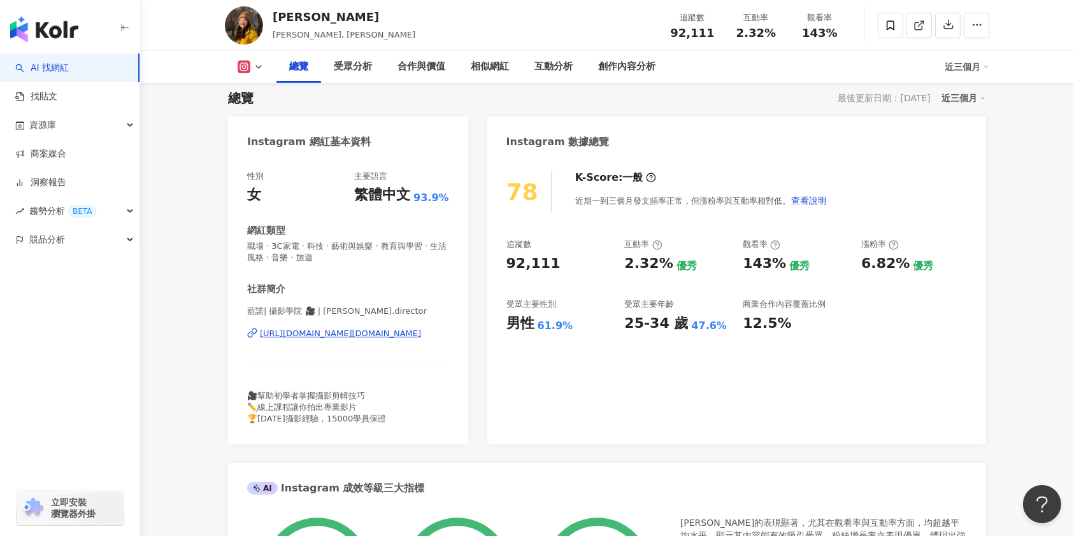
drag, startPoint x: 460, startPoint y: 336, endPoint x: 259, endPoint y: 338, distance: 201.2
click at [259, 338] on div "性別 女 主要語言 繁體中文 93.9% 網紅類型 職場 · 3C家電 · 科技 · 藝術與娛樂 · 教育與學習 · 生活風格 · 音樂 · 旅遊 社群簡介 …" at bounding box center [348, 301] width 240 height 286
copy div "[URL][DOMAIN_NAME][DOMAIN_NAME]"
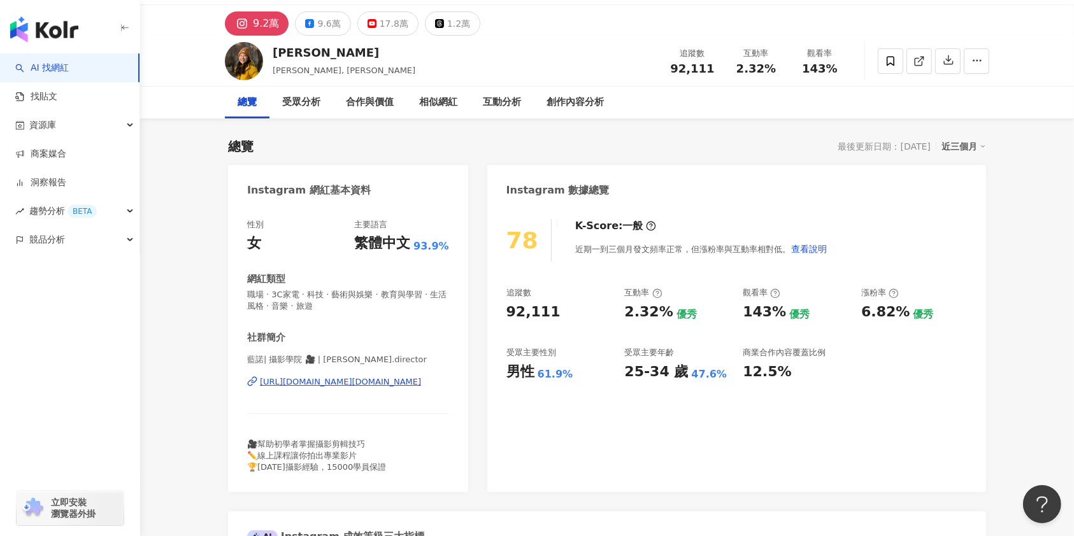
scroll to position [0, 0]
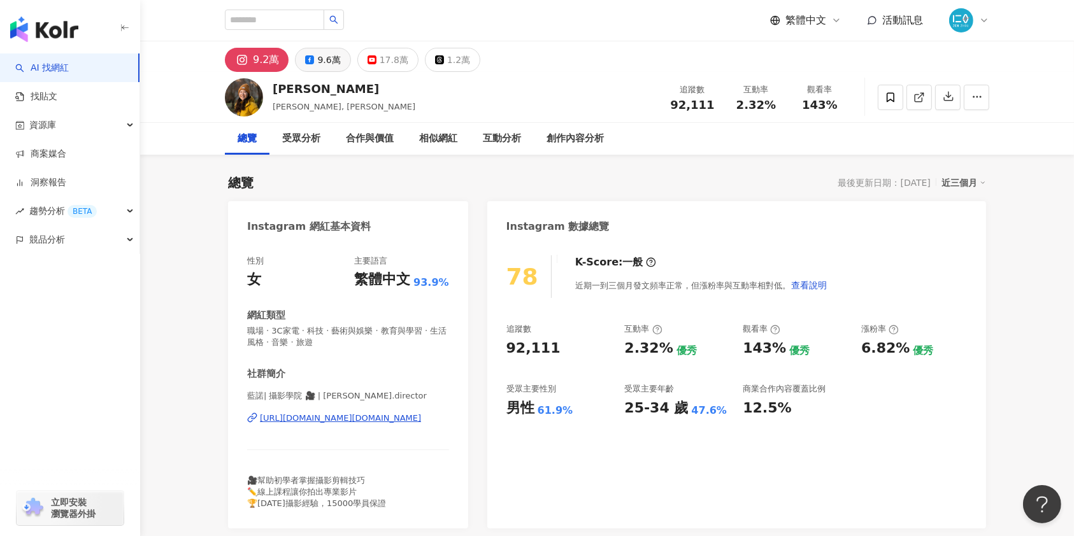
click at [322, 55] on div "9.6萬" at bounding box center [328, 60] width 23 height 18
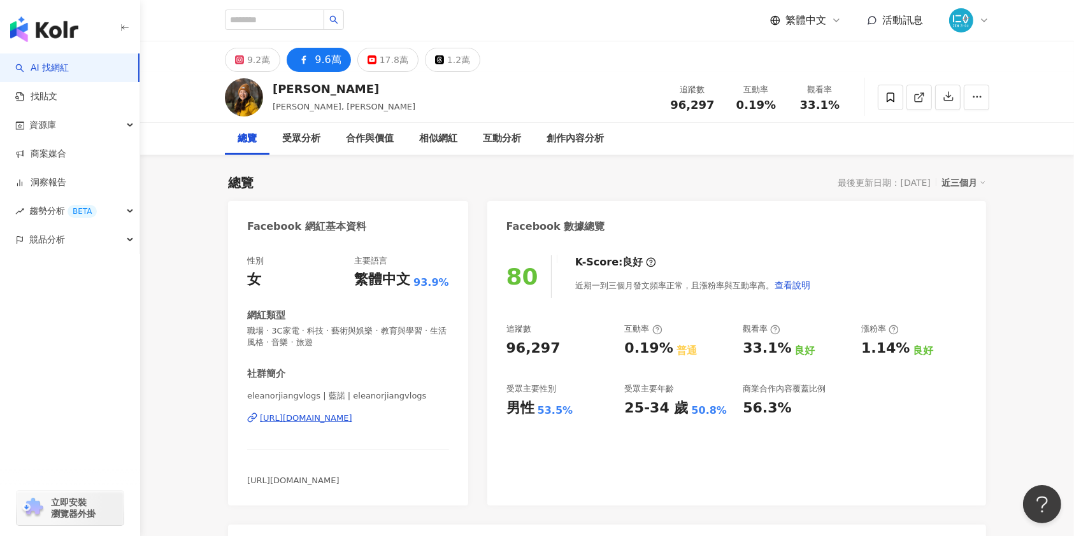
drag, startPoint x: 453, startPoint y: 419, endPoint x: 248, endPoint y: 422, distance: 205.7
click at [248, 422] on div "性別 女 主要語言 繁體中文 93.9% 網紅類型 職場 · 3C家電 · 科技 · 藝術與娛樂 · 教育與學習 · 生活風格 · 音樂 · 旅遊 社群簡介 …" at bounding box center [348, 374] width 240 height 263
click at [374, 64] on button "17.8萬" at bounding box center [387, 60] width 61 height 24
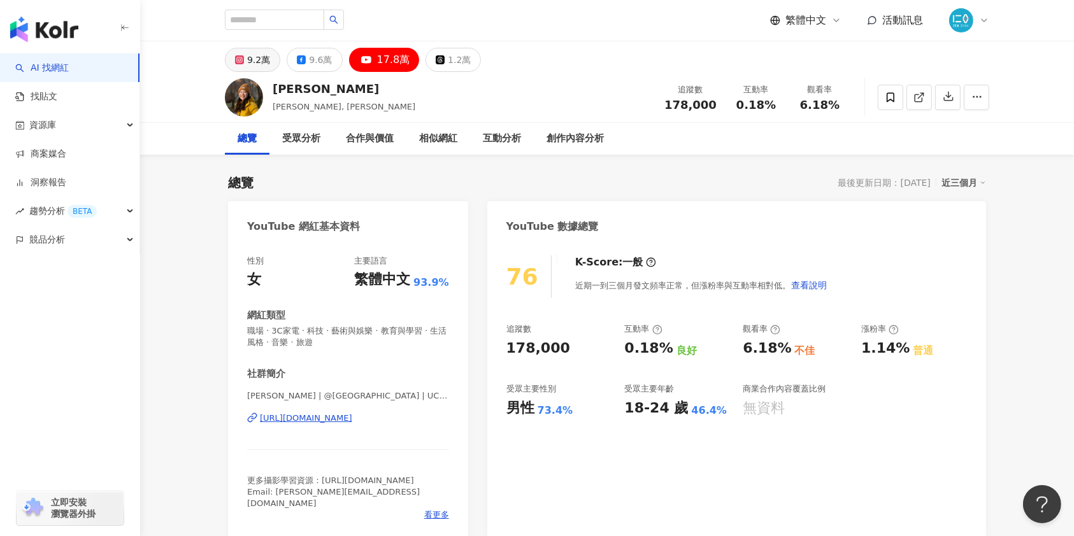
click at [250, 62] on div "9.2萬" at bounding box center [258, 60] width 23 height 18
click at [252, 60] on div "9.2萬" at bounding box center [258, 60] width 23 height 18
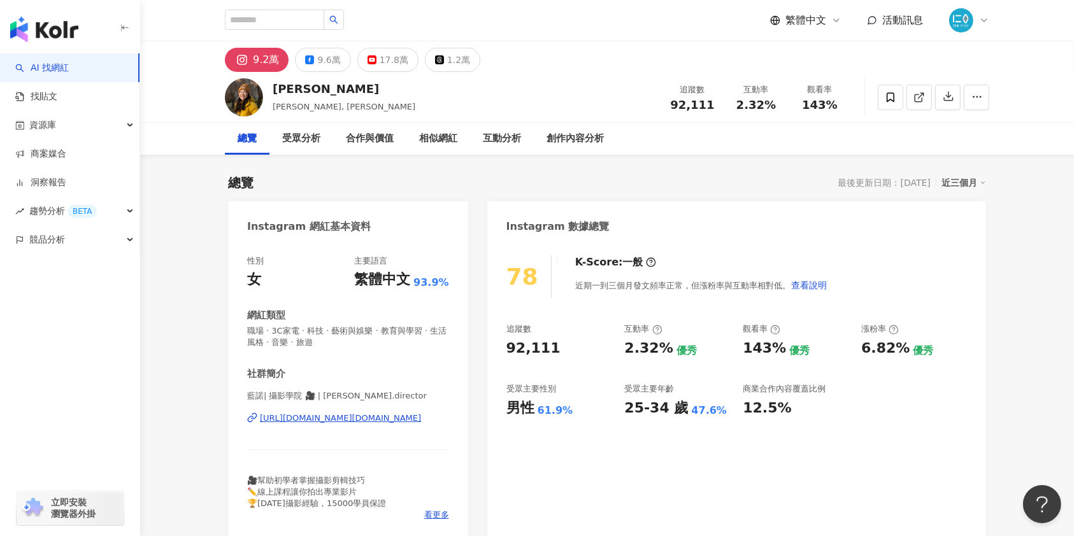
click at [963, 348] on div "6.82% 優秀" at bounding box center [914, 349] width 106 height 20
click at [953, 97] on icon "button" at bounding box center [947, 95] width 11 height 11
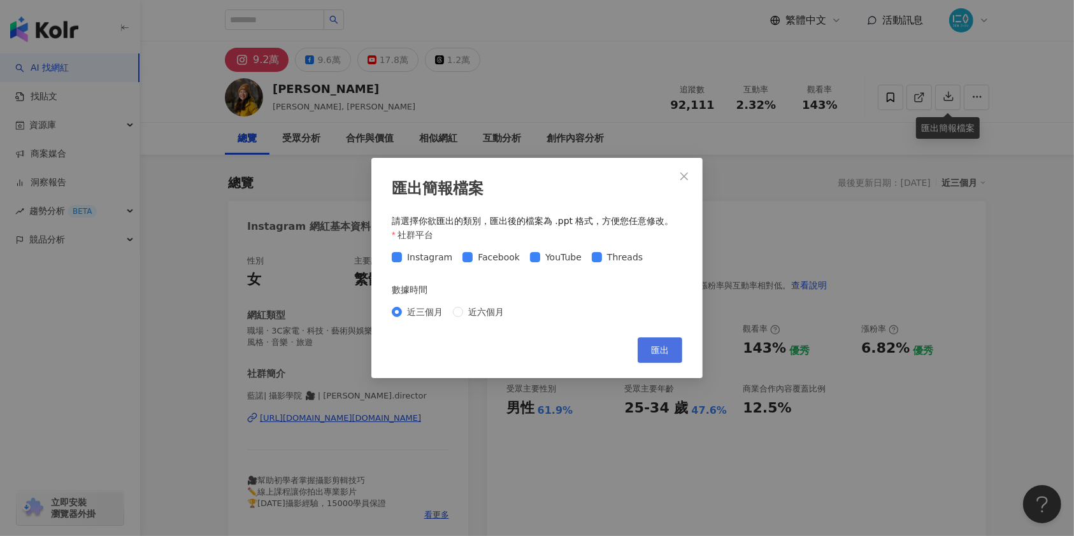
drag, startPoint x: 484, startPoint y: 313, endPoint x: 653, endPoint y: 352, distance: 173.2
click at [481, 311] on span "近六個月" at bounding box center [486, 312] width 46 height 14
click at [666, 352] on span "匯出" at bounding box center [660, 350] width 18 height 10
click at [641, 354] on button "匯出" at bounding box center [659, 350] width 45 height 25
drag, startPoint x: 999, startPoint y: 229, endPoint x: 994, endPoint y: 208, distance: 21.5
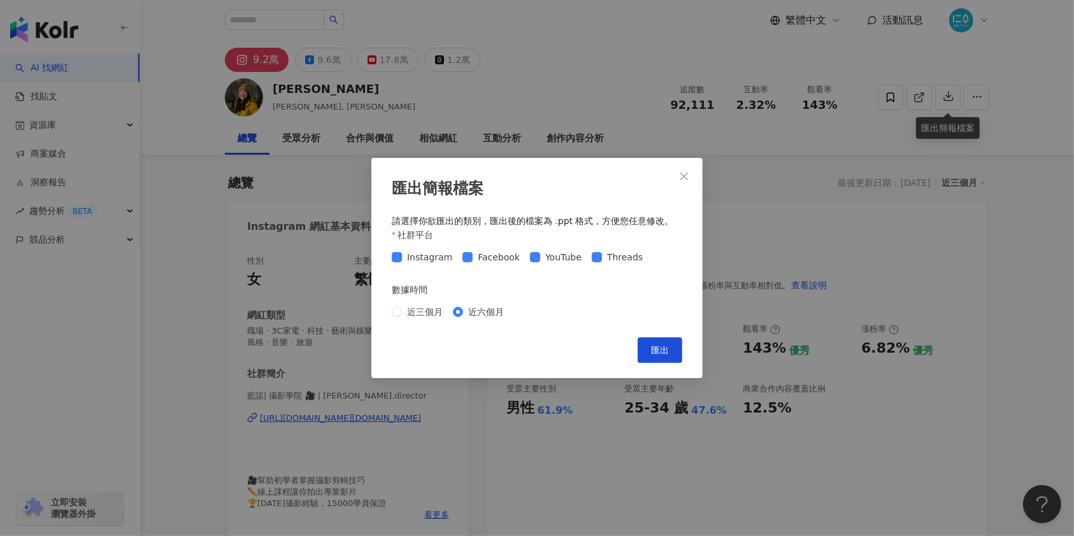
click at [999, 229] on div "匯出簡報檔案 請選擇你欲匯出的類別，匯出後的檔案為 .ppt 格式，方便您任意修改。 社群平台 Instagram Facebook YouTube Thre…" at bounding box center [537, 268] width 1074 height 536
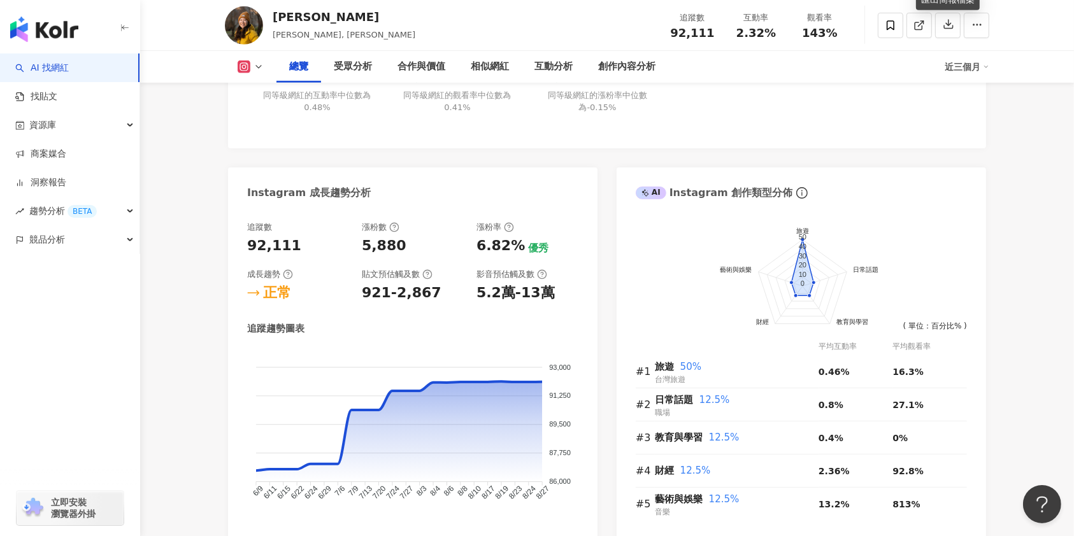
scroll to position [679, 0]
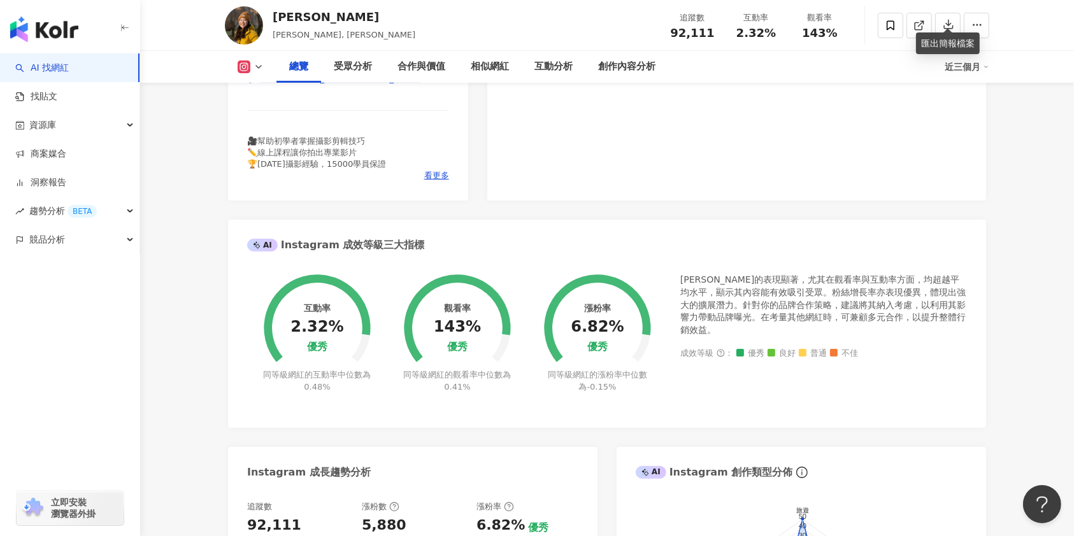
scroll to position [0, 0]
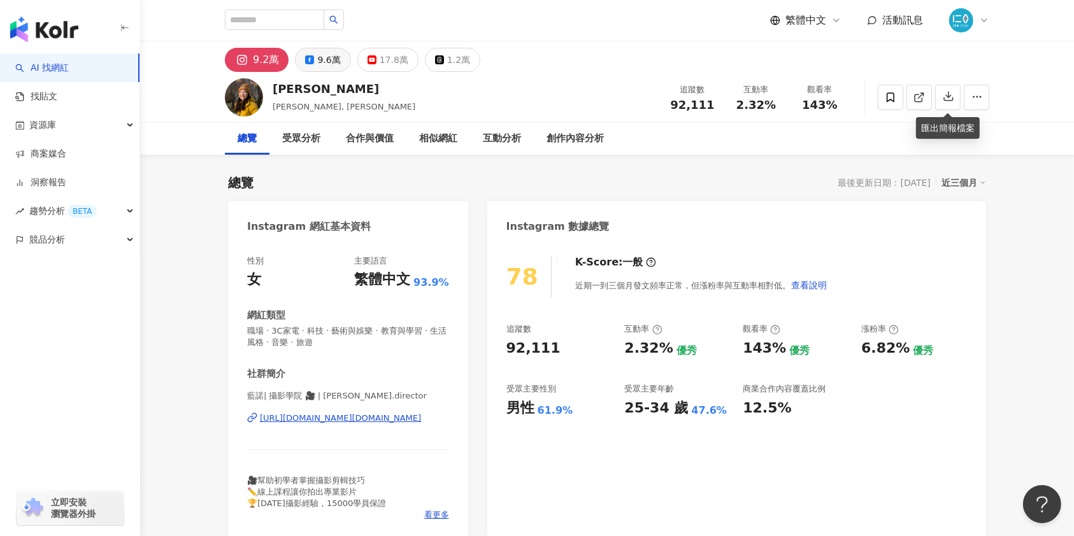
click at [325, 59] on div "9.6萬" at bounding box center [328, 60] width 23 height 18
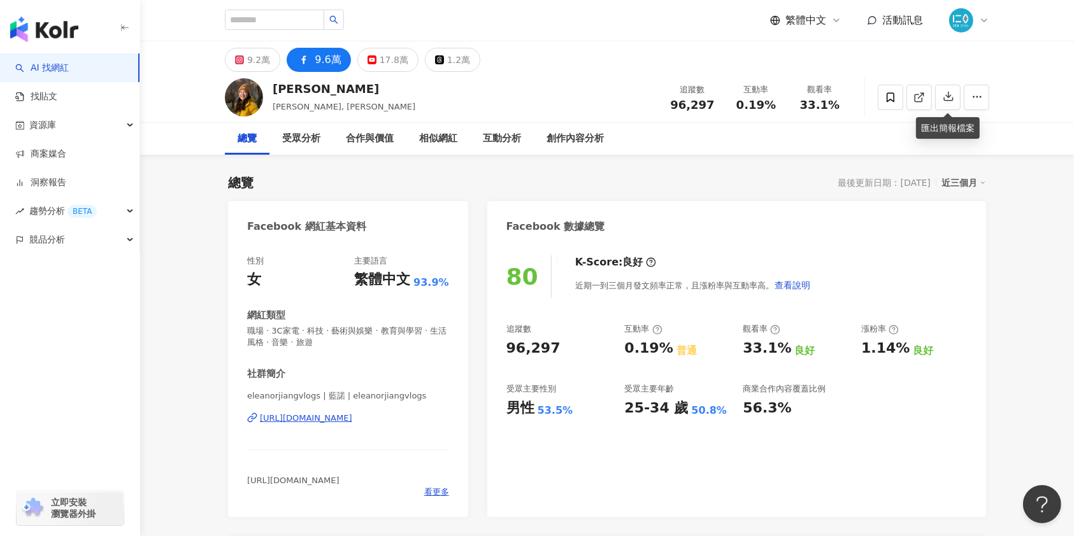
click at [324, 62] on div "9.6萬" at bounding box center [328, 60] width 26 height 18
click at [326, 59] on div "9.6萬" at bounding box center [328, 60] width 26 height 18
click at [352, 418] on div "https://www.facebook.com/171470506680267" at bounding box center [306, 418] width 92 height 11
click at [446, 141] on div "相似網紅" at bounding box center [438, 138] width 38 height 15
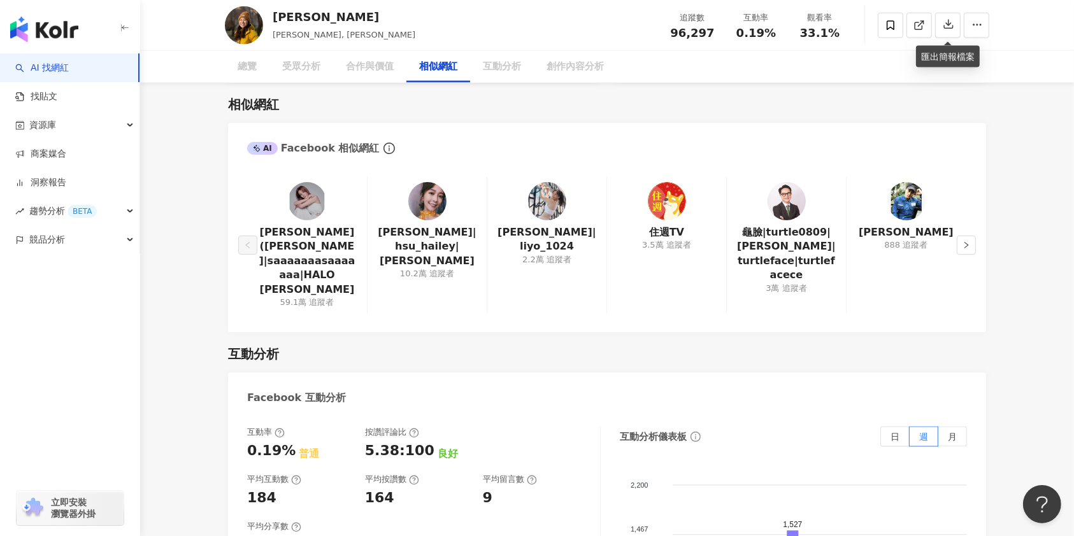
scroll to position [1787, 0]
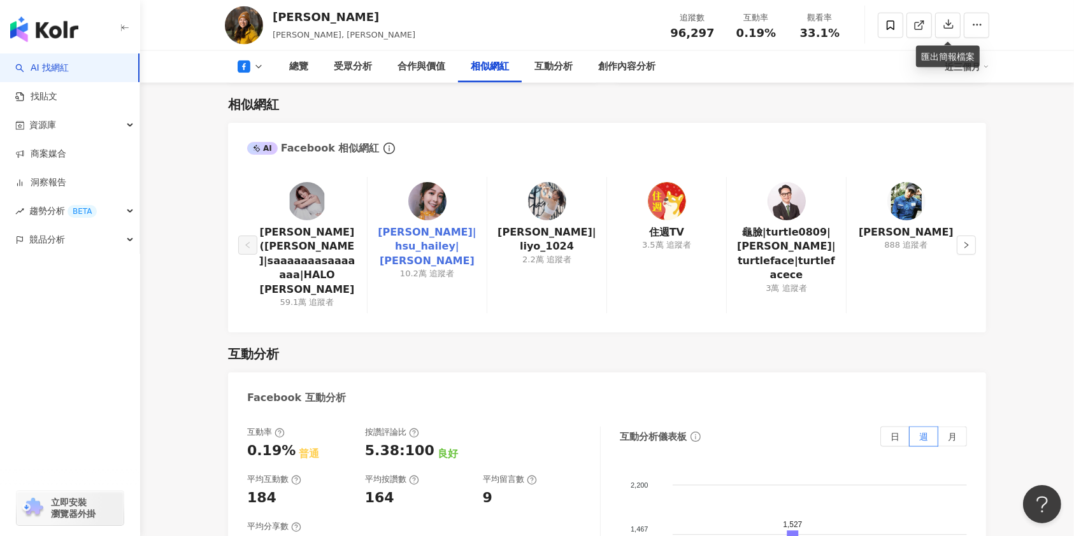
click at [438, 231] on link "[PERSON_NAME]|hsu_hailey|[PERSON_NAME]" at bounding box center [427, 246] width 99 height 43
click at [542, 345] on div "互動分析" at bounding box center [607, 354] width 758 height 18
click at [973, 242] on button "button" at bounding box center [965, 245] width 19 height 19
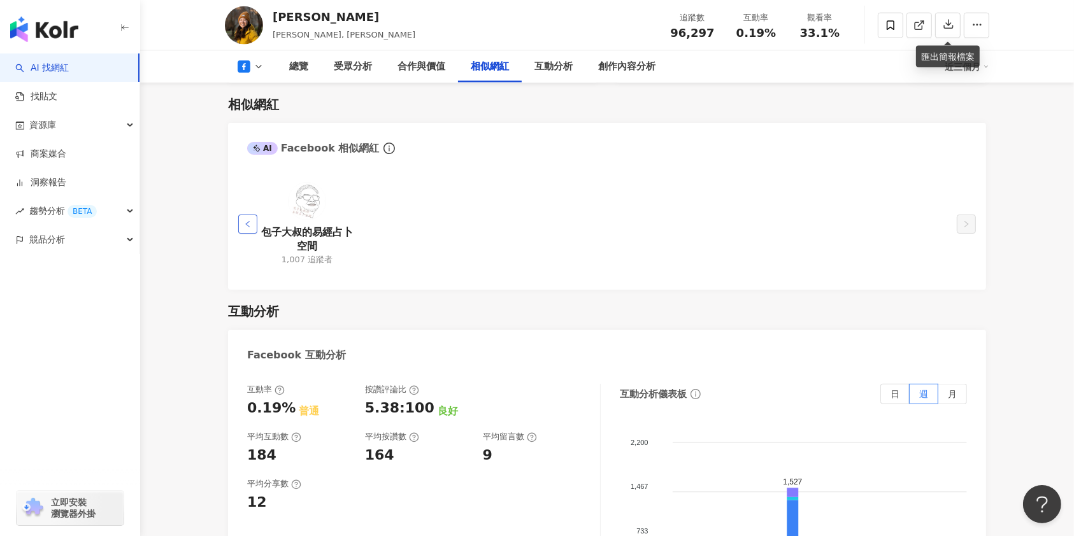
click at [252, 227] on button "button" at bounding box center [247, 224] width 19 height 19
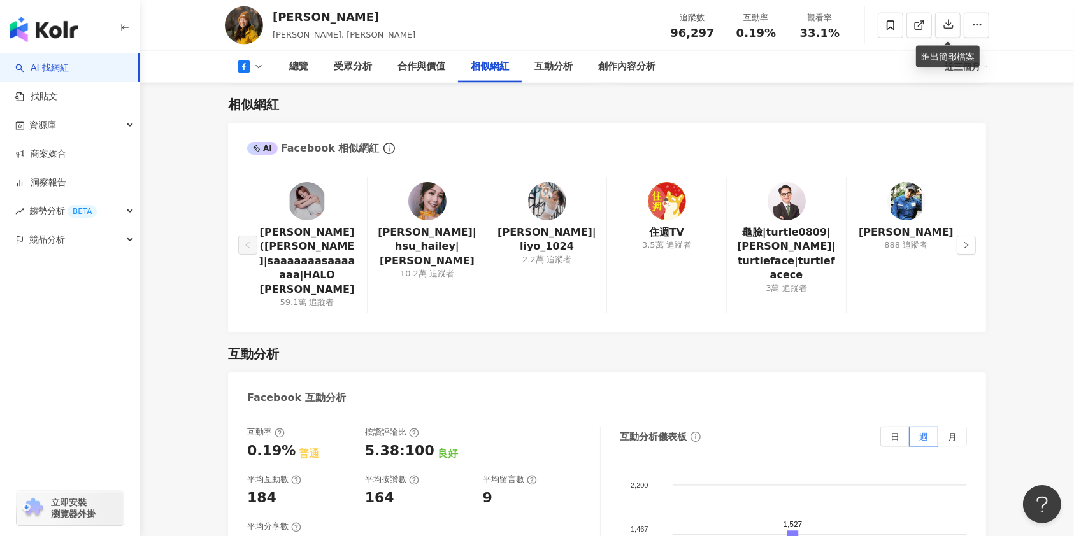
click at [252, 227] on div "[PERSON_NAME]([PERSON_NAME]|saaaaaaasaaaaaaa|HALO [PERSON_NAME] 59.1萬 追蹤者" at bounding box center [307, 245] width 120 height 136
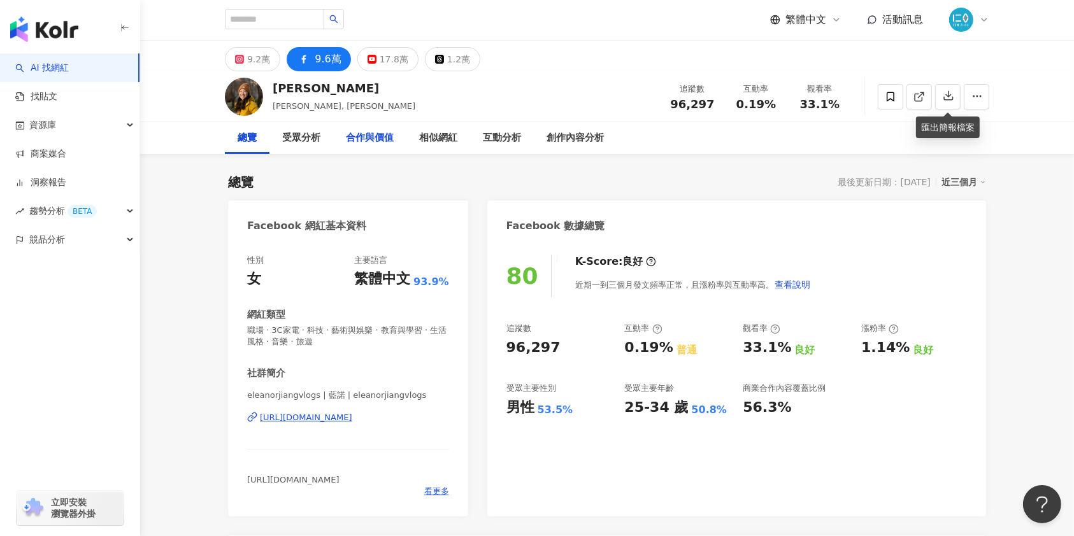
scroll to position [0, 0]
click at [250, 59] on div "9.2萬" at bounding box center [258, 60] width 23 height 18
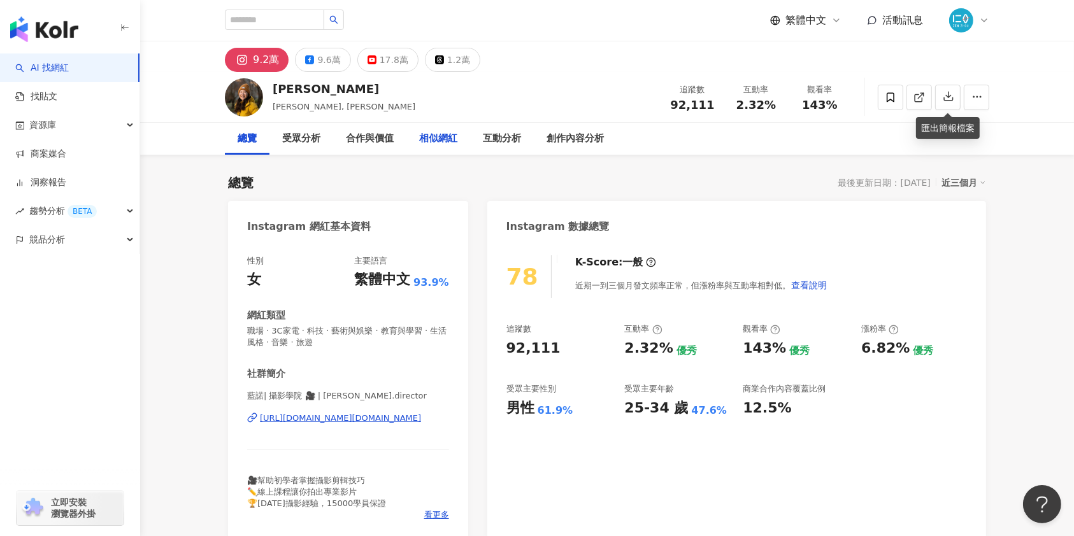
click at [441, 139] on div "相似網紅" at bounding box center [438, 138] width 38 height 15
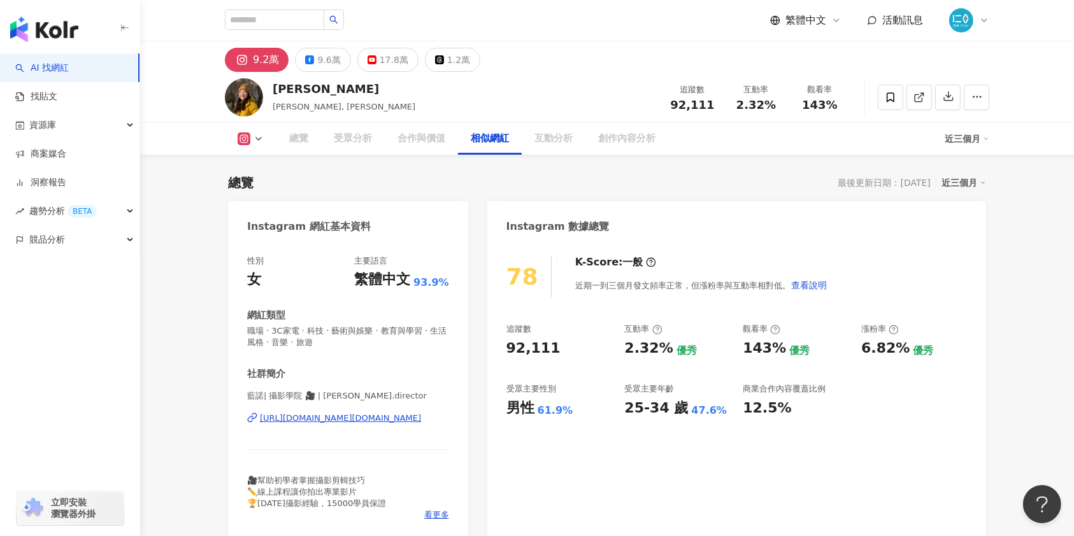
scroll to position [2075, 0]
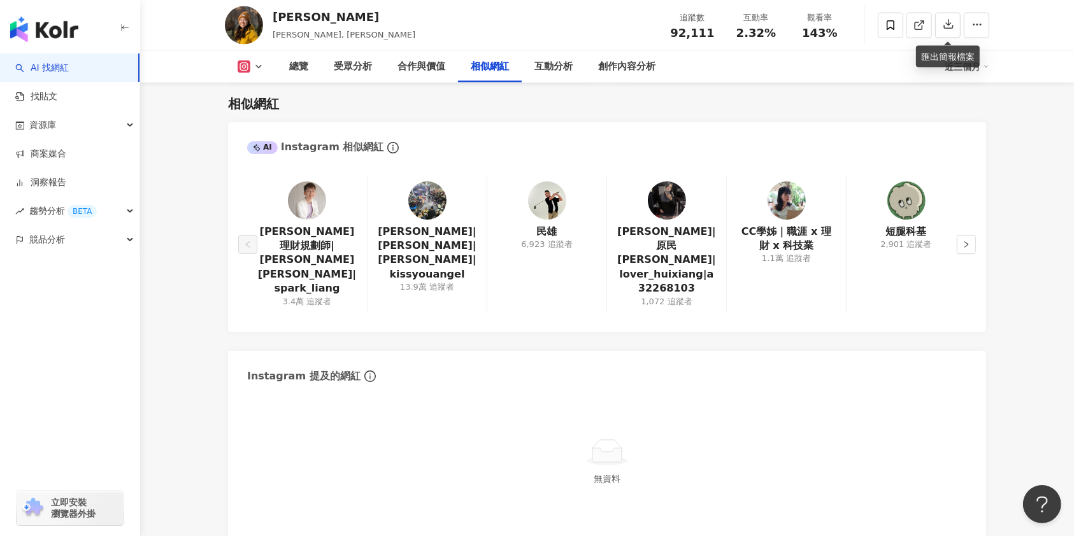
click at [795, 206] on img at bounding box center [786, 200] width 38 height 38
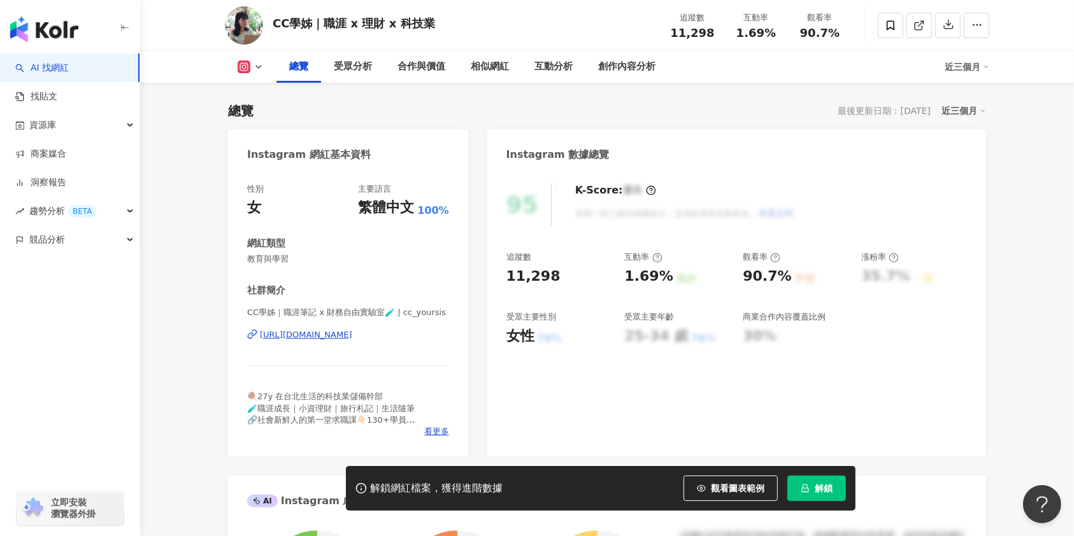
scroll to position [169, 0]
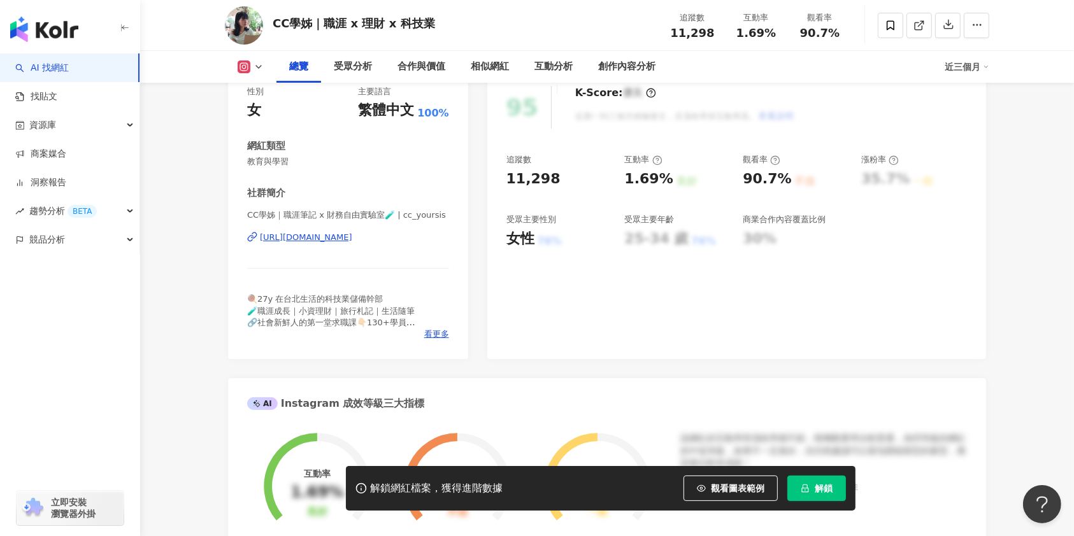
click at [306, 236] on div "[URL][DOMAIN_NAME]" at bounding box center [306, 237] width 92 height 11
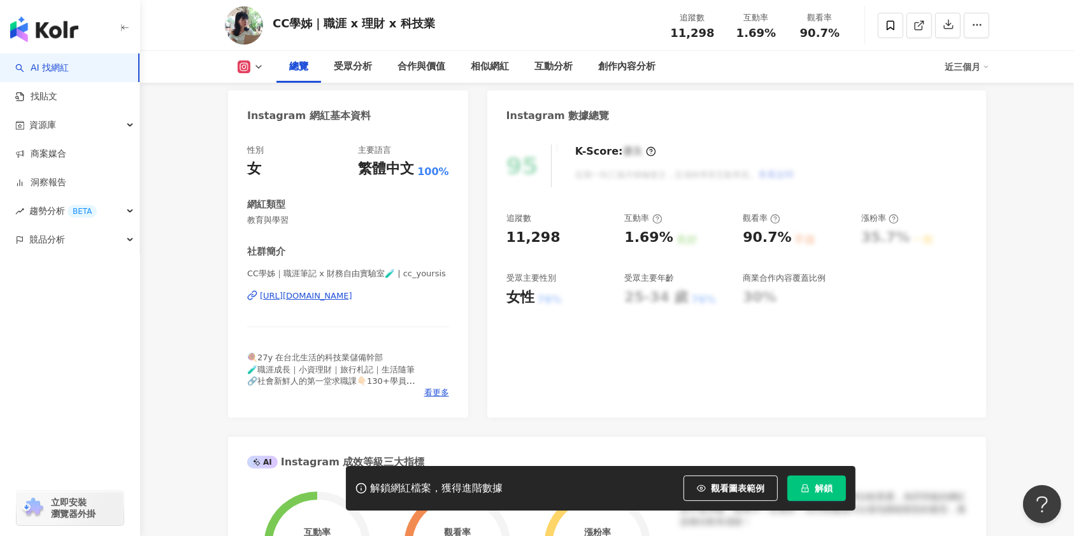
scroll to position [85, 0]
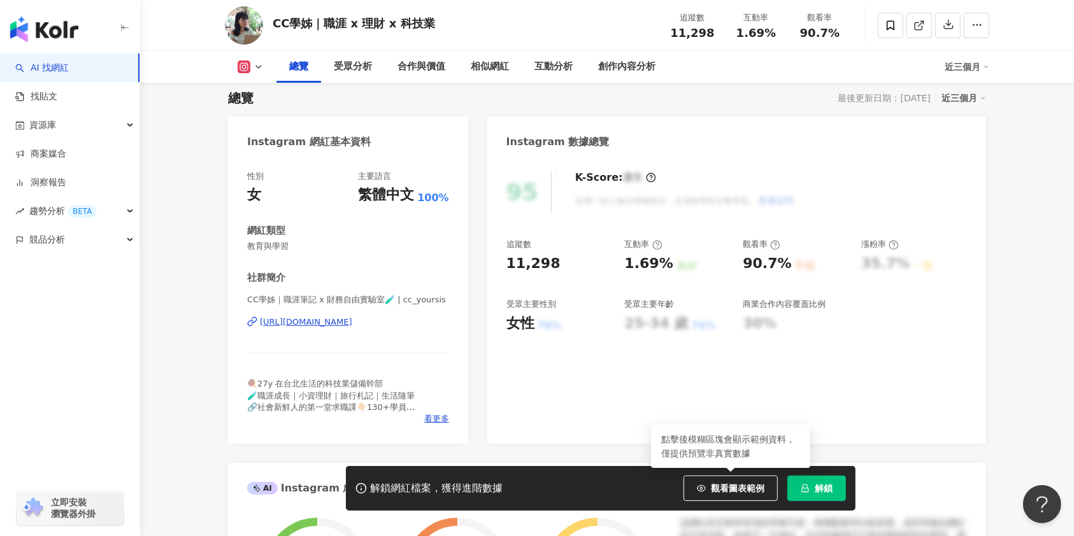
click at [806, 491] on icon "lock" at bounding box center [804, 488] width 9 height 9
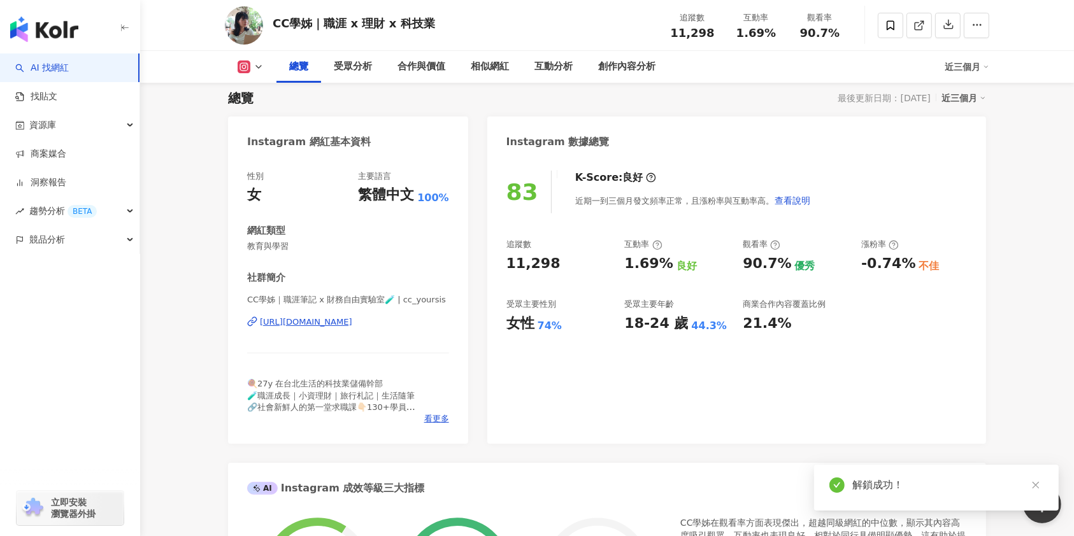
click at [438, 422] on span "看更多" at bounding box center [436, 418] width 25 height 11
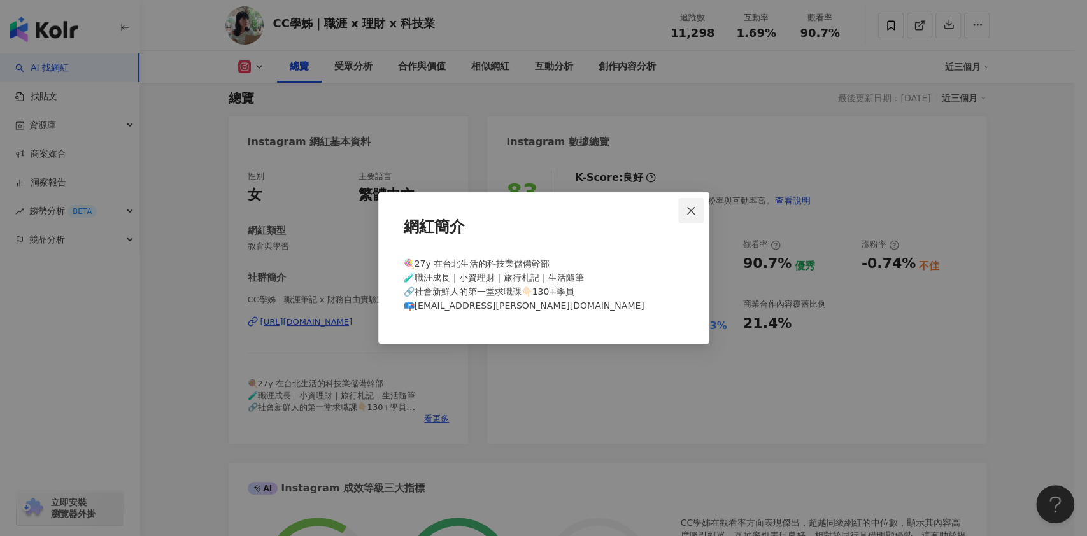
click at [695, 211] on icon "close" at bounding box center [691, 211] width 10 height 10
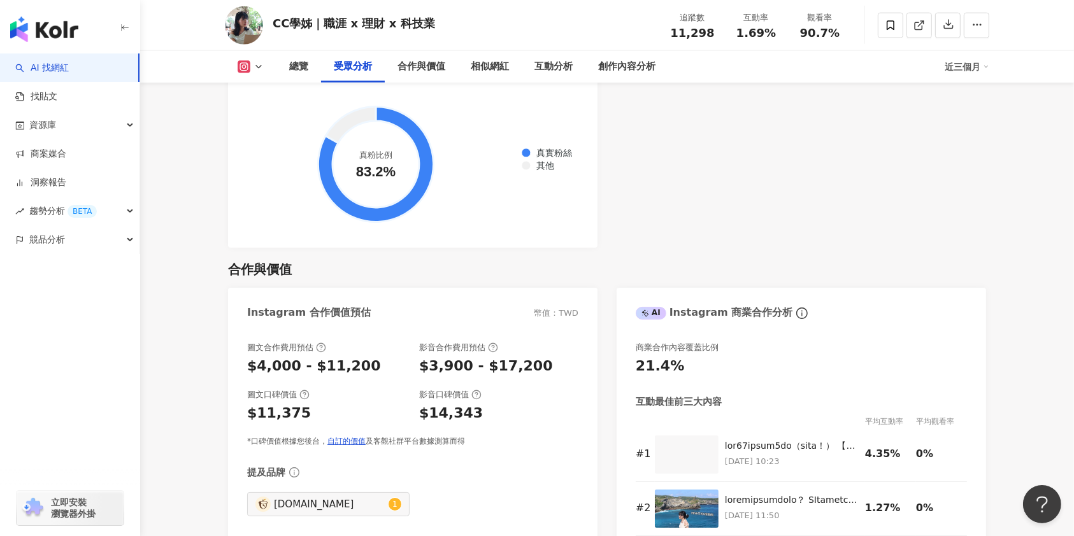
scroll to position [1698, 0]
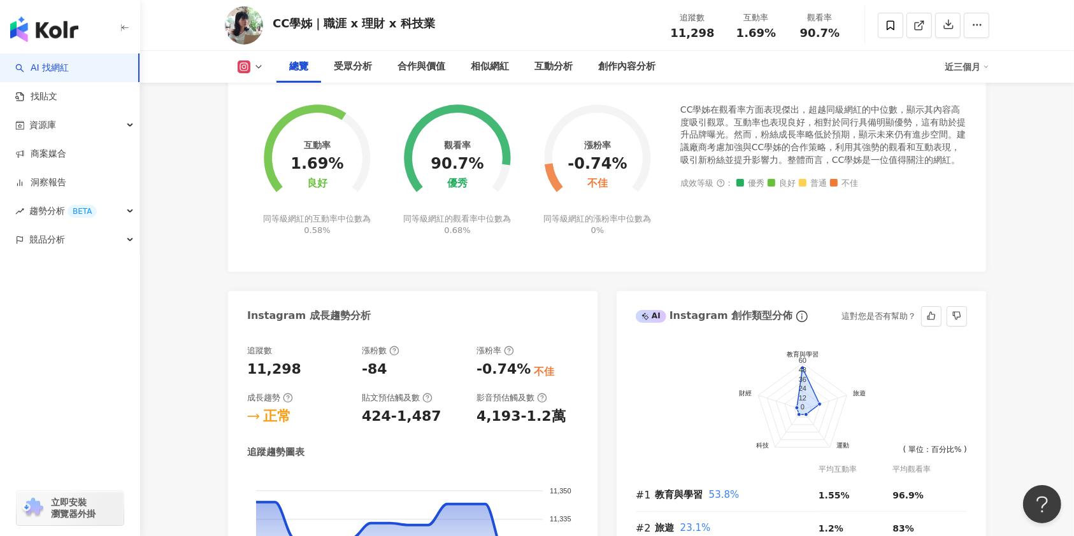
scroll to position [0, 0]
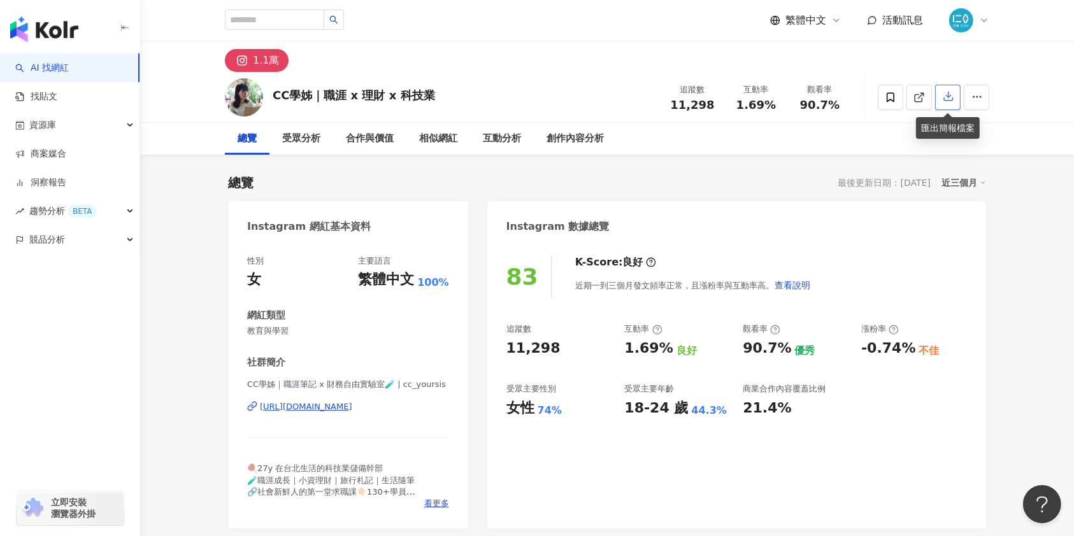
click at [956, 97] on button "button" at bounding box center [947, 97] width 25 height 25
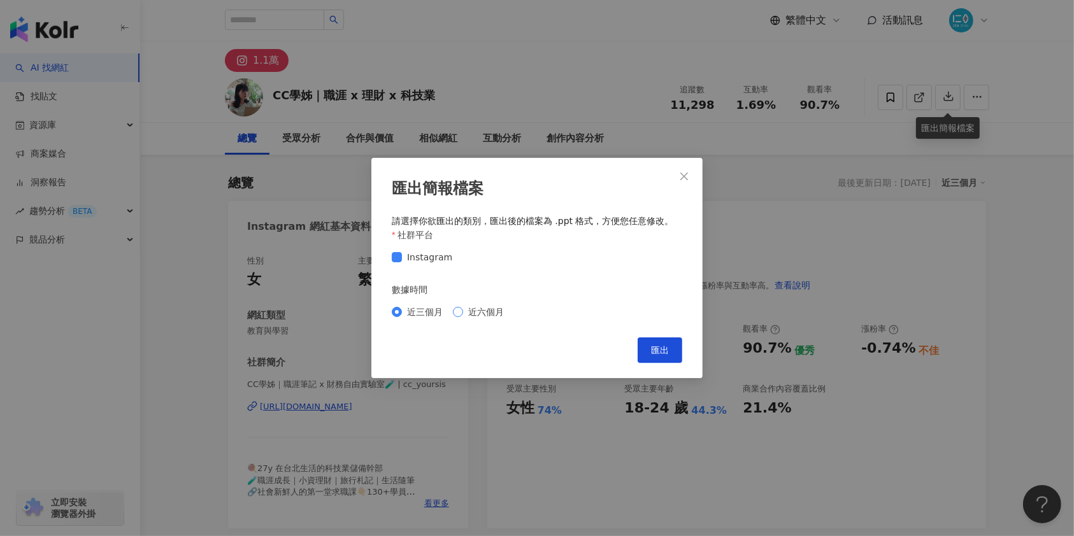
click at [464, 310] on span "近六個月" at bounding box center [486, 312] width 46 height 14
click at [665, 351] on span "匯出" at bounding box center [660, 350] width 18 height 10
drag, startPoint x: 688, startPoint y: 173, endPoint x: 700, endPoint y: 191, distance: 21.7
click at [688, 172] on icon "close" at bounding box center [684, 176] width 10 height 10
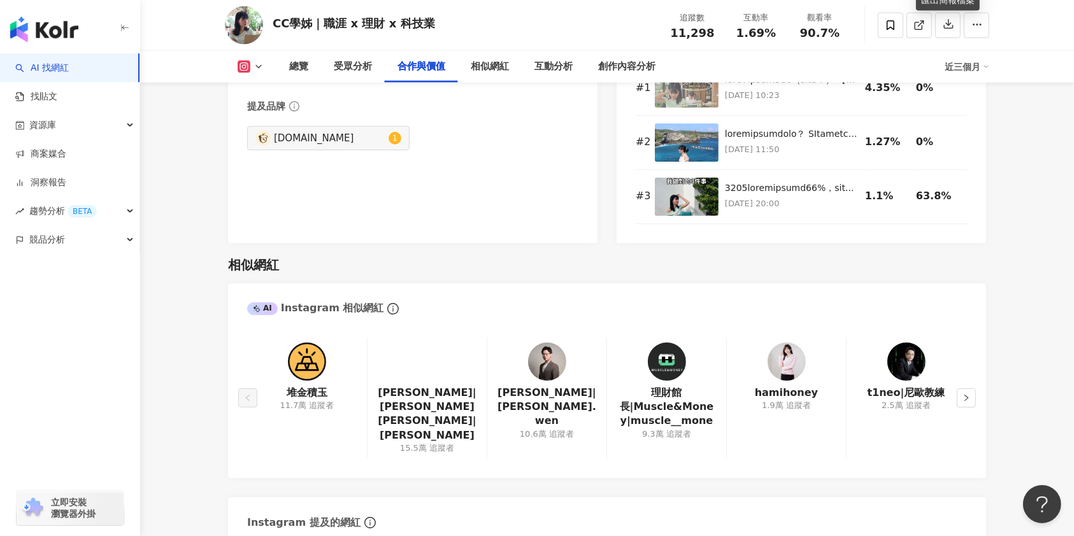
scroll to position [1952, 0]
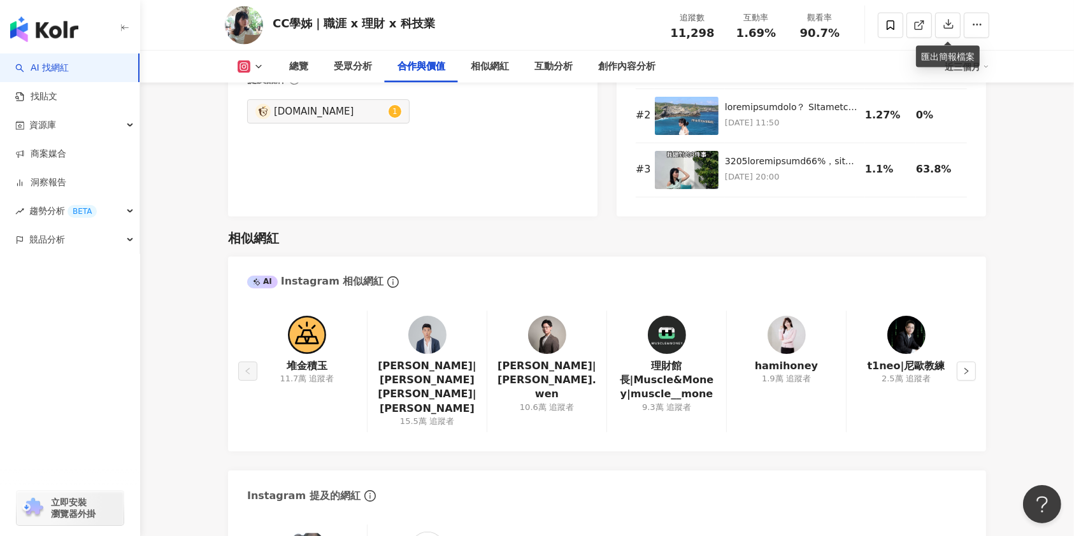
click at [540, 339] on img at bounding box center [547, 335] width 38 height 38
click at [325, 339] on img at bounding box center [307, 335] width 38 height 38
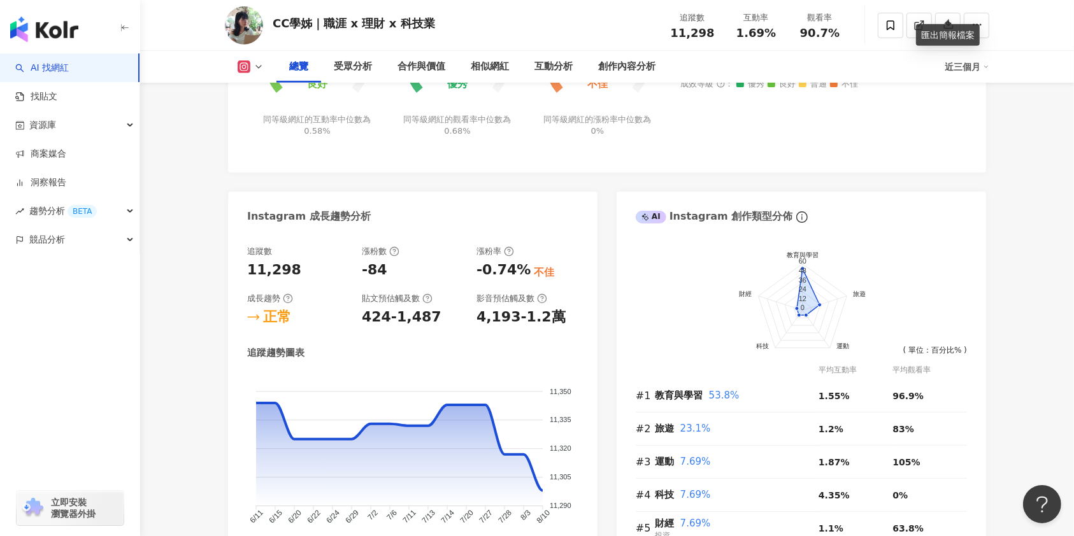
scroll to position [0, 0]
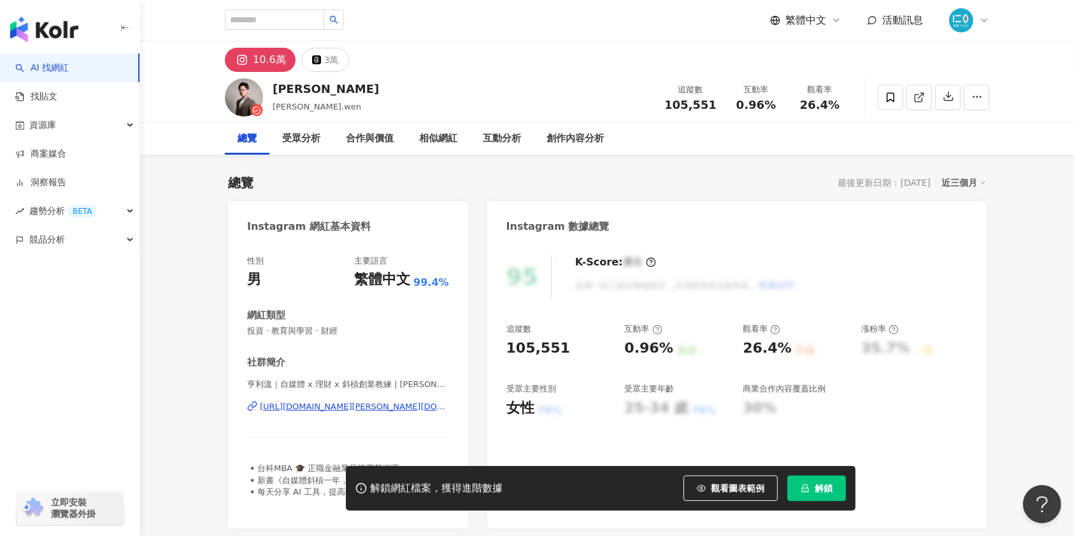
scroll to position [12, 0]
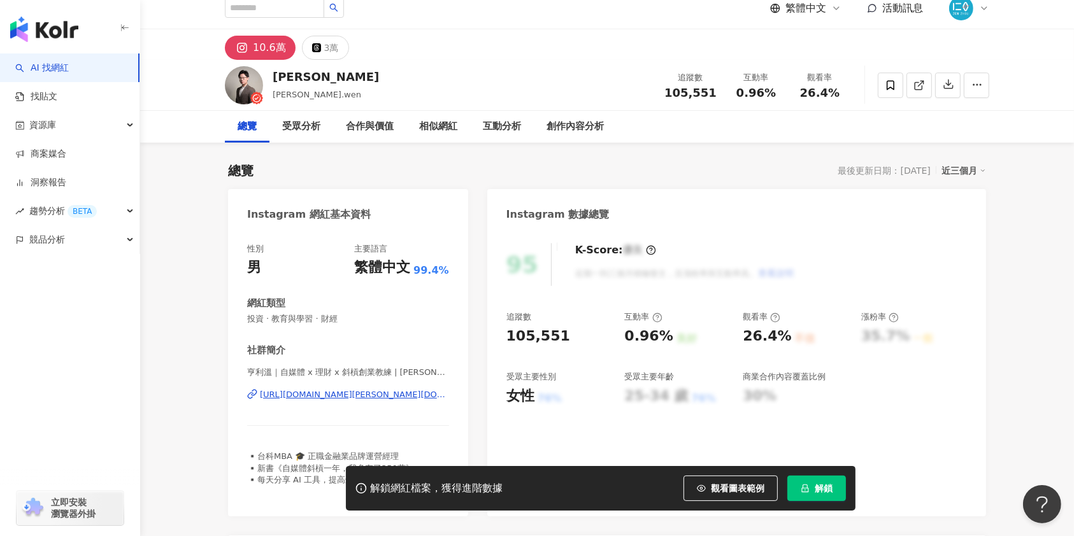
click at [287, 389] on div "[URL][DOMAIN_NAME][PERSON_NAME][DOMAIN_NAME]" at bounding box center [354, 394] width 189 height 11
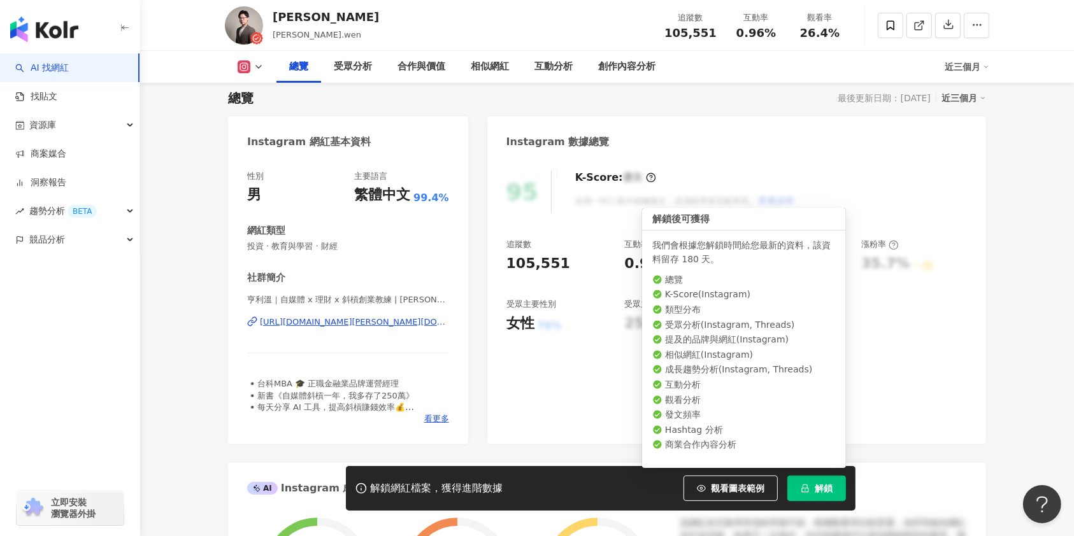
click at [813, 488] on button "解鎖" at bounding box center [816, 488] width 59 height 25
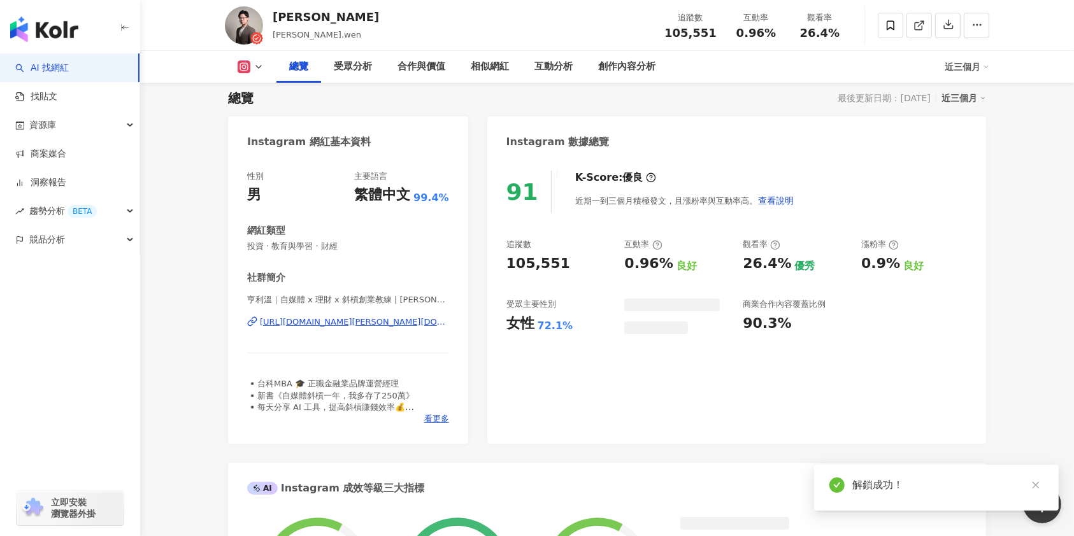
click at [950, 22] on icon "button" at bounding box center [947, 23] width 11 height 11
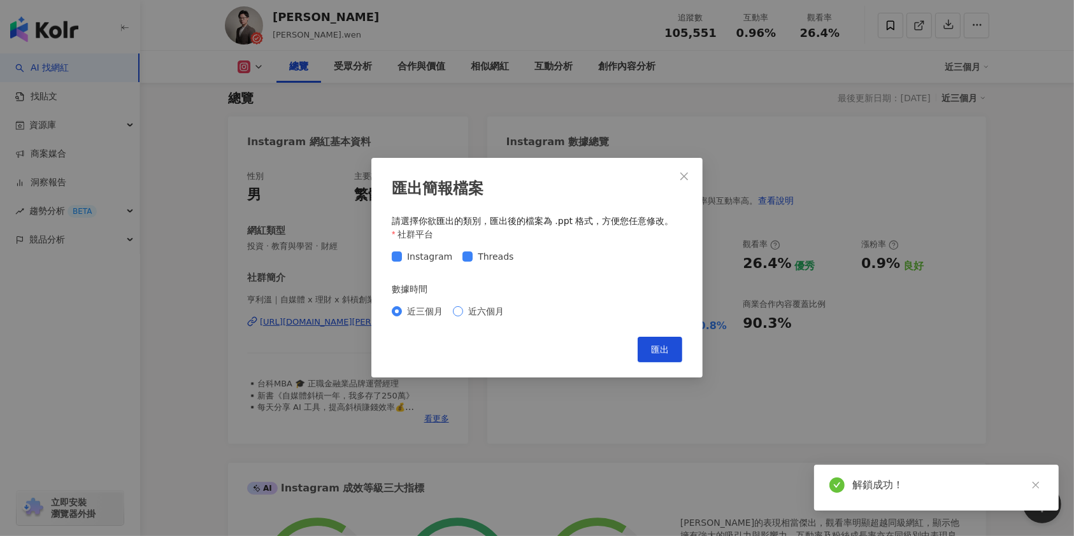
click at [492, 314] on span "近六個月" at bounding box center [486, 312] width 46 height 14
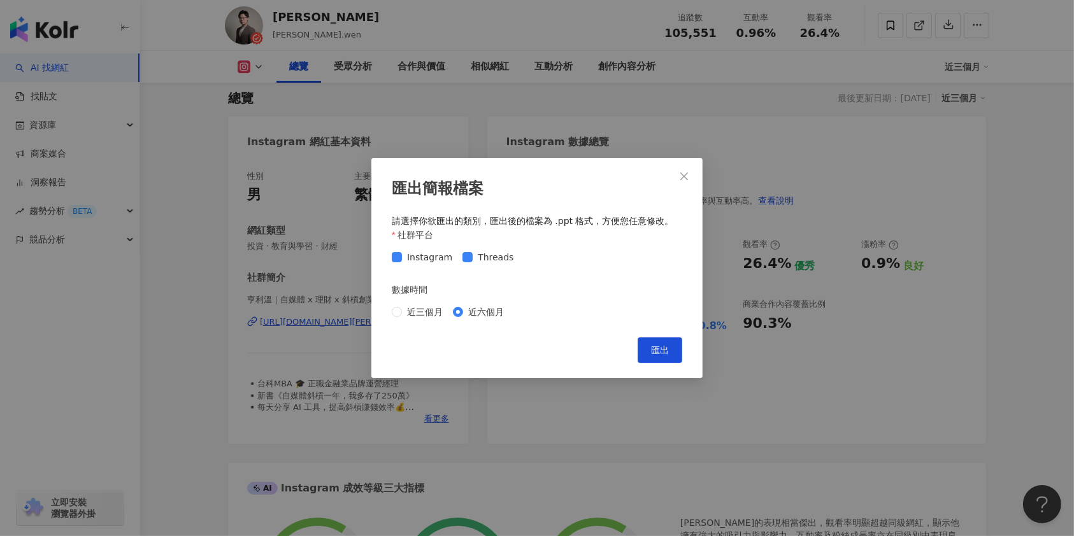
click at [466, 309] on span "近六個月" at bounding box center [486, 312] width 46 height 14
click at [664, 350] on span "匯出" at bounding box center [660, 350] width 18 height 10
click at [693, 178] on span "Close" at bounding box center [683, 176] width 25 height 10
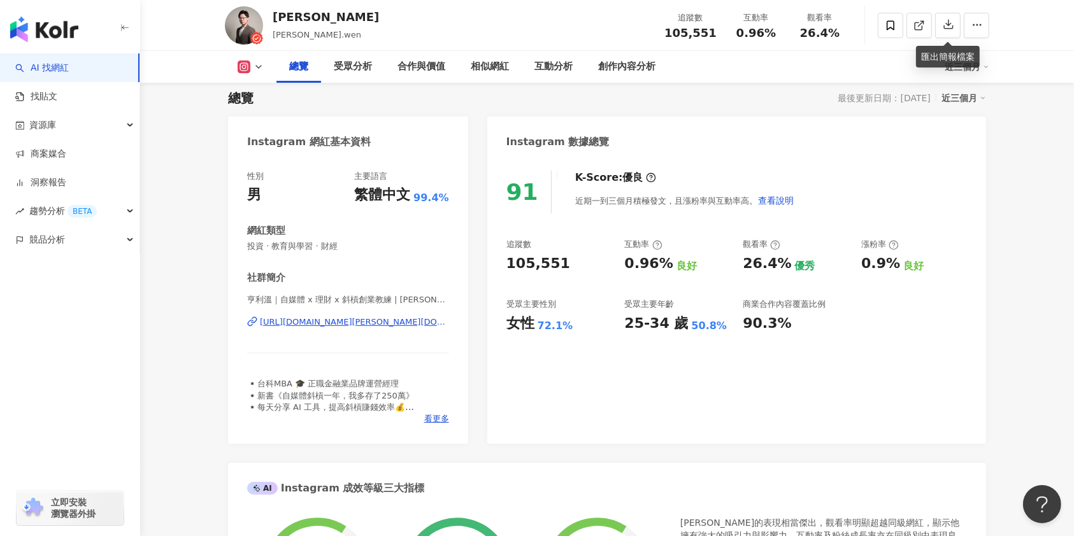
click at [668, 432] on div "91 K-Score : 優良 近期一到三個月積極發文，且漲粉率與互動率高。 查看說明 追蹤數 105,551 互動率 0.96% 良好 觀看率 26.4% …" at bounding box center [736, 301] width 499 height 286
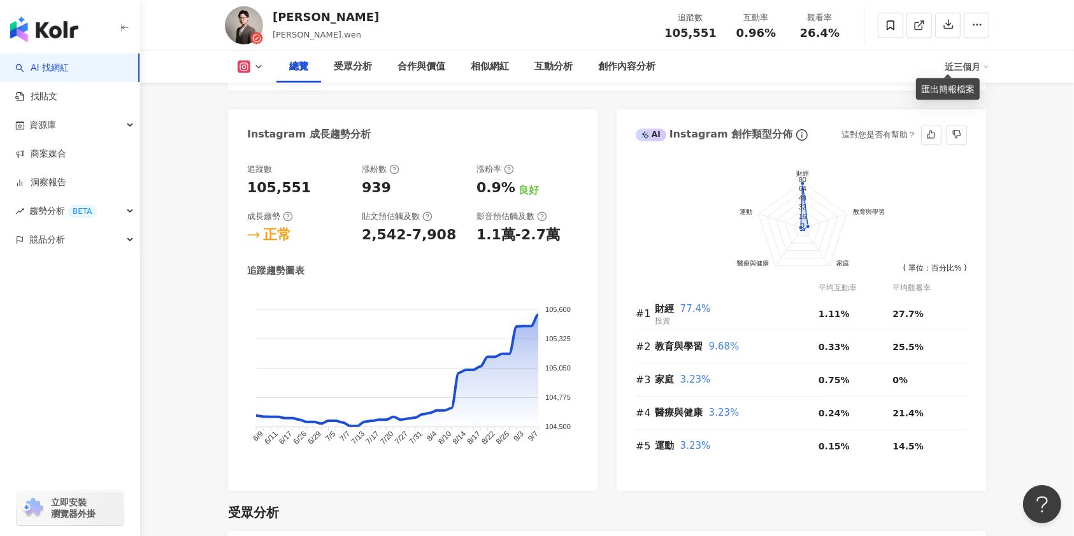
scroll to position [679, 0]
drag, startPoint x: 326, startPoint y: 19, endPoint x: 274, endPoint y: 18, distance: 52.2
click at [274, 18] on div "亨利溫 henry.wen 追蹤數 105,551 互動率 0.96% 觀看率 26.4%" at bounding box center [606, 25] width 815 height 50
copy div "亨利溫"
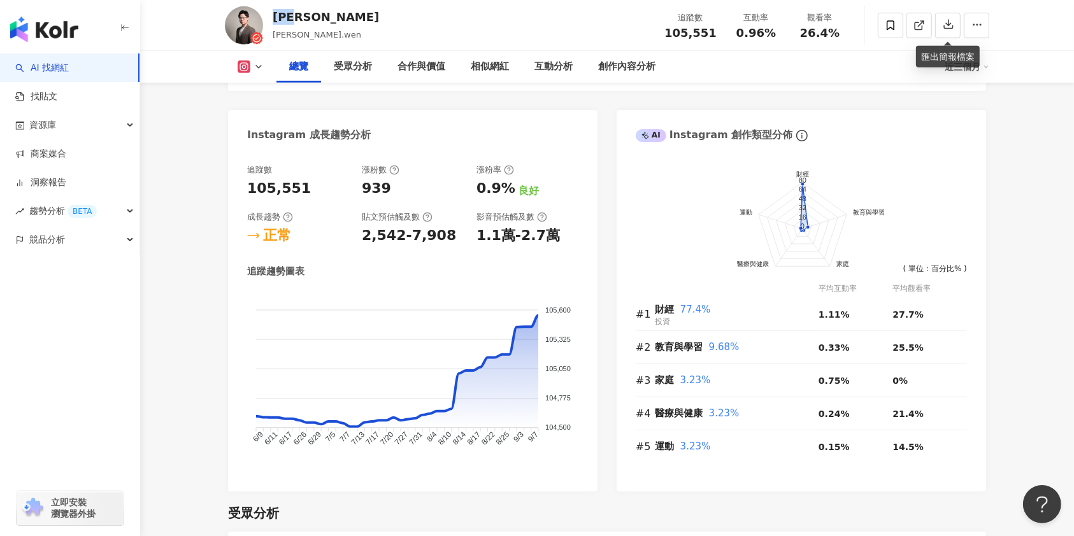
click at [434, 34] on div "亨利溫 henry.wen 追蹤數 105,551 互動率 0.96% 觀看率 26.4%" at bounding box center [606, 25] width 815 height 50
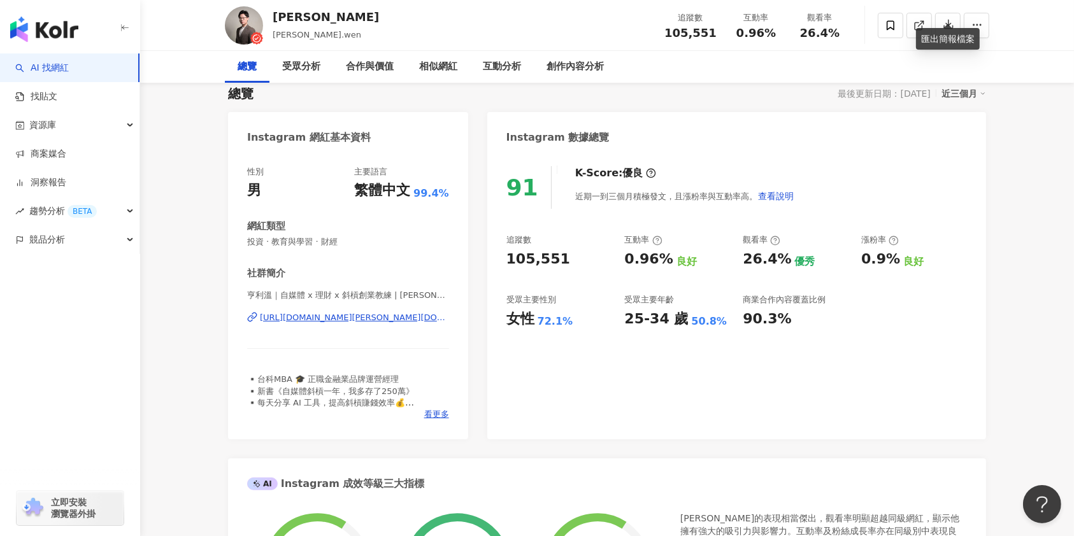
scroll to position [0, 0]
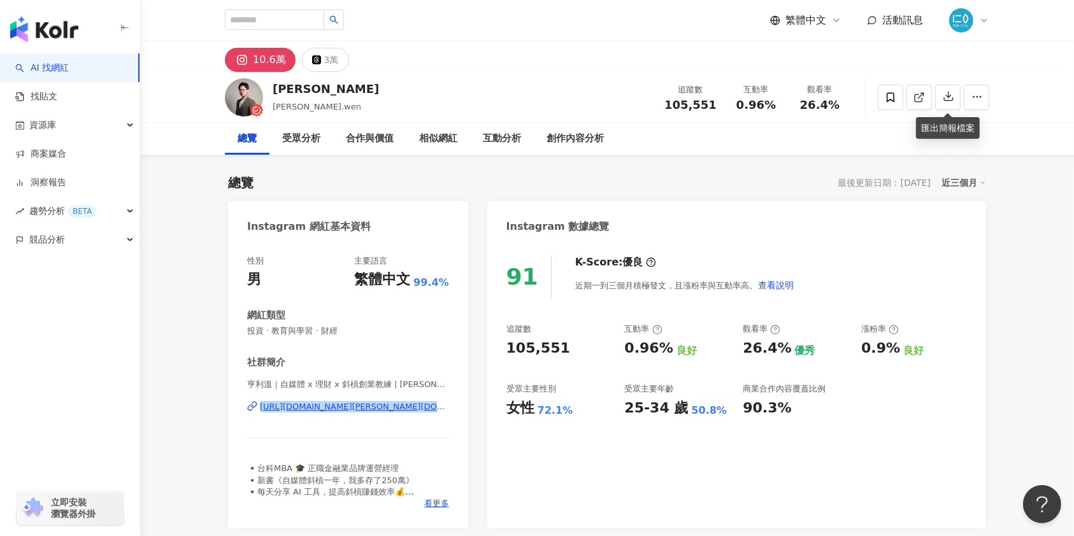
drag, startPoint x: 236, startPoint y: 406, endPoint x: 443, endPoint y: 408, distance: 206.3
click at [443, 408] on div "性別 男 主要語言 繁體中文 99.4% 網紅類型 投資 · 教育與學習 · 財經 社群簡介 亨利溫｜自媒體 x 理財 x 斜槓創業教練 | henry.we…" at bounding box center [348, 386] width 240 height 286
copy div "https://www.instagram.com/henry.wen/"
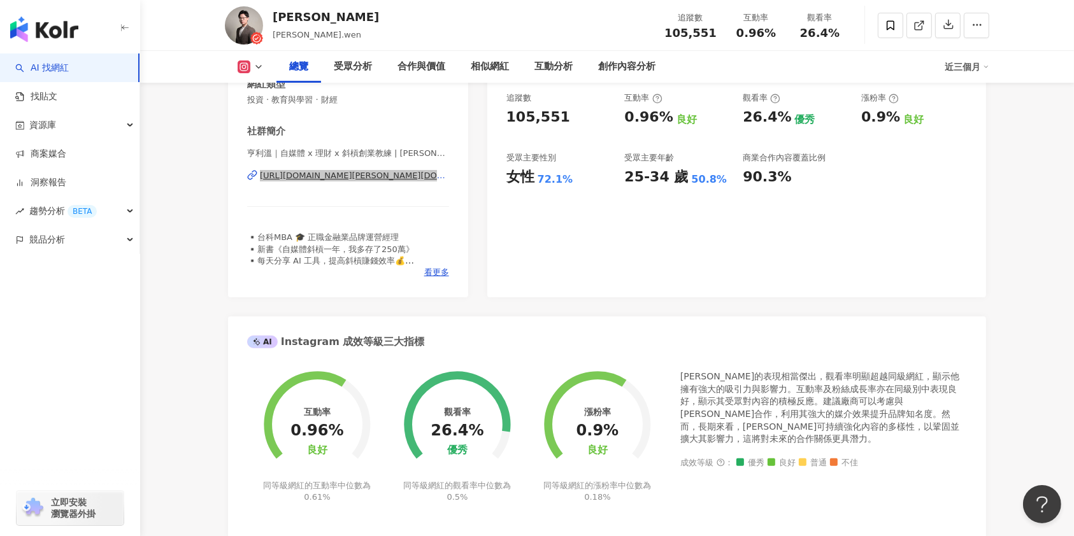
scroll to position [255, 0]
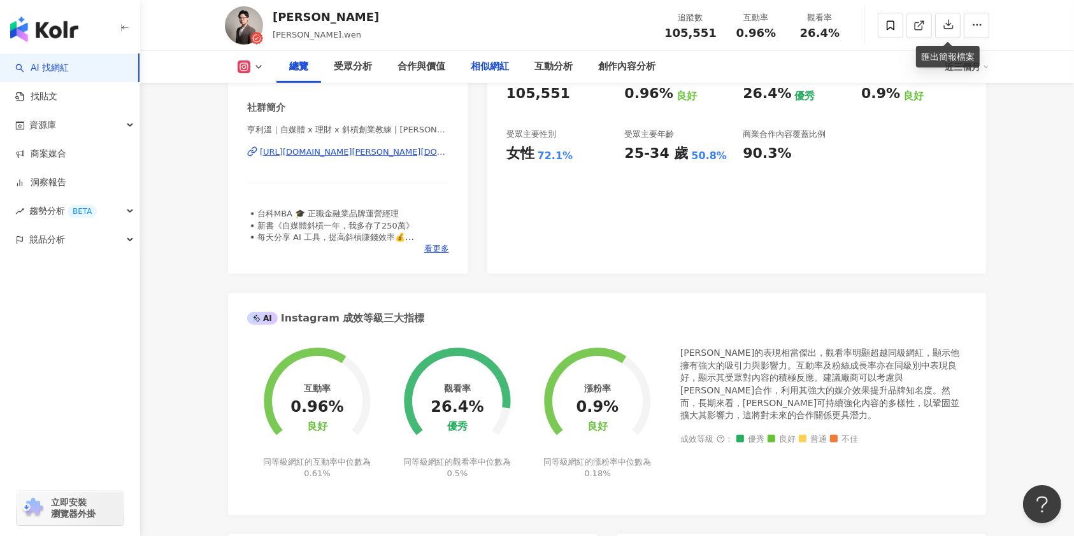
click at [489, 75] on div "相似網紅" at bounding box center [490, 67] width 64 height 32
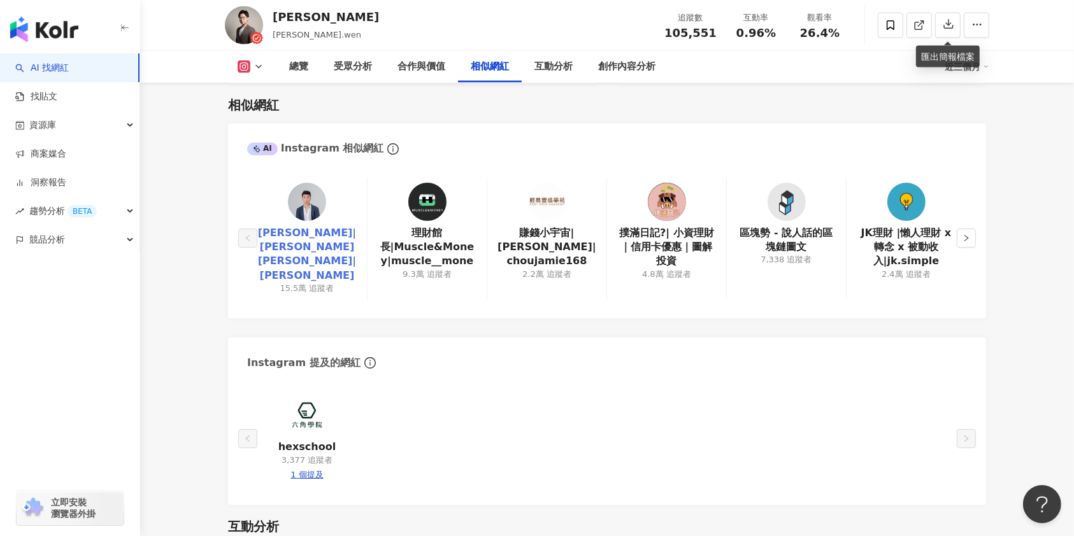
click at [338, 234] on link "Yale Chen|Yale Chen 陳頁真|陳頁真" at bounding box center [306, 254] width 99 height 57
click at [956, 230] on button "button" at bounding box center [965, 238] width 19 height 19
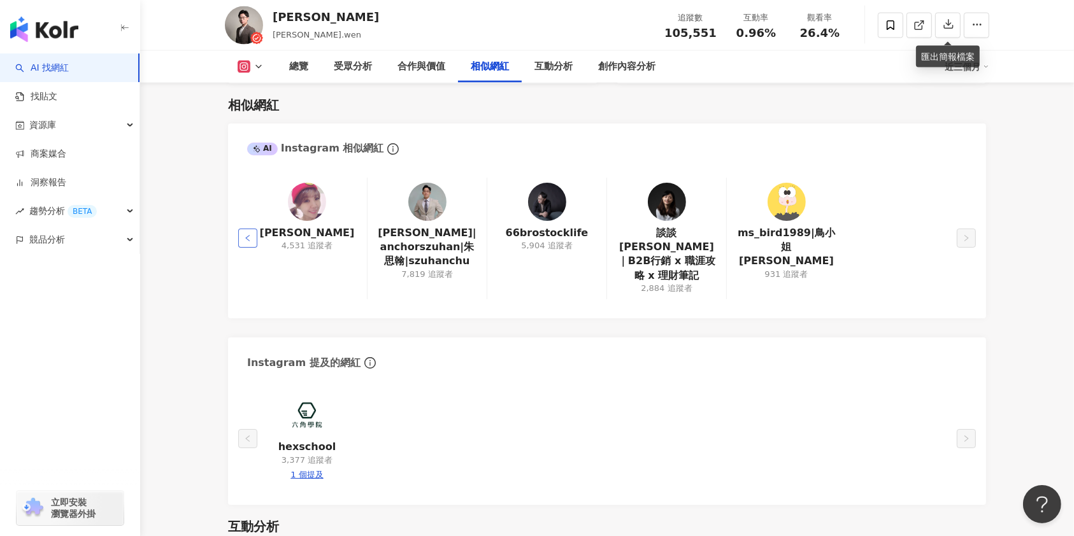
click at [250, 234] on icon "left" at bounding box center [248, 238] width 8 height 8
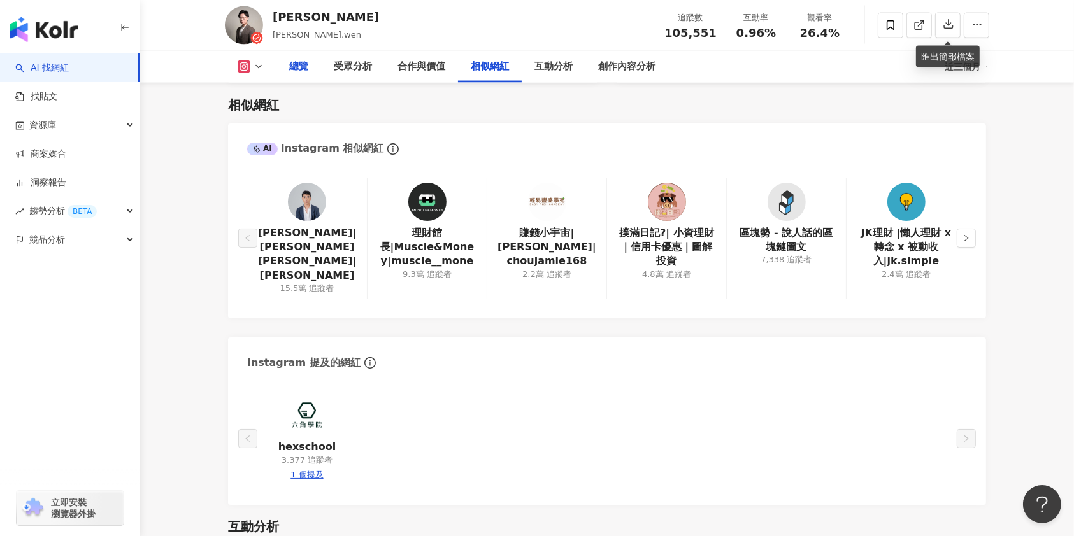
click at [293, 65] on div "總覽" at bounding box center [298, 66] width 19 height 15
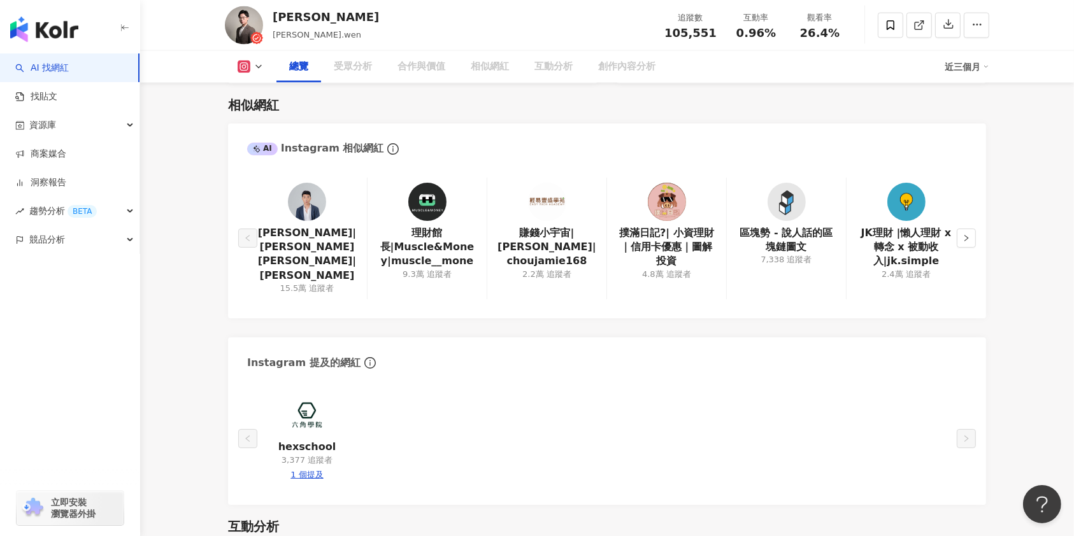
scroll to position [78, 0]
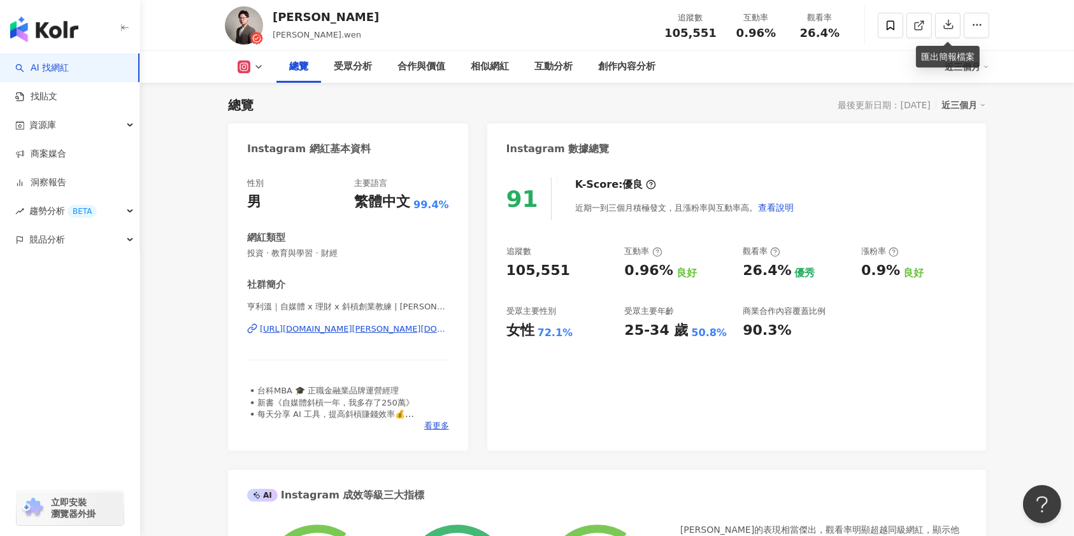
click at [644, 429] on div "91 K-Score : 優良 近期一到三個月積極發文，且漲粉率與互動率高。 查看說明 追蹤數 105,551 互動率 0.96% 良好 觀看率 26.4% …" at bounding box center [736, 308] width 499 height 286
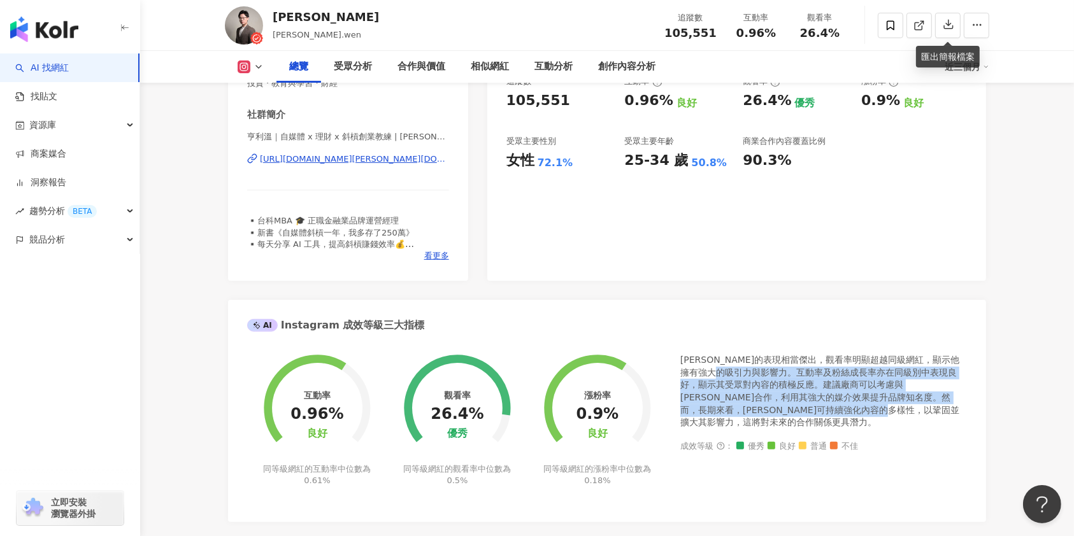
drag, startPoint x: 749, startPoint y: 367, endPoint x: 959, endPoint y: 415, distance: 215.5
click at [959, 415] on div "亨利溫的表現相當傑出，觀看率明顯超越同級網紅，顯示他擁有強大的吸引力與影響力。互動率及粉絲成長率亦在同級別中表現良好，顯示其受眾對內容的積極反應。建議廠商可以…" at bounding box center [823, 391] width 287 height 75
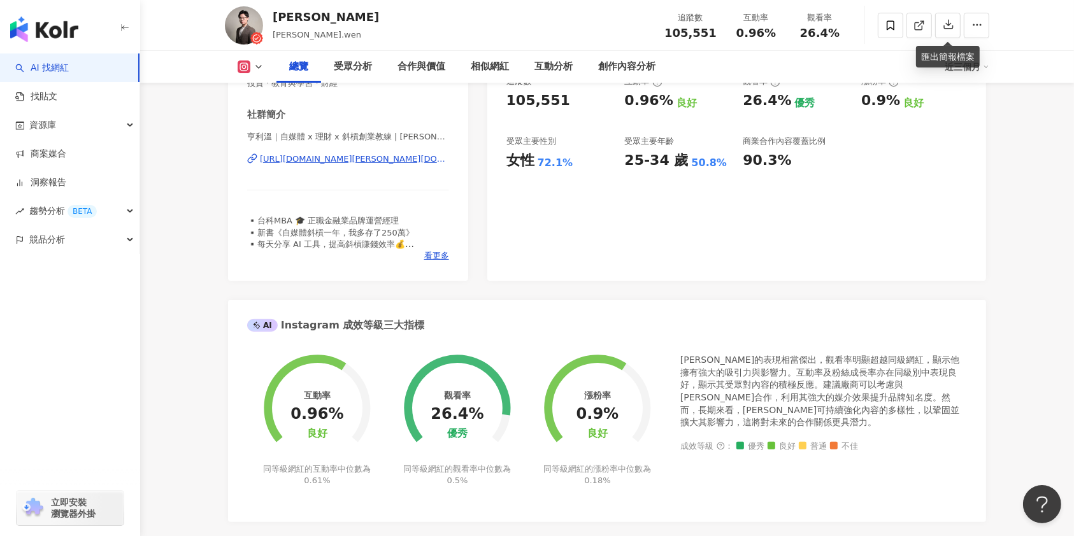
click at [898, 478] on div "亨利溫的表現相當傑出，觀看率明顯超越同級網紅，顯示他擁有強大的吸引力與影響力。互動率及粉絲成長率亦在同級別中表現良好，顯示其受眾對內容的積極反應。建議廠商可以…" at bounding box center [823, 428] width 287 height 148
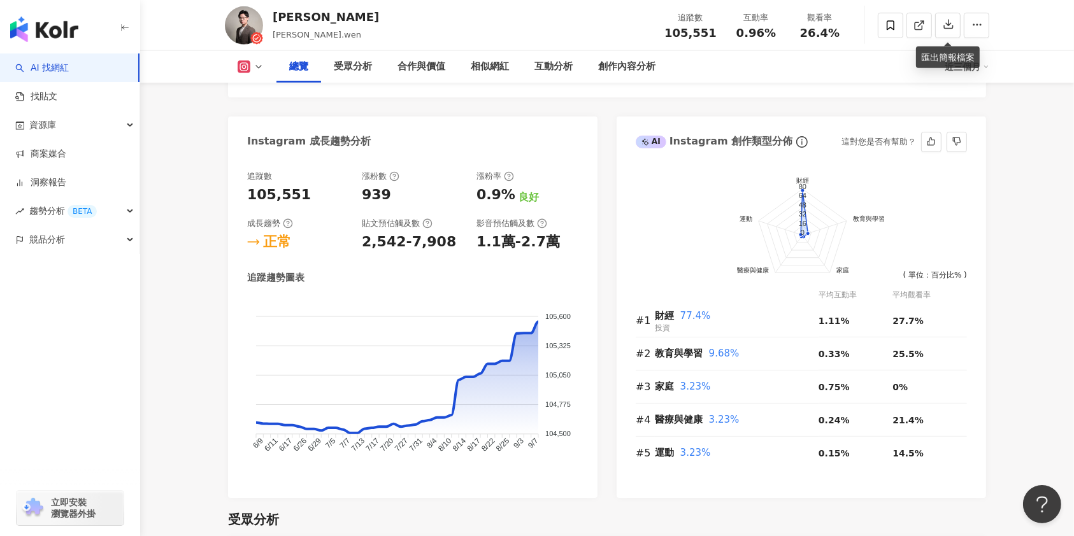
scroll to position [757, 0]
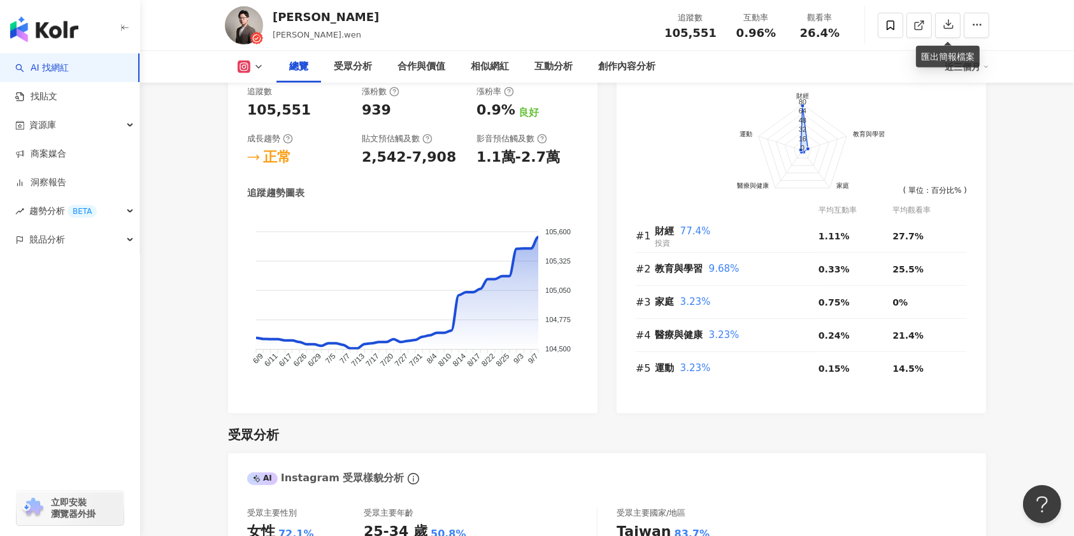
click at [694, 426] on div "受眾分析" at bounding box center [607, 435] width 758 height 18
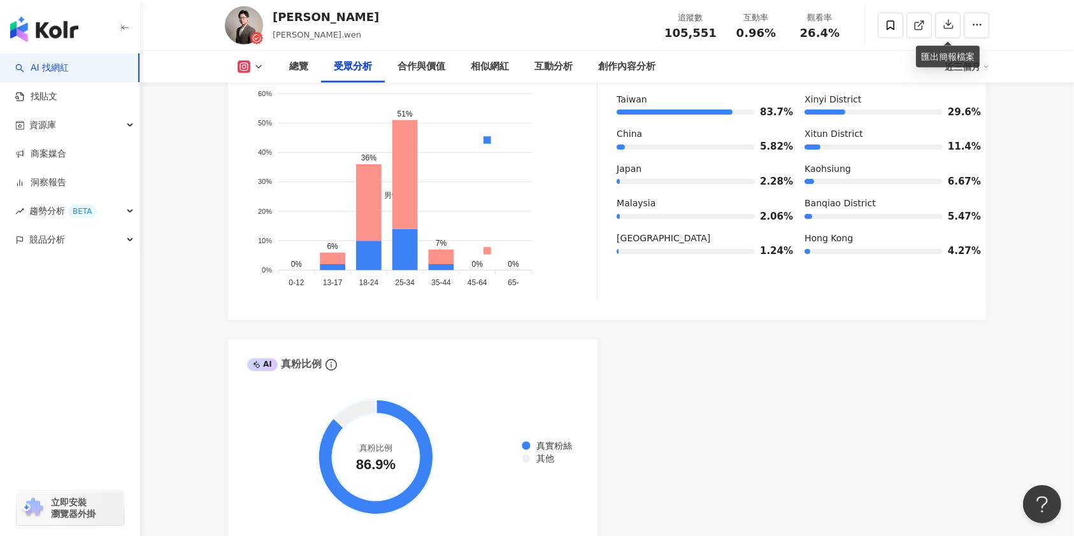
click at [699, 430] on div "AI Instagram 受眾樣貌分析 受眾主要性別 女性 72.1% 受眾主要年齡 25-34 歲 50.8% 受眾年齡及性別分布 男性 女性 60% 60…" at bounding box center [607, 242] width 758 height 597
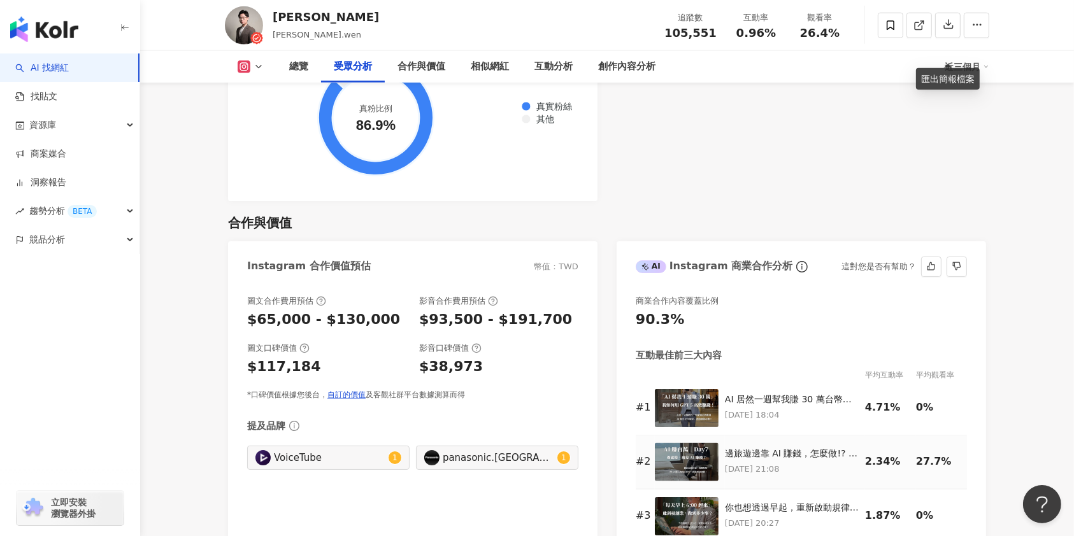
scroll to position [1691, 0]
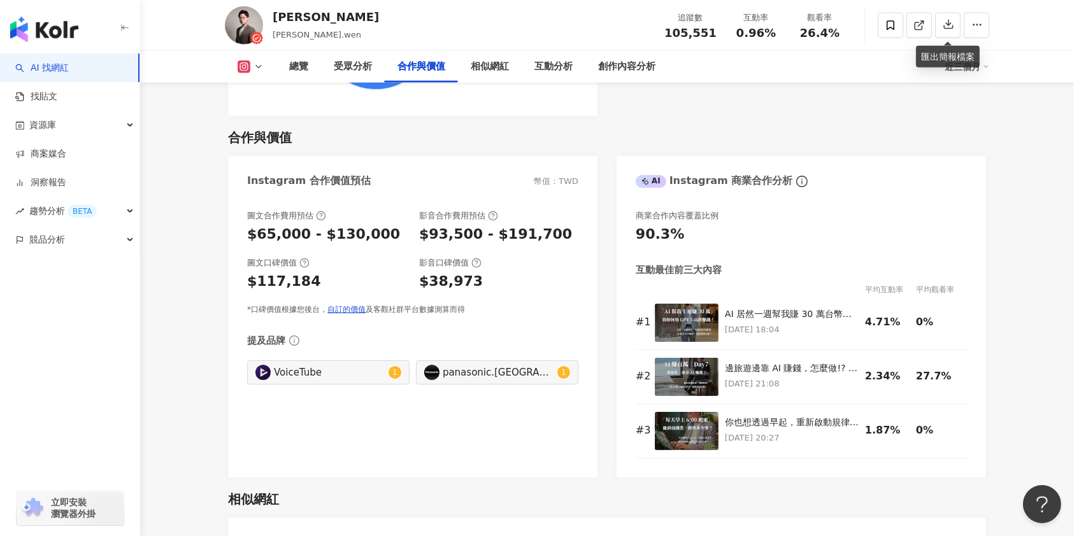
click at [402, 502] on div "相似網紅" at bounding box center [607, 499] width 758 height 18
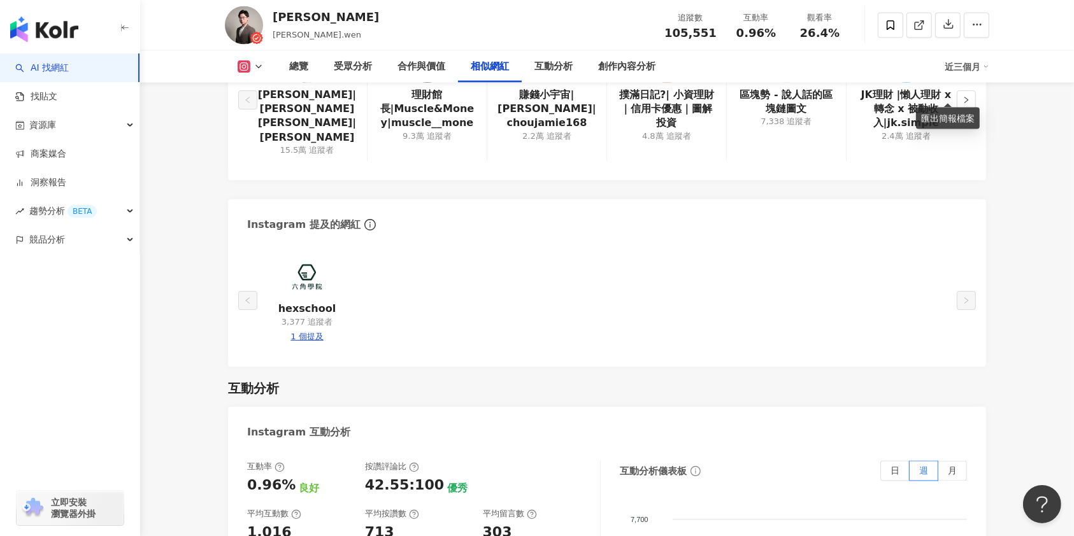
scroll to position [2285, 0]
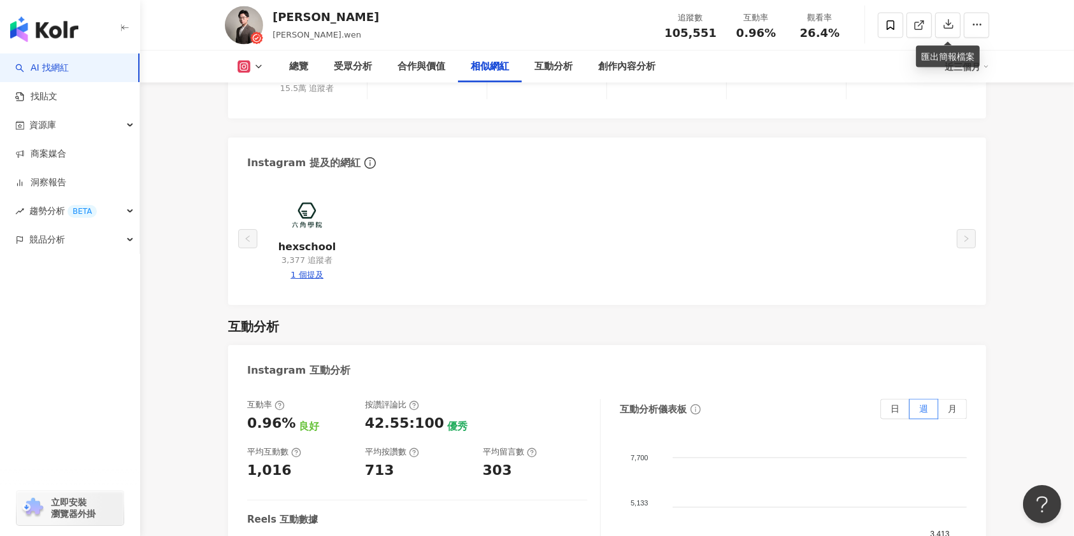
click at [304, 208] on img at bounding box center [307, 216] width 38 height 38
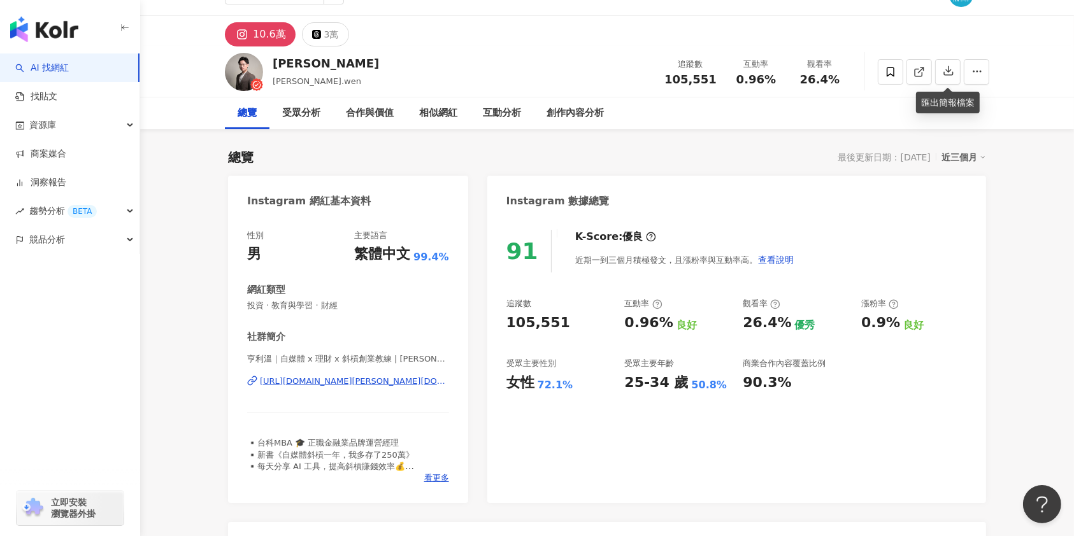
scroll to position [0, 0]
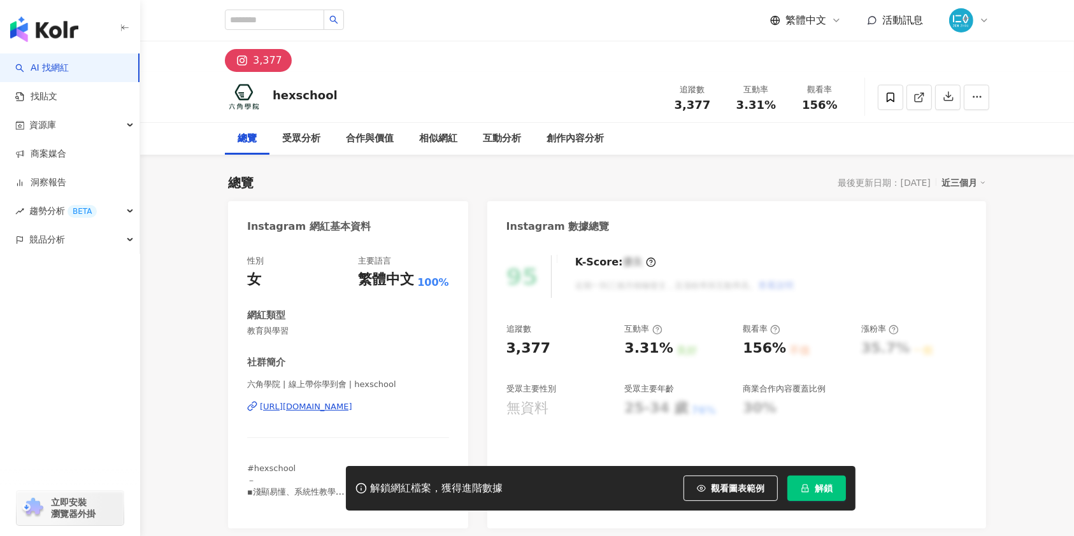
drag, startPoint x: 748, startPoint y: 397, endPoint x: 287, endPoint y: 406, distance: 461.8
click at [287, 406] on div "[URL][DOMAIN_NAME]" at bounding box center [306, 406] width 92 height 11
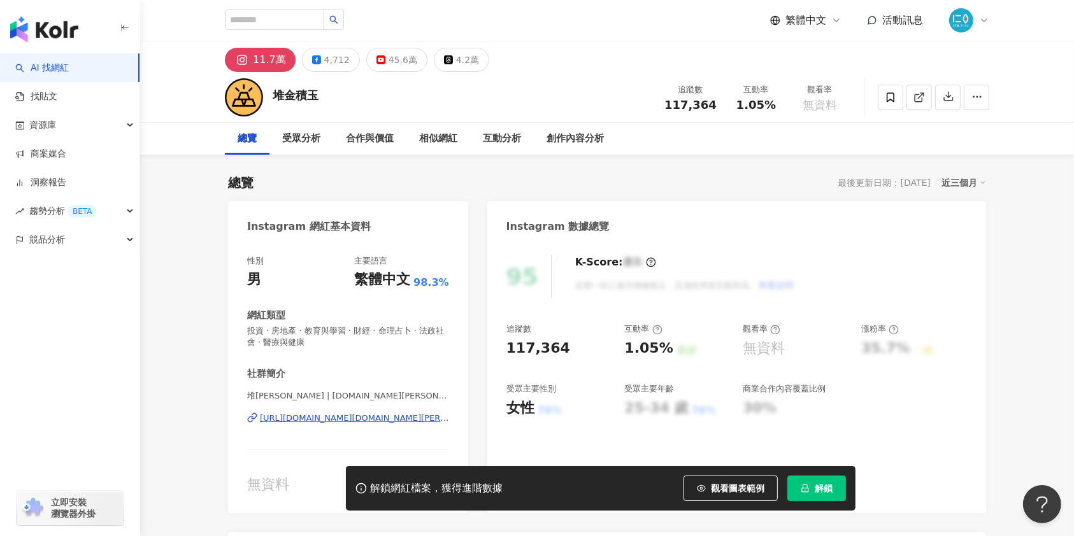
click at [322, 419] on div "https://www.instagram.com/the.golden.rich/" at bounding box center [354, 418] width 189 height 11
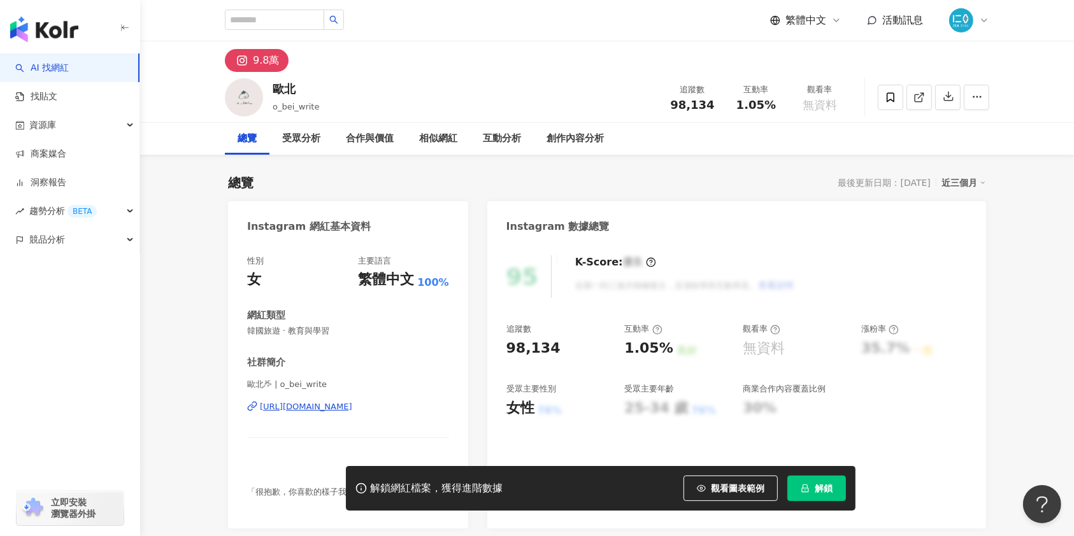
click at [336, 408] on div "[URL][DOMAIN_NAME]" at bounding box center [306, 406] width 92 height 11
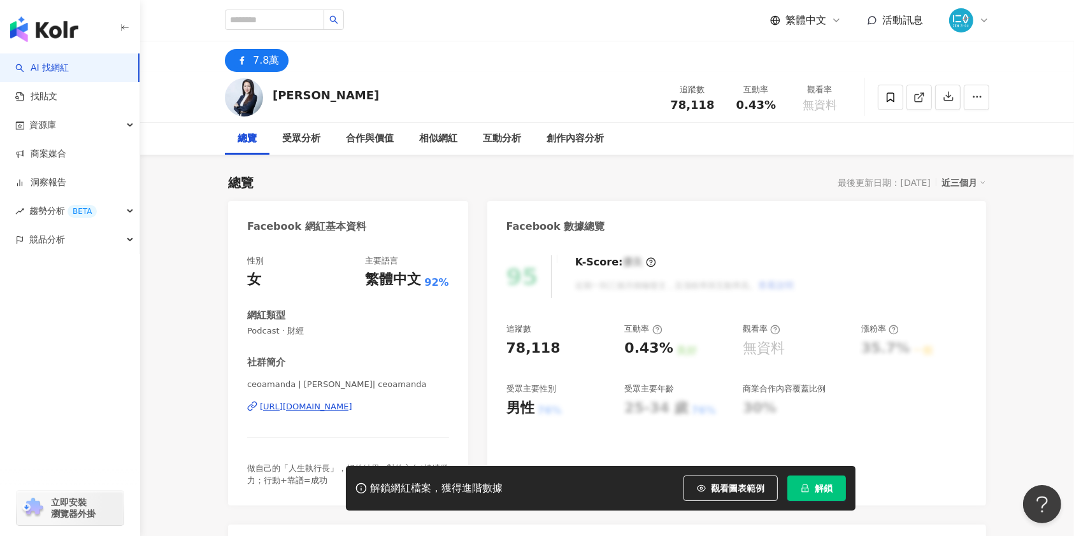
drag, startPoint x: 765, startPoint y: 354, endPoint x: 361, endPoint y: 406, distance: 407.7
click at [352, 406] on div "[URL][DOMAIN_NAME]" at bounding box center [306, 406] width 92 height 11
click at [821, 495] on button "解鎖" at bounding box center [816, 488] width 59 height 25
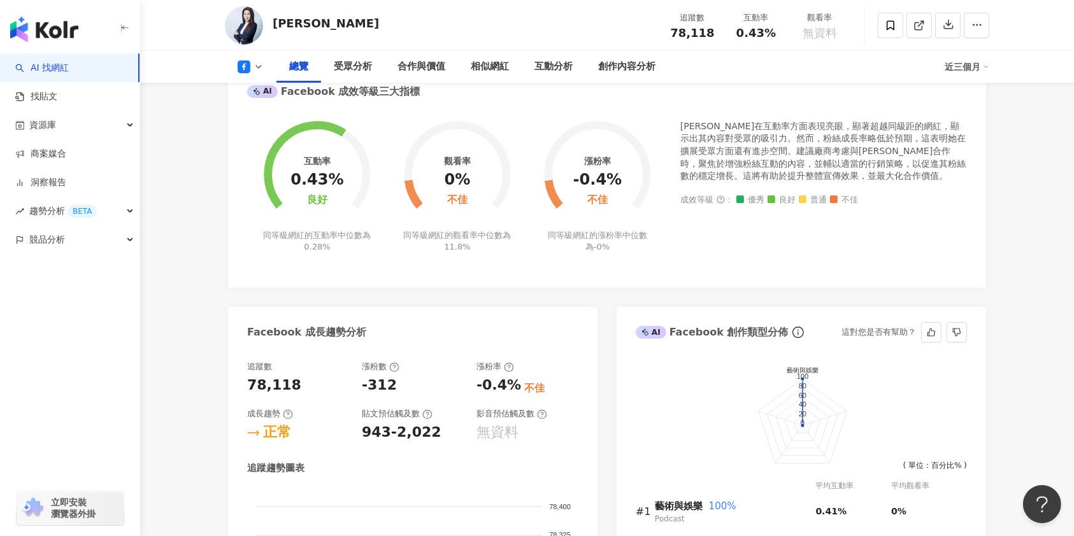
scroll to position [339, 0]
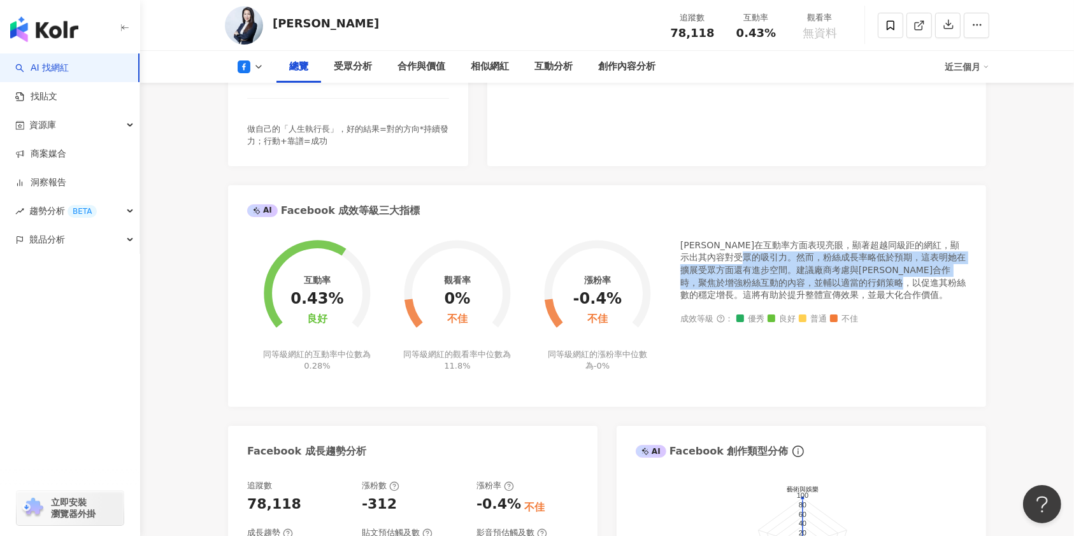
drag, startPoint x: 779, startPoint y: 261, endPoint x: 969, endPoint y: 280, distance: 190.7
click at [969, 280] on div "互動率 0.43% 良好 同等級網紅的互動率中位數為 0.28% 觀看率 0% 不佳 同等級網紅的觀看率中位數為 11.8% 漲粉率 -0.4% 不佳 同等級…" at bounding box center [607, 317] width 758 height 180
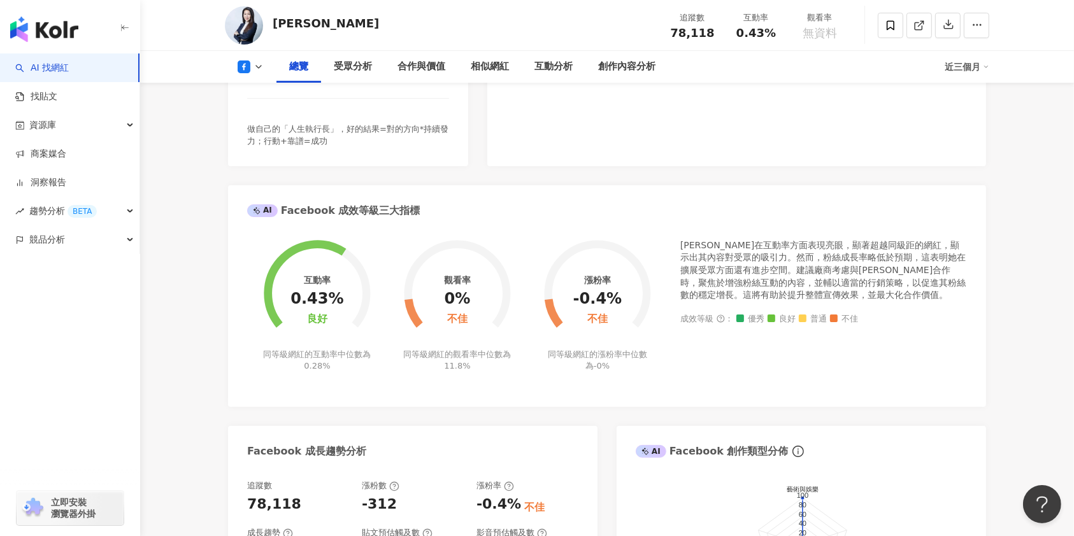
click at [888, 380] on div "劉宥彤在互動率方面表現亮眼，顯著超越同級距的網紅，顯示出其內容對受眾的吸引力。然而，粉絲成長率略低於預期，這表明她在擴展受眾方面還有進步空間。建議廠商考慮與劉…" at bounding box center [823, 313] width 287 height 148
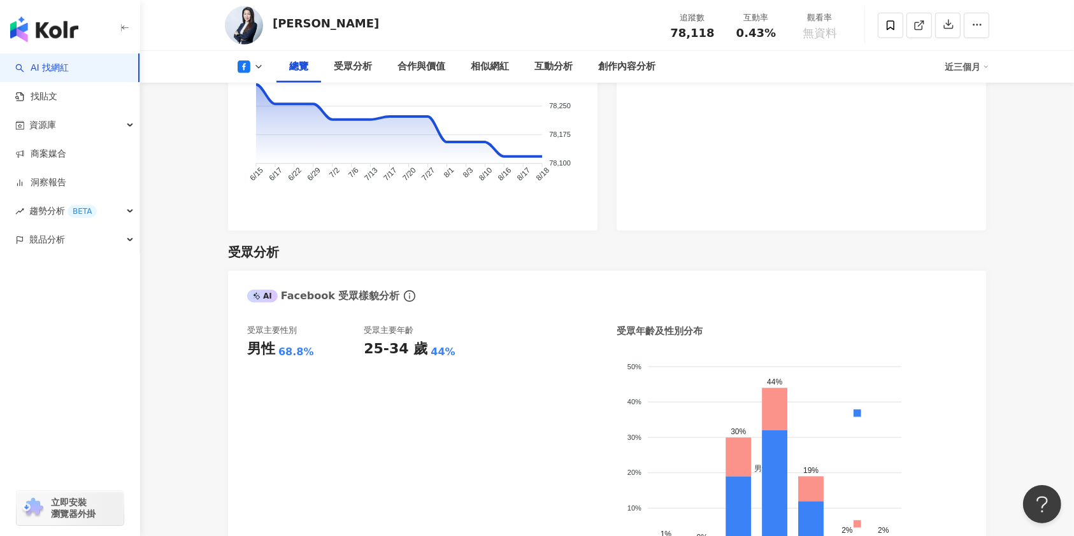
scroll to position [255, 0]
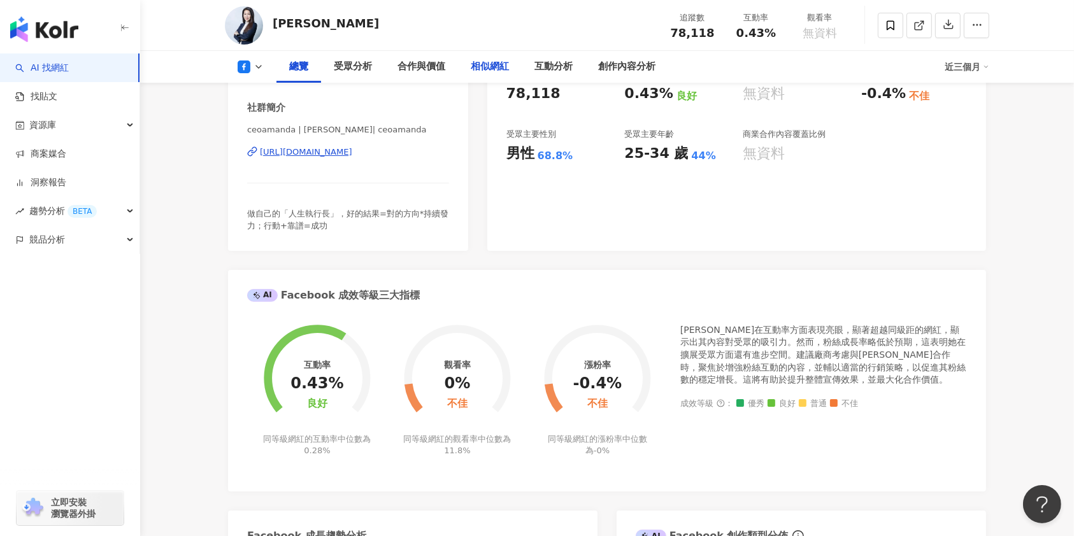
click at [491, 69] on div "相似網紅" at bounding box center [490, 66] width 38 height 15
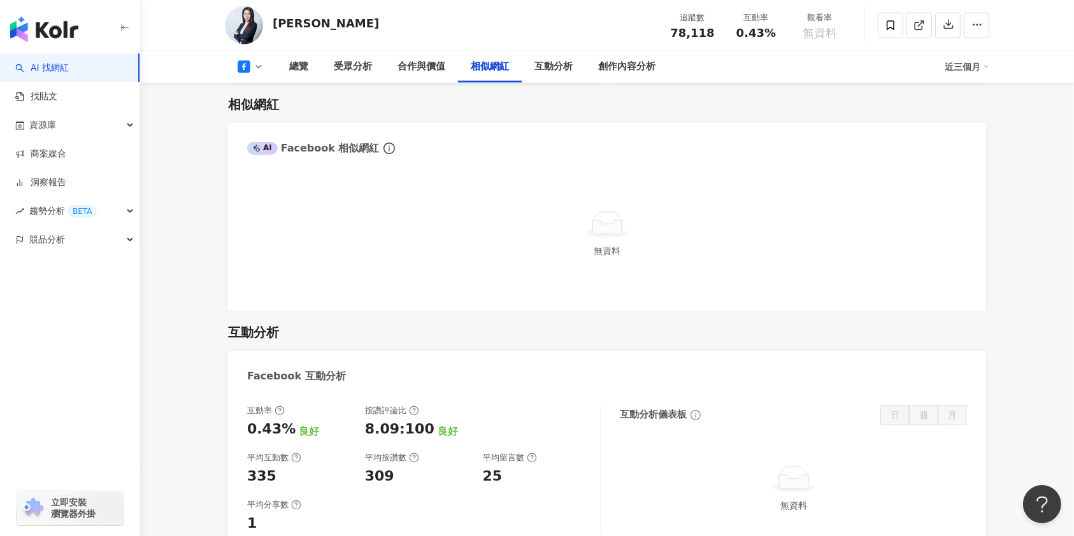
click at [492, 69] on div "相似網紅" at bounding box center [490, 66] width 38 height 15
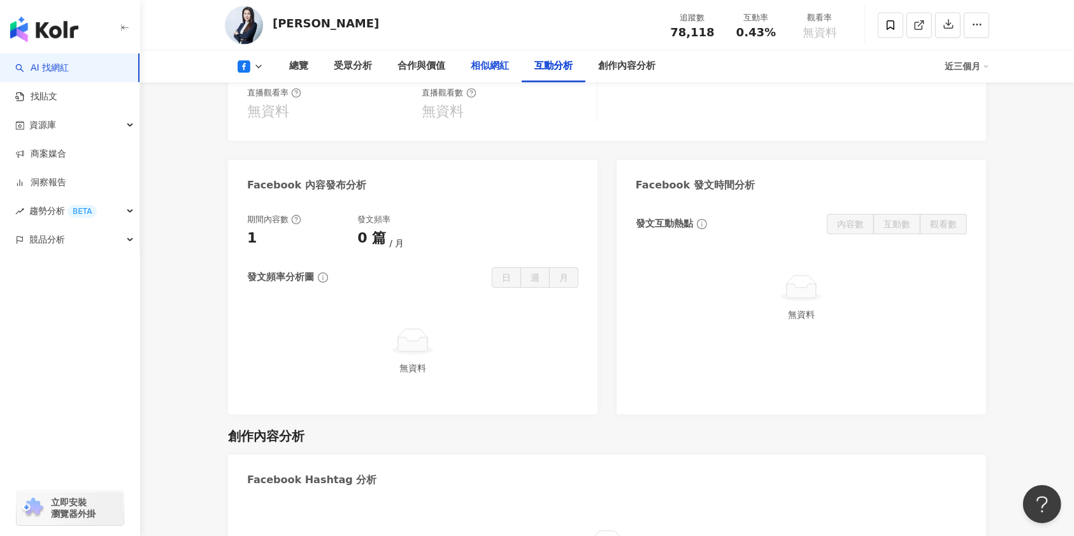
scroll to position [2467, 0]
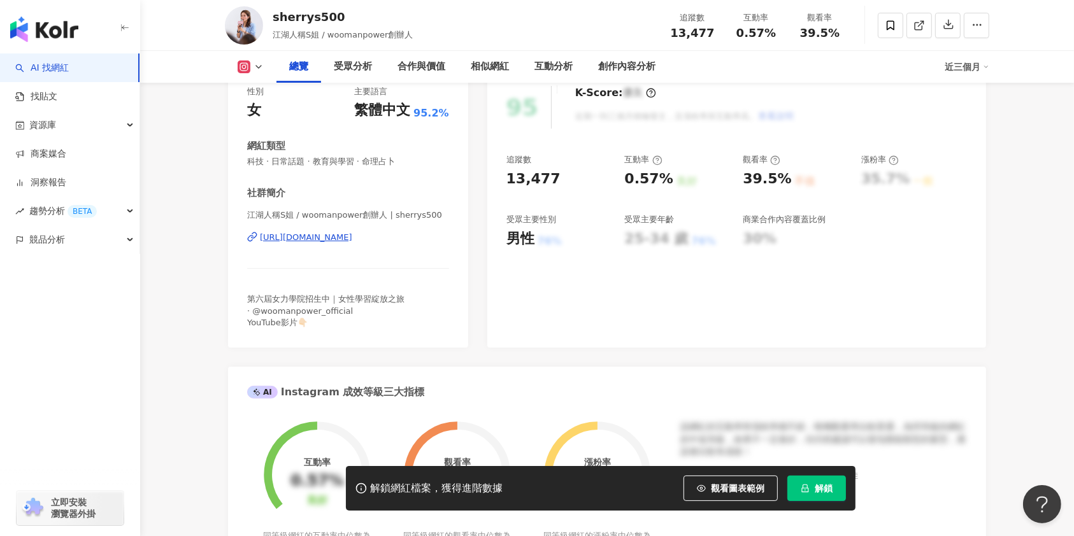
click at [352, 243] on div "https://www.instagram.com/sherrys500/" at bounding box center [306, 237] width 92 height 11
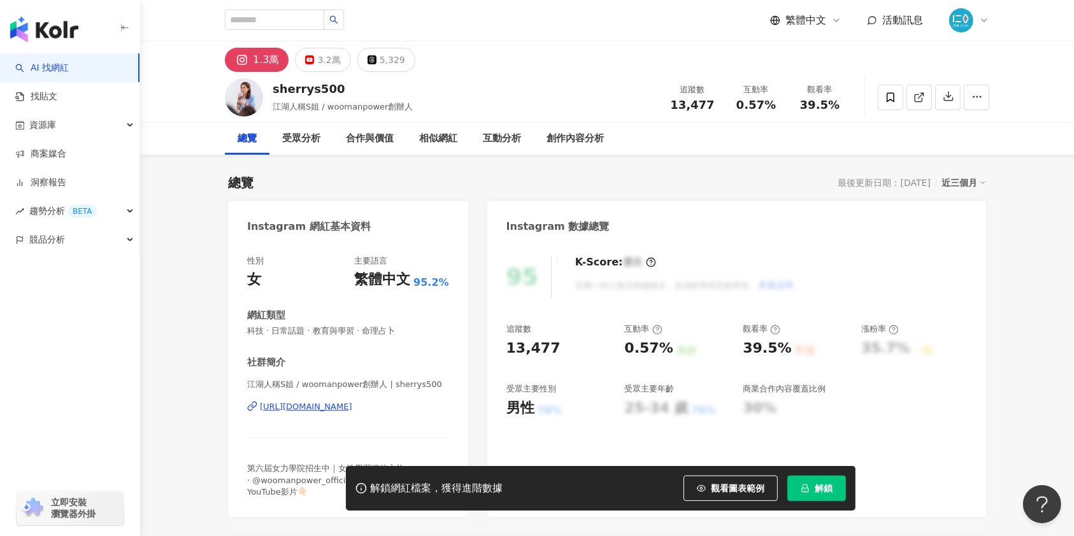
drag, startPoint x: 810, startPoint y: 492, endPoint x: 797, endPoint y: 481, distance: 17.2
click at [810, 492] on button "解鎖" at bounding box center [816, 488] width 59 height 25
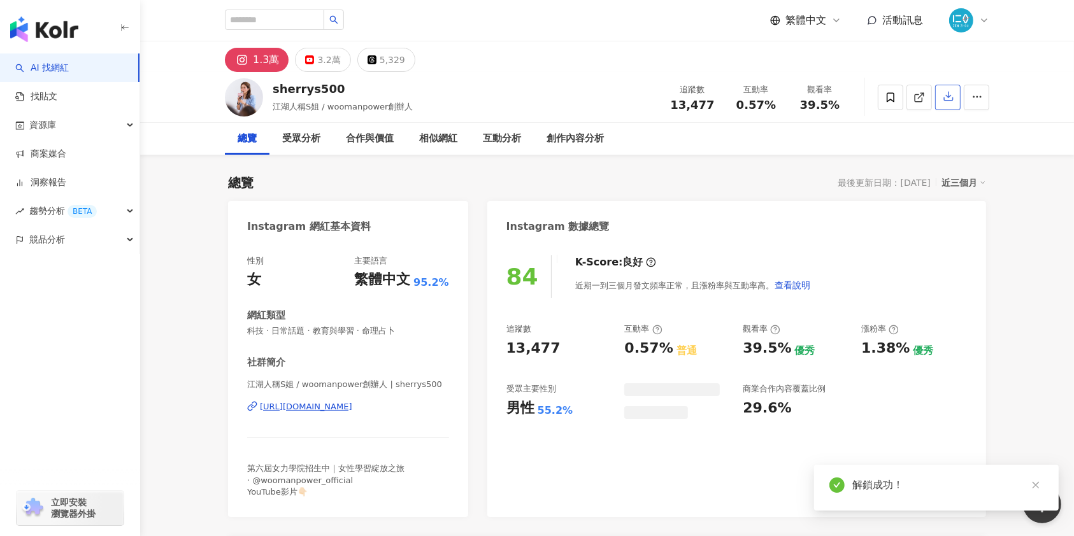
click at [948, 97] on icon "button" at bounding box center [948, 96] width 9 height 9
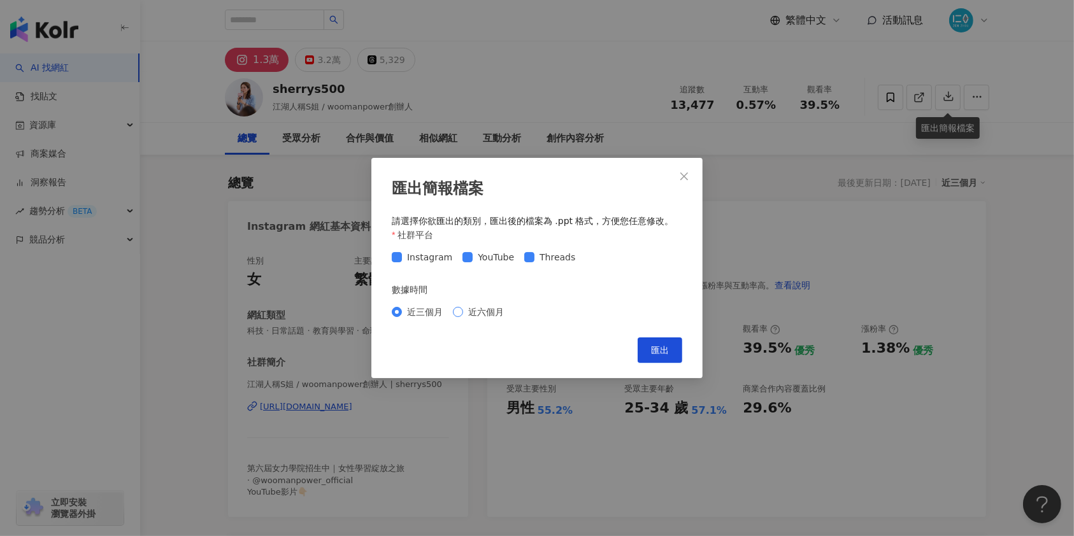
click at [489, 308] on span "近六個月" at bounding box center [486, 312] width 46 height 14
click at [664, 356] on button "匯出" at bounding box center [659, 350] width 45 height 25
drag, startPoint x: 683, startPoint y: 168, endPoint x: 688, endPoint y: 234, distance: 66.4
click at [683, 168] on button "Close" at bounding box center [683, 176] width 25 height 25
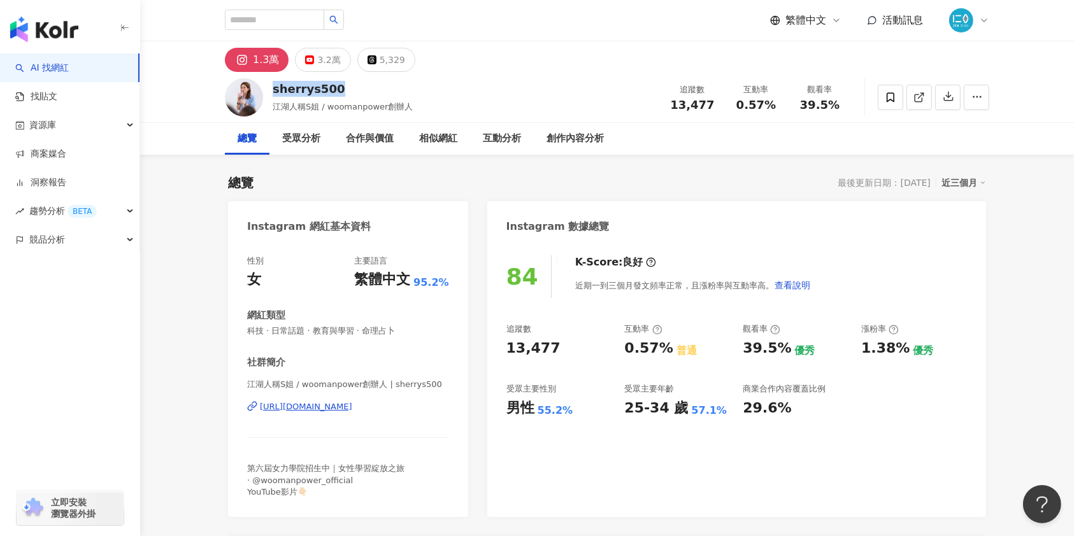
drag, startPoint x: 349, startPoint y: 88, endPoint x: 269, endPoint y: 85, distance: 80.3
click at [269, 85] on div "sherrys500 江湖人稱S姐 / woomanpower創辦人 追蹤數 13,477 互動率 0.57% 觀看率 39.5%" at bounding box center [606, 97] width 815 height 50
copy div "sherrys500"
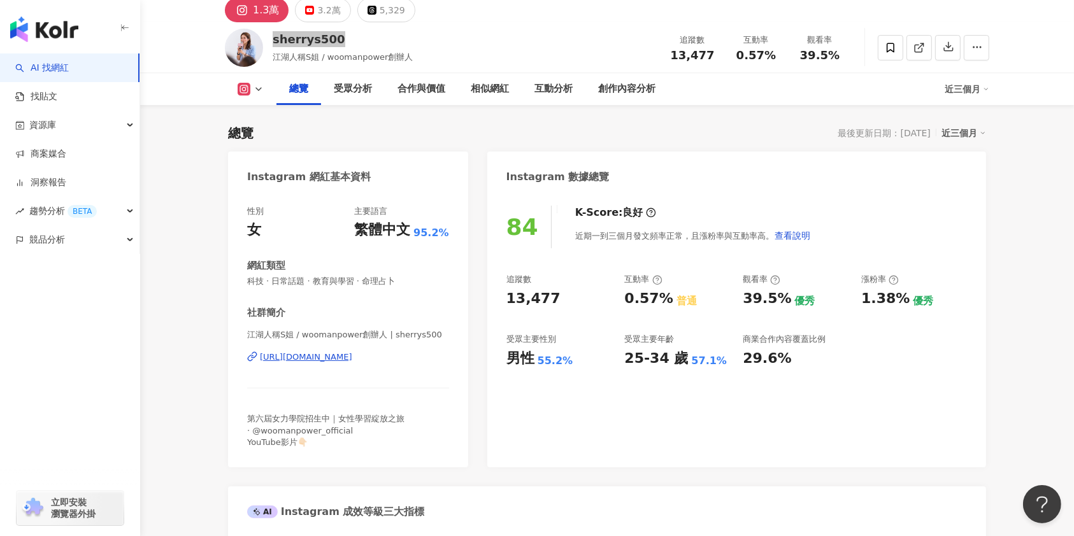
scroll to position [85, 0]
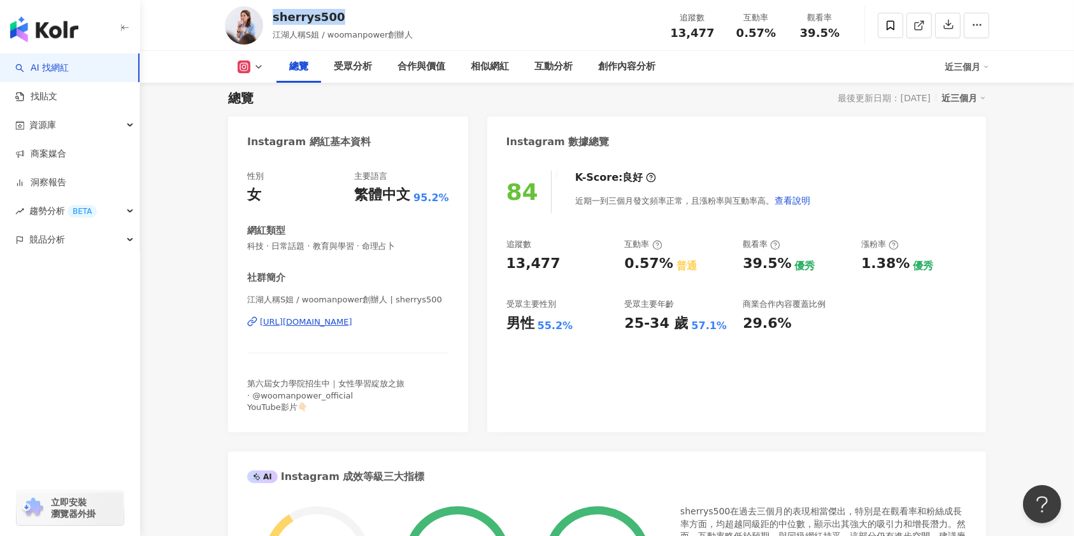
drag, startPoint x: 232, startPoint y: 321, endPoint x: 428, endPoint y: 330, distance: 196.3
click at [428, 330] on div "性別 女 主要語言 繁體中文 95.2% 網紅類型 科技 · 日常話題 · 教育與學習 · 命理占卜 社群簡介 江湖人稱S姐 / woomanpower創辦人…" at bounding box center [348, 295] width 240 height 274
copy div "https://www.instagram.com/sherrys500/"
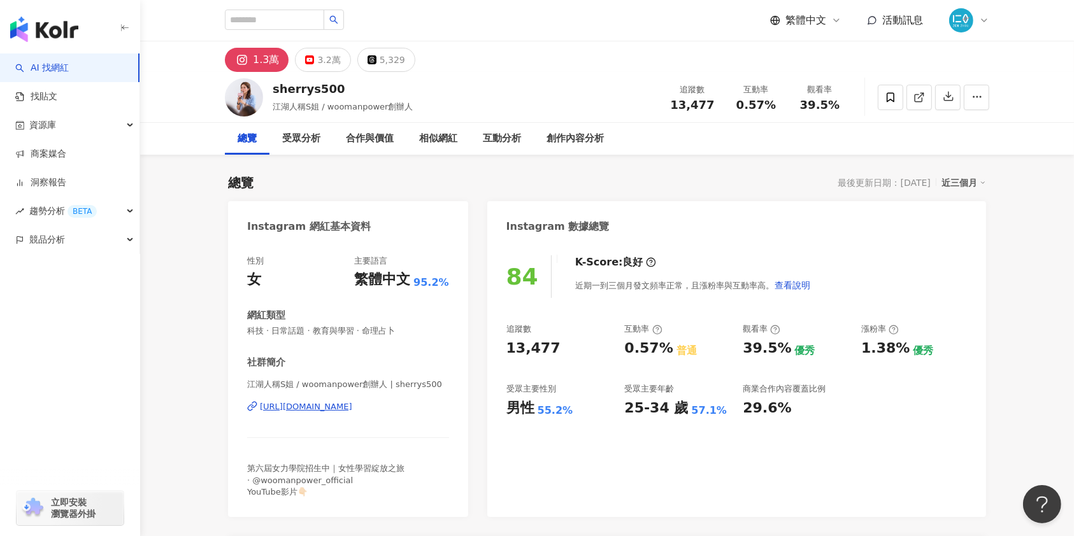
click at [589, 479] on div "84 K-Score : 良好 近期一到三個月發文頻率正常，且漲粉率與互動率高。 查看說明 追蹤數 13,477 互動率 0.57% 普通 觀看率 39.5%…" at bounding box center [736, 380] width 499 height 274
click at [946, 274] on div "84 K-Score : 良好 近期一到三個月發文頻率正常，且漲粉率與互動率高。 查看說明" at bounding box center [736, 276] width 460 height 43
click at [440, 134] on div "相似網紅" at bounding box center [438, 138] width 38 height 15
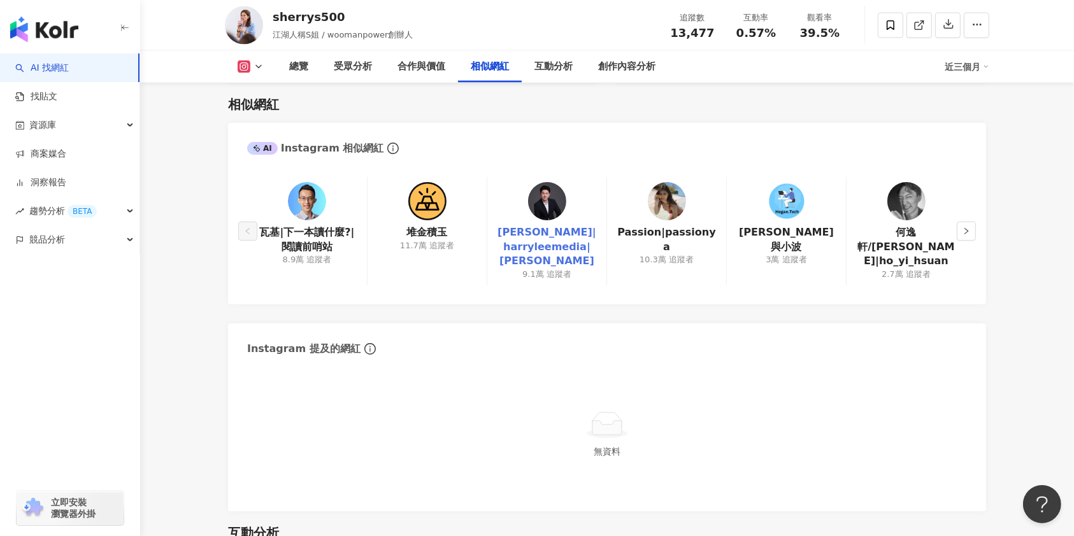
click at [556, 246] on link "Harry Lee|harryleemedia|李哈利Harry" at bounding box center [546, 246] width 99 height 43
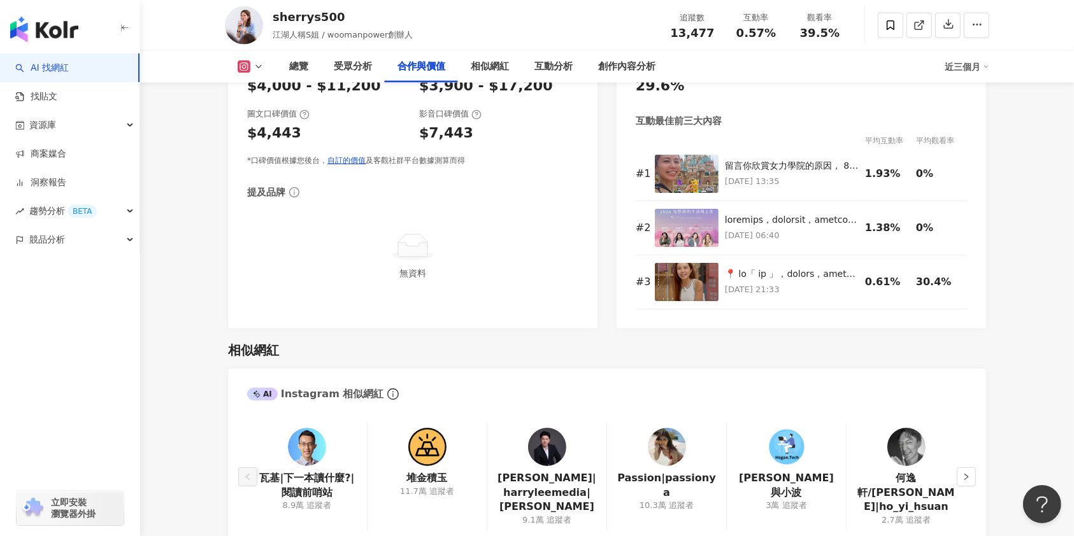
scroll to position [1905, 0]
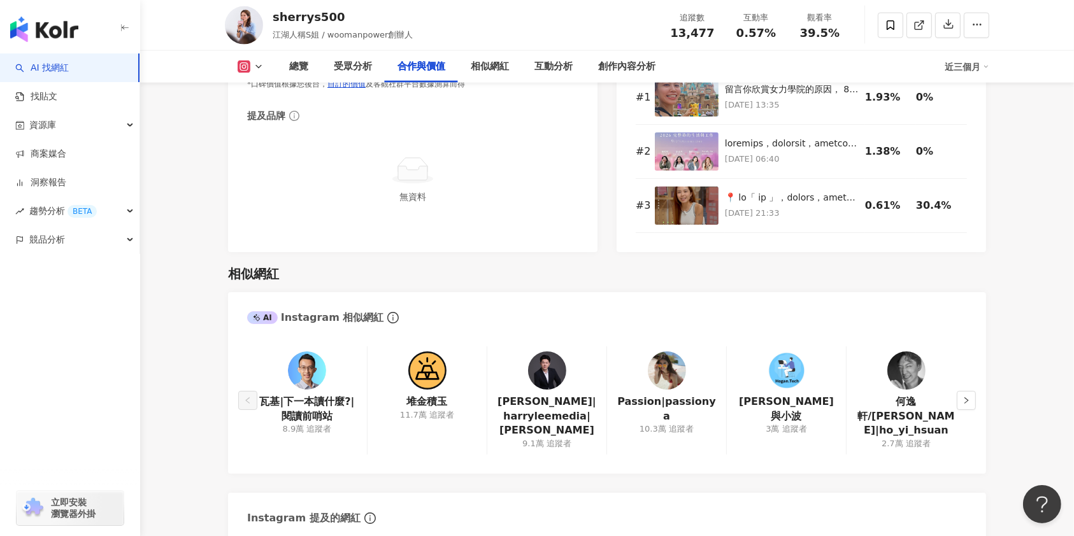
click at [425, 371] on img at bounding box center [427, 371] width 38 height 38
click at [788, 366] on img at bounding box center [786, 371] width 38 height 38
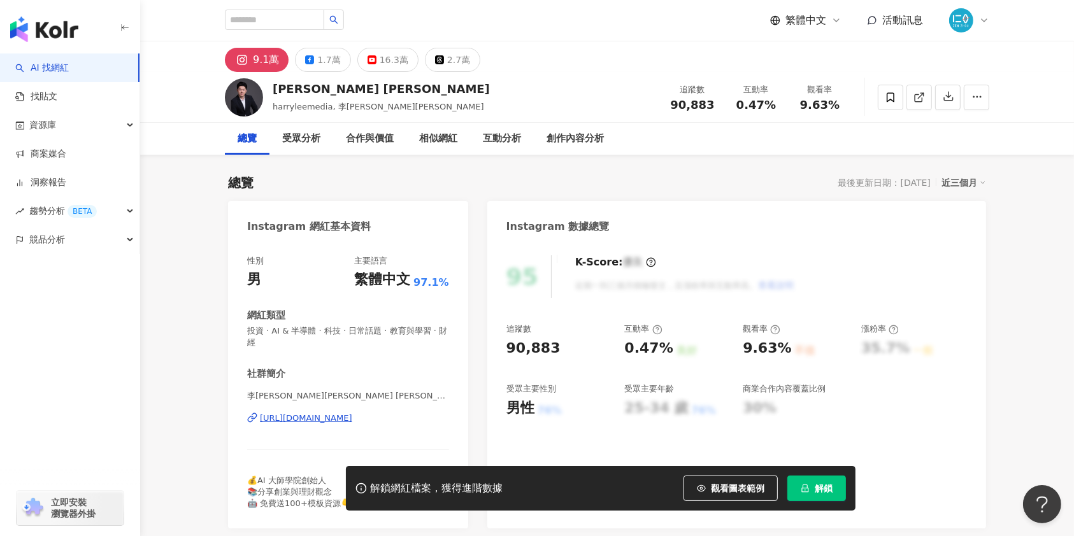
click at [295, 417] on div "[URL][DOMAIN_NAME]" at bounding box center [306, 418] width 92 height 11
click at [320, 62] on div "1.7萬" at bounding box center [328, 60] width 23 height 18
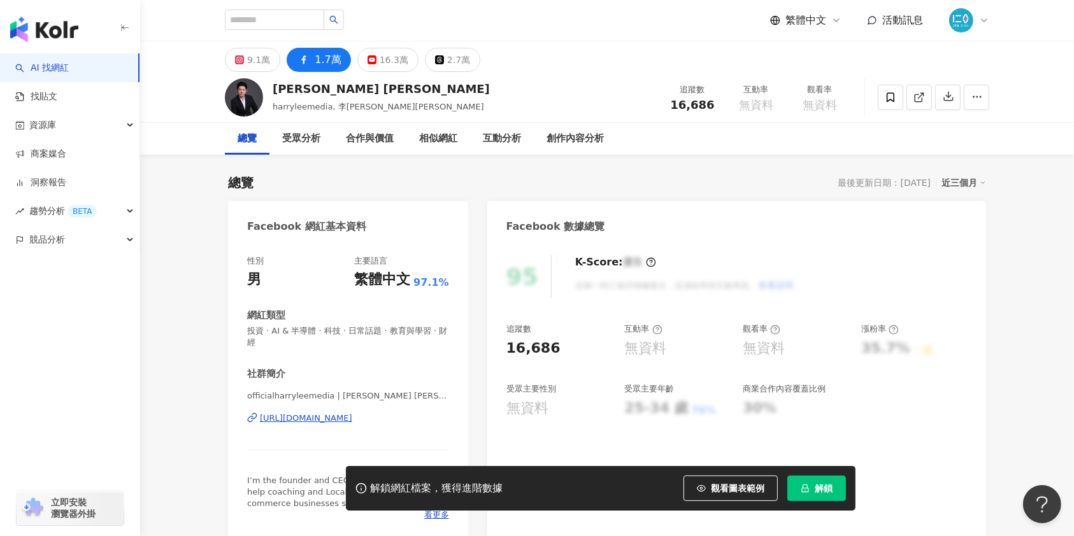
click at [317, 421] on div "[URL][DOMAIN_NAME]" at bounding box center [306, 418] width 92 height 11
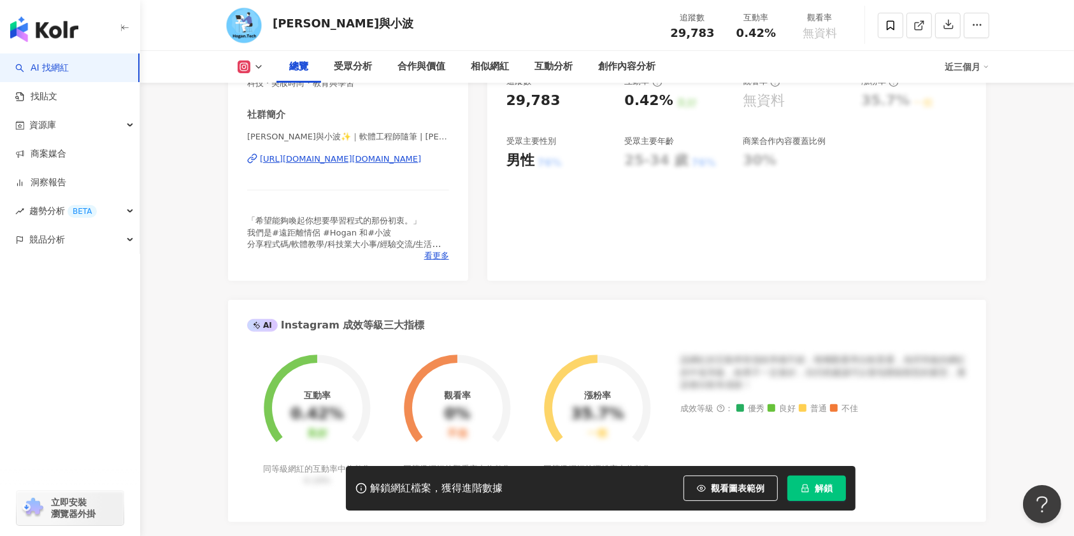
scroll to position [85, 0]
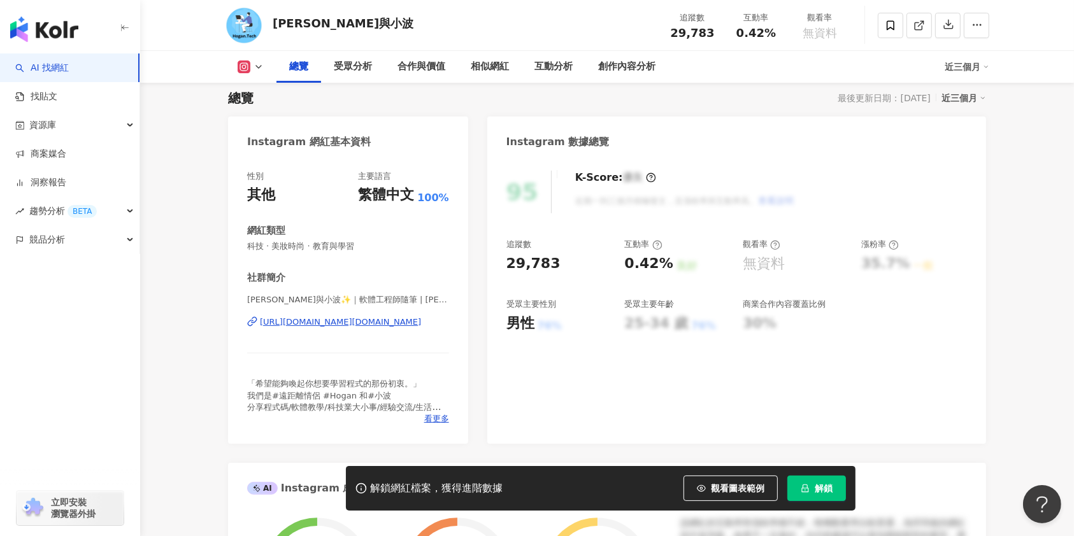
click at [317, 323] on div "https://www.instagram.com/hogan.tech/" at bounding box center [340, 321] width 161 height 11
click at [818, 504] on div "解鎖網紅檔案，獲得進階數據 觀看圖表範例 解鎖" at bounding box center [600, 488] width 509 height 45
click at [821, 489] on span "解鎖" at bounding box center [823, 488] width 18 height 10
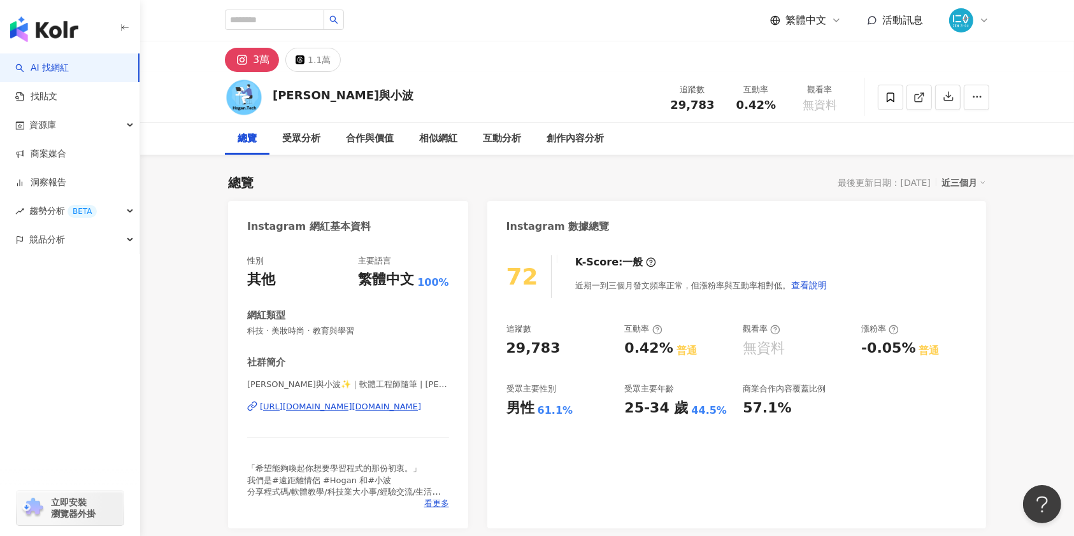
click at [444, 79] on div "Hogan與小波 追蹤數 29,783 互動率 0.42% 觀看率 無資料" at bounding box center [606, 97] width 815 height 50
click at [650, 185] on div "總覽 最後更新日期：2025/9/5 近三個月" at bounding box center [607, 183] width 758 height 18
click at [949, 101] on icon "button" at bounding box center [947, 95] width 11 height 11
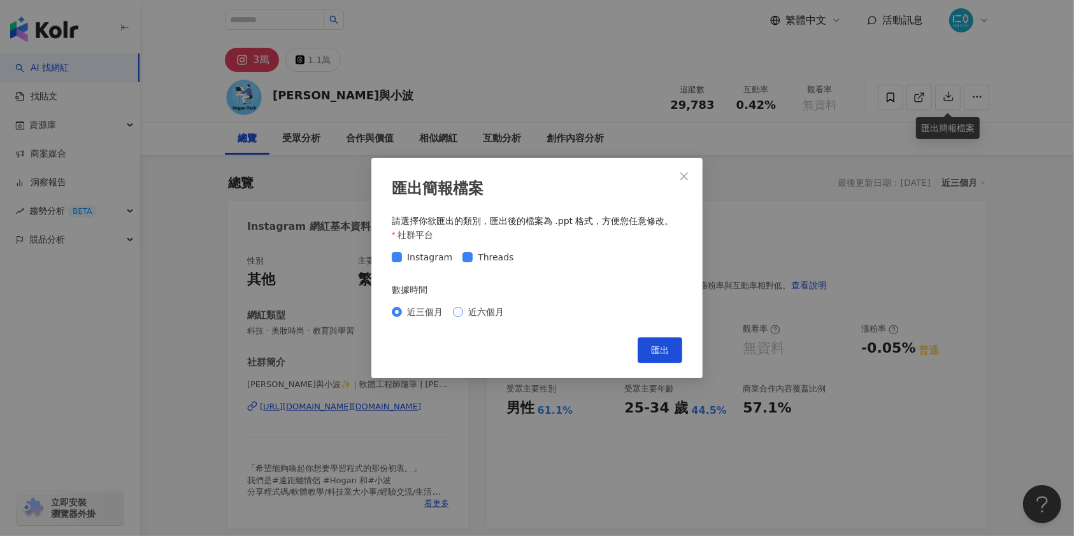
click at [487, 315] on span "近六個月" at bounding box center [486, 312] width 46 height 14
click at [668, 356] on button "匯出" at bounding box center [659, 350] width 45 height 25
click at [686, 181] on icon "close" at bounding box center [684, 176] width 10 height 10
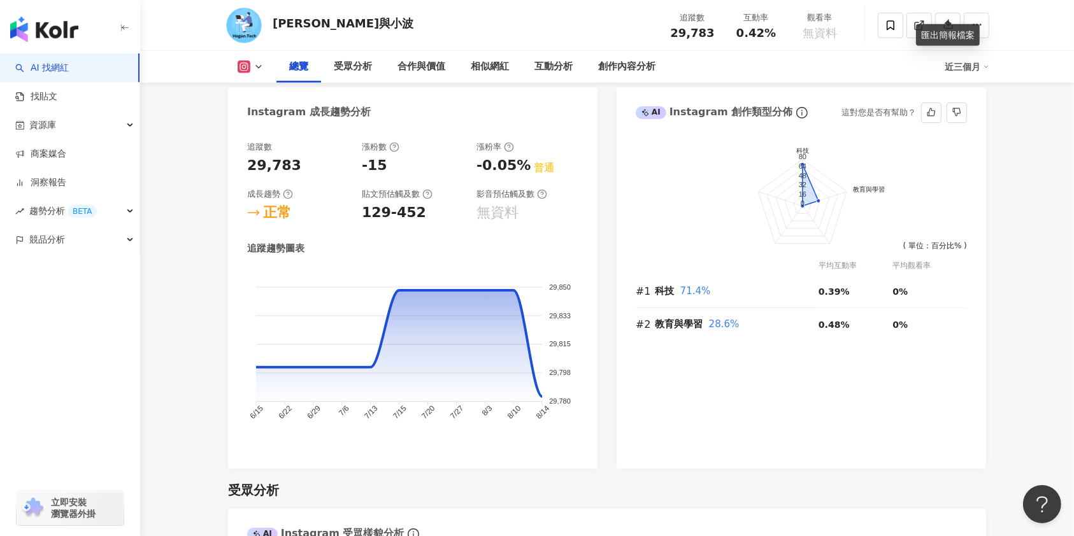
scroll to position [679, 0]
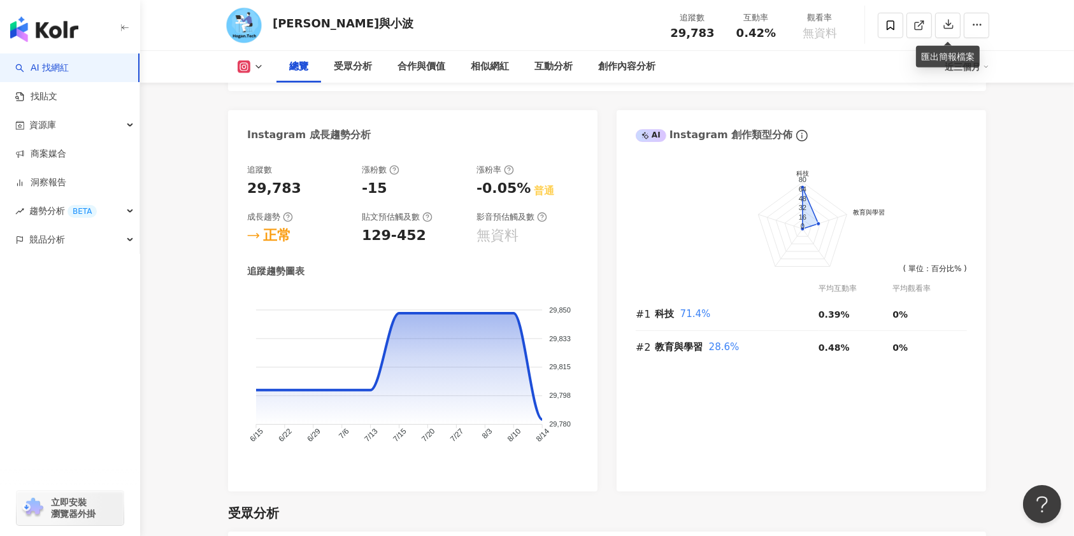
click at [693, 446] on div "前往申請試用方案解鎖 ( 立即註冊 ) 科技 教育與學習 80 64 48 32 16 0 ( 單位：百分比% ) 平均互動率 平均觀看率 #1 科技 71.…" at bounding box center [800, 322] width 369 height 340
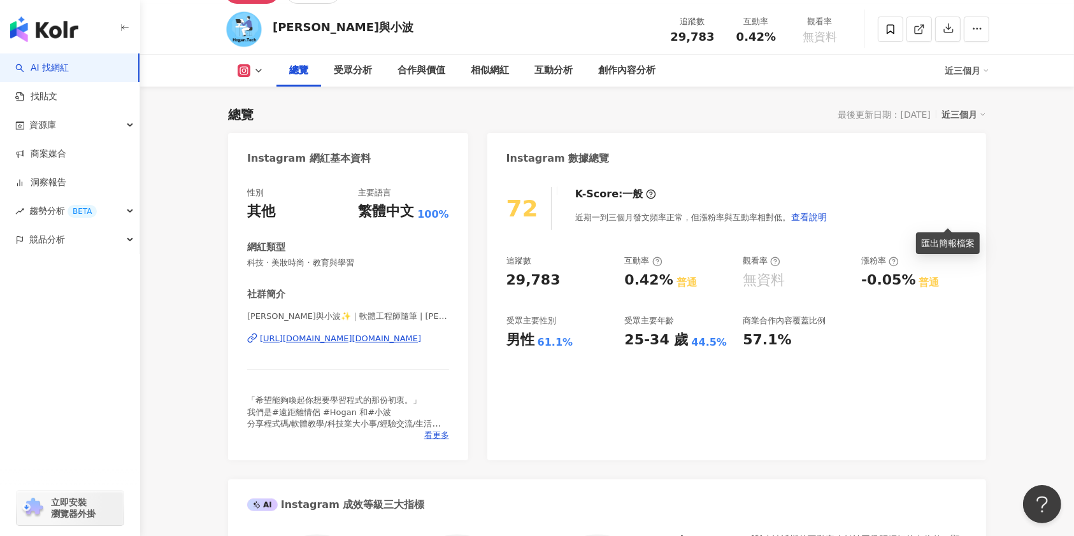
scroll to position [0, 0]
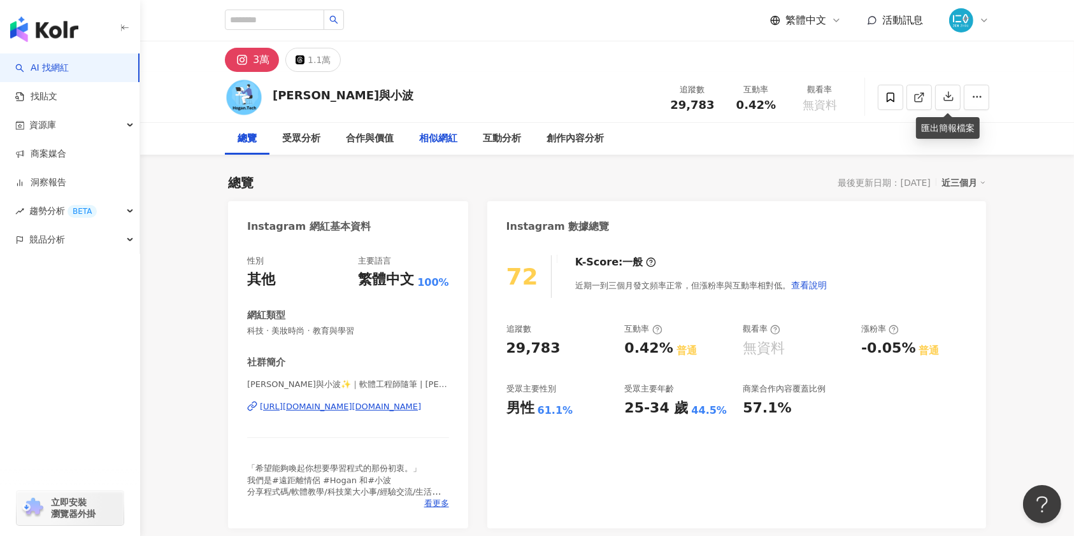
click at [444, 146] on div "相似網紅" at bounding box center [438, 139] width 64 height 32
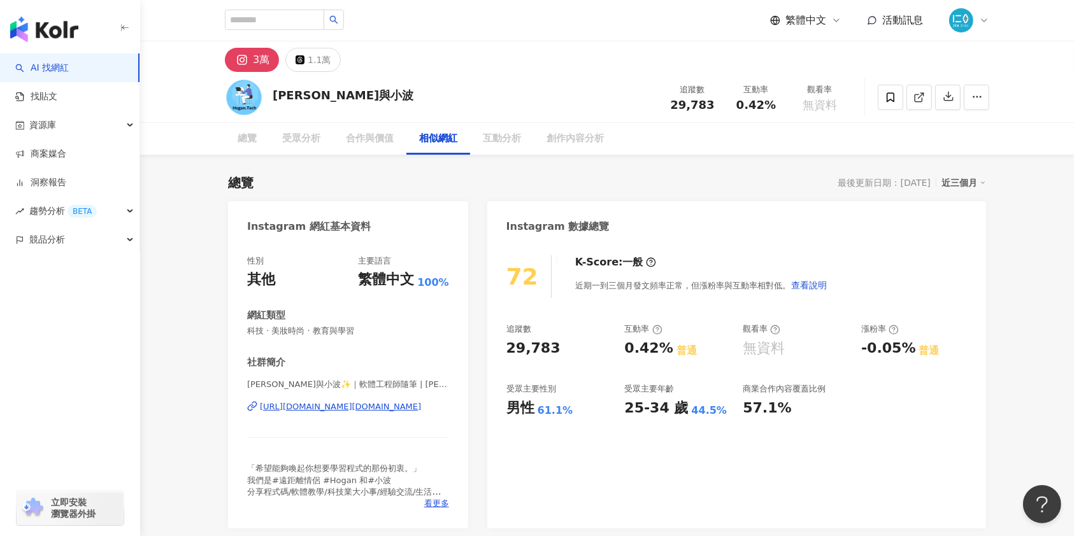
scroll to position [2086, 0]
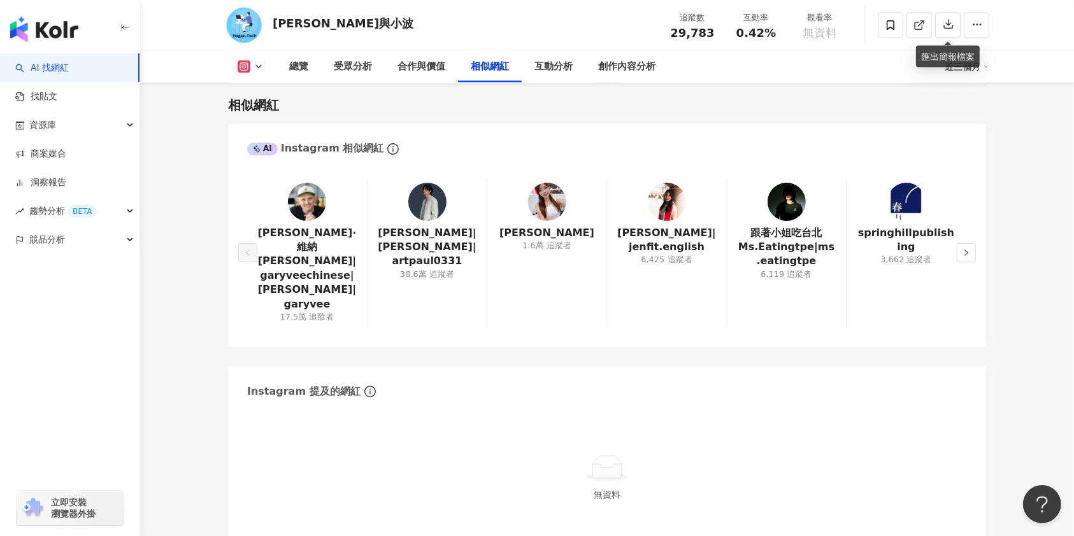
click at [442, 215] on div at bounding box center [427, 202] width 38 height 38
click at [964, 249] on icon "right" at bounding box center [966, 253] width 8 height 8
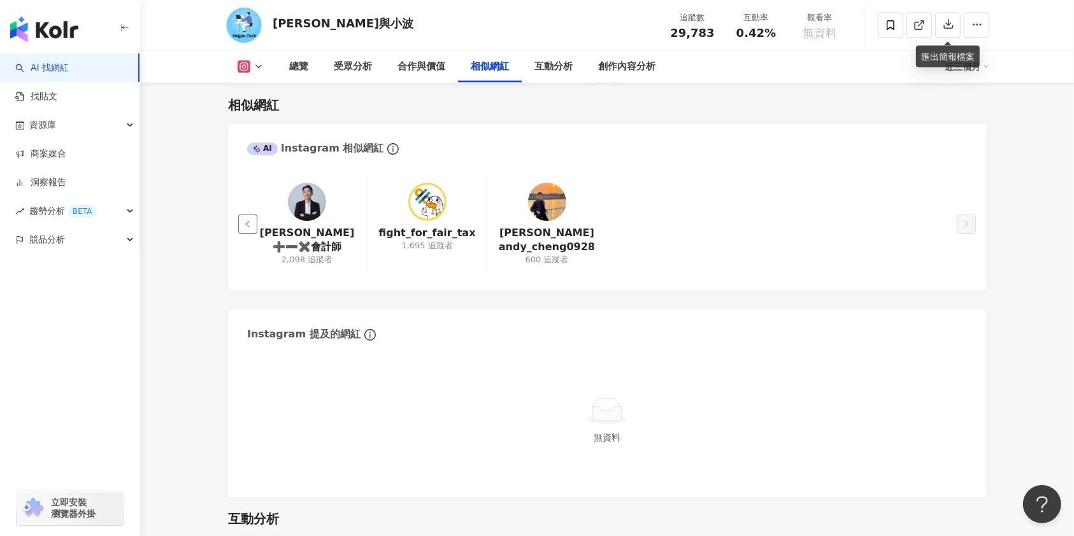
click at [240, 227] on button "button" at bounding box center [247, 224] width 19 height 19
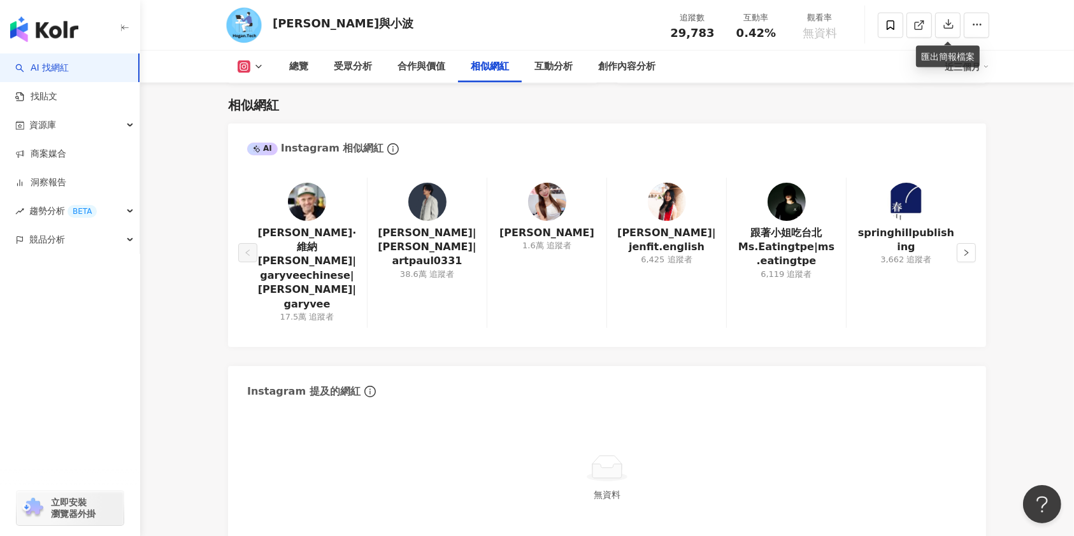
click at [247, 224] on div "加里·維納查克|garyveechinese|Gary Vaynerchuk|garyvee 17.5萬 追蹤者" at bounding box center [307, 253] width 120 height 151
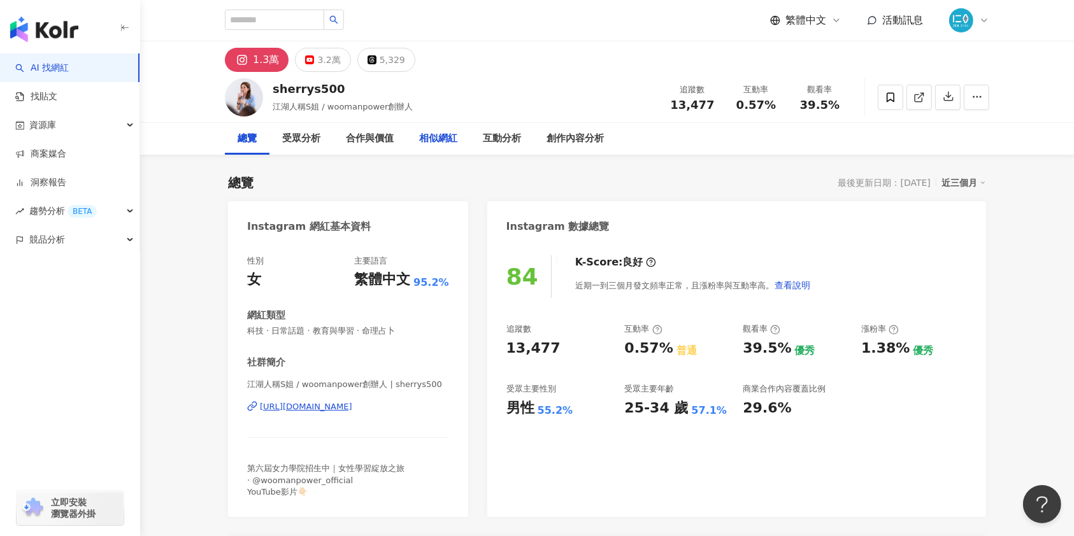
click at [444, 138] on div "相似網紅" at bounding box center [438, 138] width 38 height 15
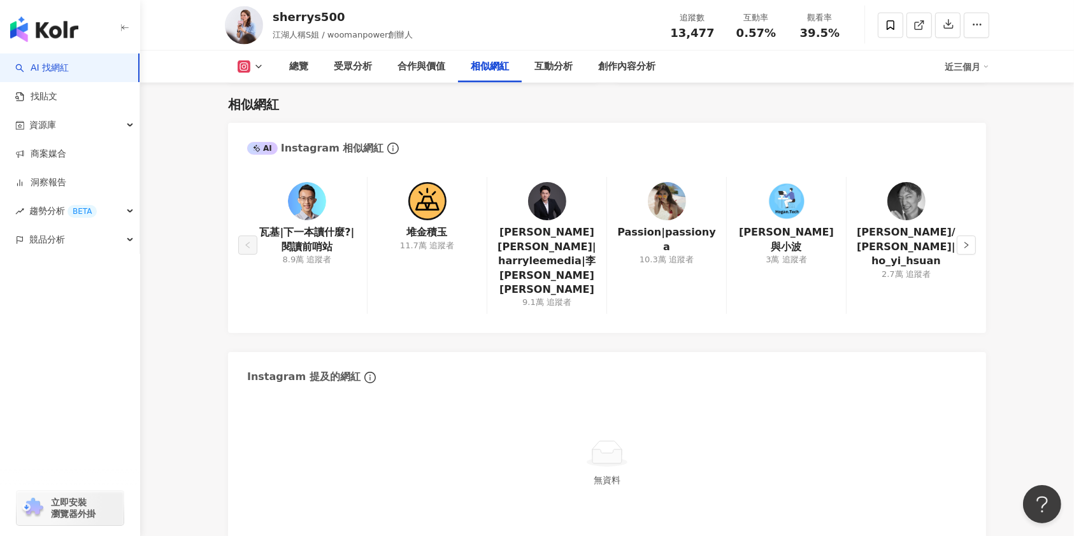
click at [792, 313] on div "AI Instagram 相似網紅 瓦基|下一本讀什麼?|閱讀前哨站 8.9萬 追蹤者 堆[PERSON_NAME] 11.7萬 追蹤者 [PERSON_NA…" at bounding box center [607, 331] width 758 height 416
click at [774, 254] on div "3萬 追蹤者" at bounding box center [785, 259] width 41 height 11
click at [773, 254] on div "3萬 追蹤者" at bounding box center [785, 259] width 41 height 11
click at [790, 302] on div "瓦基|下一本讀什麼?|閱讀前哨站 8.9萬 追蹤者 堆[PERSON_NAME] 11.7萬 追蹤者 [PERSON_NAME] [PERSON_NAME]|…" at bounding box center [607, 248] width 758 height 168
click at [785, 198] on img at bounding box center [786, 201] width 38 height 38
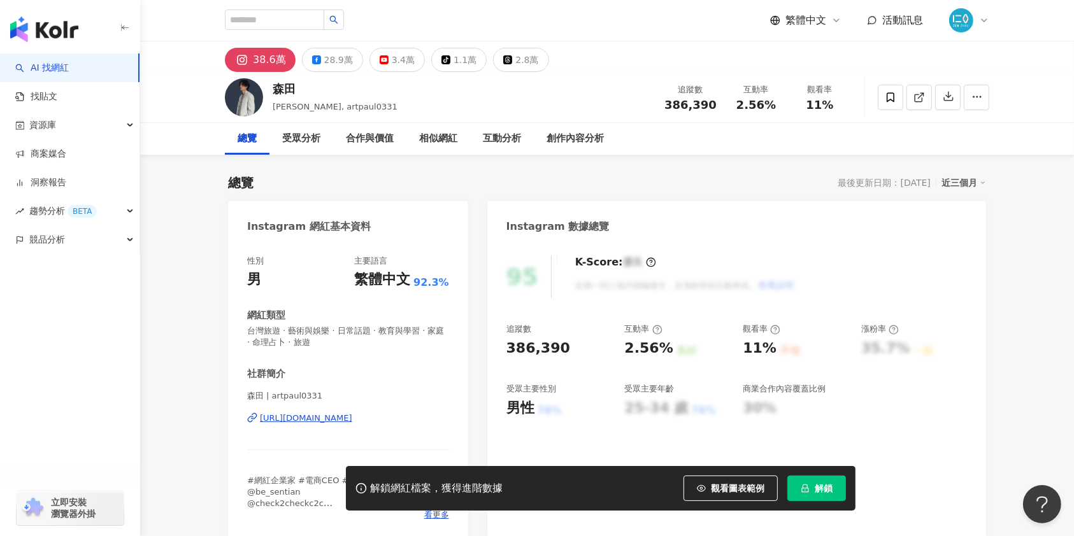
click at [332, 418] on div "https://www.instagram.com/artpaul0331/" at bounding box center [306, 418] width 92 height 11
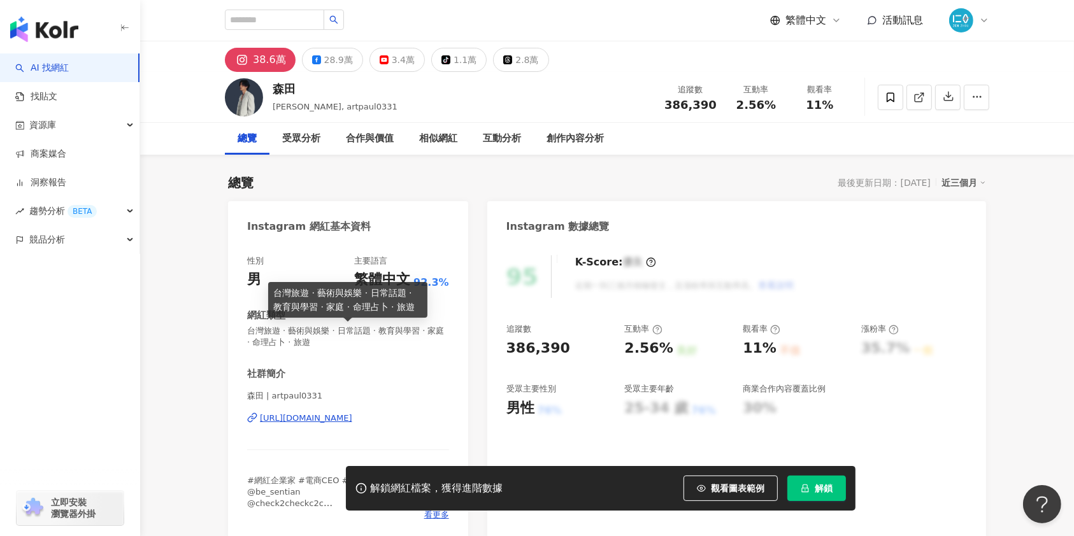
click at [369, 342] on span "台灣旅遊 · 藝術與娛樂 · 日常話題 · 教育與學習 · 家庭 · 命理占卜 · 旅遊" at bounding box center [348, 336] width 202 height 23
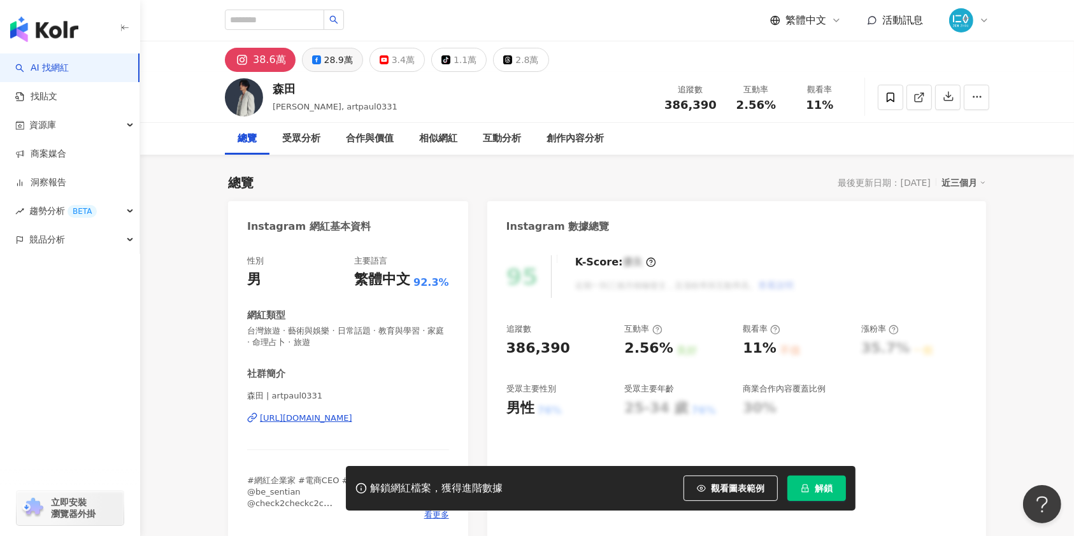
click at [331, 69] on button "28.9萬" at bounding box center [332, 60] width 61 height 24
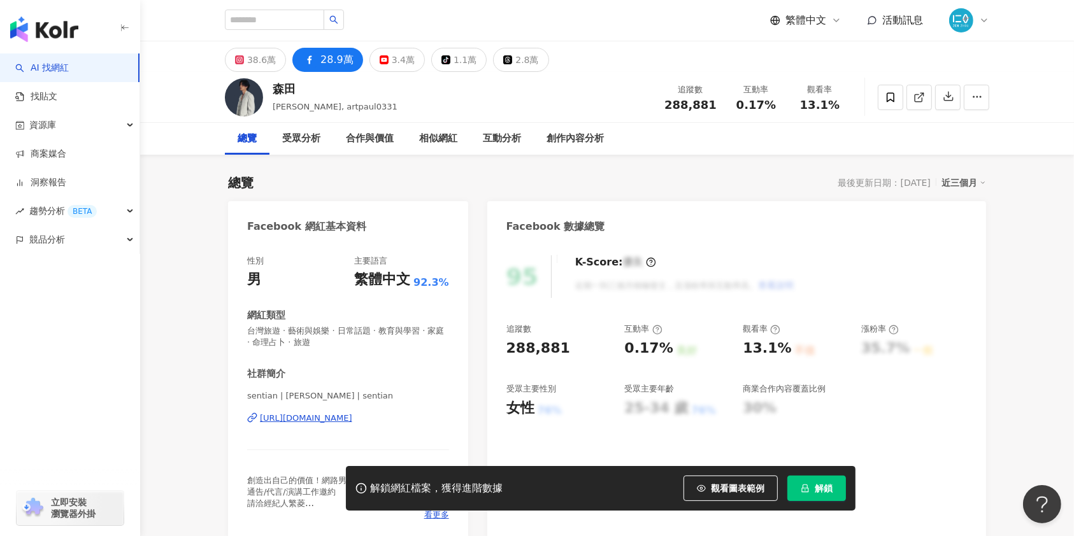
click at [333, 420] on div "https://www.facebook.com/233368288259" at bounding box center [306, 418] width 92 height 11
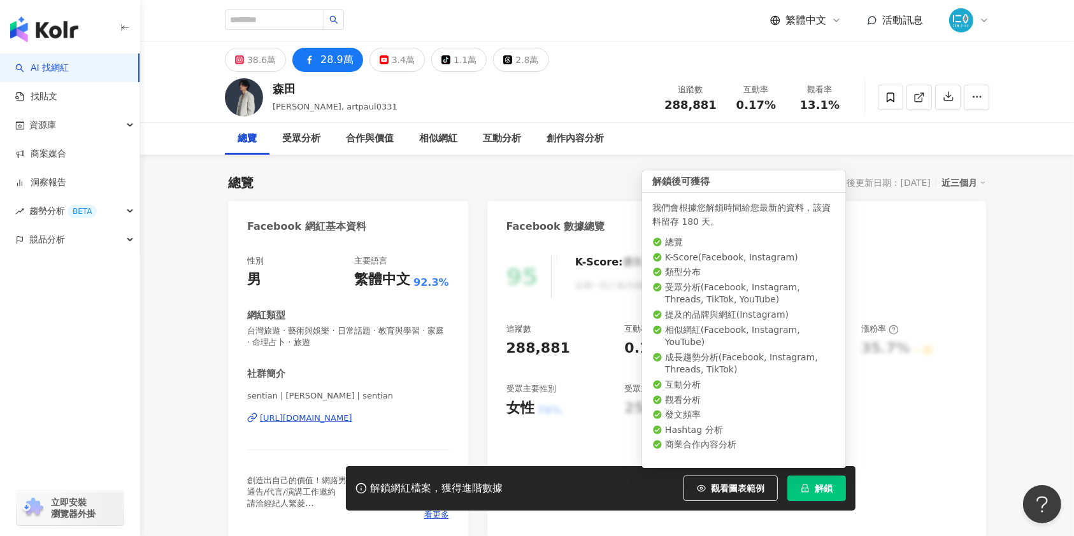
click at [814, 490] on span "解鎖" at bounding box center [823, 488] width 18 height 10
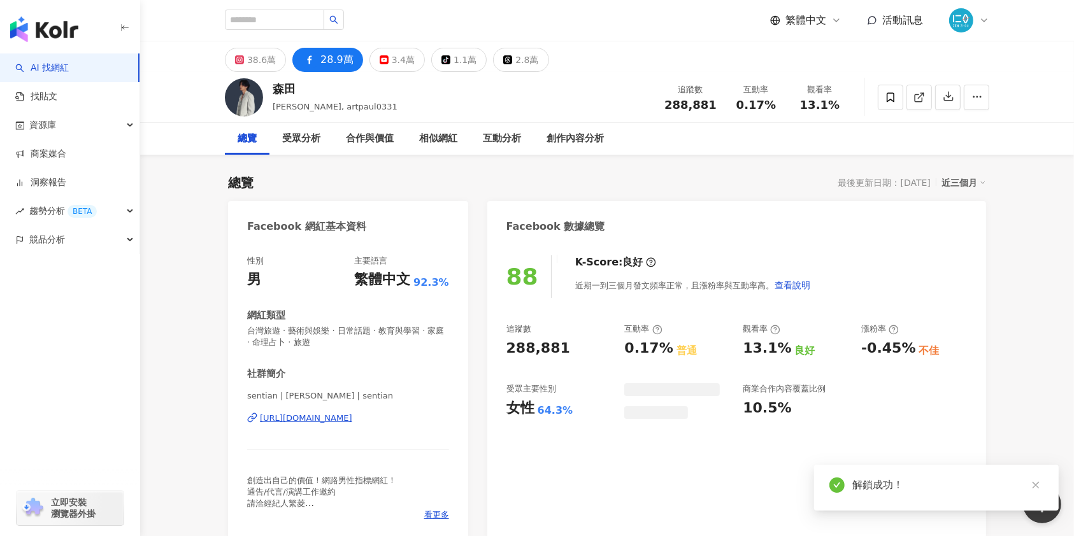
click at [1037, 487] on icon "close" at bounding box center [1035, 485] width 7 height 7
drag, startPoint x: 1048, startPoint y: 293, endPoint x: 1057, endPoint y: 279, distance: 17.0
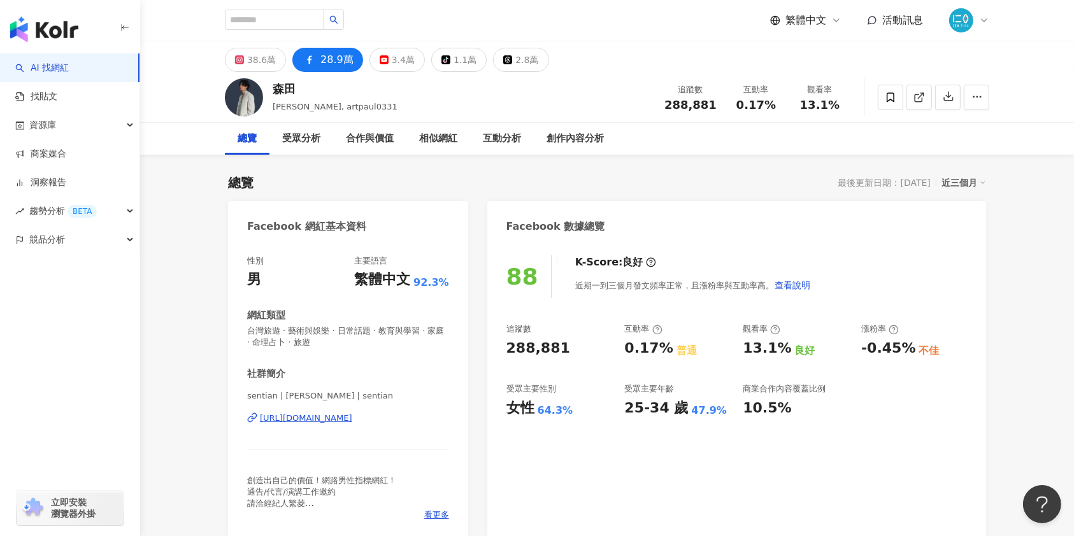
scroll to position [469, 0]
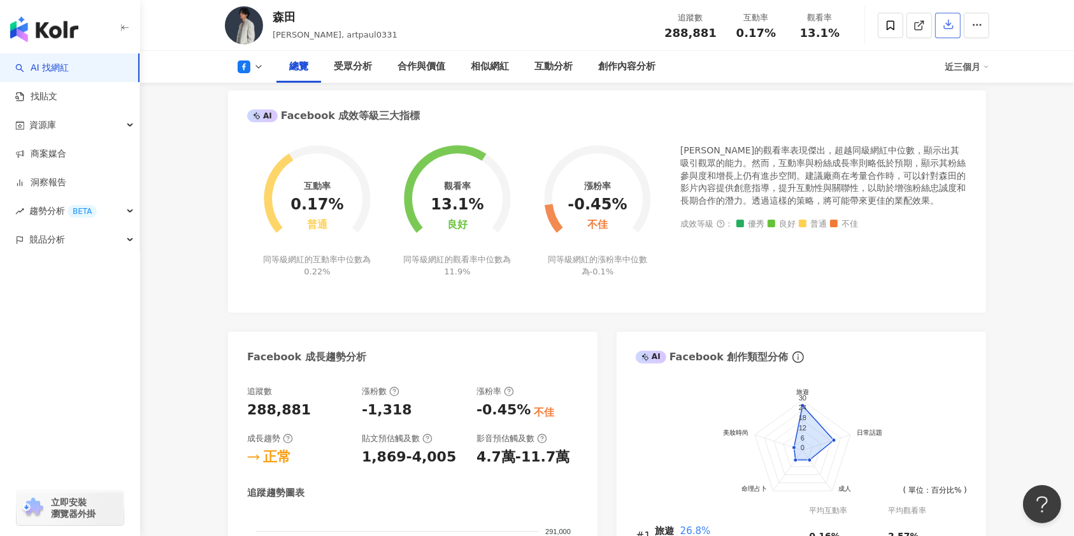
click at [943, 22] on icon "button" at bounding box center [947, 23] width 11 height 11
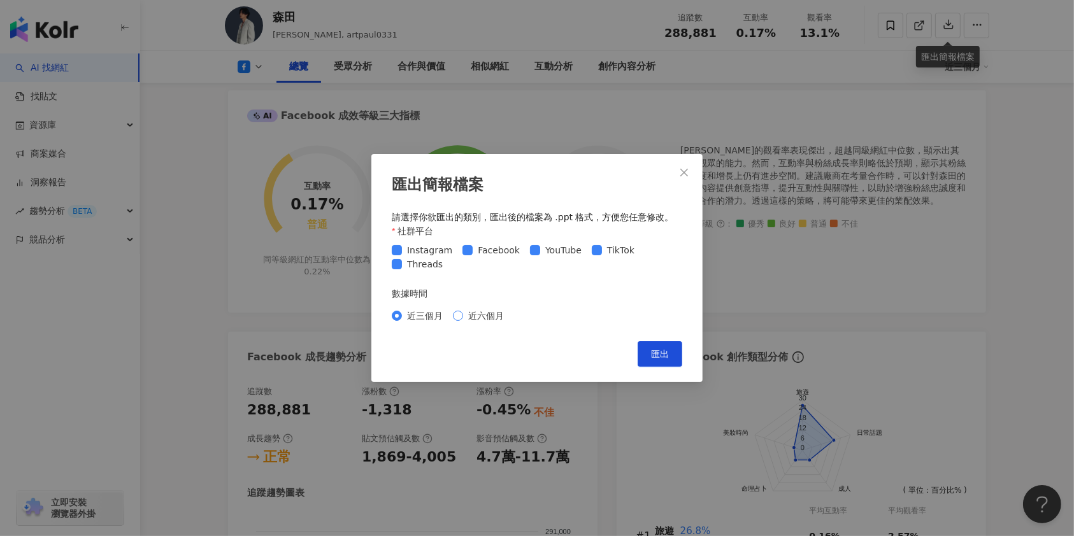
click at [474, 315] on span "近六個月" at bounding box center [486, 316] width 46 height 14
click at [661, 354] on span "匯出" at bounding box center [660, 354] width 18 height 10
click at [686, 172] on icon "close" at bounding box center [684, 172] width 10 height 10
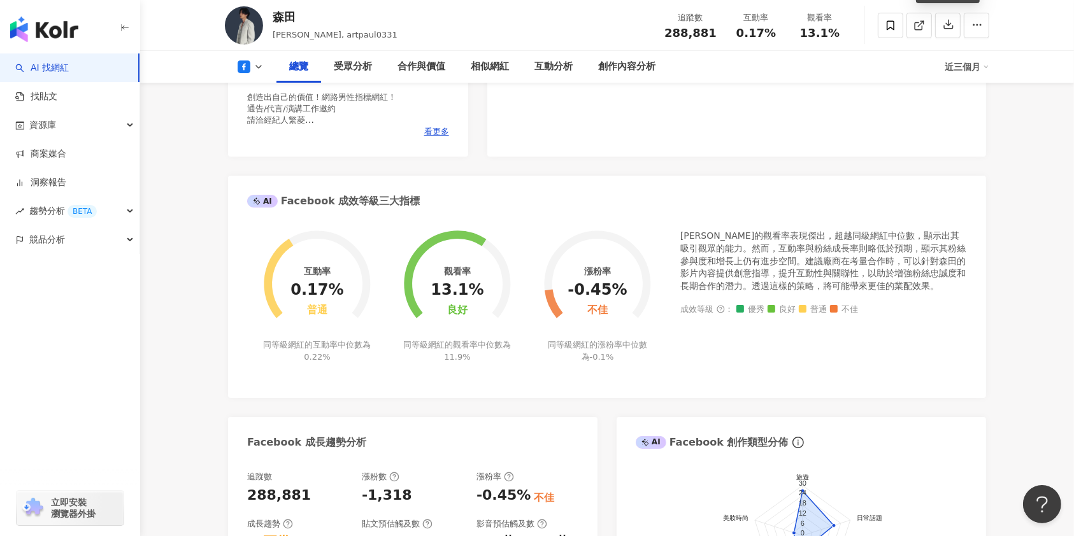
scroll to position [0, 0]
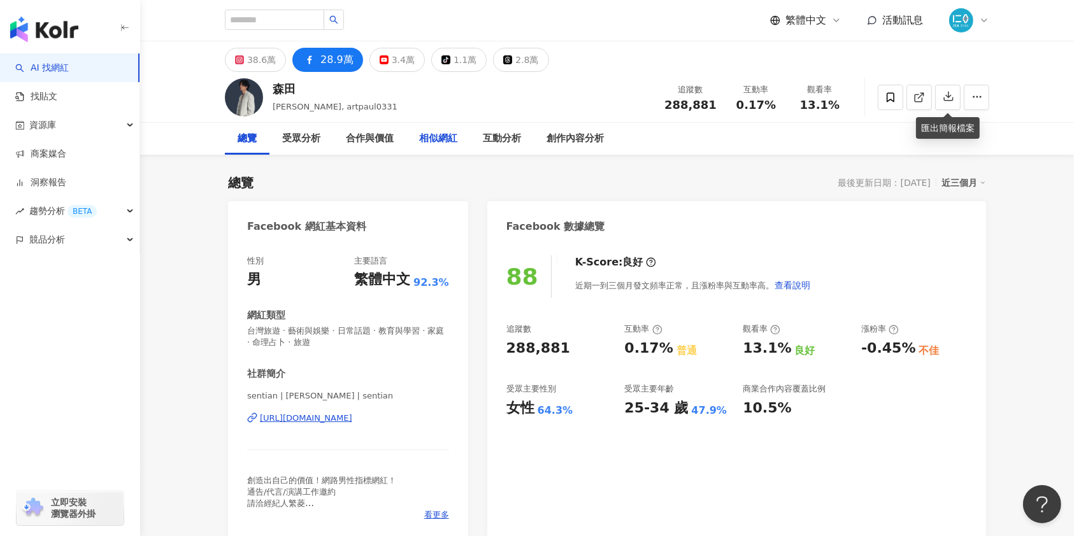
drag, startPoint x: 445, startPoint y: 140, endPoint x: 468, endPoint y: 145, distance: 23.5
click at [444, 140] on div "相似網紅" at bounding box center [438, 138] width 38 height 15
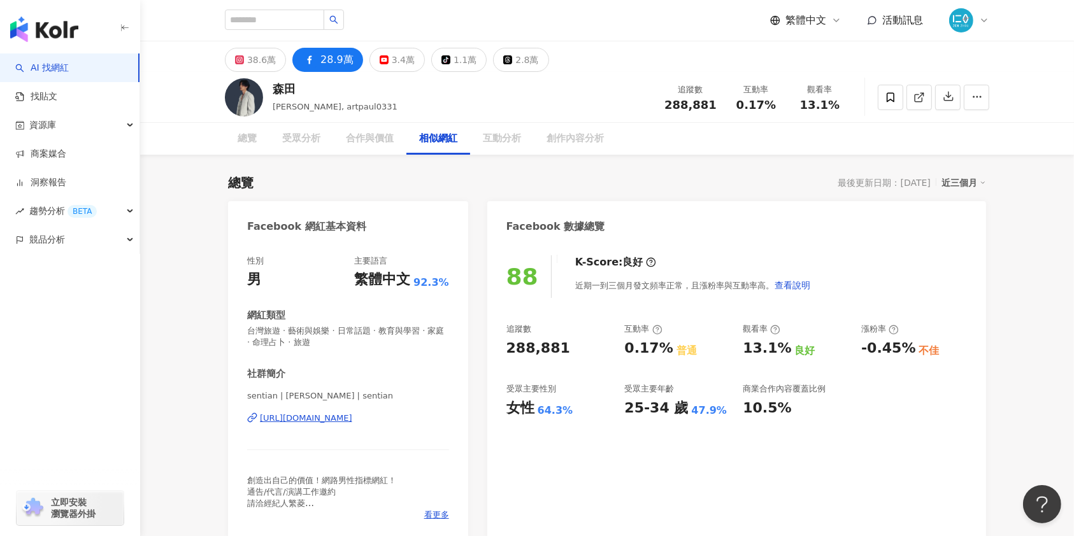
scroll to position [1824, 0]
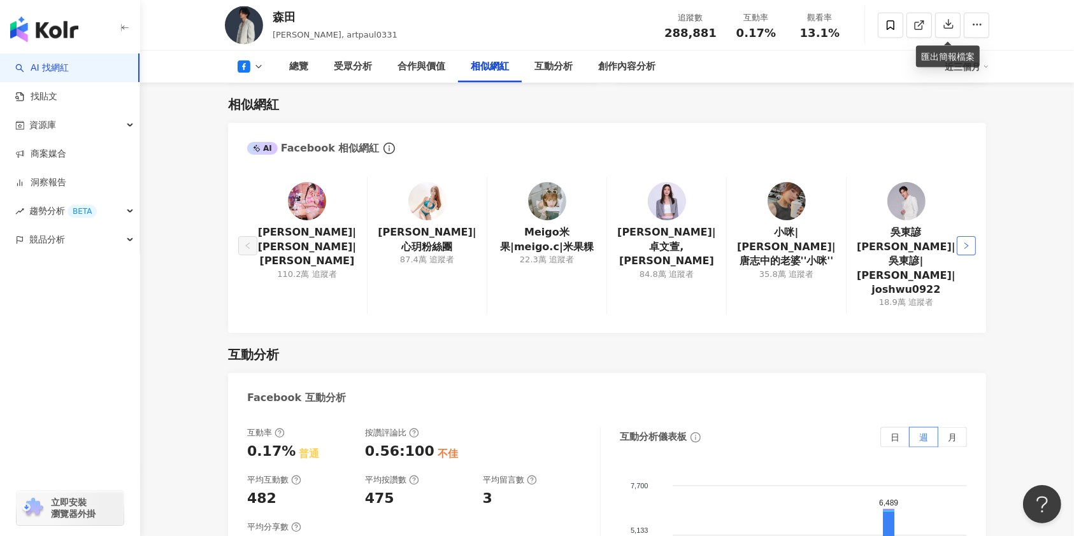
click at [969, 242] on icon "right" at bounding box center [966, 246] width 8 height 8
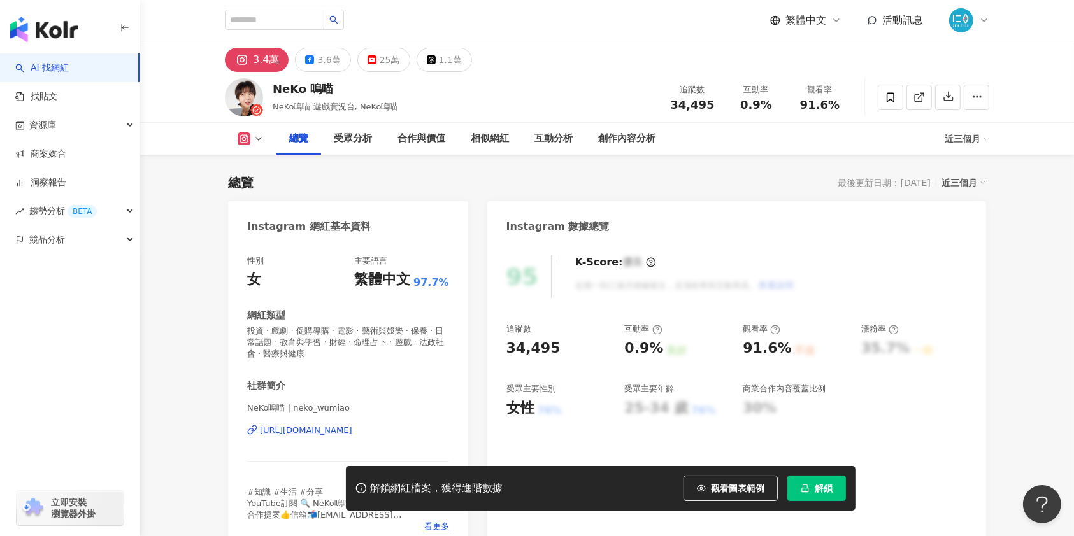
scroll to position [85, 0]
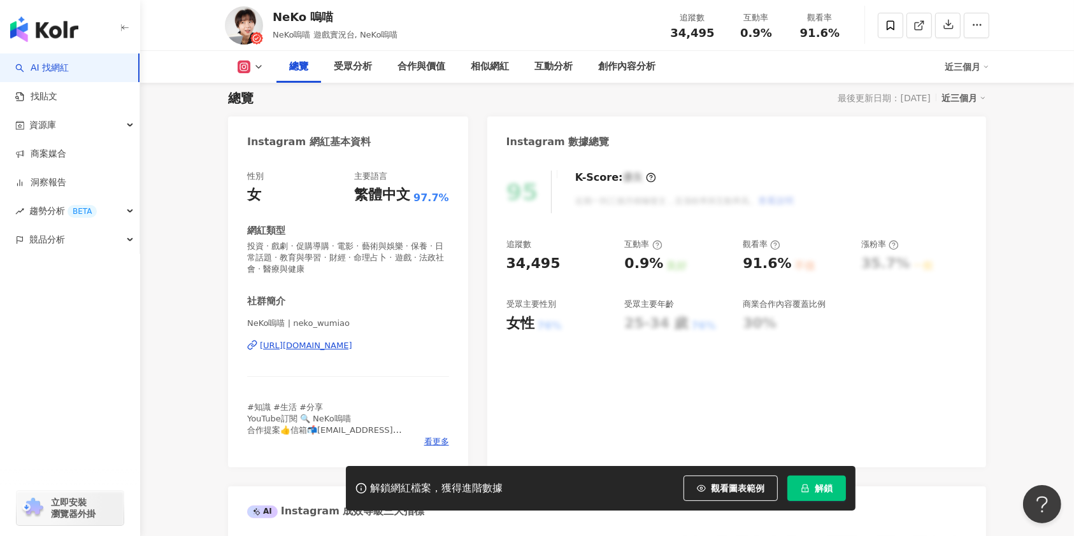
click at [342, 346] on div "[URL][DOMAIN_NAME]" at bounding box center [306, 345] width 92 height 11
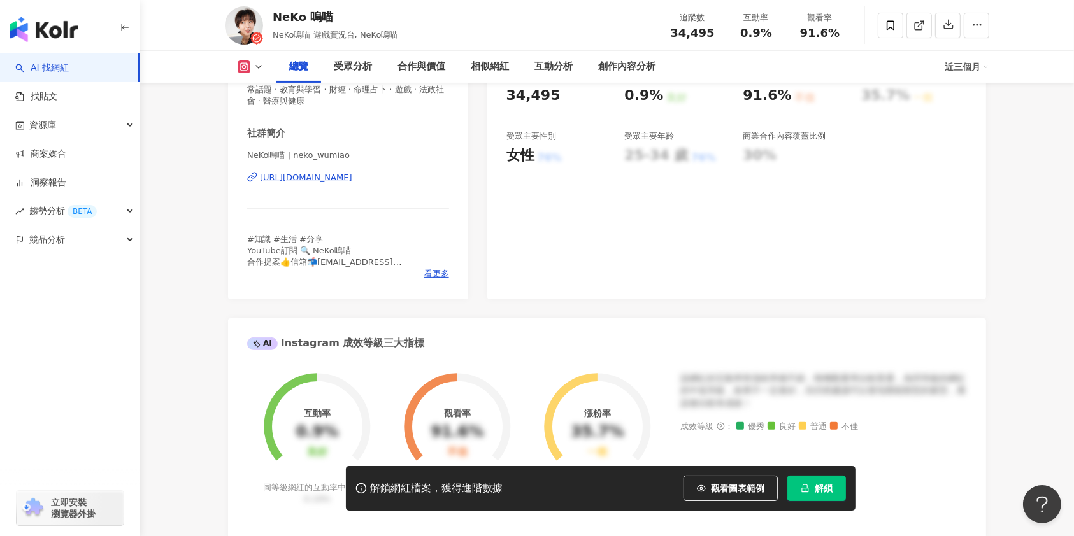
scroll to position [255, 0]
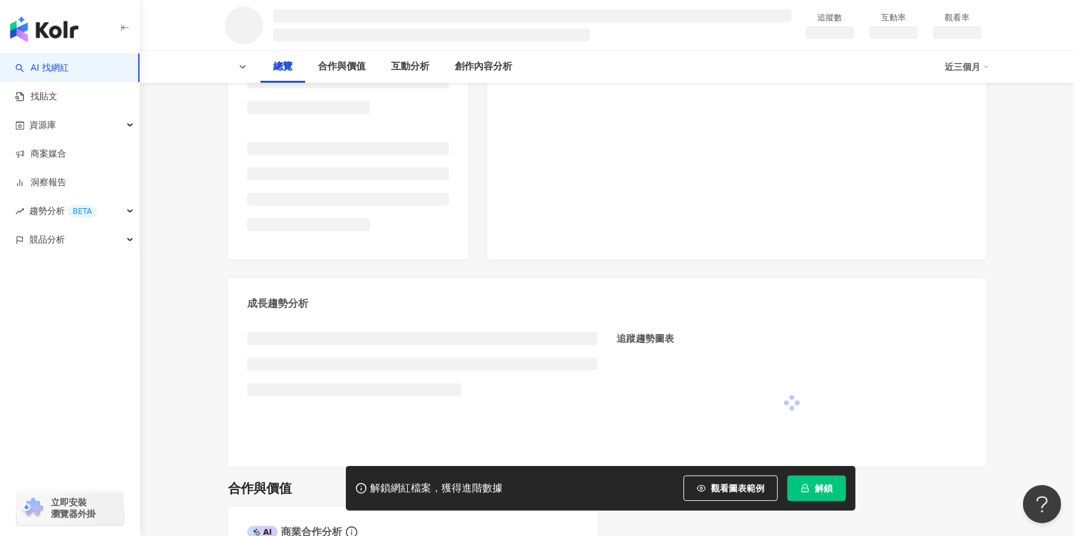
scroll to position [255, 0]
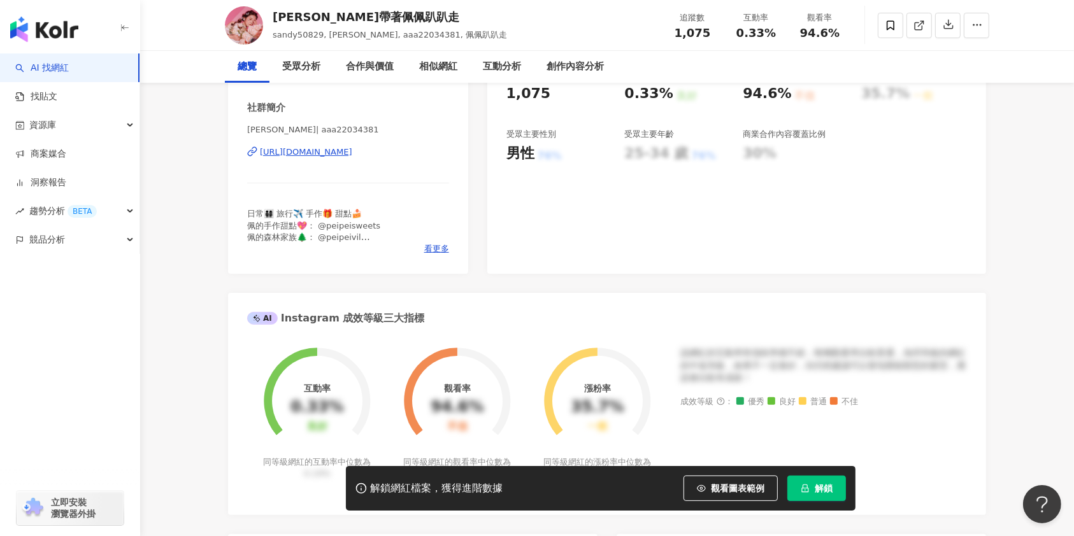
click at [309, 158] on div "[URL][DOMAIN_NAME]" at bounding box center [306, 151] width 92 height 11
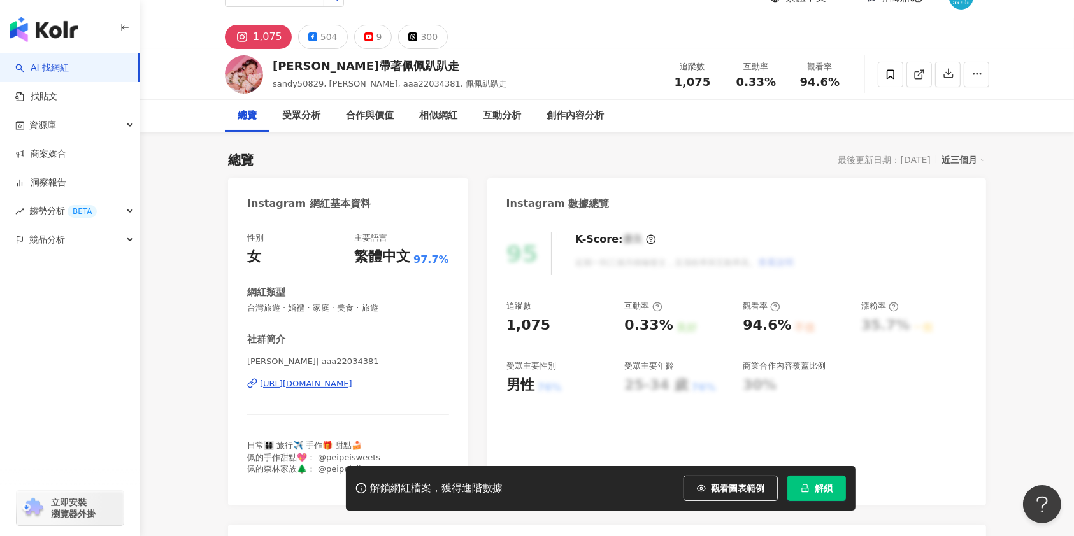
scroll to position [34, 0]
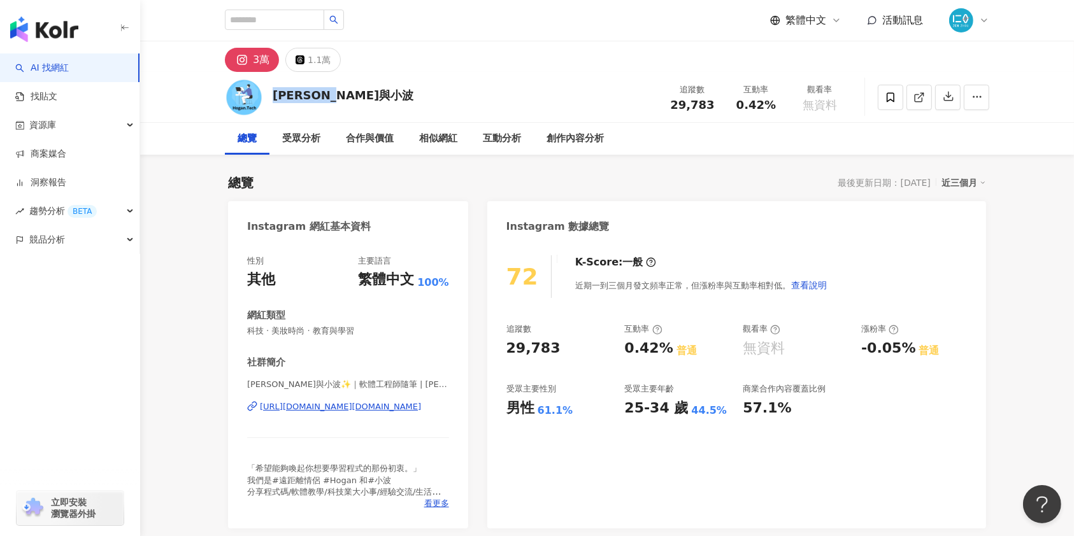
click at [266, 99] on div "[PERSON_NAME]與小波 追蹤數 29,783 互動率 0.42% 觀看率 無資料" at bounding box center [606, 97] width 815 height 50
click at [251, 53] on button "3萬" at bounding box center [252, 60] width 54 height 24
drag, startPoint x: 451, startPoint y: 406, endPoint x: 258, endPoint y: 415, distance: 193.8
click at [258, 415] on div "性別 其他 主要語言 繁體中文 100% 網紅類型 科技 · 美妝時尚 · 教育與學習 社群簡介 Hogan與小波✨｜軟體工程師隨筆 | hogan.tech…" at bounding box center [348, 386] width 240 height 286
copy div "https://www.instagram.com/hogan.tech/"
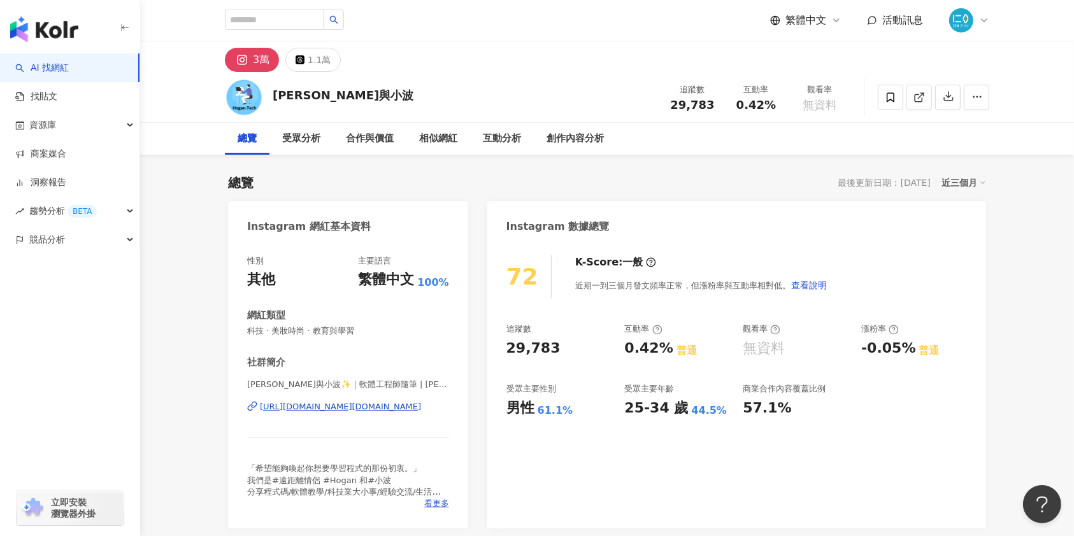
click at [601, 471] on div "72 K-Score : 一般 近期一到三個月發文頻率正常，但漲粉率與互動率相對低。 查看說明 追蹤數 29,783 互動率 0.42% 普通 觀看率 無資料…" at bounding box center [736, 386] width 499 height 286
drag, startPoint x: 608, startPoint y: 472, endPoint x: 224, endPoint y: 152, distance: 500.1
click at [608, 472] on div "72 K-Score : 一般 近期一到三個月發文頻率正常，但漲粉率與互動率相對低。 查看說明 追蹤數 29,783 互動率 0.42% 普通 觀看率 無資料…" at bounding box center [736, 386] width 499 height 286
click at [432, 135] on div "相似網紅" at bounding box center [438, 138] width 38 height 15
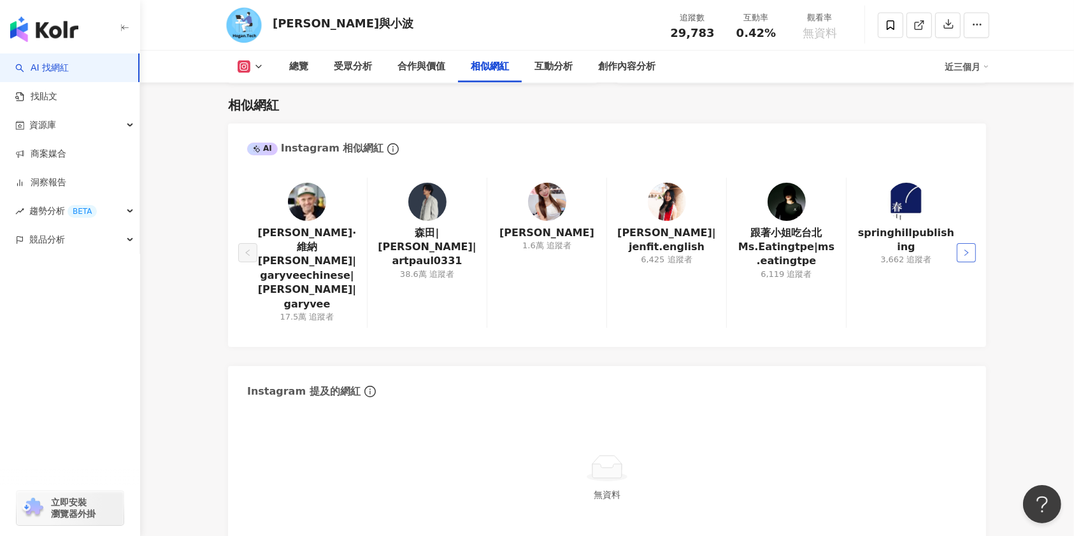
click at [967, 250] on button "button" at bounding box center [965, 252] width 19 height 19
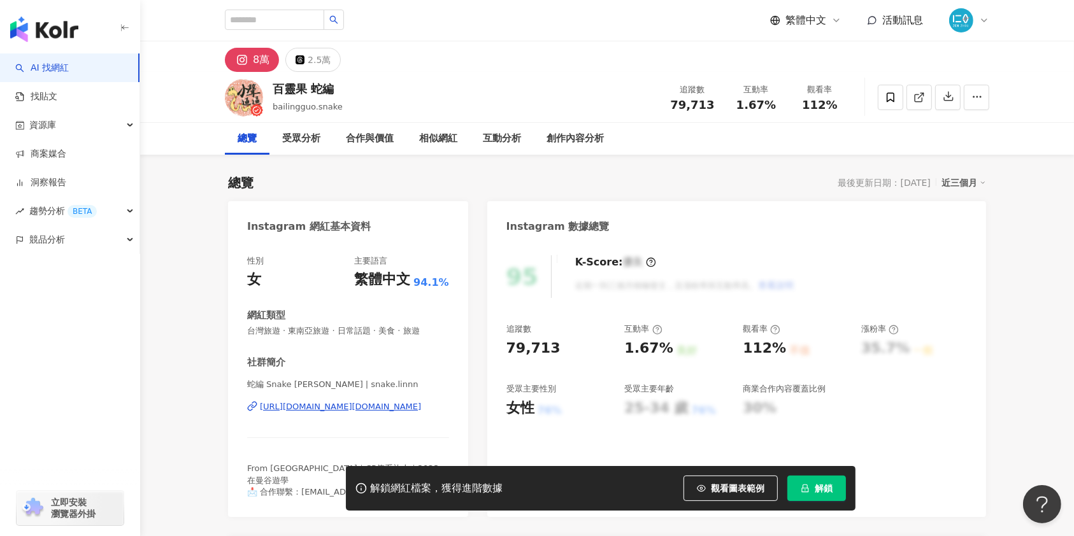
drag, startPoint x: 285, startPoint y: 276, endPoint x: 304, endPoint y: 236, distance: 43.9
click at [304, 401] on div "[URL][DOMAIN_NAME][DOMAIN_NAME]" at bounding box center [340, 406] width 161 height 11
click at [288, 23] on input "search" at bounding box center [274, 20] width 99 height 20
type input "***"
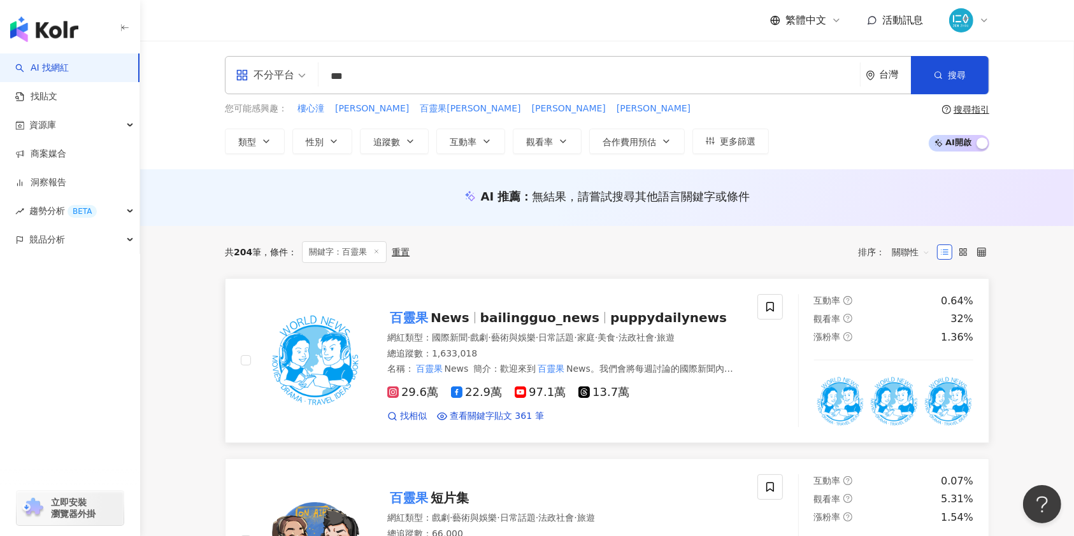
click at [474, 319] on span "百靈果 News" at bounding box center [433, 317] width 93 height 15
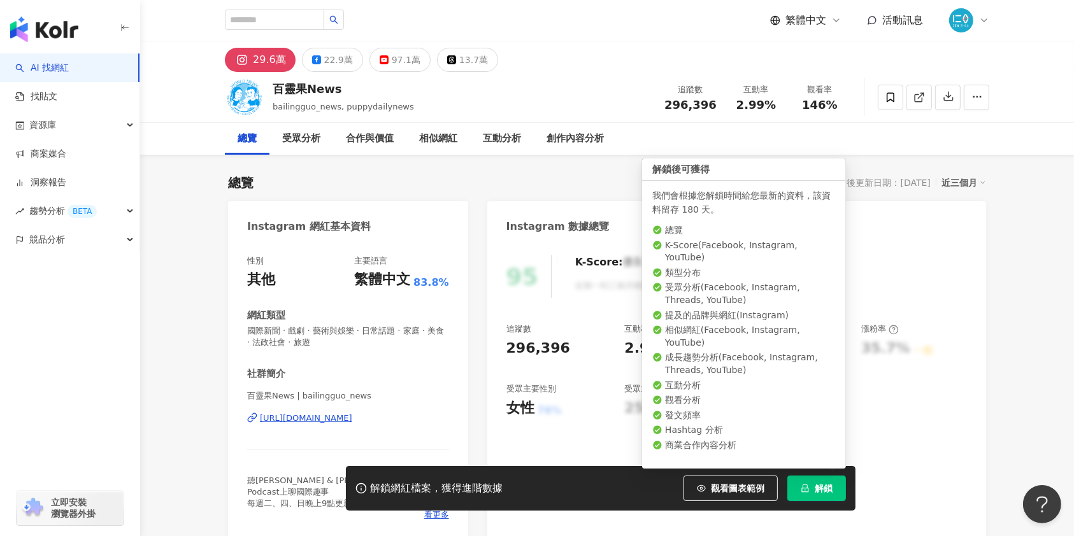
click at [826, 490] on span "解鎖" at bounding box center [823, 488] width 18 height 10
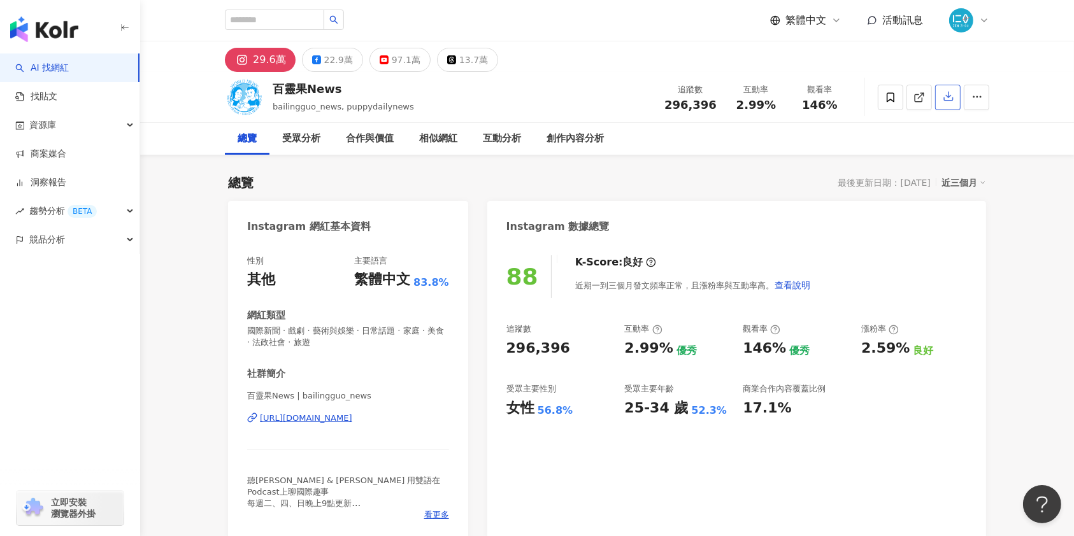
click at [941, 104] on button "button" at bounding box center [947, 97] width 25 height 25
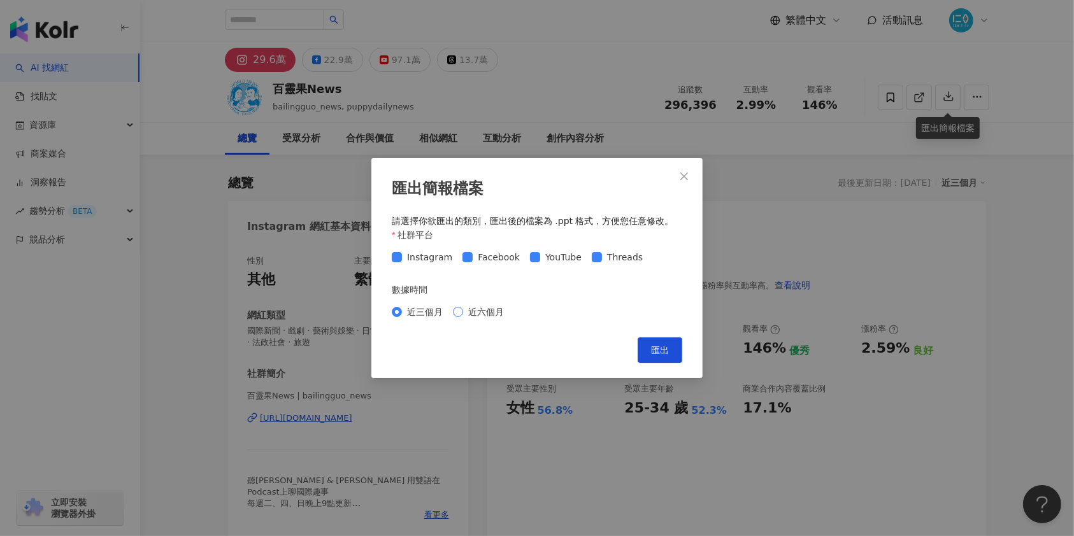
drag, startPoint x: 447, startPoint y: 304, endPoint x: 469, endPoint y: 309, distance: 22.4
click at [447, 303] on div "近三個月 近六個月" at bounding box center [537, 312] width 290 height 20
click at [479, 315] on span "近六個月" at bounding box center [486, 312] width 46 height 14
drag, startPoint x: 664, startPoint y: 354, endPoint x: 1086, endPoint y: 208, distance: 446.1
click at [665, 354] on span "匯出" at bounding box center [660, 350] width 18 height 10
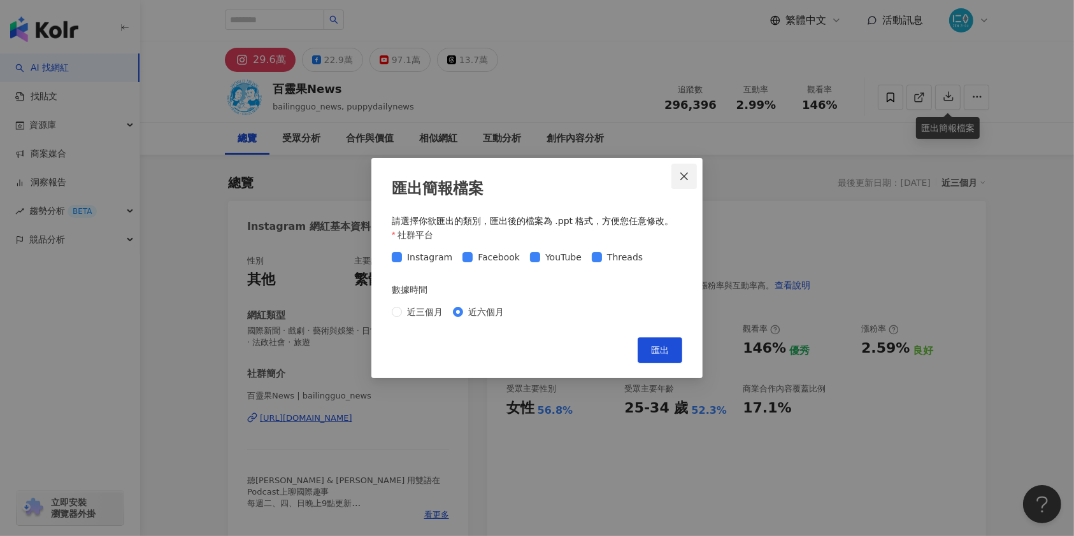
click at [688, 176] on icon "close" at bounding box center [684, 176] width 10 height 10
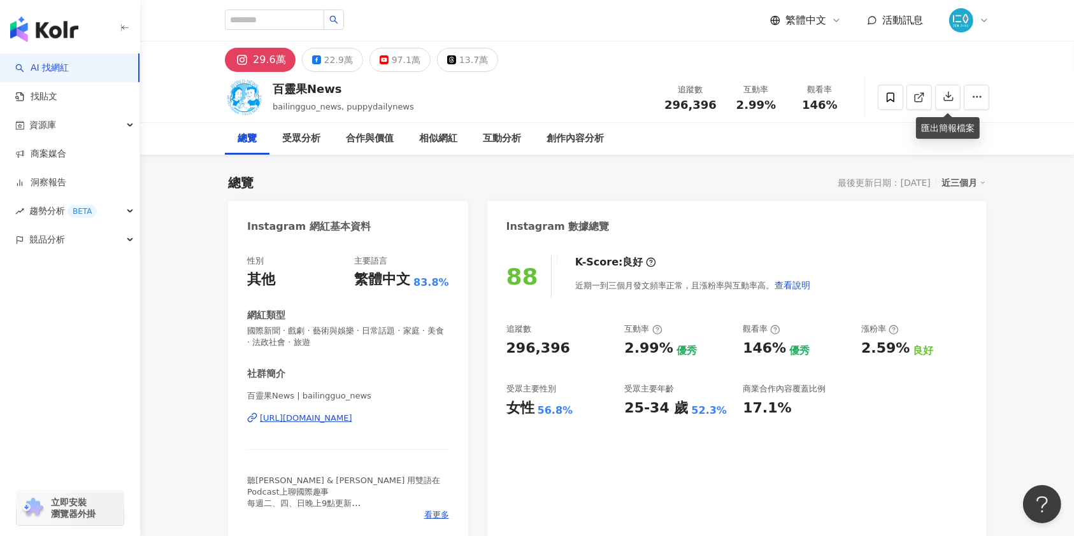
click at [448, 139] on div "相似網紅" at bounding box center [438, 138] width 38 height 15
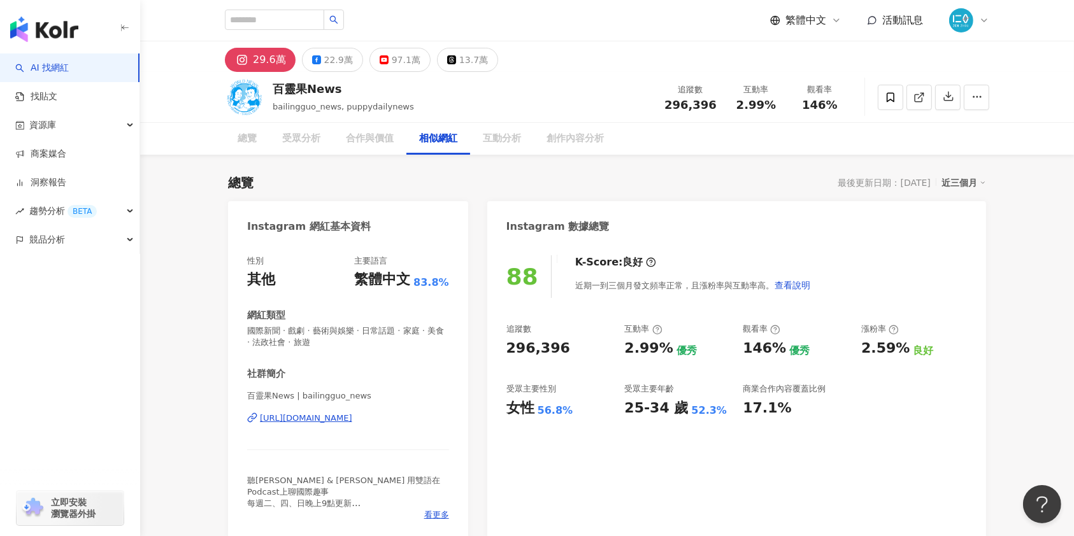
scroll to position [2098, 0]
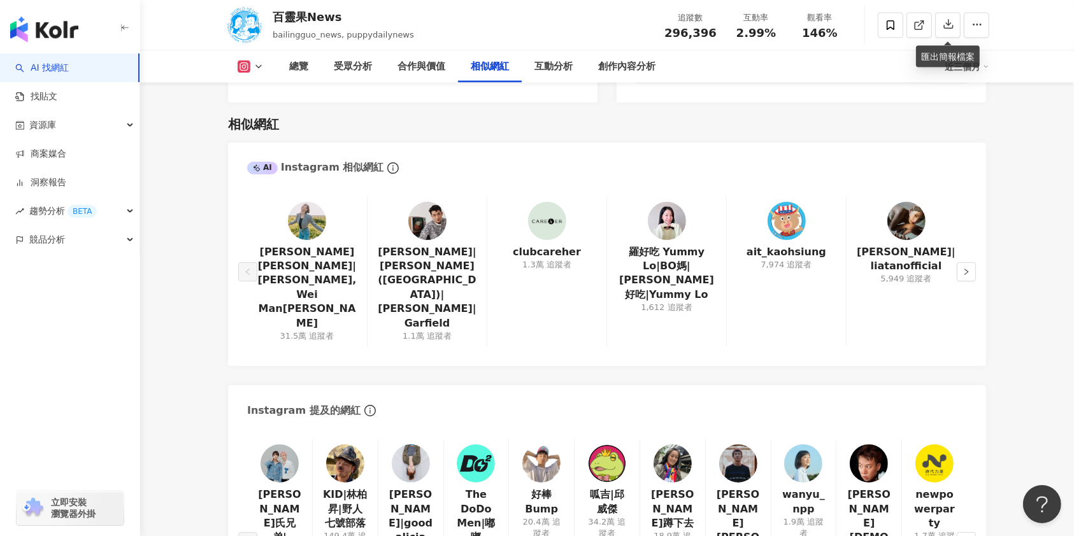
click at [158, 424] on main "29.6萬 22.9萬 97.1萬 13.7萬 百靈果News bailingguo_news, puppydailynews 追蹤數 296,396 互動率…" at bounding box center [607, 430] width 934 height 4972
click at [974, 262] on button "button" at bounding box center [965, 271] width 19 height 19
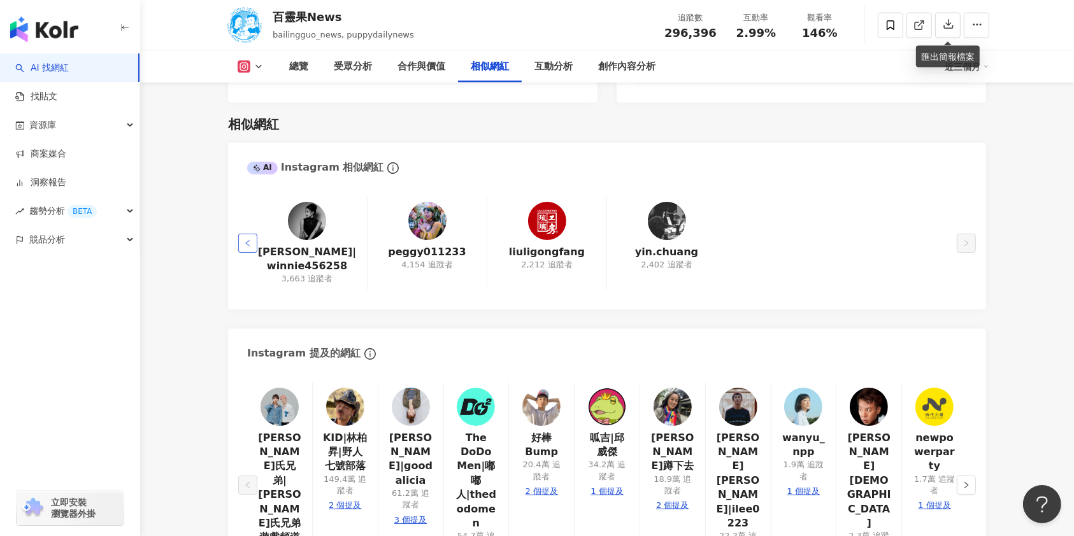
click at [239, 234] on button "button" at bounding box center [247, 243] width 19 height 19
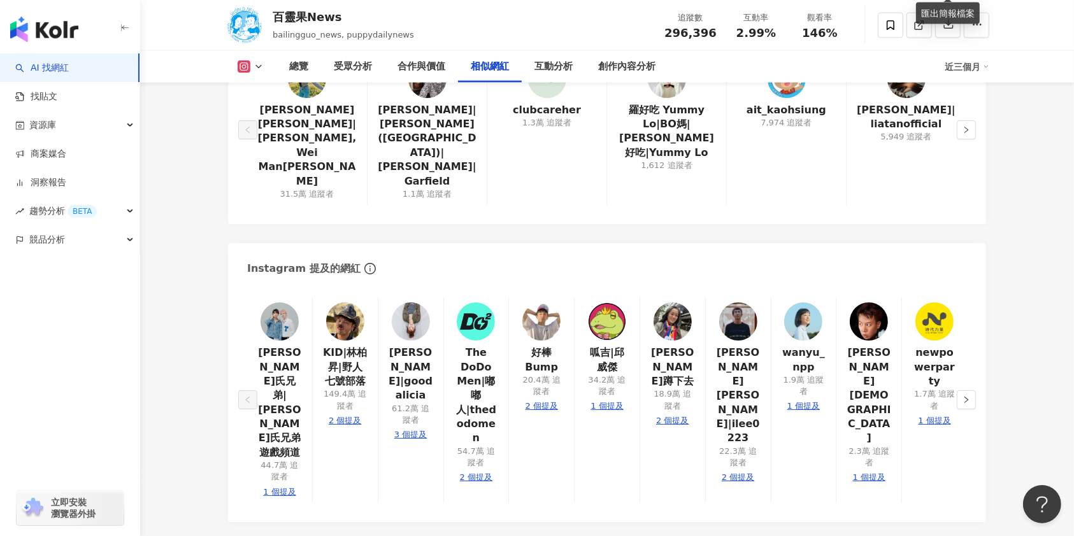
scroll to position [2267, 0]
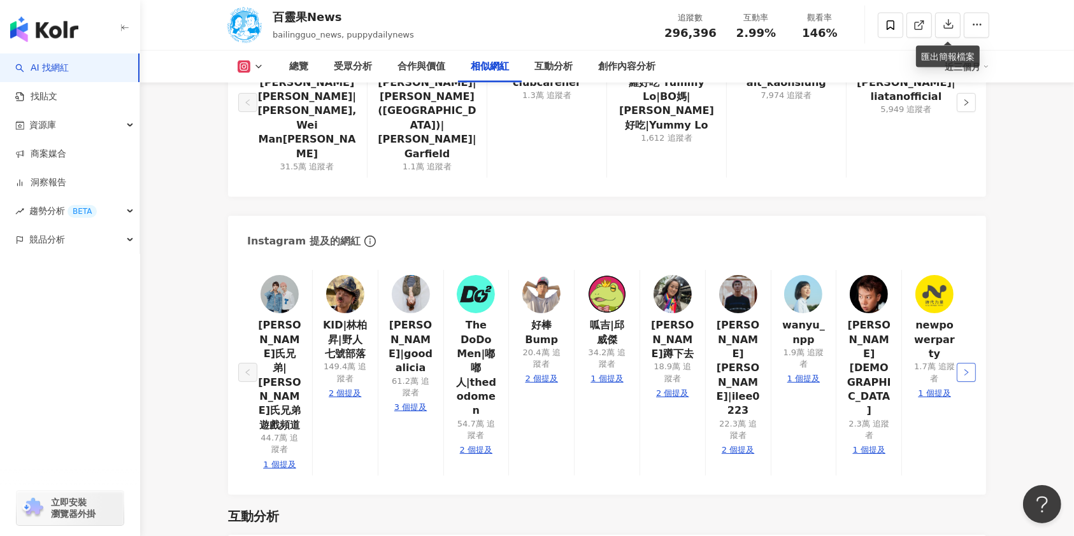
click at [970, 363] on button "button" at bounding box center [965, 372] width 19 height 19
click at [246, 369] on icon "left" at bounding box center [248, 373] width 8 height 8
click at [665, 275] on img at bounding box center [672, 294] width 38 height 38
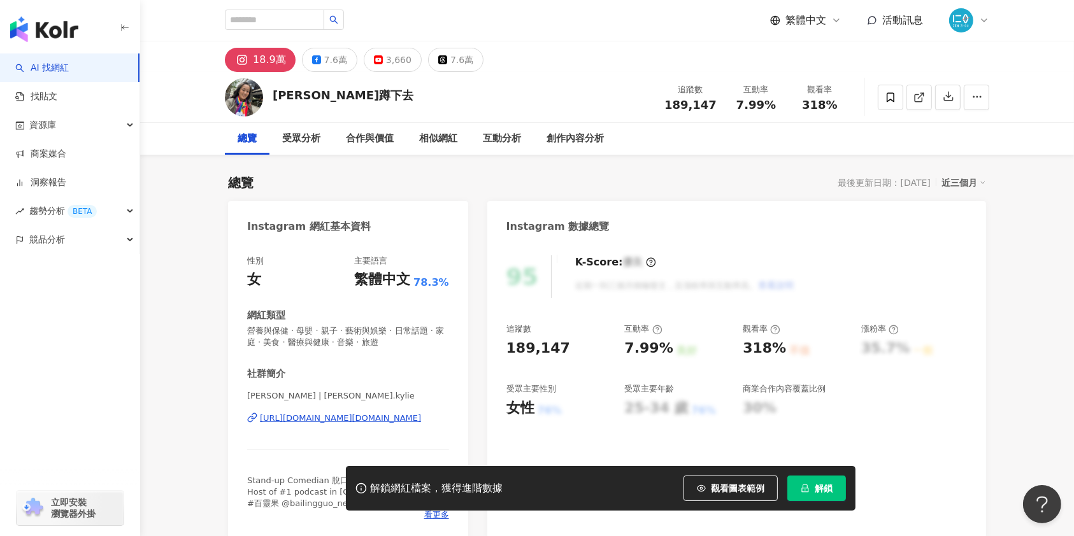
scroll to position [85, 0]
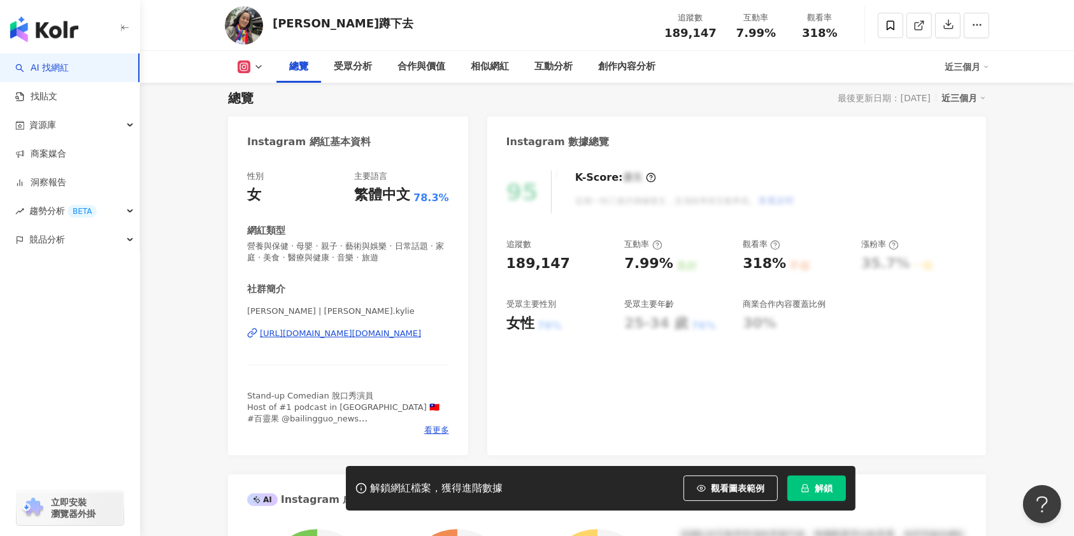
click at [390, 335] on div "[URL][DOMAIN_NAME][DOMAIN_NAME]" at bounding box center [340, 333] width 161 height 11
drag, startPoint x: 179, startPoint y: 288, endPoint x: 227, endPoint y: 342, distance: 72.2
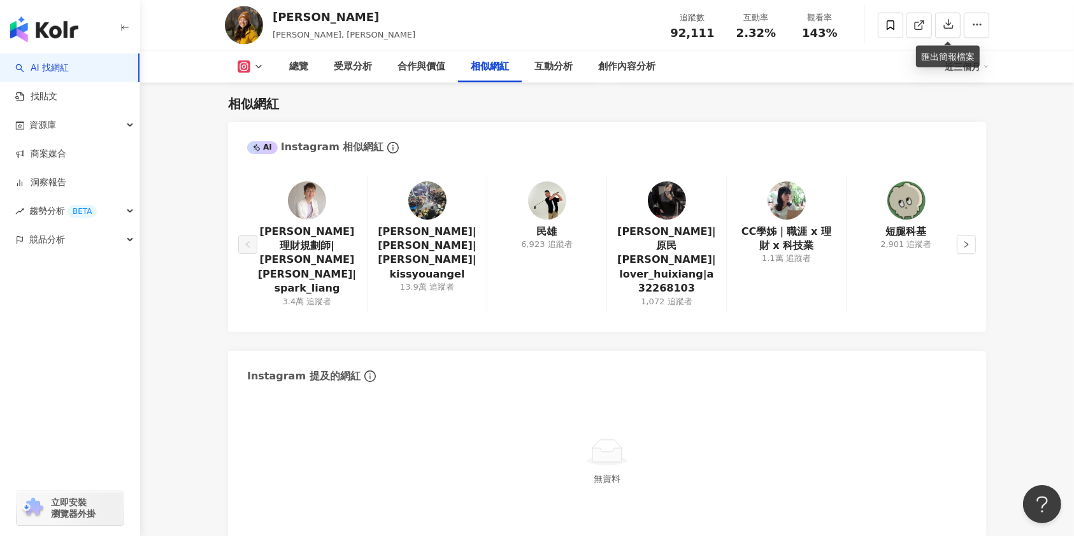
click at [781, 197] on img at bounding box center [786, 200] width 38 height 38
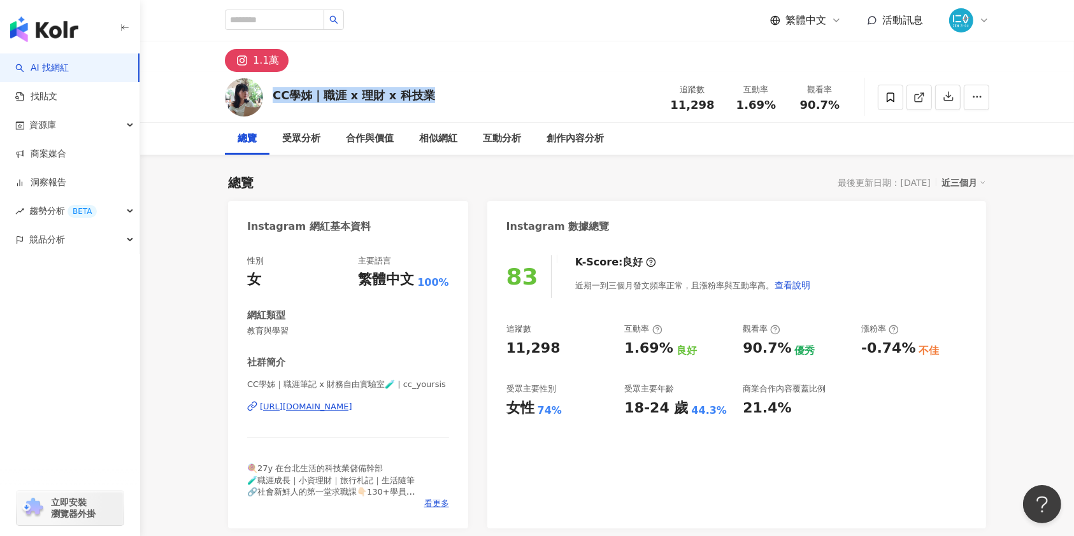
drag, startPoint x: 455, startPoint y: 101, endPoint x: 274, endPoint y: 89, distance: 181.9
click at [274, 89] on div "CC學姊｜職涯 x 理財 x 科技業 追蹤數 11,298 互動率 1.69% 觀看率 90.7%" at bounding box center [606, 97] width 815 height 50
copy div "CC學姊｜職涯 x 理財 x 科技業"
drag, startPoint x: 241, startPoint y: 407, endPoint x: 434, endPoint y: 408, distance: 192.3
click at [434, 408] on div "性別 女 主要語言 繁體中文 100% 網紅類型 教育與學習 社群簡介 CC學姊｜職涯筆記 x 財務自由實驗室🧪 | cc_yoursis [URL][DOM…" at bounding box center [348, 386] width 240 height 286
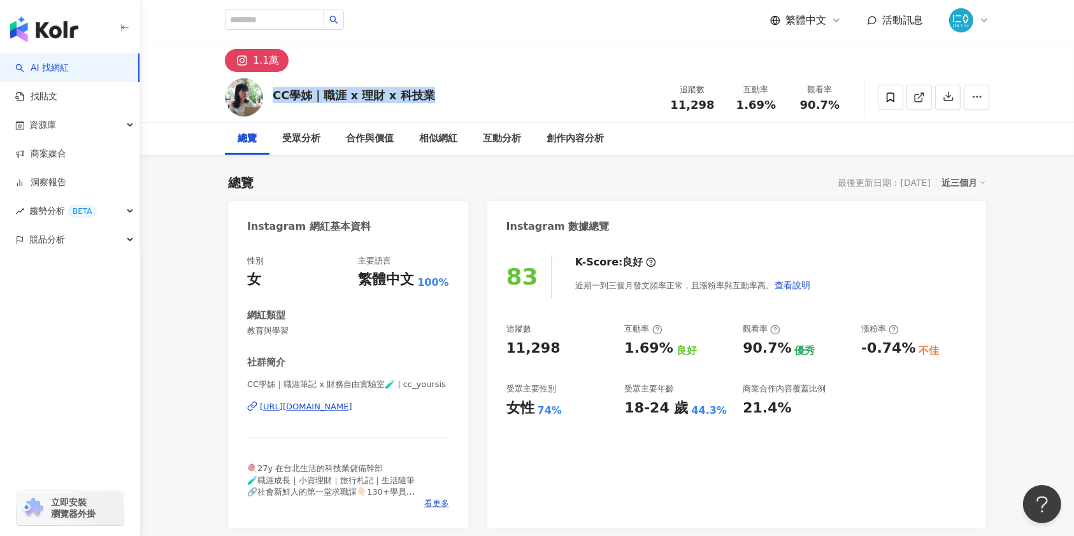
copy div "[URL][DOMAIN_NAME]"
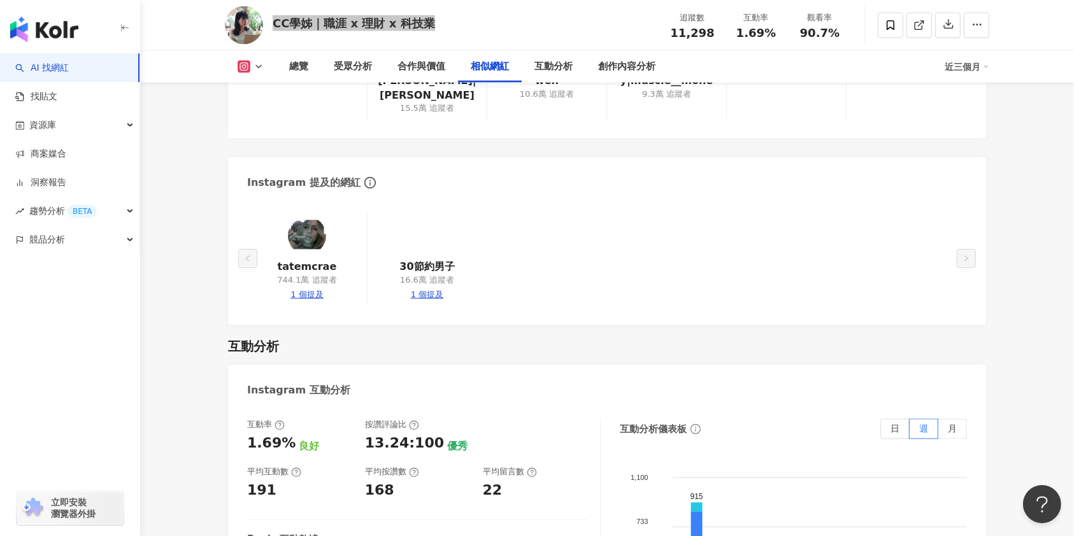
scroll to position [2292, 0]
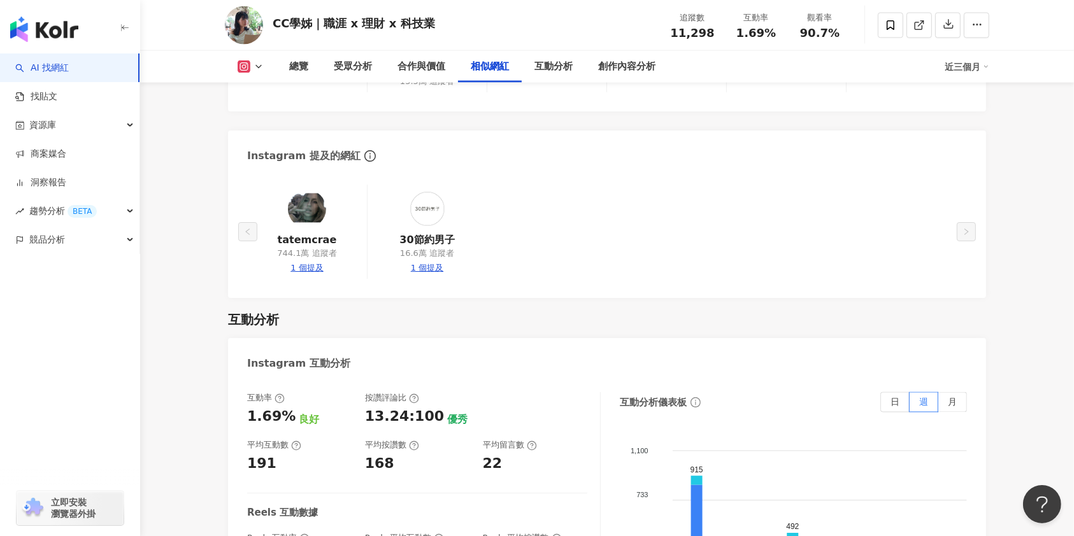
click at [554, 185] on div "tatemcrae 744.1萬 追蹤者 1 個提及 30節約男子 16.6萬 追蹤者 1 個提及" at bounding box center [607, 232] width 720 height 94
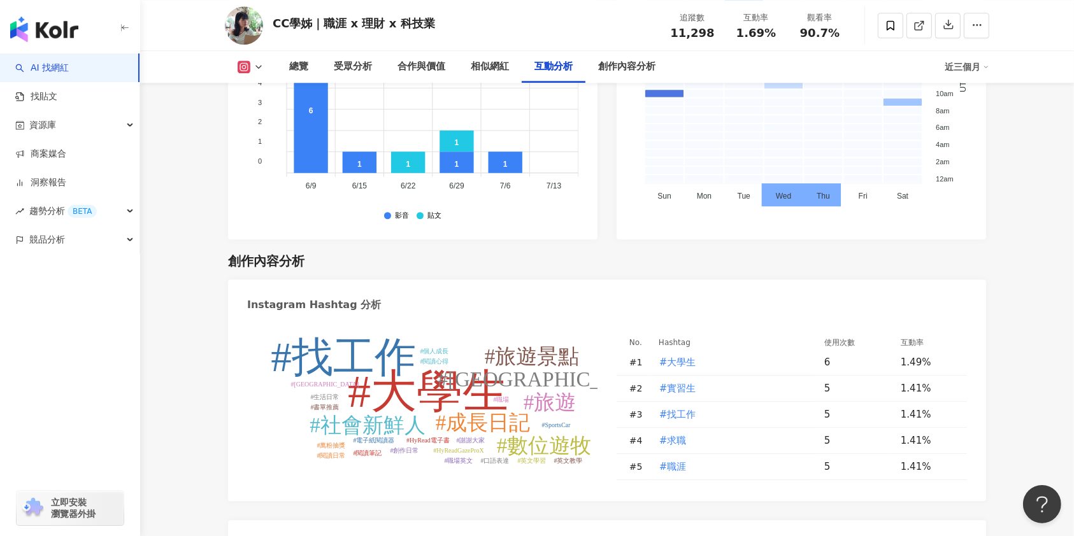
scroll to position [3566, 0]
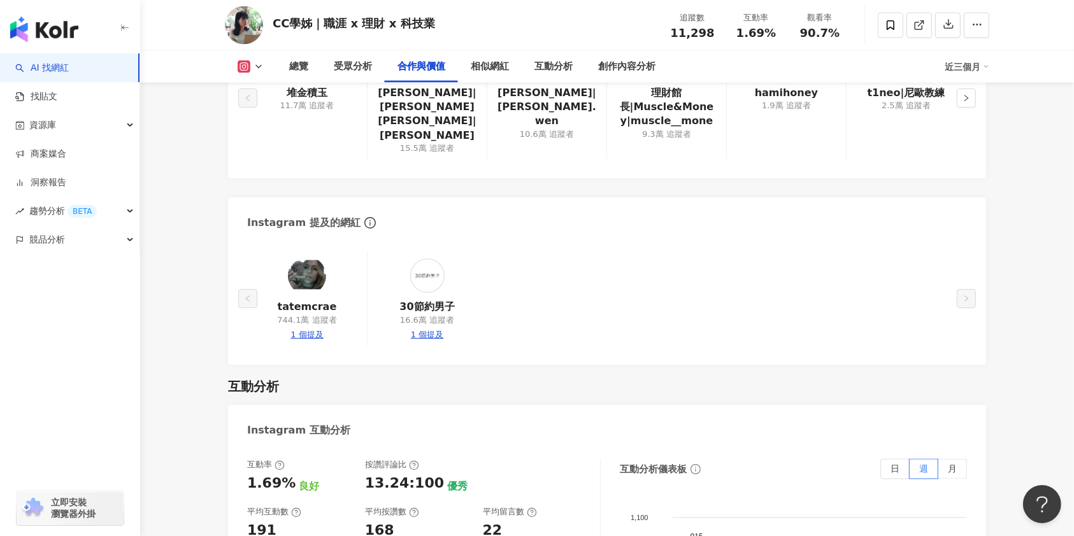
scroll to position [1983, 0]
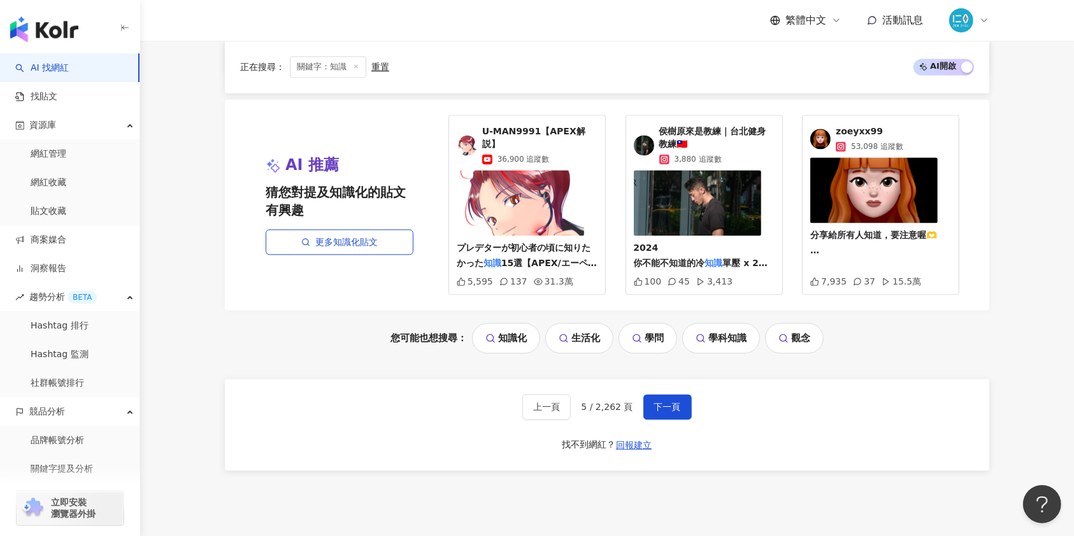
scroll to position [2605, 0]
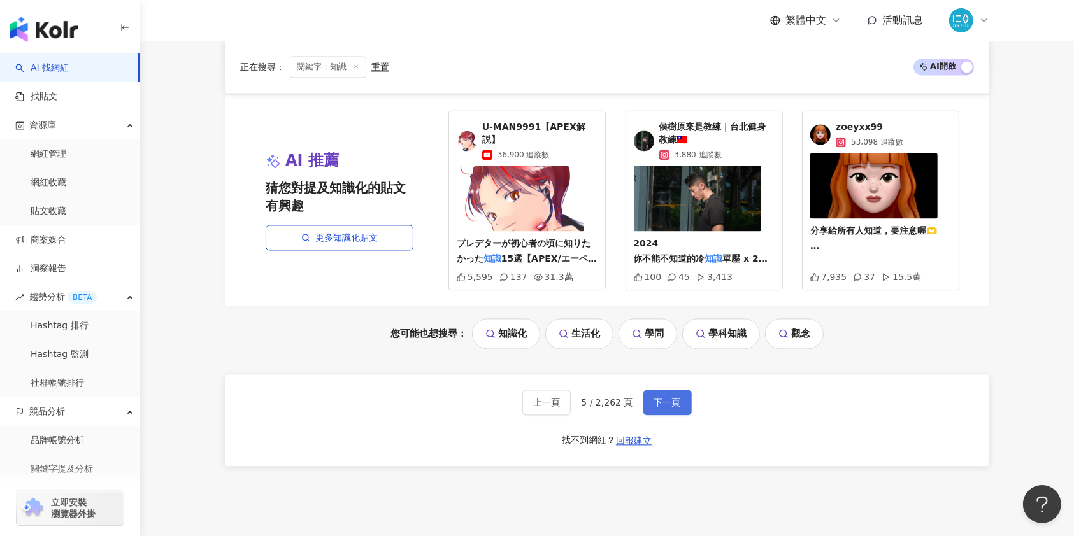
drag, startPoint x: 671, startPoint y: 405, endPoint x: 677, endPoint y: 394, distance: 12.6
click at [669, 405] on span "下一頁" at bounding box center [667, 402] width 27 height 10
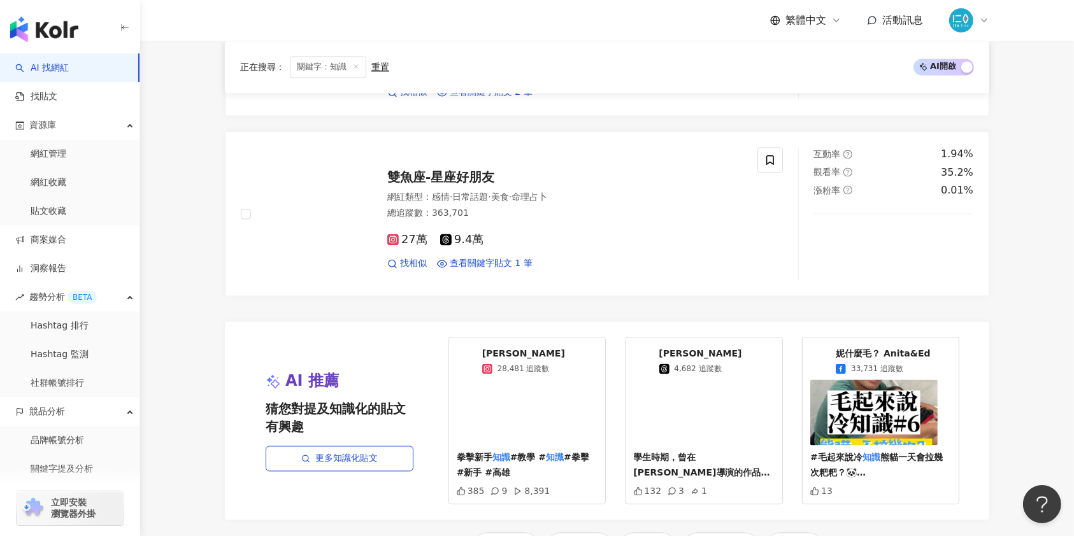
scroll to position [2694, 0]
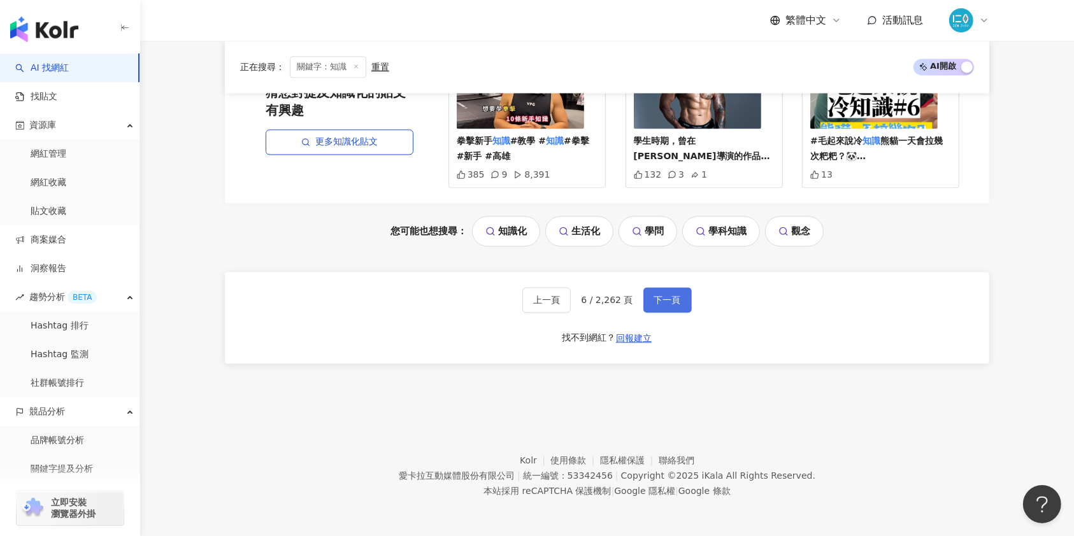
click at [655, 298] on span "下一頁" at bounding box center [667, 300] width 27 height 10
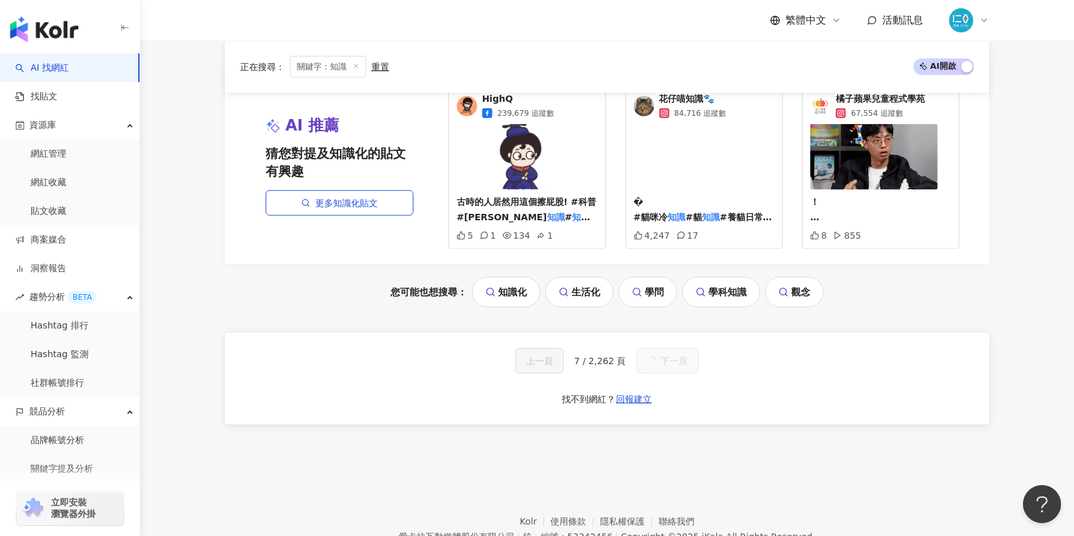
scroll to position [732, 0]
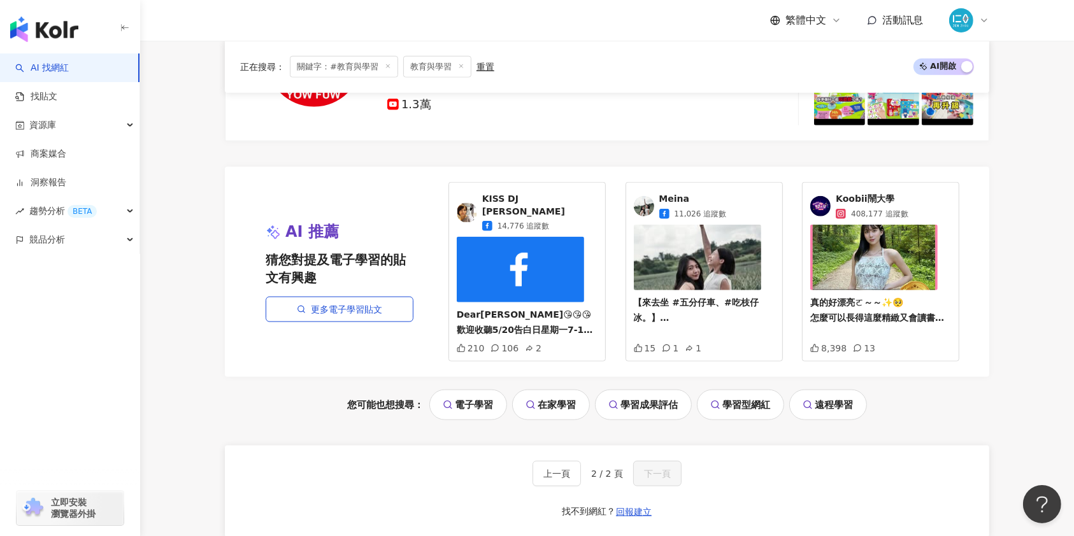
scroll to position [1204, 0]
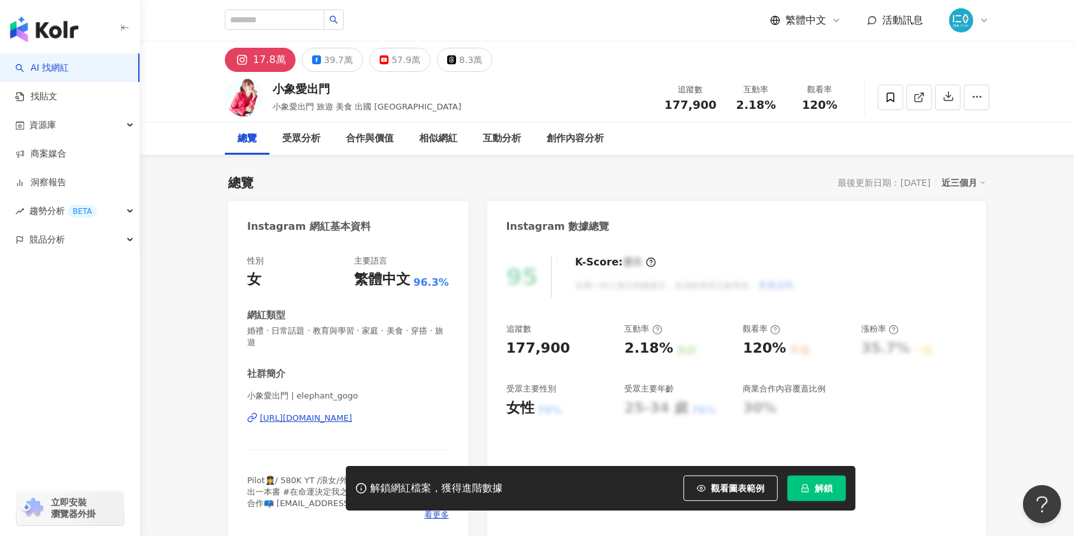
scroll to position [679, 0]
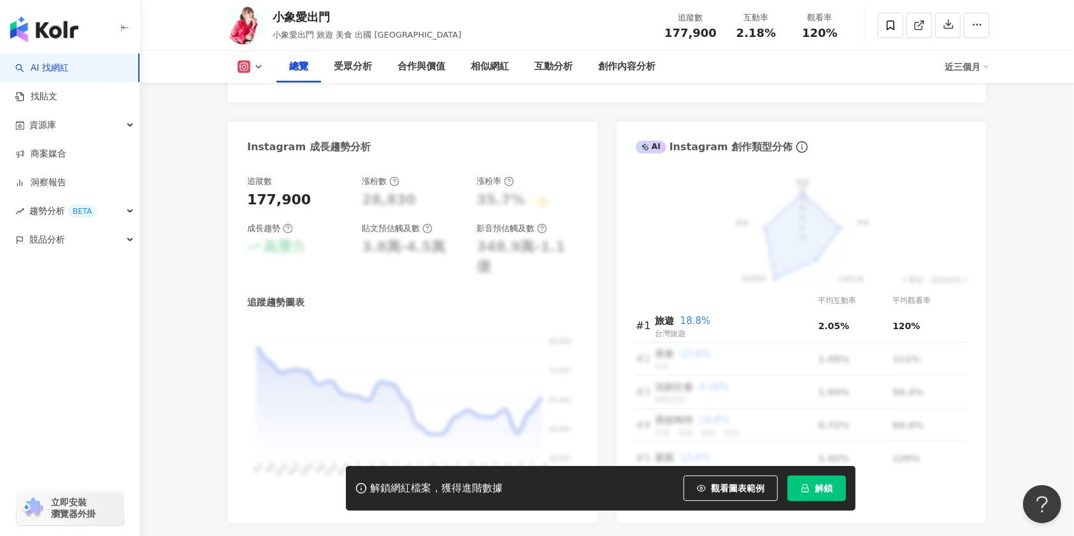
click at [808, 488] on icon "lock" at bounding box center [805, 489] width 7 height 8
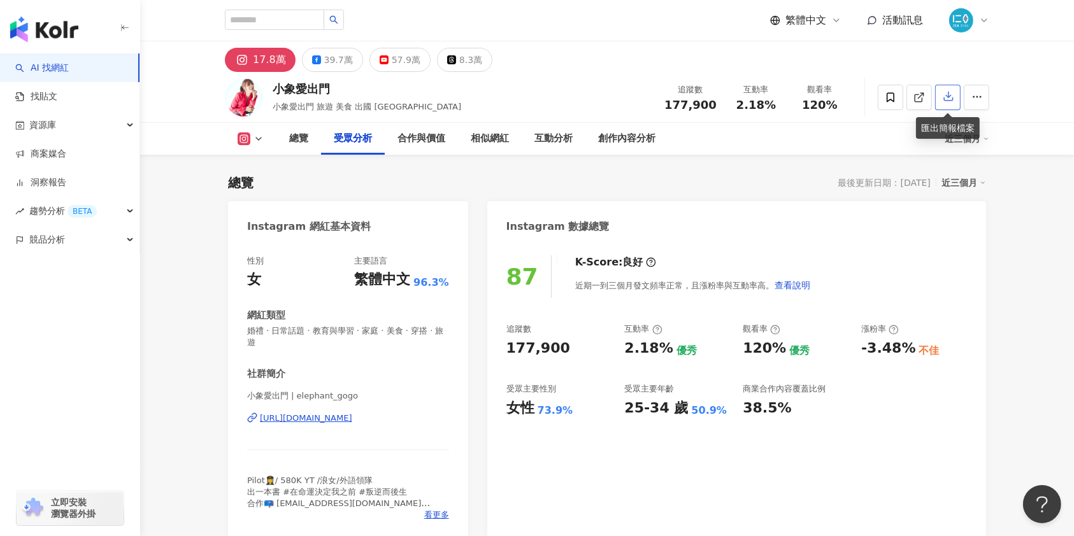
click at [946, 99] on icon "button" at bounding box center [947, 95] width 11 height 11
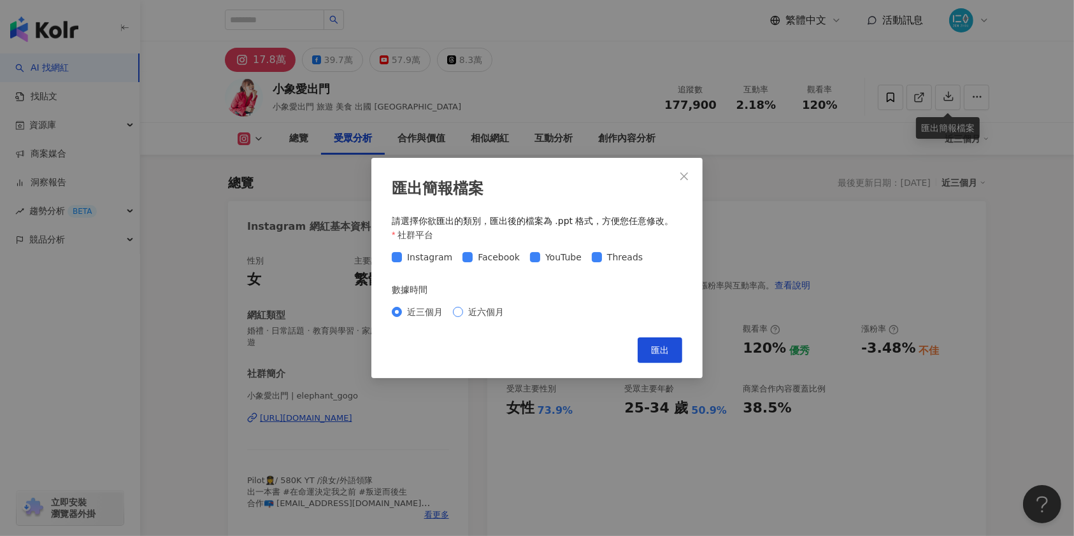
click at [488, 313] on span "近六個月" at bounding box center [486, 312] width 46 height 14
click at [687, 360] on div "匯出簡報檔案 請選擇你欲匯出的類別，匯出後的檔案為 .ppt 格式，方便您任意修改。 社群平台 Instagram Facebook YouTube Thre…" at bounding box center [536, 268] width 331 height 220
click at [664, 355] on span "匯出" at bounding box center [660, 350] width 18 height 10
click at [685, 174] on icon "close" at bounding box center [684, 177] width 8 height 8
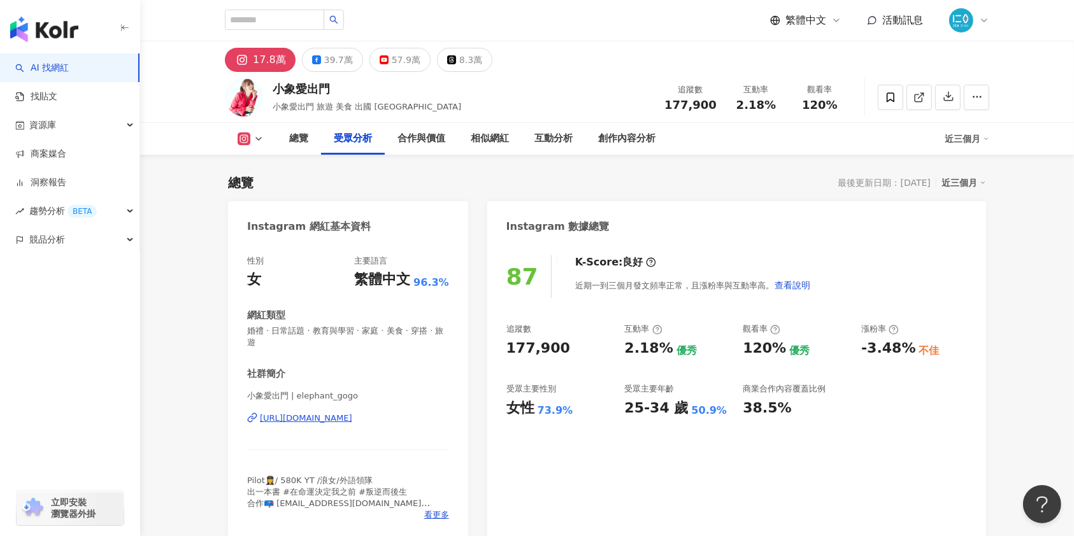
click at [448, 181] on div "總覽 最後更新日期：[DATE] 近三個月" at bounding box center [607, 183] width 758 height 18
click at [309, 90] on div "小象愛出門" at bounding box center [367, 89] width 188 height 16
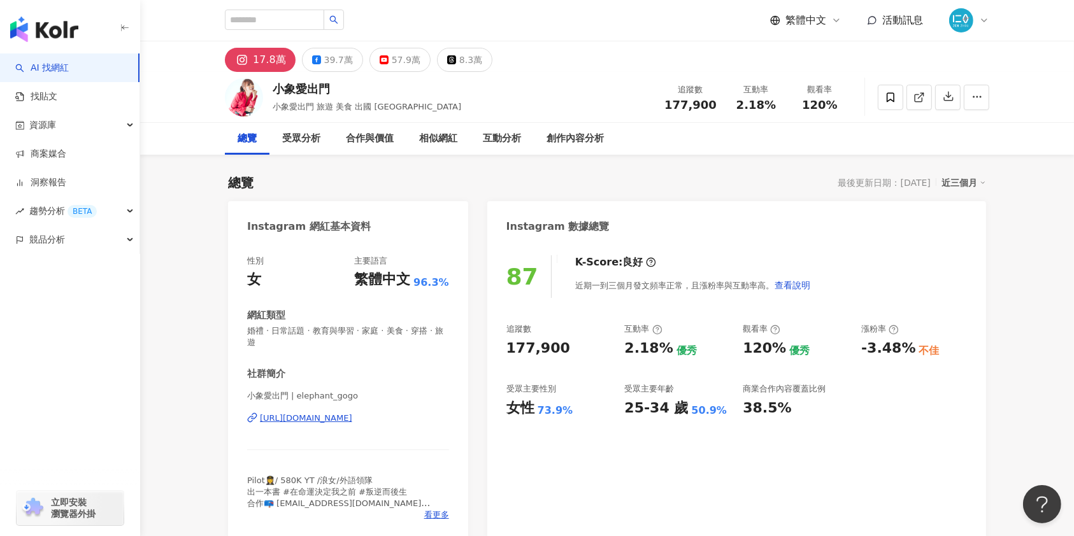
click at [381, 183] on div "總覽 最後更新日期：[DATE] 近三個月" at bounding box center [607, 183] width 758 height 18
drag, startPoint x: 466, startPoint y: 420, endPoint x: 234, endPoint y: 415, distance: 231.2
click at [234, 415] on div "性別 女 主要語言 繁體中文 96.3% 網紅類型 婚禮 · 日常話題 · 教育與學習 · 家庭 · 美食 · 穿搭 · 旅遊 社群簡介 小象愛出門 | el…" at bounding box center [348, 391] width 240 height 297
copy div "[URL][DOMAIN_NAME]"
drag, startPoint x: 328, startPoint y: 58, endPoint x: 352, endPoint y: 82, distance: 33.8
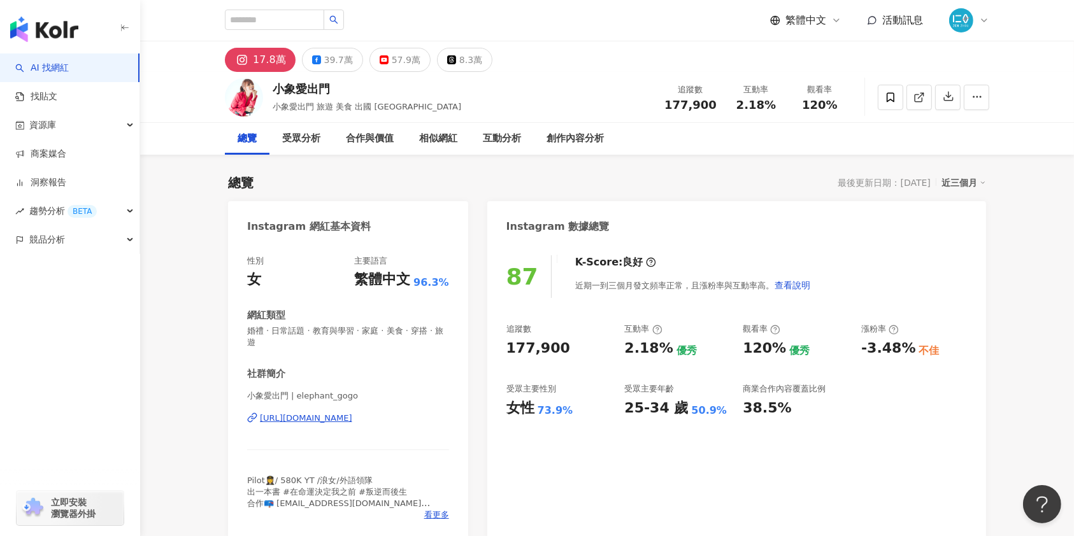
click at [328, 58] on div "39.7萬" at bounding box center [338, 60] width 29 height 18
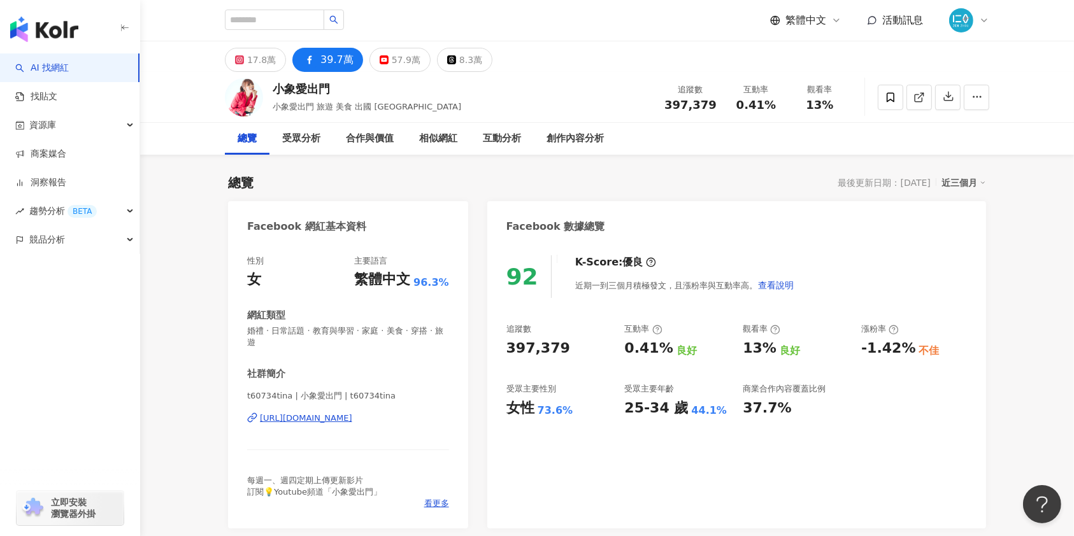
drag, startPoint x: 306, startPoint y: 420, endPoint x: 245, endPoint y: 418, distance: 60.6
click at [245, 418] on div "性別 女 主要語言 繁體中文 96.3% 網紅類型 婚禮 · 日常話題 · 教育與學習 · 家庭 · 美食 · 穿搭 · 旅遊 社群簡介 t60734tina…" at bounding box center [348, 386] width 240 height 286
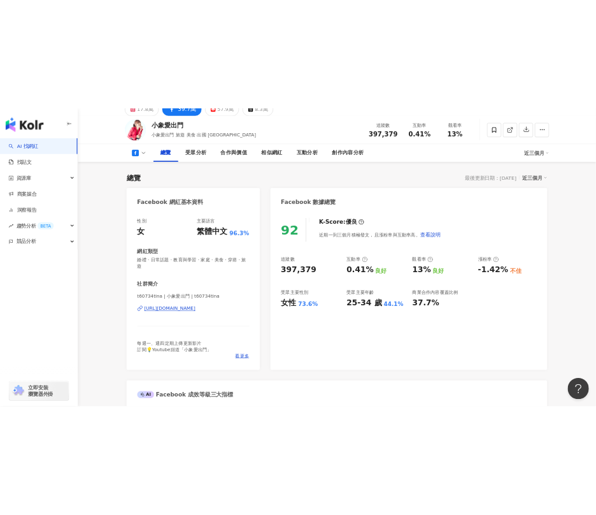
scroll to position [85, 0]
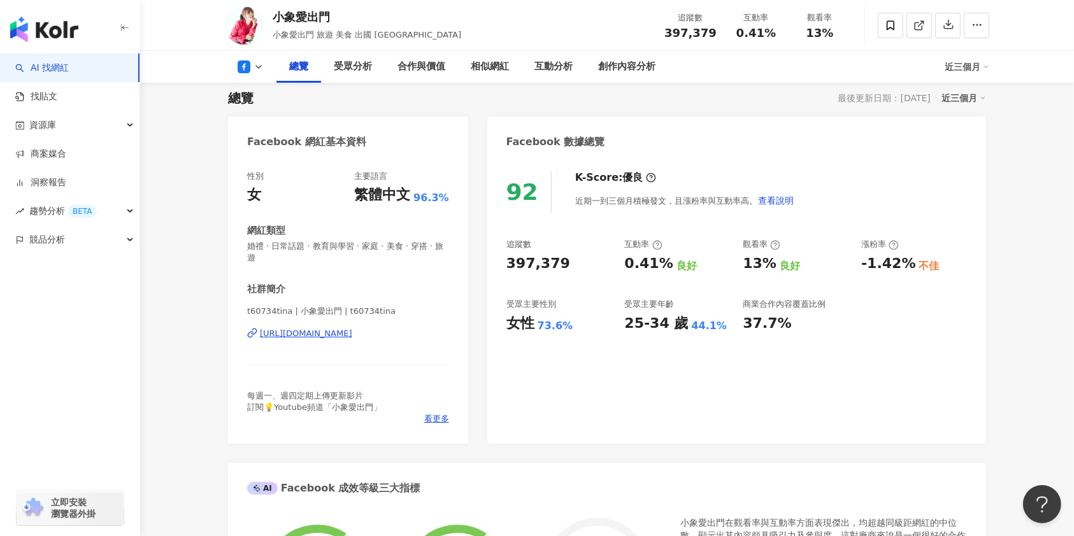
drag, startPoint x: 1021, startPoint y: 231, endPoint x: 1029, endPoint y: 232, distance: 7.7
